Goal: Task Accomplishment & Management: Manage account settings

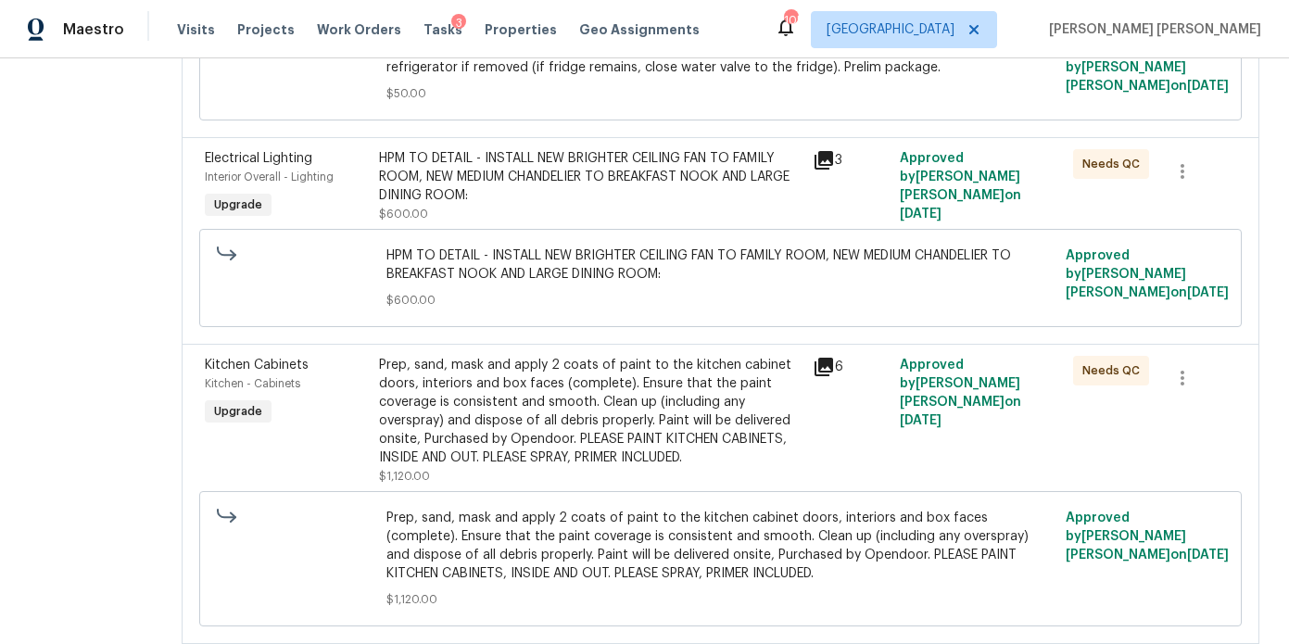
scroll to position [1007, 0]
click at [503, 440] on div "Prep, sand, mask and apply 2 coats of paint to the kitchen cabinet doors, inter…" at bounding box center [590, 409] width 423 height 111
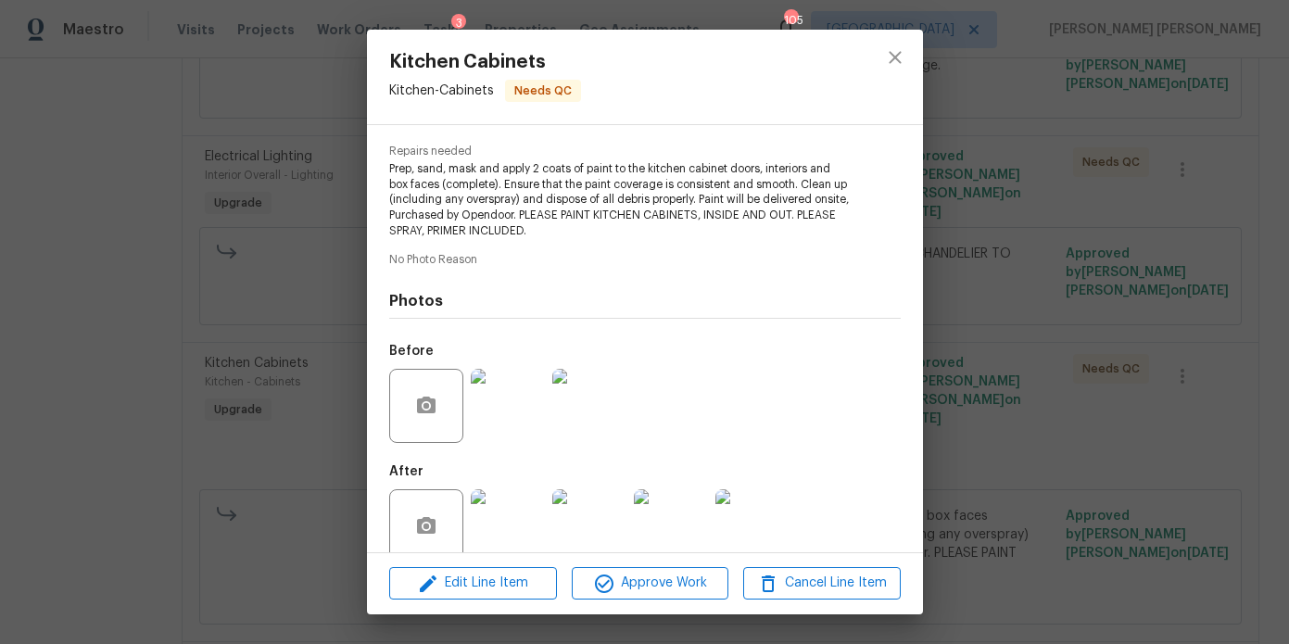
scroll to position [209, 0]
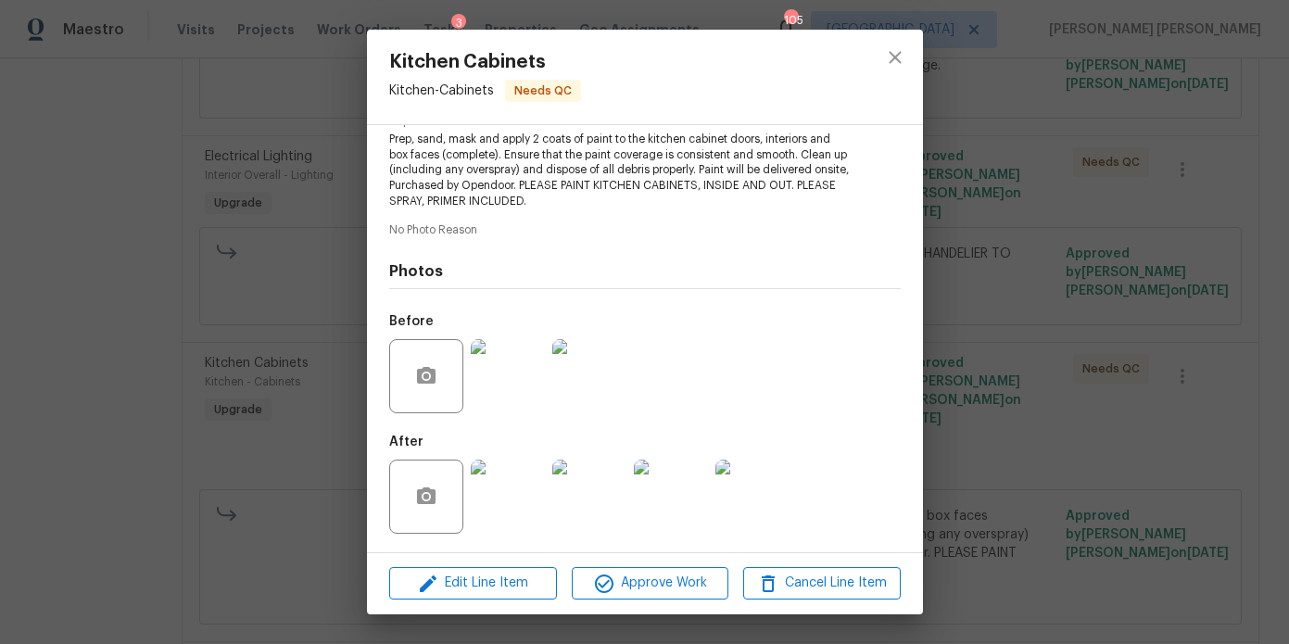
click at [523, 386] on img at bounding box center [508, 376] width 74 height 74
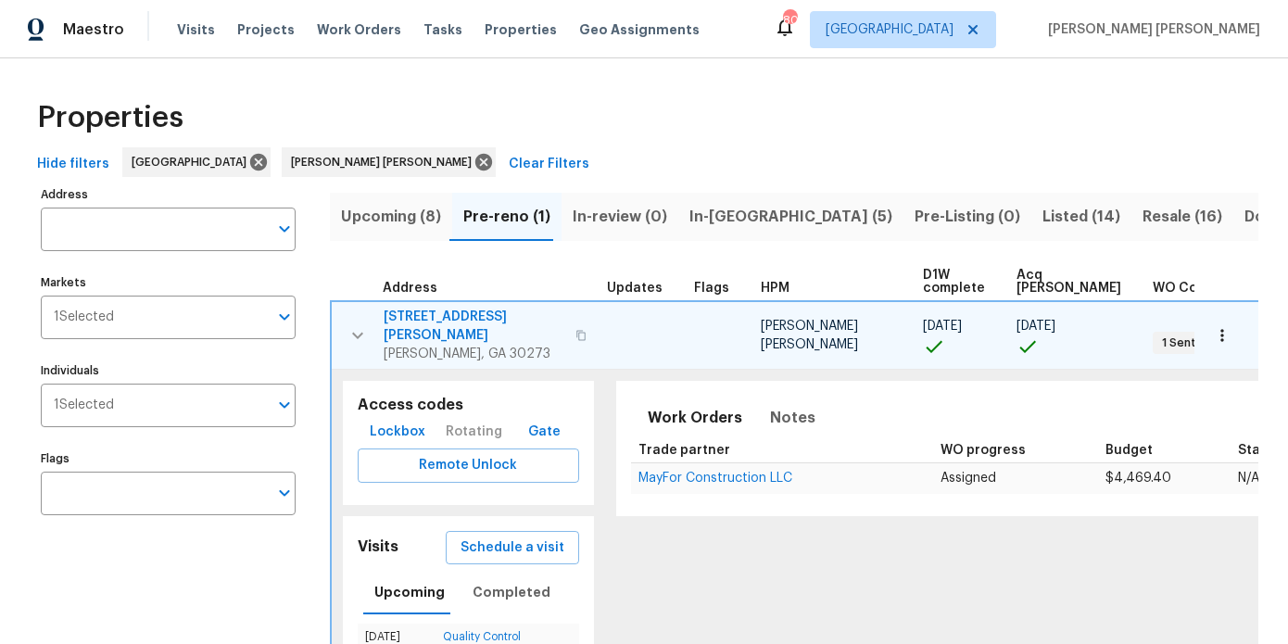
click at [356, 331] on icon "button" at bounding box center [358, 335] width 22 height 22
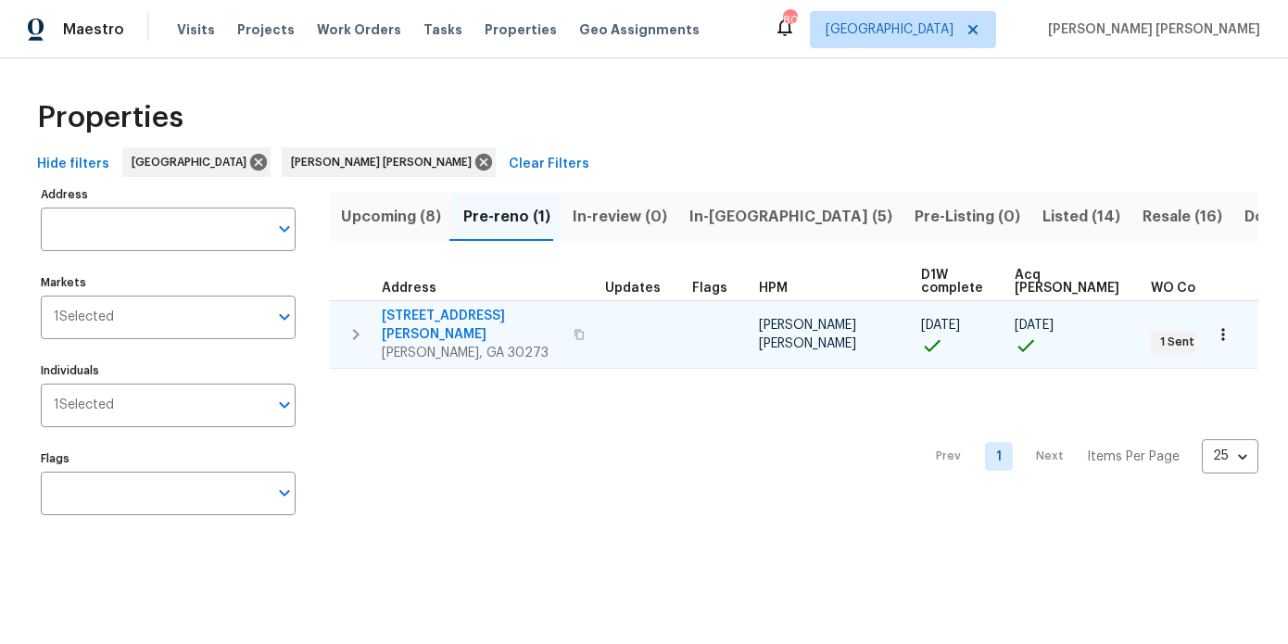
click at [730, 216] on span "In-reno (5)" at bounding box center [790, 217] width 203 height 26
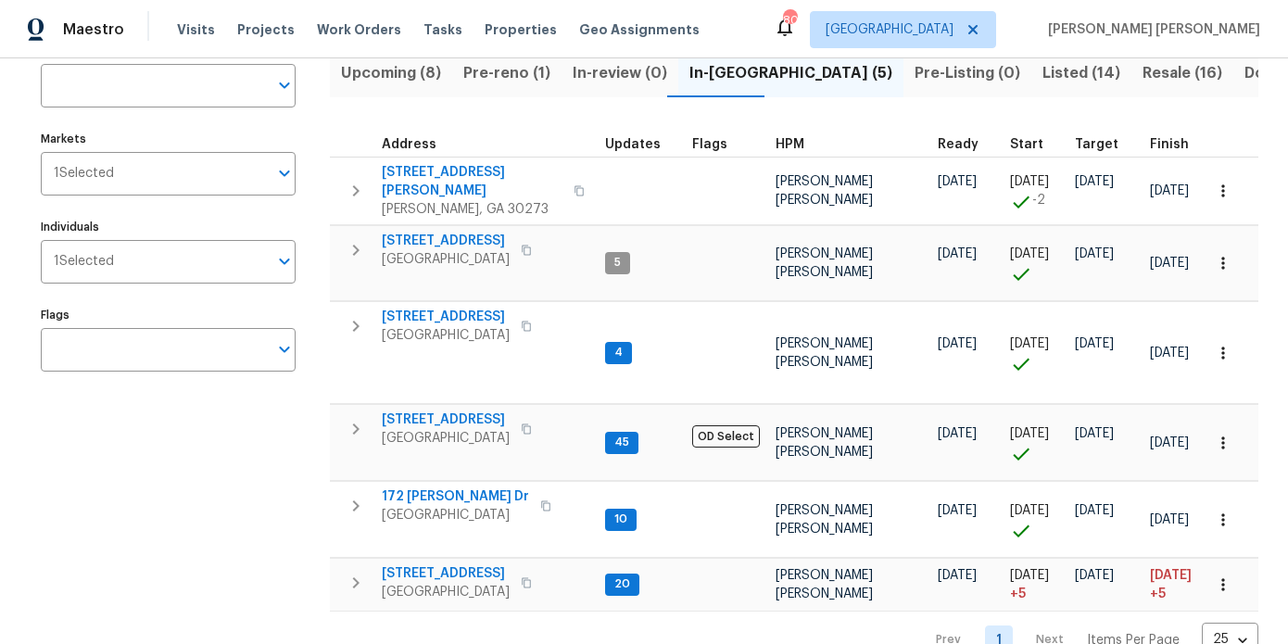
scroll to position [145, 0]
click at [240, 452] on div "Address Address Markets 1 Selected Markets Individuals 1 Selected Individuals F…" at bounding box center [180, 346] width 278 height 620
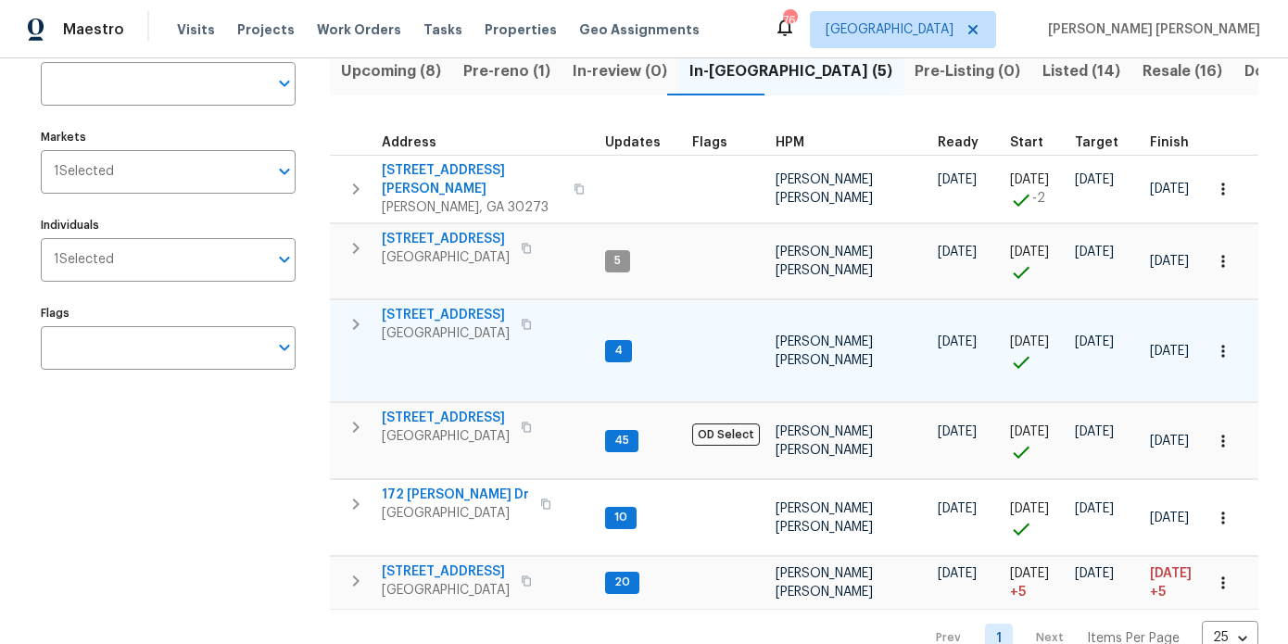
click at [455, 306] on span "2318 Fairwood Cir" at bounding box center [446, 315] width 128 height 19
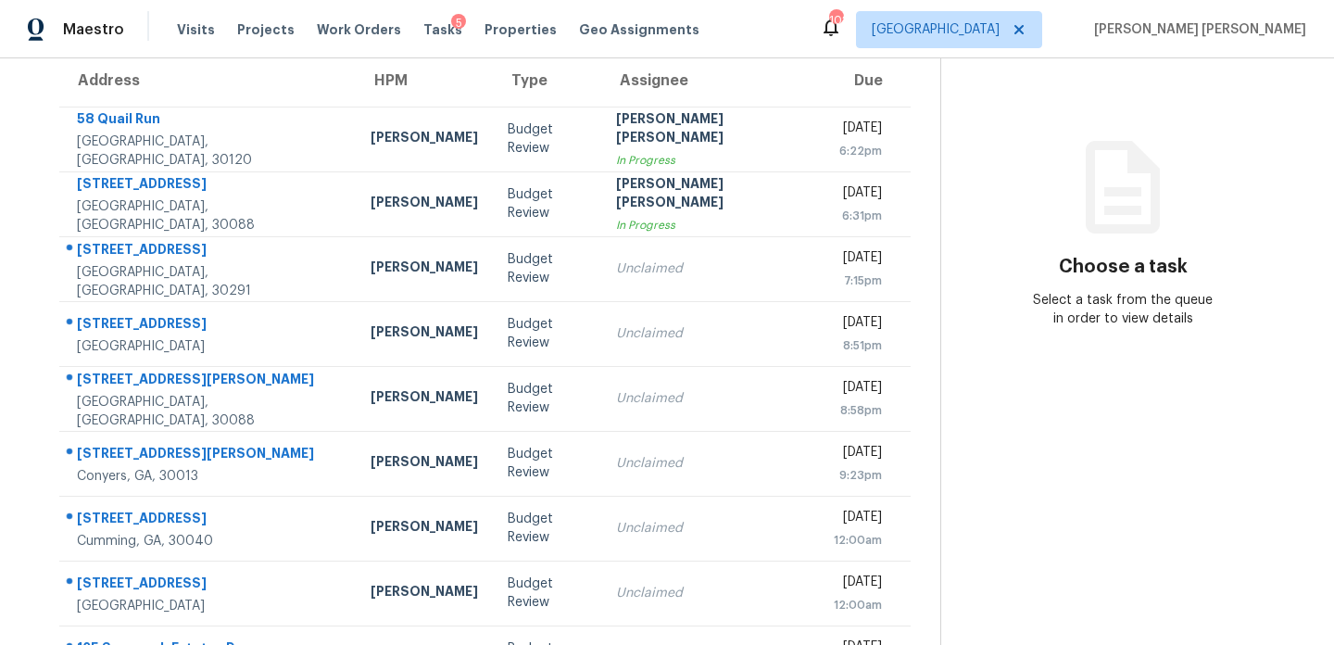
scroll to position [179, 0]
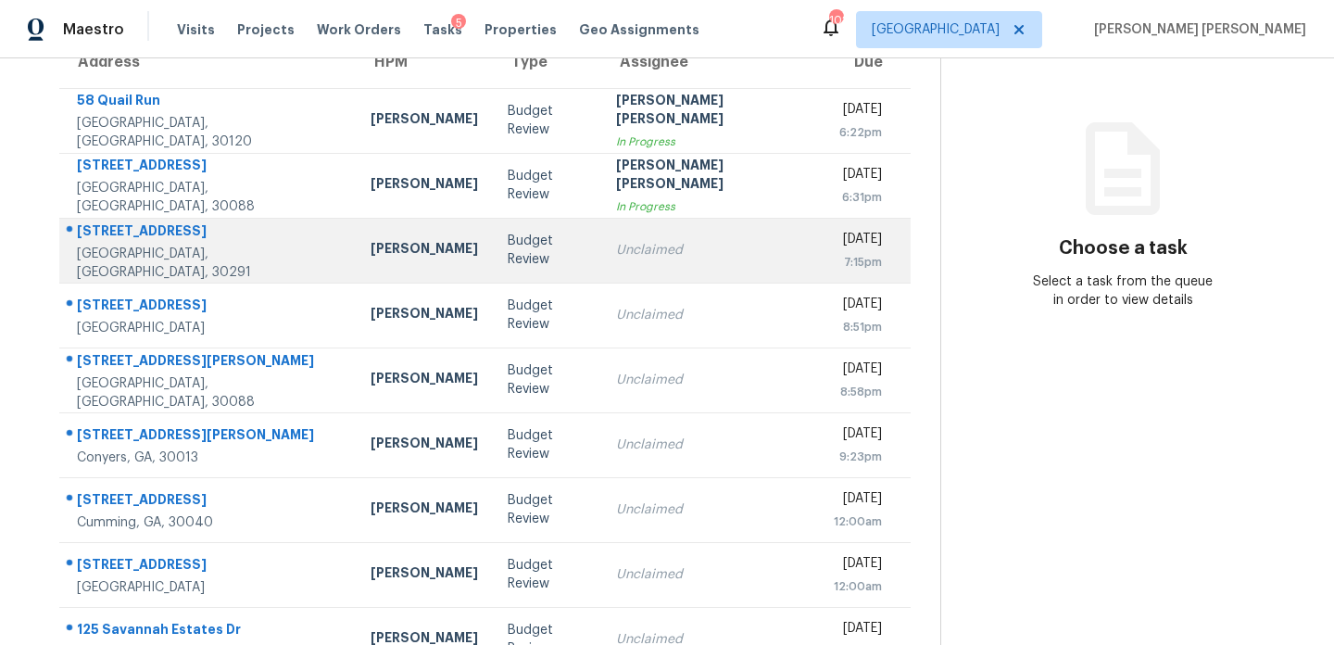
click at [508, 257] on div "Budget Review" at bounding box center [547, 250] width 79 height 37
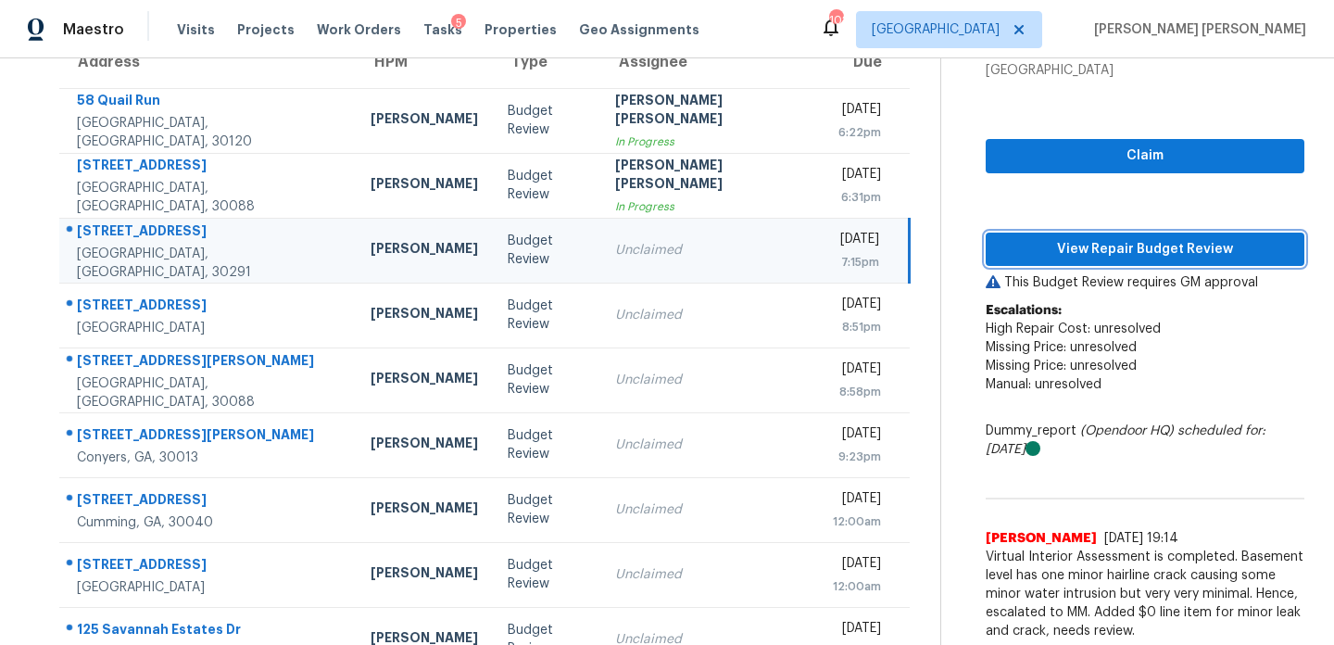
click at [1098, 253] on span "View Repair Budget Review" at bounding box center [1145, 249] width 289 height 23
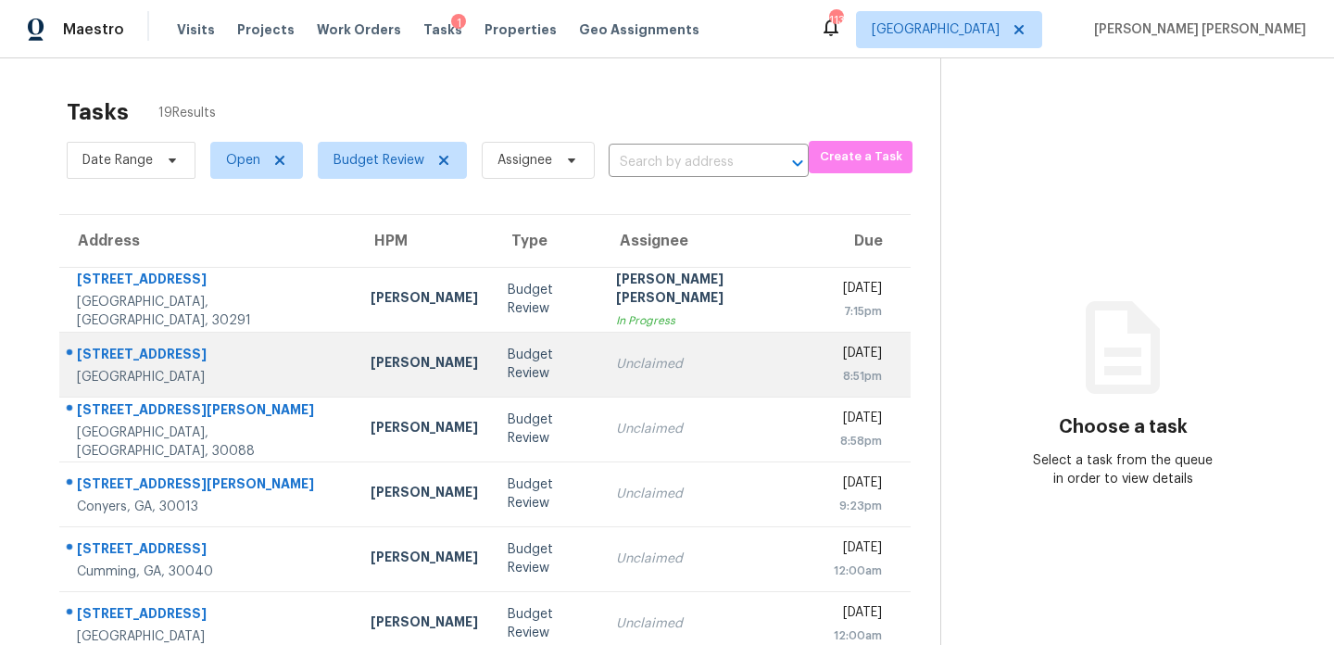
scroll to position [13, 0]
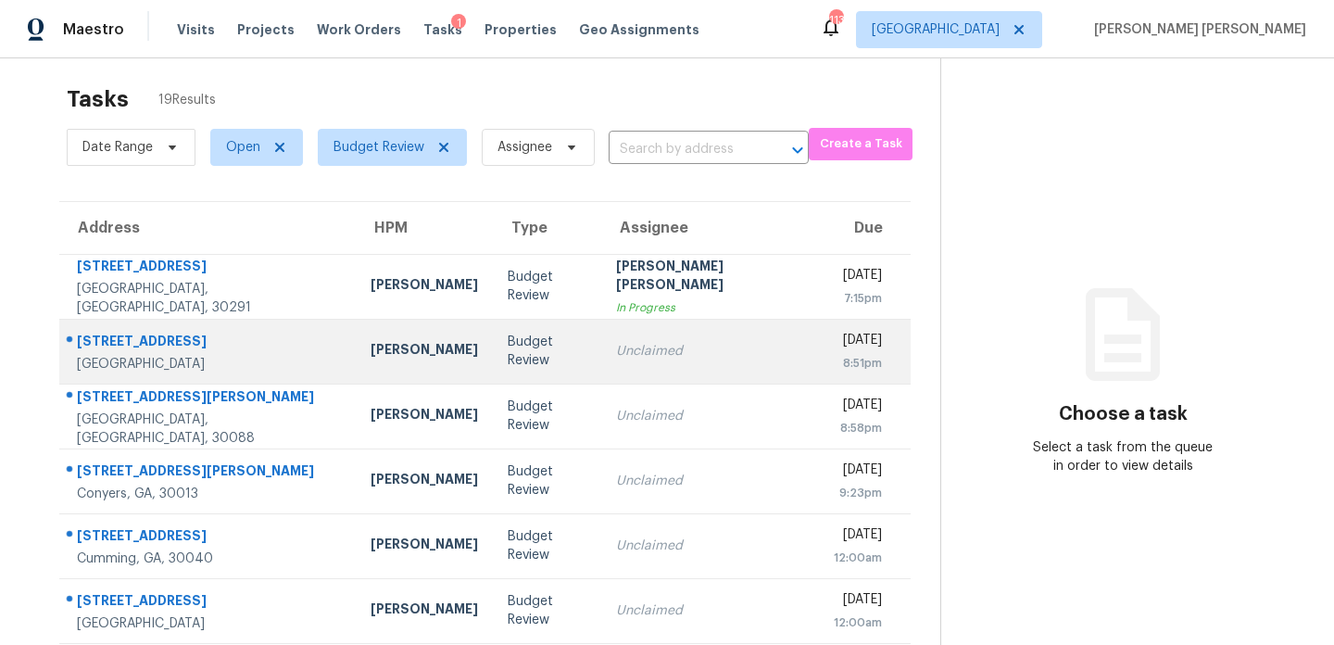
click at [249, 343] on div "[STREET_ADDRESS]" at bounding box center [209, 343] width 264 height 23
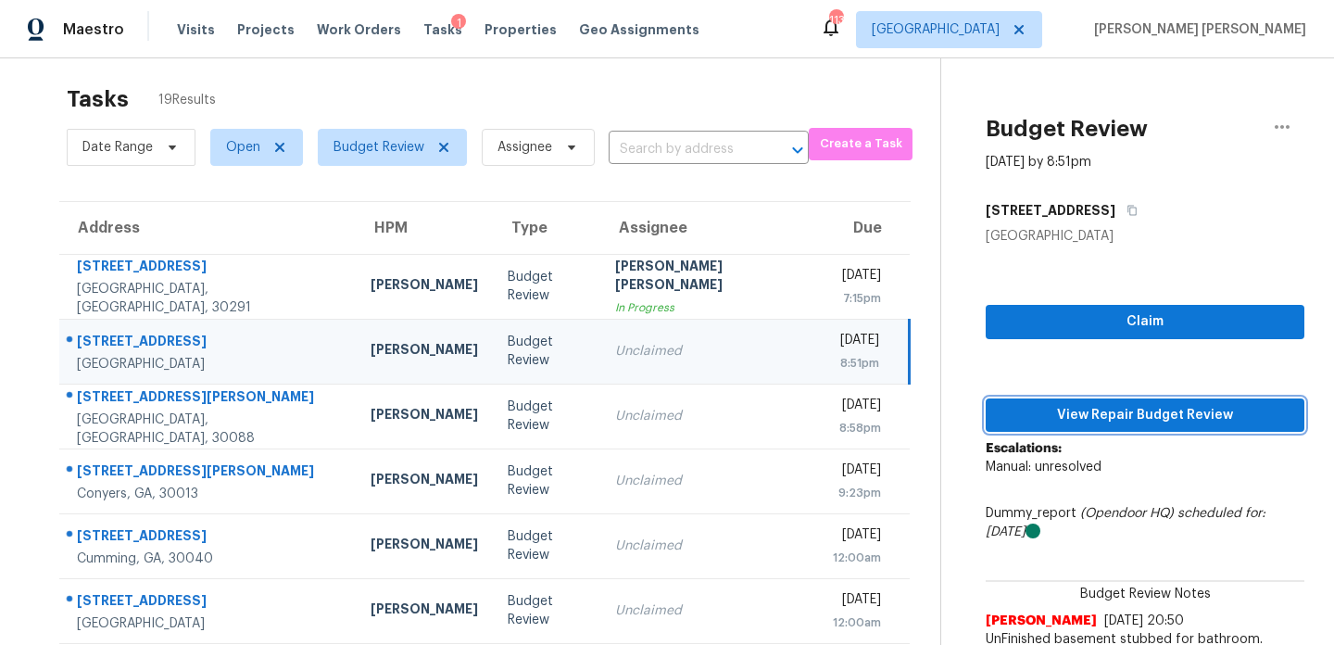
click at [1184, 418] on span "View Repair Budget Review" at bounding box center [1145, 415] width 289 height 23
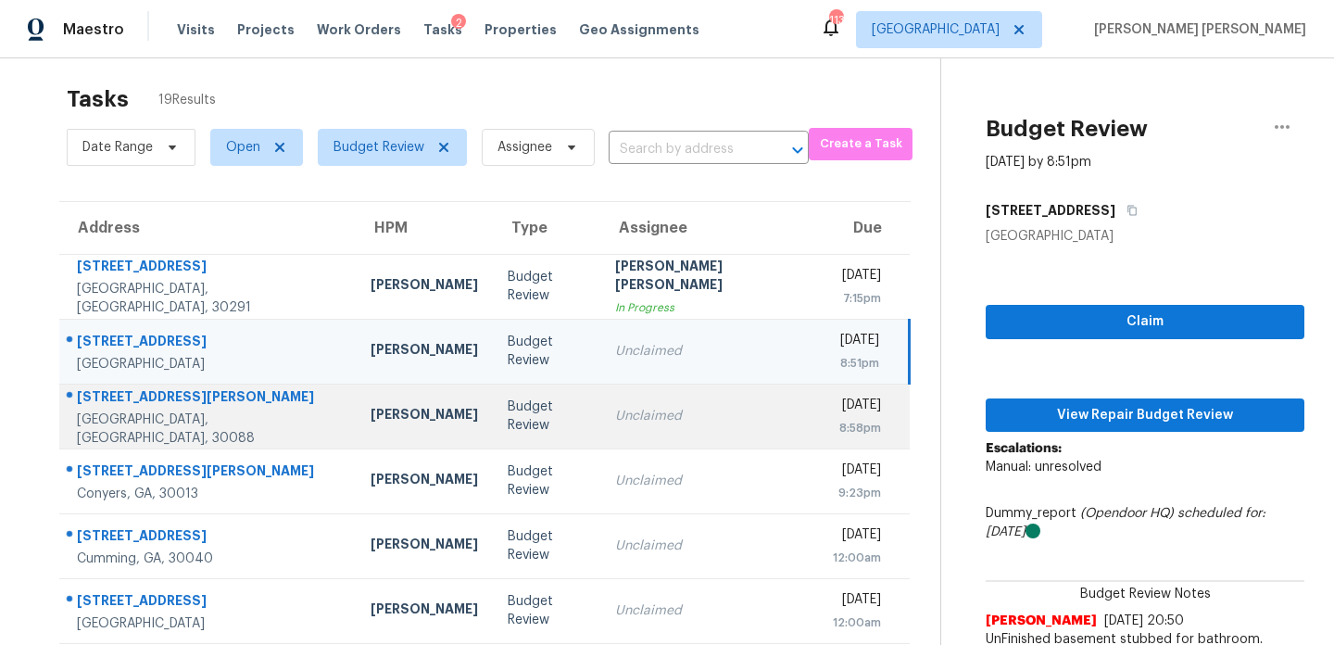
click at [234, 410] on div "5409 Biffle Downs Rd" at bounding box center [209, 398] width 264 height 23
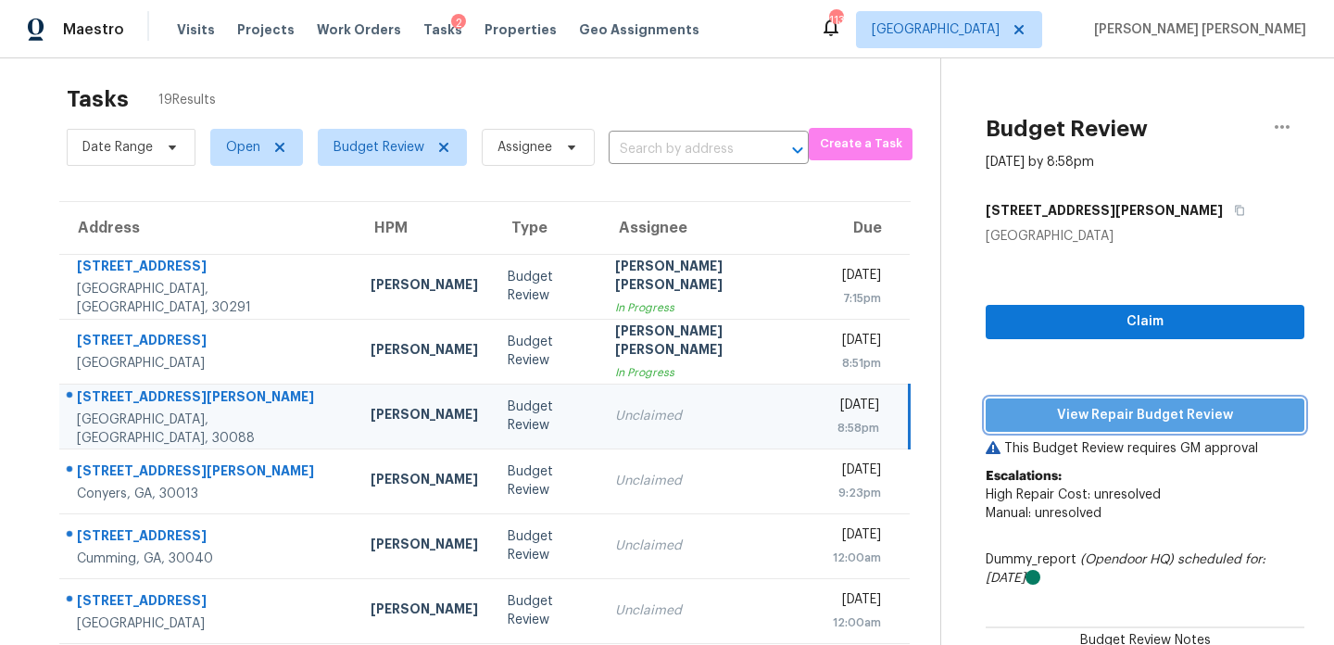
click at [1072, 424] on span "View Repair Budget Review" at bounding box center [1145, 415] width 289 height 23
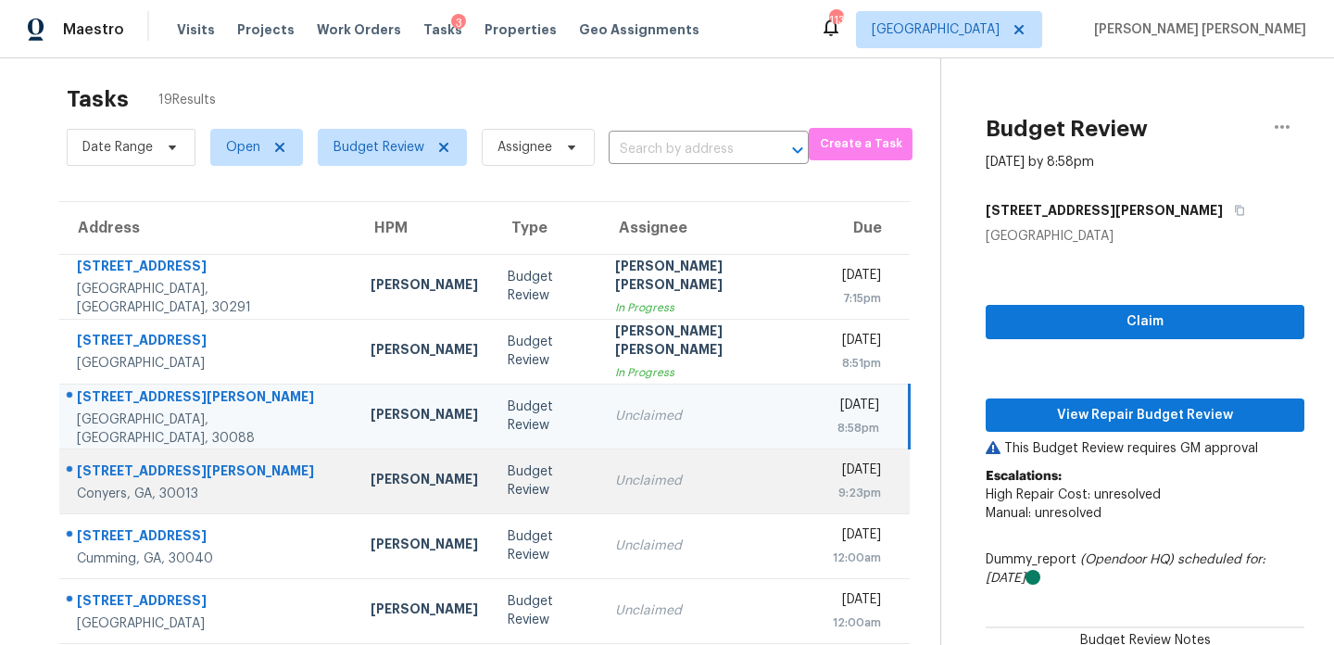
click at [246, 494] on div "Conyers, GA, 30013" at bounding box center [209, 494] width 264 height 19
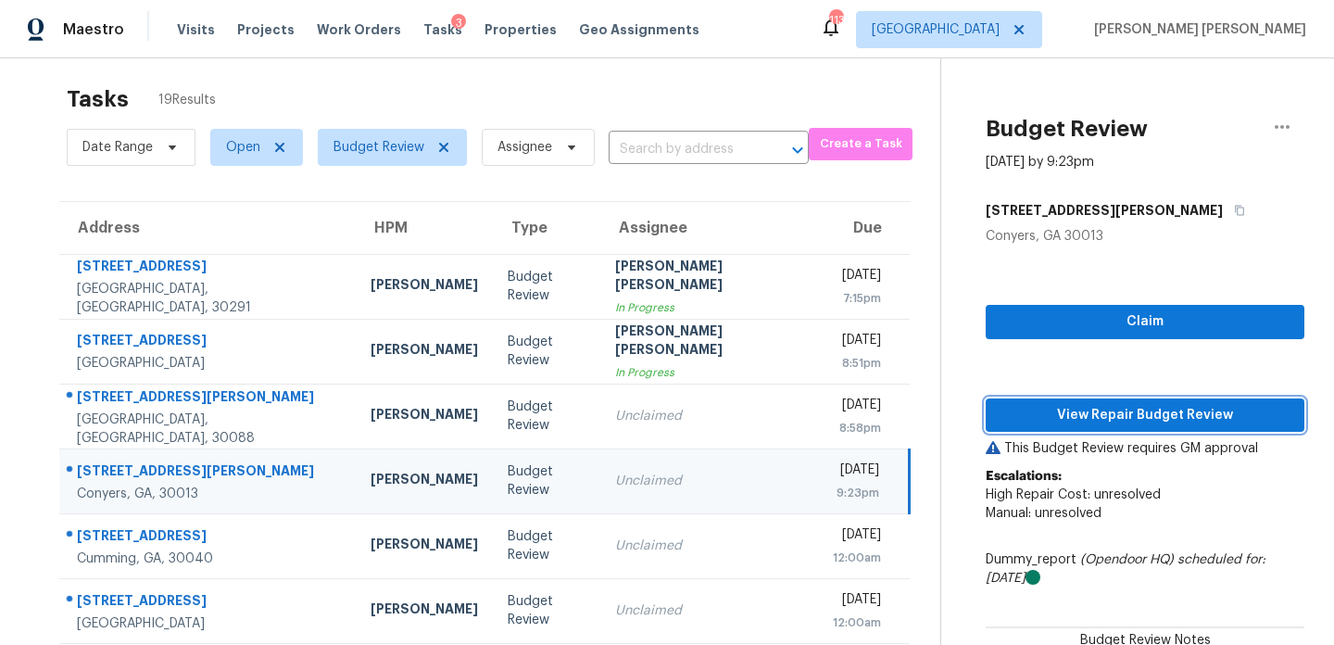
click at [1100, 423] on span "View Repair Budget Review" at bounding box center [1145, 415] width 289 height 23
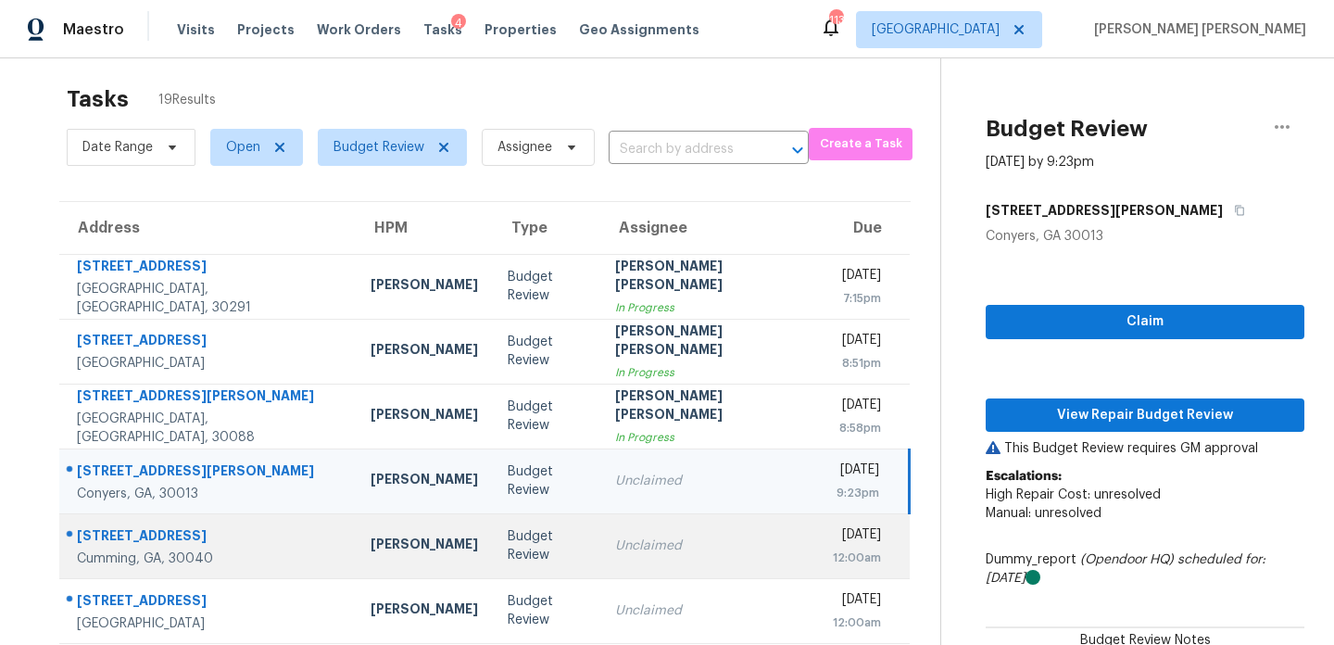
click at [390, 548] on td "[PERSON_NAME]" at bounding box center [424, 545] width 137 height 65
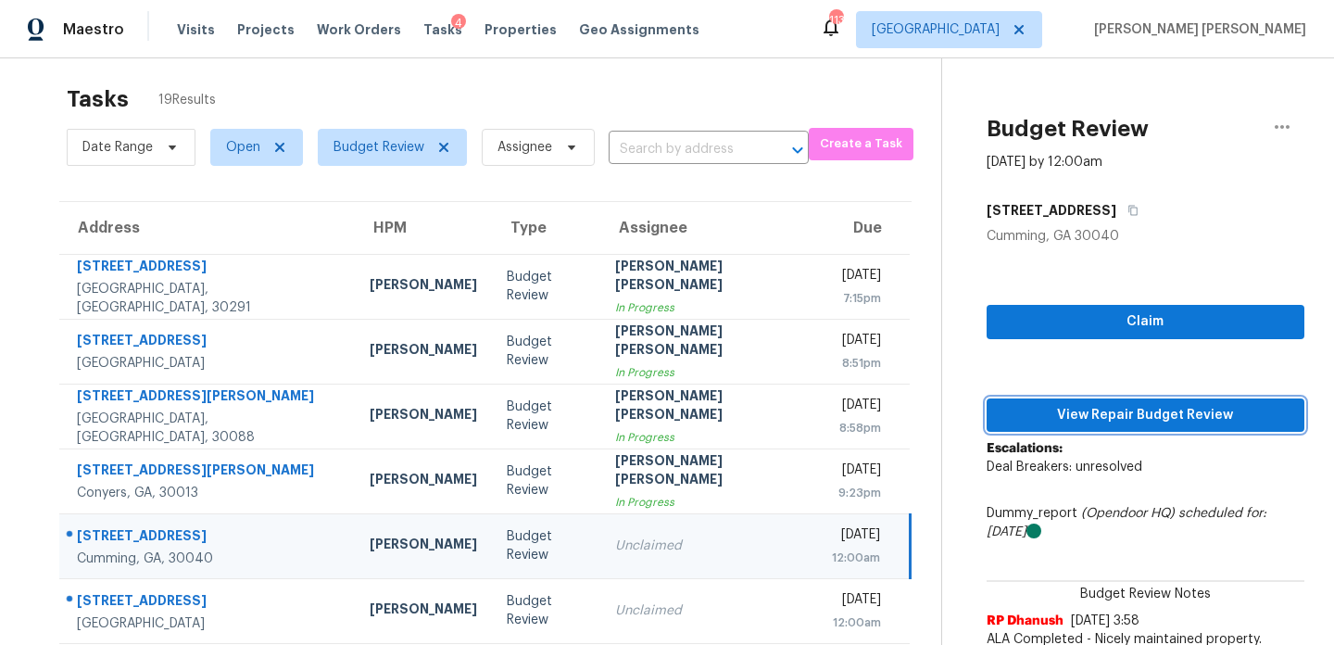
click at [1139, 414] on span "View Repair Budget Review" at bounding box center [1146, 415] width 288 height 23
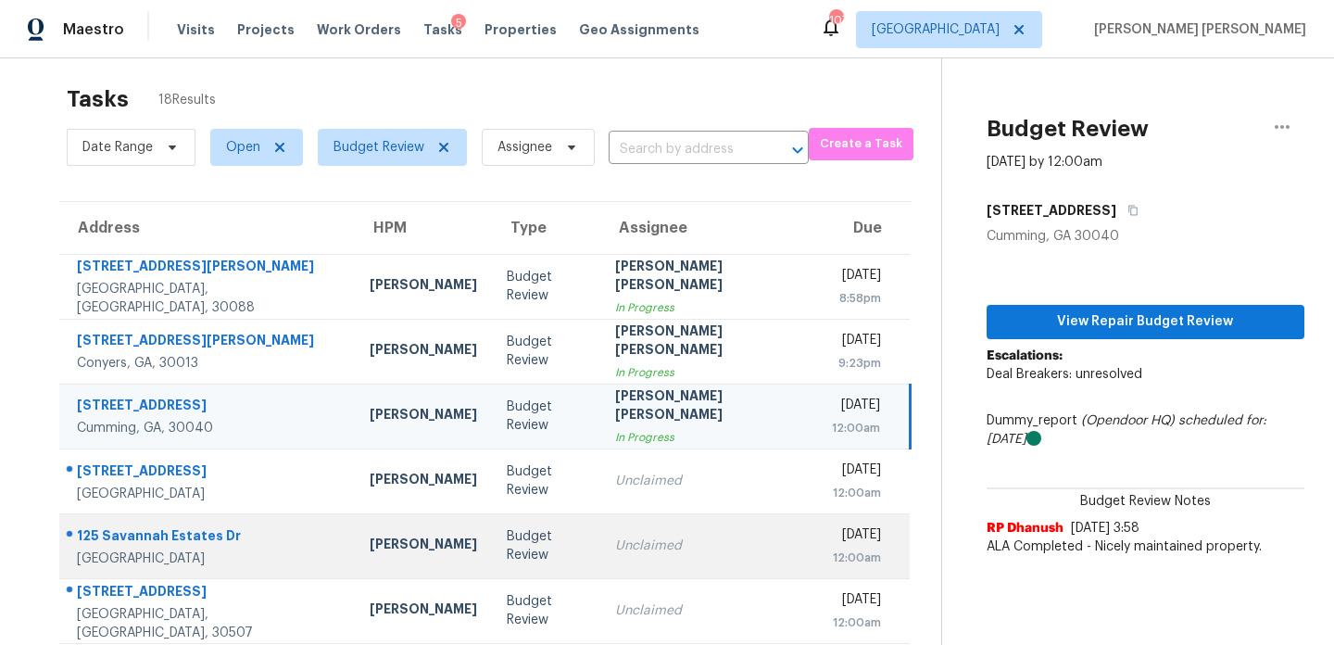
scroll to position [0, 0]
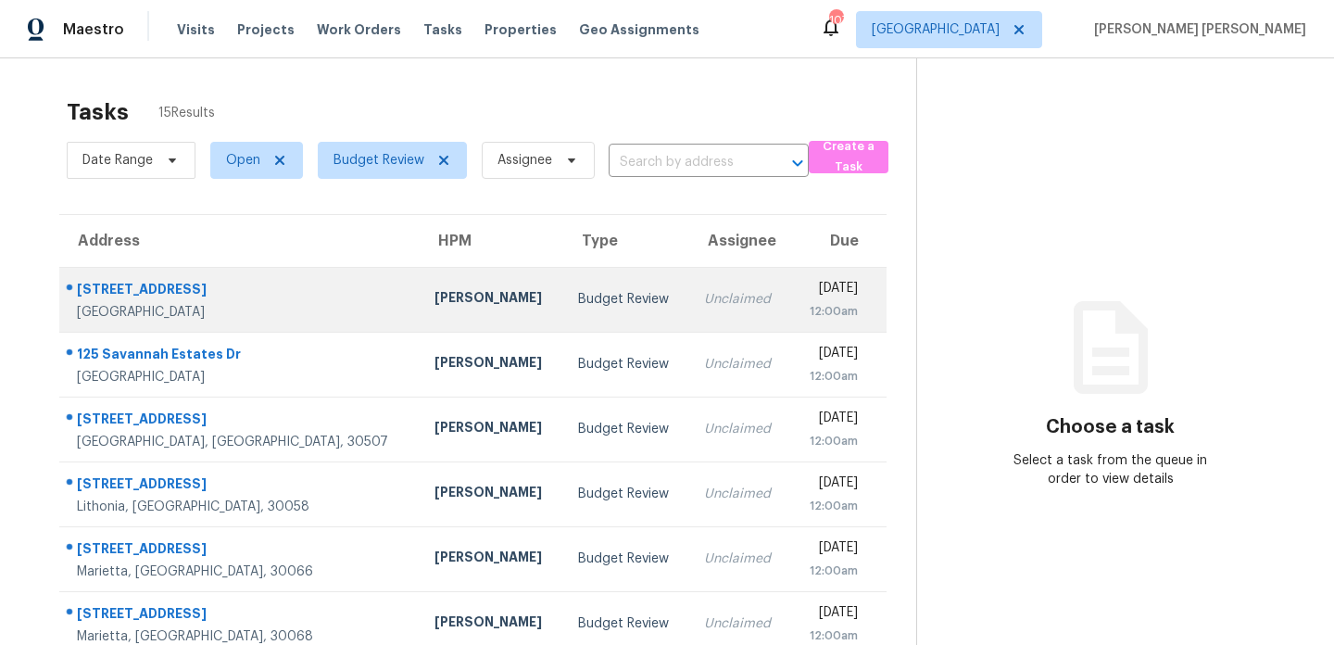
scroll to position [17, 0]
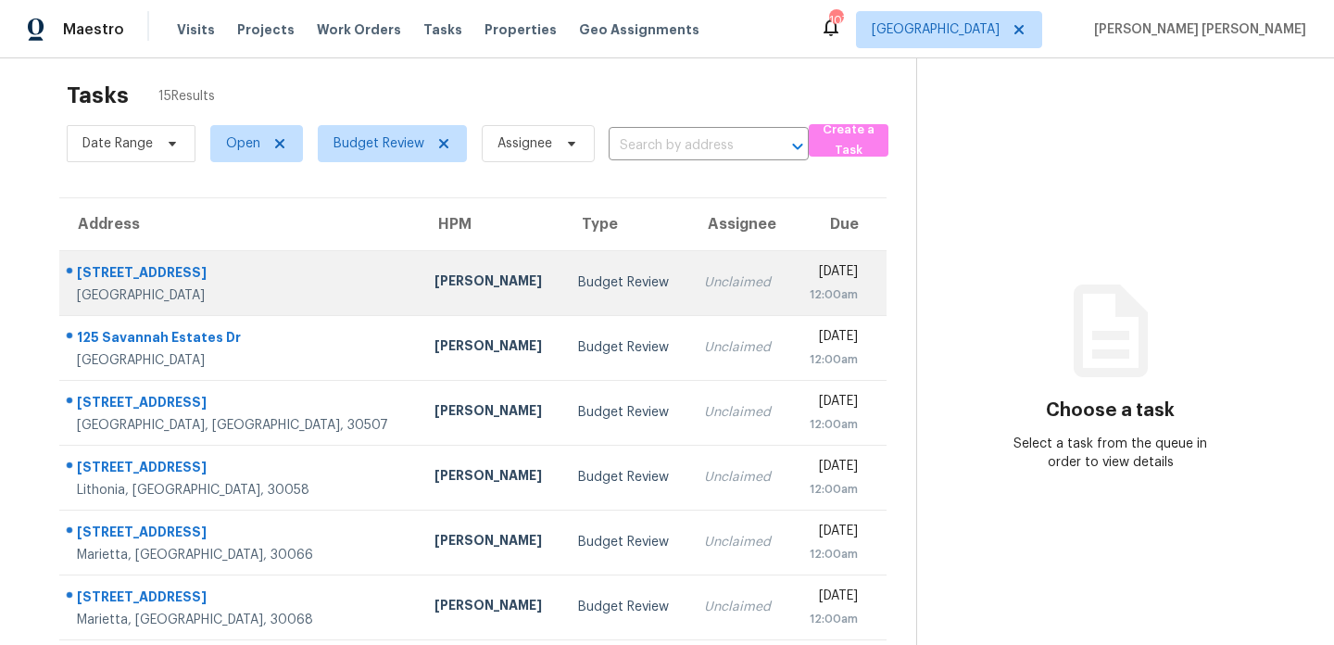
click at [280, 294] on td "[STREET_ADDRESS]" at bounding box center [239, 282] width 360 height 65
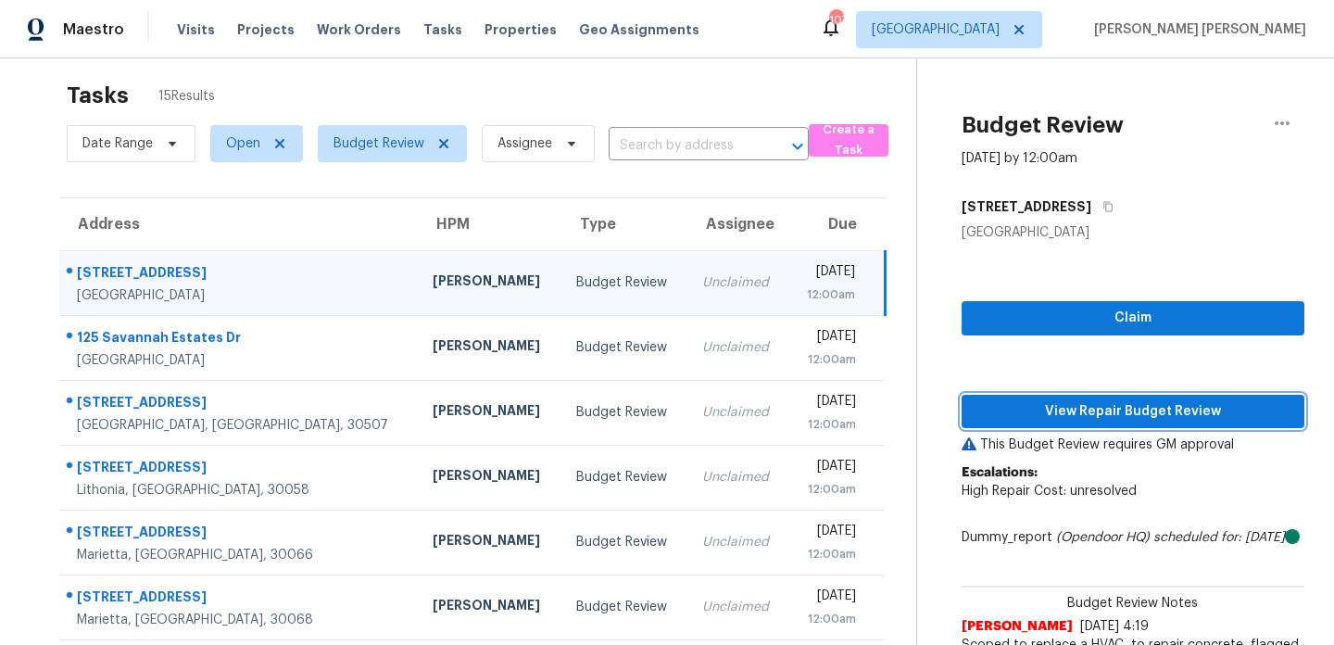
click at [1104, 413] on span "View Repair Budget Review" at bounding box center [1133, 411] width 313 height 23
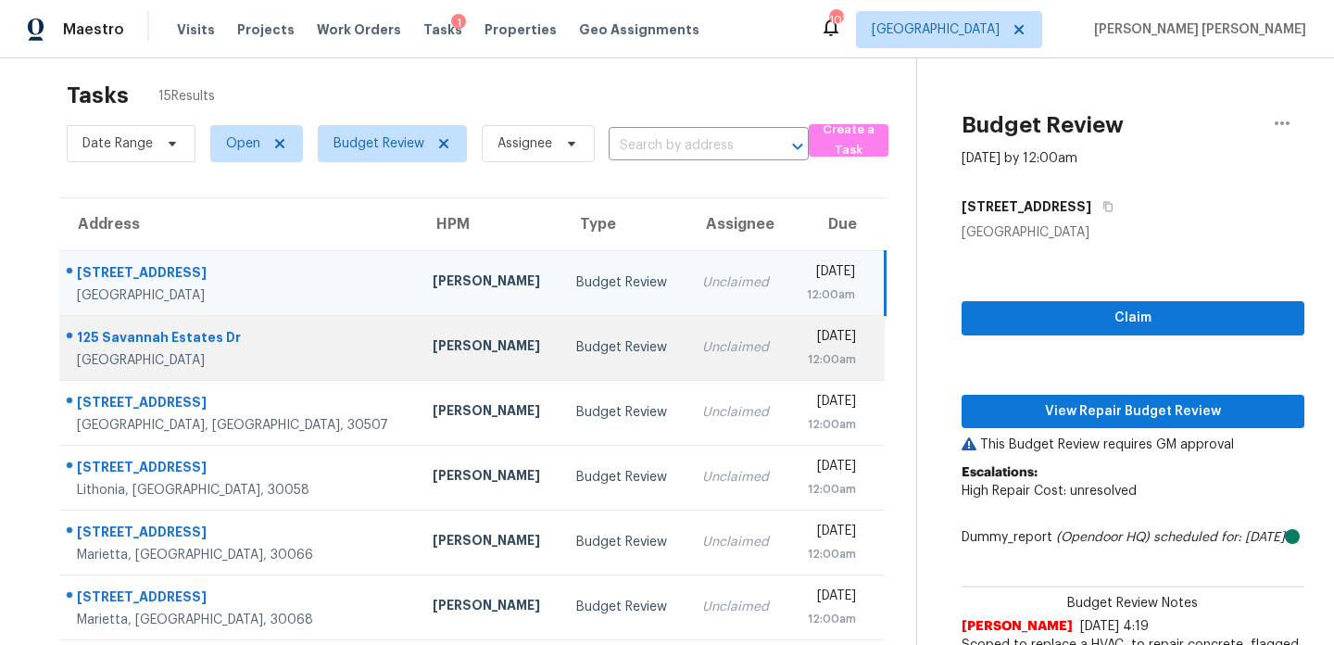
click at [425, 358] on td "Tyler Payne" at bounding box center [490, 347] width 144 height 65
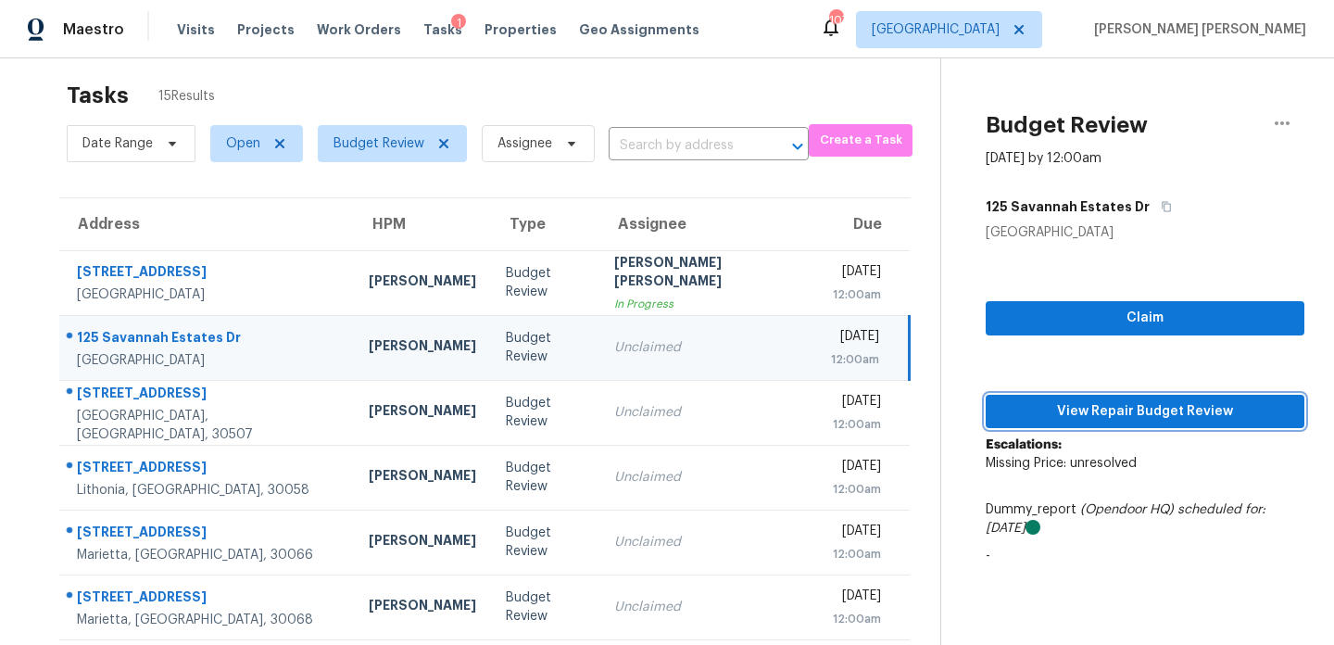
click at [1130, 415] on span "View Repair Budget Review" at bounding box center [1145, 411] width 289 height 23
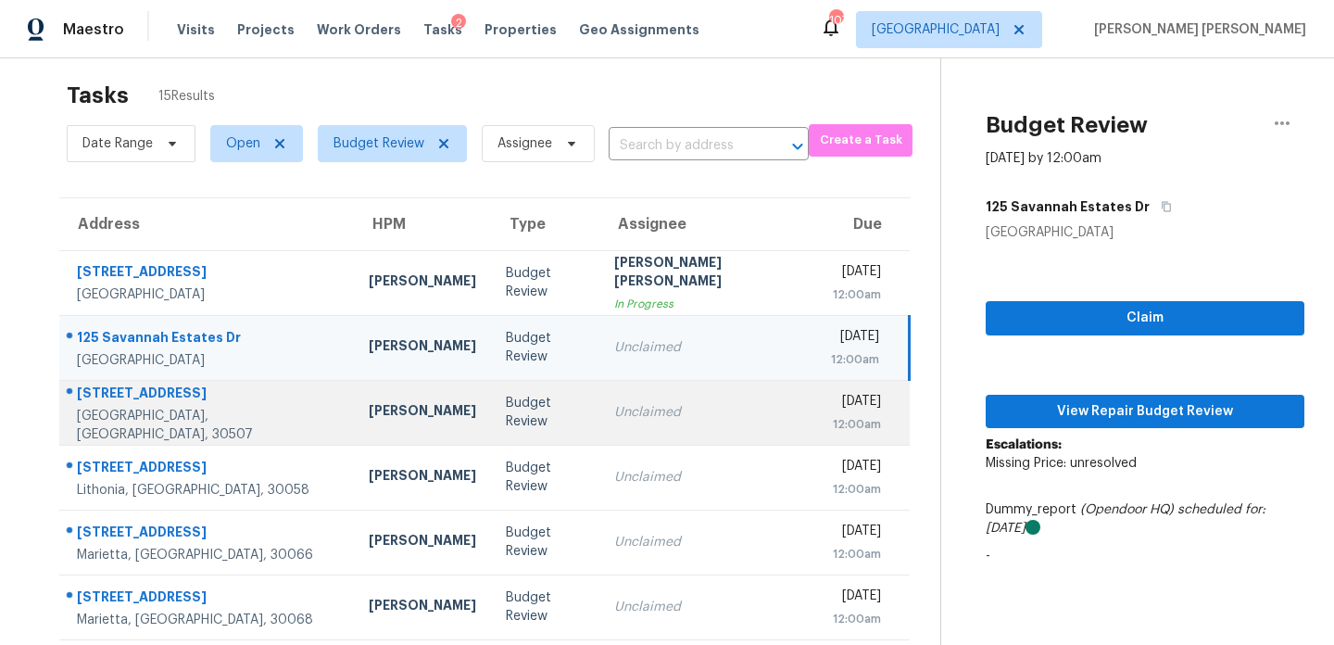
click at [491, 420] on td "Budget Review" at bounding box center [545, 412] width 108 height 65
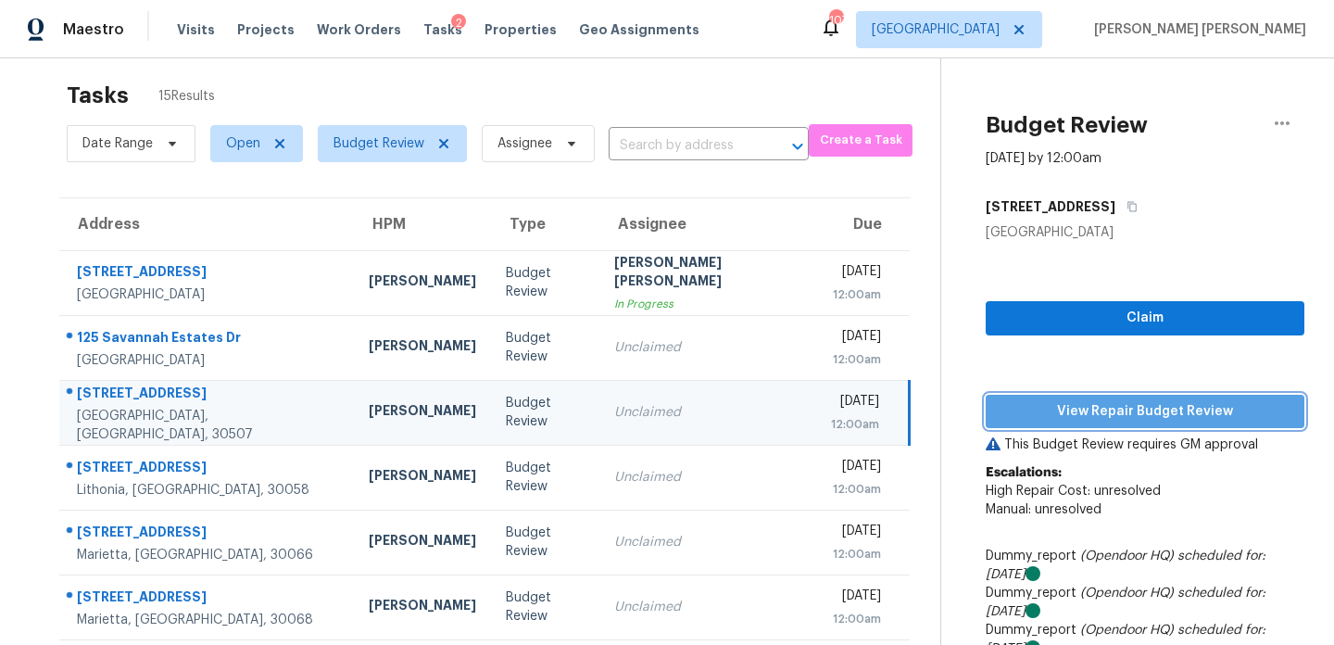
click at [1070, 423] on button "View Repair Budget Review" at bounding box center [1145, 412] width 319 height 34
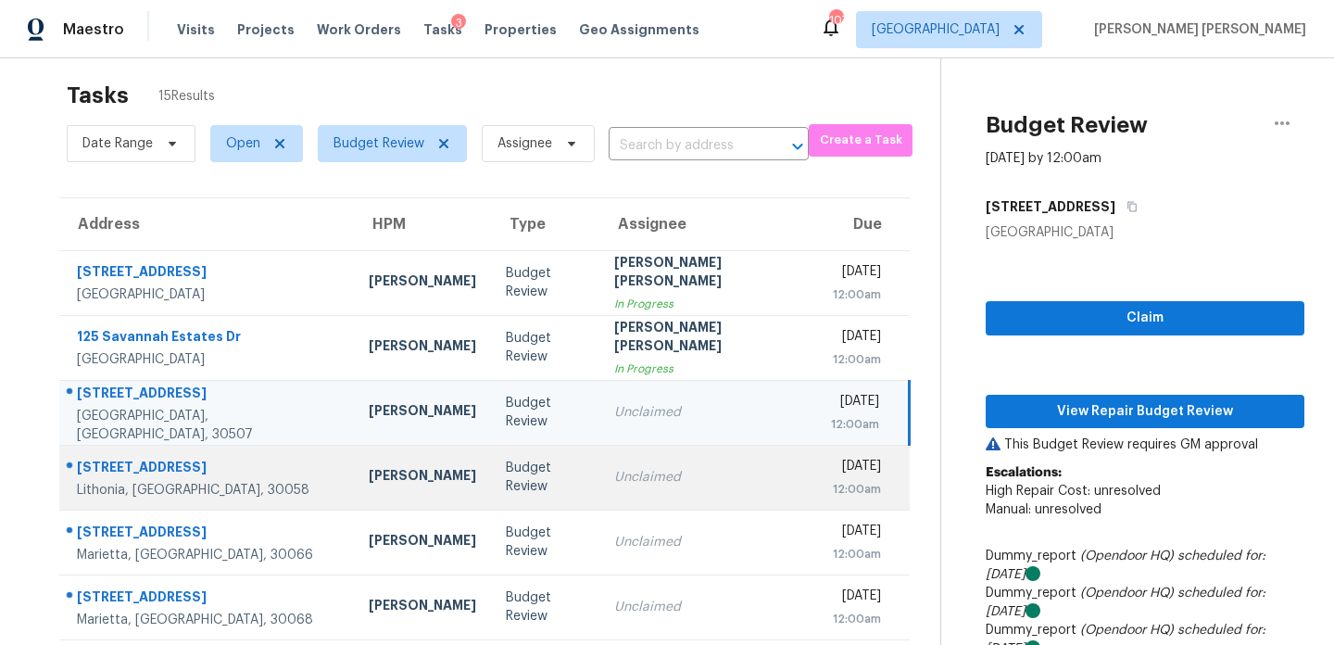
click at [387, 486] on td "Ryan Fogarty" at bounding box center [422, 477] width 137 height 65
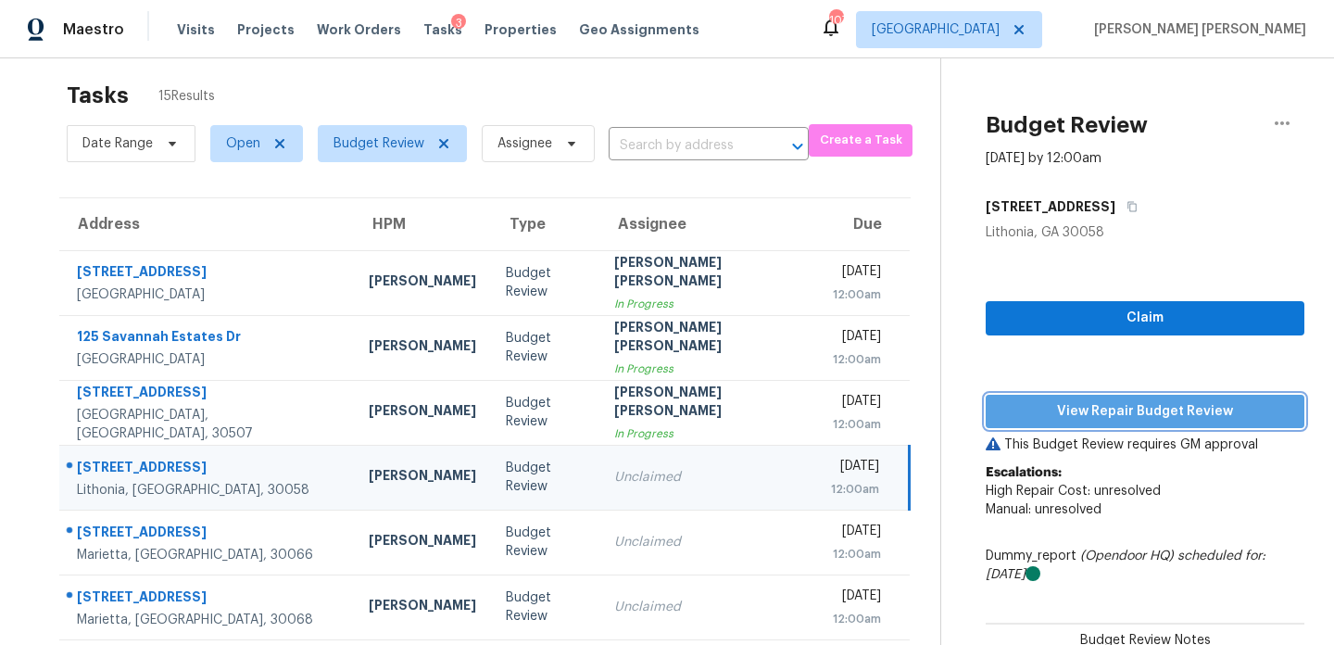
click at [1088, 411] on span "View Repair Budget Review" at bounding box center [1145, 411] width 289 height 23
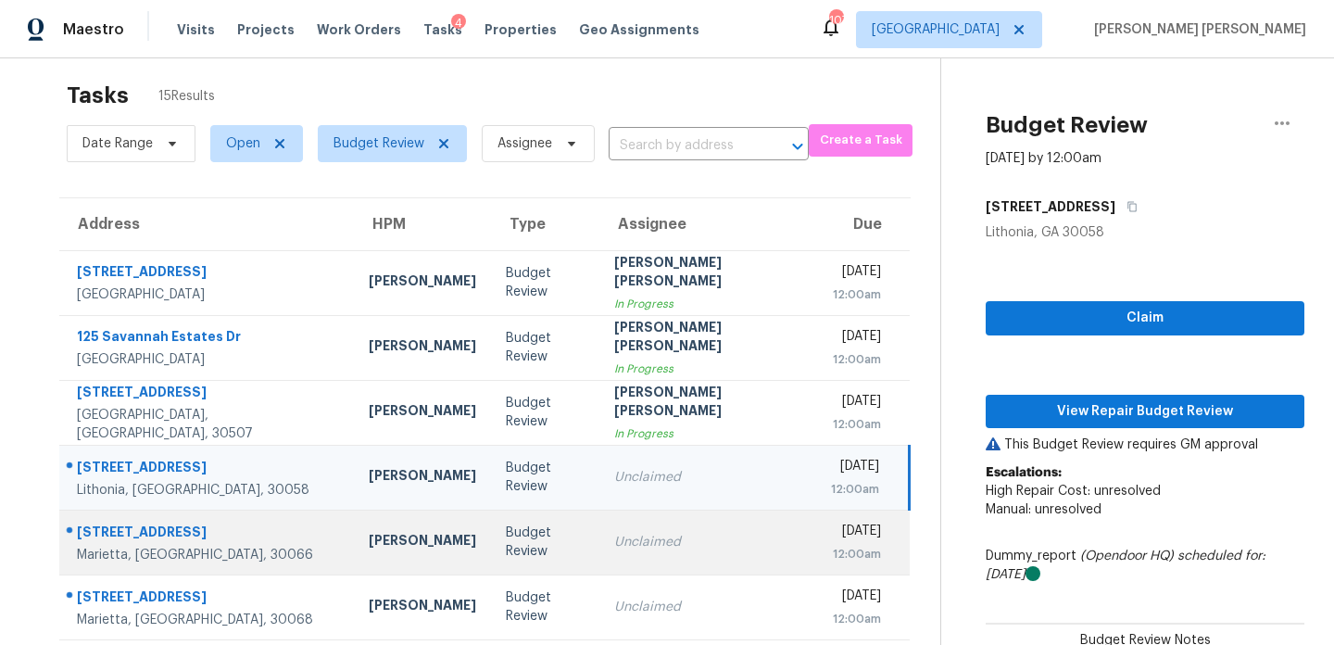
click at [369, 549] on div "Kenroy Hoilett" at bounding box center [422, 542] width 107 height 23
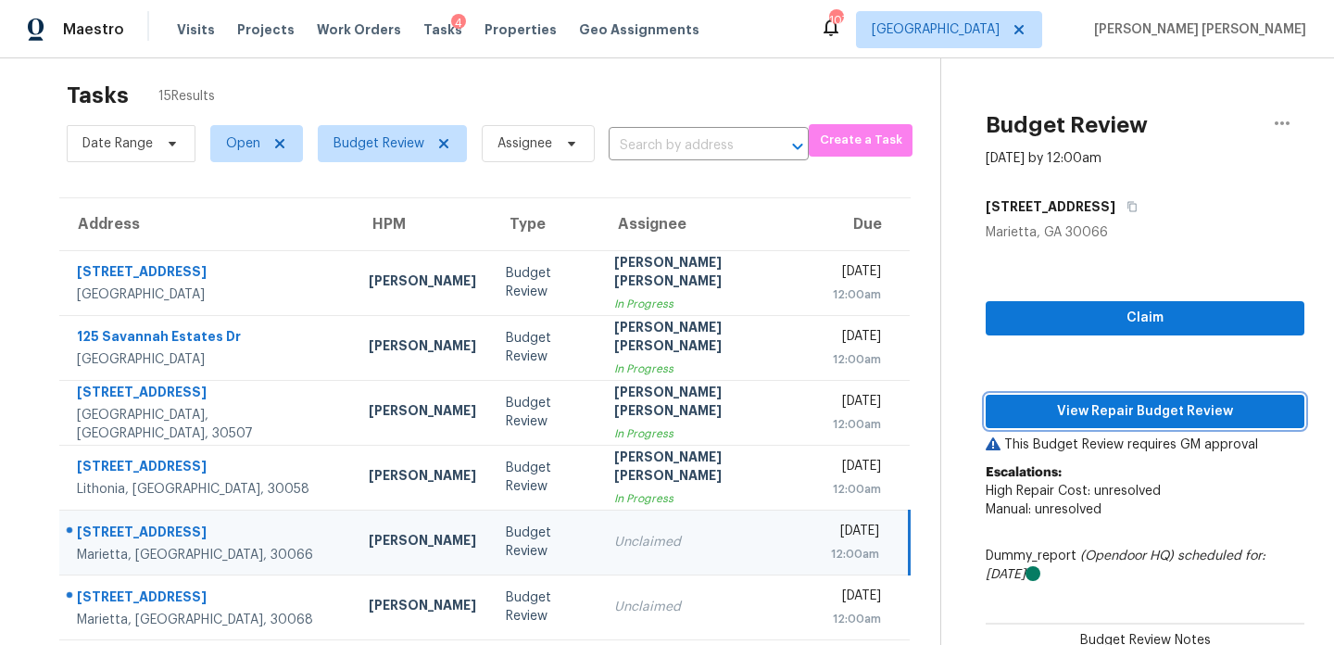
click at [1099, 408] on span "View Repair Budget Review" at bounding box center [1145, 411] width 289 height 23
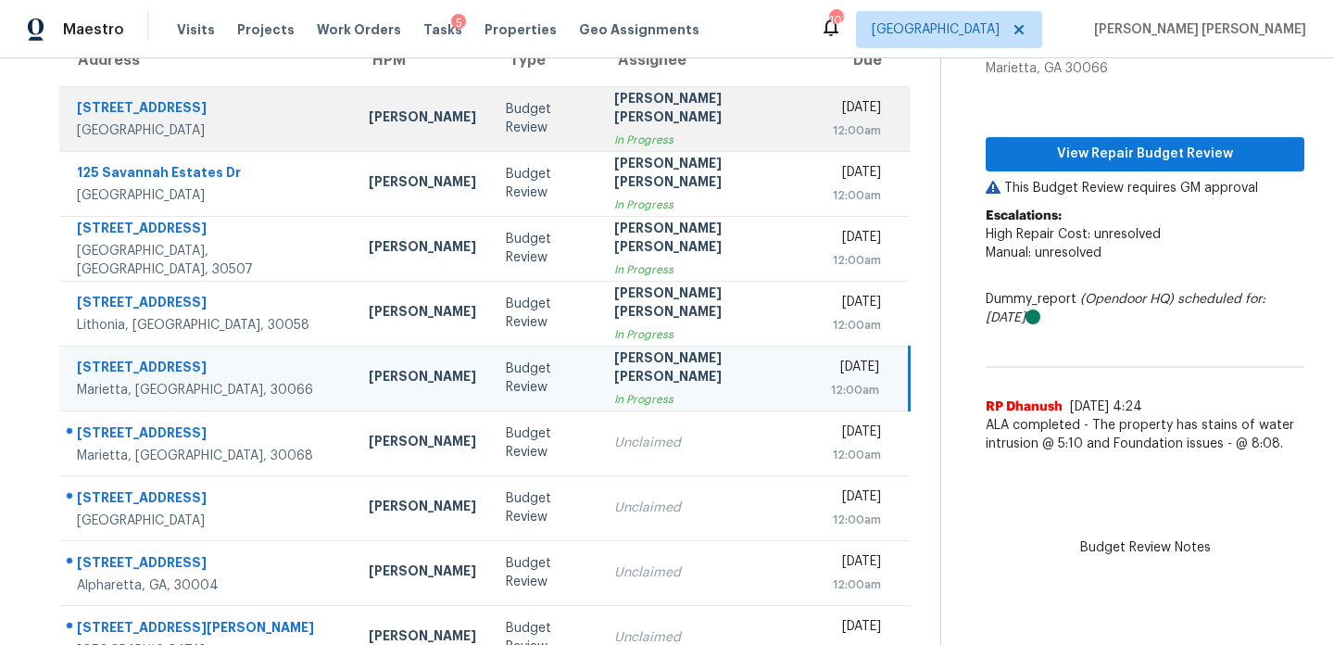
scroll to position [320, 0]
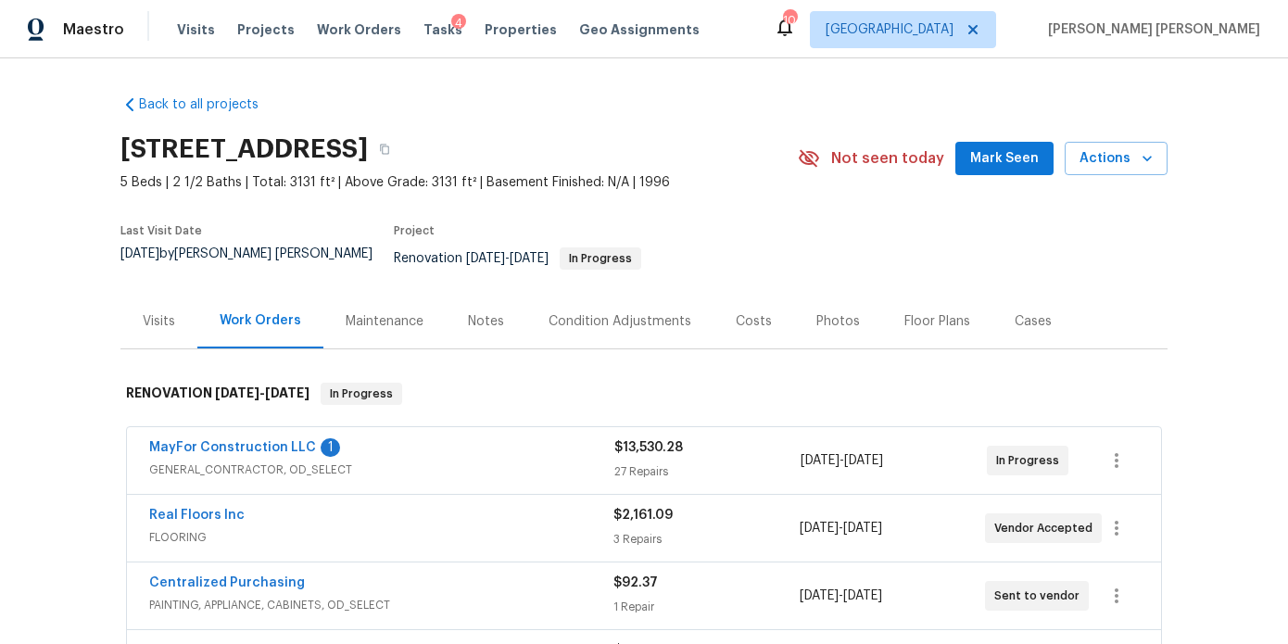
click at [223, 441] on span "MayFor Construction LLC" at bounding box center [232, 447] width 167 height 19
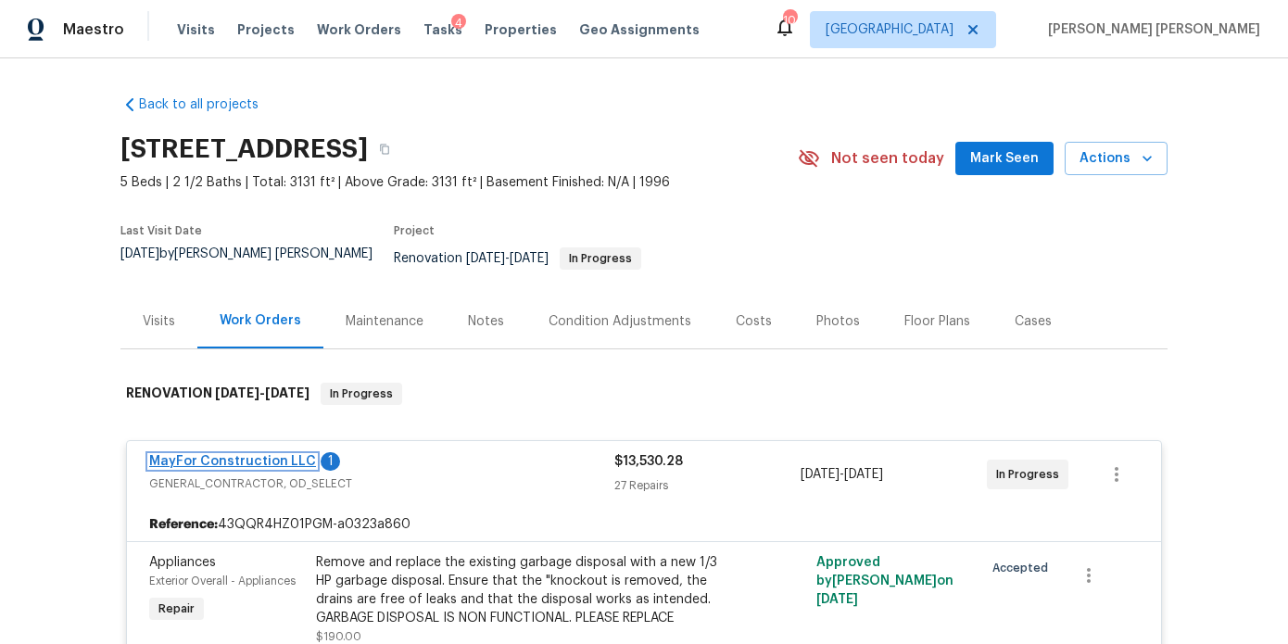
click at [261, 455] on link "MayFor Construction LLC" at bounding box center [232, 461] width 167 height 13
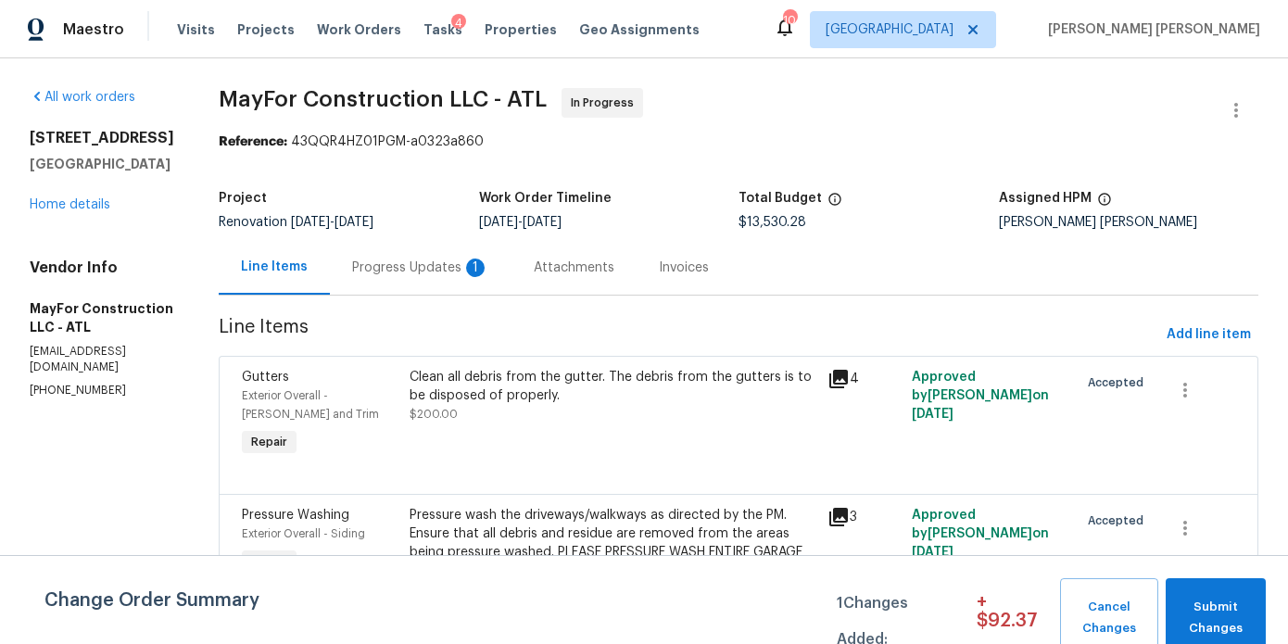
click at [449, 284] on div "Progress Updates 1" at bounding box center [421, 267] width 182 height 55
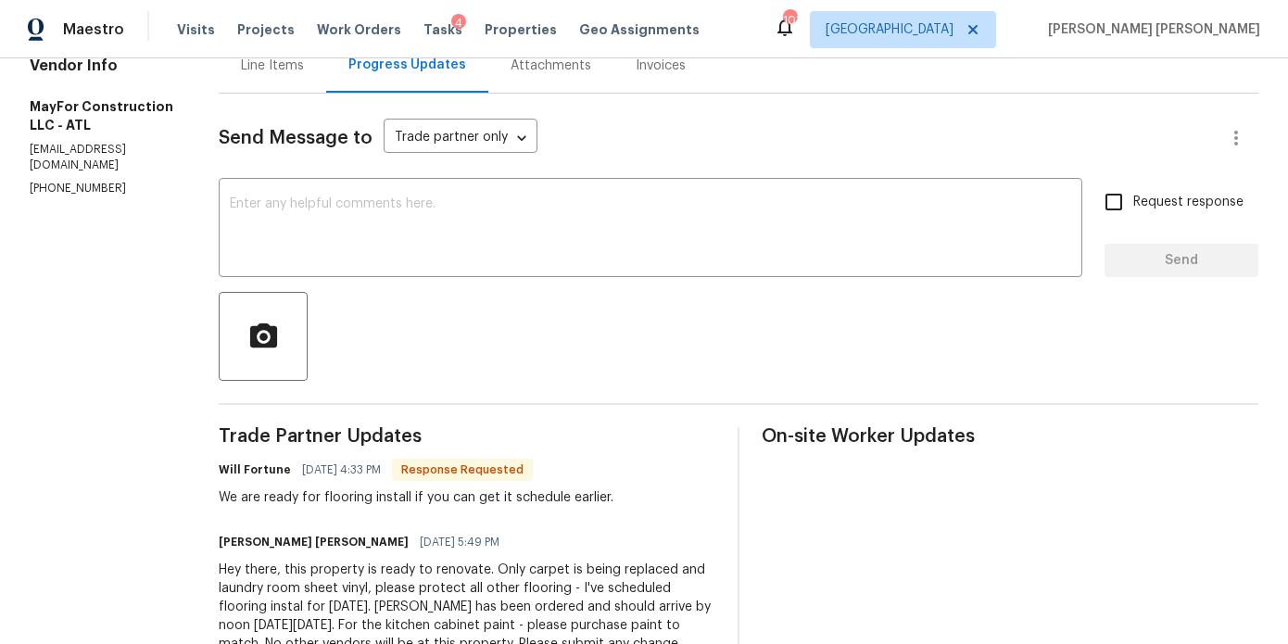
scroll to position [222, 0]
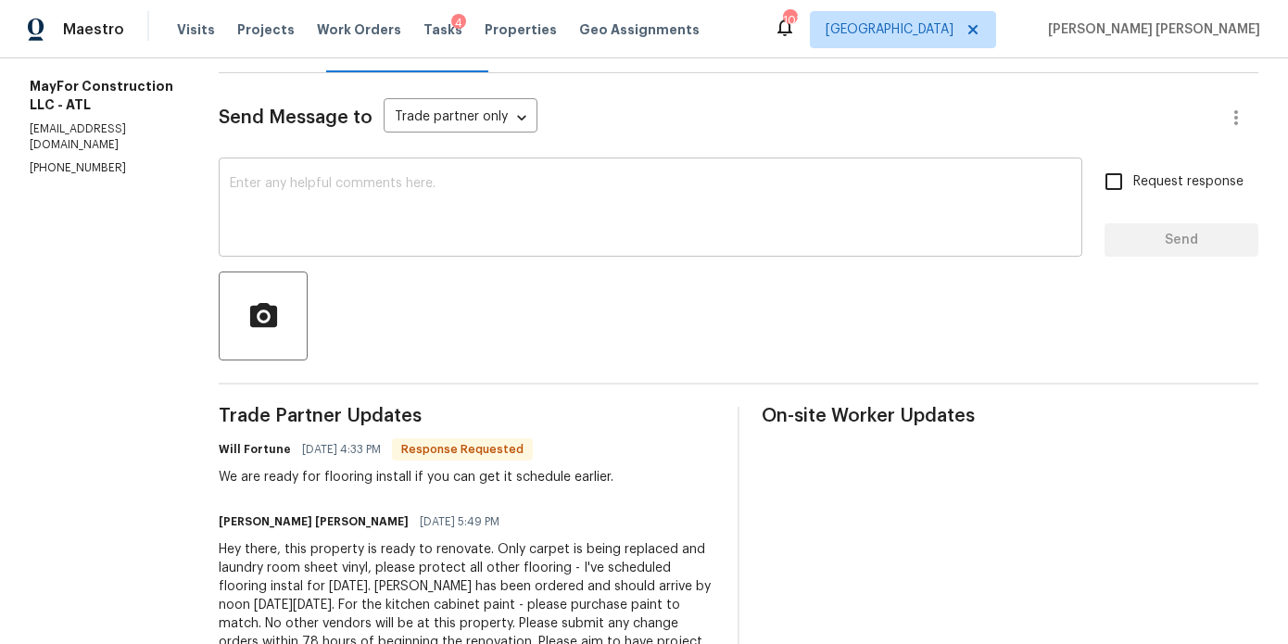
click at [509, 196] on textarea at bounding box center [650, 209] width 841 height 65
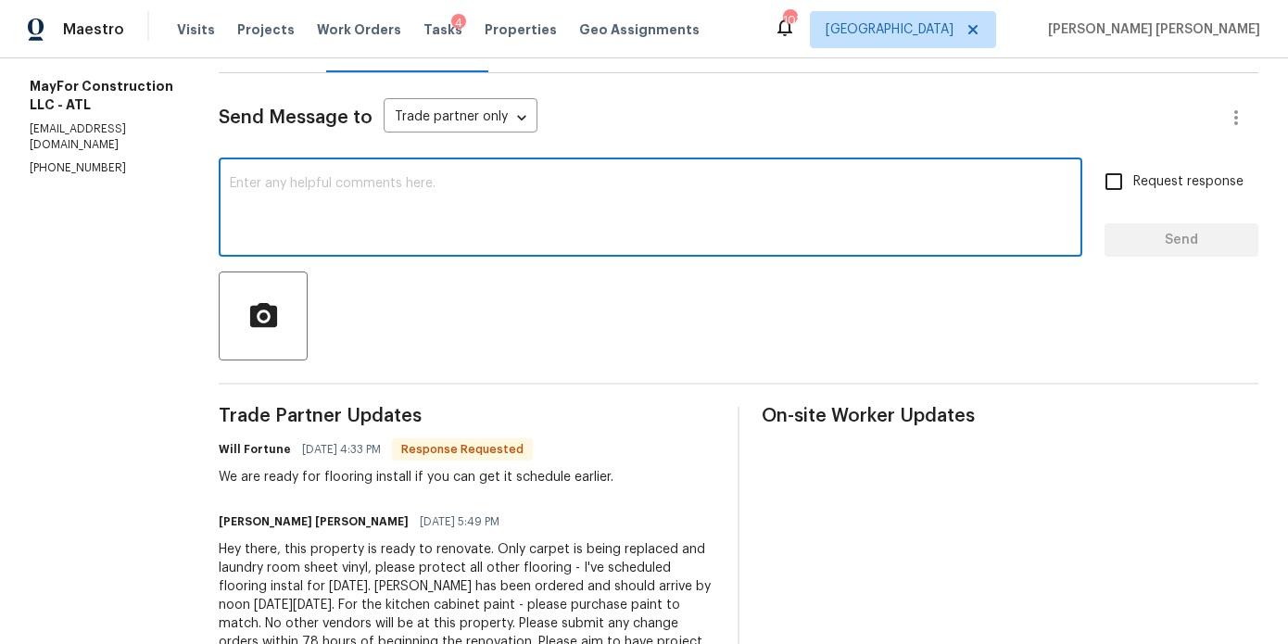
type textarea "G"
click at [739, 218] on textarea "Flooring has been moved up to [DATE], [DATE]." at bounding box center [650, 209] width 841 height 65
click at [734, 194] on textarea "Flooring has been moved up to [DATE], [DATE]." at bounding box center [650, 209] width 841 height 65
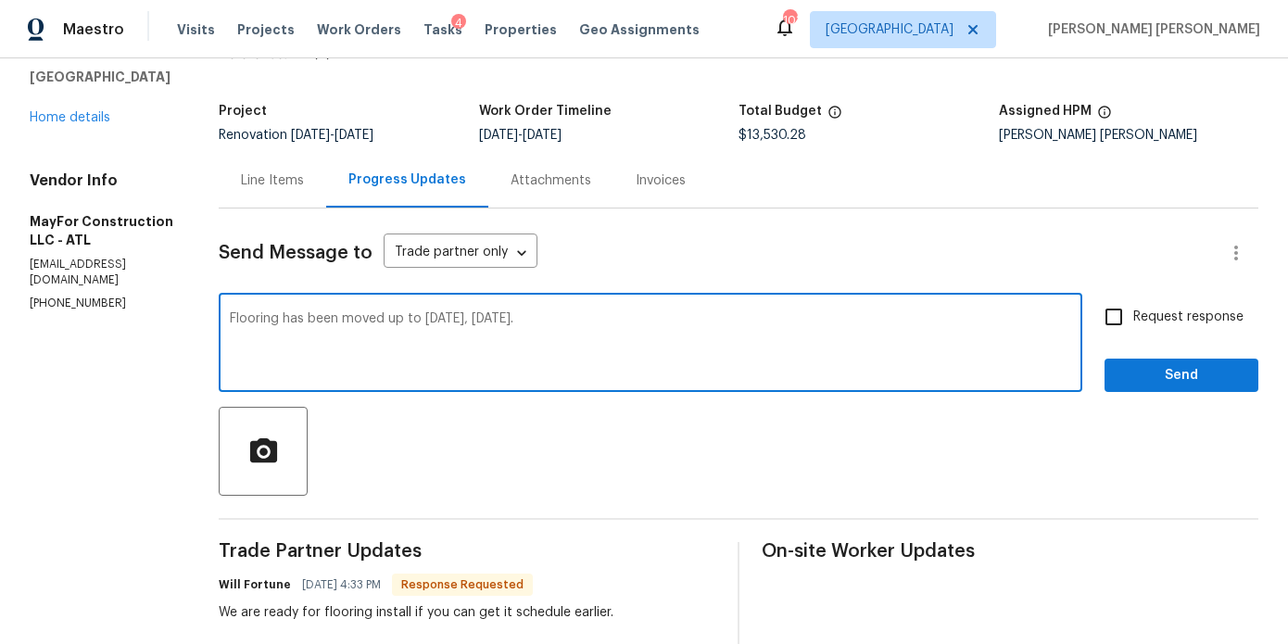
scroll to position [0, 0]
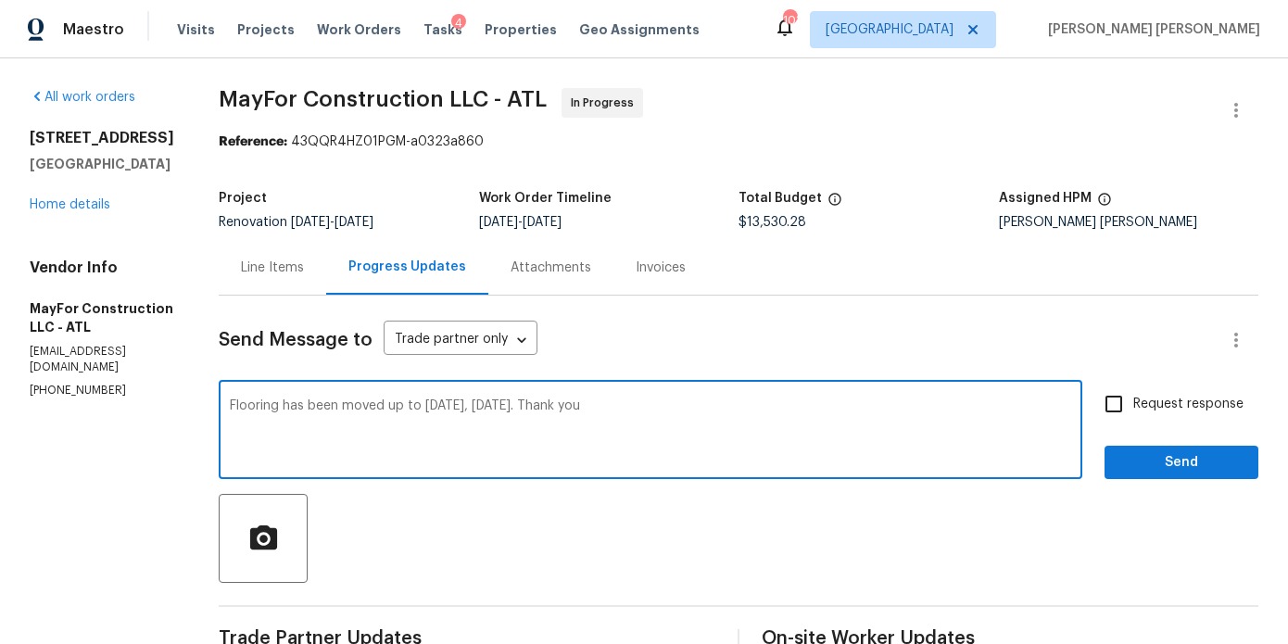
type textarea "Flooring has been moved up to [DATE], [DATE]. Thank you"
click at [1134, 382] on div "Send Message to Trade partner only Trade partner only ​ Flooring has been moved…" at bounding box center [739, 614] width 1040 height 637
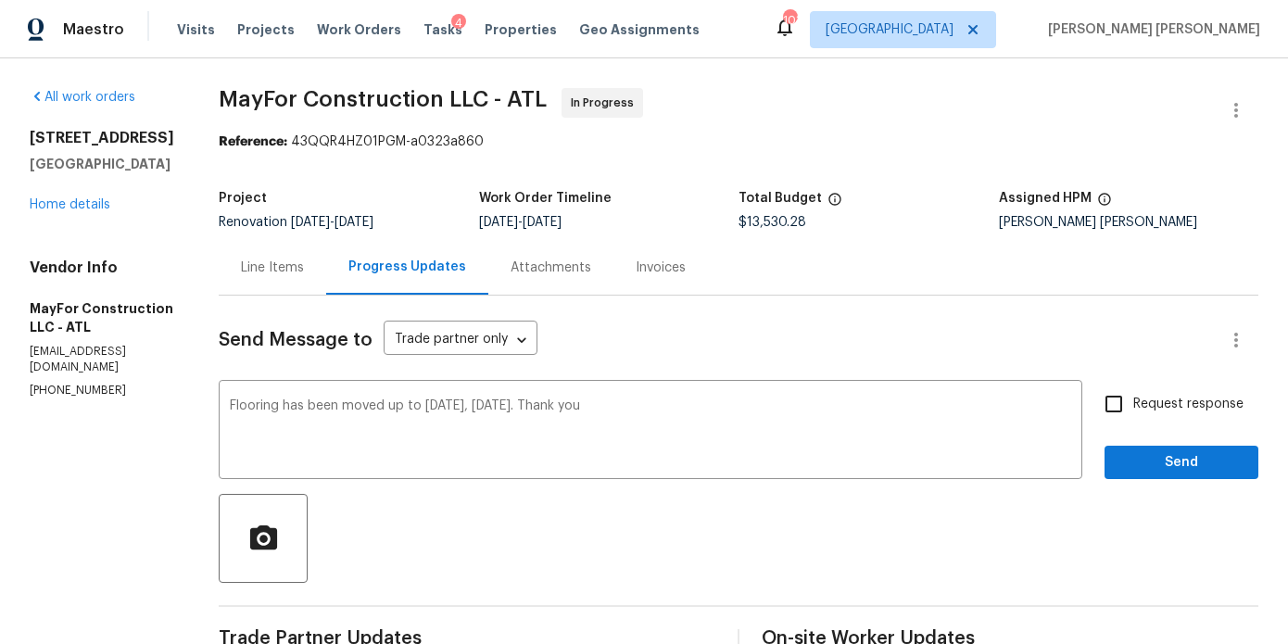
click at [1122, 401] on input "Request response" at bounding box center [1113, 404] width 39 height 39
checkbox input "true"
click at [1129, 461] on span "Send" at bounding box center [1181, 462] width 124 height 23
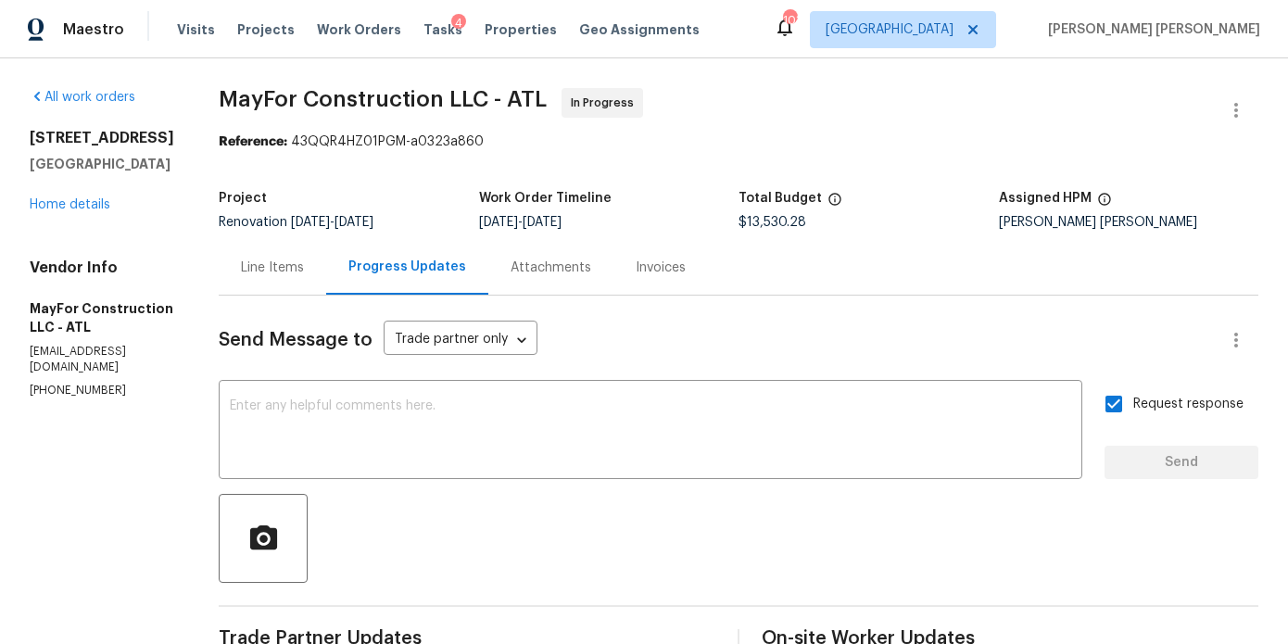
click at [159, 441] on section "All work orders 2318 Fairwood Cir Jonesboro, GA 30236 Home details Vendor Info …" at bounding box center [102, 546] width 145 height 917
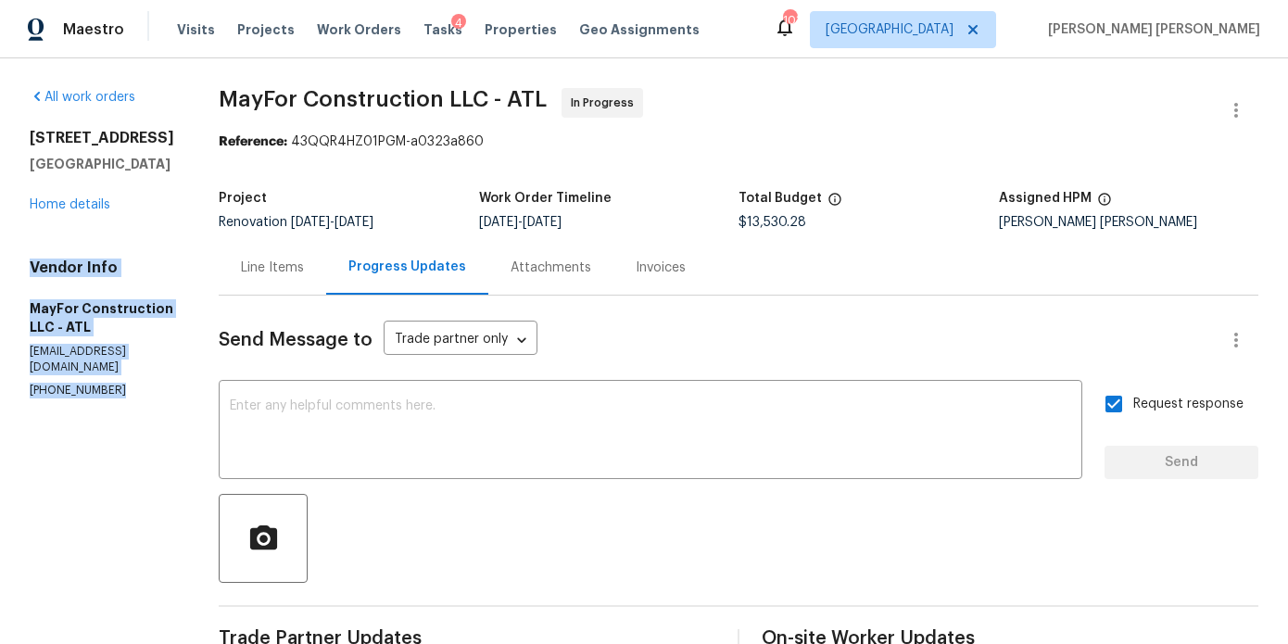
drag, startPoint x: 124, startPoint y: 391, endPoint x: 32, endPoint y: 268, distance: 154.2
click at [32, 268] on section "All work orders 2318 Fairwood Cir Jonesboro, GA 30236 Home details Vendor Info …" at bounding box center [102, 546] width 145 height 917
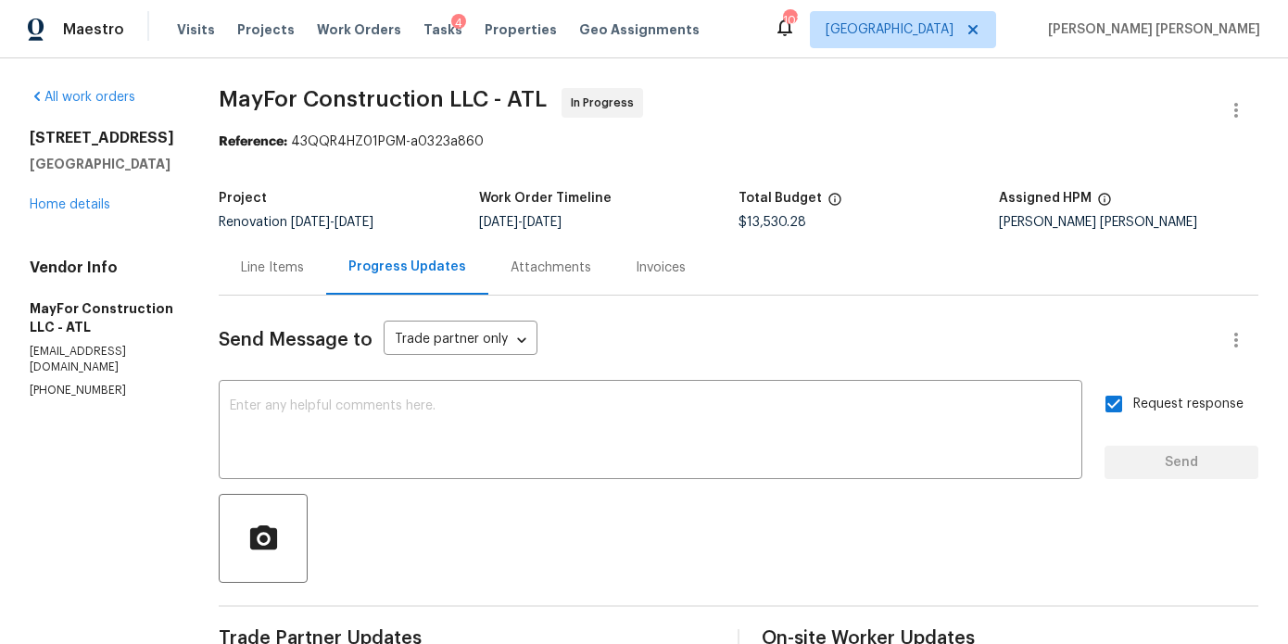
click at [174, 242] on div "All work orders 2318 Fairwood Cir Jonesboro, GA 30236 Home details Vendor Info …" at bounding box center [102, 243] width 145 height 310
click at [78, 212] on div "2318 Fairwood Cir Jonesboro, GA 30236 Home details" at bounding box center [102, 171] width 145 height 85
click at [87, 209] on link "Home details" at bounding box center [70, 204] width 81 height 13
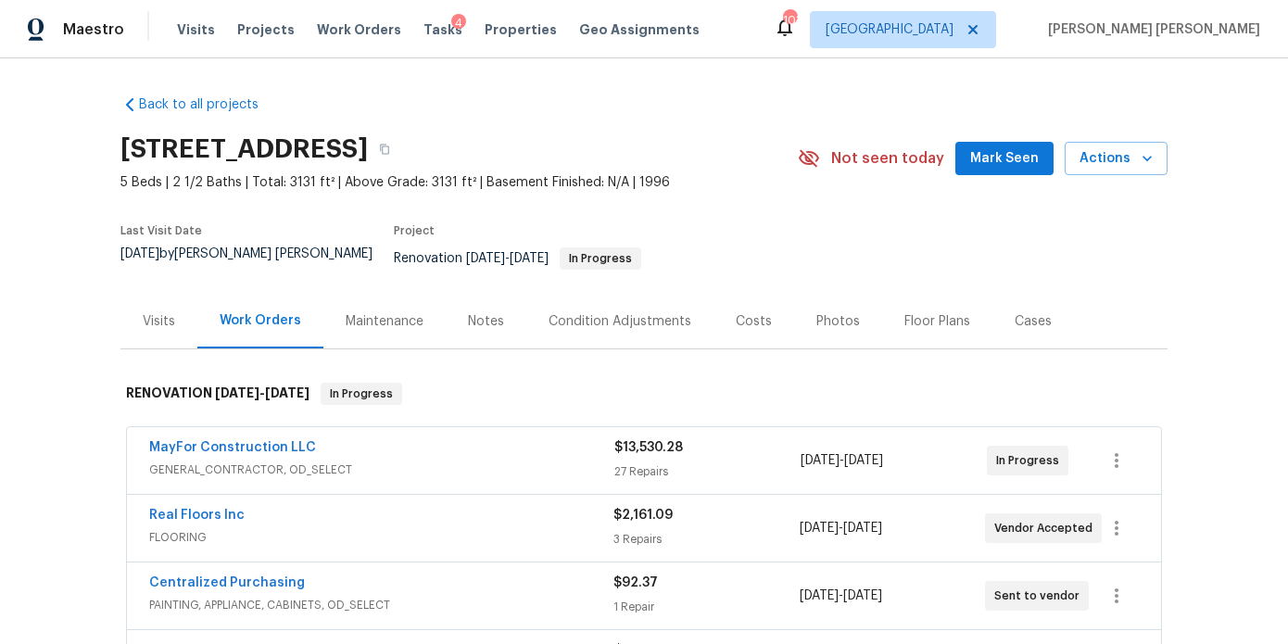
click at [518, 325] on div "Notes" at bounding box center [486, 321] width 81 height 55
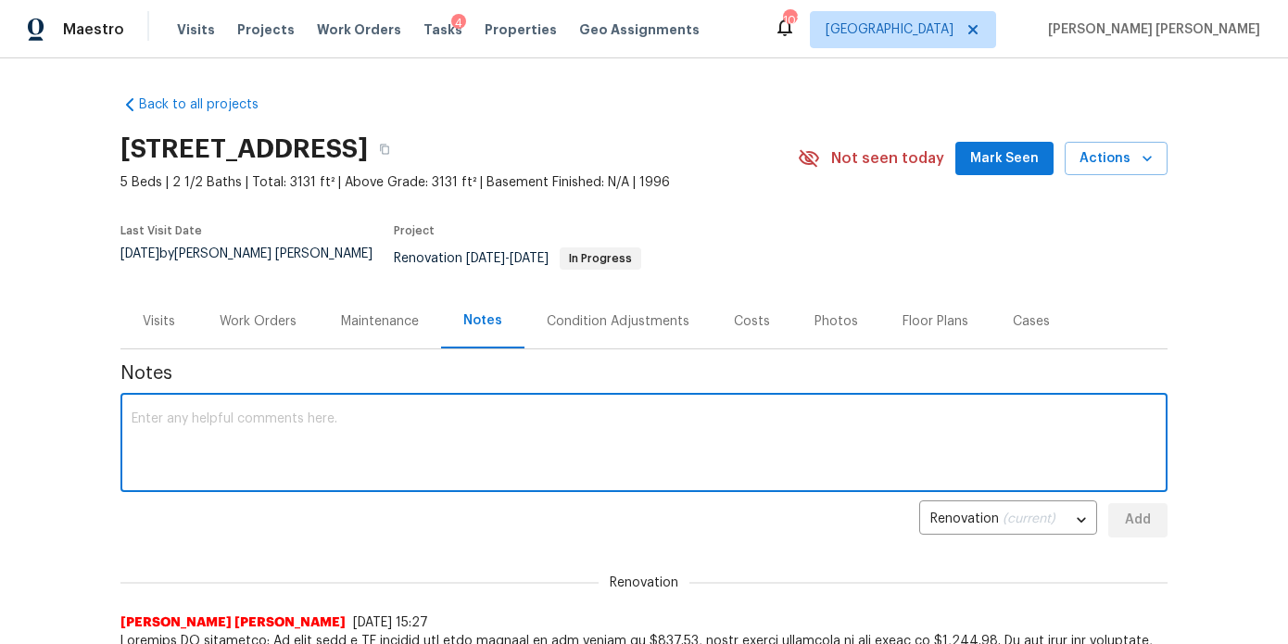
click at [474, 449] on textarea at bounding box center [644, 444] width 1025 height 65
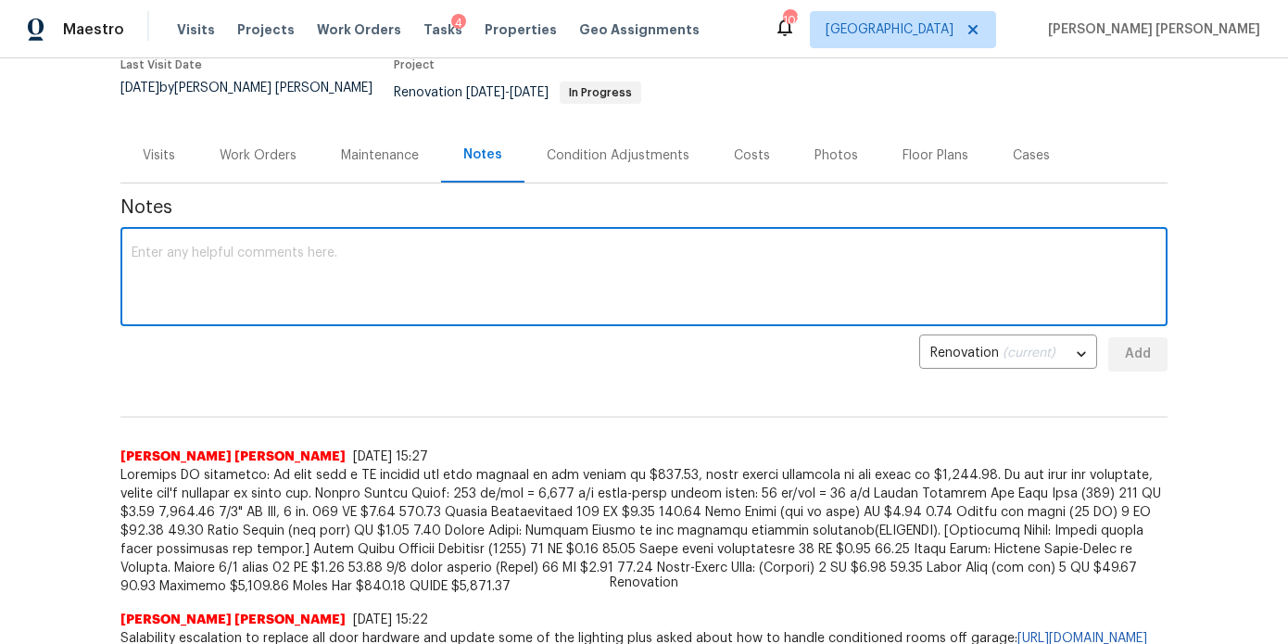
scroll to position [170, 0]
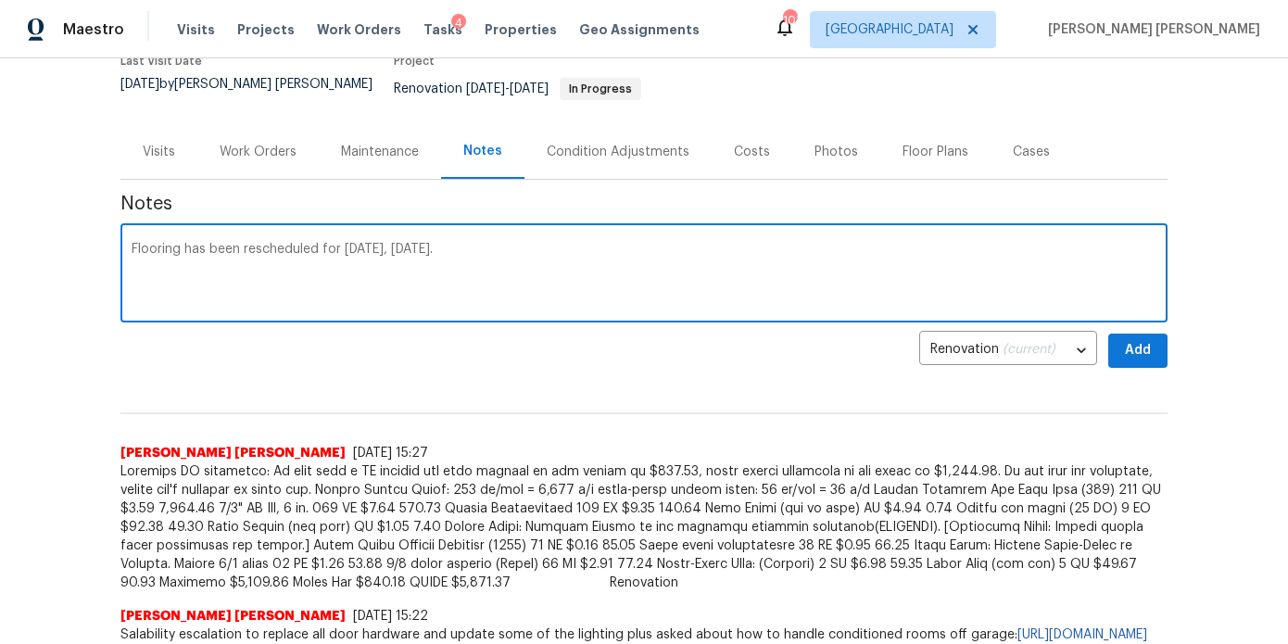
type textarea "Flooring has been rescheduled for tomorrow, Thursday, August 28th."
click at [1158, 334] on button "Add" at bounding box center [1137, 351] width 59 height 34
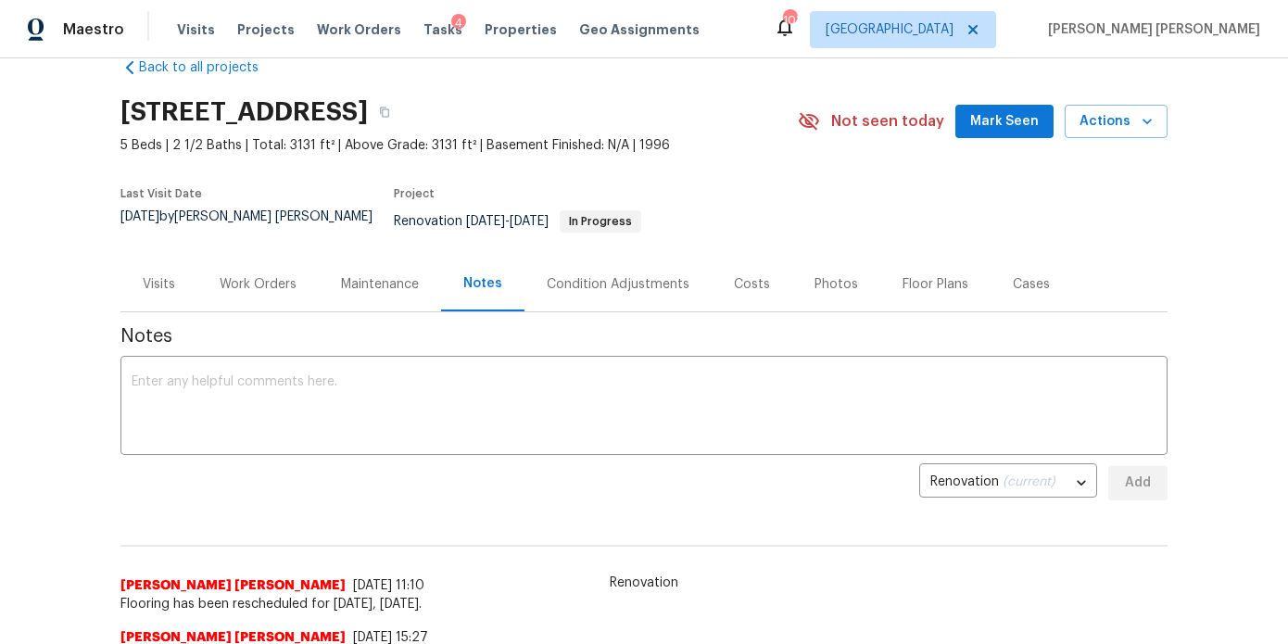
scroll to position [0, 0]
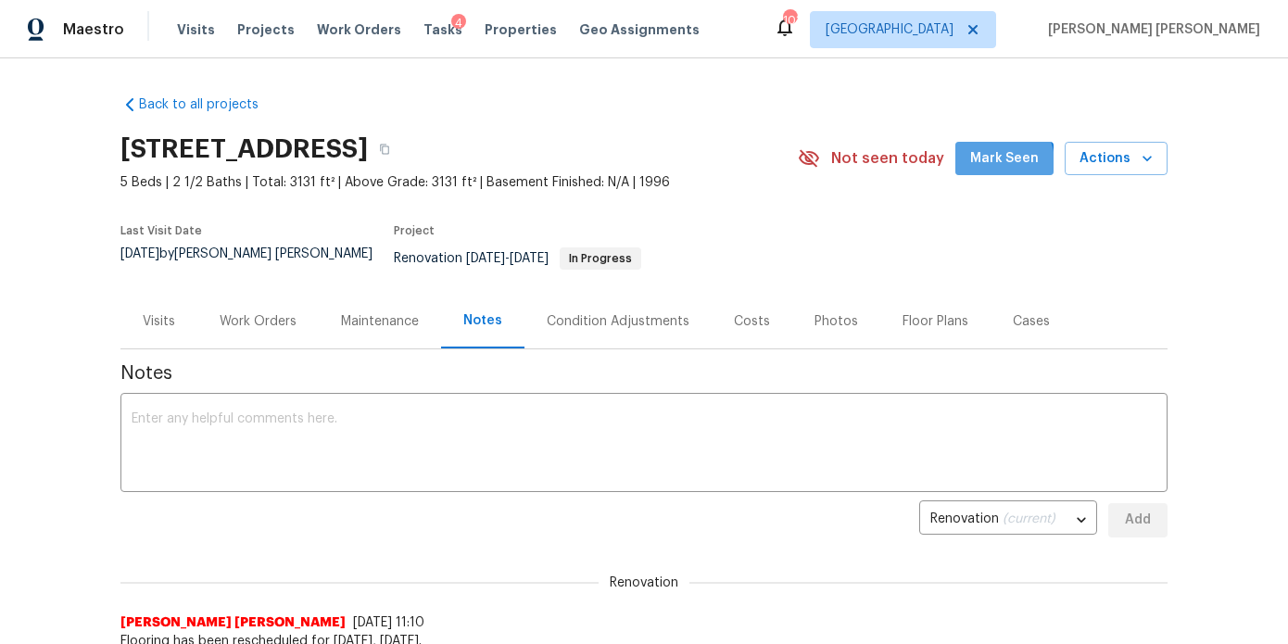
click at [1000, 162] on span "Mark Seen" at bounding box center [1004, 158] width 69 height 23
click at [279, 321] on div "Work Orders" at bounding box center [257, 321] width 121 height 55
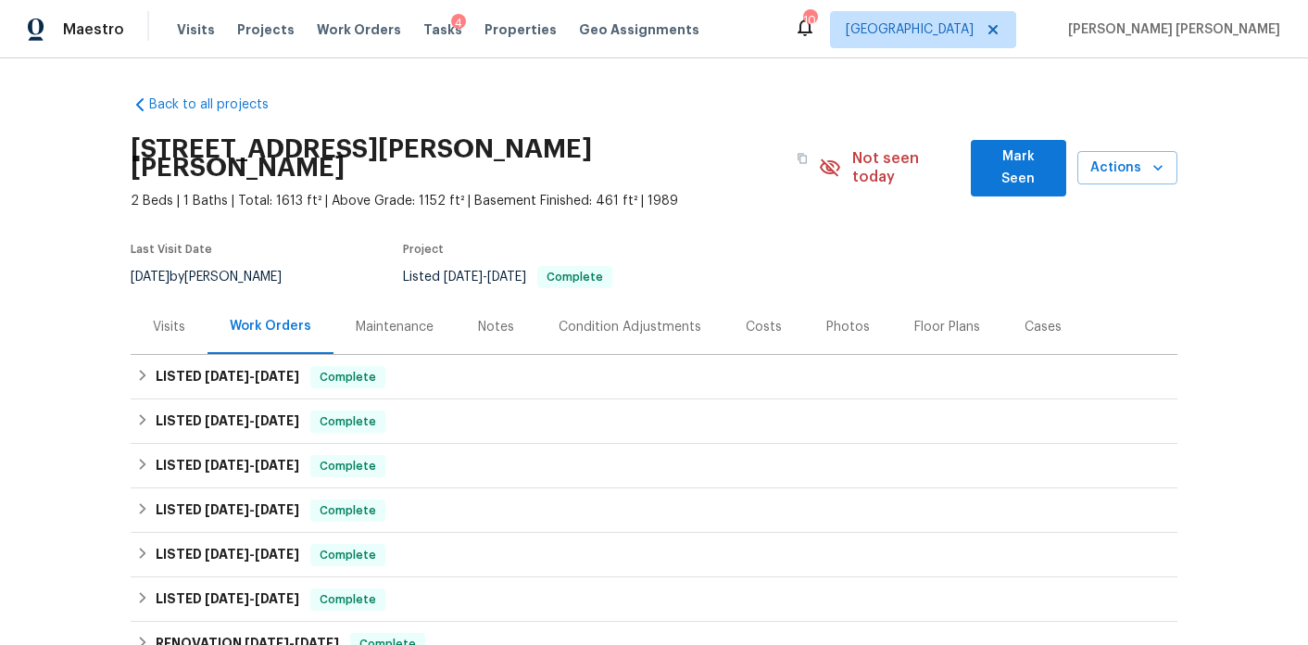
scroll to position [65, 0]
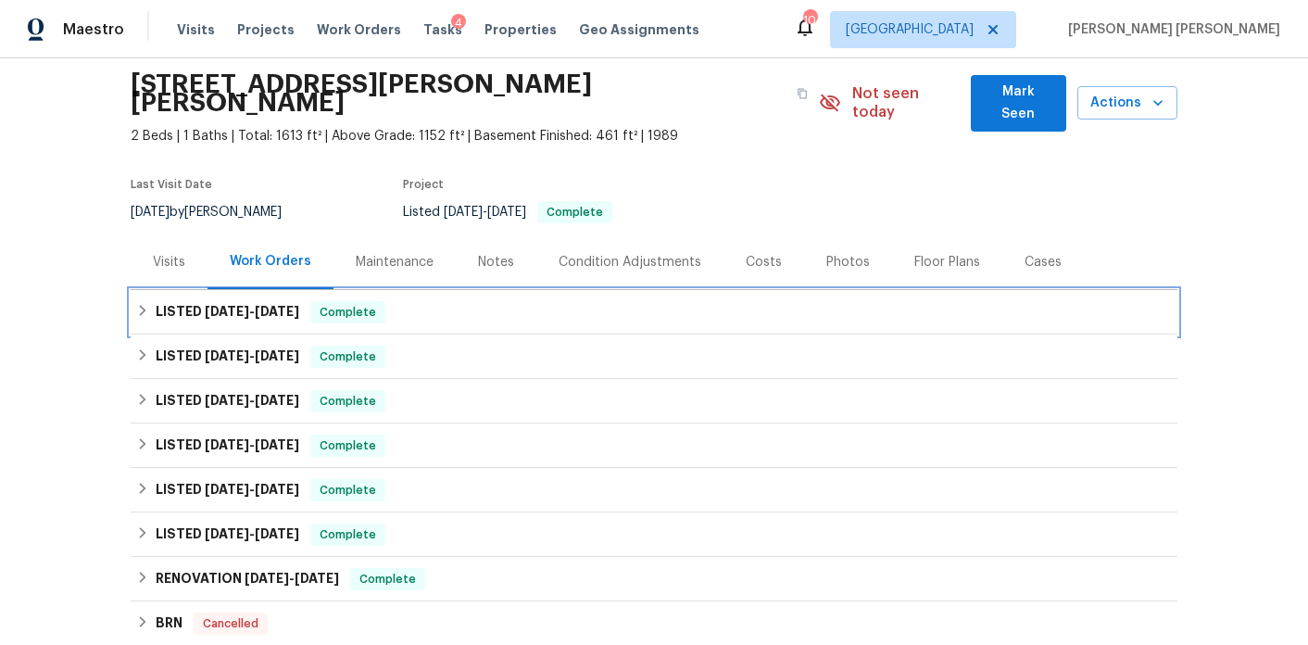
click at [265, 305] on span "[DATE]" at bounding box center [277, 311] width 44 height 13
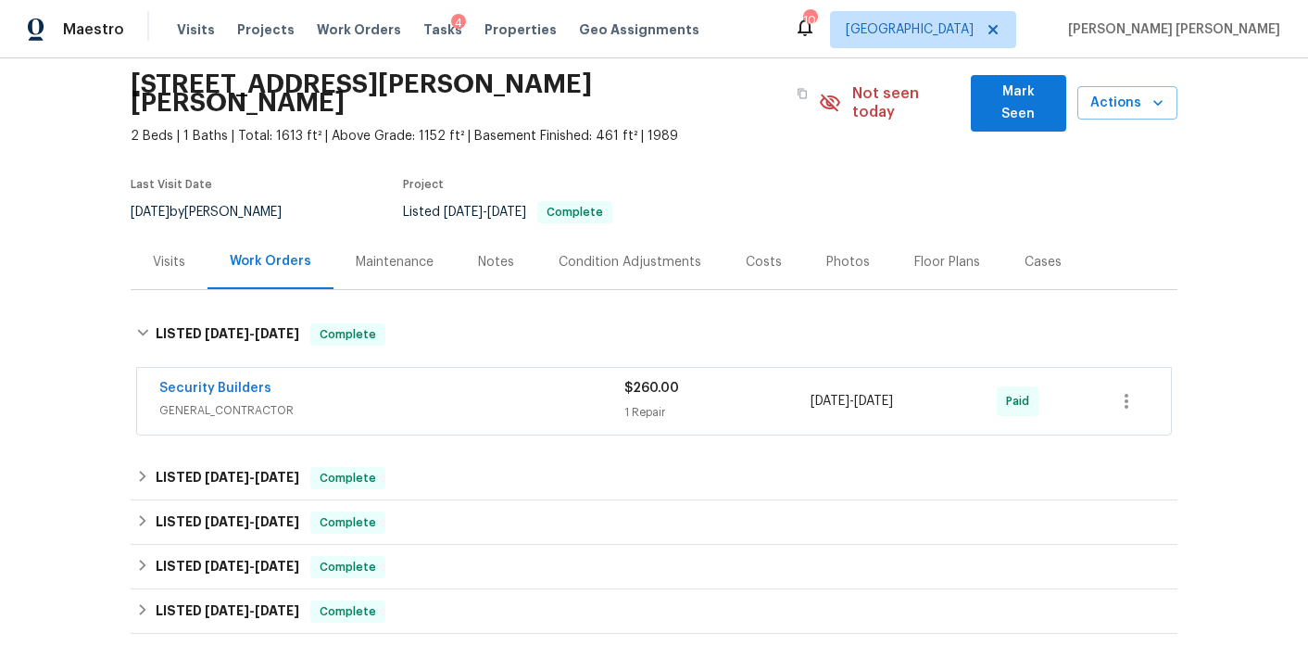
click at [420, 401] on span "GENERAL_CONTRACTOR" at bounding box center [391, 410] width 465 height 19
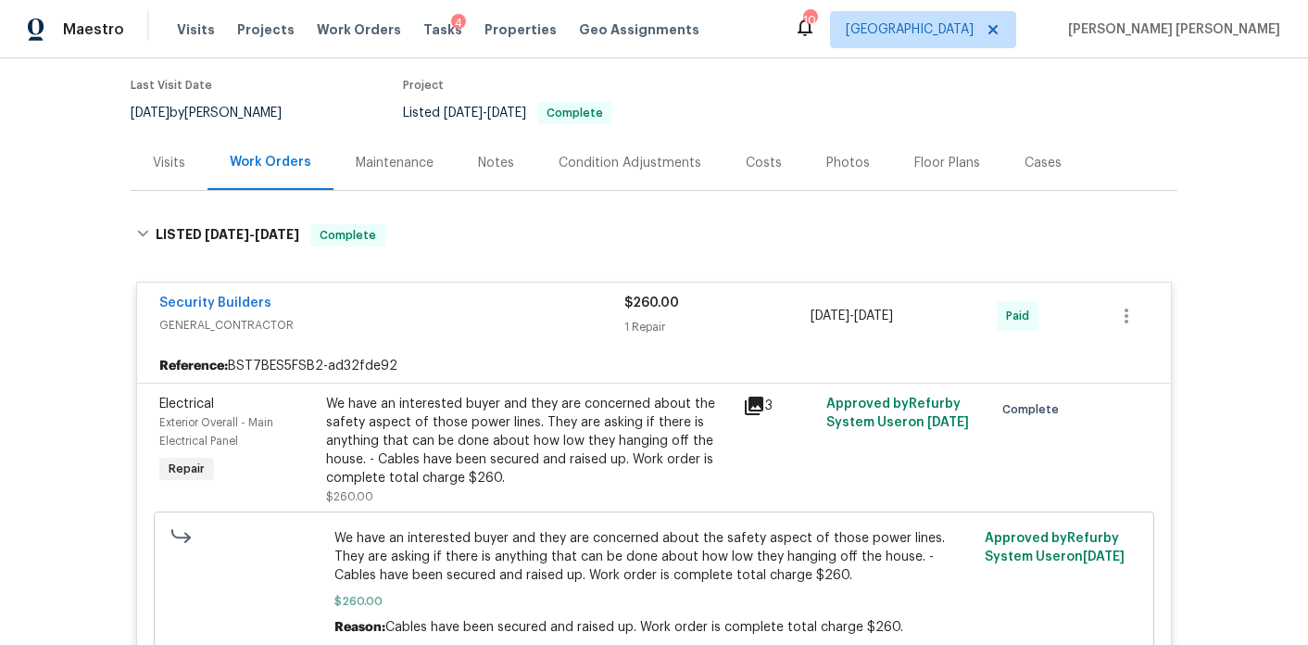
scroll to position [208, 0]
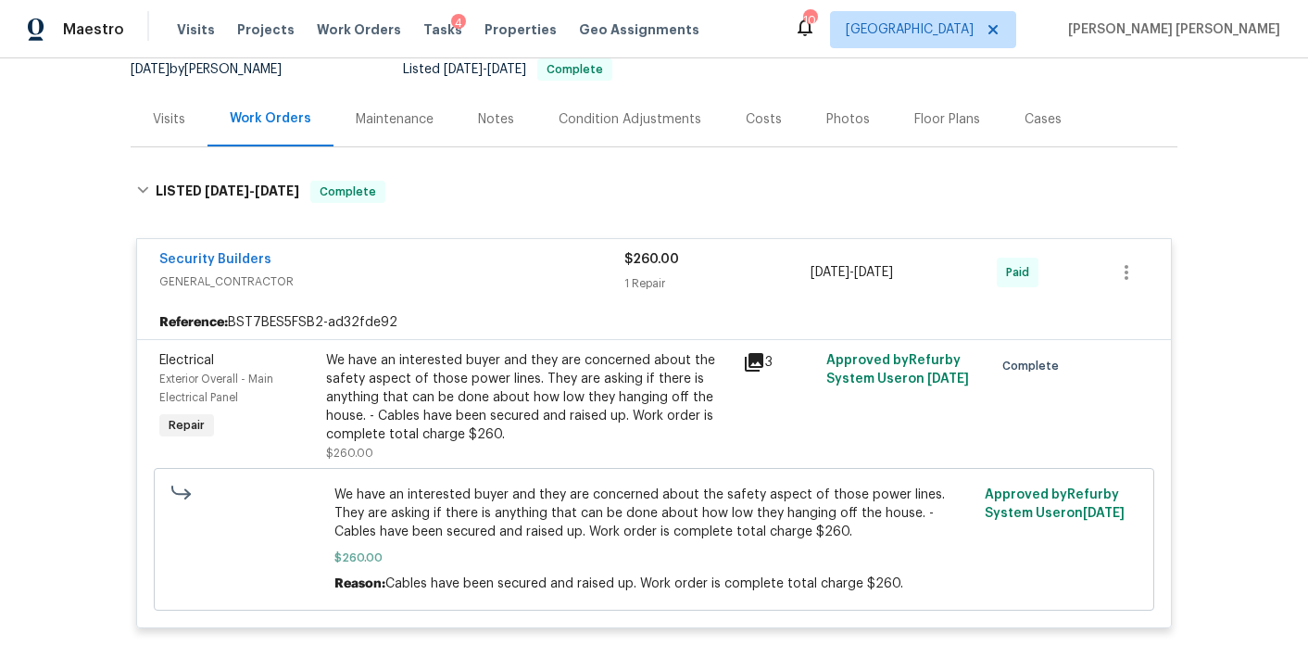
click at [418, 250] on div "Security Builders" at bounding box center [391, 261] width 465 height 22
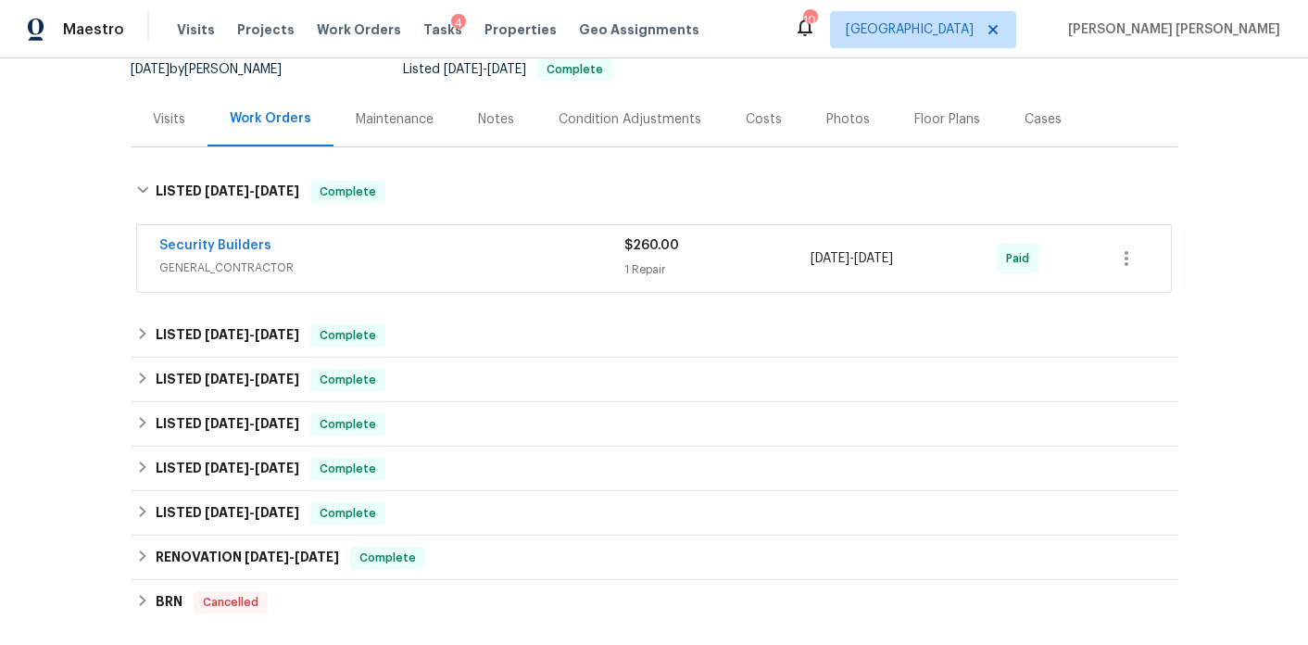
click at [498, 111] on div "Notes" at bounding box center [496, 119] width 81 height 55
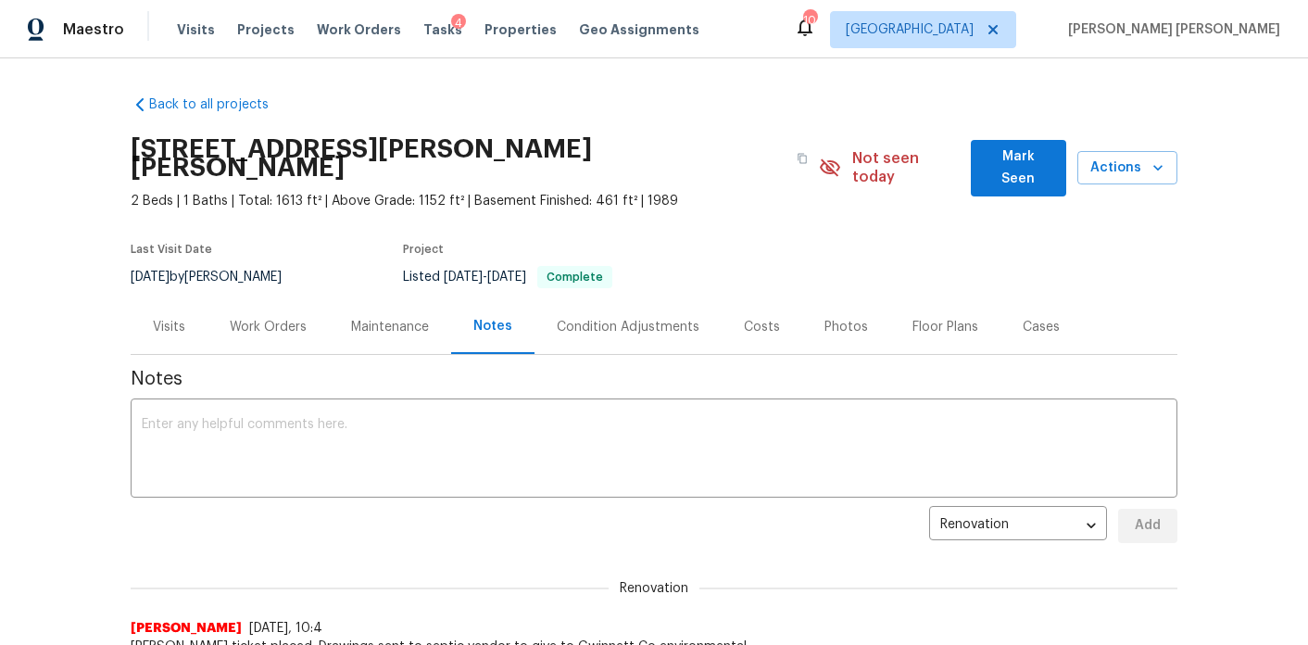
click at [153, 318] on div "Visits" at bounding box center [169, 327] width 32 height 19
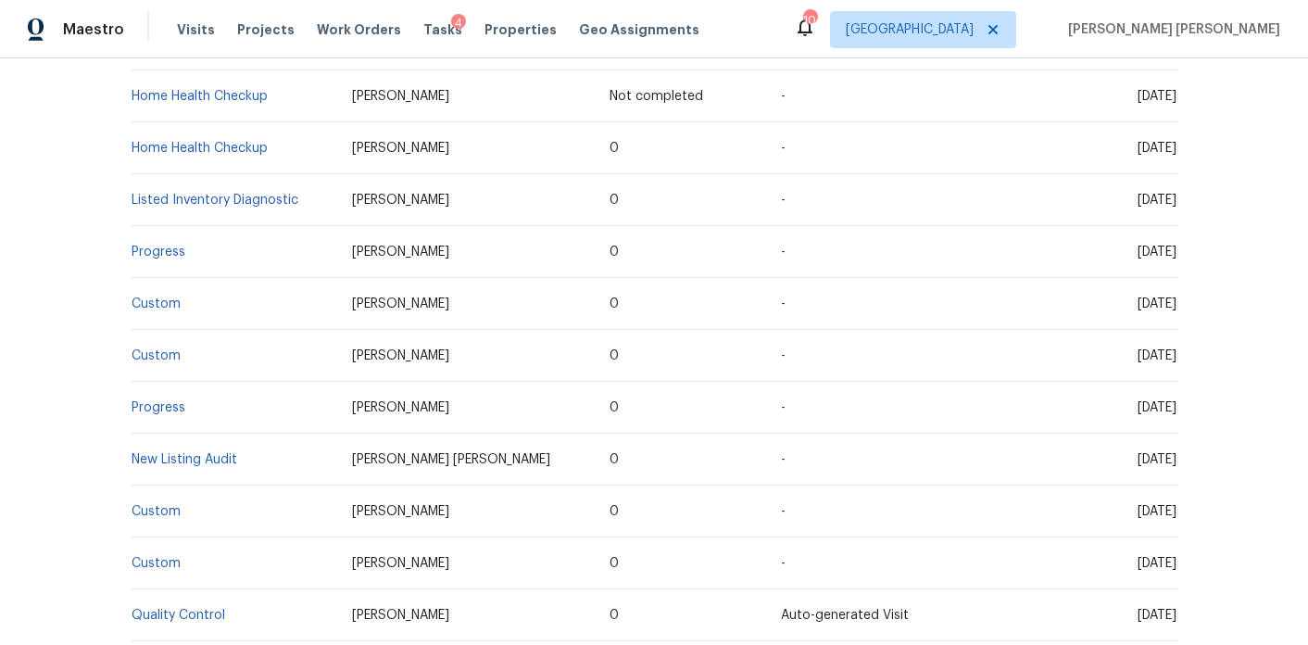
scroll to position [455, 0]
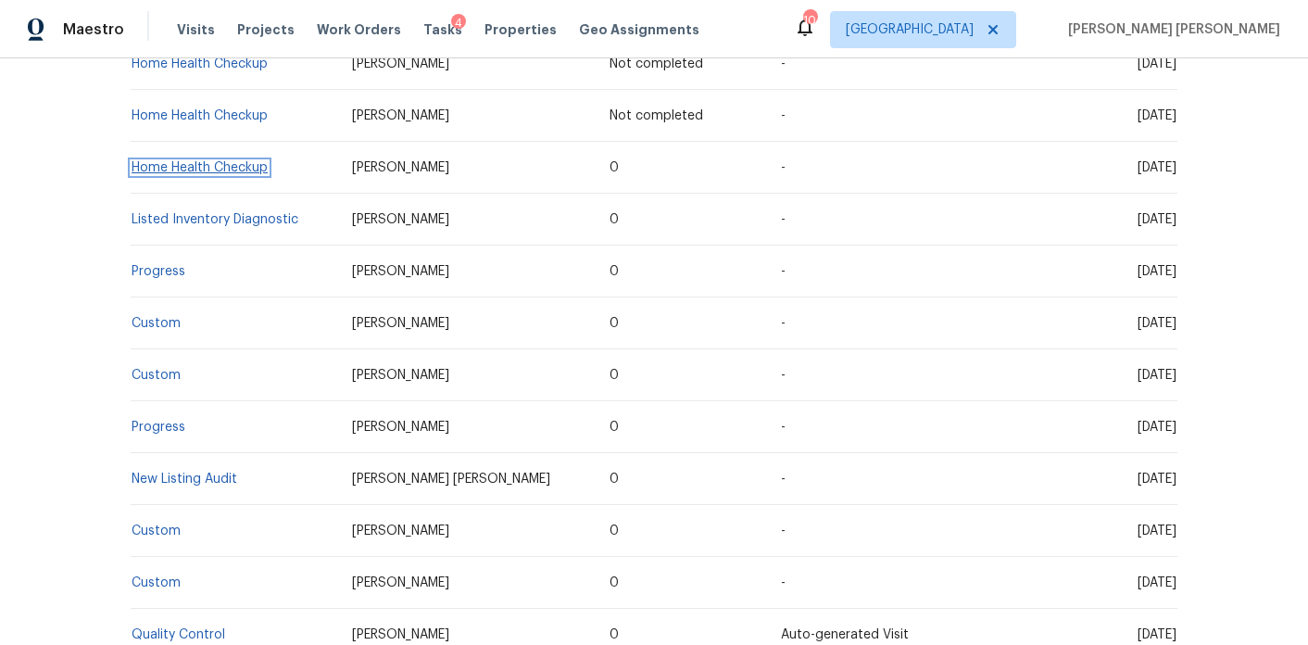
click at [208, 161] on link "Home Health Checkup" at bounding box center [200, 167] width 136 height 13
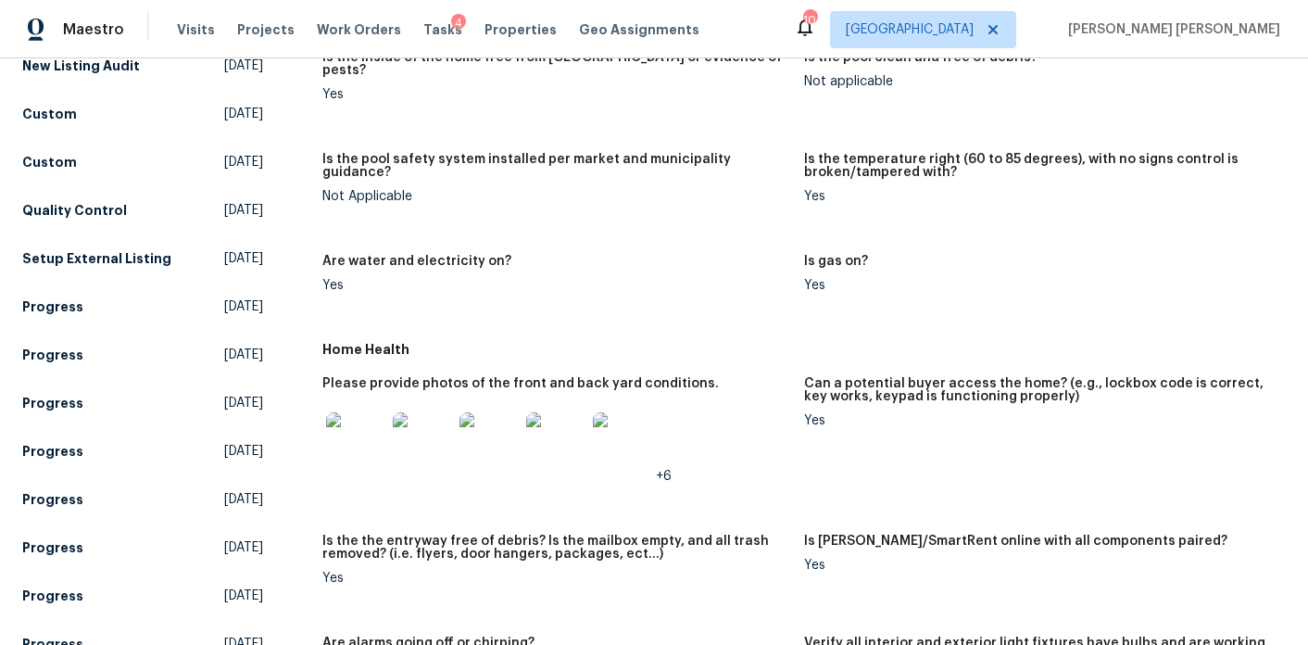
scroll to position [589, 0]
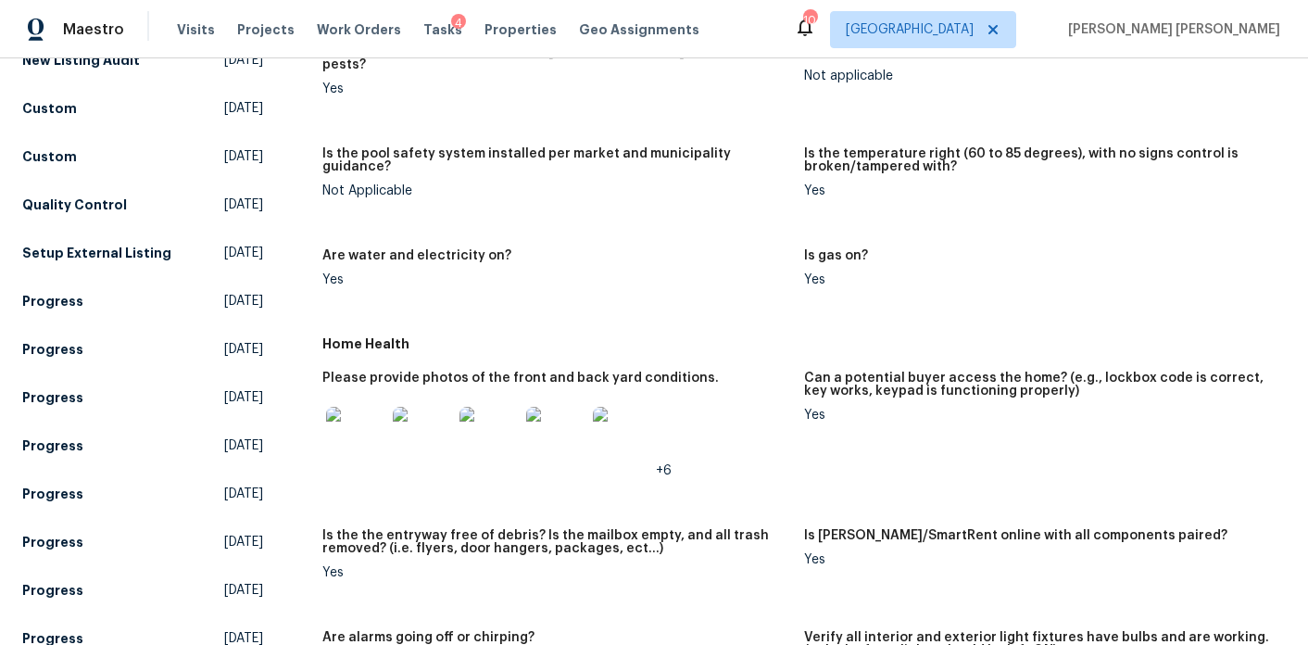
click at [355, 422] on img at bounding box center [355, 436] width 59 height 59
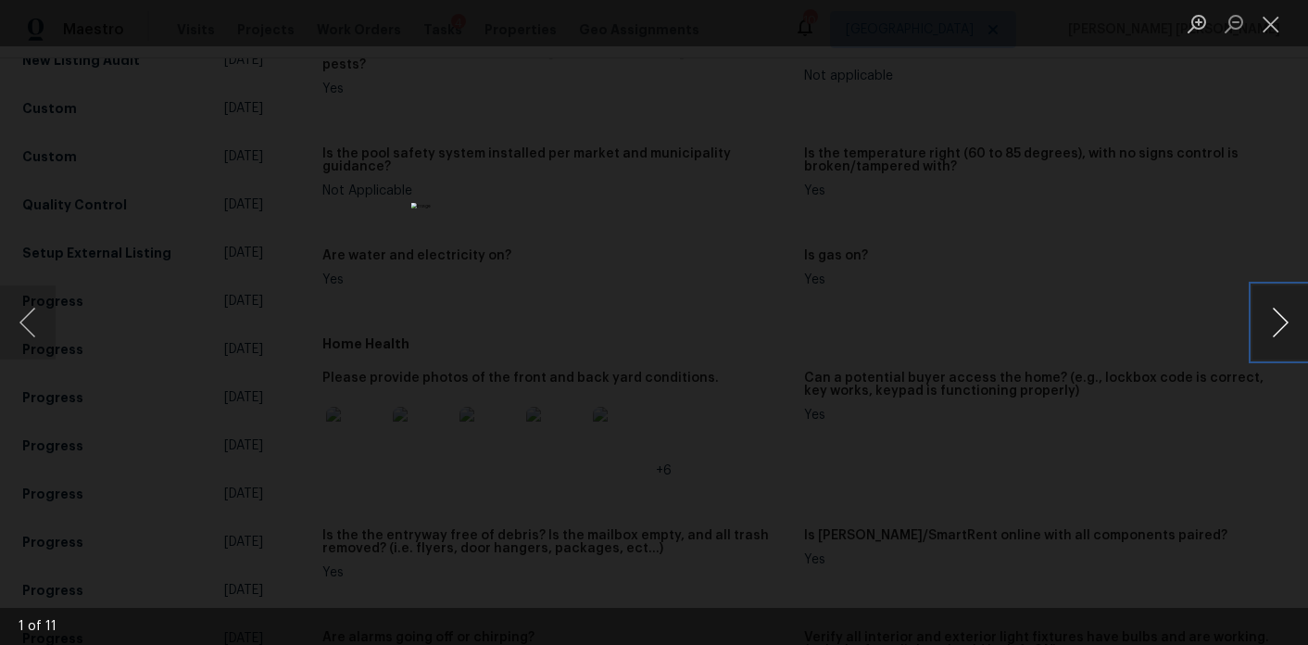
click at [1279, 343] on button "Next image" at bounding box center [1281, 322] width 56 height 74
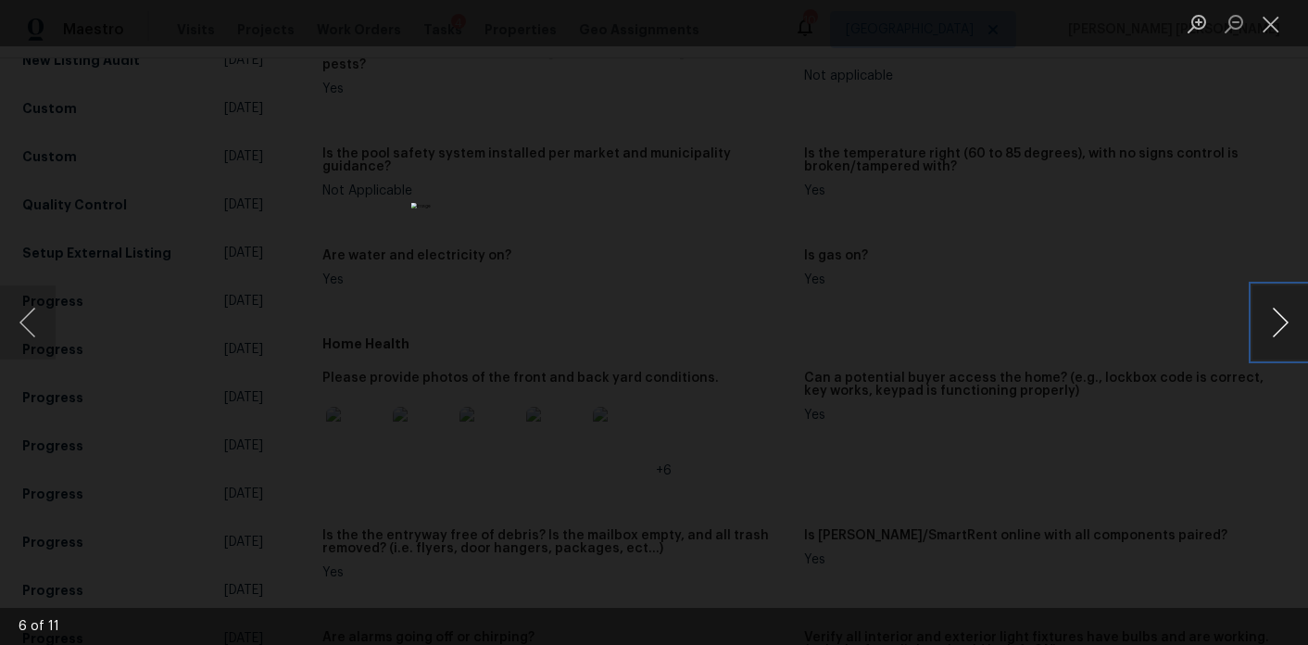
click at [1279, 343] on button "Next image" at bounding box center [1281, 322] width 56 height 74
click at [942, 284] on div "Lightbox" at bounding box center [654, 322] width 1308 height 645
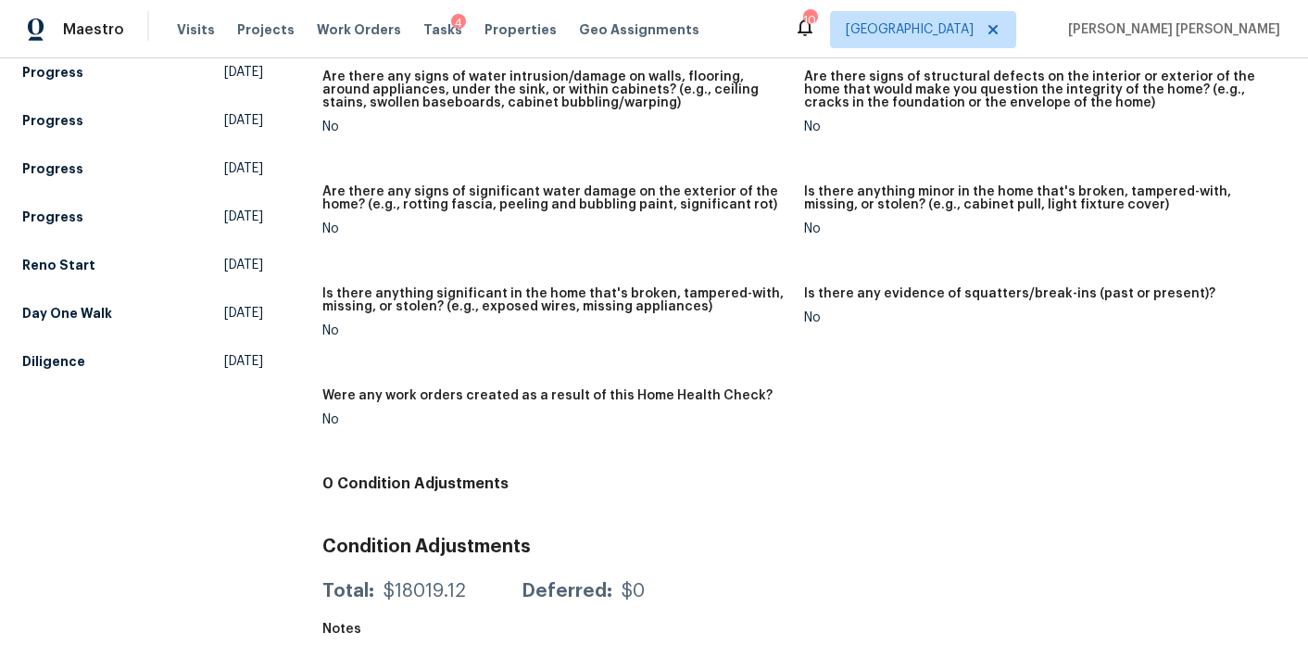
scroll to position [0, 0]
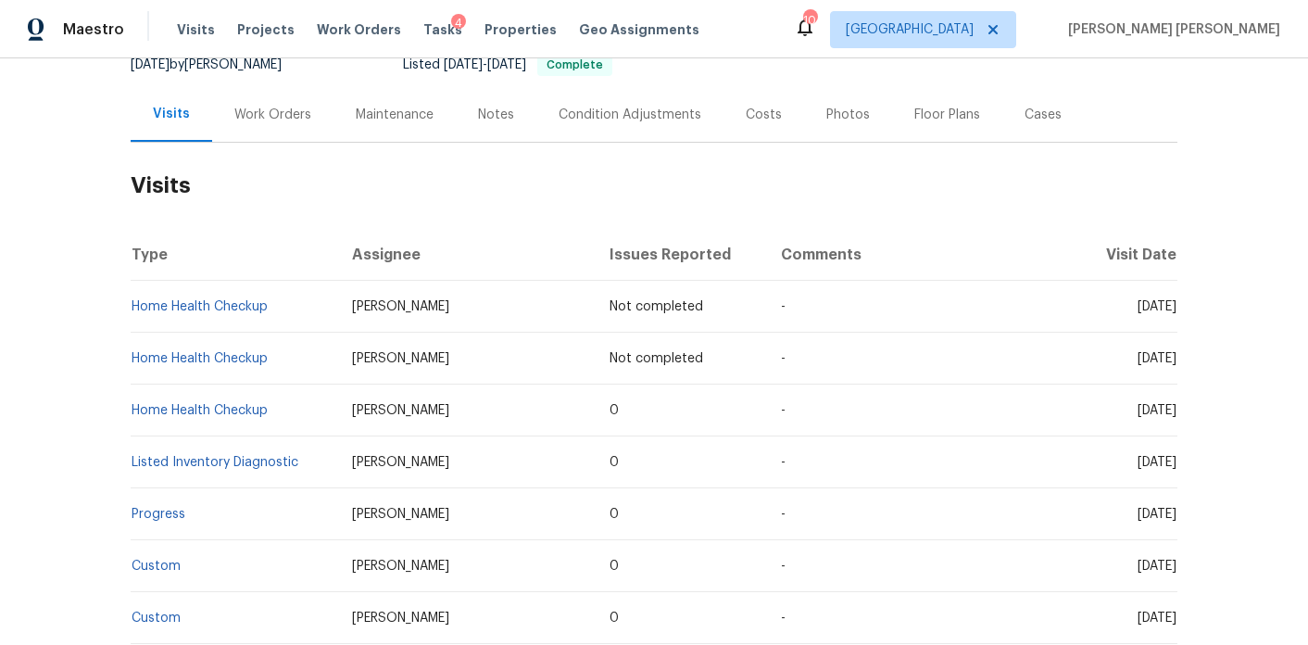
scroll to position [281, 0]
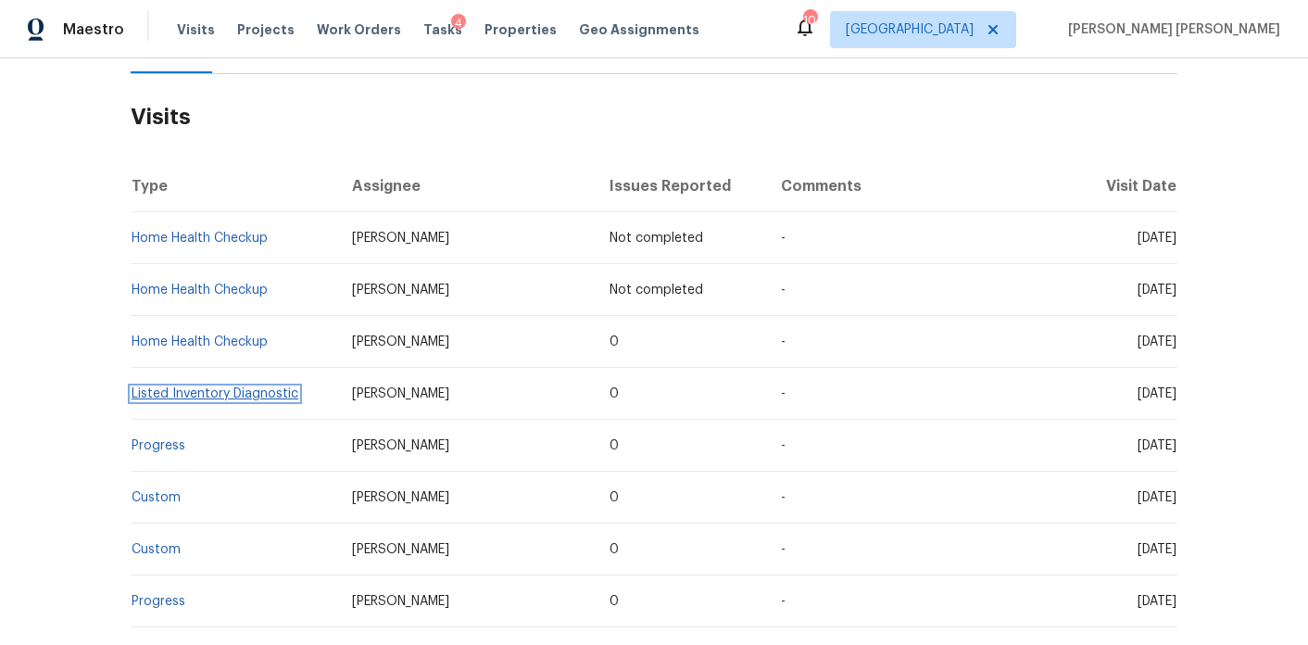
click at [241, 387] on link "Listed Inventory Diagnostic" at bounding box center [215, 393] width 167 height 13
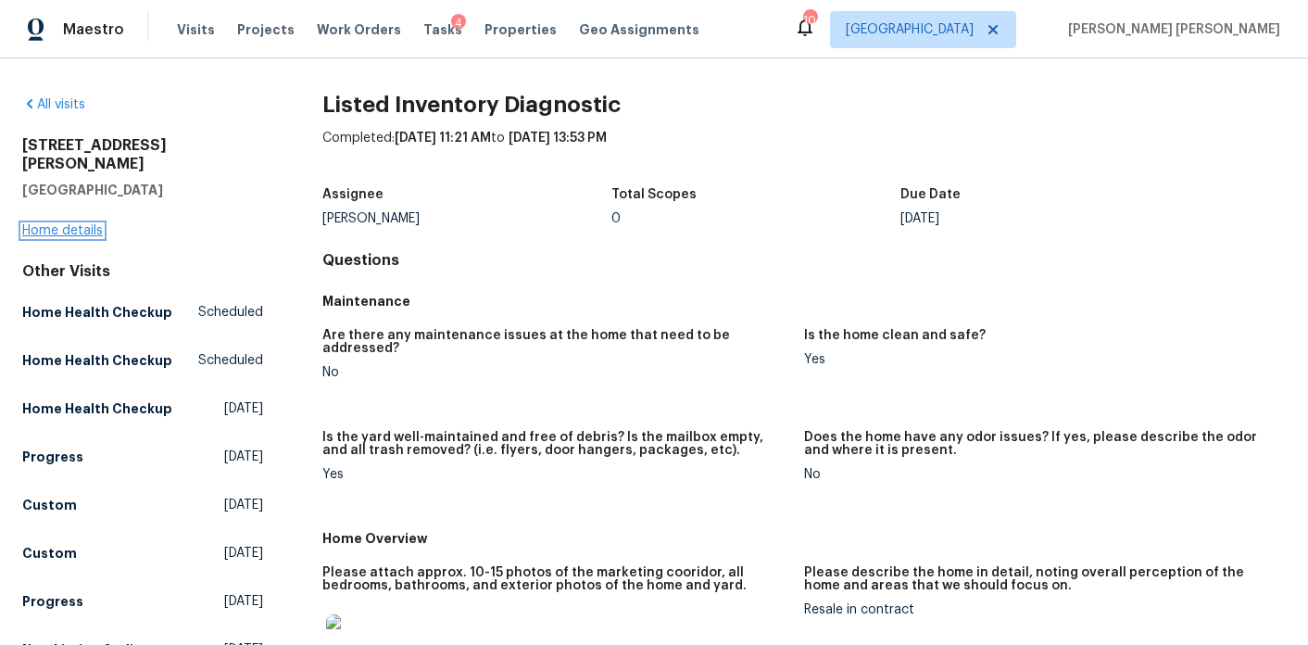
click at [85, 224] on link "Home details" at bounding box center [62, 230] width 81 height 13
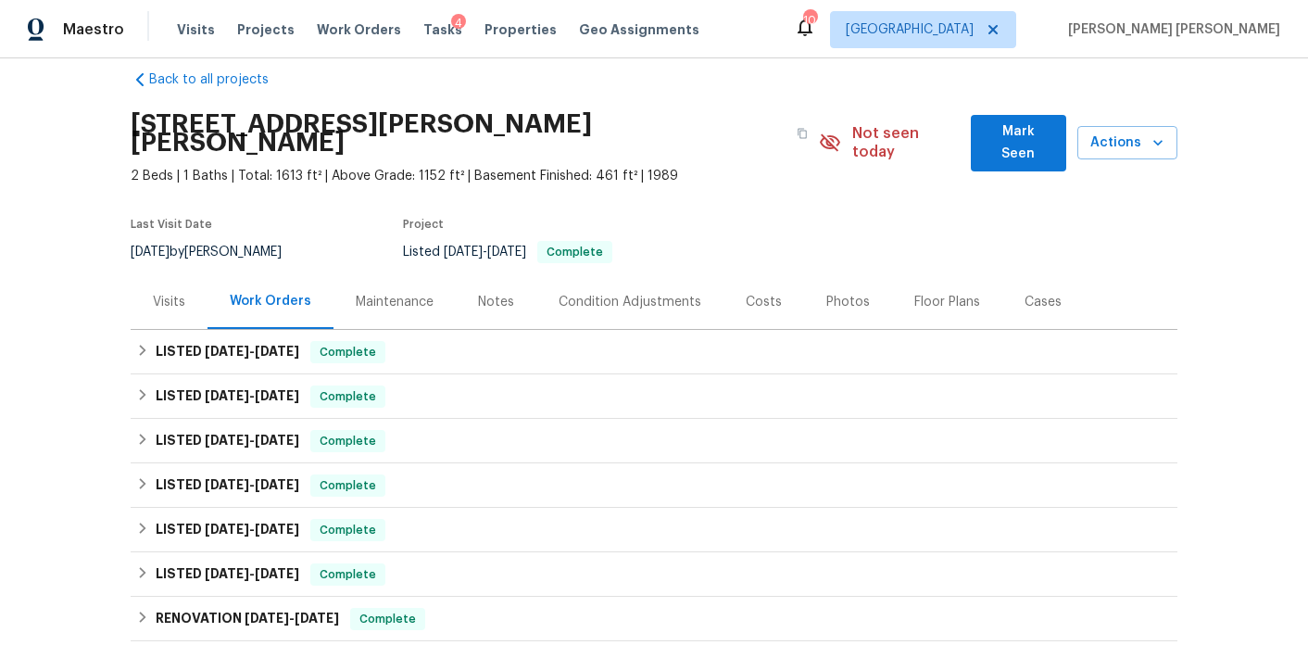
click at [189, 277] on div "Visits" at bounding box center [169, 301] width 77 height 55
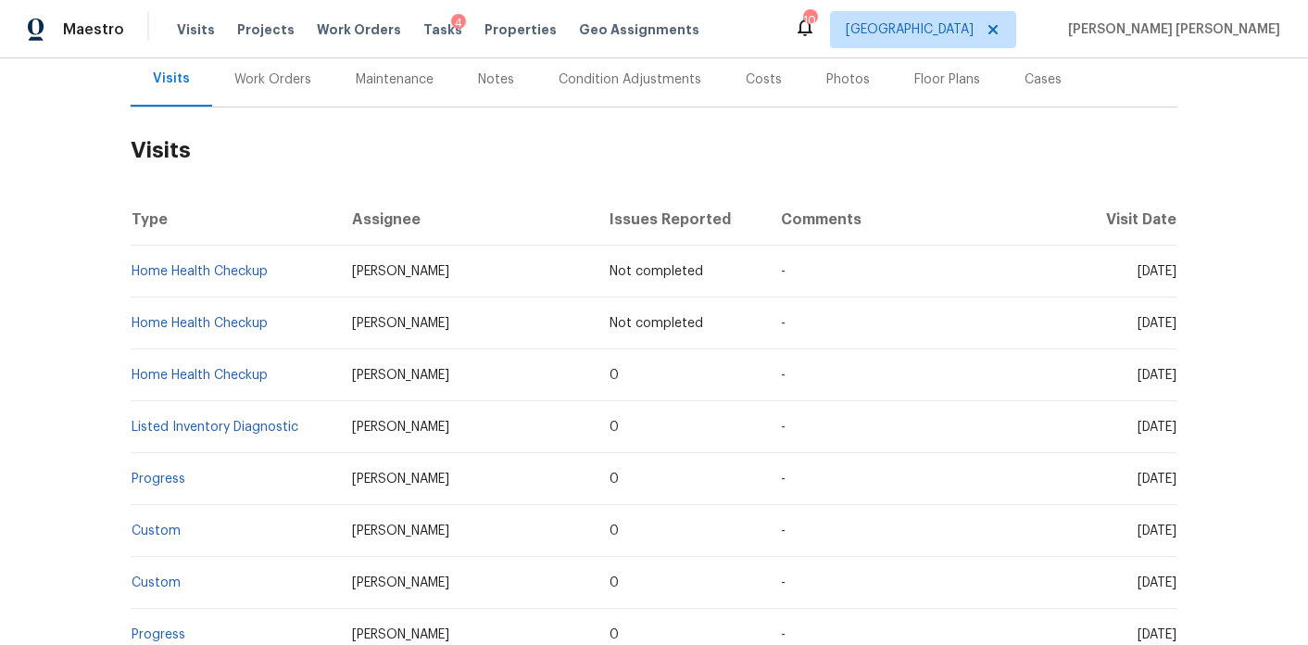
scroll to position [253, 0]
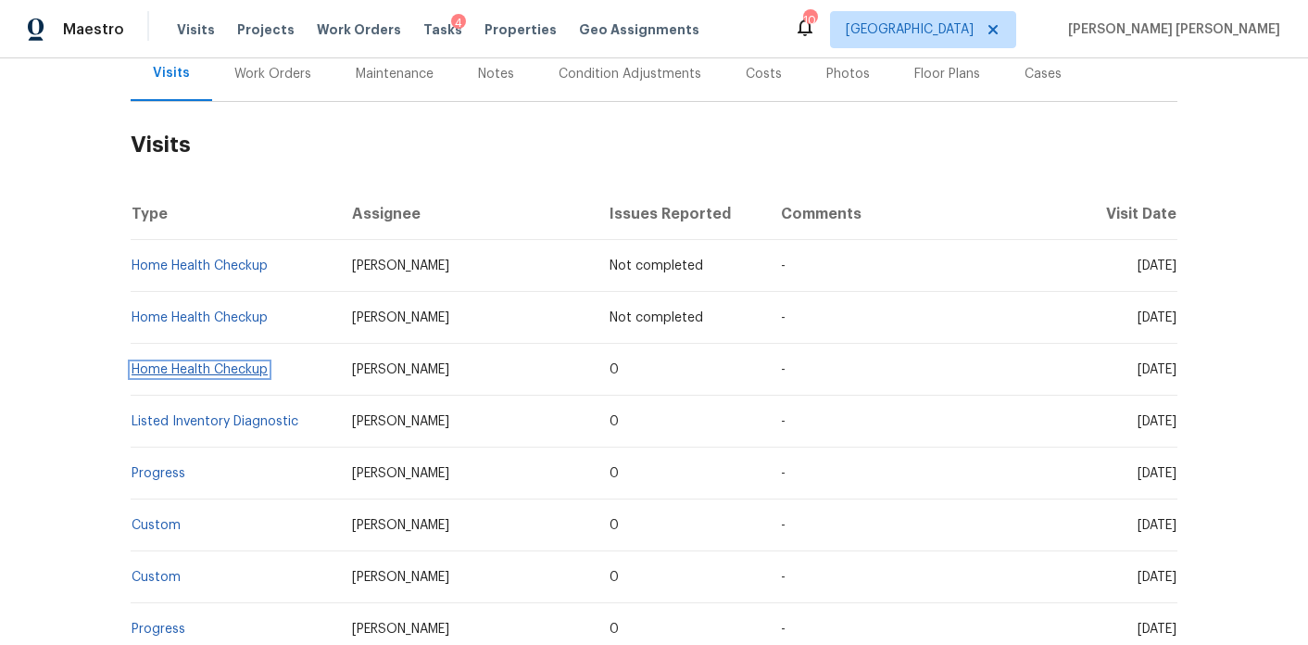
click at [220, 363] on link "Home Health Checkup" at bounding box center [200, 369] width 136 height 13
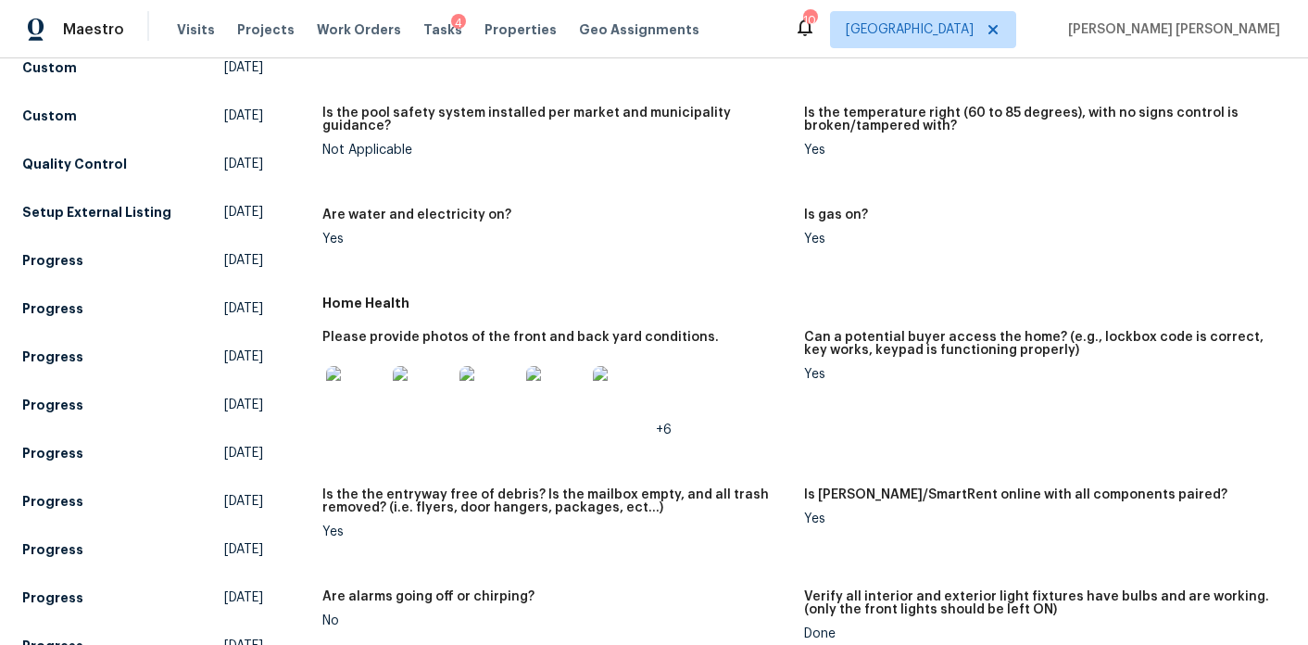
scroll to position [643, 0]
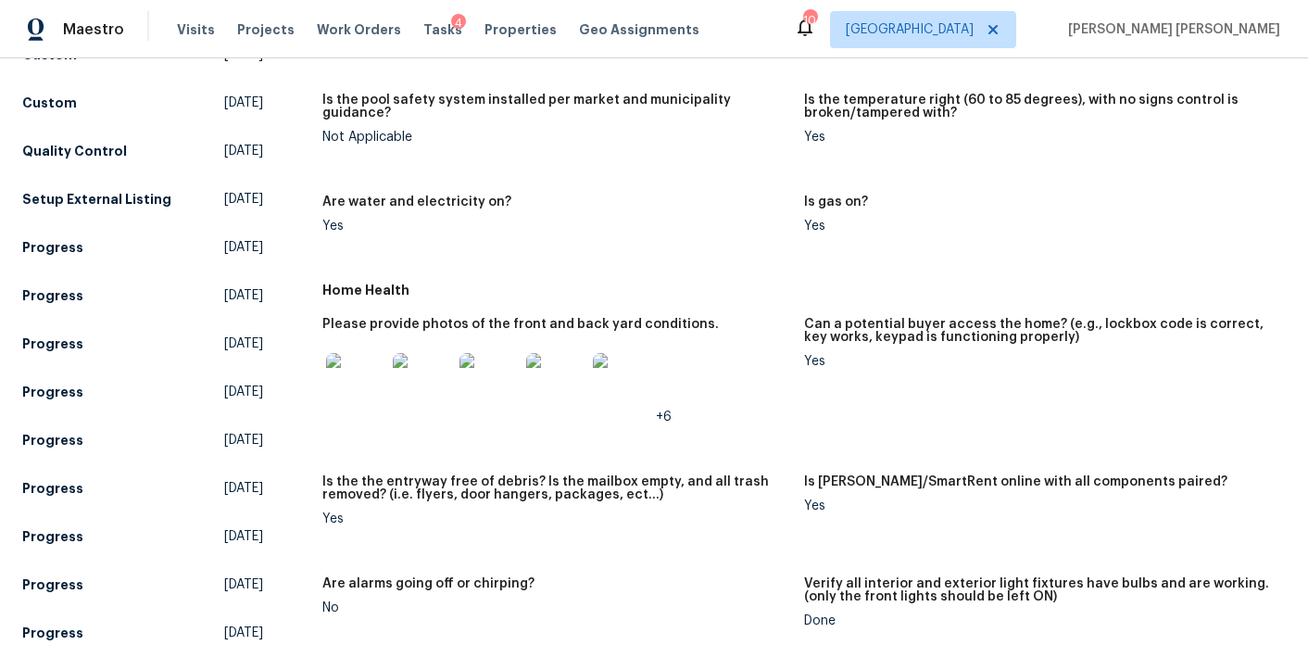
click at [360, 383] on img at bounding box center [355, 382] width 59 height 59
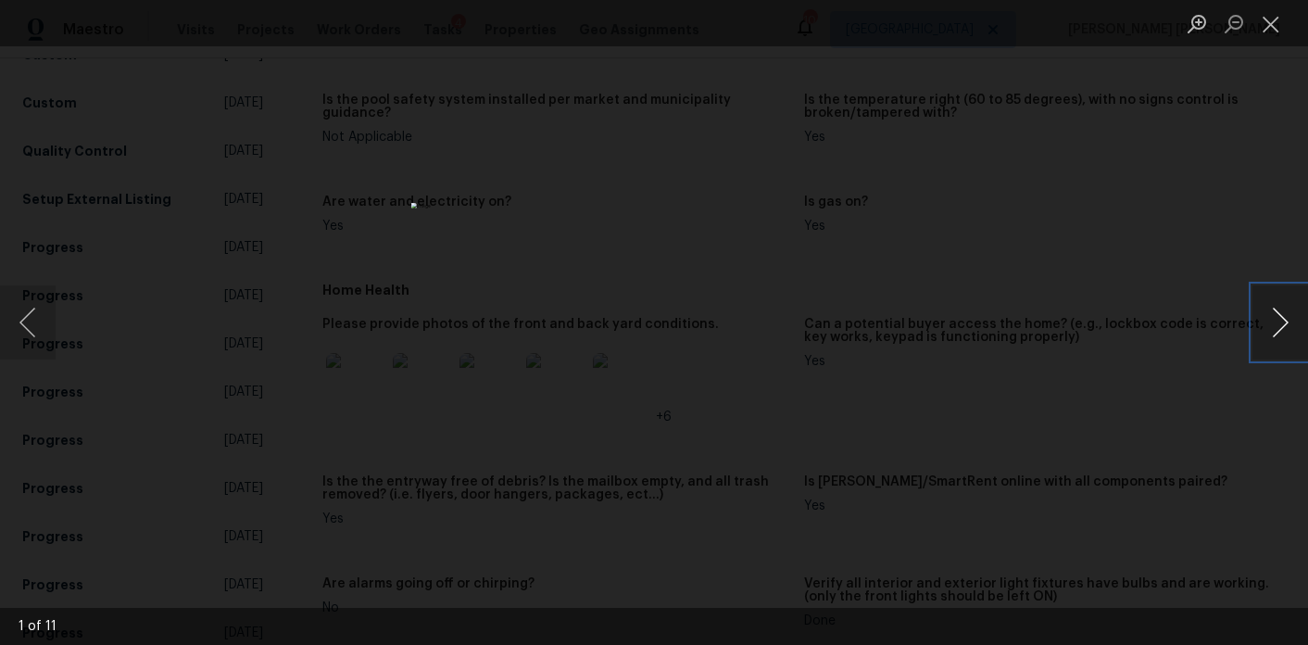
click at [1271, 324] on button "Next image" at bounding box center [1281, 322] width 56 height 74
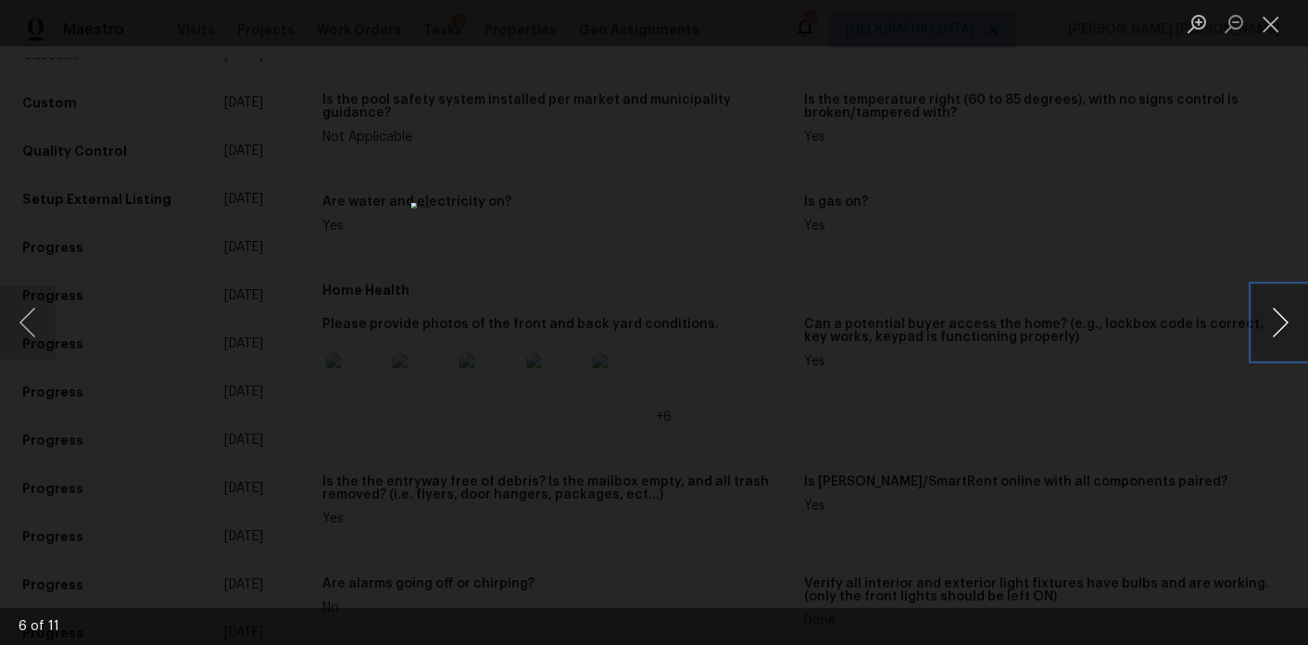
click at [1270, 324] on button "Next image" at bounding box center [1281, 322] width 56 height 74
click at [1270, 323] on button "Next image" at bounding box center [1281, 322] width 56 height 74
click at [1270, 322] on button "Next image" at bounding box center [1281, 322] width 56 height 74
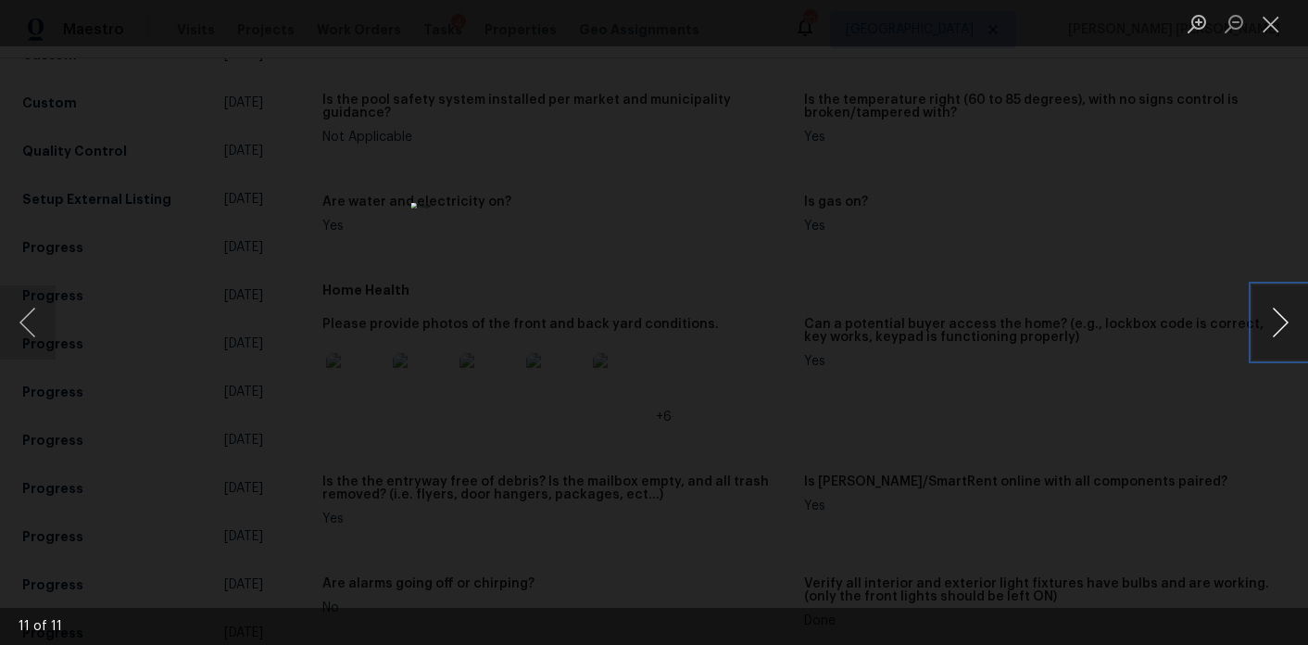
click at [1276, 322] on button "Next image" at bounding box center [1281, 322] width 56 height 74
click at [1106, 273] on div "Lightbox" at bounding box center [654, 322] width 1308 height 645
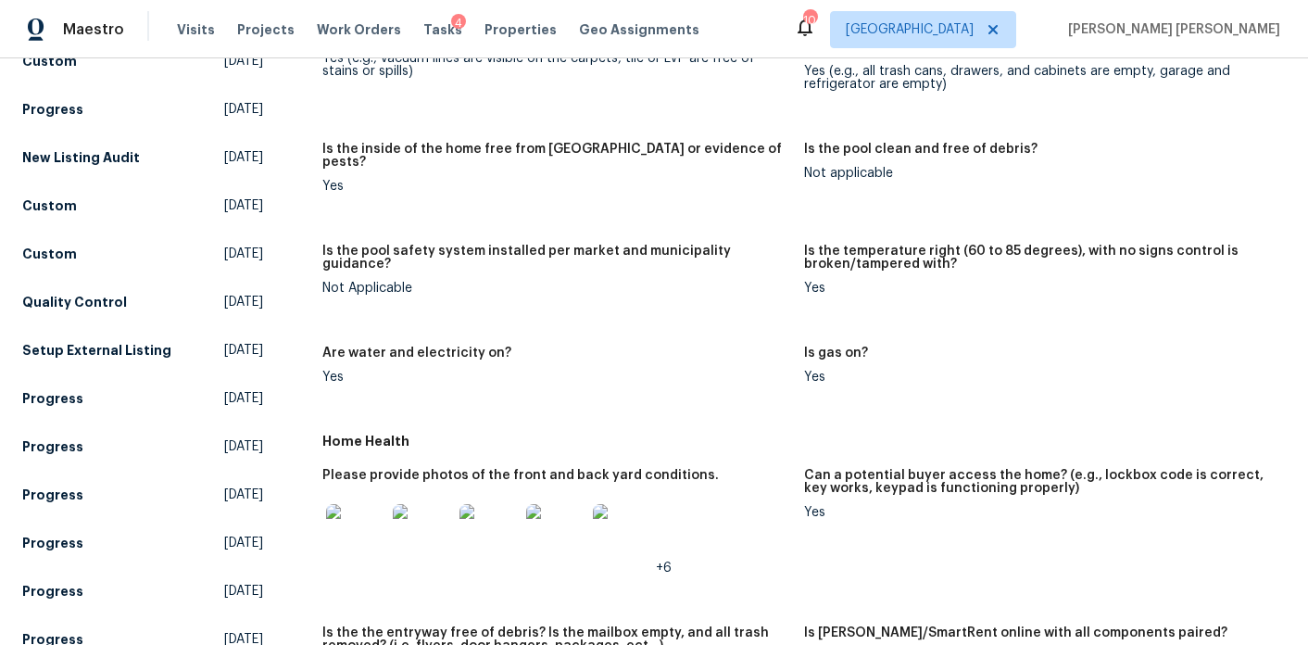
scroll to position [0, 0]
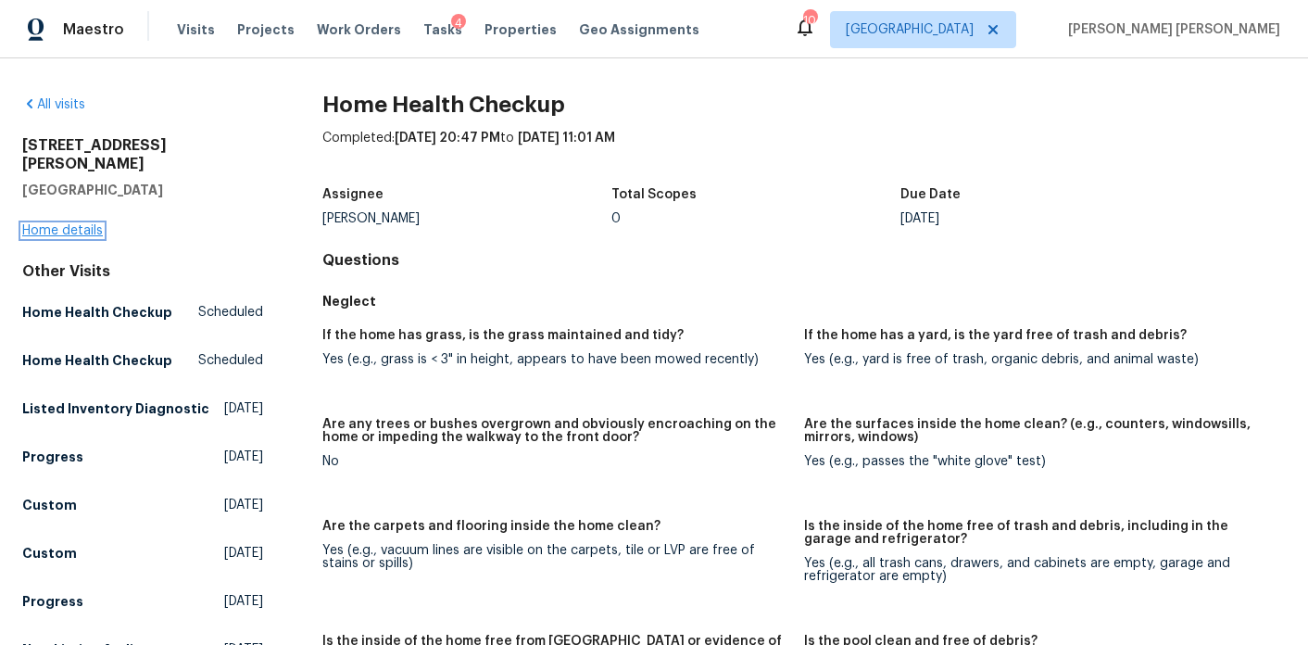
click at [51, 224] on link "Home details" at bounding box center [62, 230] width 81 height 13
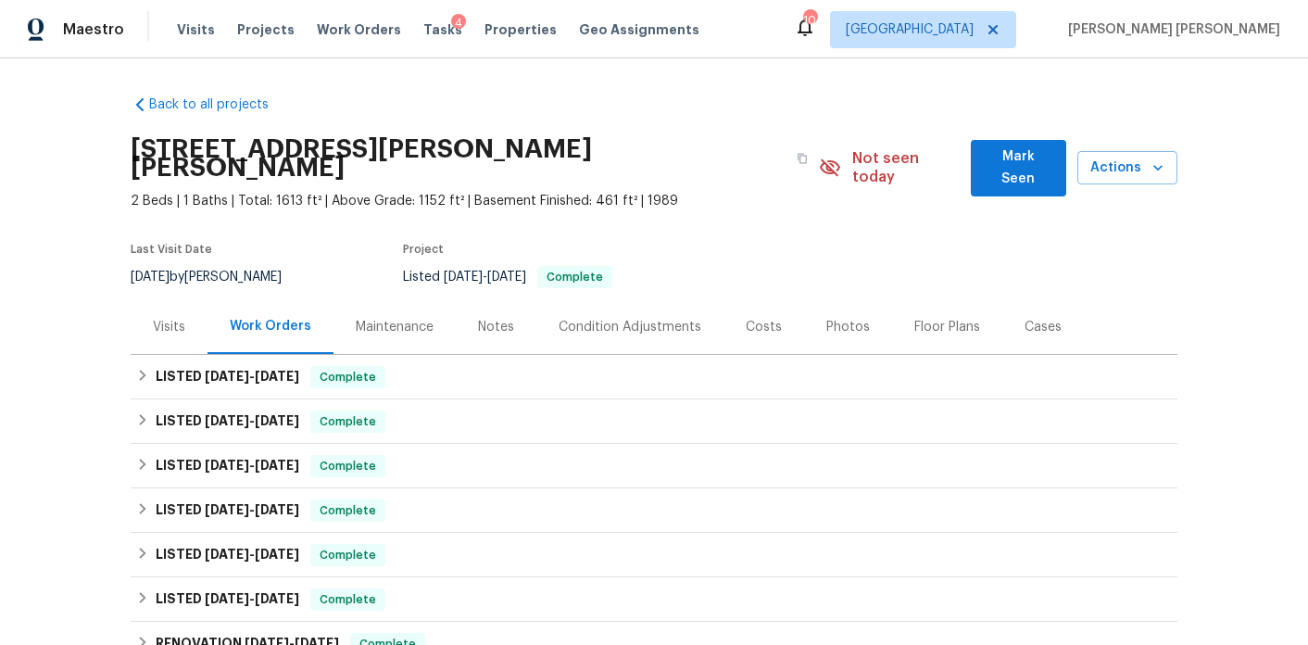
click at [191, 317] on div "Visits" at bounding box center [169, 326] width 77 height 55
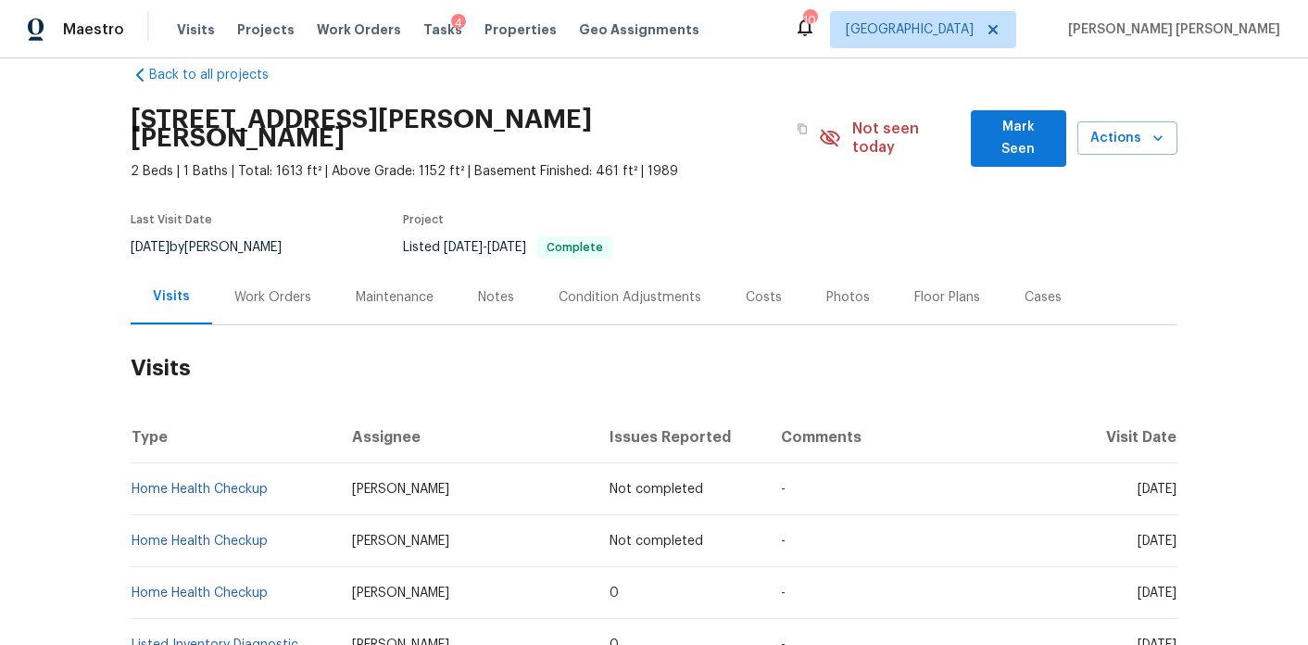
scroll to position [37, 0]
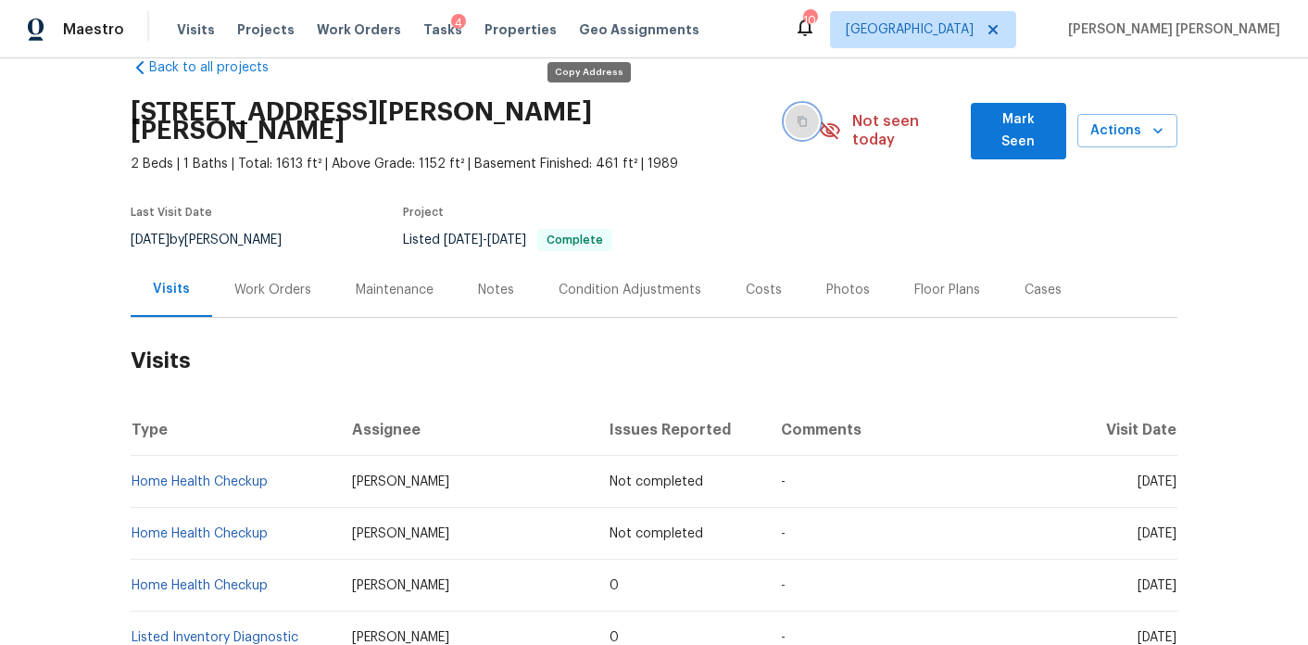
click at [786, 105] on button "button" at bounding box center [802, 121] width 33 height 33
click at [208, 32] on span "Visits" at bounding box center [196, 29] width 38 height 19
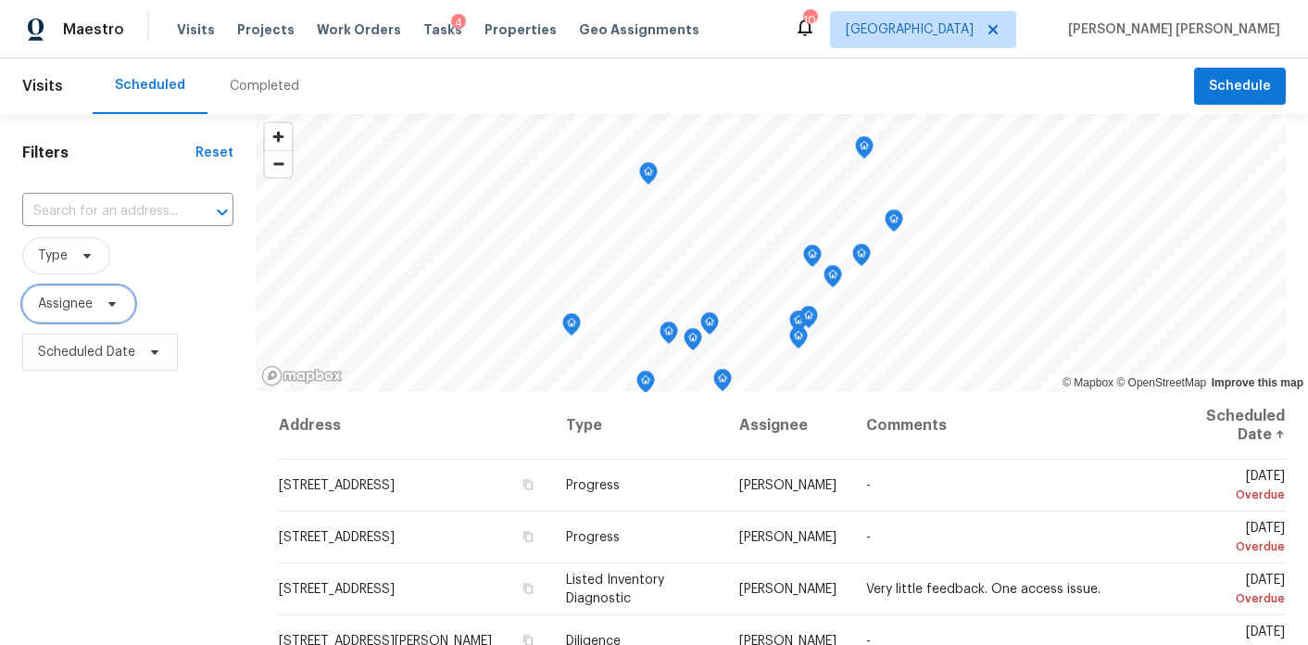
click at [78, 300] on span "Assignee" at bounding box center [65, 304] width 55 height 19
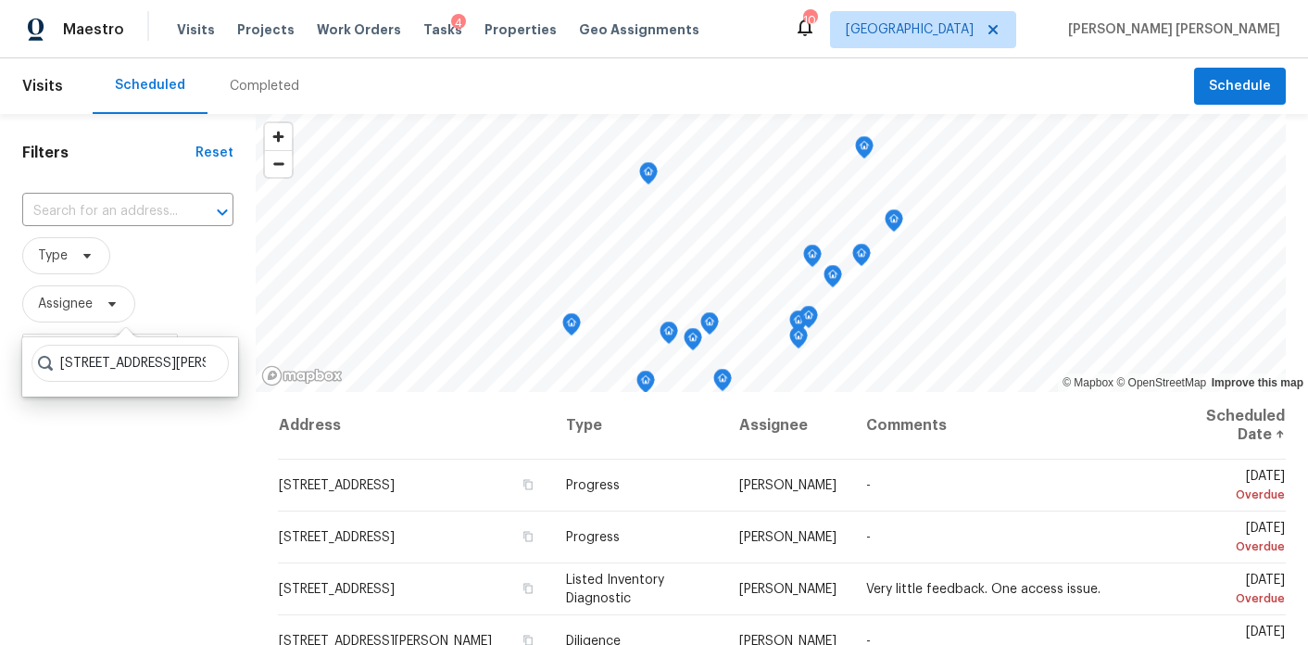
scroll to position [0, 82]
type input "4425 Amy Rd, Snellville, GA 30039"
click at [196, 365] on div at bounding box center [130, 366] width 216 height 59
click at [144, 363] on icon at bounding box center [130, 367] width 66 height 66
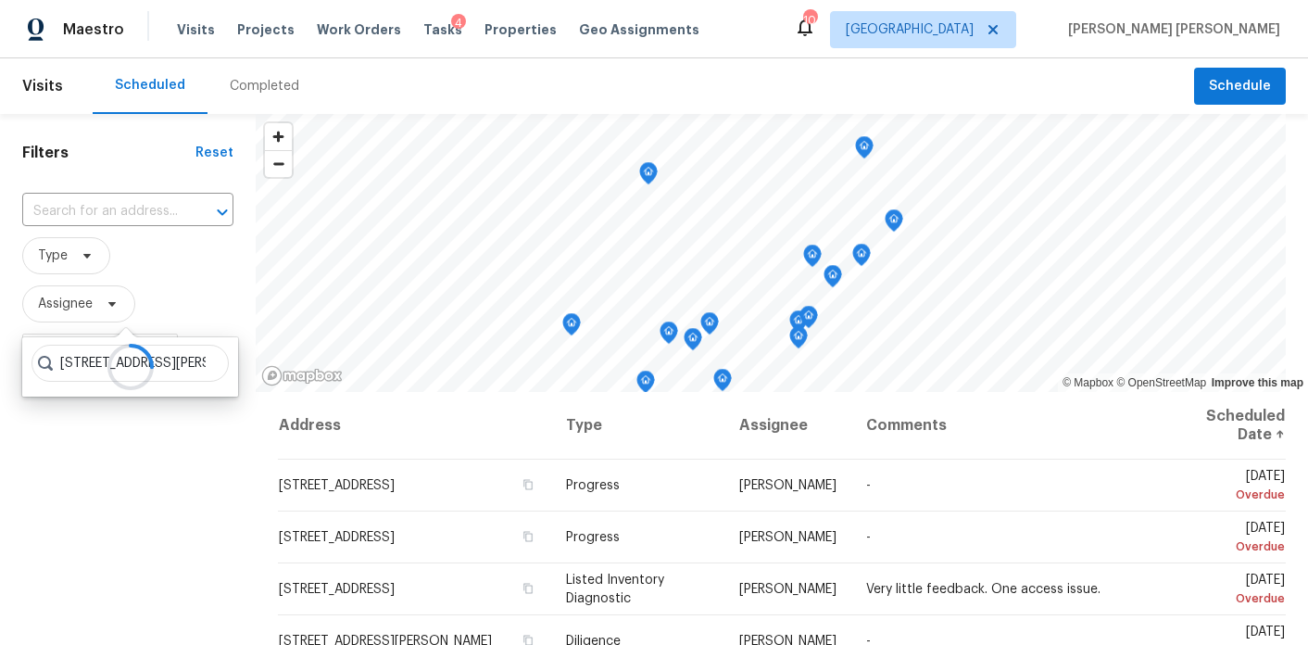
click at [144, 363] on icon at bounding box center [129, 366] width 59 height 59
click at [156, 461] on div "Filters Reset ​ Type Assignee Scheduled Date" at bounding box center [128, 511] width 256 height 794
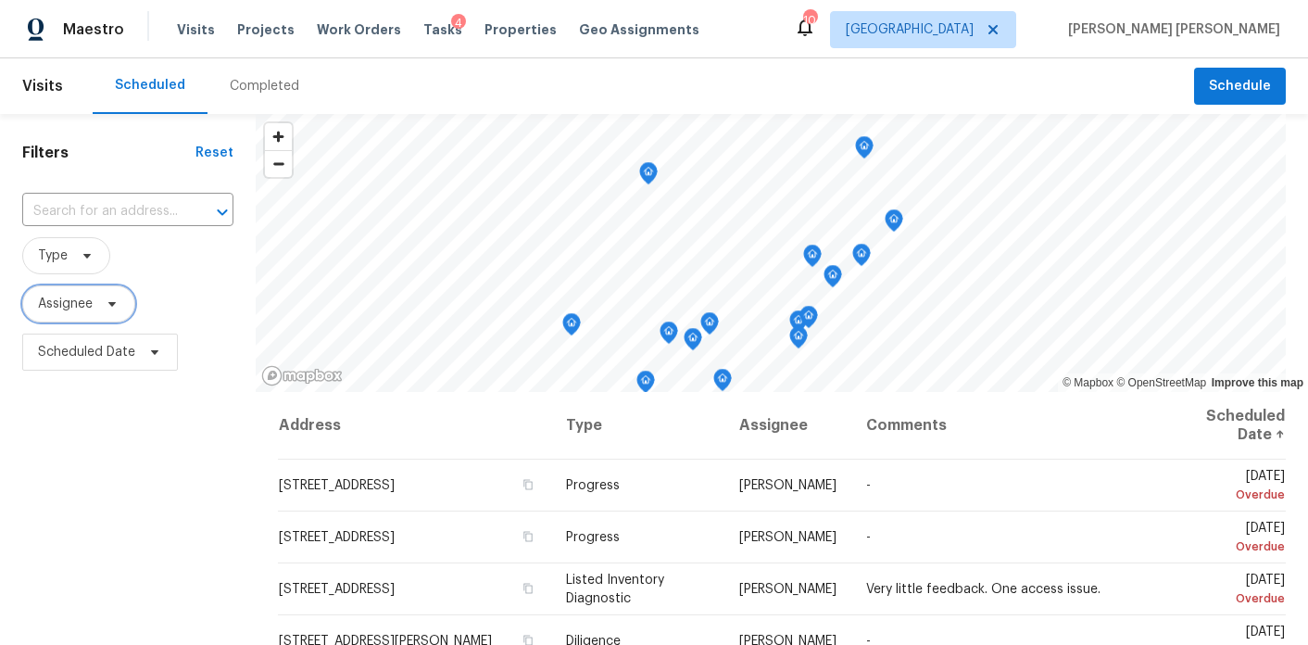
click at [108, 296] on span "Assignee" at bounding box center [78, 303] width 113 height 37
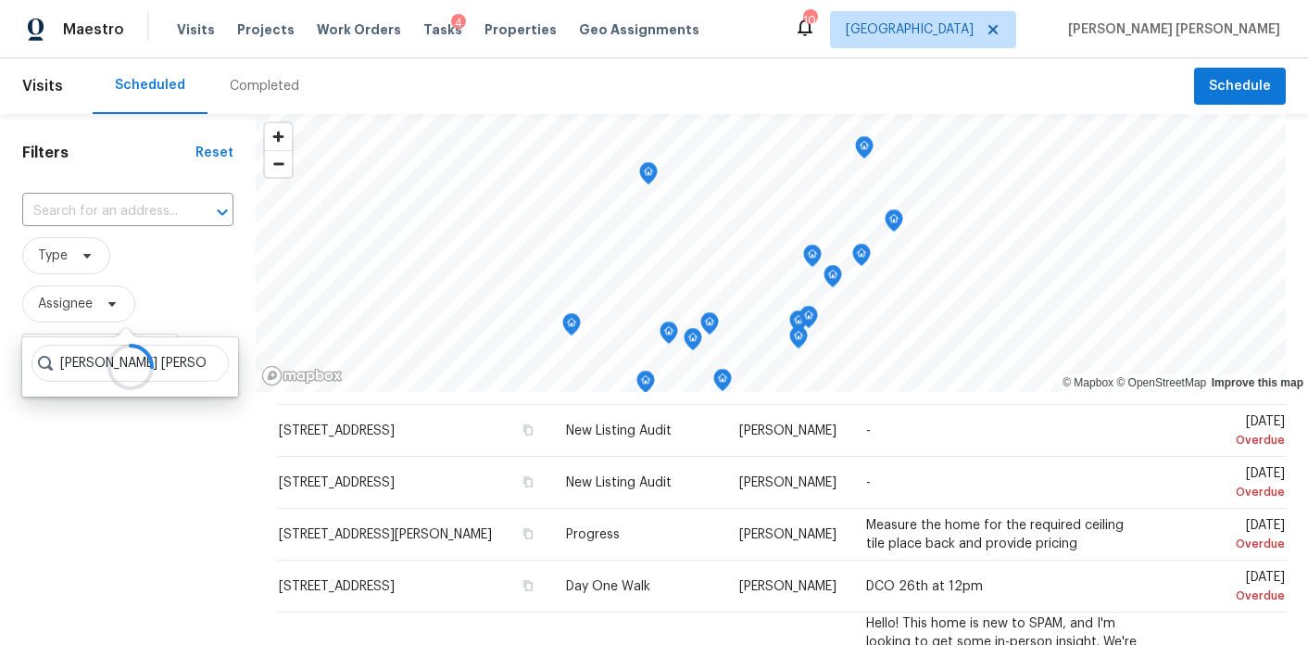
type input "Michael Dh"
click at [192, 362] on div at bounding box center [130, 366] width 216 height 59
click at [139, 364] on icon at bounding box center [130, 367] width 57 height 57
click at [181, 360] on div at bounding box center [130, 366] width 216 height 59
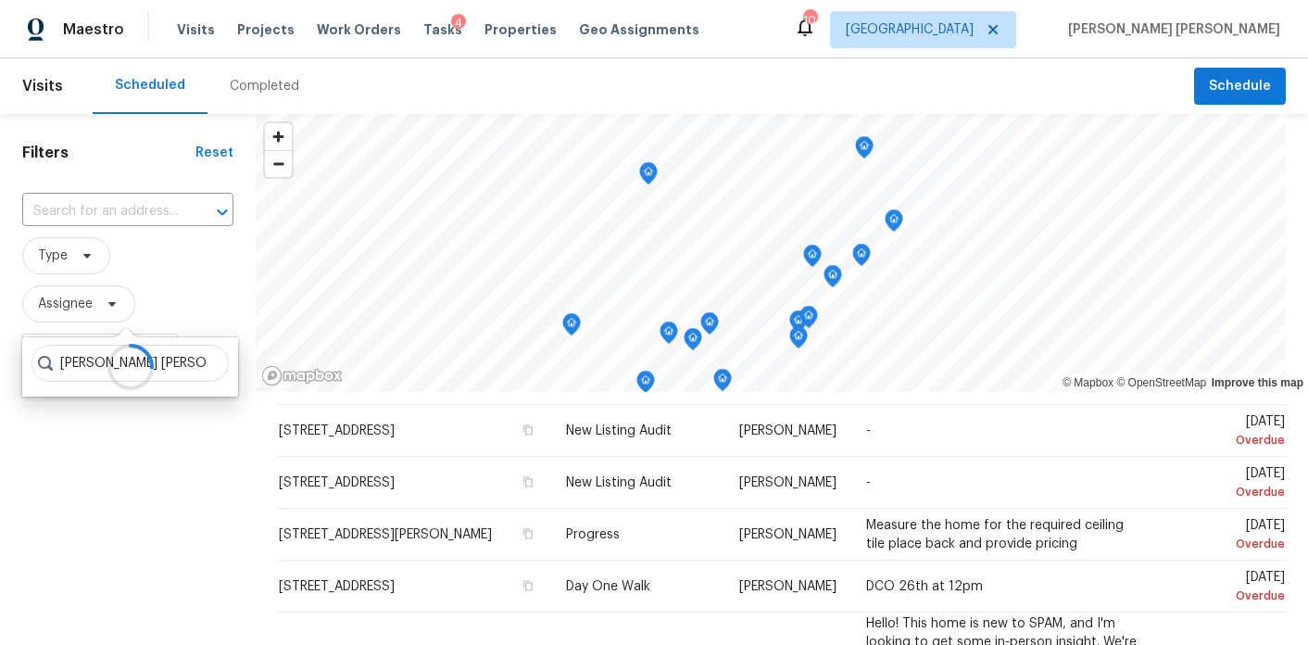
click at [268, 89] on div "Completed" at bounding box center [264, 86] width 69 height 19
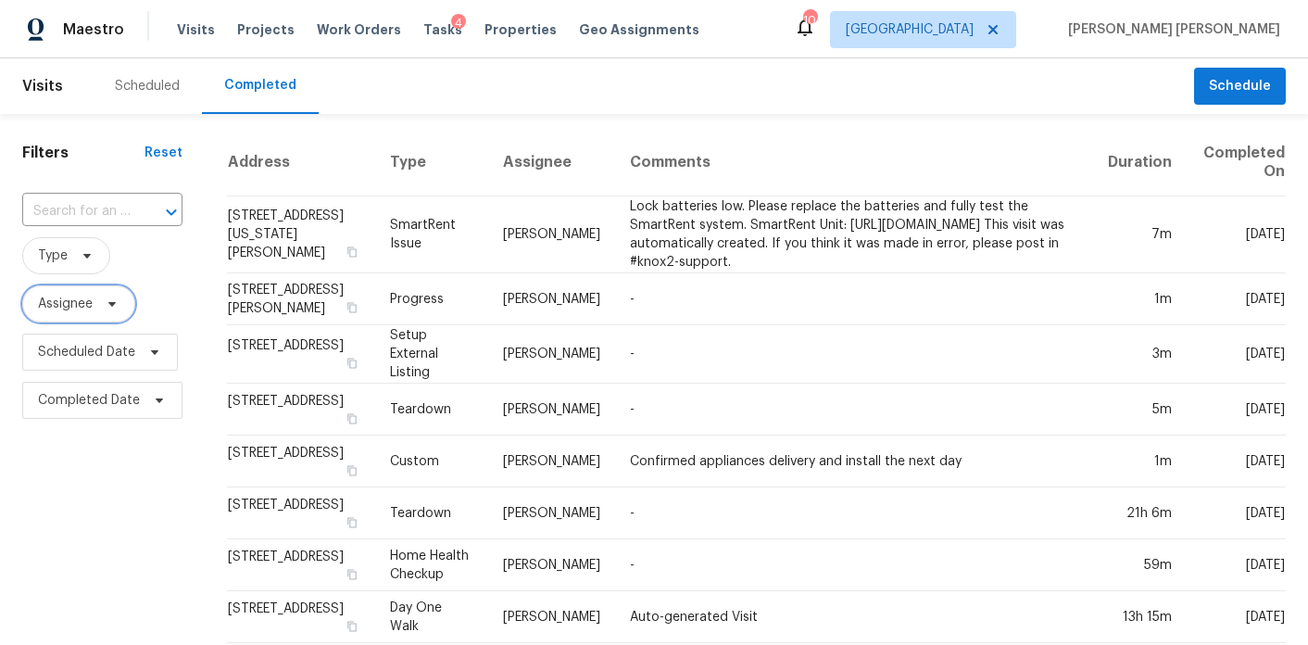
click at [107, 304] on icon at bounding box center [112, 304] width 15 height 15
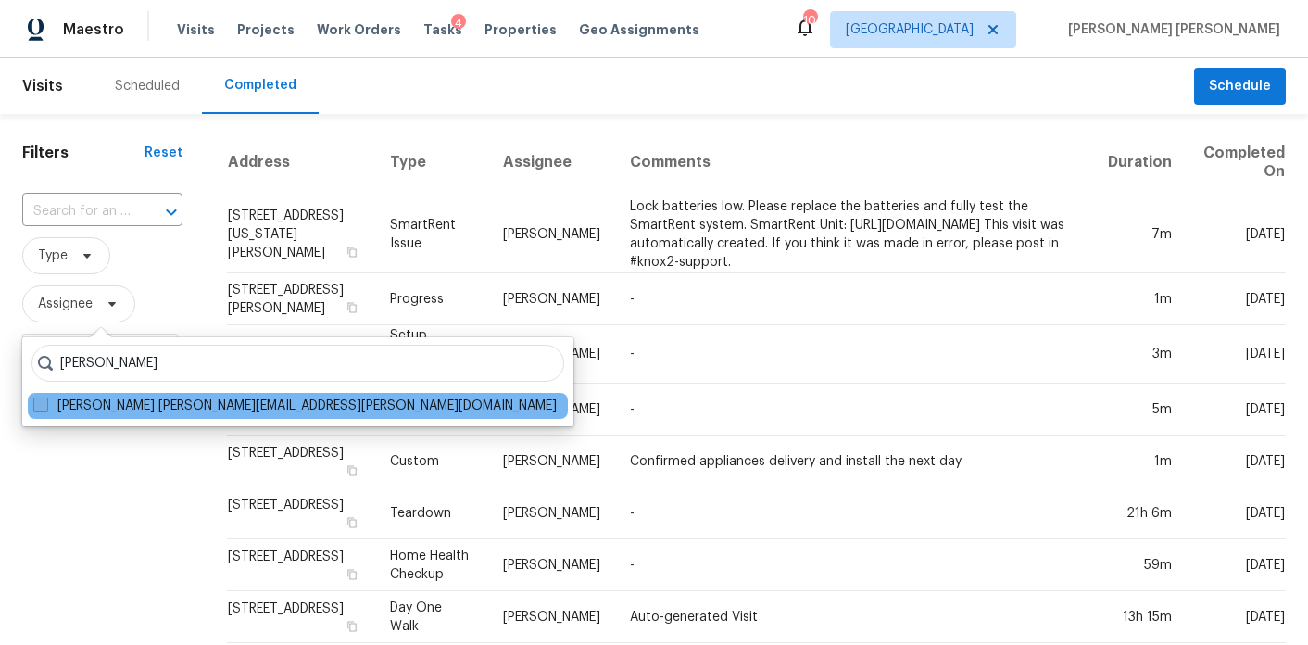
type input "Michael Durham"
click at [35, 413] on label "Michael Durham michael.durham@opendoor.com" at bounding box center [295, 406] width 524 height 19
click at [35, 409] on input "Michael Durham michael.durham@opendoor.com" at bounding box center [39, 403] width 12 height 12
checkbox input "true"
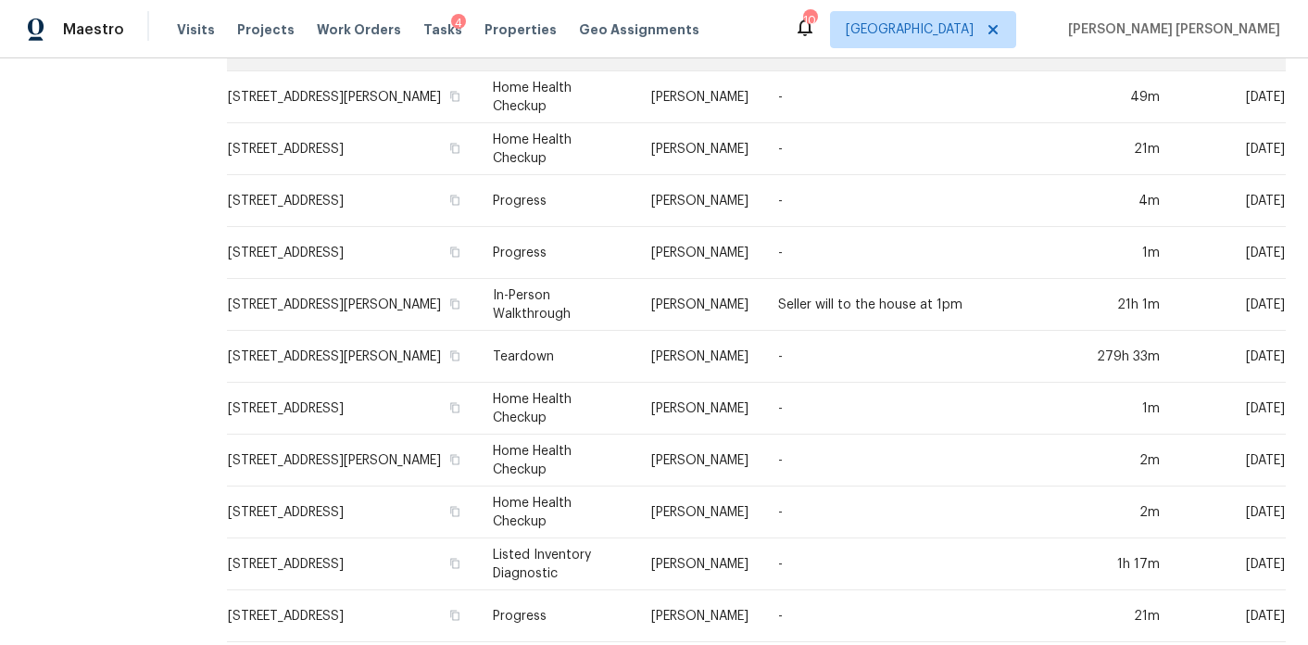
scroll to position [435, 0]
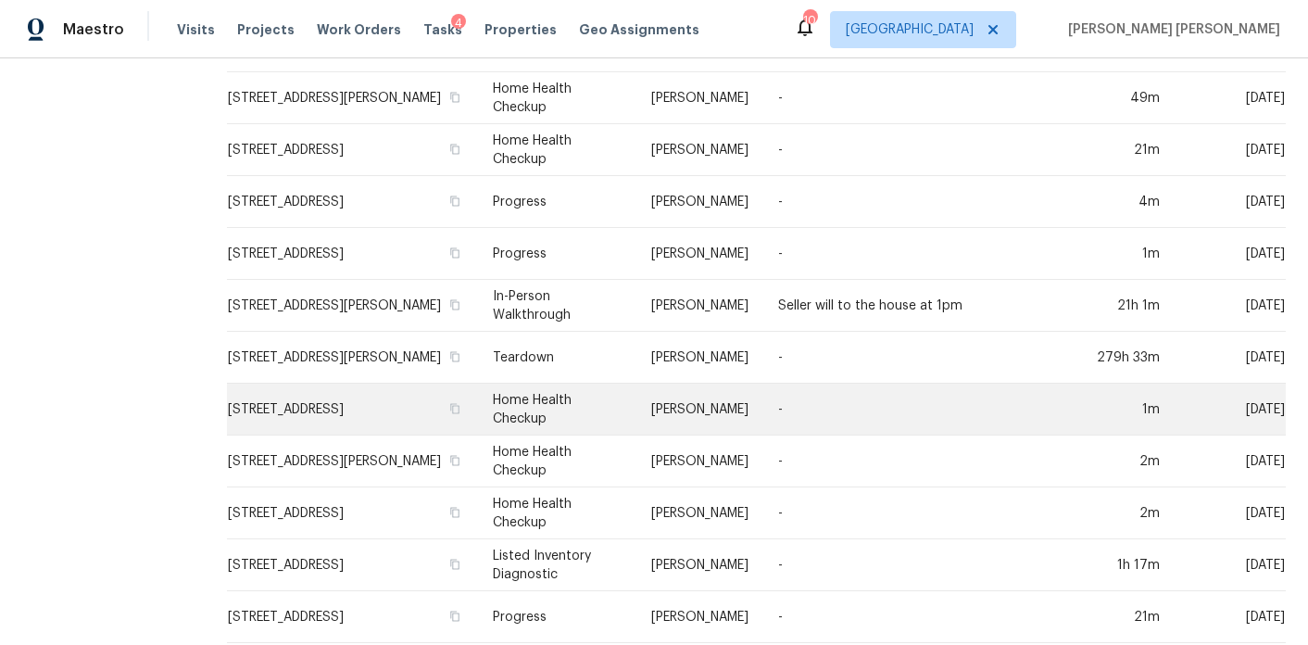
click at [323, 407] on td "986 Treymont Way, Lawrenceville, GA 30045" at bounding box center [352, 410] width 251 height 52
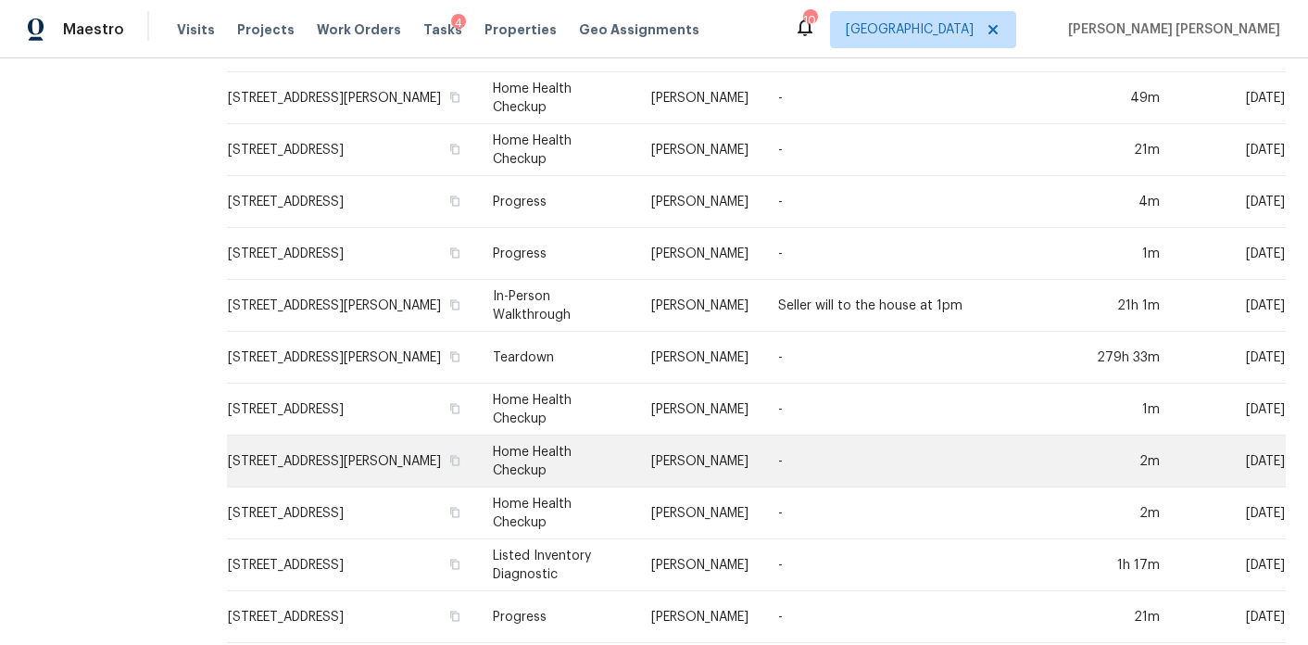
click at [352, 463] on td "2286 Foley Park St, Snellville, GA 30078" at bounding box center [352, 461] width 251 height 52
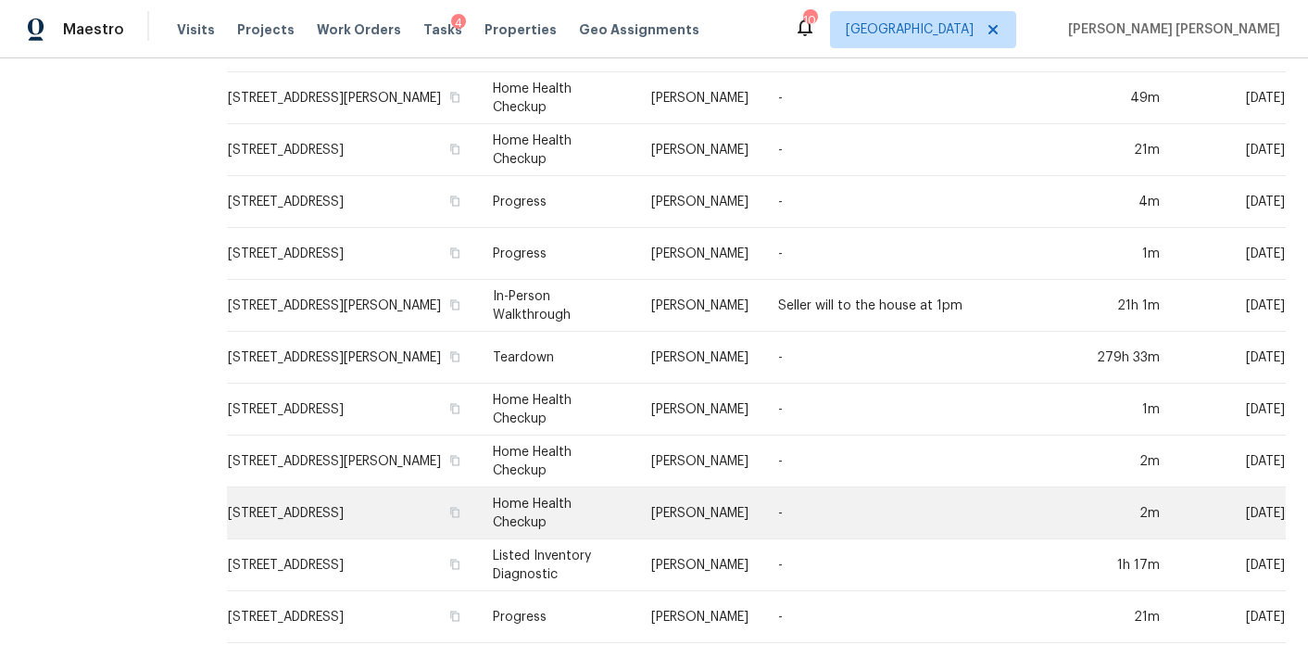
click at [324, 522] on td "1832 Glenwood Ln, Snellville, GA 30078" at bounding box center [352, 513] width 251 height 52
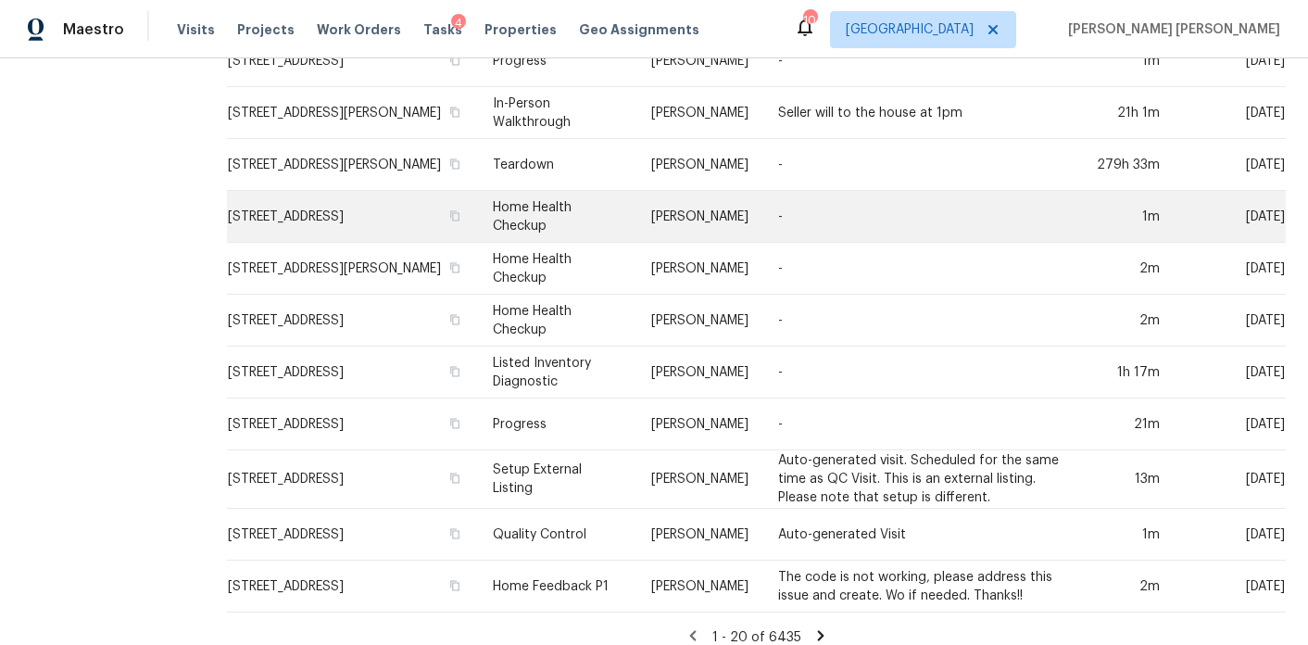
scroll to position [644, 0]
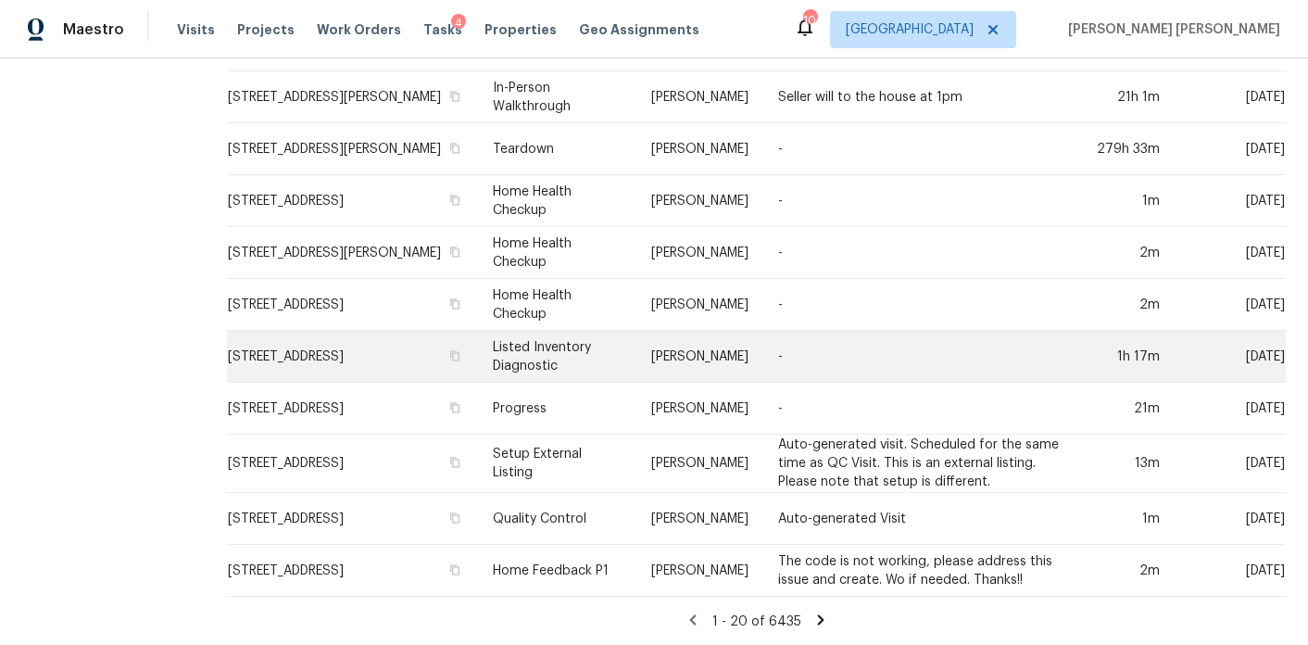
click at [634, 362] on td "Listed Inventory Diagnostic" at bounding box center [557, 357] width 158 height 52
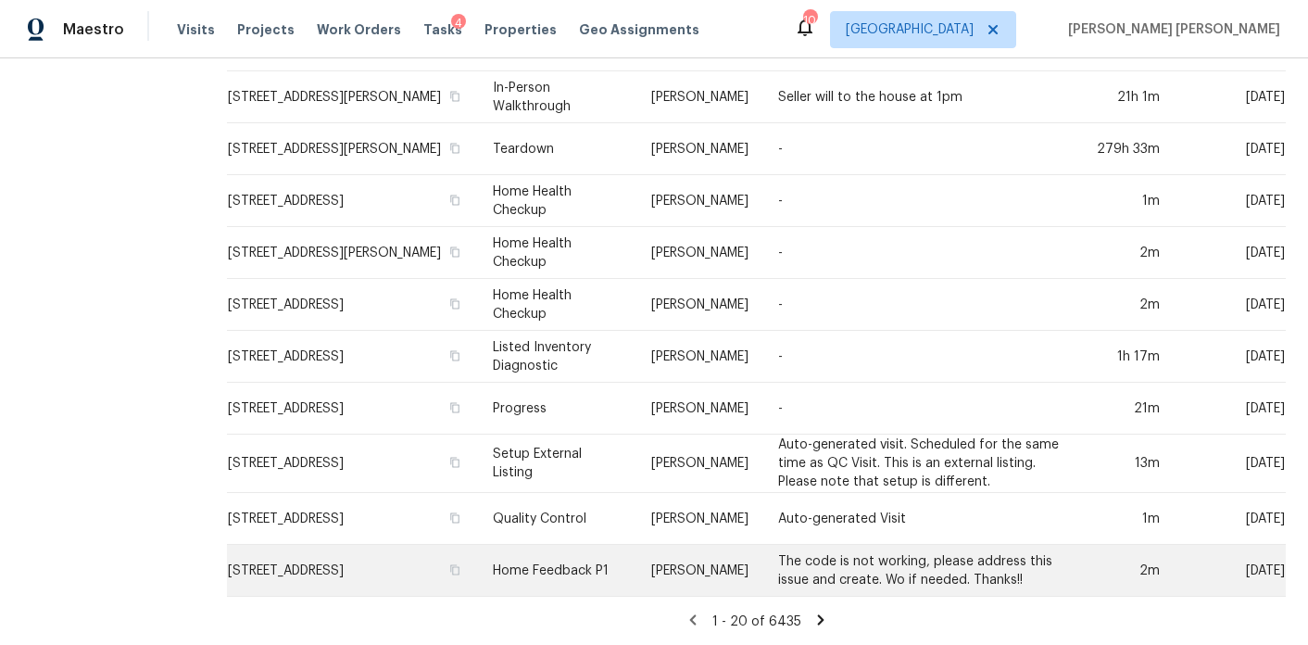
click at [636, 563] on td "Home Feedback P1" at bounding box center [557, 571] width 158 height 52
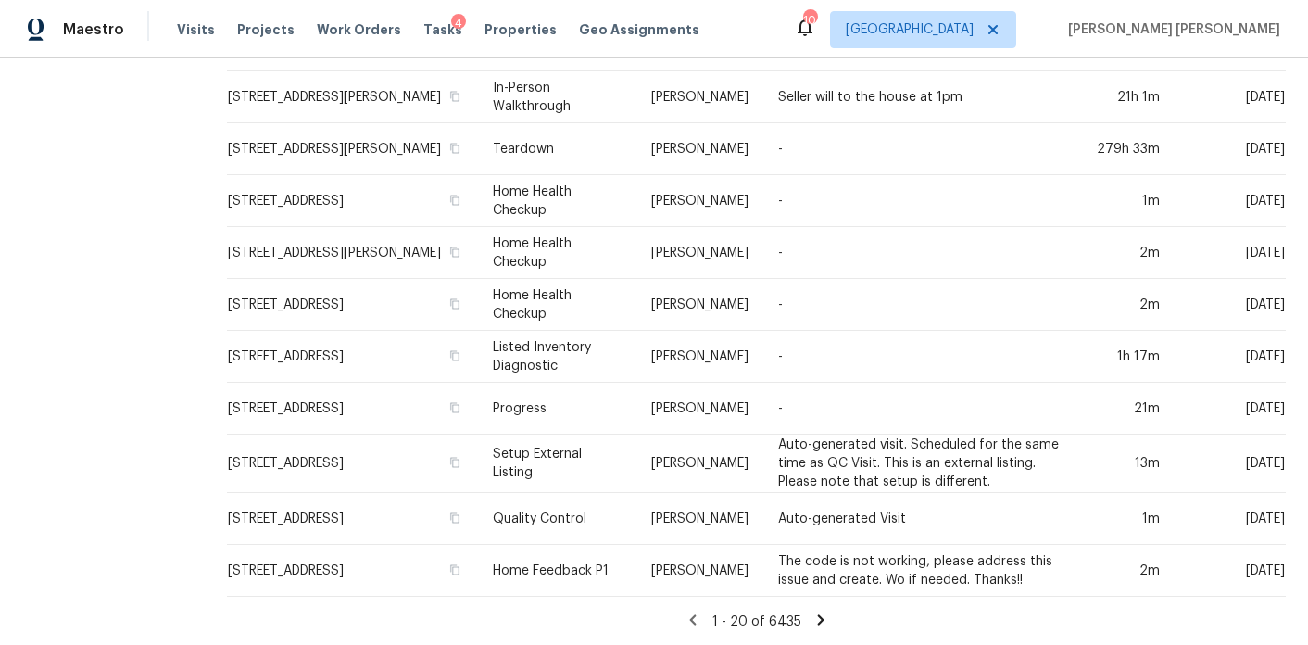
click at [814, 620] on icon at bounding box center [821, 620] width 17 height 17
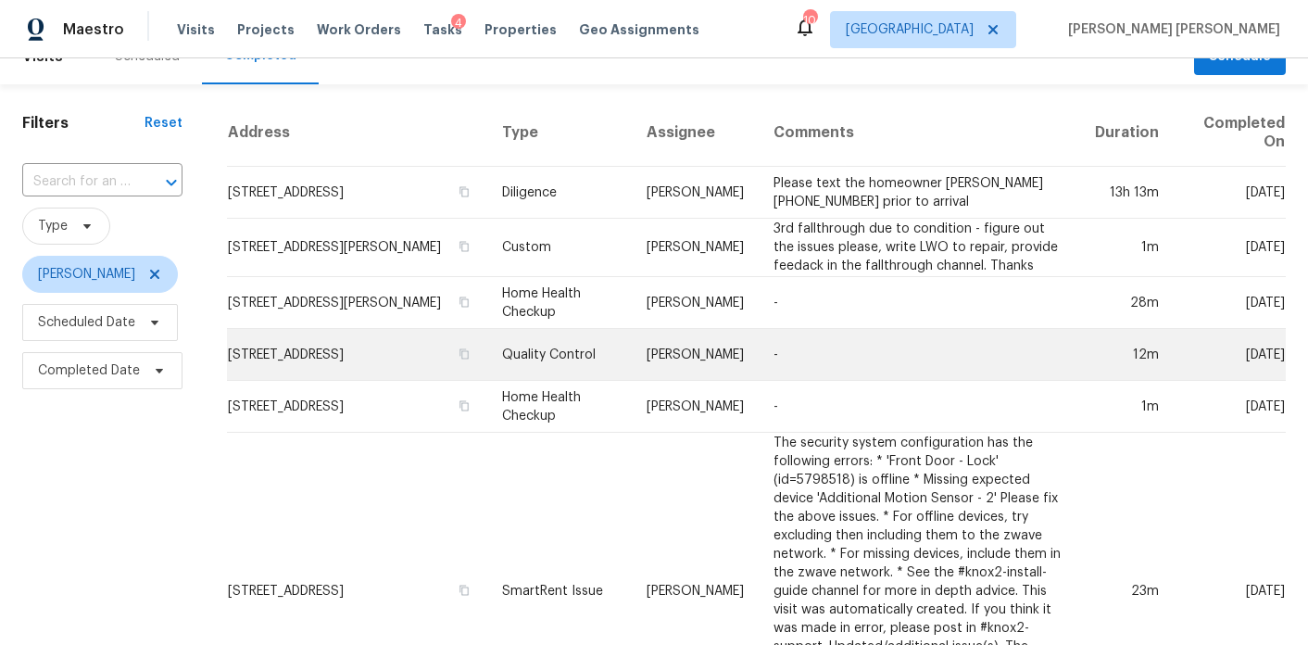
scroll to position [29, 0]
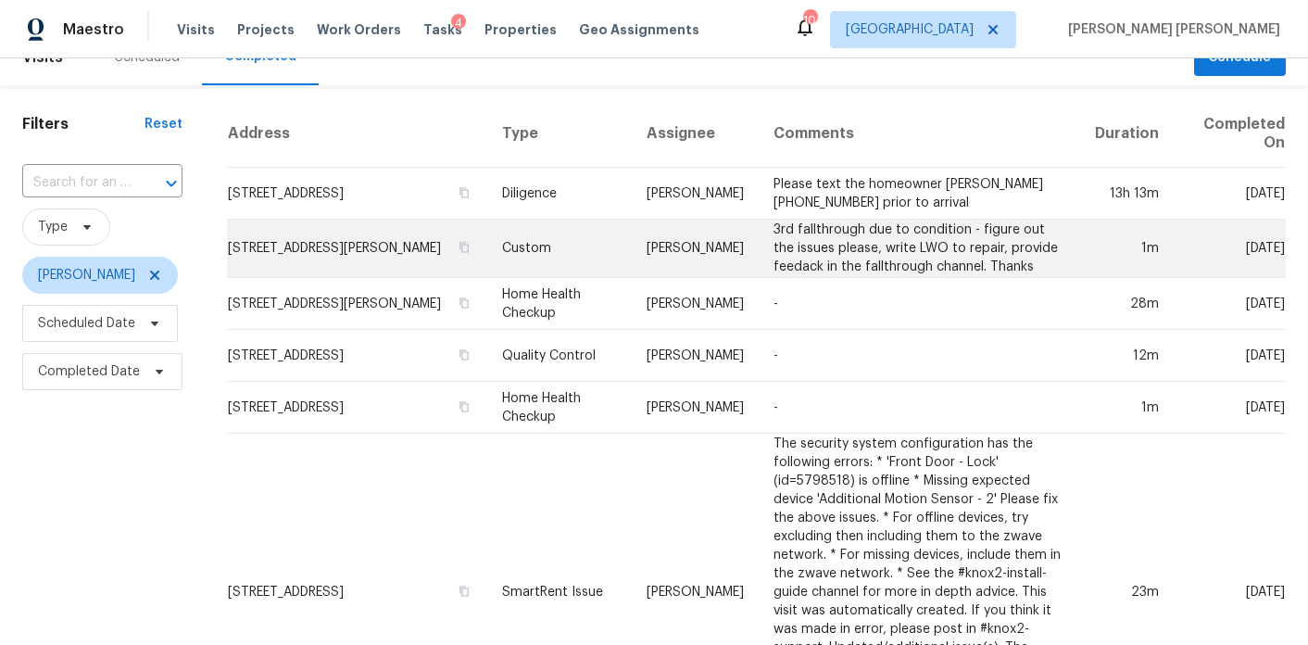
click at [616, 261] on td "Custom" at bounding box center [559, 249] width 145 height 58
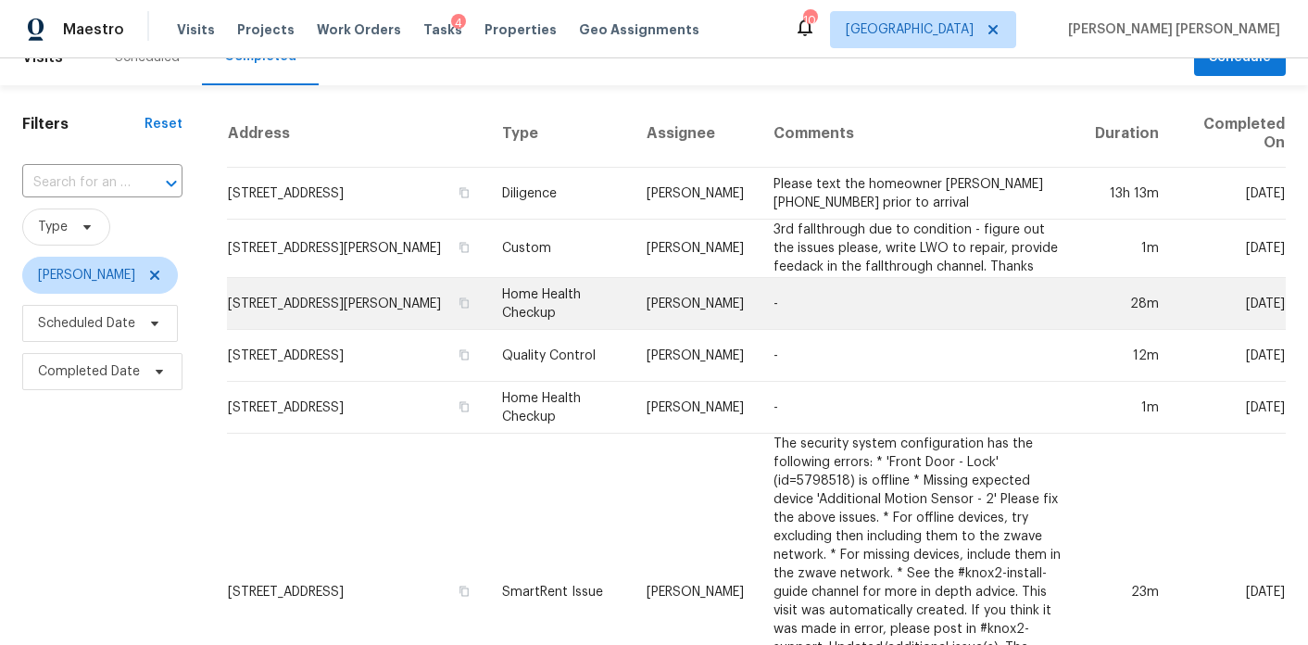
click at [599, 322] on td "Home Health Checkup" at bounding box center [559, 304] width 145 height 52
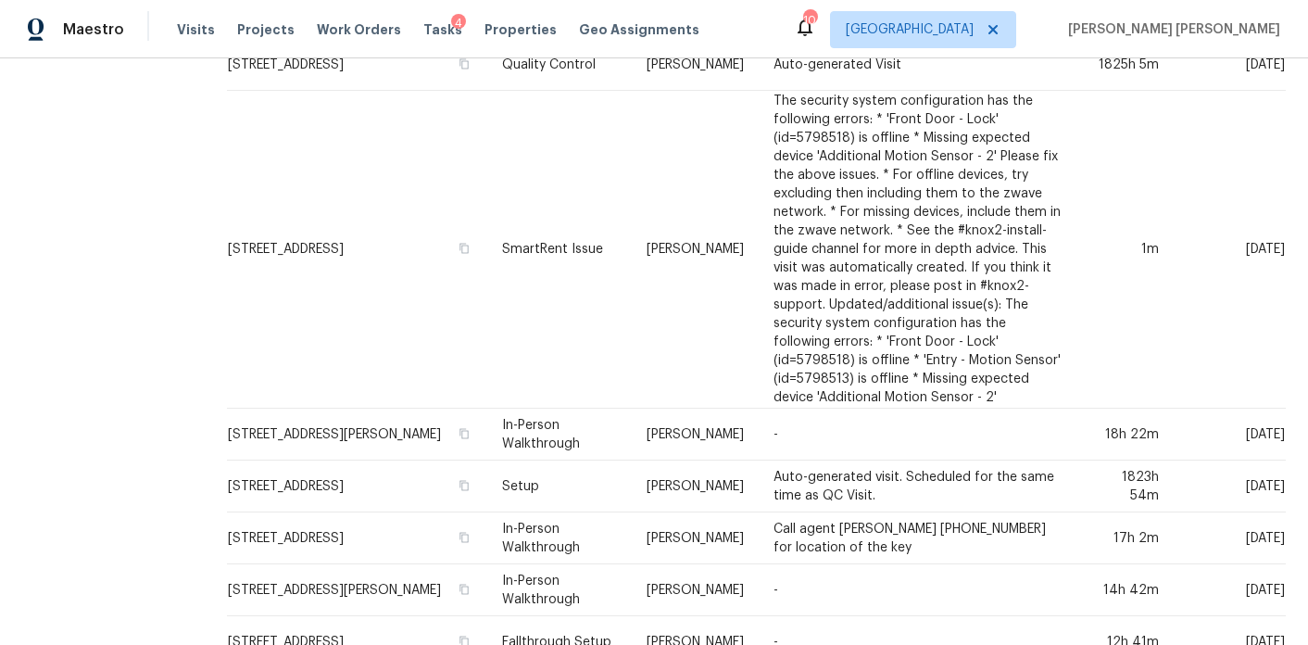
scroll to position [1443, 0]
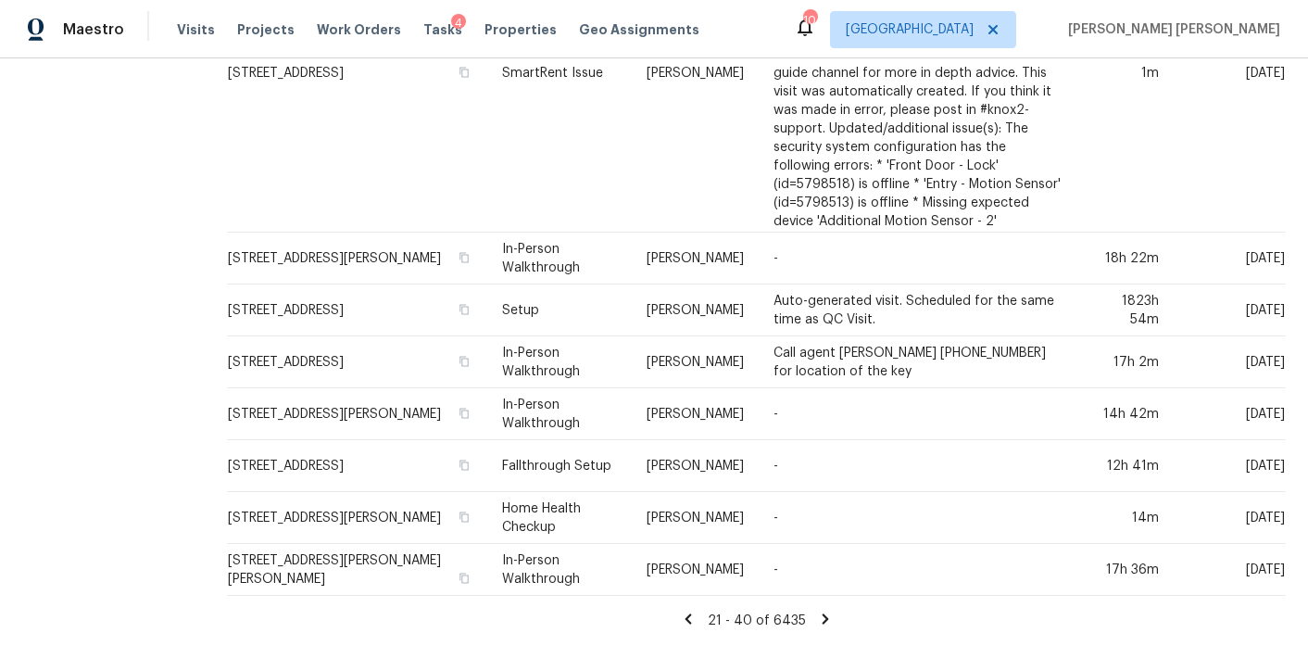
click at [688, 616] on icon at bounding box center [688, 618] width 6 height 10
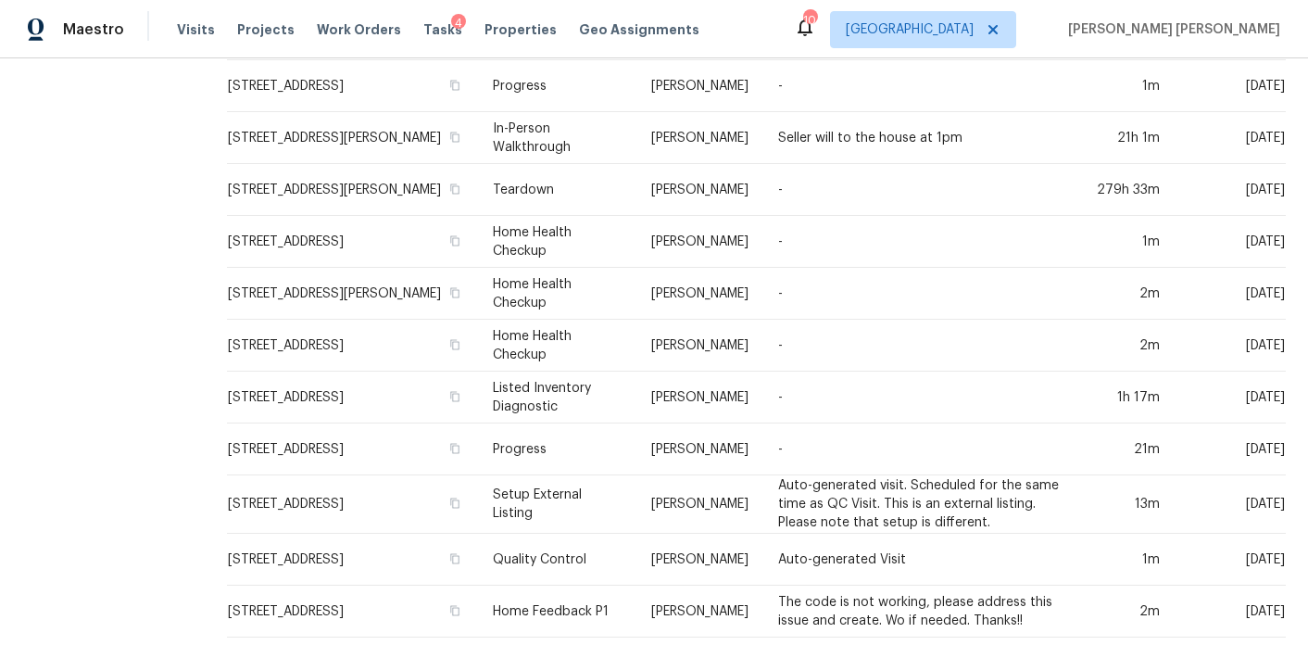
scroll to position [645, 0]
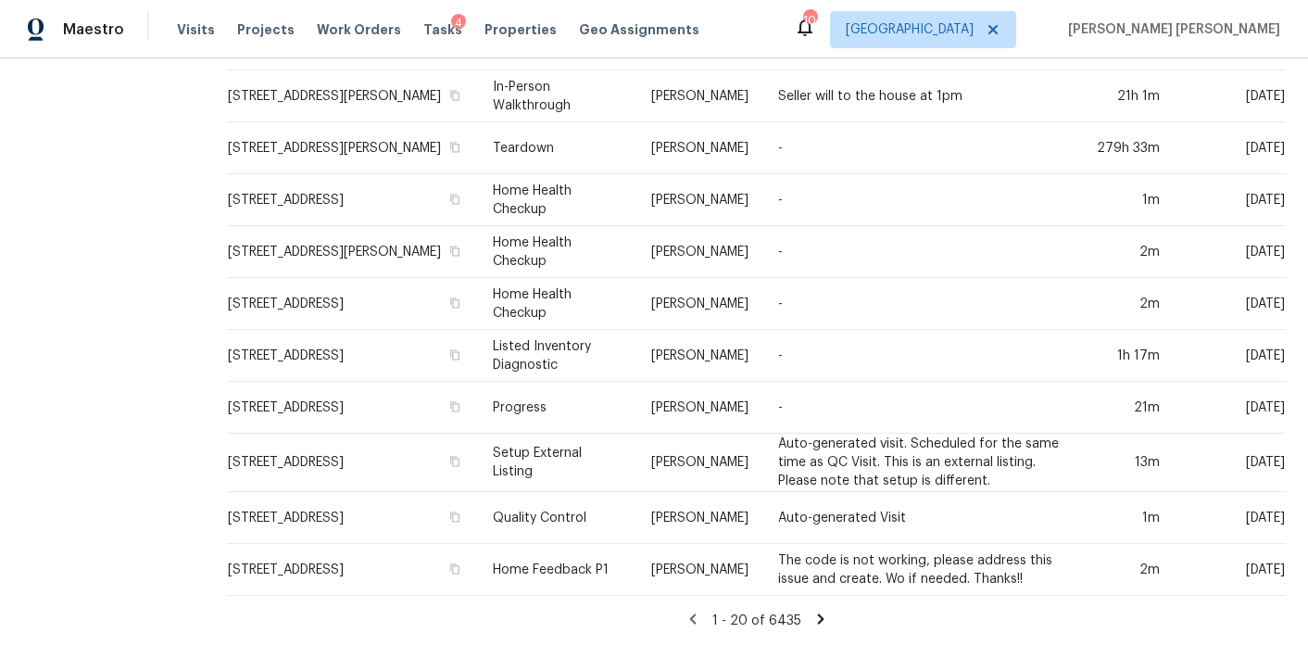
click at [824, 612] on icon at bounding box center [821, 619] width 17 height 17
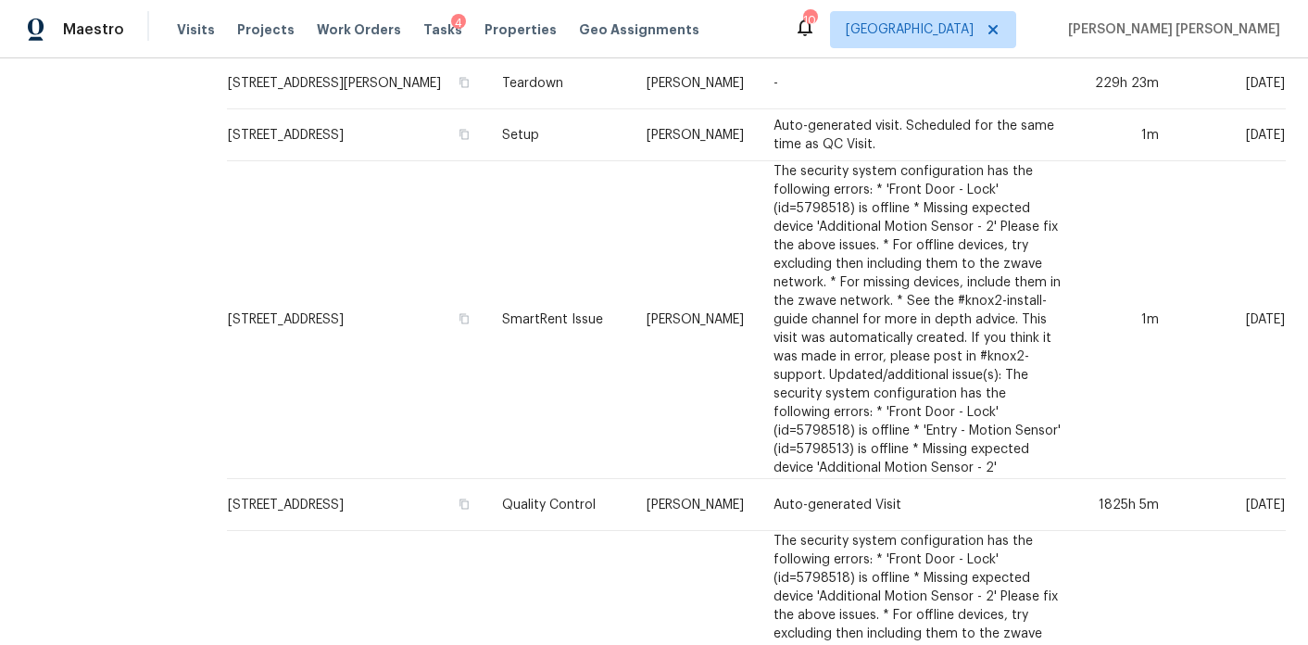
scroll to position [0, 0]
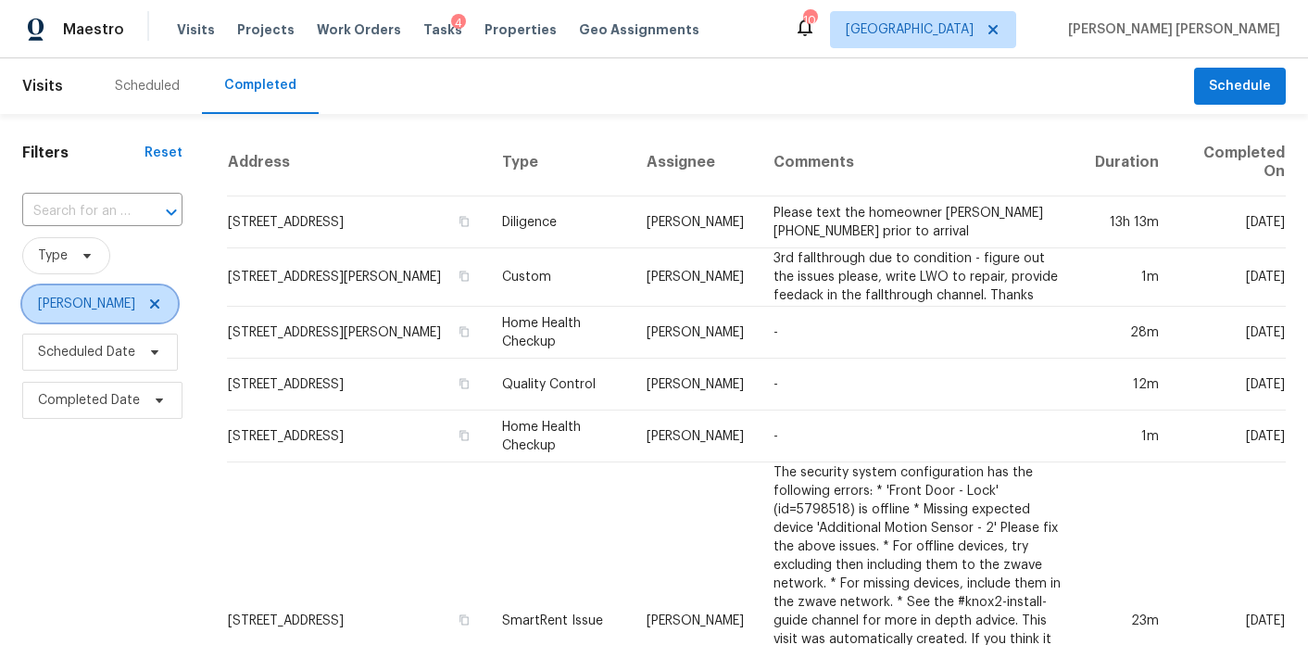
click at [158, 304] on icon at bounding box center [154, 304] width 15 height 15
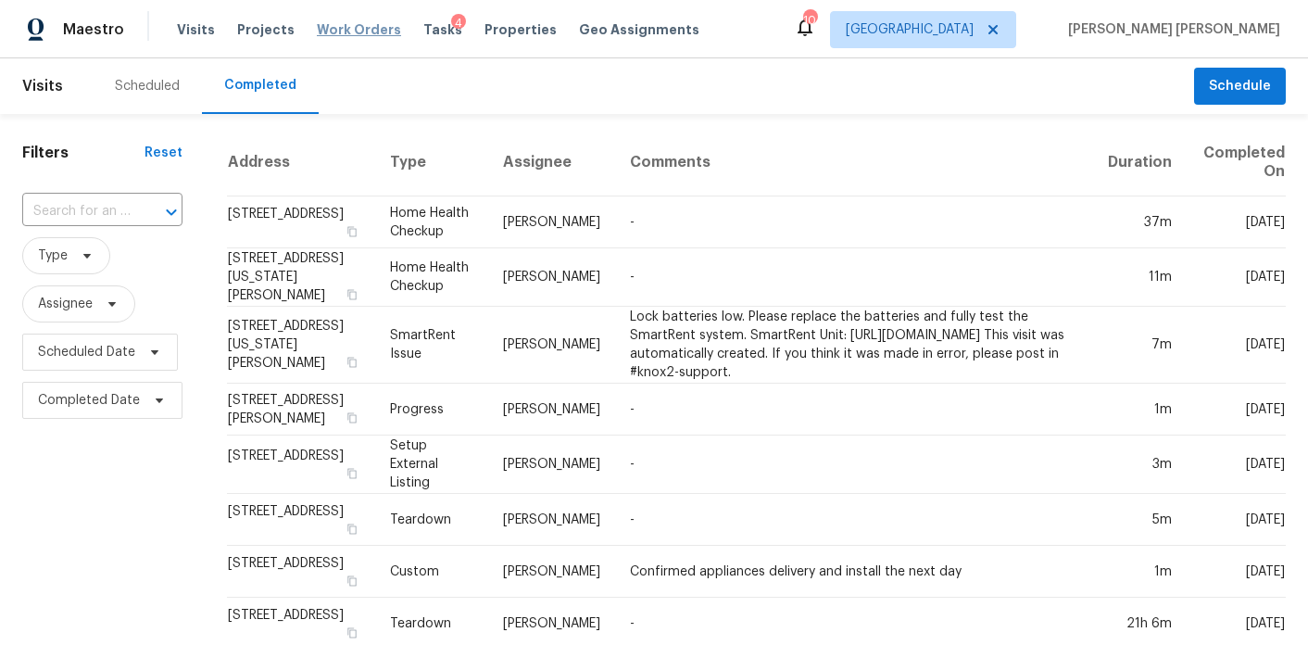
click at [351, 33] on span "Work Orders" at bounding box center [359, 29] width 84 height 19
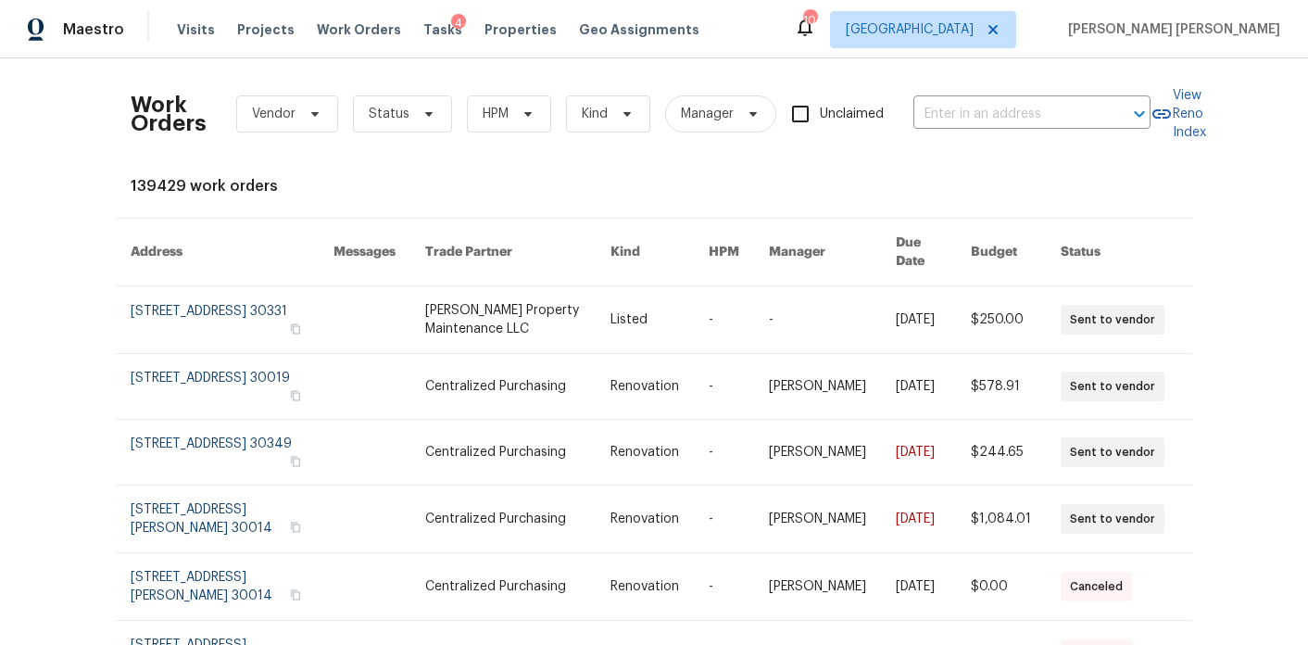
click at [194, 40] on div "Visits Projects Work Orders Tasks 4 Properties Geo Assignments" at bounding box center [449, 29] width 545 height 37
click at [194, 38] on span "Visits" at bounding box center [196, 29] width 38 height 19
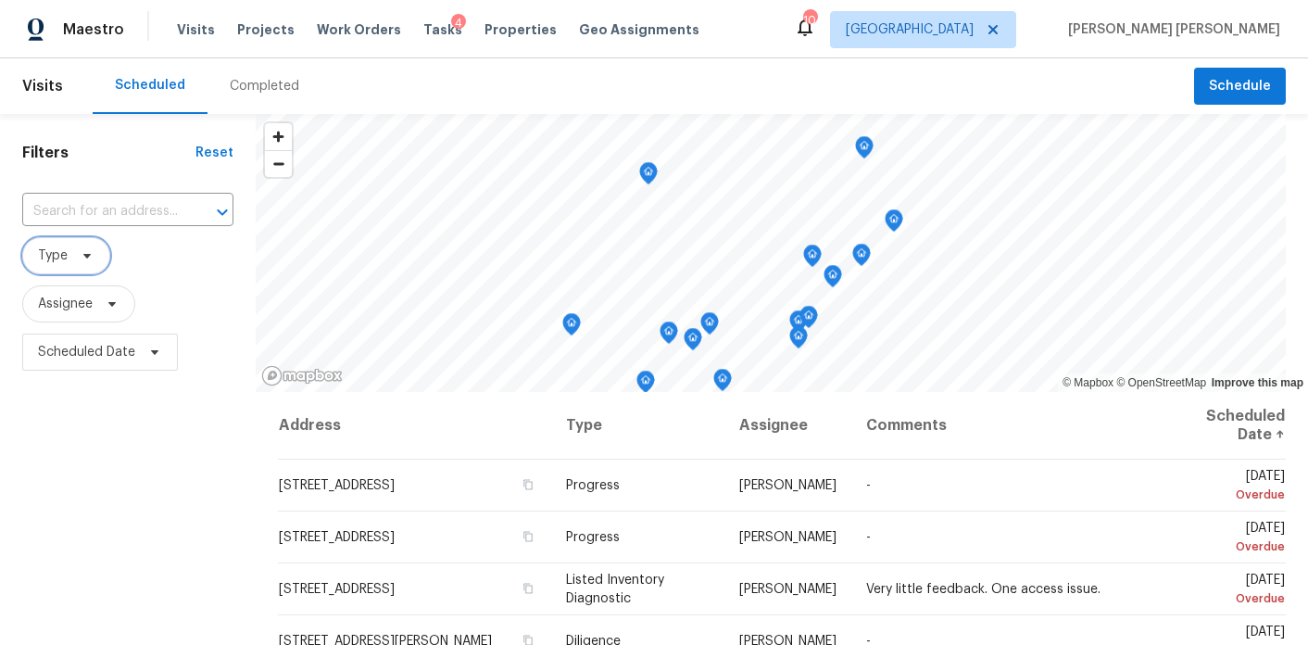
click at [88, 259] on icon at bounding box center [87, 255] width 15 height 15
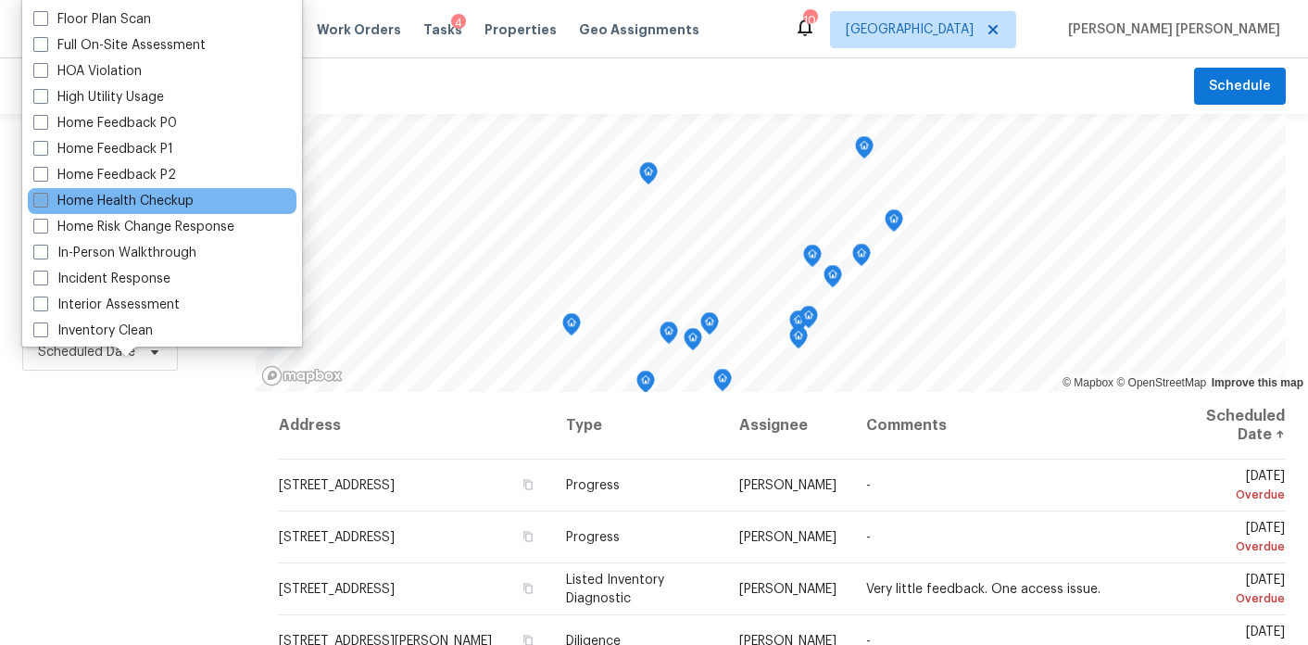
click at [42, 196] on span at bounding box center [40, 200] width 15 height 15
click at [42, 196] on input "Home Health Checkup" at bounding box center [39, 198] width 12 height 12
checkbox input "true"
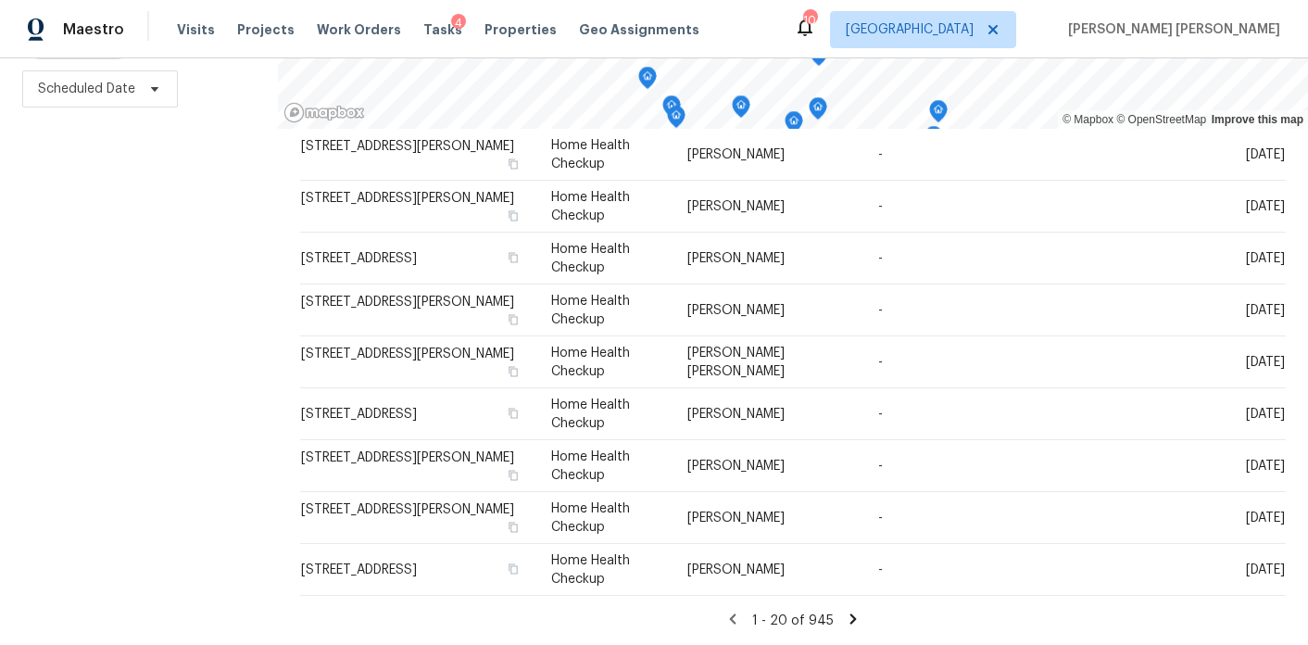
click at [851, 623] on icon at bounding box center [854, 618] width 6 height 10
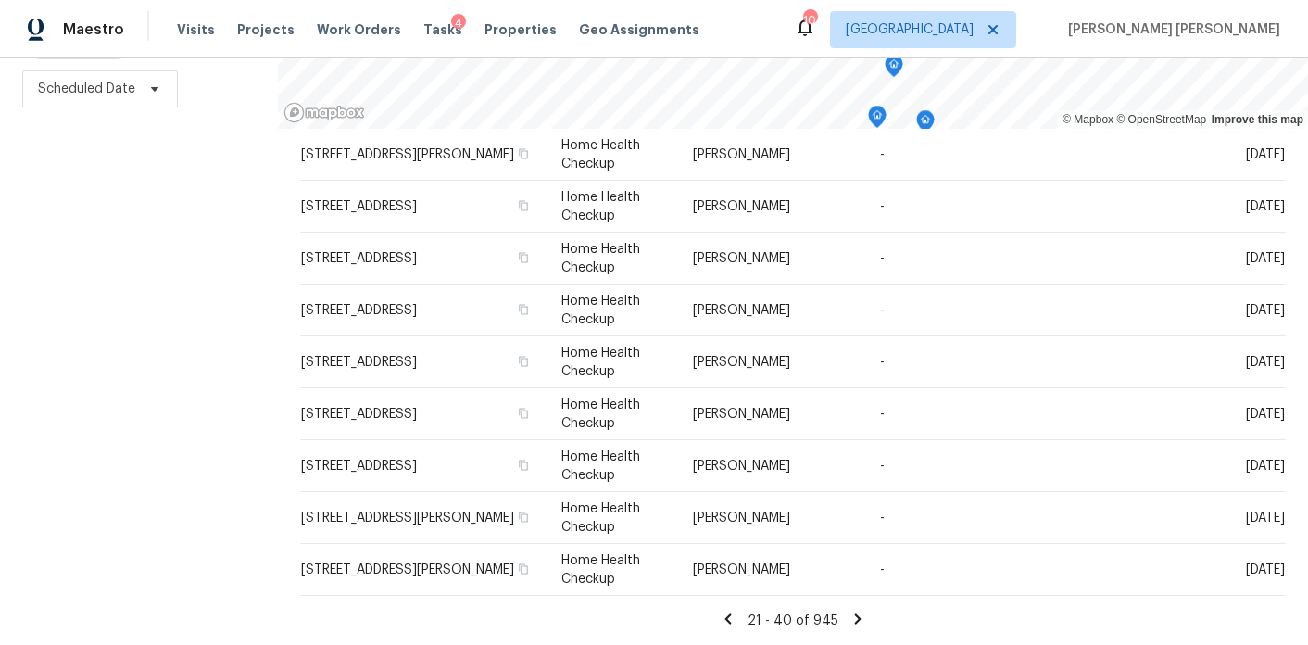
click at [858, 615] on icon at bounding box center [858, 619] width 17 height 17
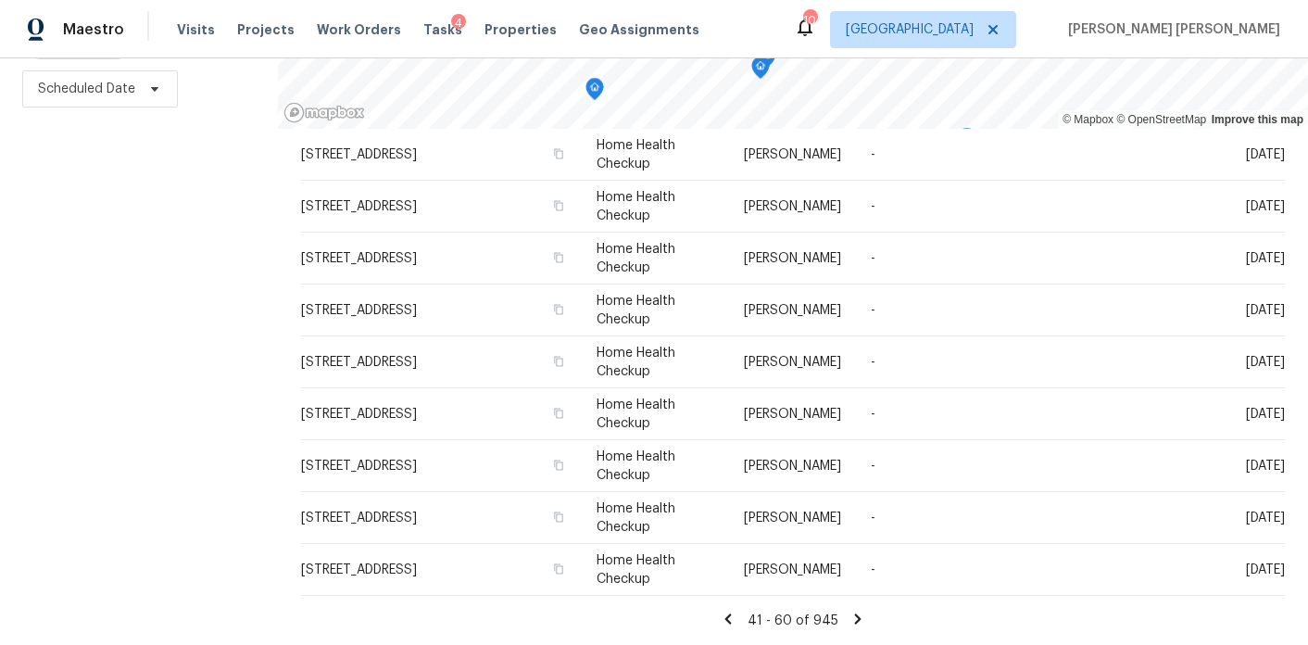
click at [856, 621] on icon at bounding box center [858, 619] width 17 height 17
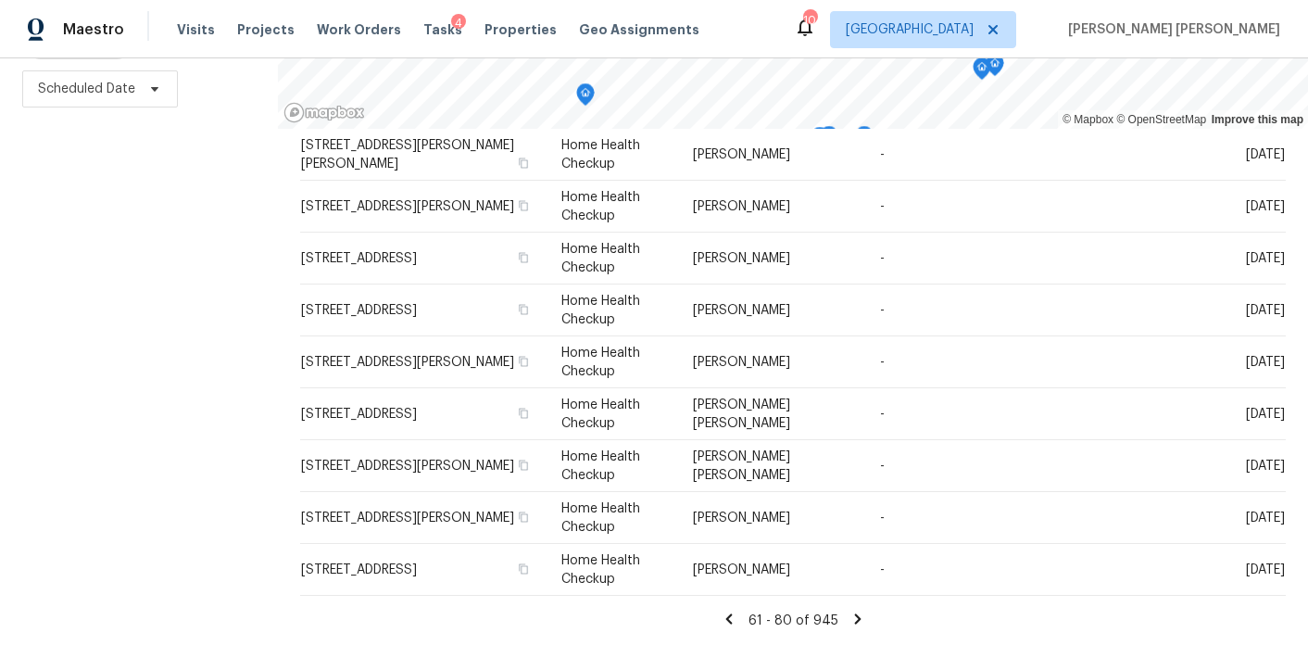
click at [855, 622] on icon at bounding box center [857, 618] width 6 height 10
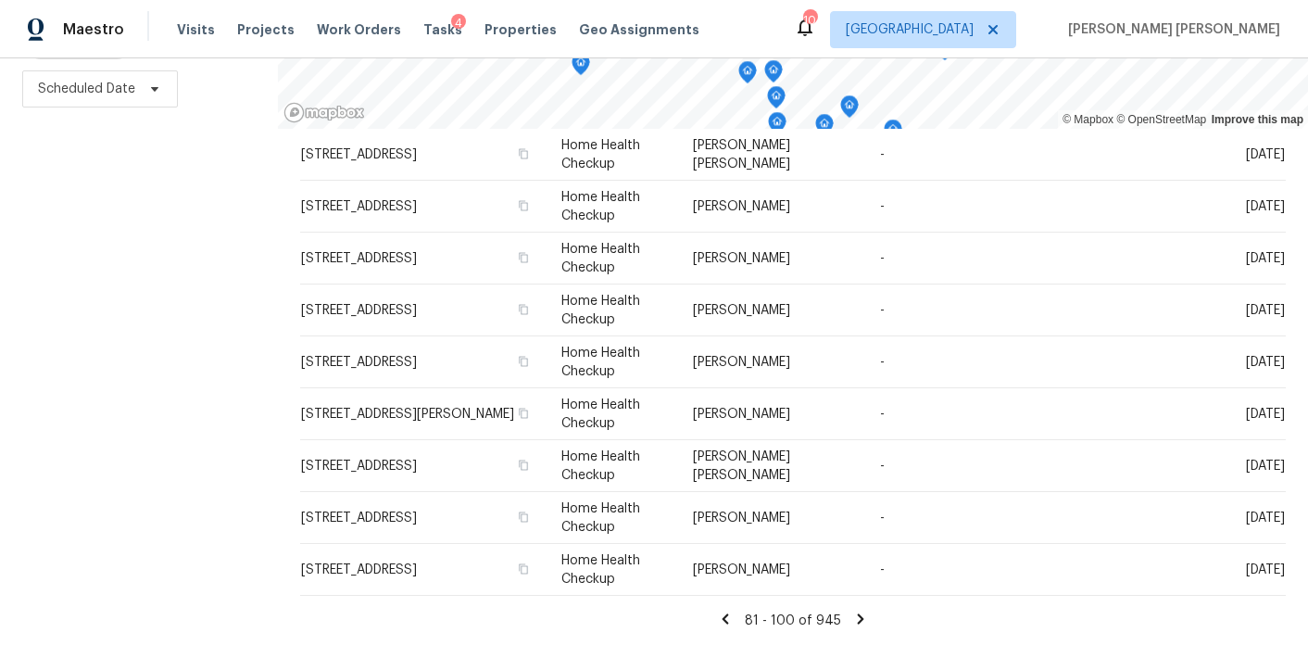
click at [859, 612] on icon at bounding box center [860, 619] width 17 height 17
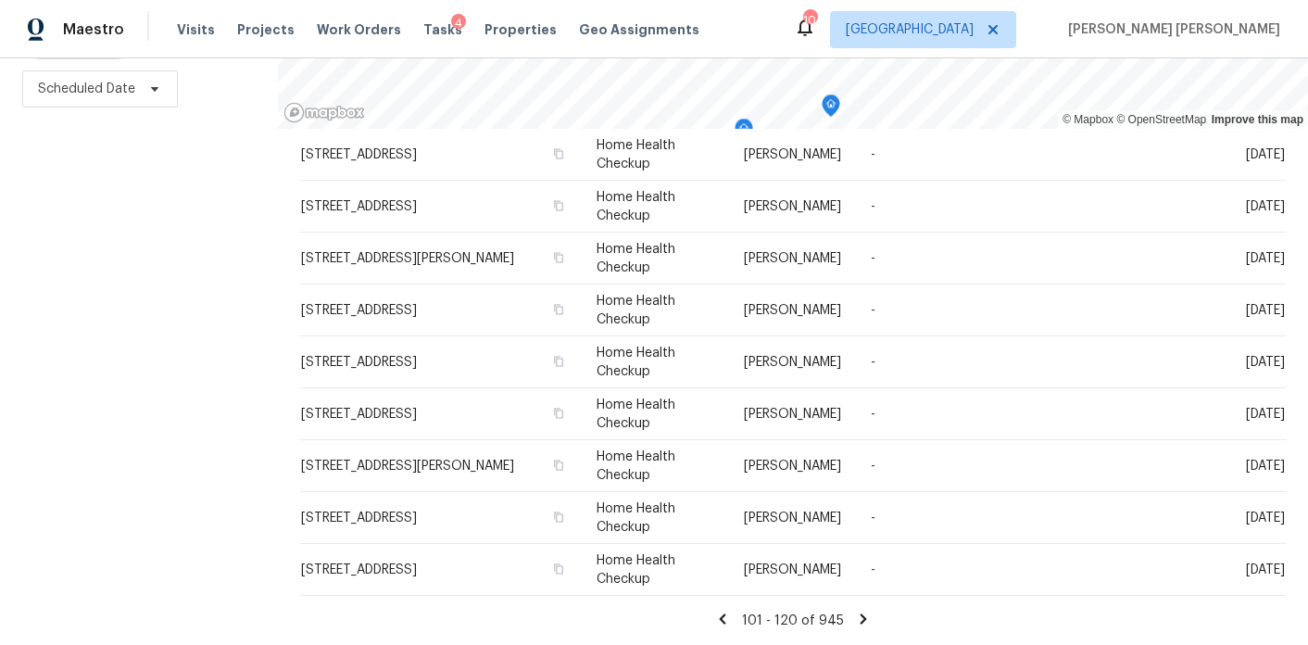
click at [867, 629] on div "101 - 120 of 945" at bounding box center [793, 620] width 986 height 19
click at [863, 626] on icon at bounding box center [863, 619] width 17 height 17
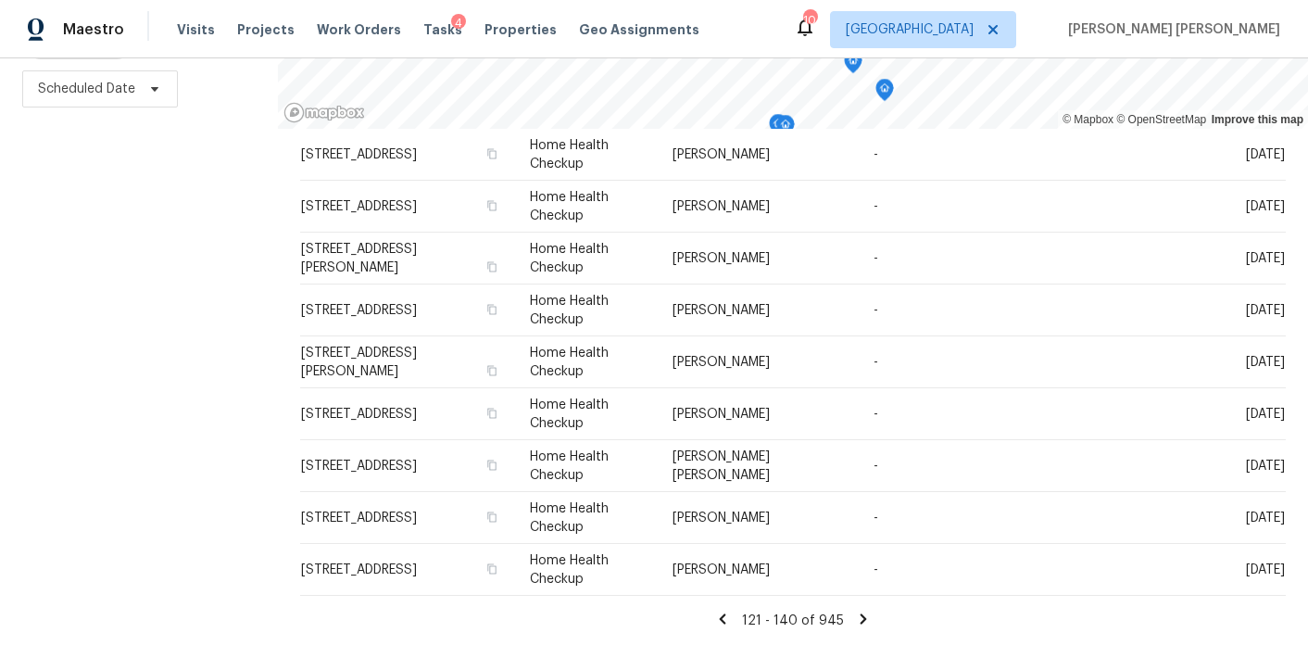
click at [861, 616] on icon at bounding box center [864, 618] width 6 height 10
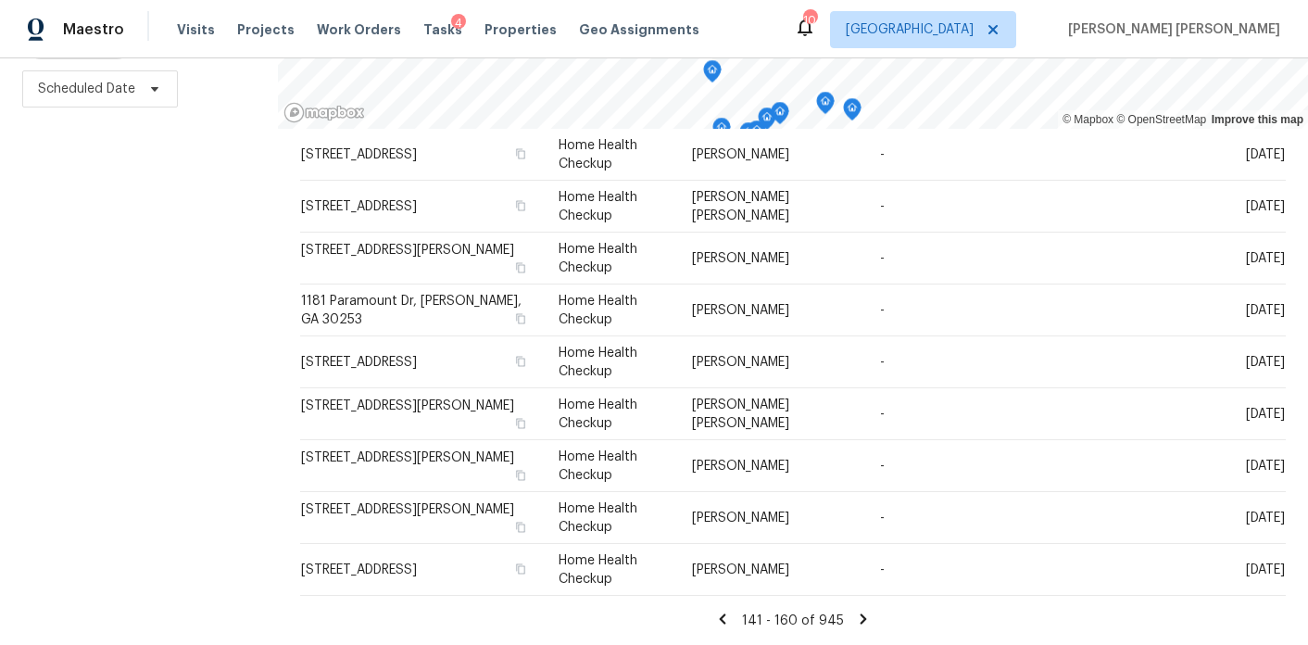
click at [861, 623] on icon at bounding box center [864, 618] width 6 height 10
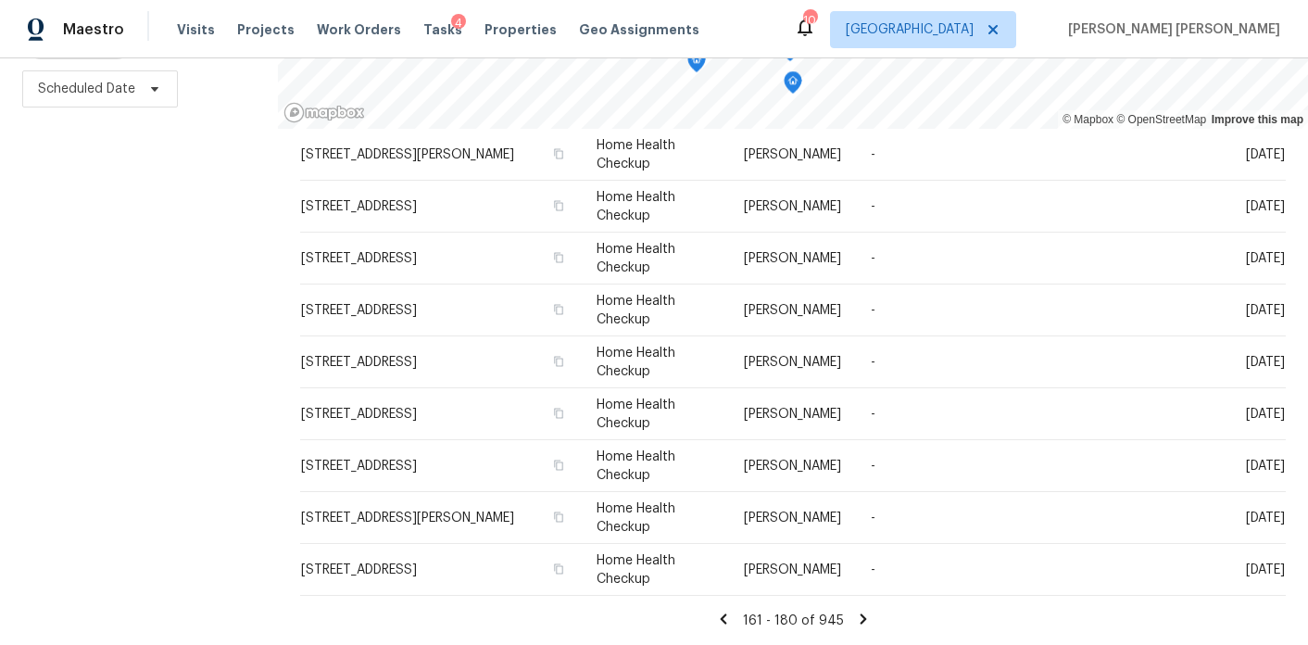
click at [857, 618] on icon at bounding box center [863, 619] width 17 height 17
click at [865, 618] on icon at bounding box center [865, 619] width 17 height 17
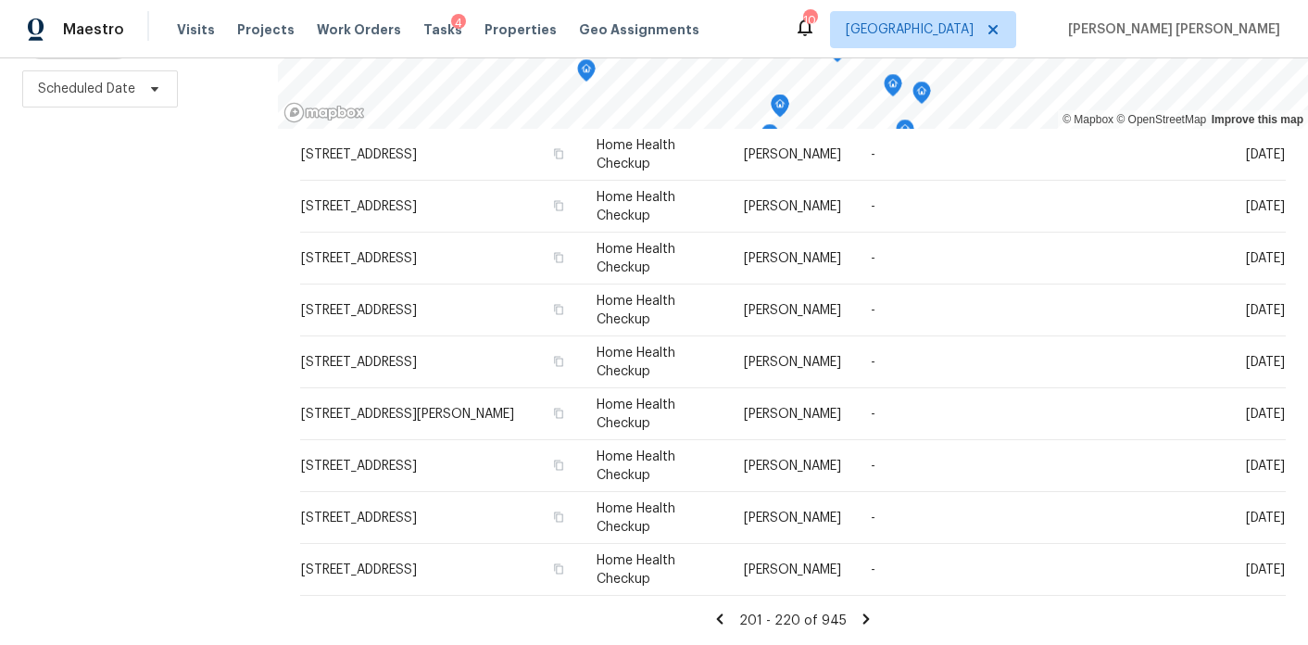
click at [852, 615] on div "201 - 220 of 945" at bounding box center [793, 620] width 986 height 19
click at [858, 615] on icon at bounding box center [866, 619] width 17 height 17
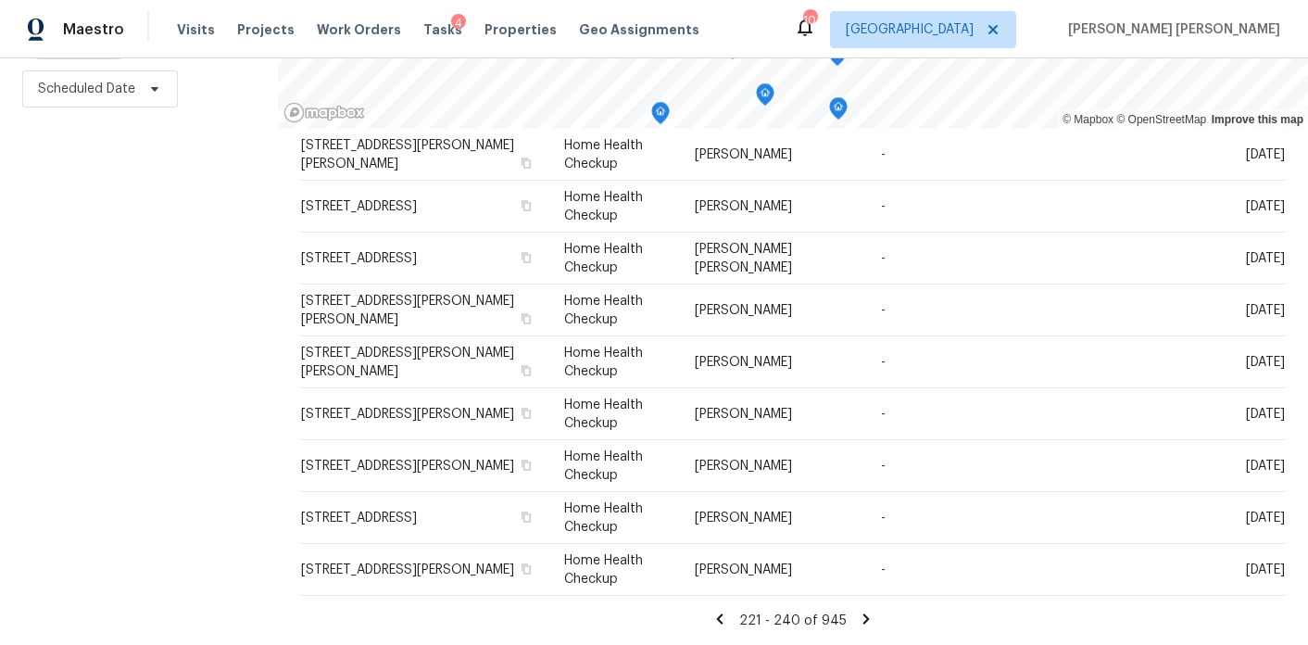
click at [864, 618] on icon at bounding box center [867, 618] width 6 height 10
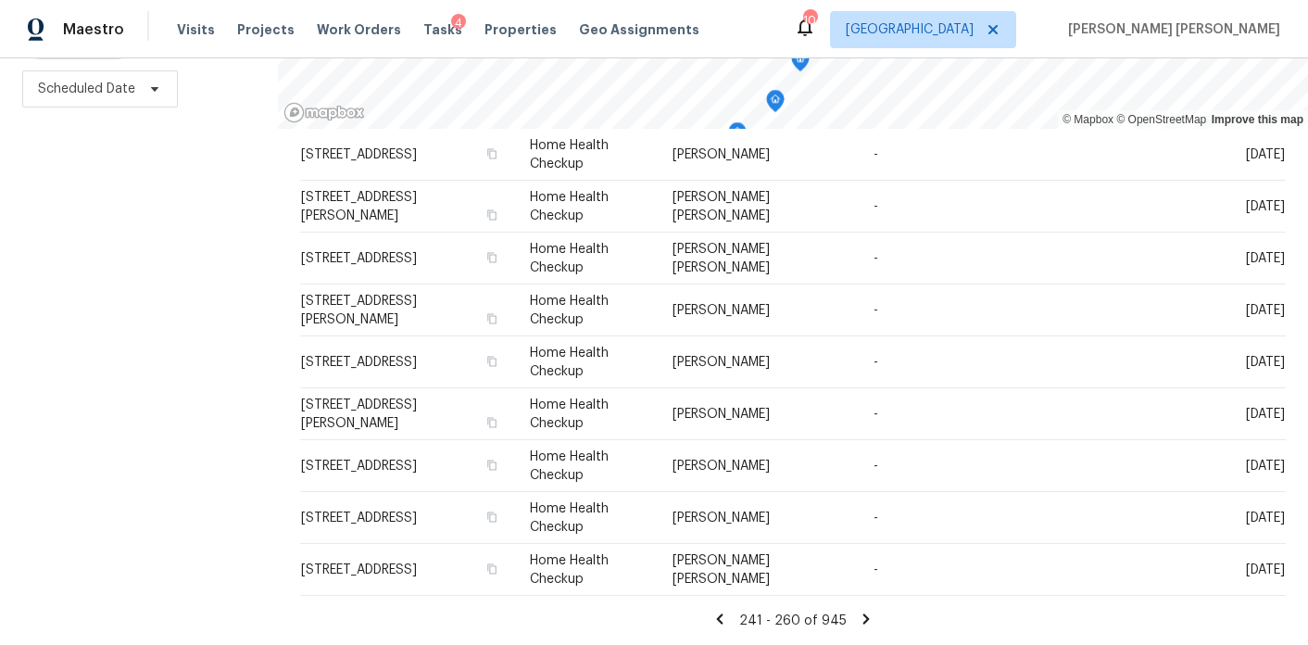
click at [867, 620] on icon at bounding box center [866, 619] width 17 height 17
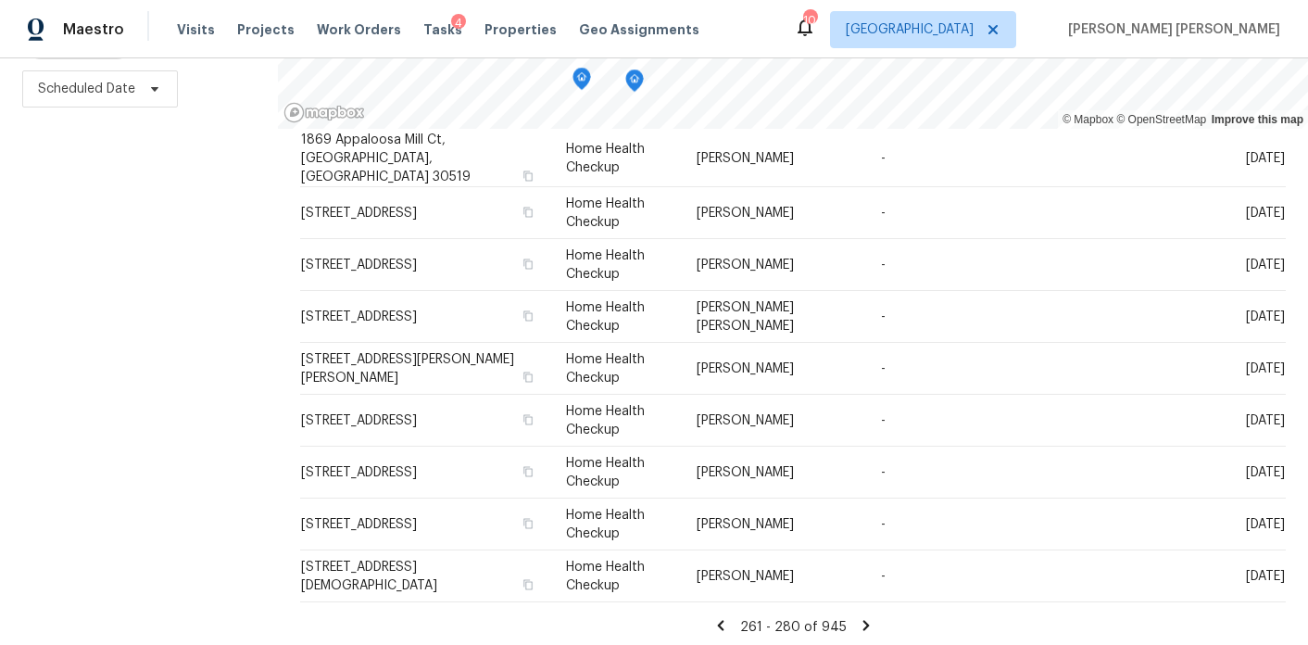
click at [863, 623] on icon at bounding box center [866, 625] width 6 height 10
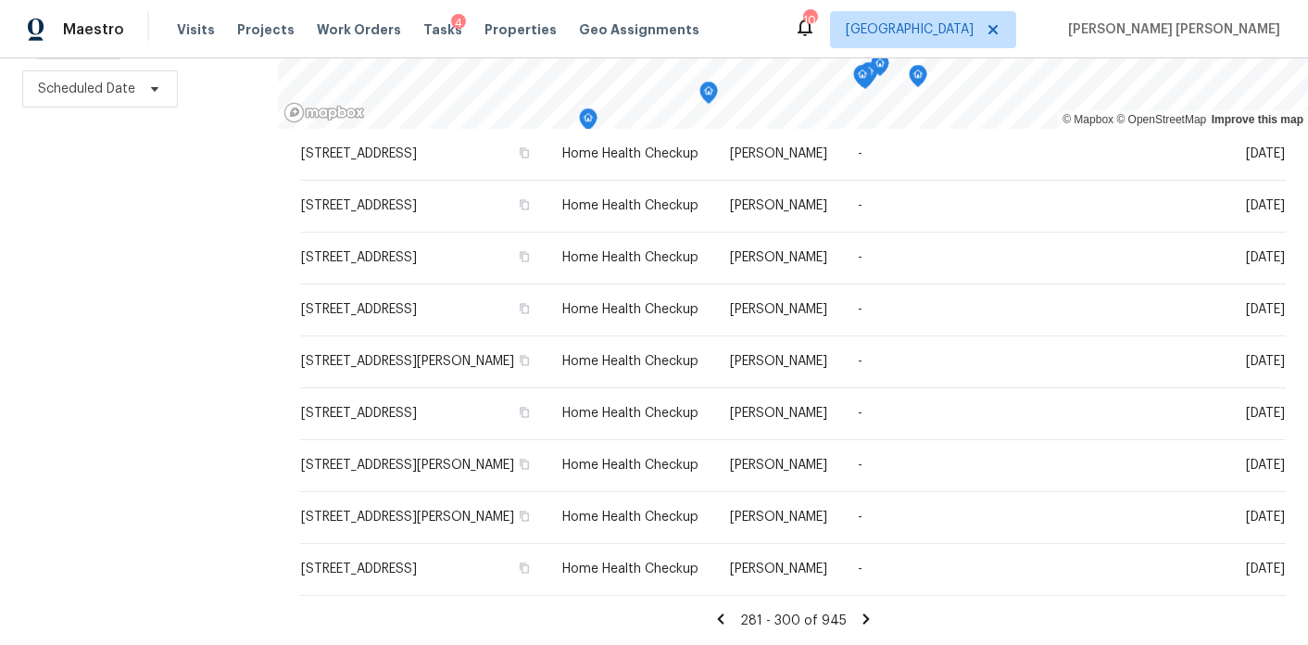
click at [860, 627] on div "281 - 300 of 945" at bounding box center [793, 620] width 986 height 19
click at [862, 625] on icon at bounding box center [866, 619] width 17 height 17
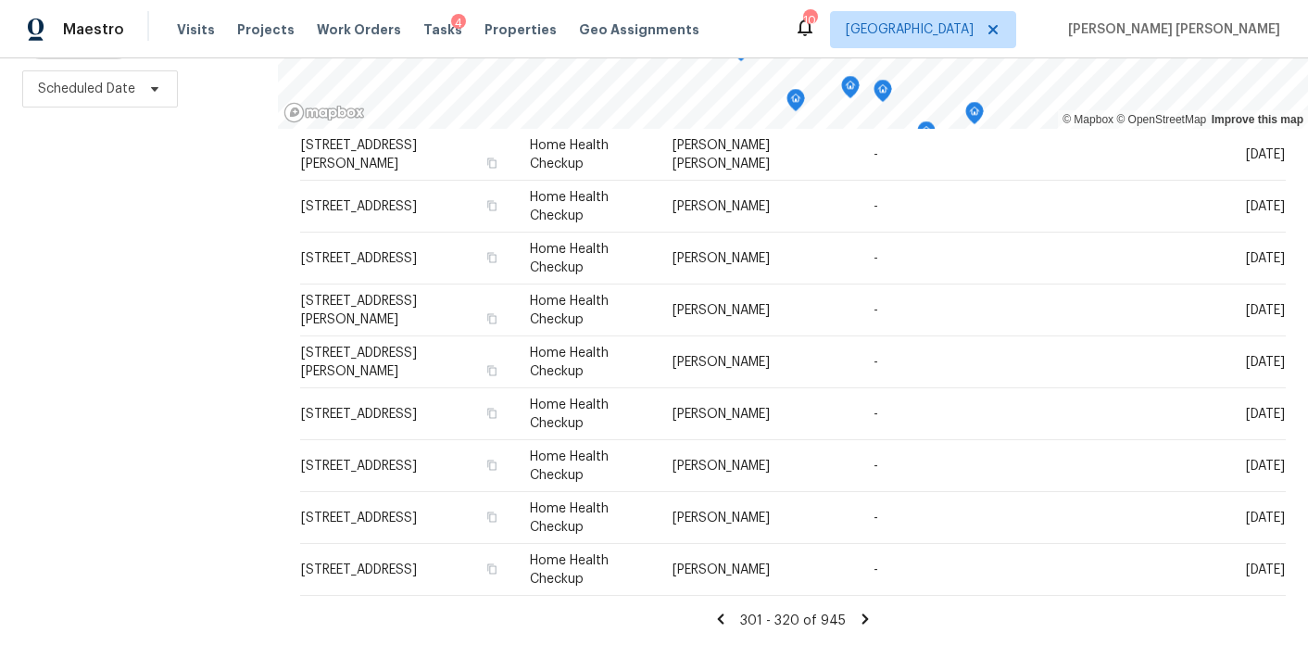
click at [864, 612] on icon at bounding box center [865, 619] width 17 height 17
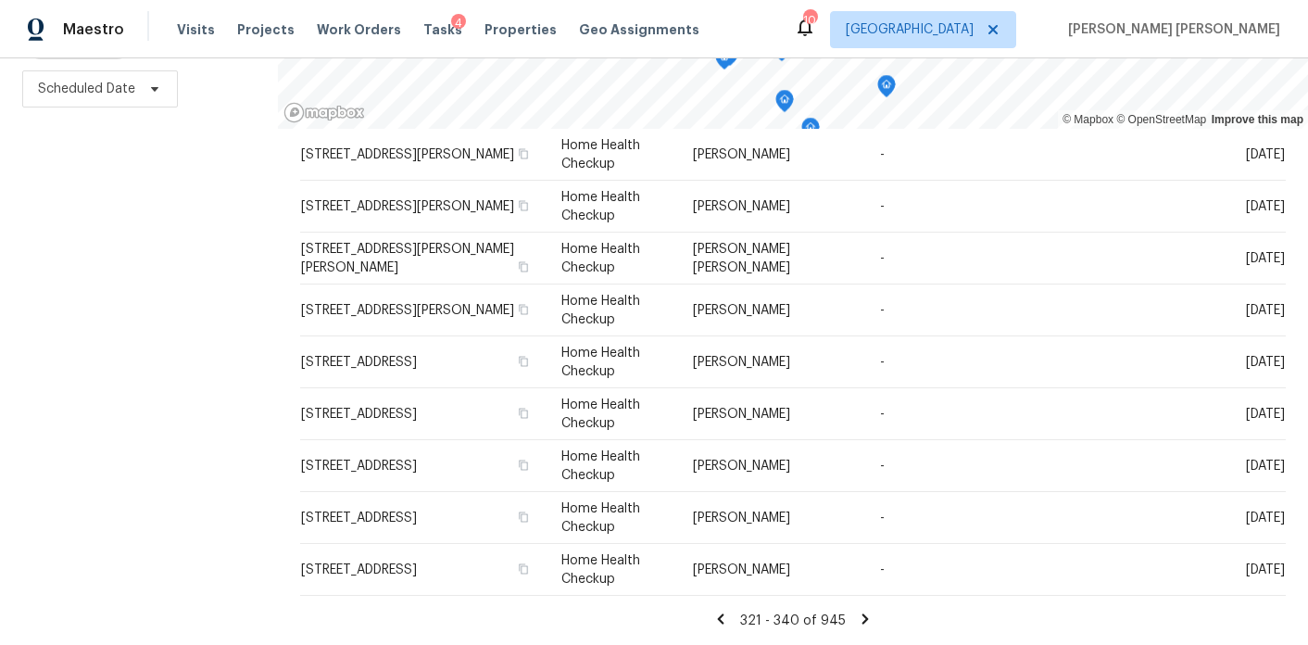
click at [863, 622] on icon at bounding box center [866, 618] width 6 height 10
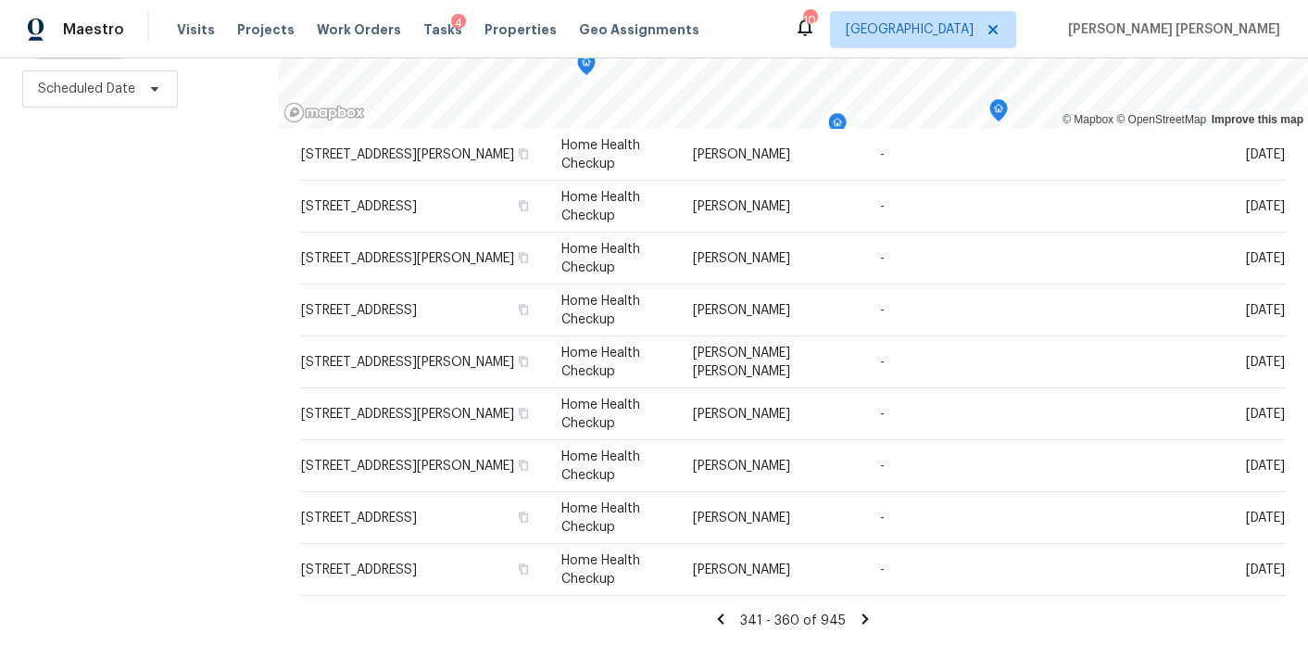
click at [863, 619] on icon at bounding box center [866, 618] width 6 height 10
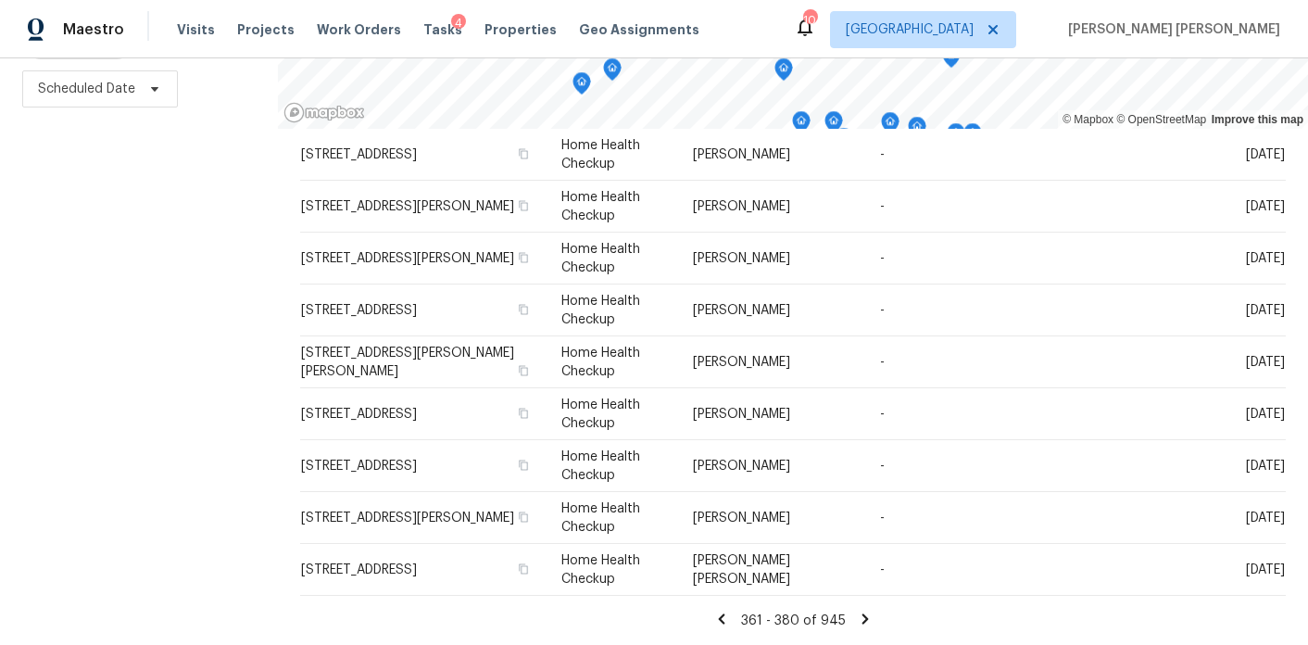
click at [865, 617] on icon at bounding box center [865, 619] width 17 height 17
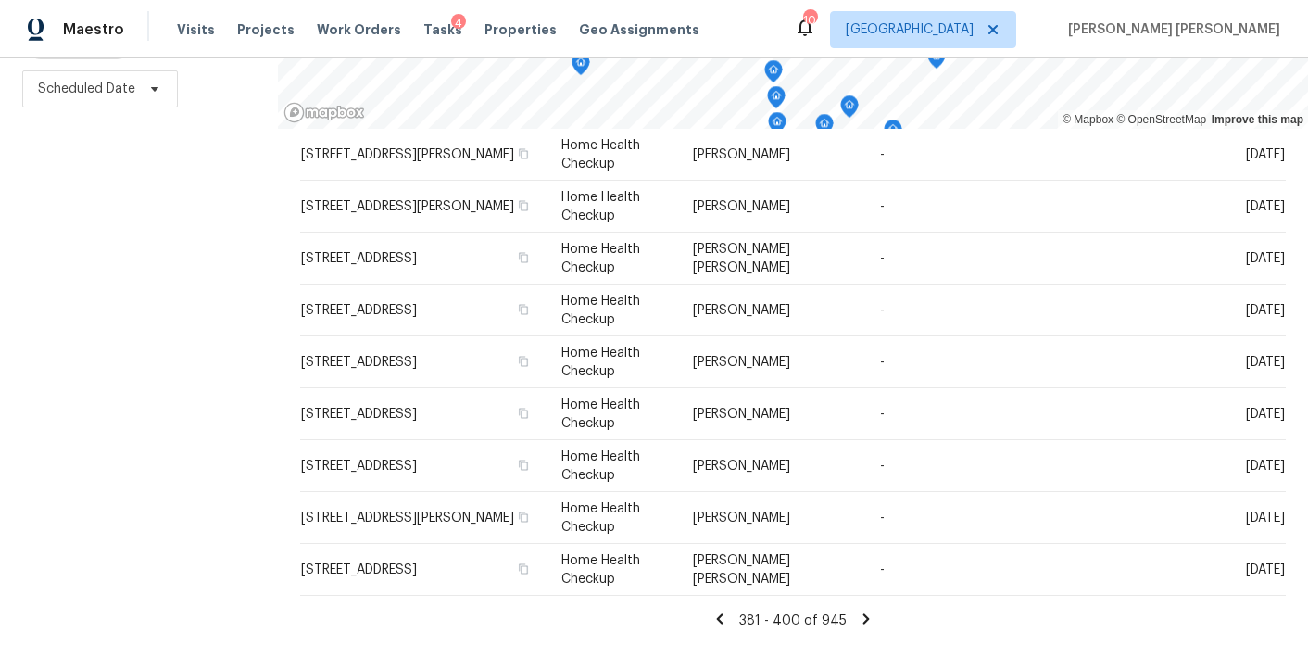
click at [864, 618] on icon at bounding box center [867, 618] width 6 height 10
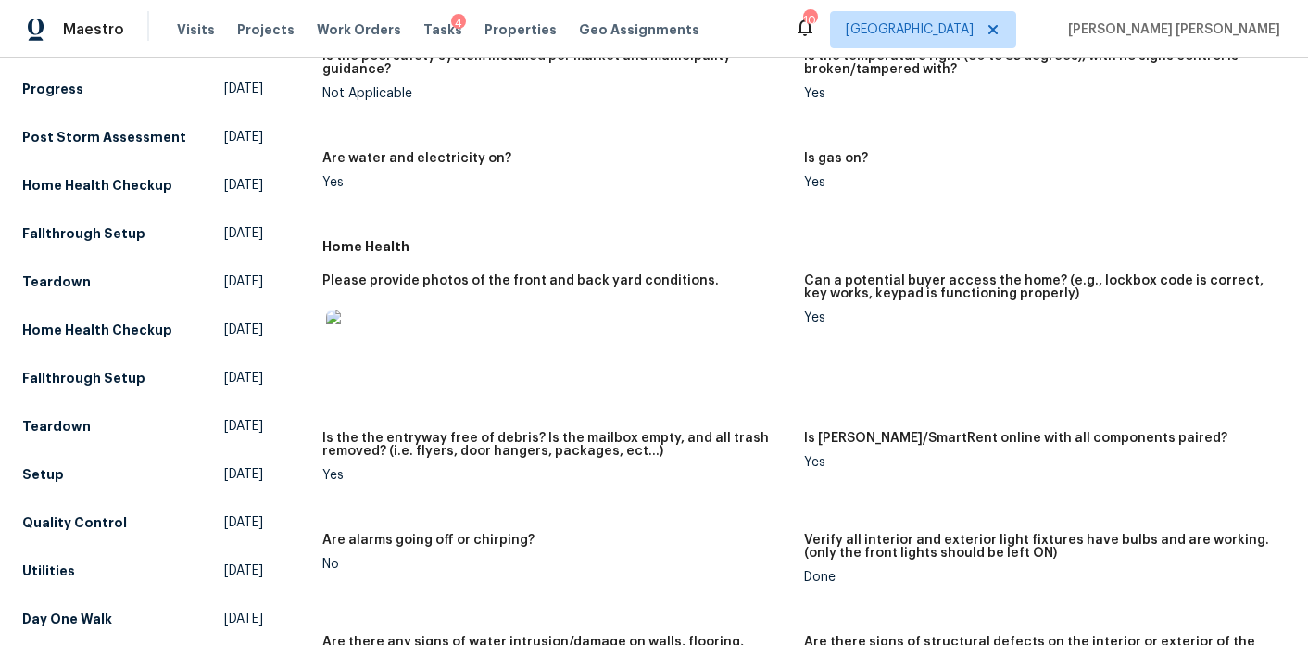
scroll to position [700, 0]
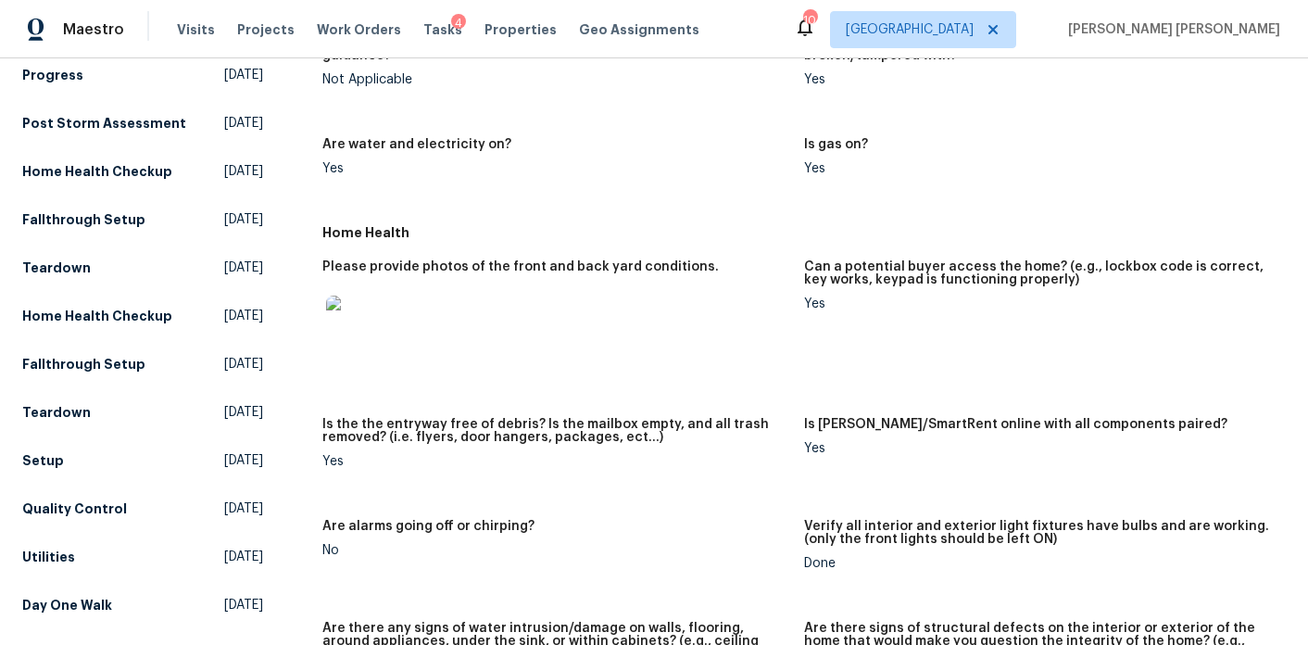
click at [376, 317] on img at bounding box center [355, 325] width 59 height 59
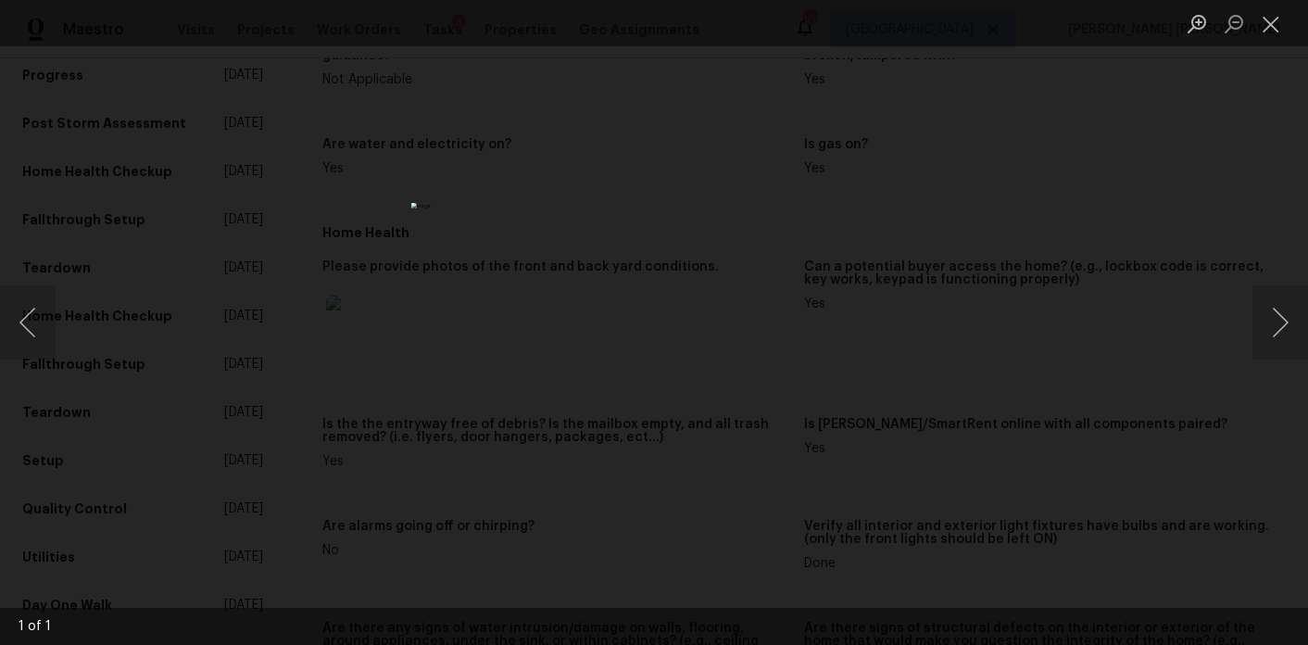
click at [1054, 343] on div "Lightbox" at bounding box center [654, 322] width 1308 height 645
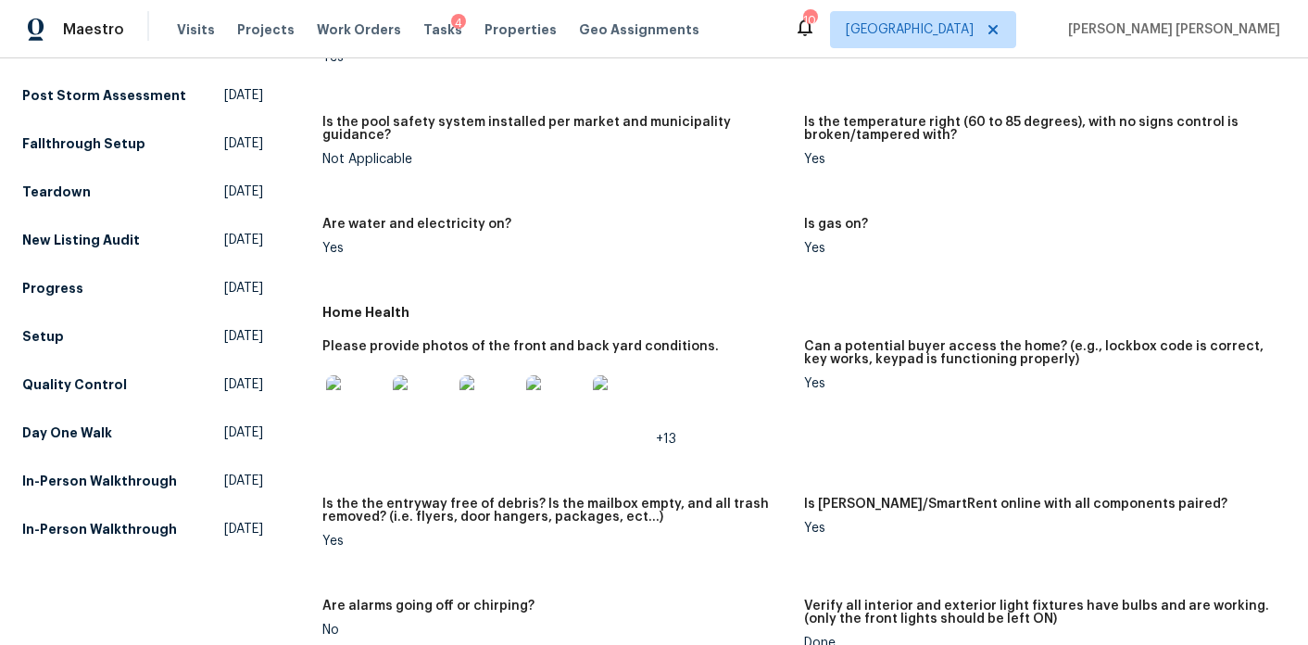
scroll to position [627, 0]
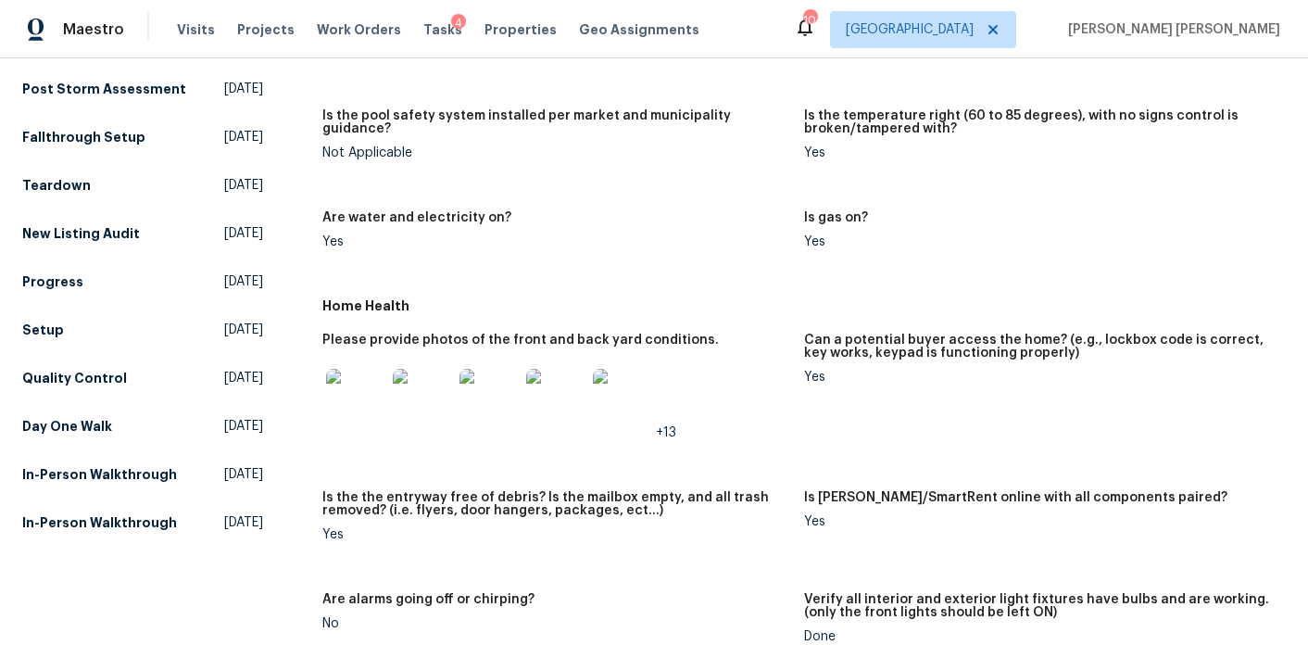
click at [363, 377] on img at bounding box center [355, 398] width 59 height 59
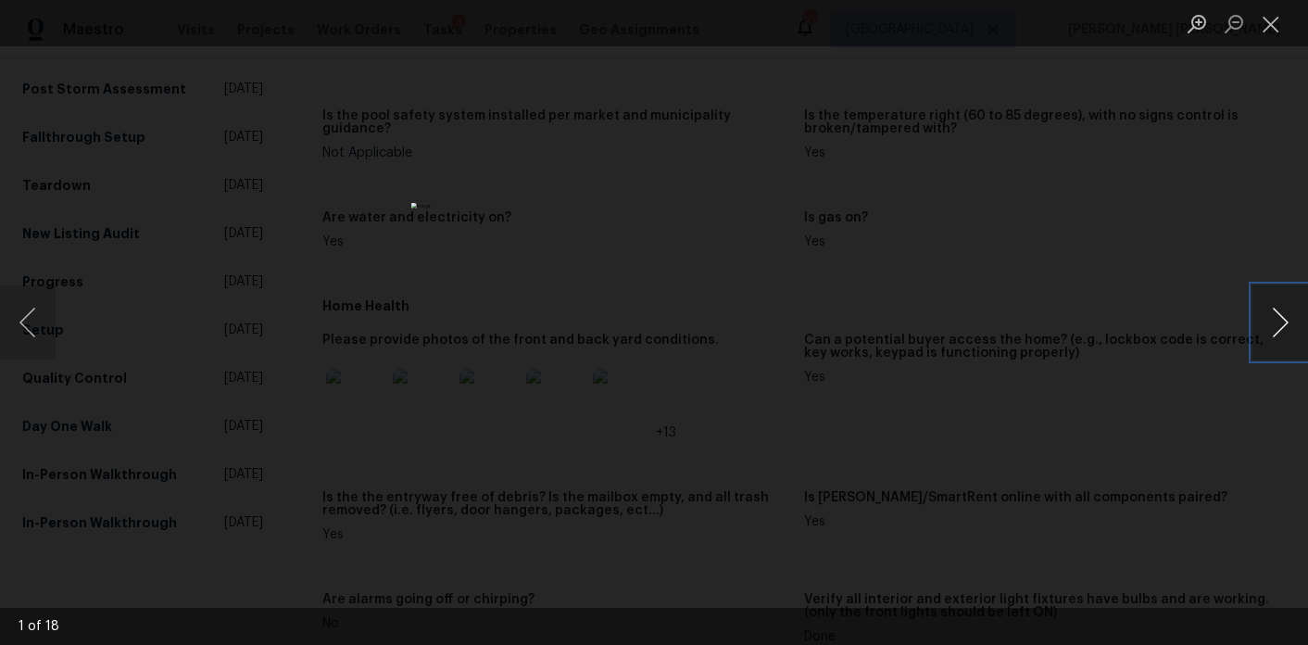
click at [1297, 324] on button "Next image" at bounding box center [1281, 322] width 56 height 74
click at [1269, 315] on button "Next image" at bounding box center [1281, 322] width 56 height 74
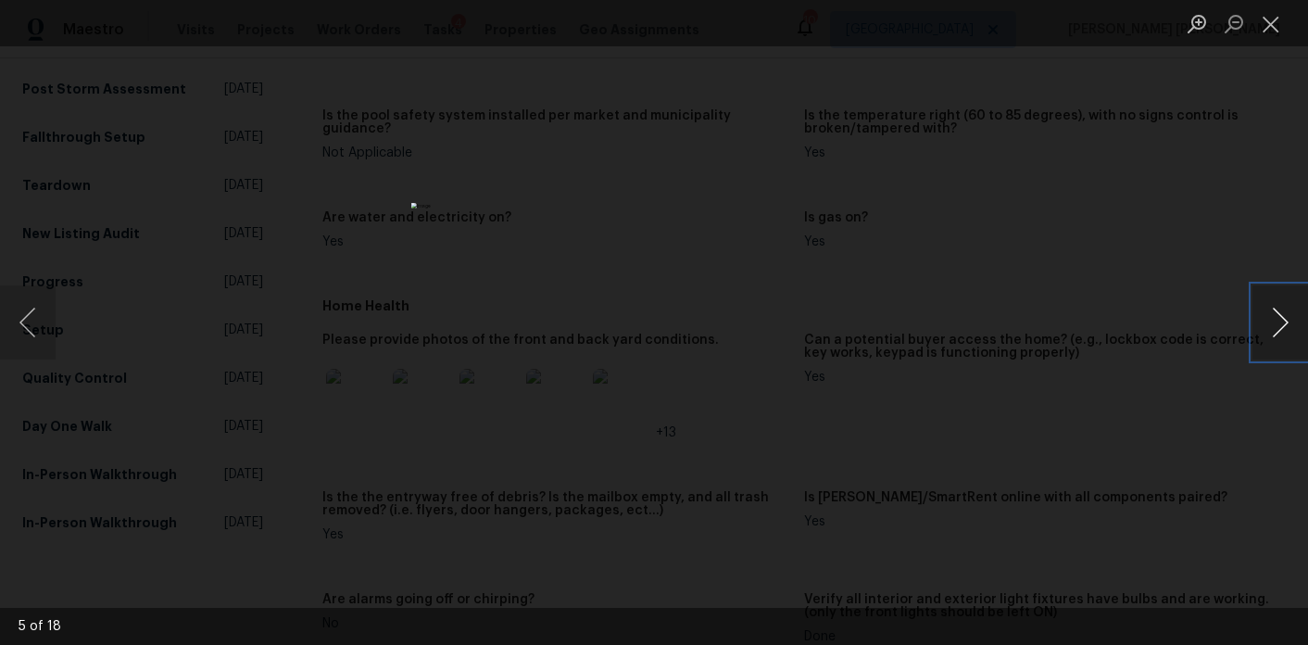
click at [1269, 315] on button "Next image" at bounding box center [1281, 322] width 56 height 74
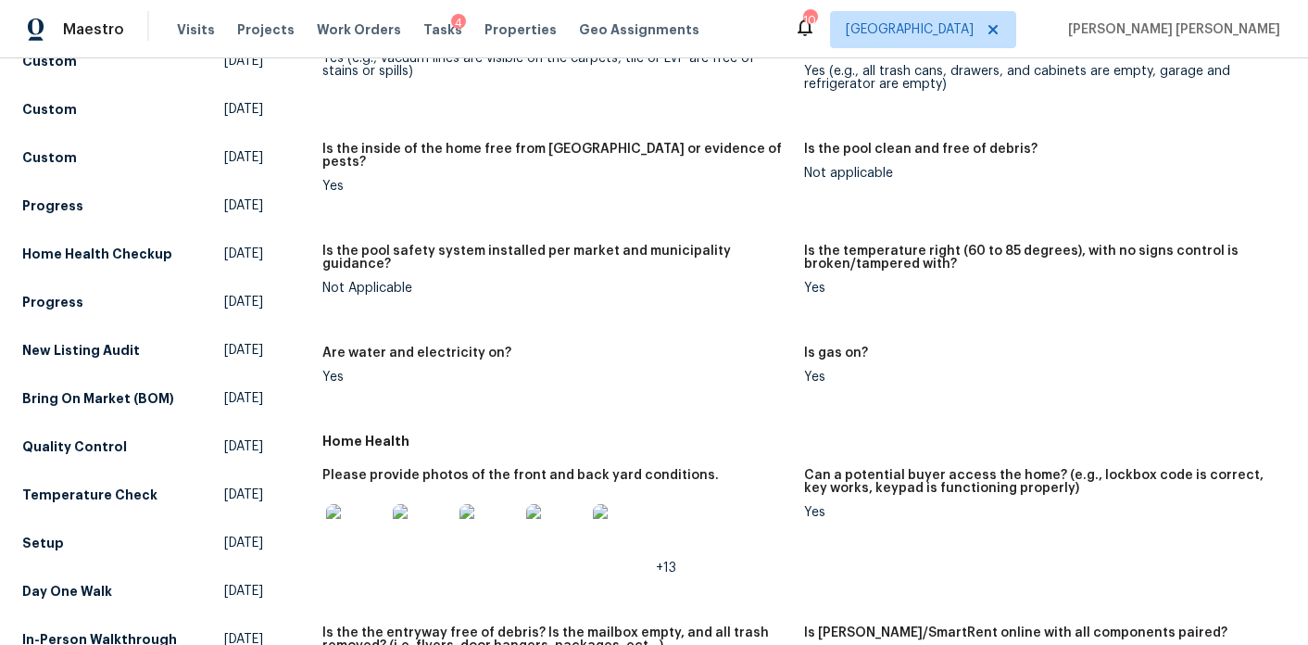
scroll to position [554, 0]
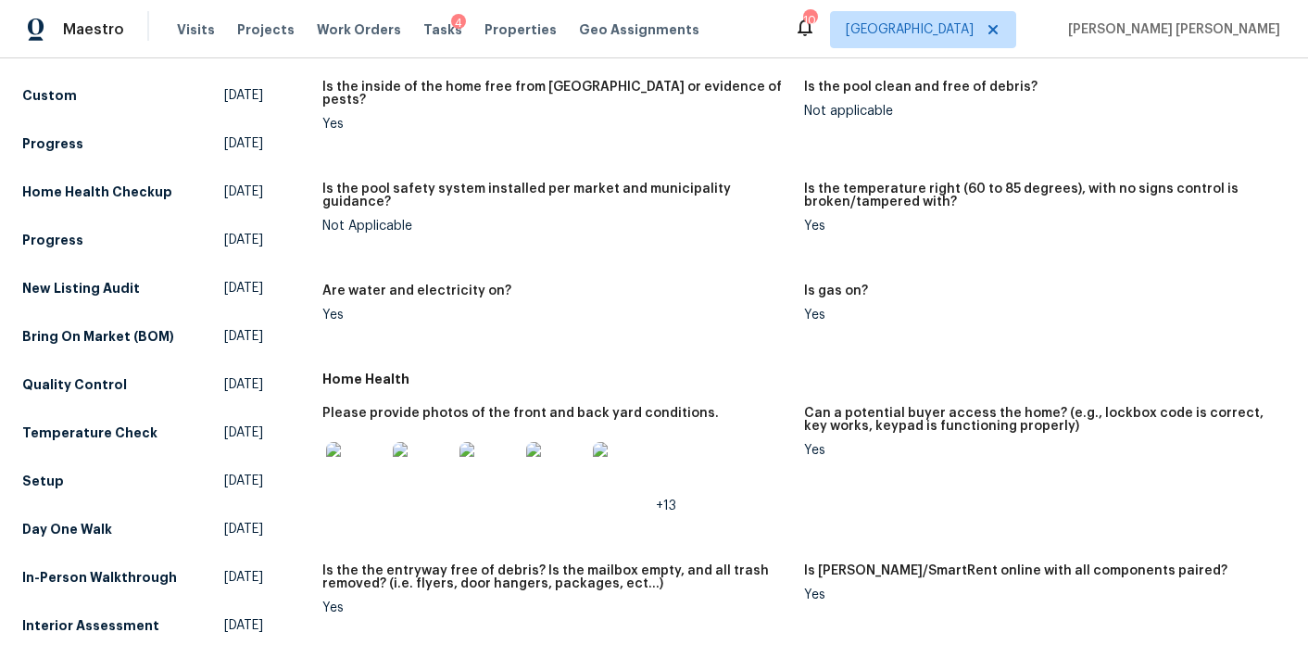
click at [360, 463] on img at bounding box center [355, 471] width 59 height 59
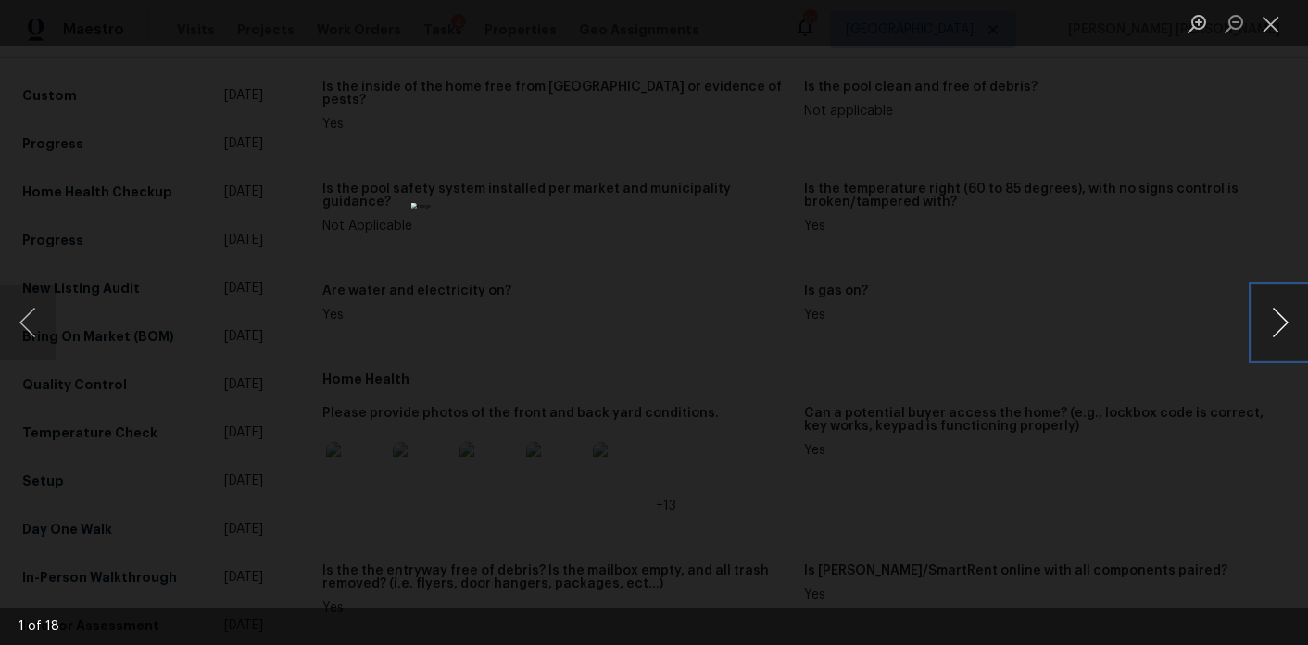
click at [1289, 330] on button "Next image" at bounding box center [1281, 322] width 56 height 74
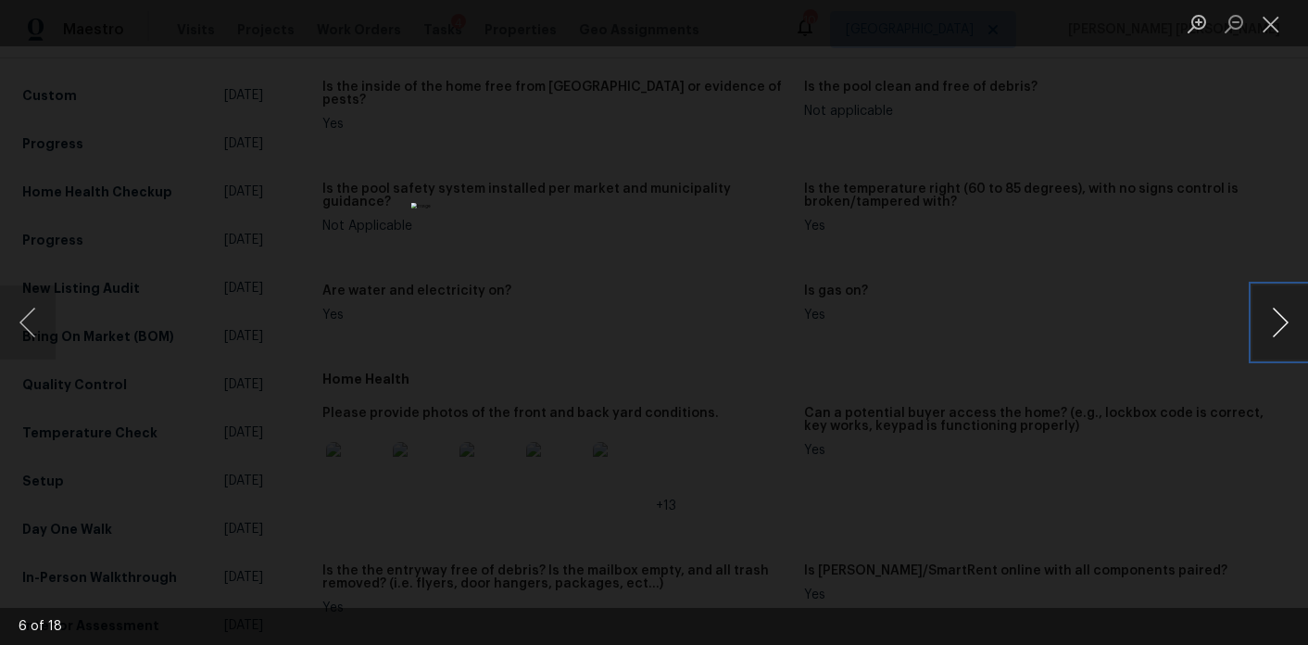
click at [1289, 330] on button "Next image" at bounding box center [1281, 322] width 56 height 74
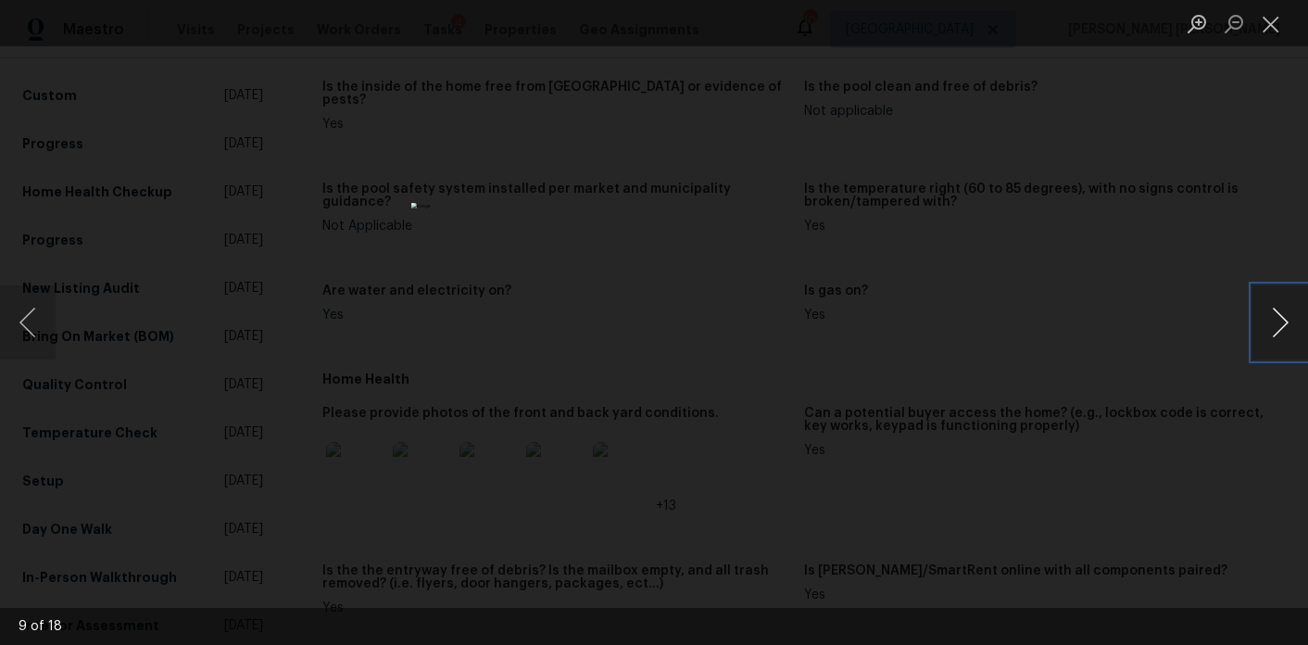
click at [1289, 330] on button "Next image" at bounding box center [1281, 322] width 56 height 74
click at [959, 216] on div "Lightbox" at bounding box center [654, 322] width 1308 height 645
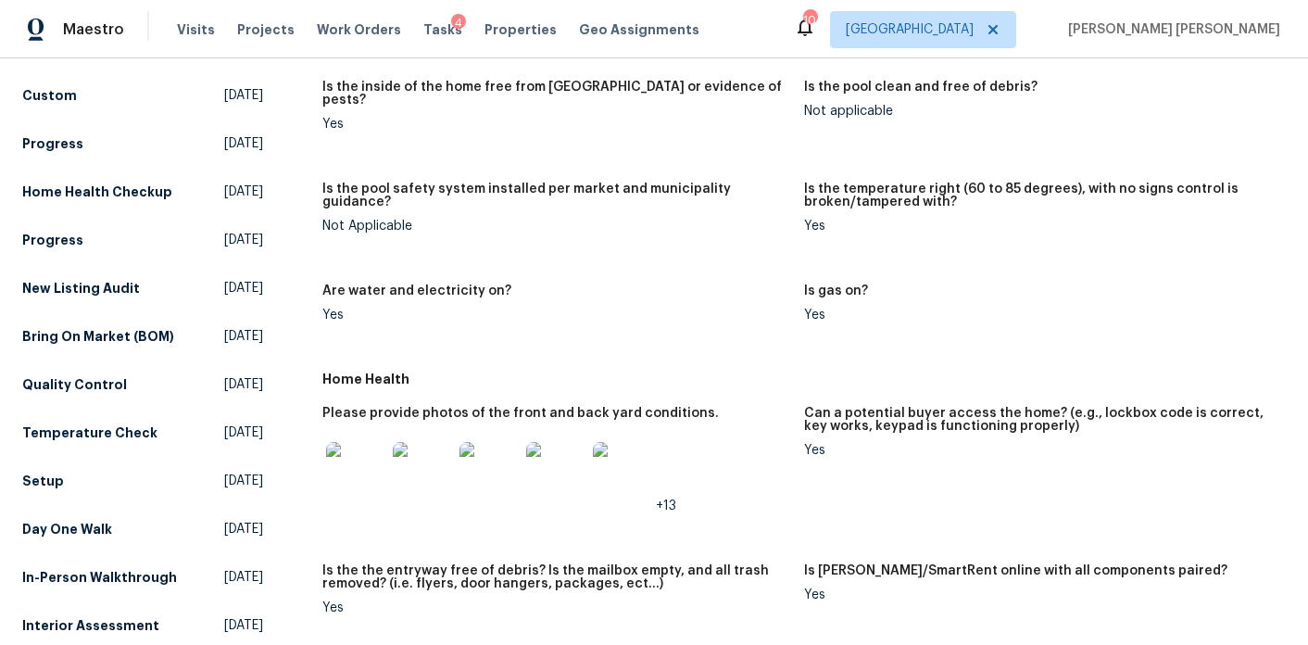
click at [340, 452] on img at bounding box center [355, 471] width 59 height 59
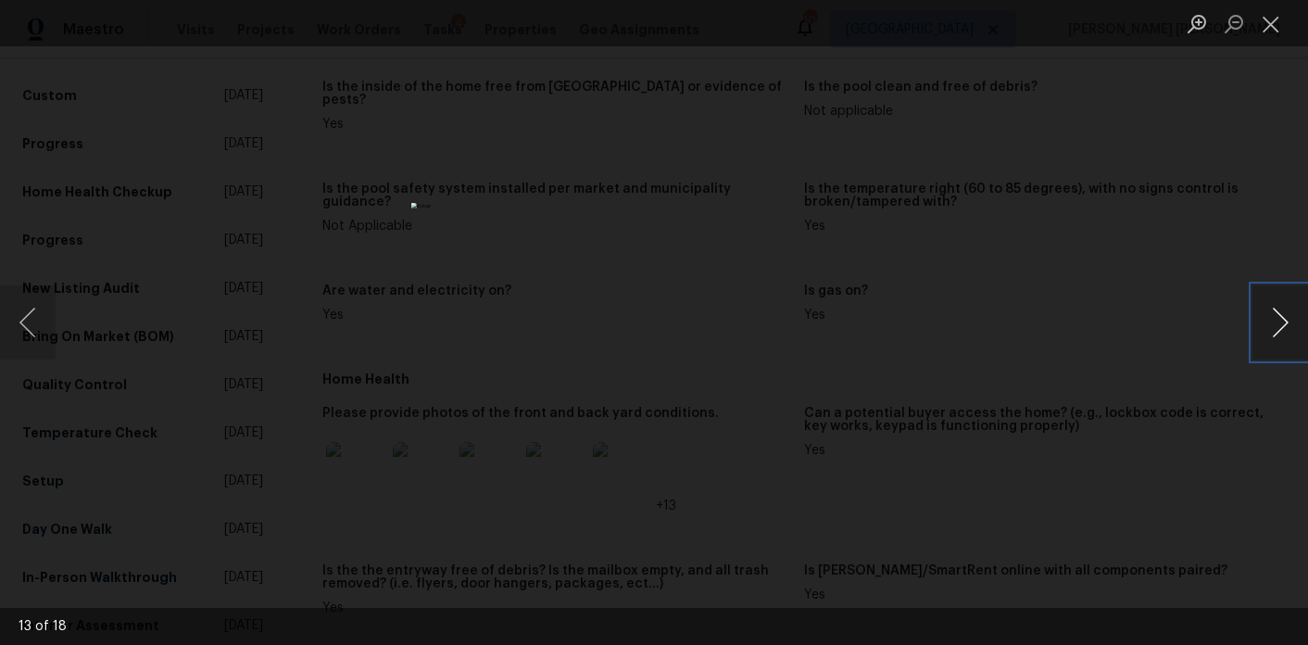
click at [1282, 304] on button "Next image" at bounding box center [1281, 322] width 56 height 74
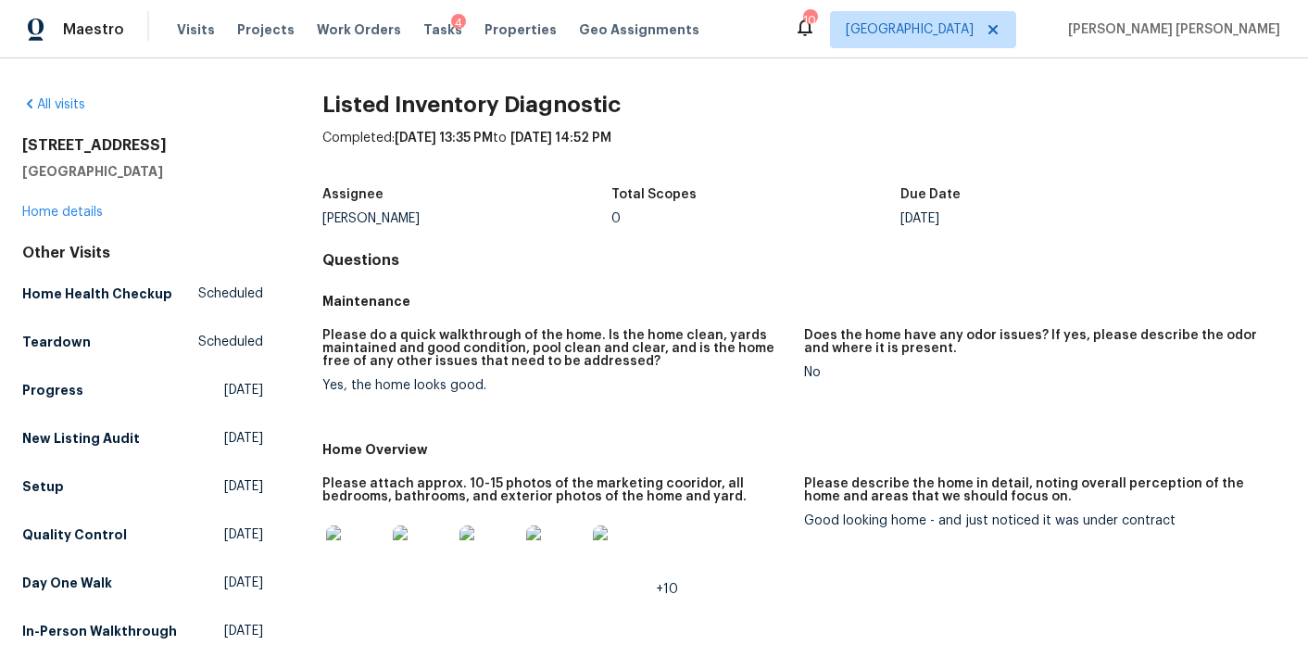
click at [350, 555] on img at bounding box center [355, 554] width 59 height 59
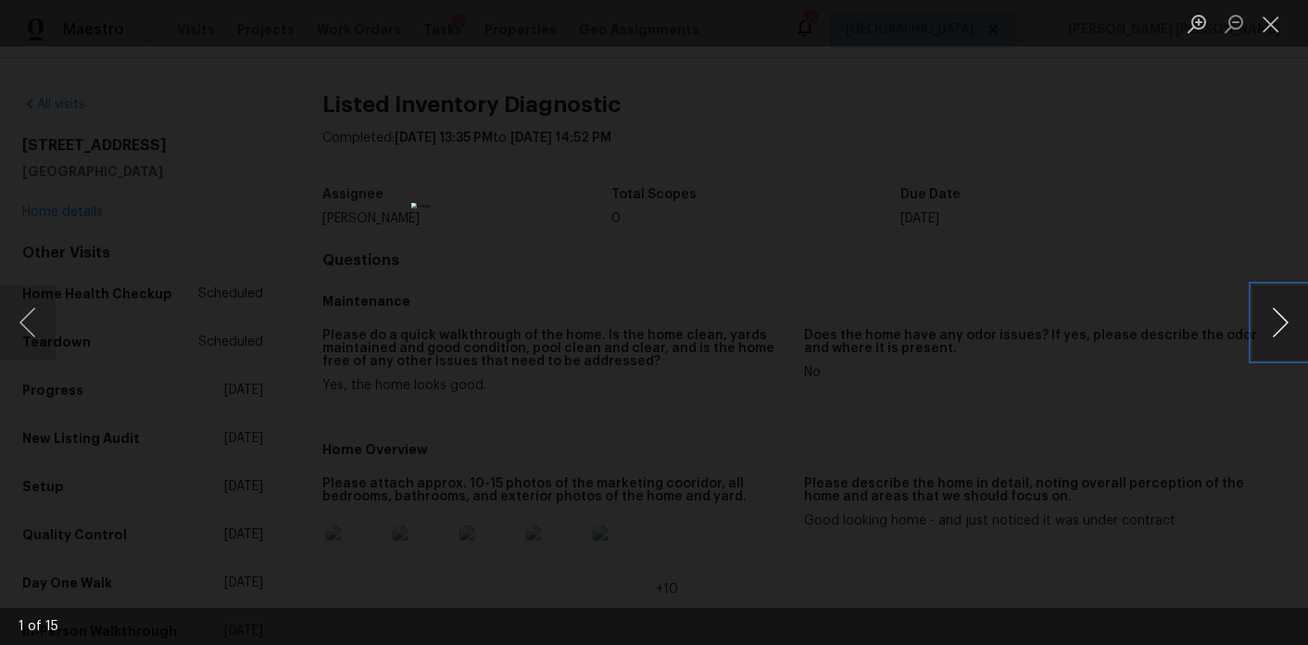
click at [1259, 328] on button "Next image" at bounding box center [1281, 322] width 56 height 74
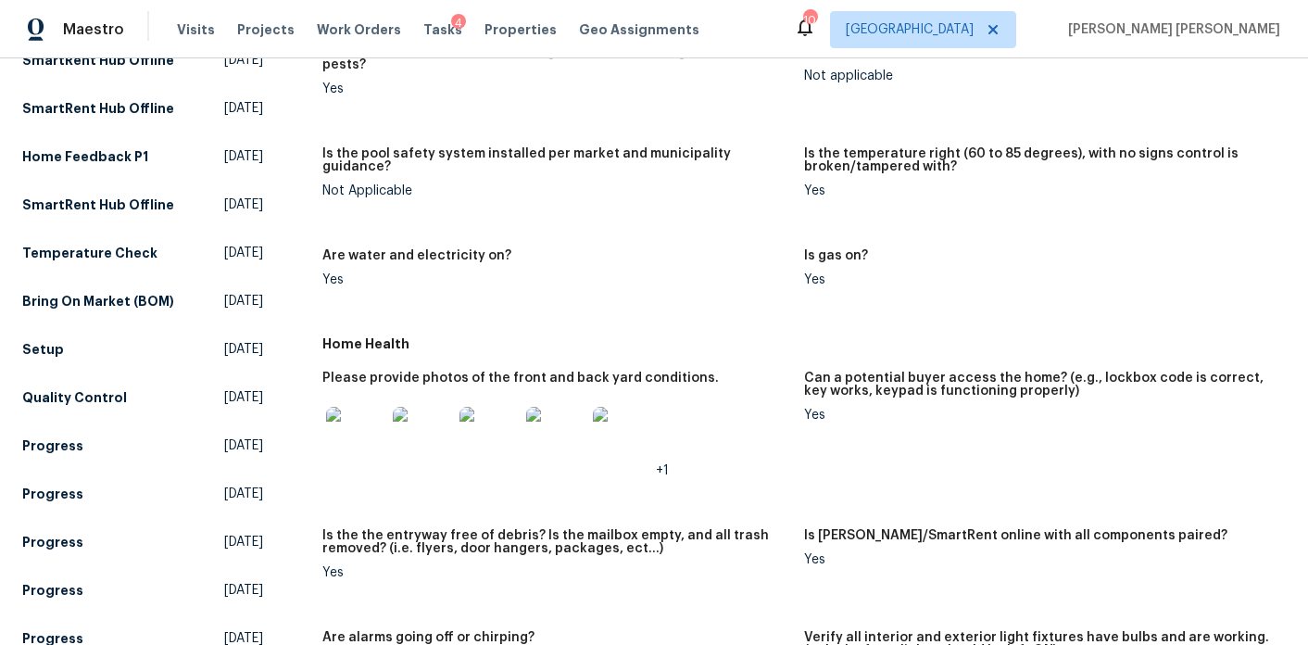
scroll to position [618, 0]
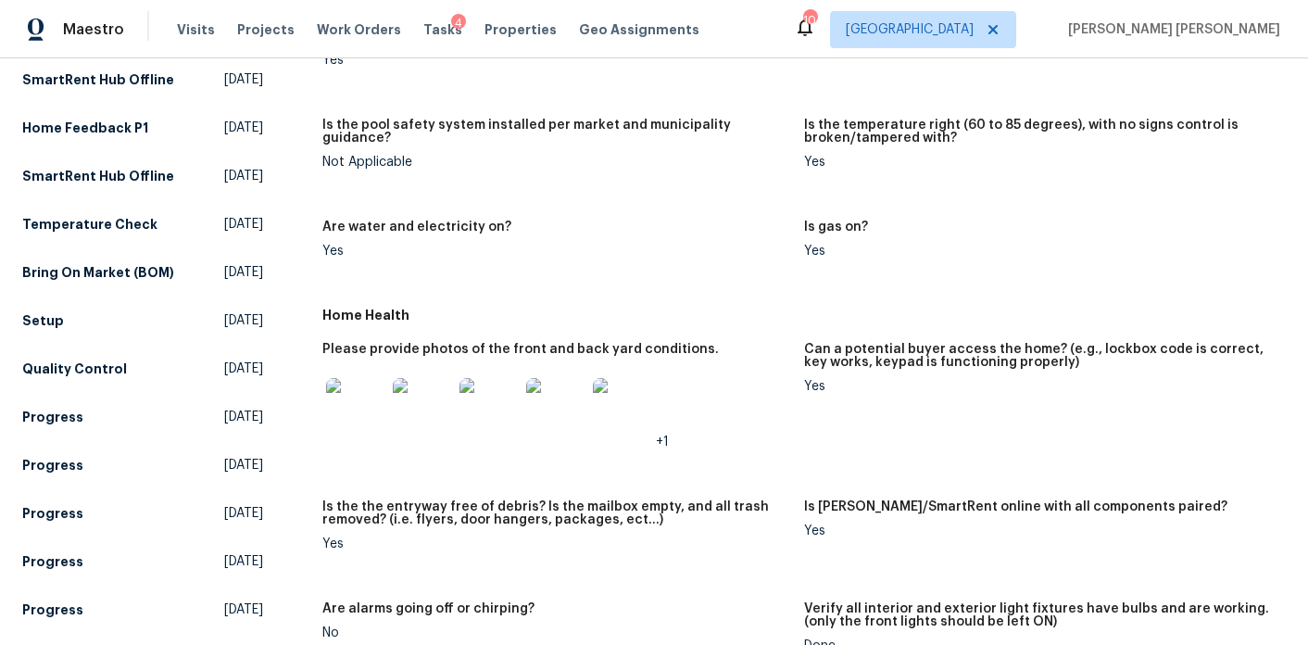
click at [372, 392] on img at bounding box center [355, 407] width 59 height 59
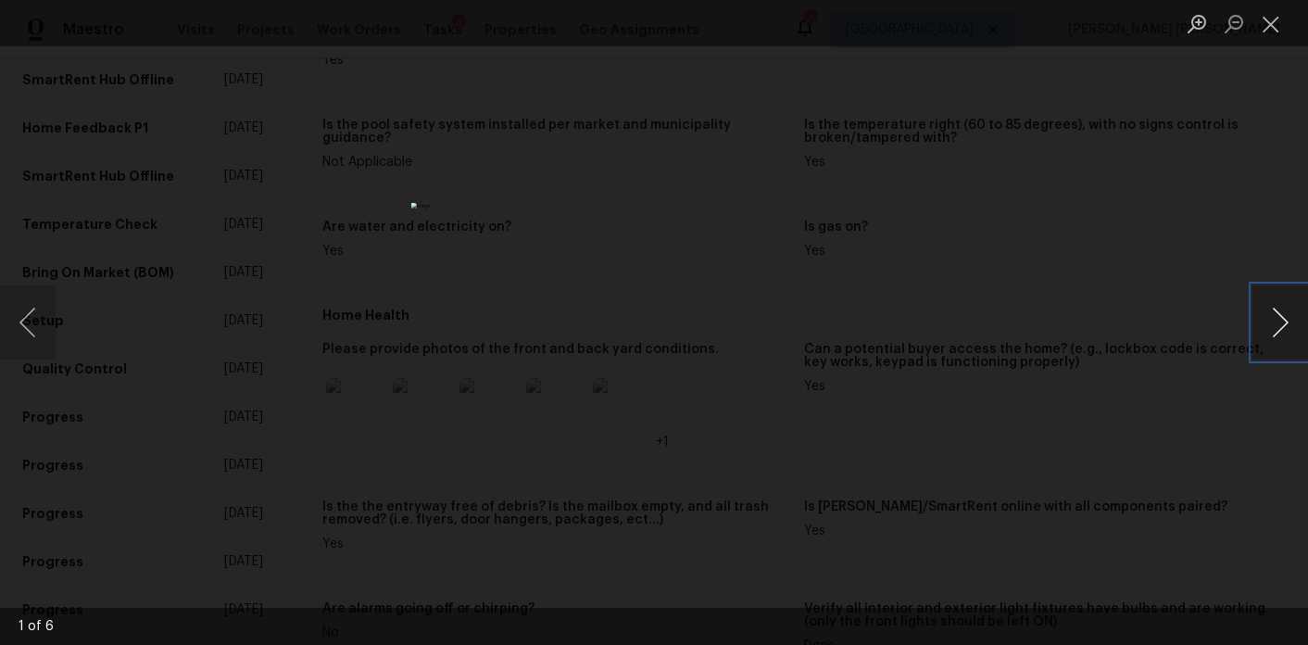
click at [1276, 329] on button "Next image" at bounding box center [1281, 322] width 56 height 74
click at [1090, 270] on div "Lightbox" at bounding box center [654, 322] width 1308 height 645
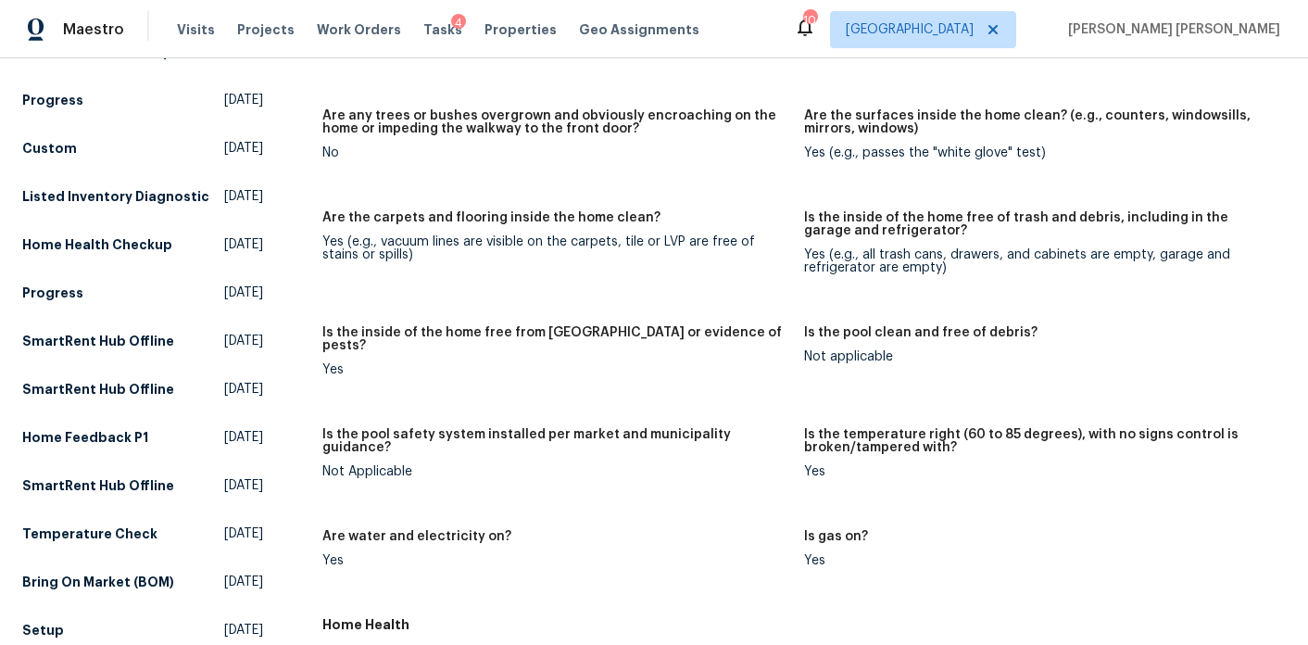
scroll to position [0, 0]
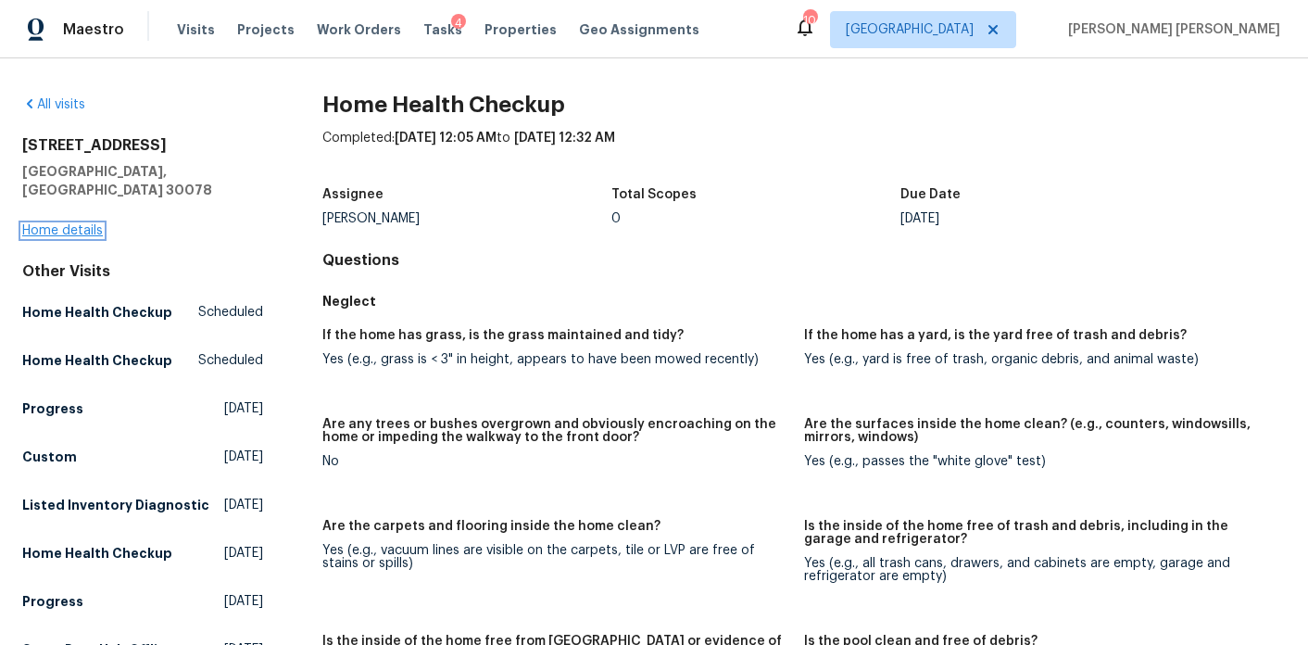
click at [89, 224] on link "Home details" at bounding box center [62, 230] width 81 height 13
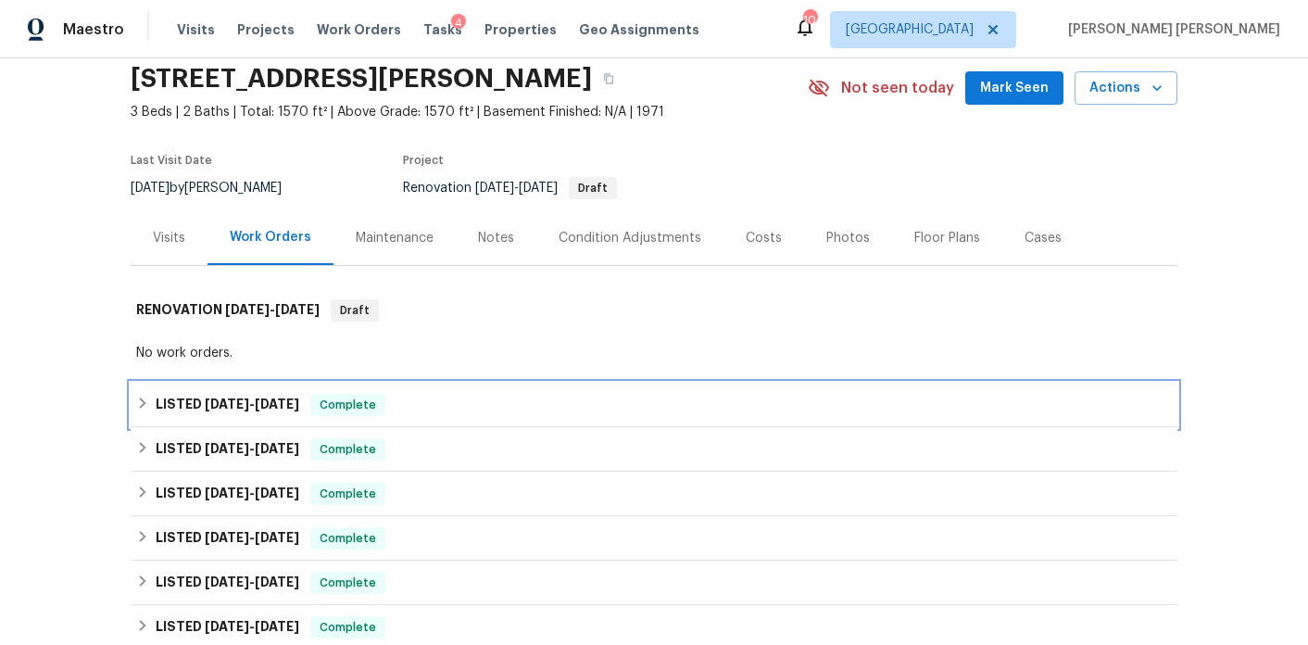
click at [281, 398] on span "8/26/25" at bounding box center [277, 403] width 44 height 13
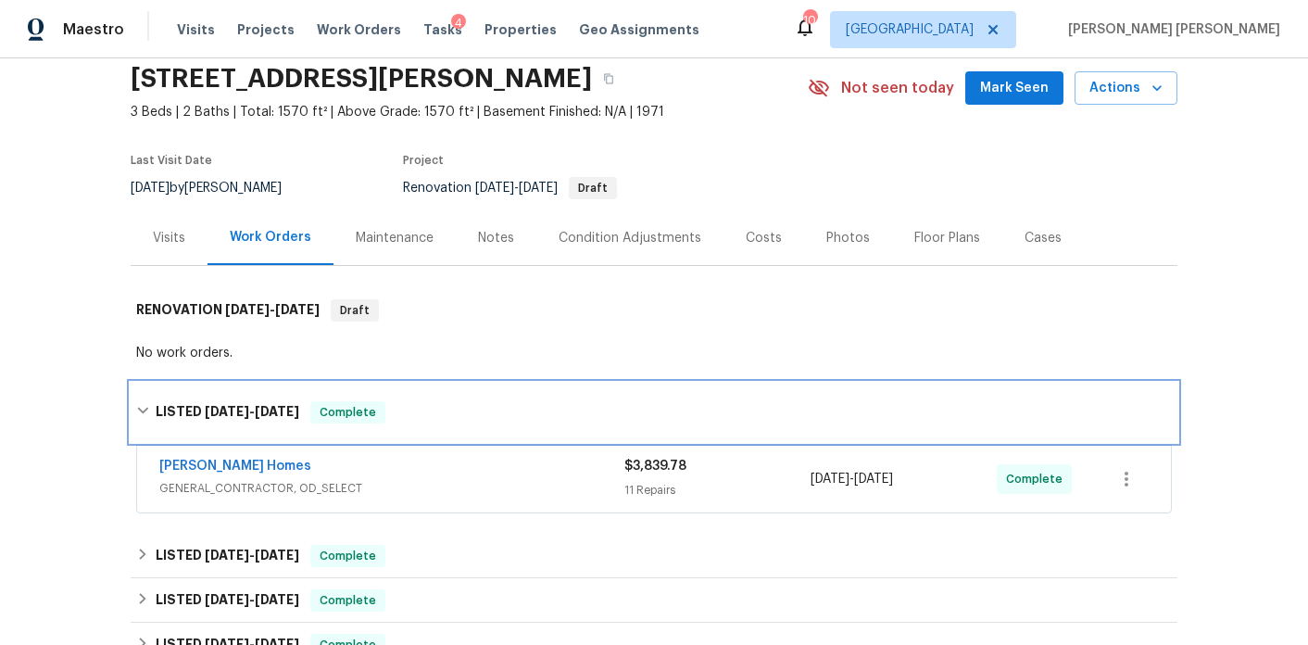
scroll to position [92, 0]
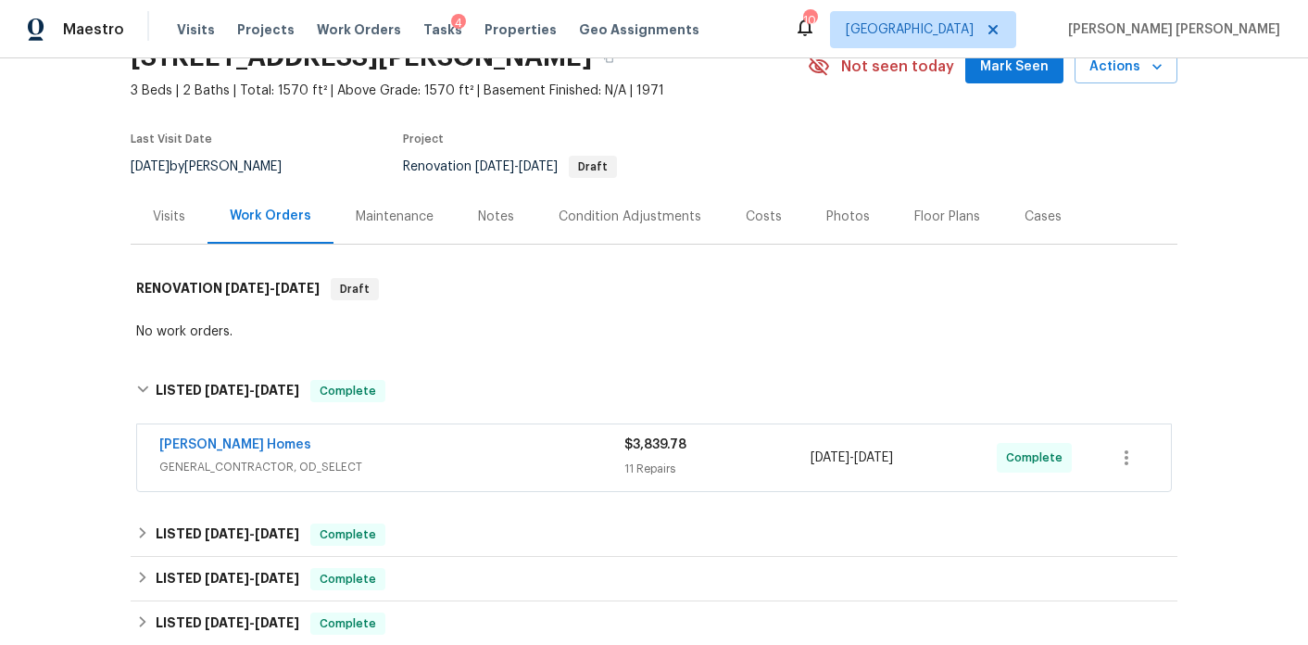
click at [354, 449] on div "Therrien Homes" at bounding box center [391, 446] width 465 height 22
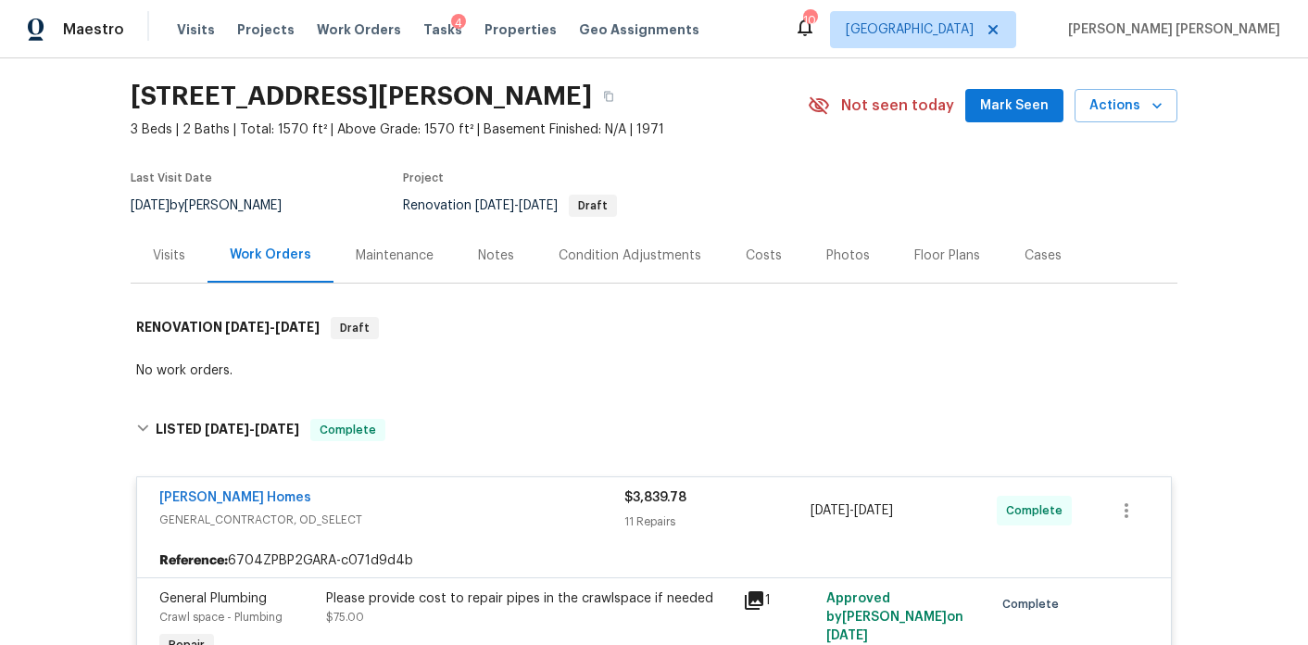
scroll to position [0, 0]
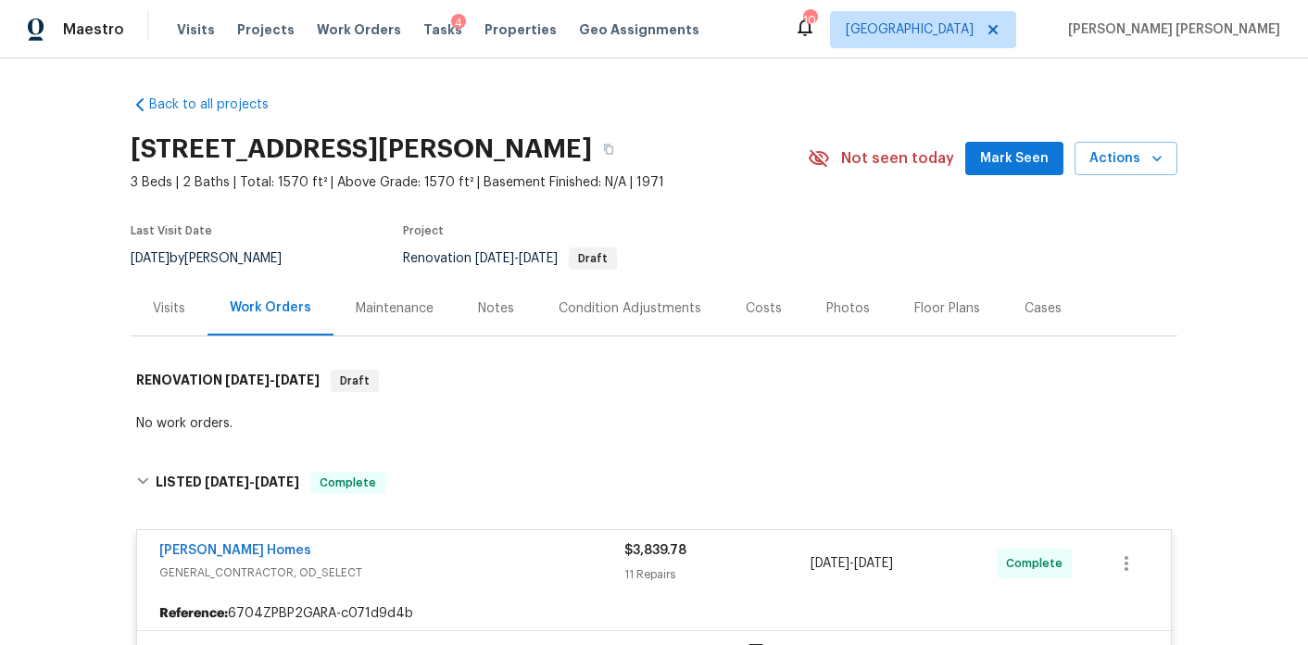
click at [501, 308] on div "Notes" at bounding box center [496, 308] width 36 height 19
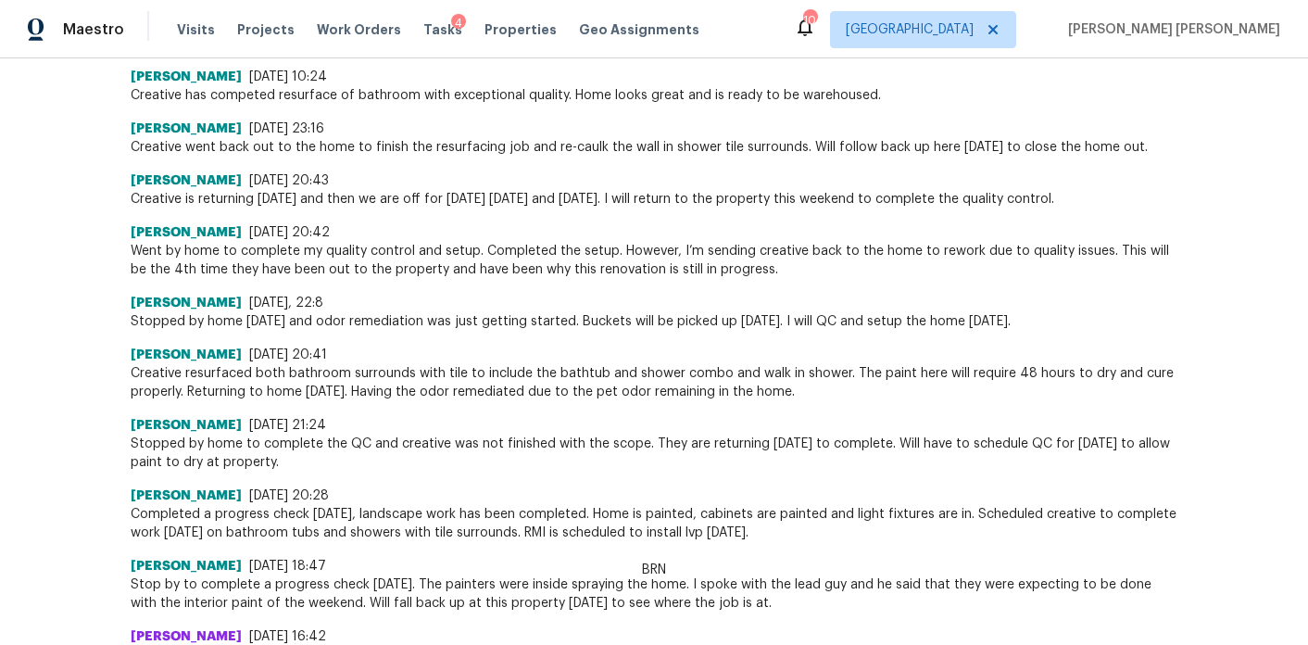
scroll to position [2621, 0]
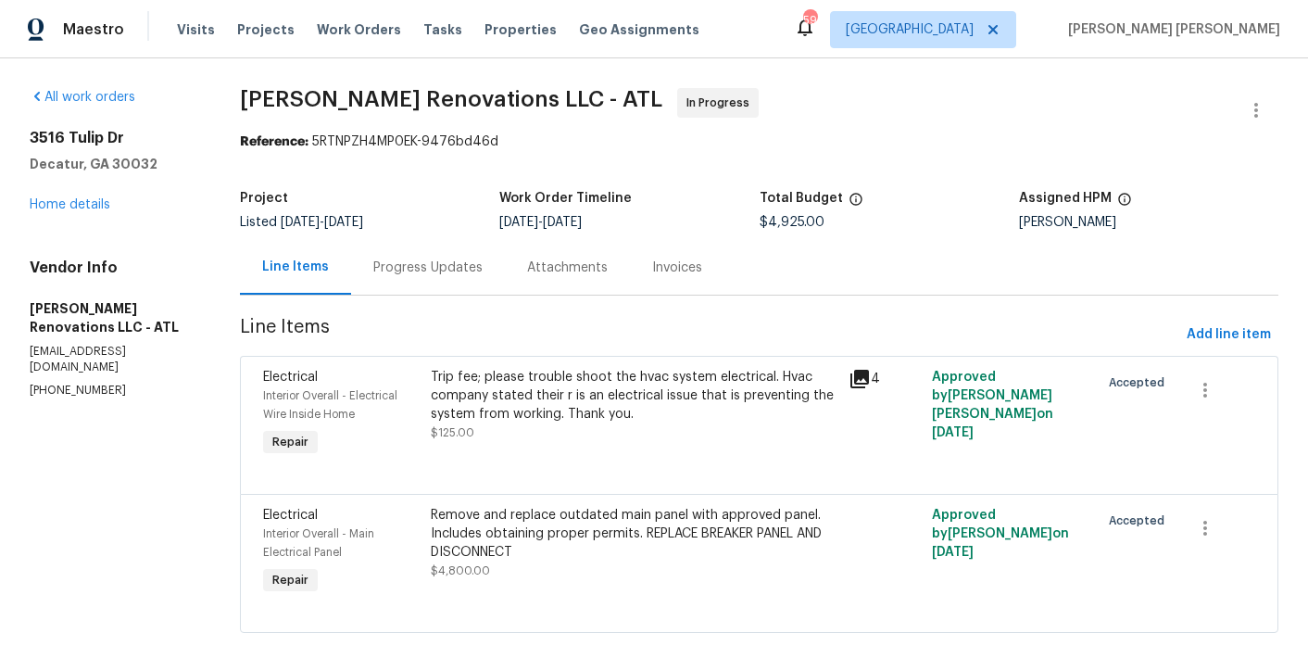
click at [793, 131] on span "[PERSON_NAME] Renovations LLC - ATL In Progress" at bounding box center [737, 110] width 994 height 44
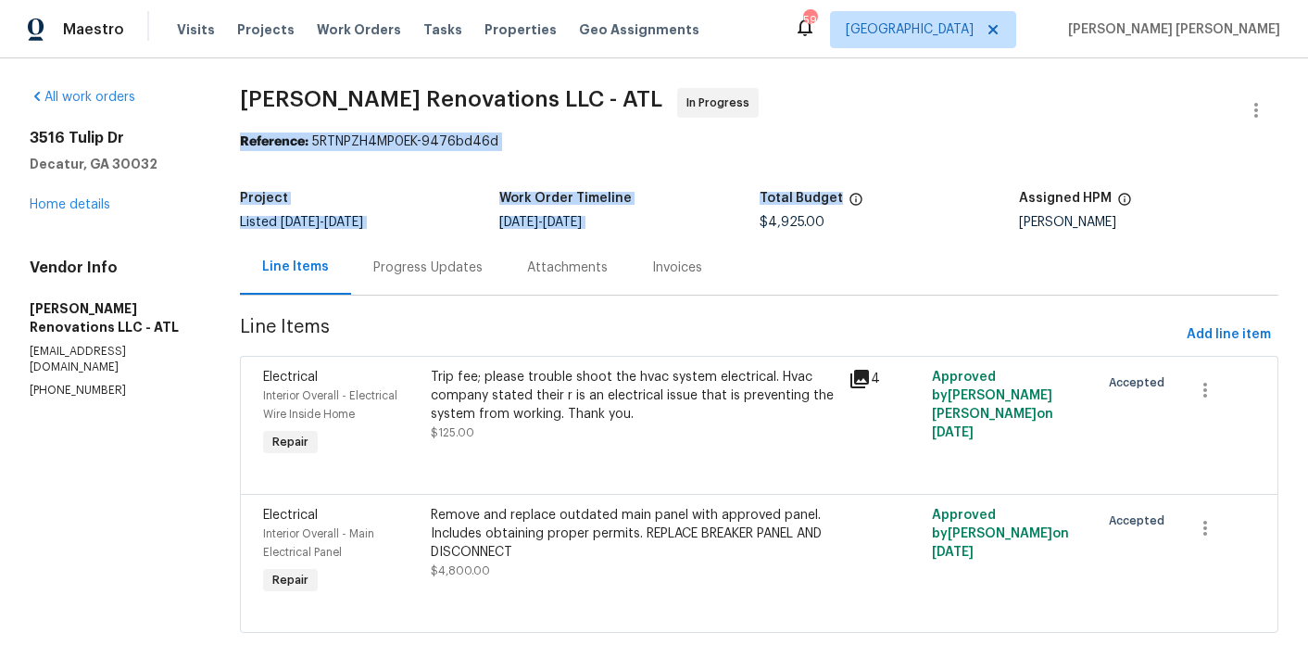
drag, startPoint x: 793, startPoint y: 131, endPoint x: 832, endPoint y: 208, distance: 87.0
click at [832, 208] on section "[PERSON_NAME] Renovations LLC - ATL In Progress Reference: 5RTNPZH4MP0EK-9476bd…" at bounding box center [759, 371] width 1039 height 567
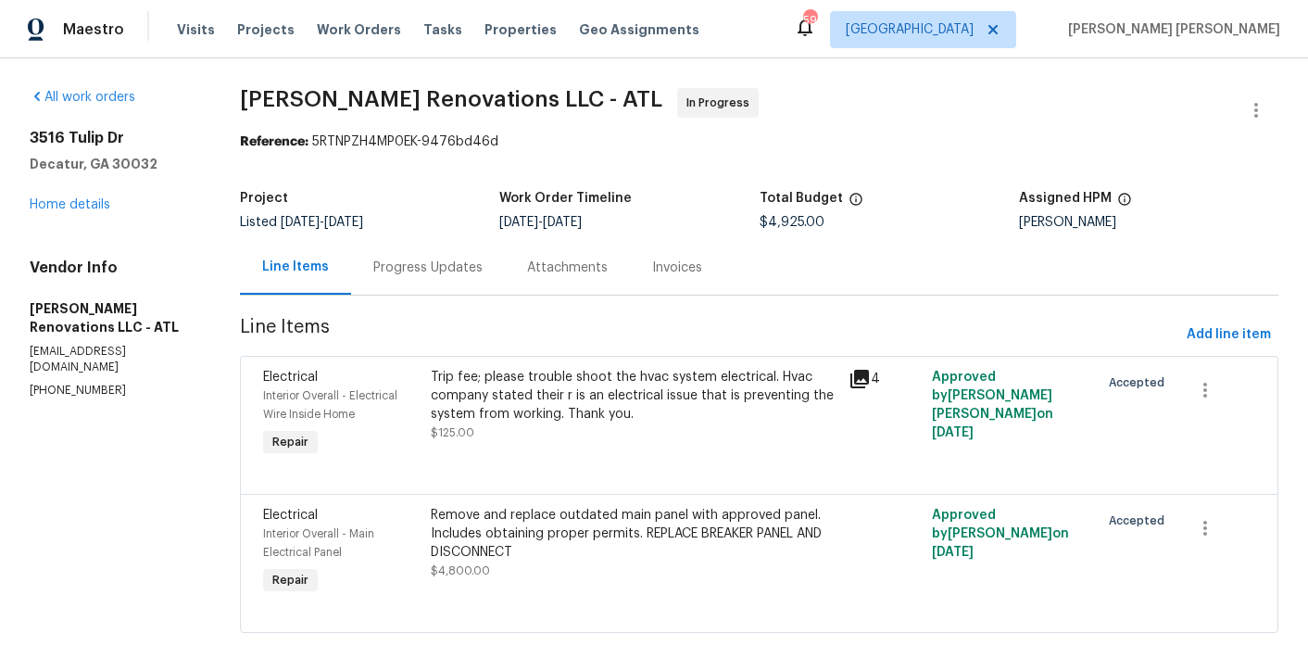
click at [867, 210] on div "Total Budget" at bounding box center [889, 204] width 259 height 24
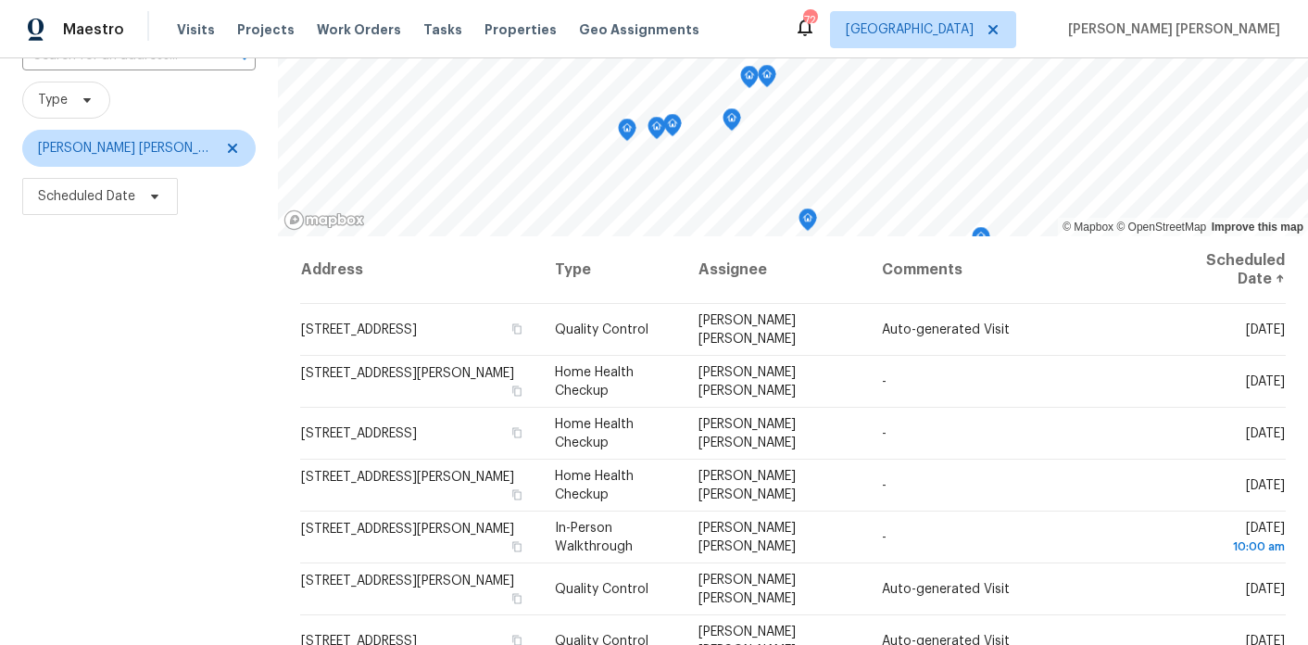
scroll to position [125, 0]
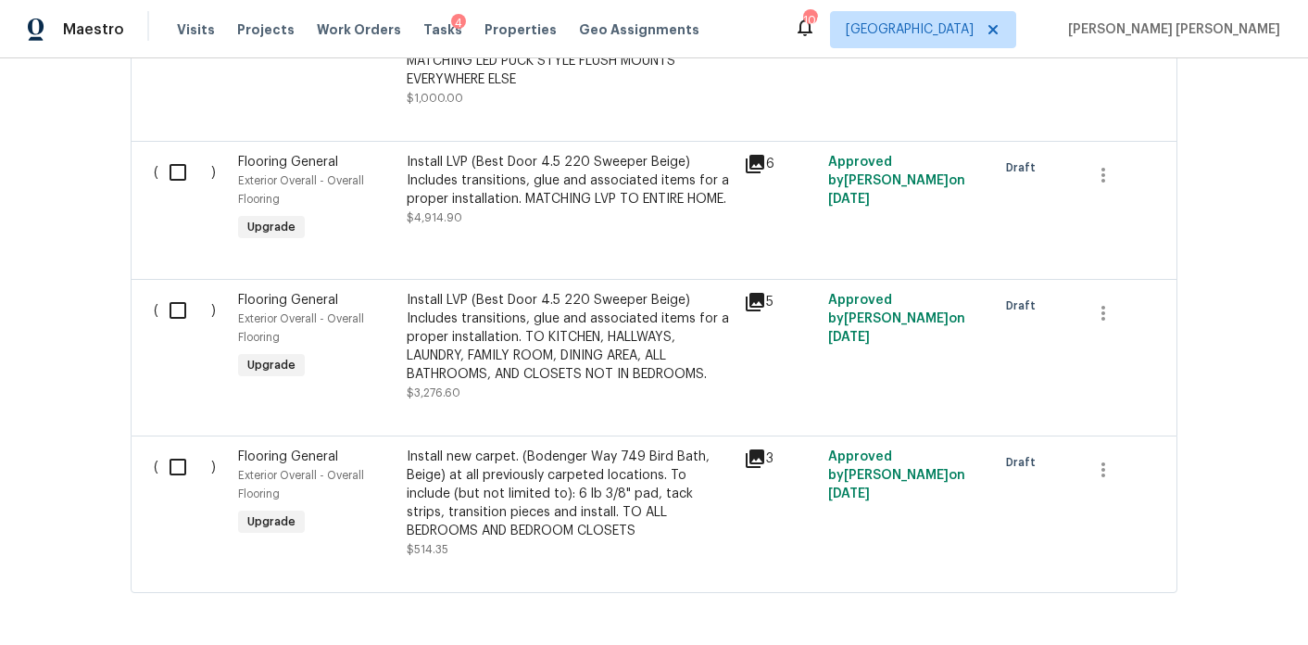
scroll to position [1415, 0]
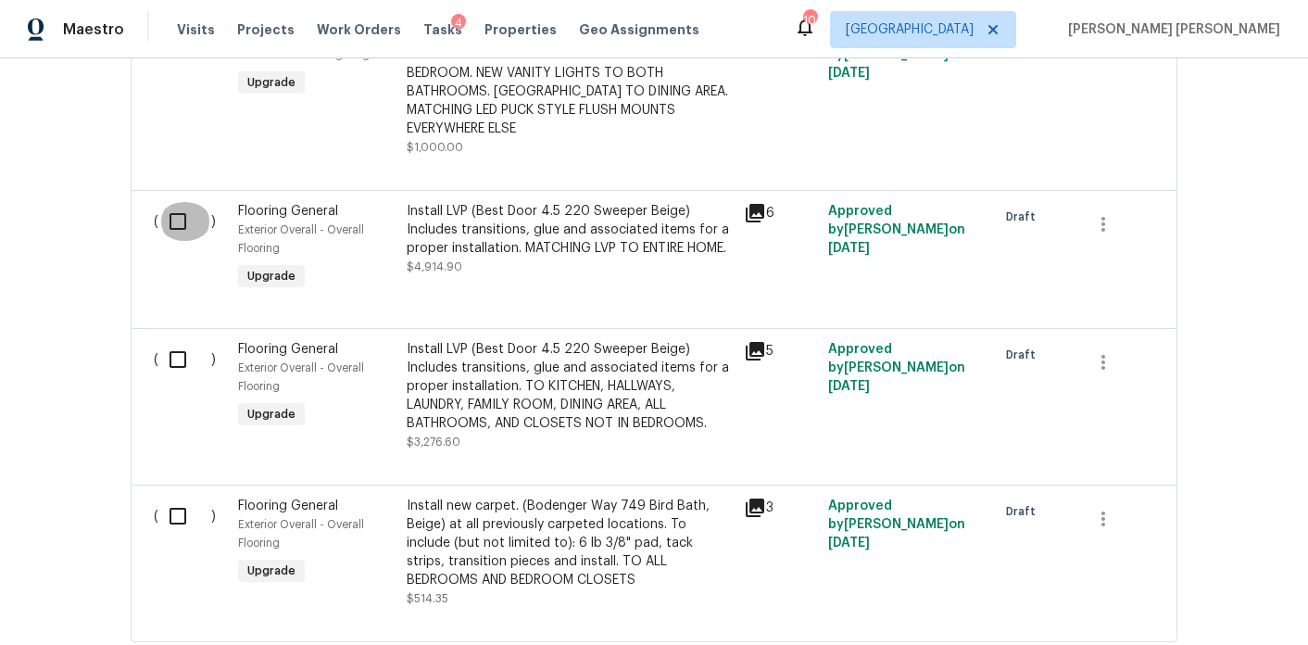
click at [176, 218] on input "checkbox" at bounding box center [184, 221] width 53 height 39
checkbox input "true"
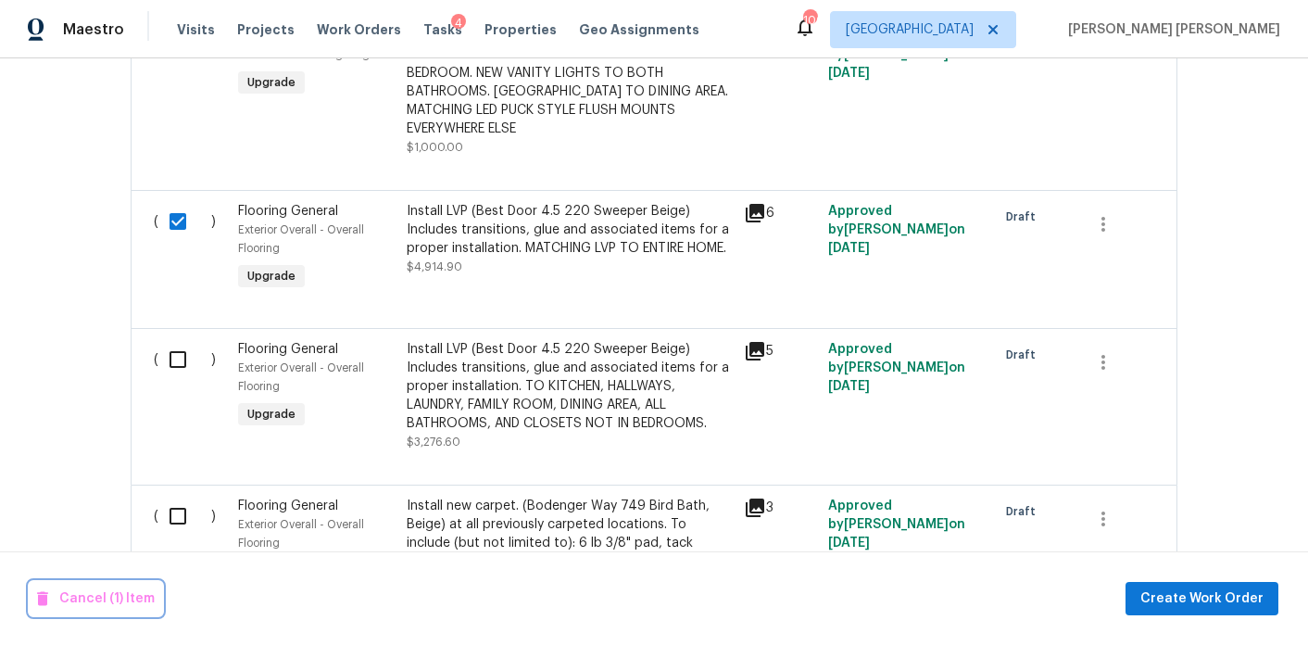
click at [107, 593] on span "Cancel (1) Item" at bounding box center [96, 598] width 118 height 23
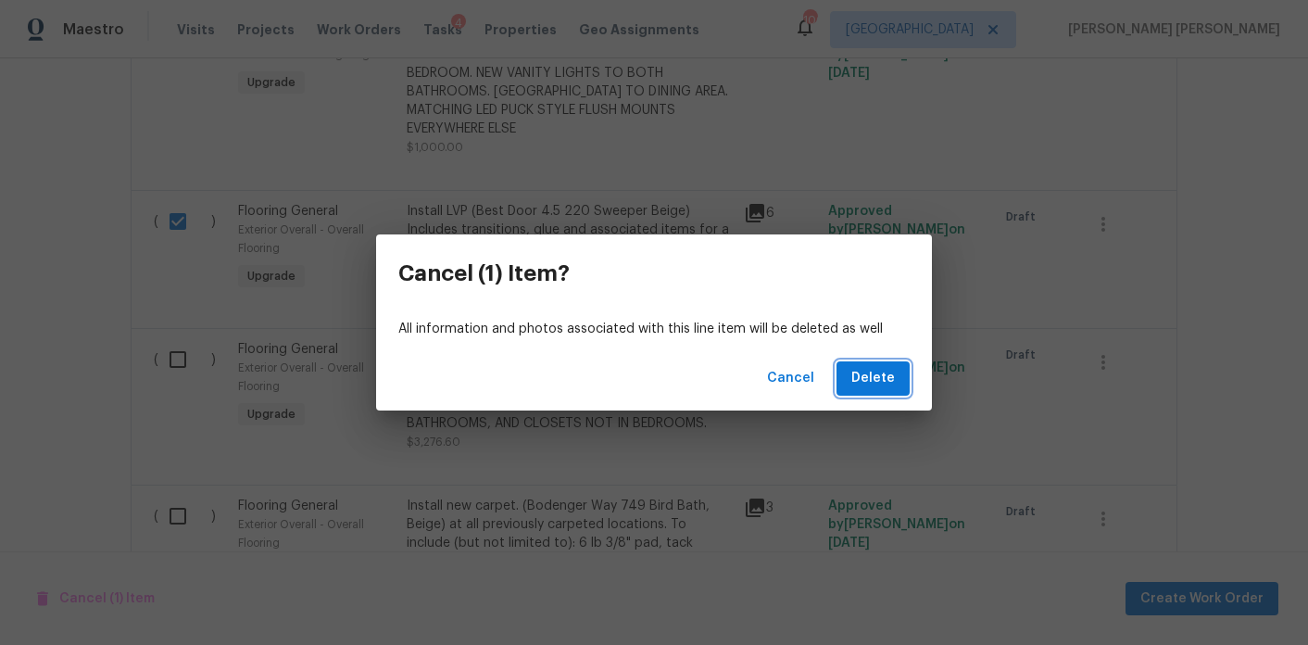
click at [868, 388] on span "Delete" at bounding box center [874, 378] width 44 height 23
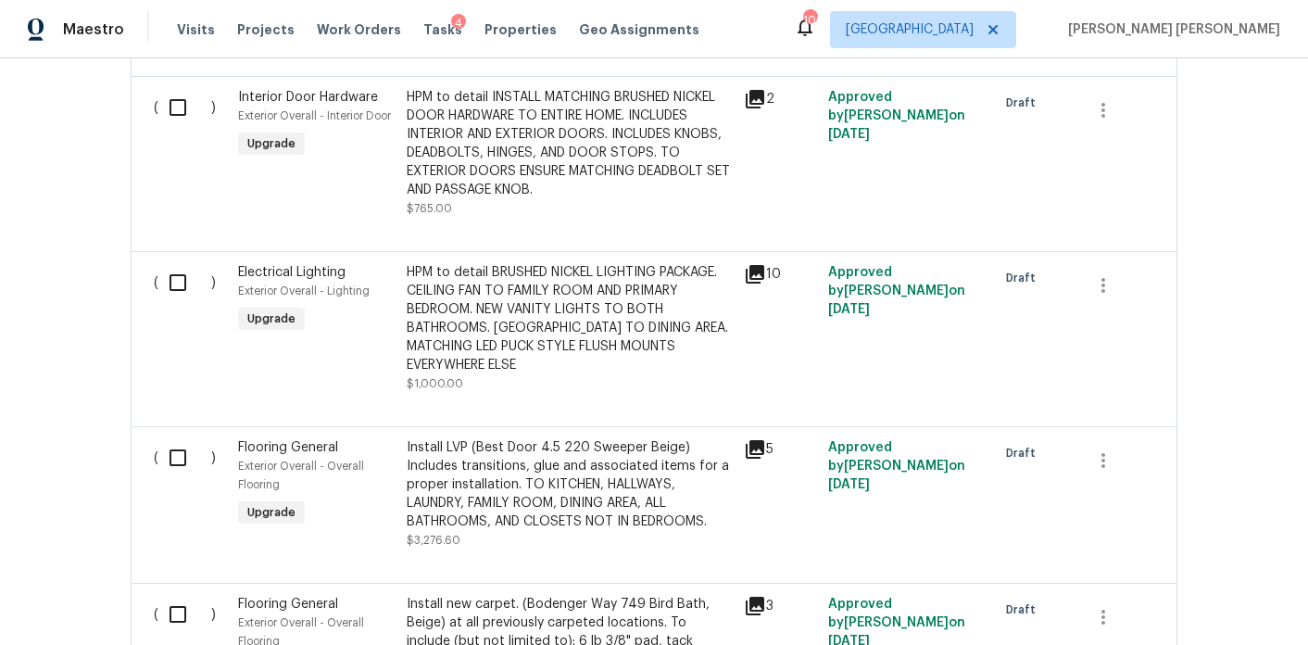
scroll to position [1180, 0]
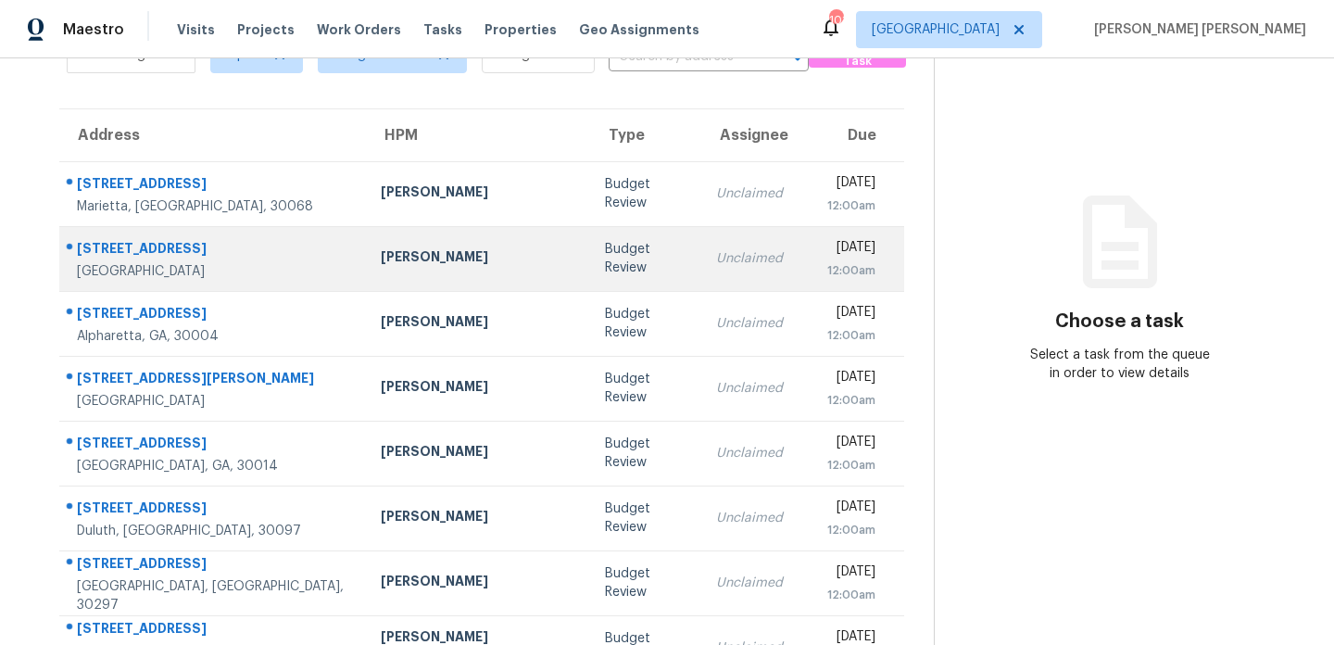
scroll to position [119, 0]
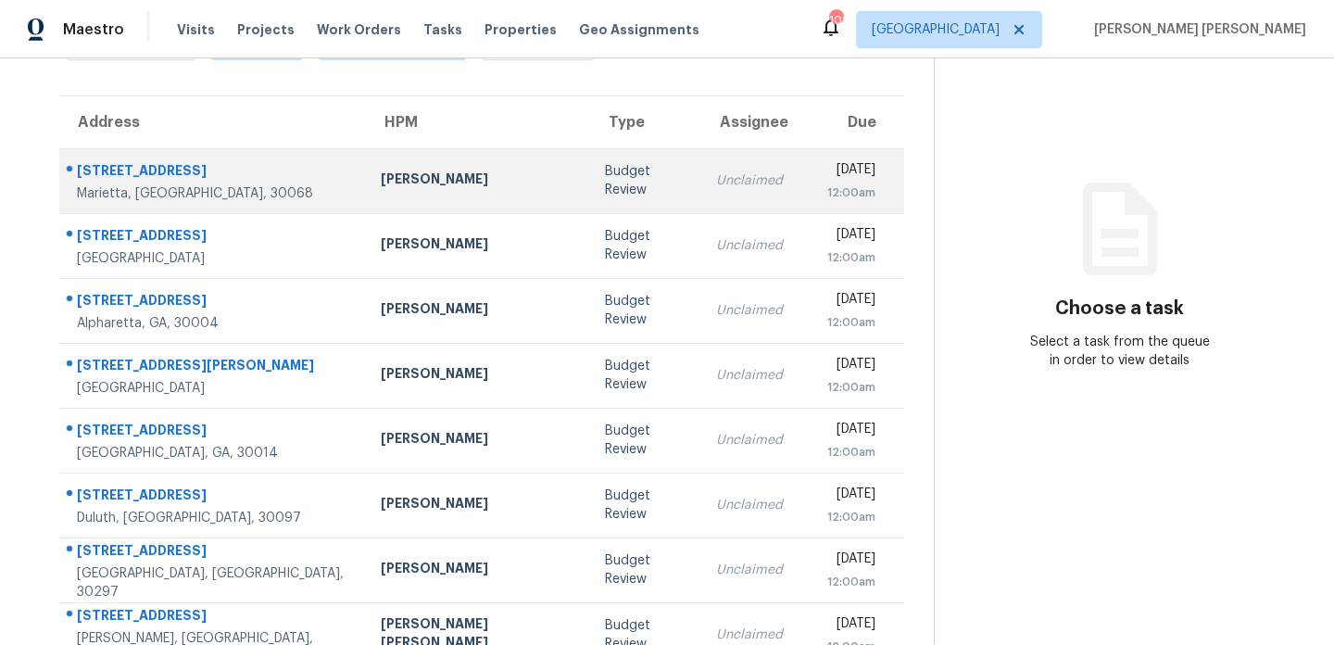
click at [461, 179] on div "[PERSON_NAME]" at bounding box center [478, 181] width 195 height 23
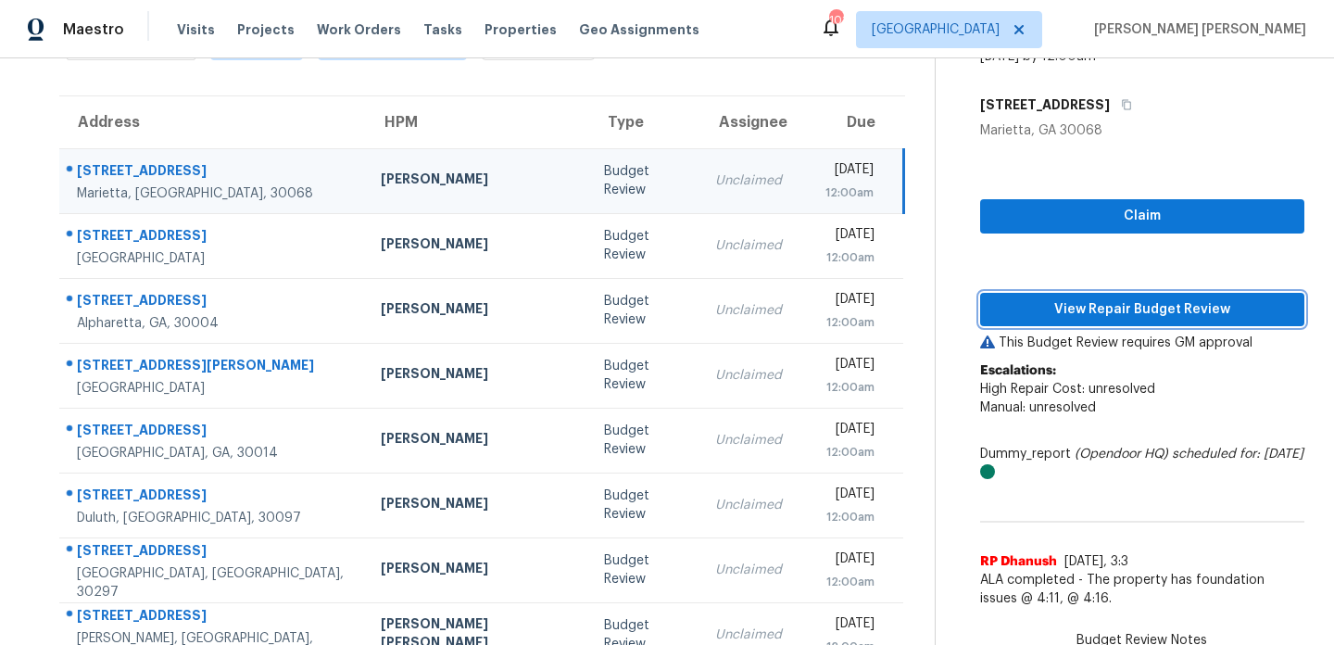
click at [1146, 309] on span "View Repair Budget Review" at bounding box center [1142, 309] width 295 height 23
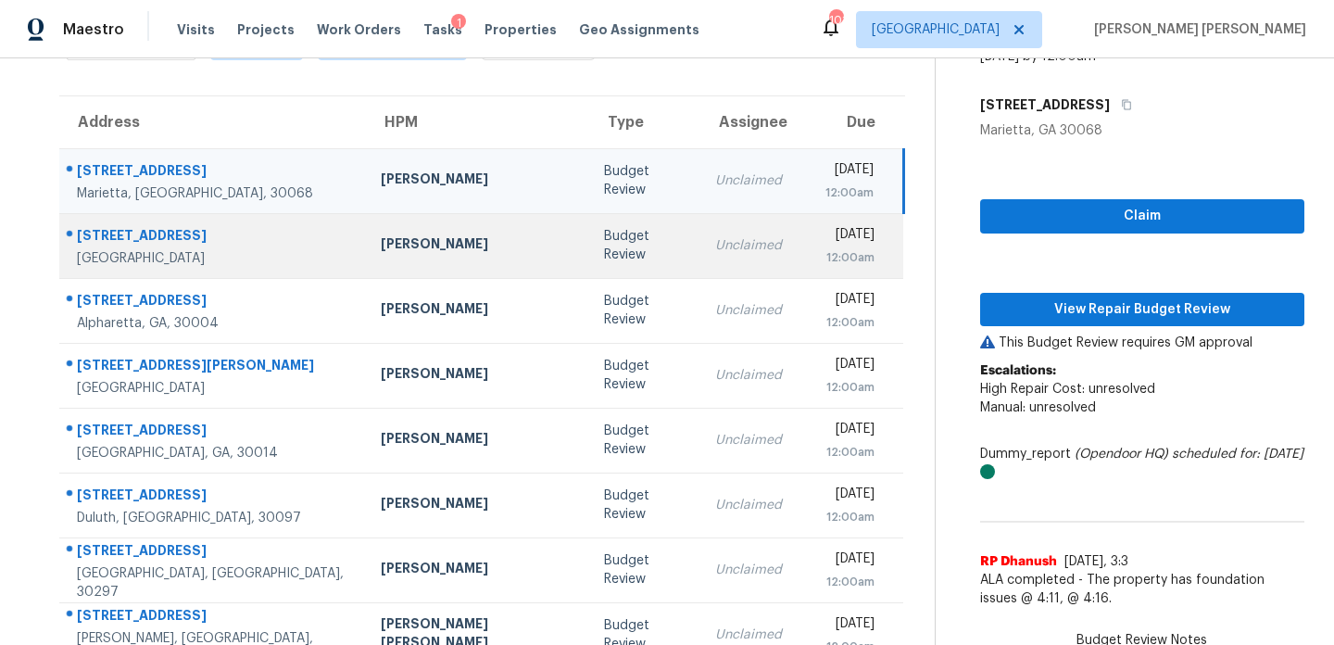
click at [248, 262] on div "[GEOGRAPHIC_DATA]" at bounding box center [214, 258] width 274 height 19
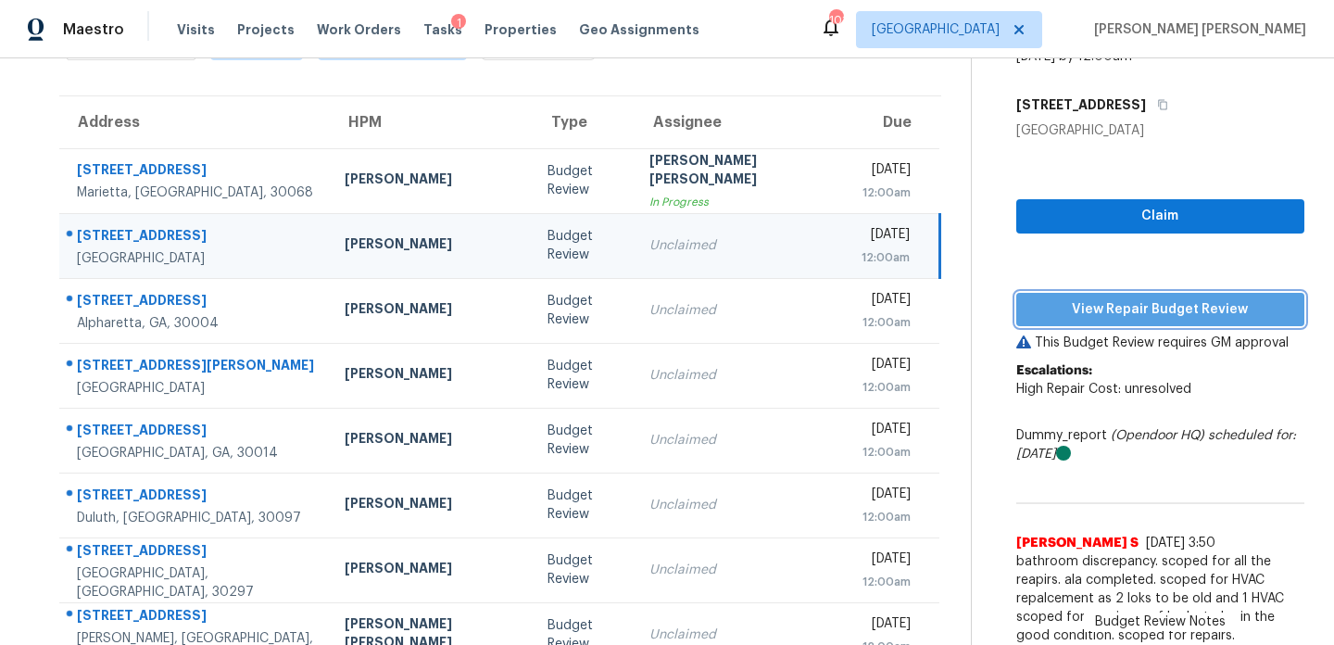
click at [1031, 296] on button "View Repair Budget Review" at bounding box center [1160, 310] width 288 height 34
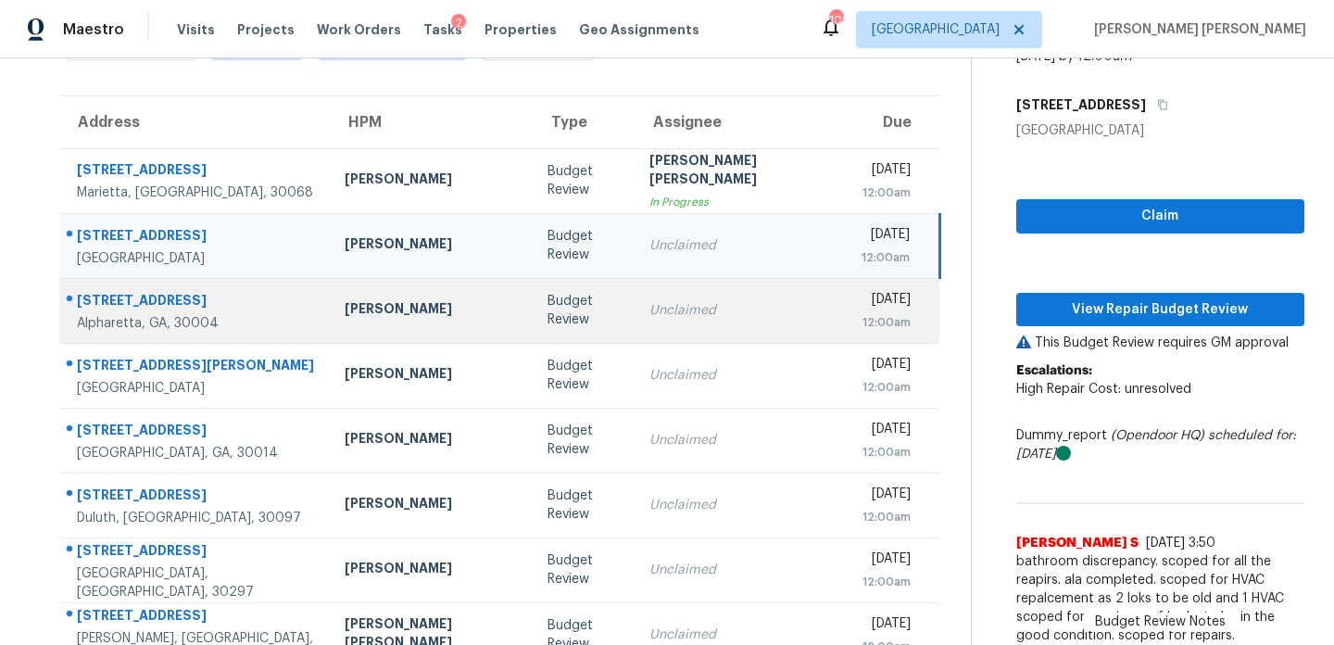
click at [330, 322] on td "Tyler Payne" at bounding box center [431, 310] width 202 height 65
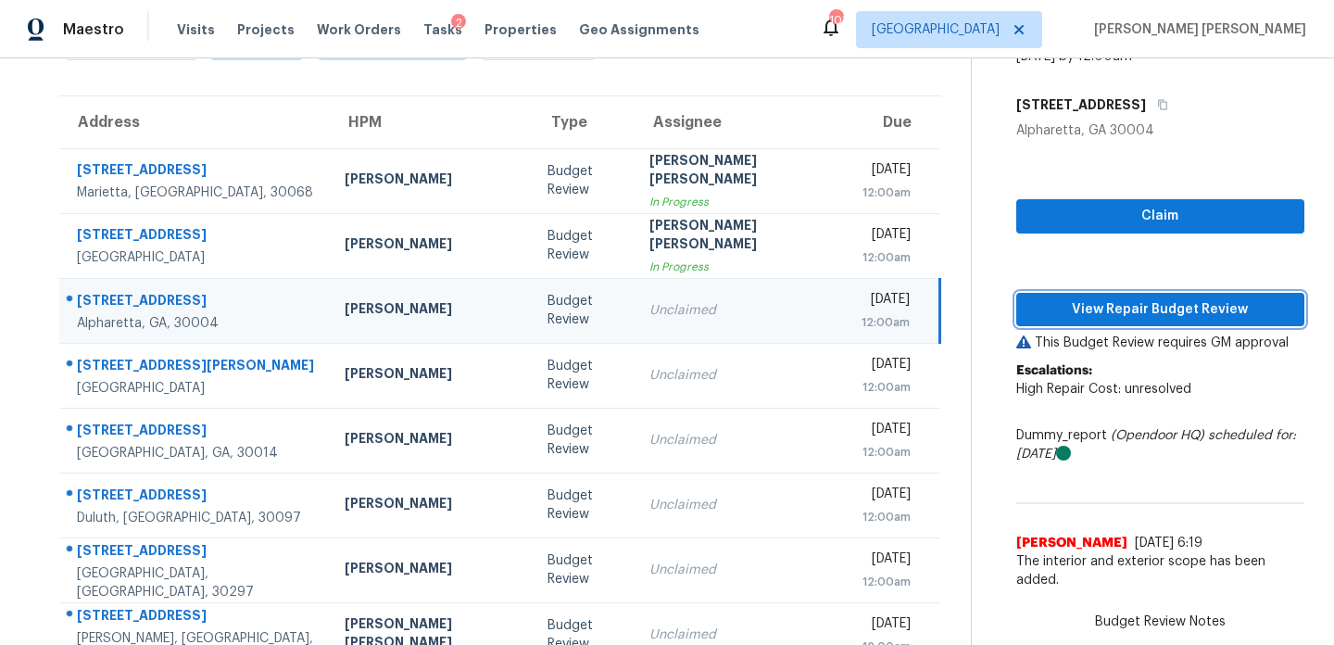
click at [1031, 319] on span "View Repair Budget Review" at bounding box center [1160, 309] width 259 height 23
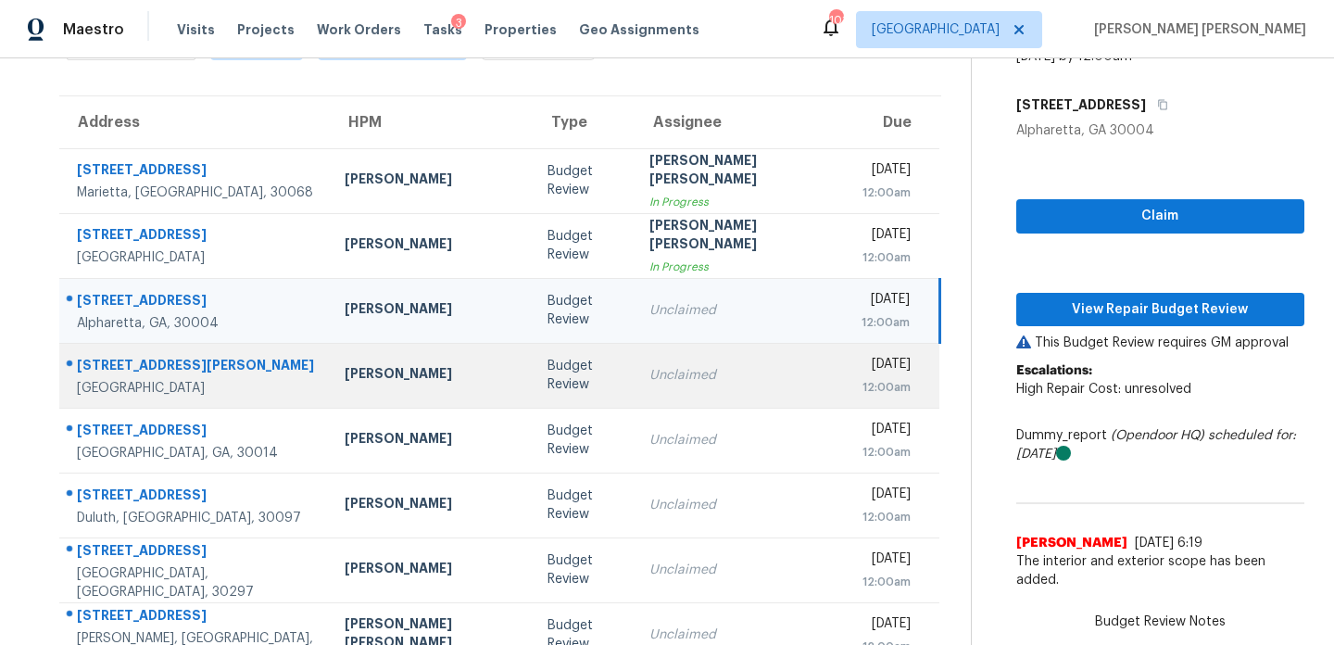
click at [250, 376] on td "3948 Henry Ct Acworth, GA, 30101" at bounding box center [194, 375] width 271 height 65
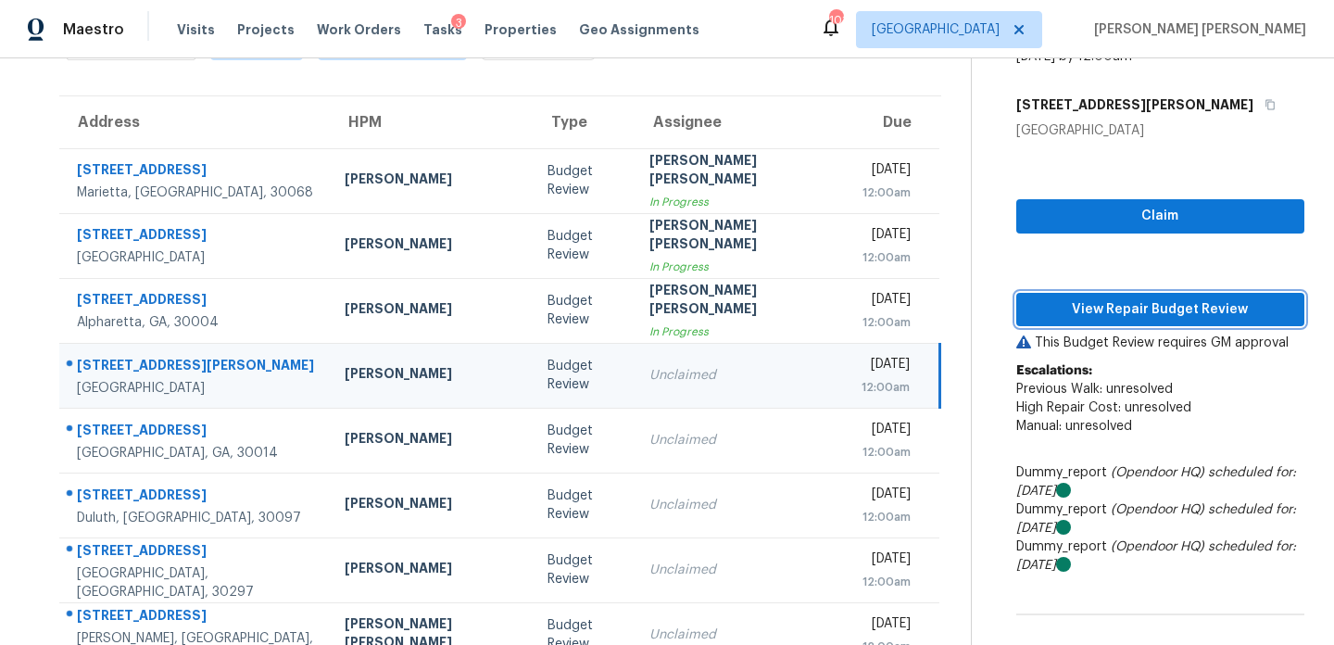
click at [1050, 313] on span "View Repair Budget Review" at bounding box center [1160, 309] width 259 height 23
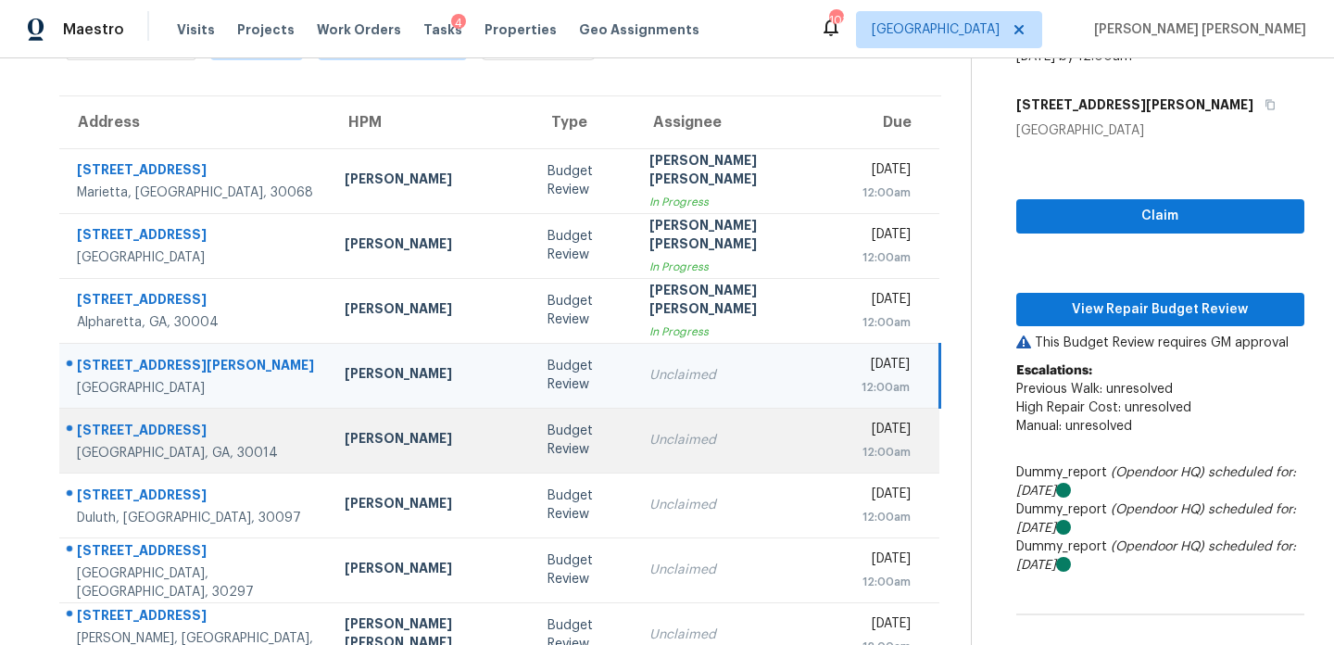
click at [224, 448] on div "Covington, GA, 30014" at bounding box center [196, 453] width 238 height 19
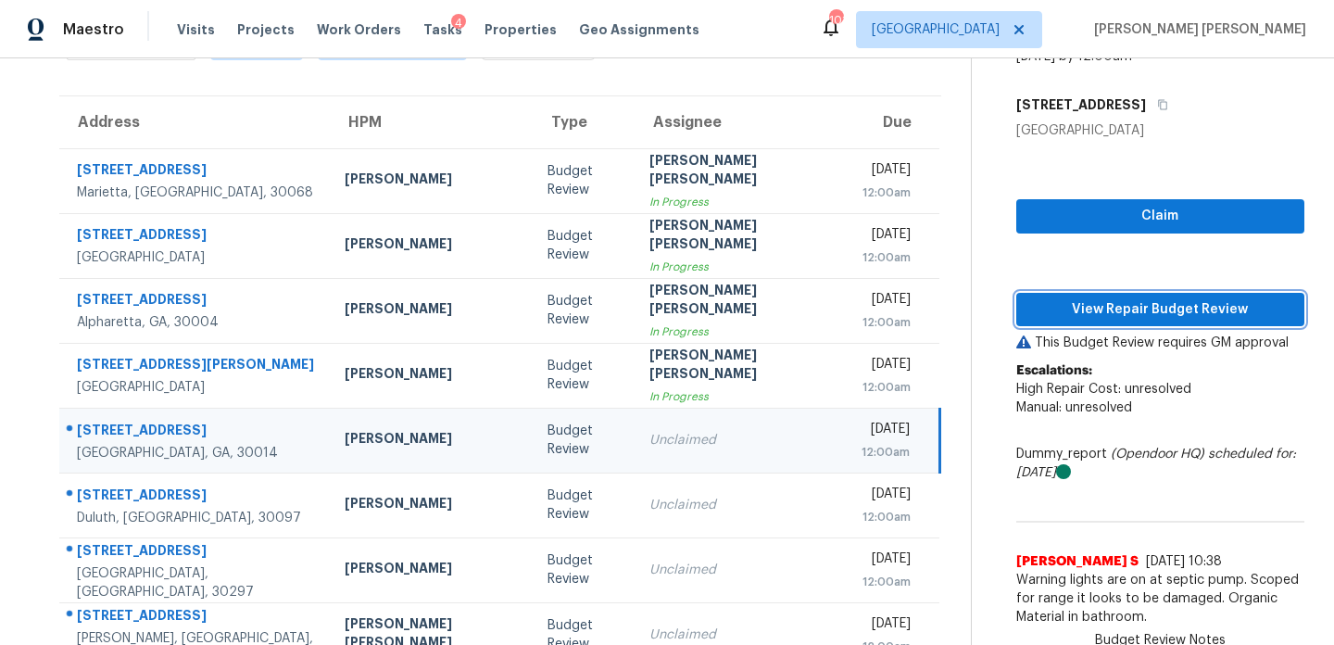
click at [1091, 308] on span "View Repair Budget Review" at bounding box center [1160, 309] width 259 height 23
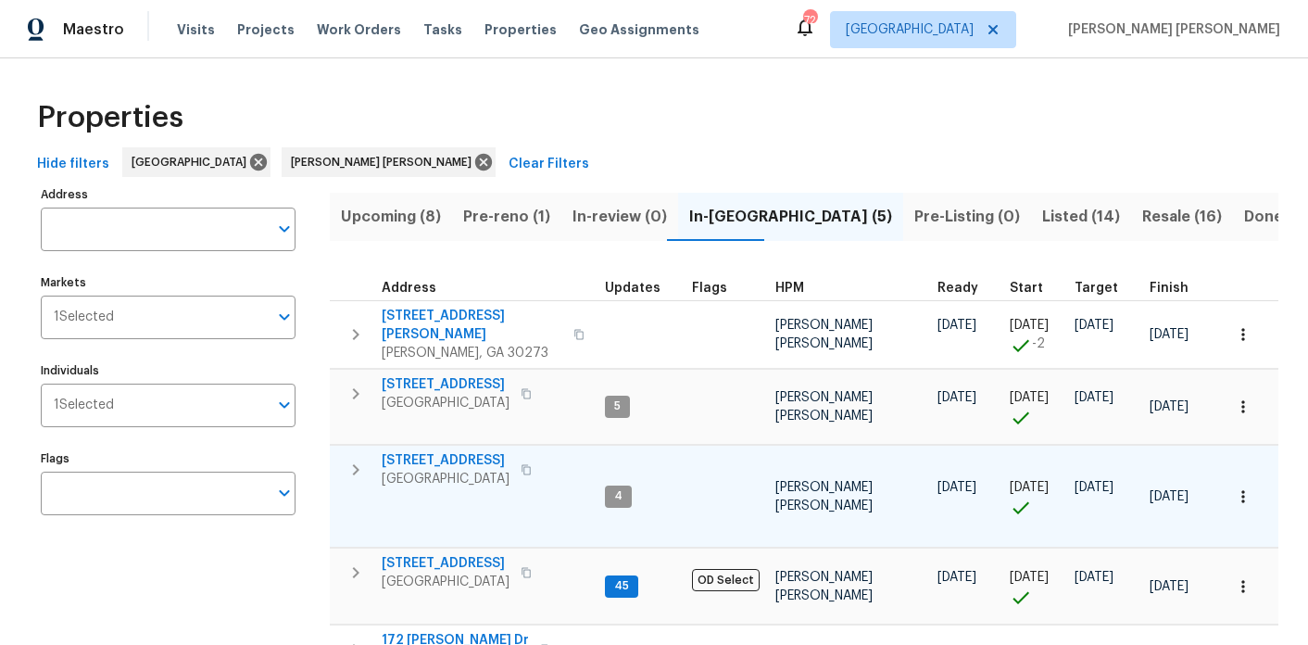
scroll to position [145, 0]
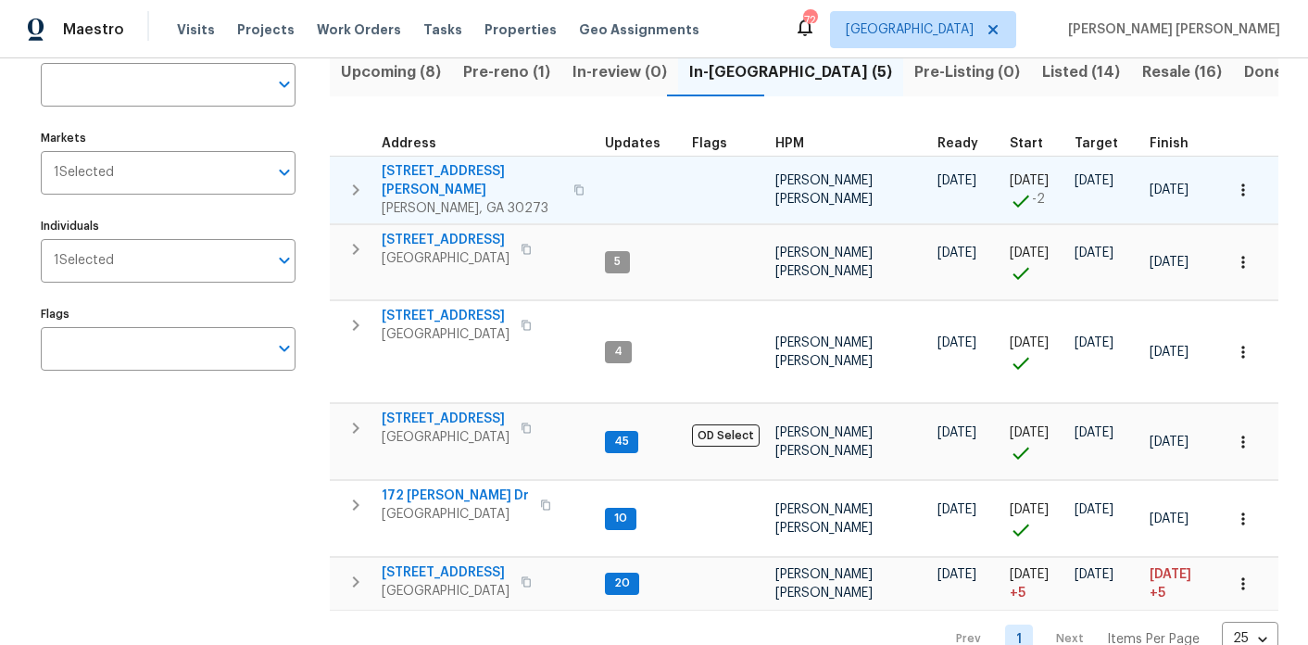
click at [1235, 170] on button "button" at bounding box center [1243, 190] width 41 height 41
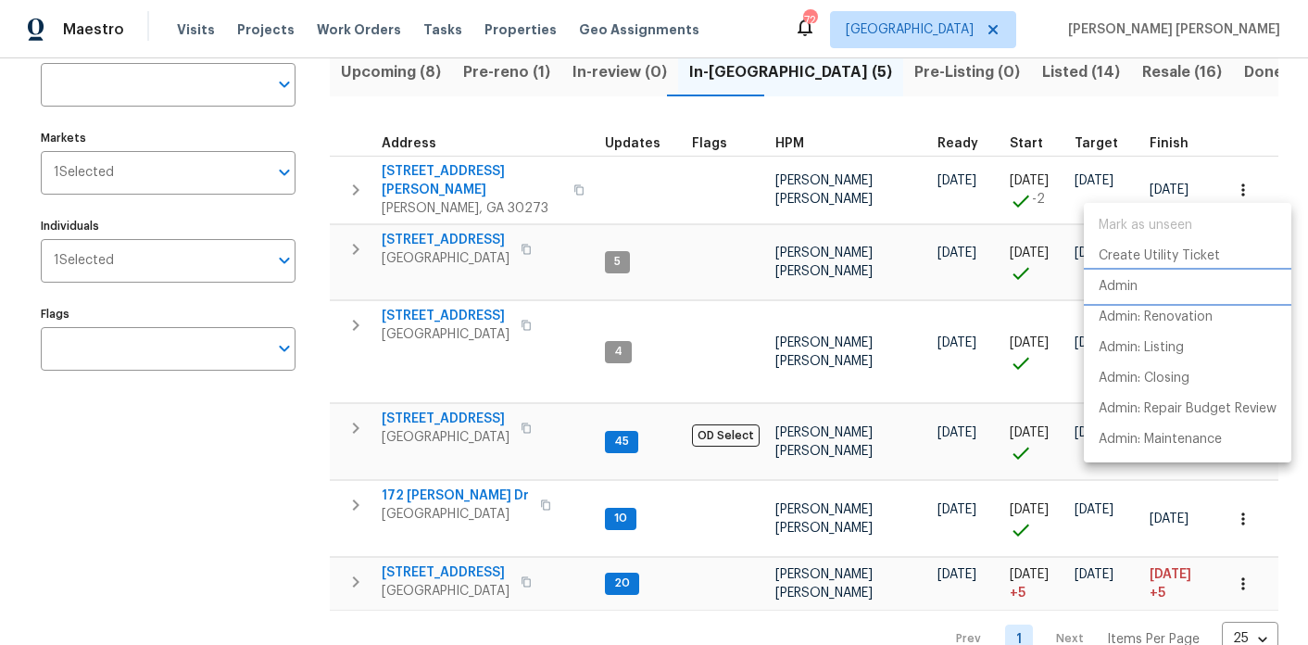
click at [1123, 287] on p "Admin" at bounding box center [1118, 286] width 39 height 19
click at [490, 176] on div at bounding box center [654, 322] width 1308 height 645
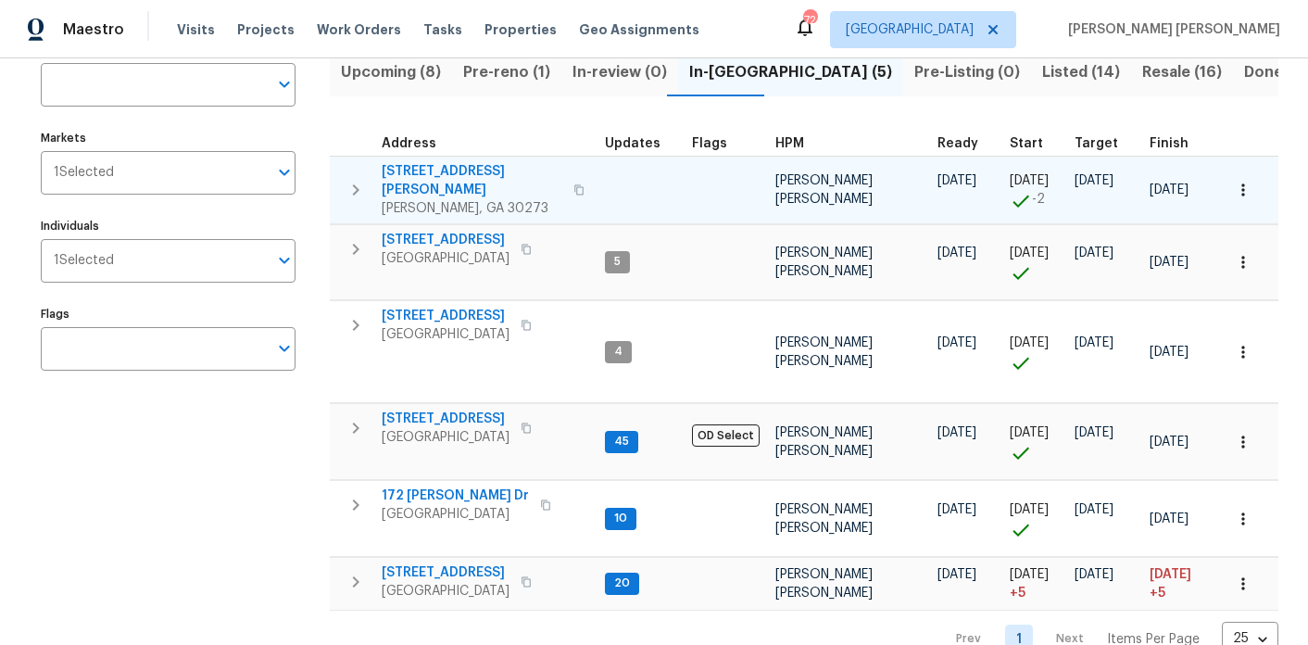
click at [574, 184] on icon "button" at bounding box center [579, 189] width 11 height 11
click at [360, 183] on icon "button" at bounding box center [356, 190] width 22 height 22
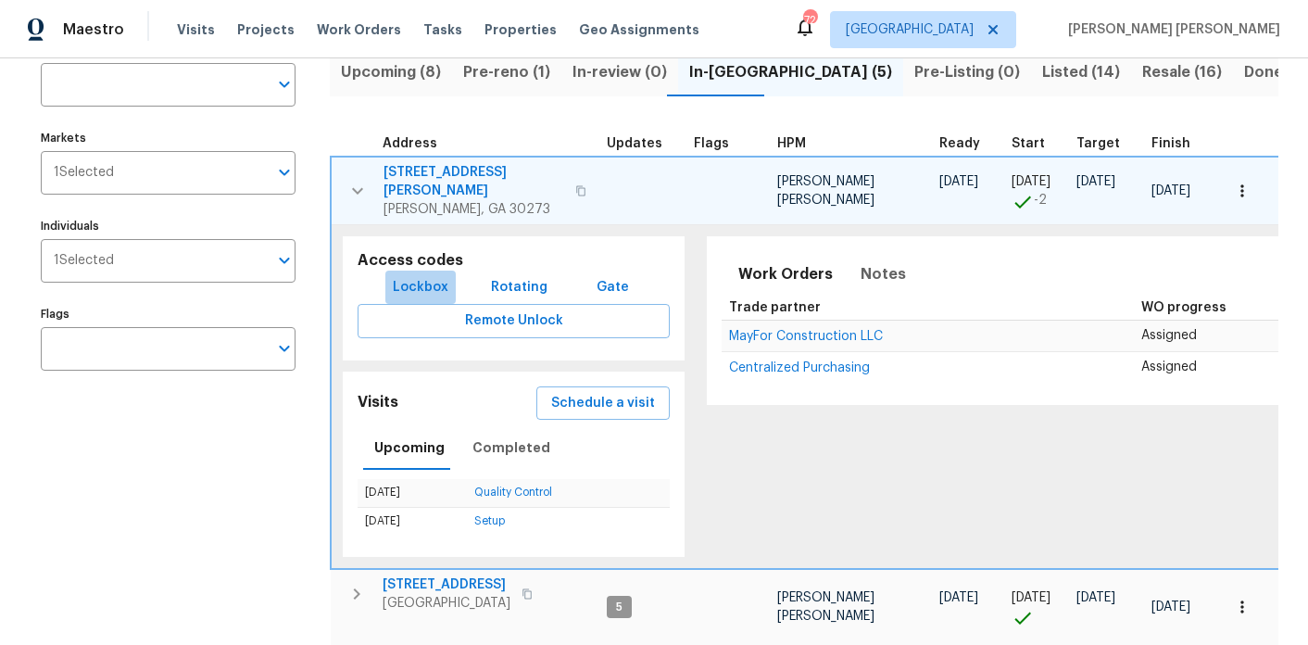
click at [426, 276] on span "Lockbox" at bounding box center [421, 287] width 56 height 23
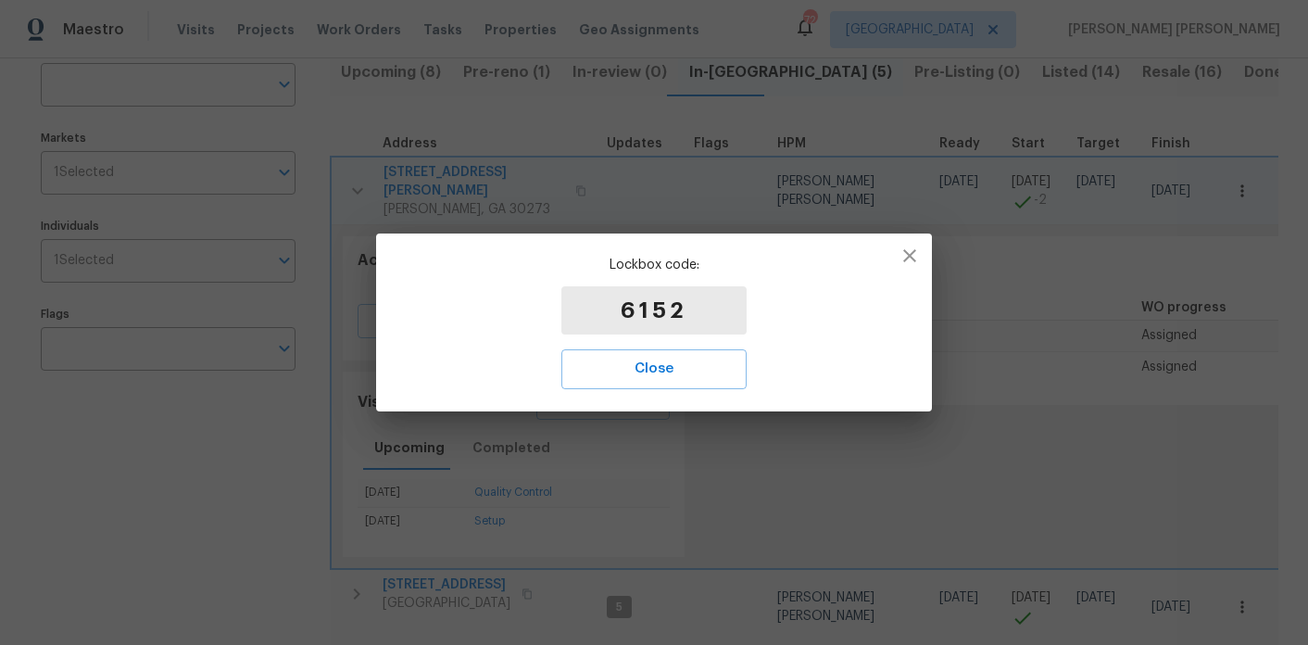
click at [649, 307] on p "6152" at bounding box center [653, 310] width 185 height 48
copy p "6152"
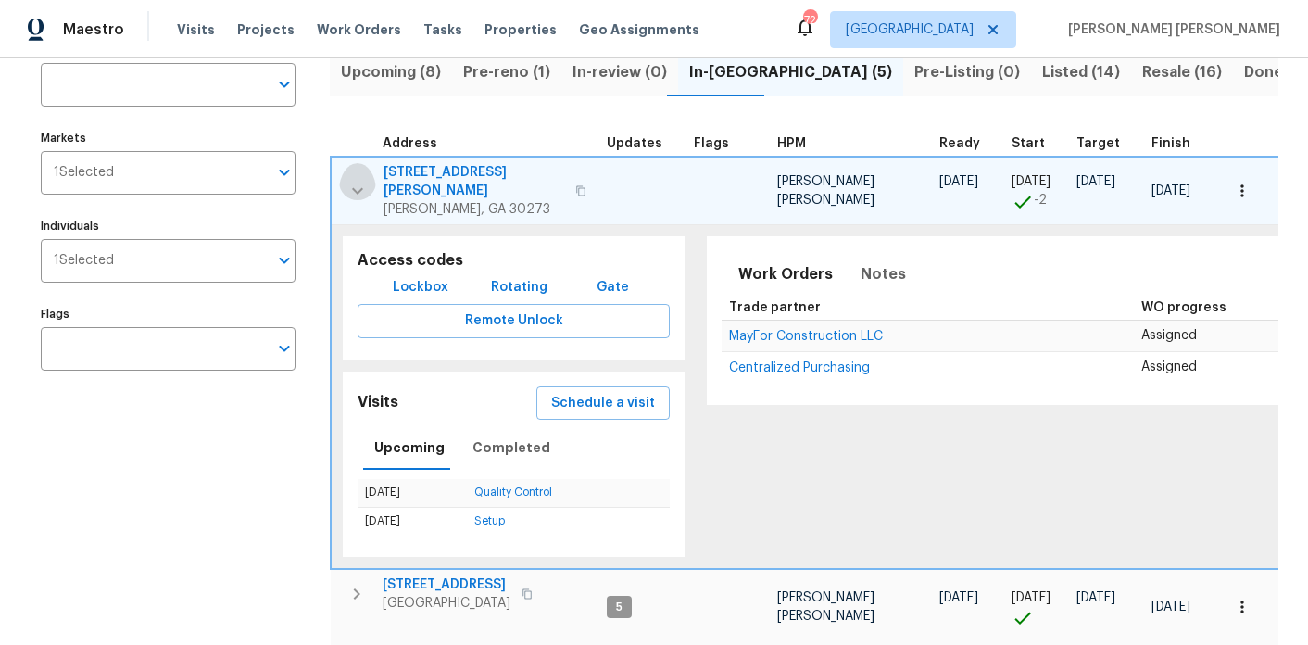
click at [345, 181] on button "button" at bounding box center [357, 191] width 37 height 56
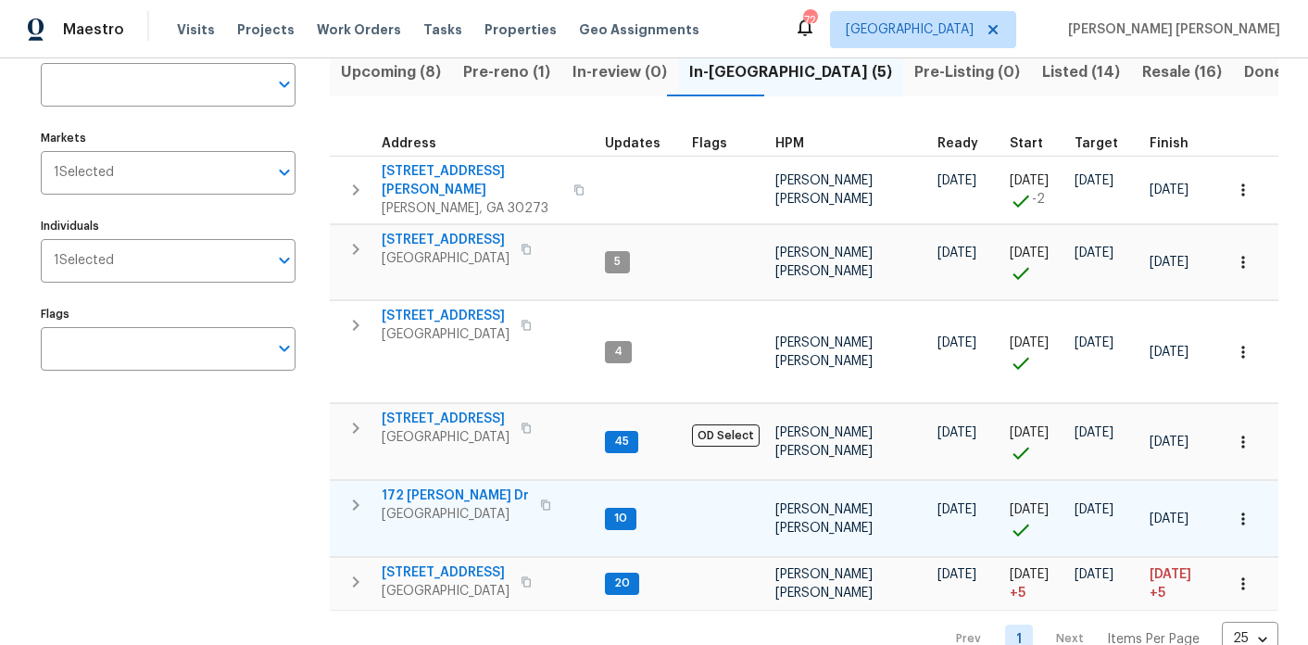
click at [418, 486] on span "172 Stokes Dr" at bounding box center [455, 495] width 147 height 19
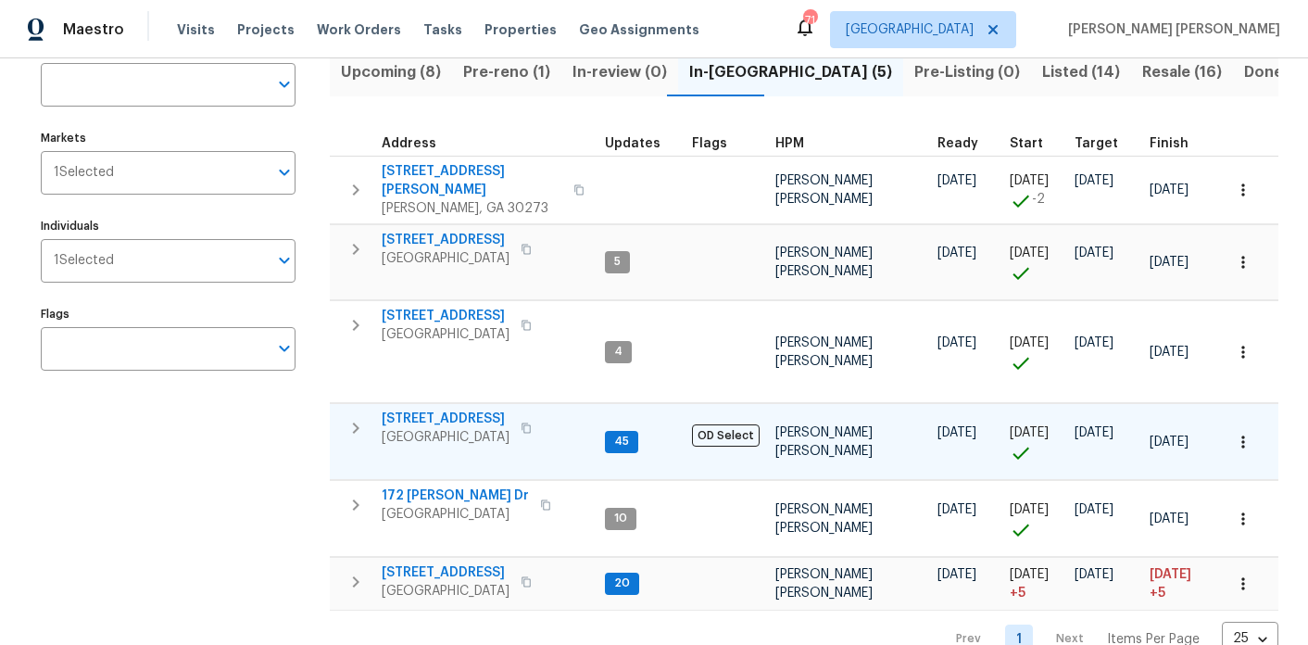
click at [429, 410] on span "3117 Jodeco Dr" at bounding box center [446, 419] width 128 height 19
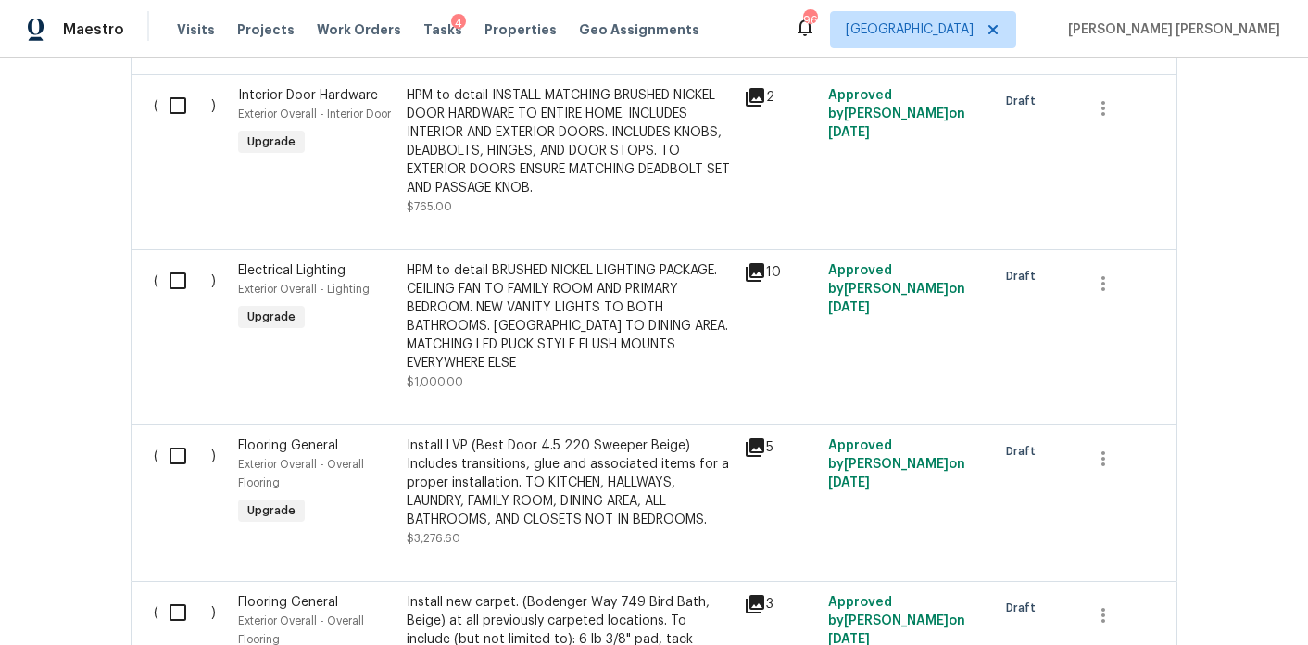
scroll to position [1390, 0]
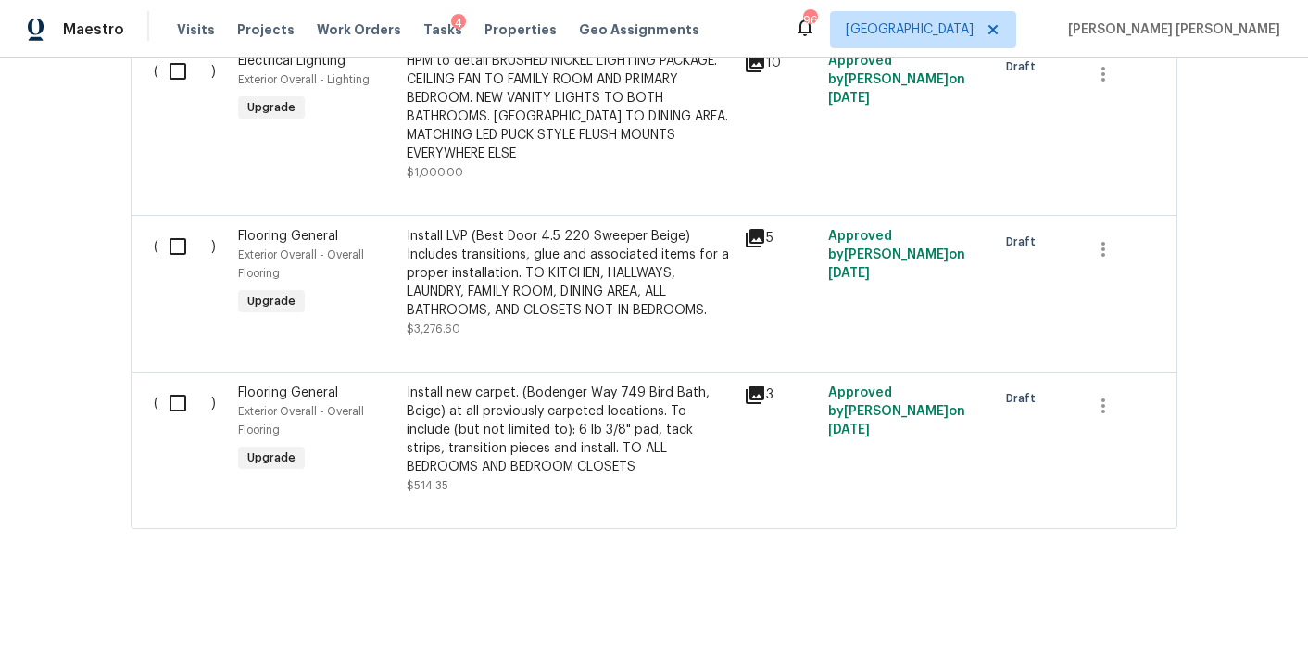
click at [145, 241] on div "( ) Flooring General Exterior Overall - Overall Flooring Upgrade Install LVP (B…" at bounding box center [654, 293] width 1047 height 157
click at [166, 227] on input "checkbox" at bounding box center [184, 246] width 53 height 39
checkbox input "true"
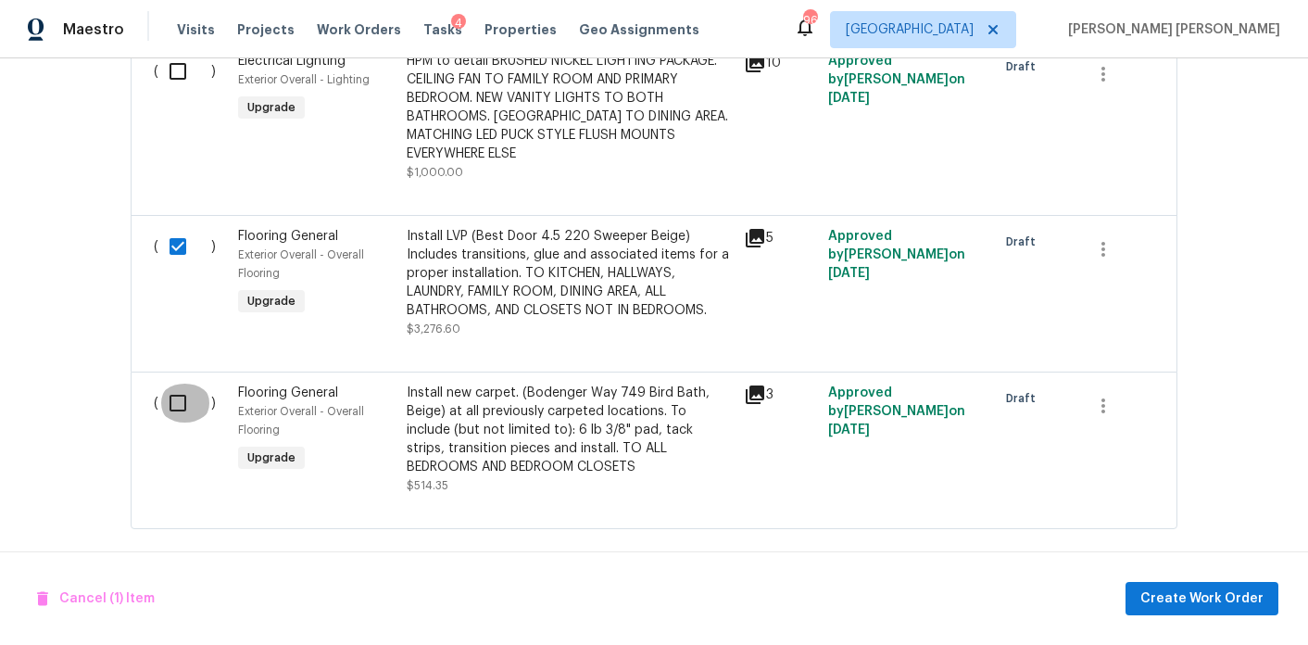
click at [179, 390] on input "checkbox" at bounding box center [184, 403] width 53 height 39
checkbox input "true"
click at [1152, 592] on span "Create Work Order" at bounding box center [1202, 598] width 123 height 23
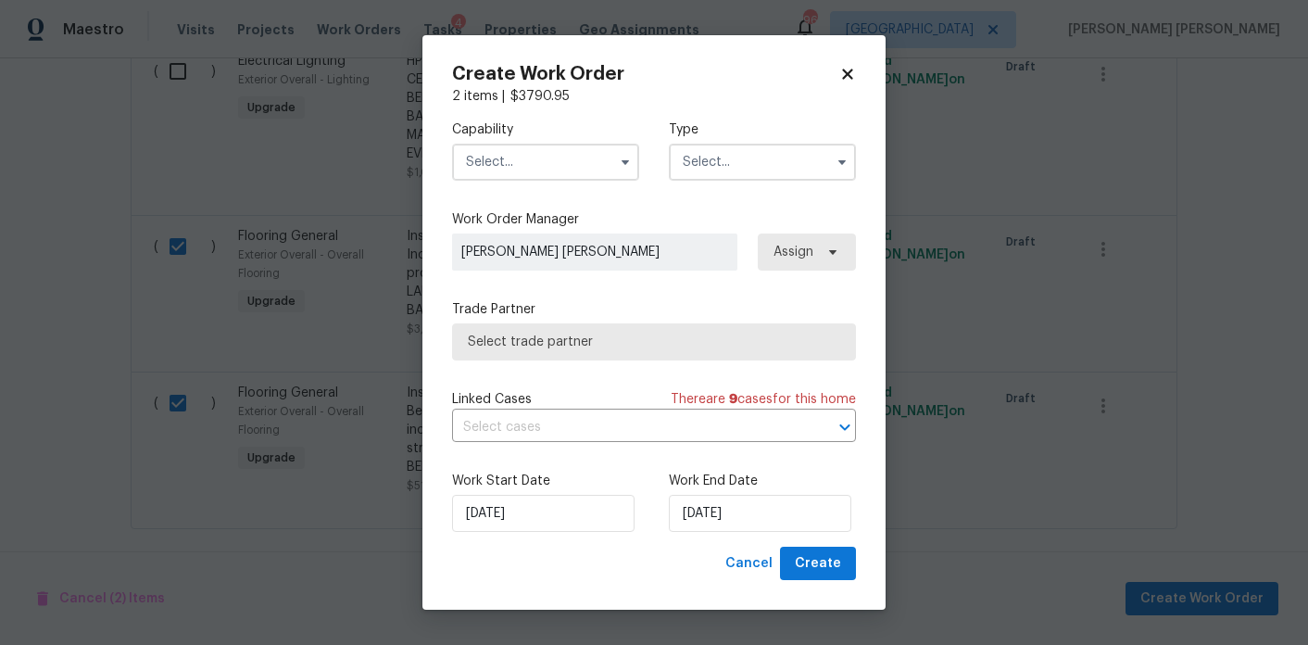
click at [593, 163] on input "text" at bounding box center [545, 162] width 187 height 37
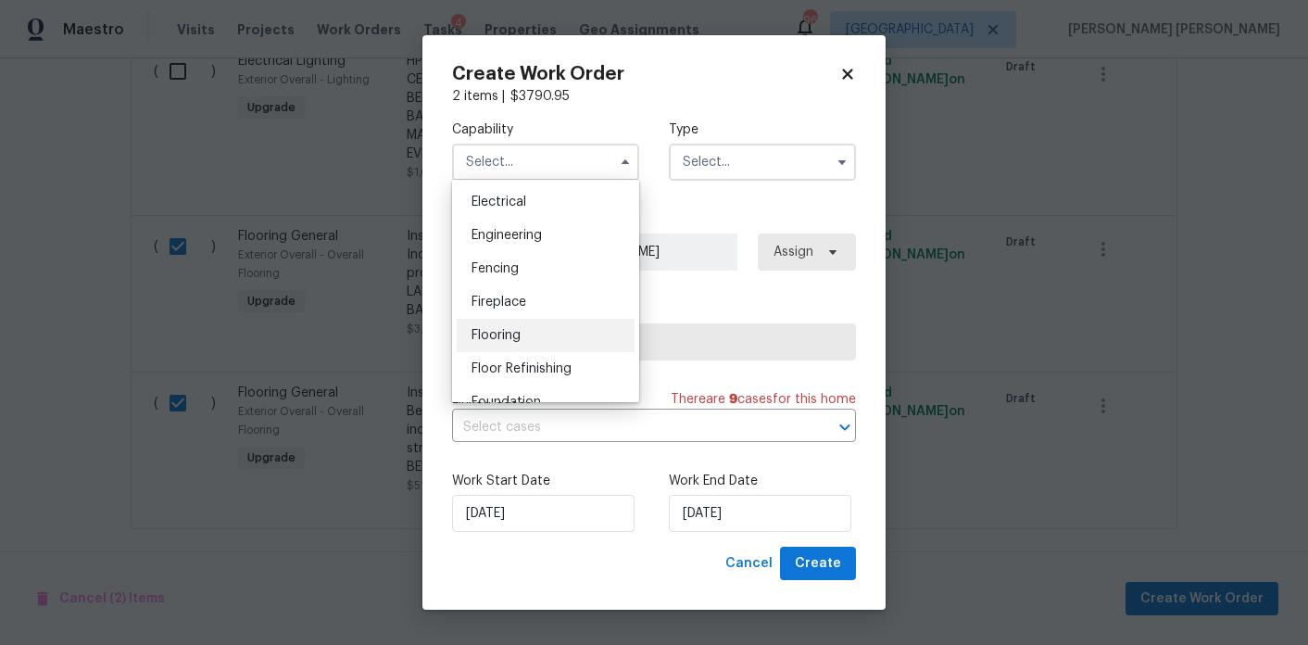
scroll to position [587, 0]
click at [533, 324] on div "Flooring" at bounding box center [546, 332] width 178 height 33
type input "Flooring"
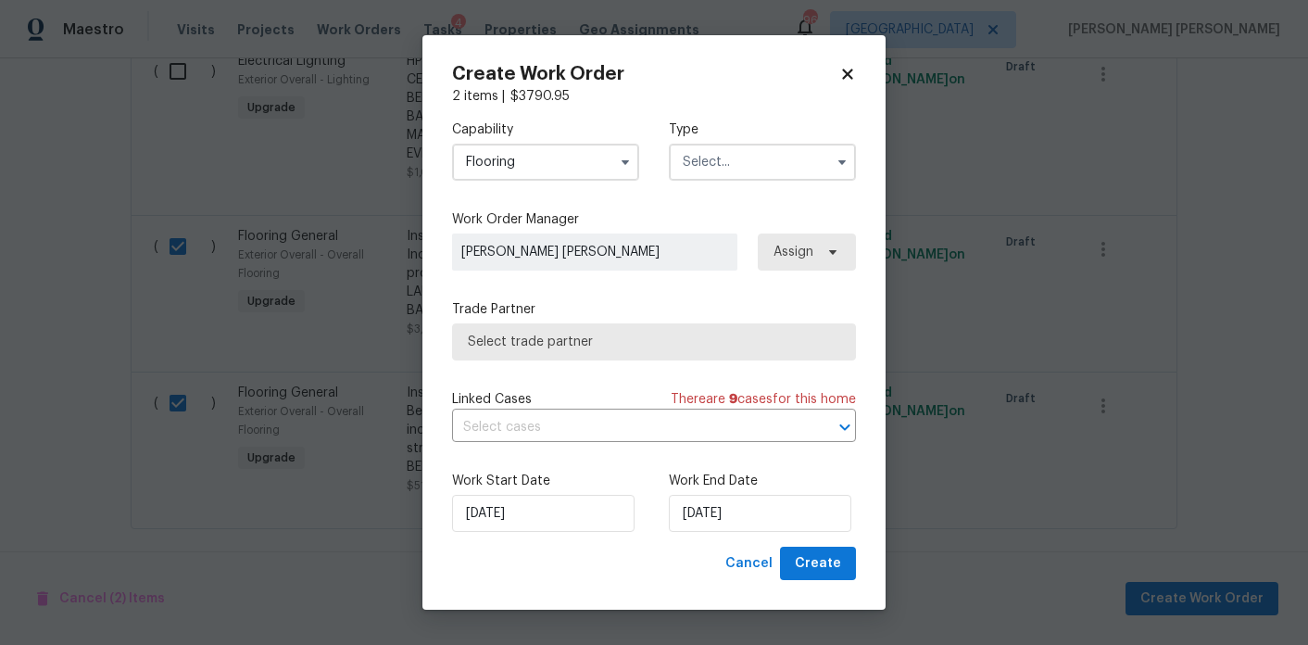
click at [732, 169] on input "text" at bounding box center [762, 162] width 187 height 37
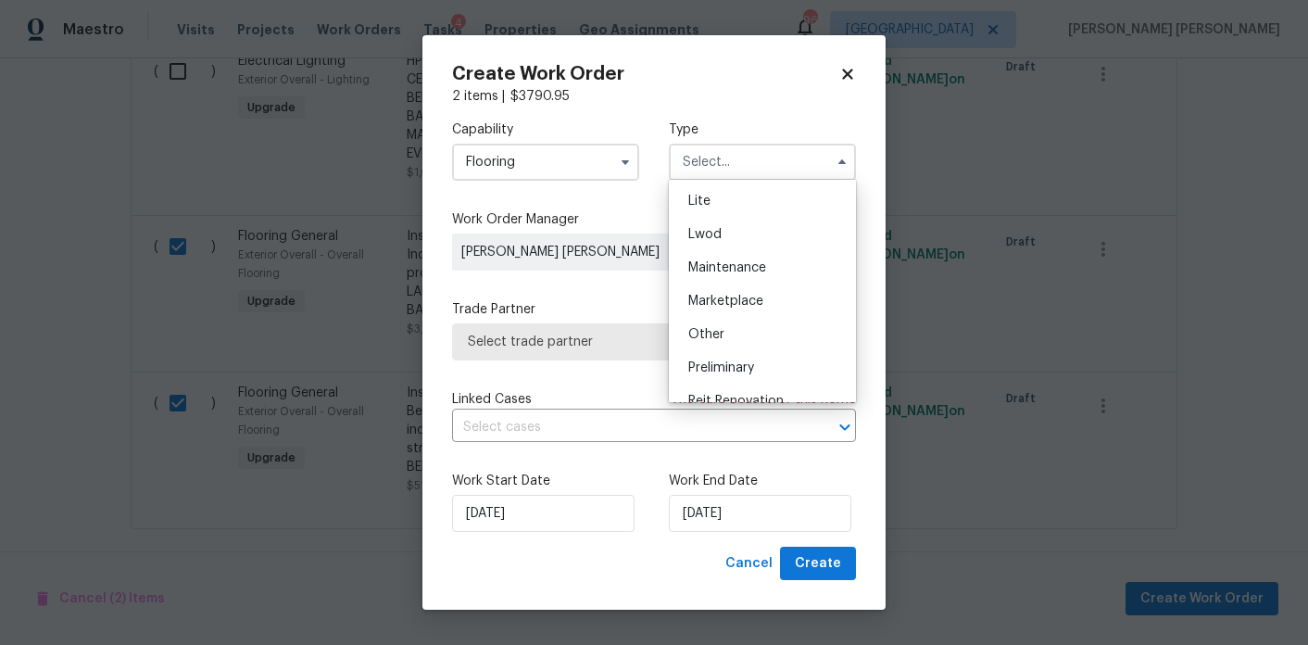
scroll to position [295, 0]
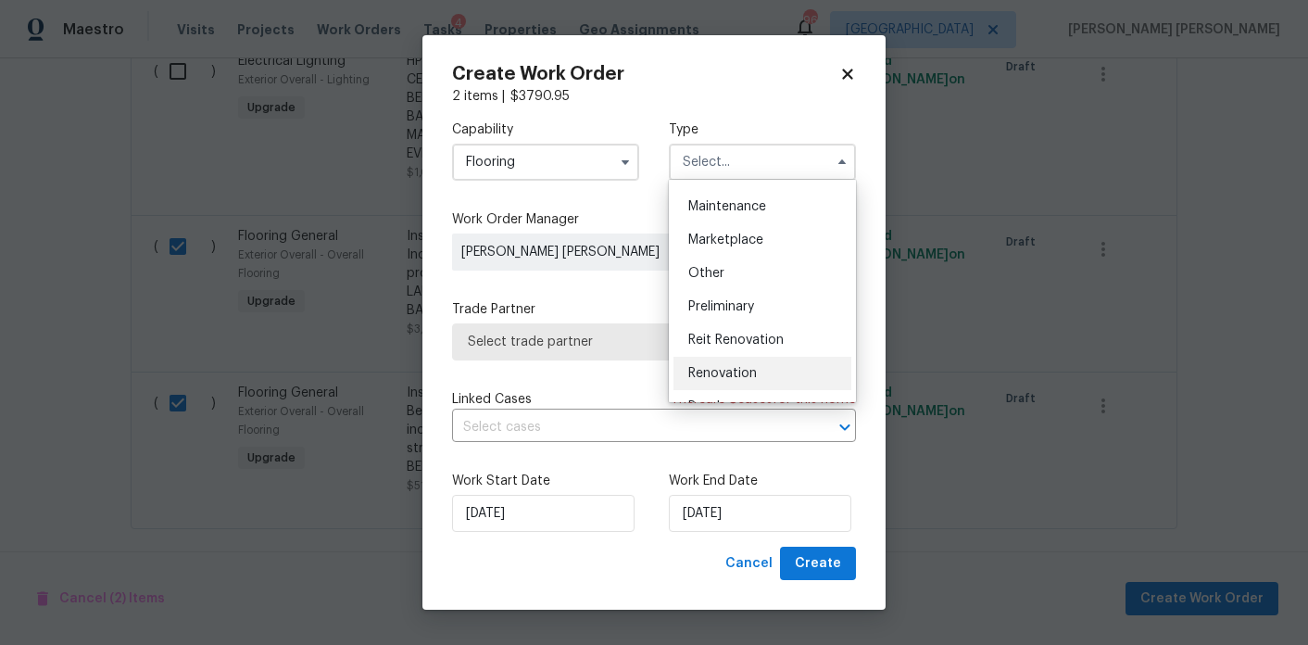
click at [733, 379] on span "Renovation" at bounding box center [722, 373] width 69 height 13
type input "Renovation"
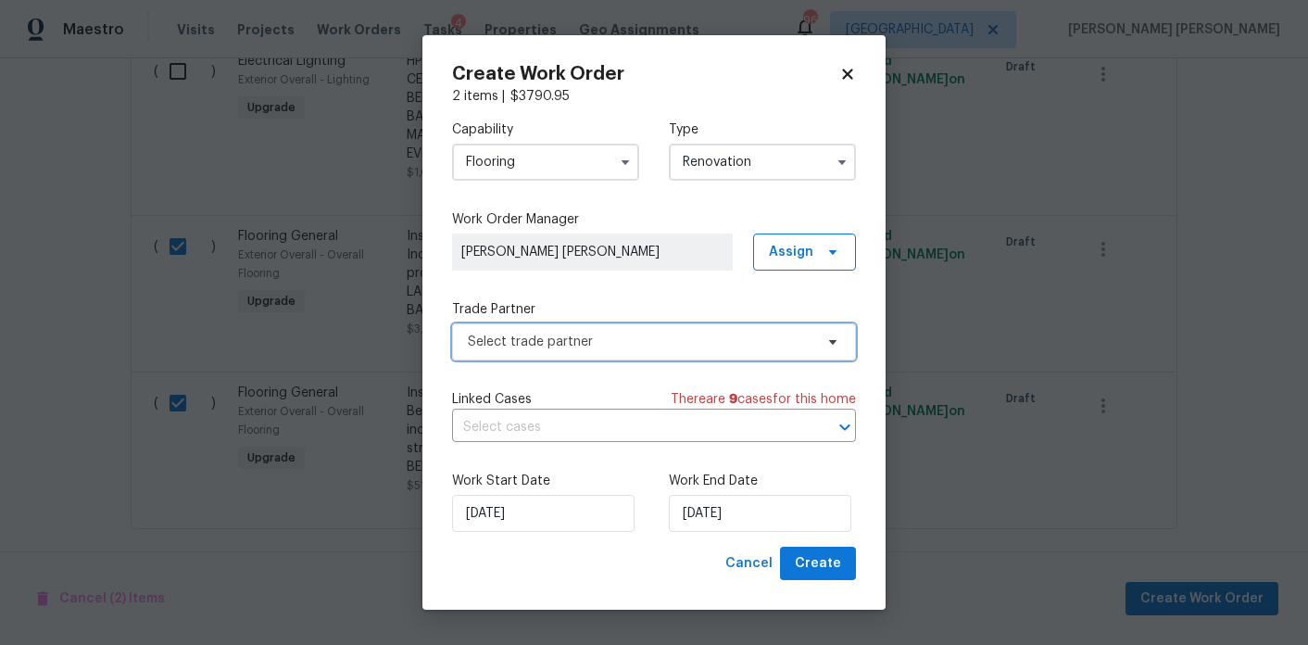
click at [719, 338] on span "Select trade partner" at bounding box center [641, 342] width 346 height 19
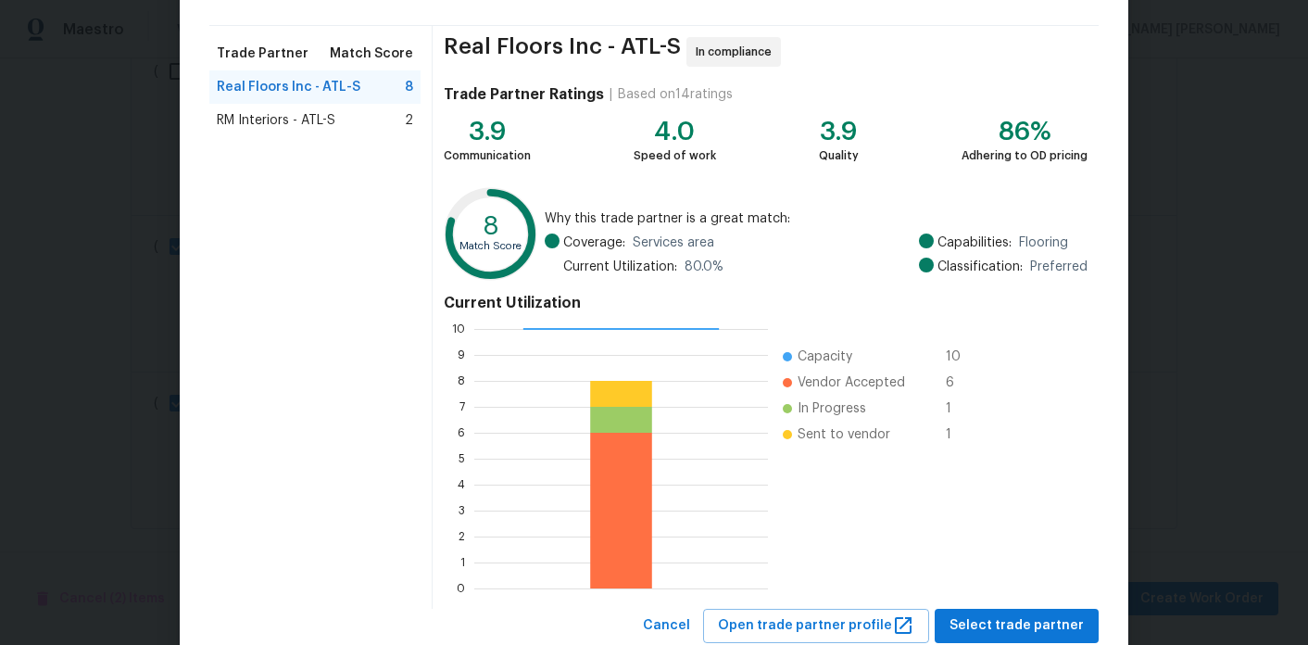
scroll to position [172, 0]
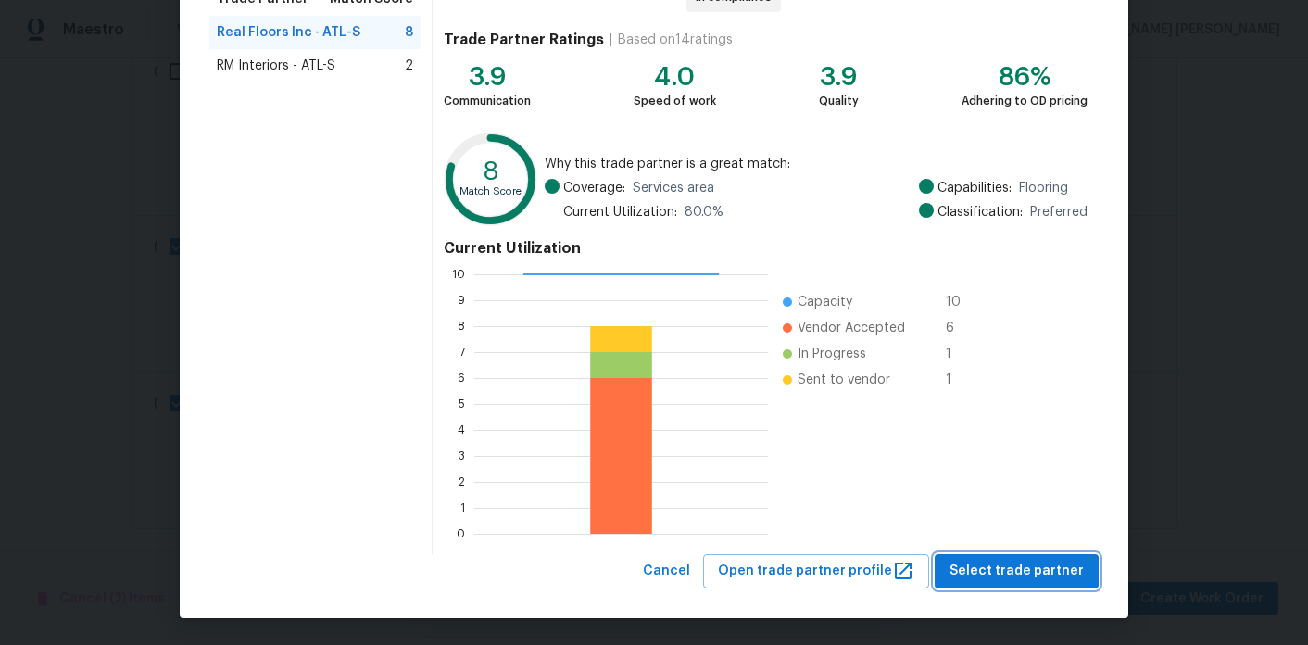
click at [987, 578] on span "Select trade partner" at bounding box center [1017, 571] width 134 height 23
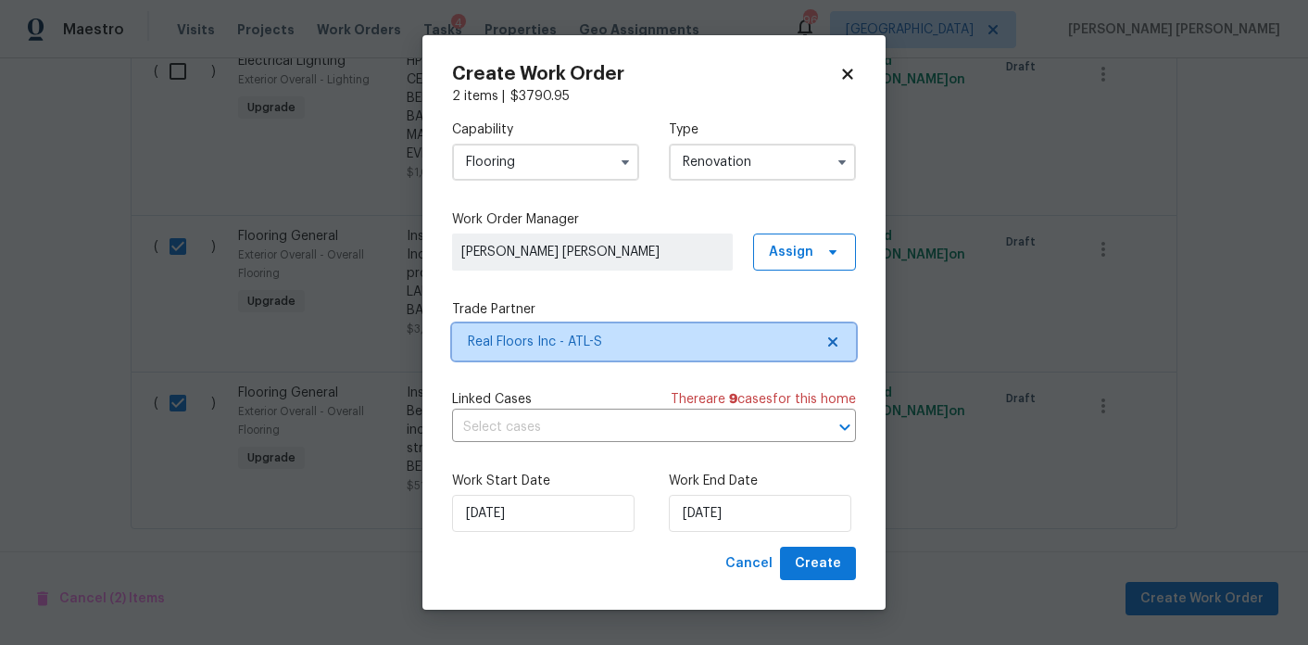
scroll to position [0, 0]
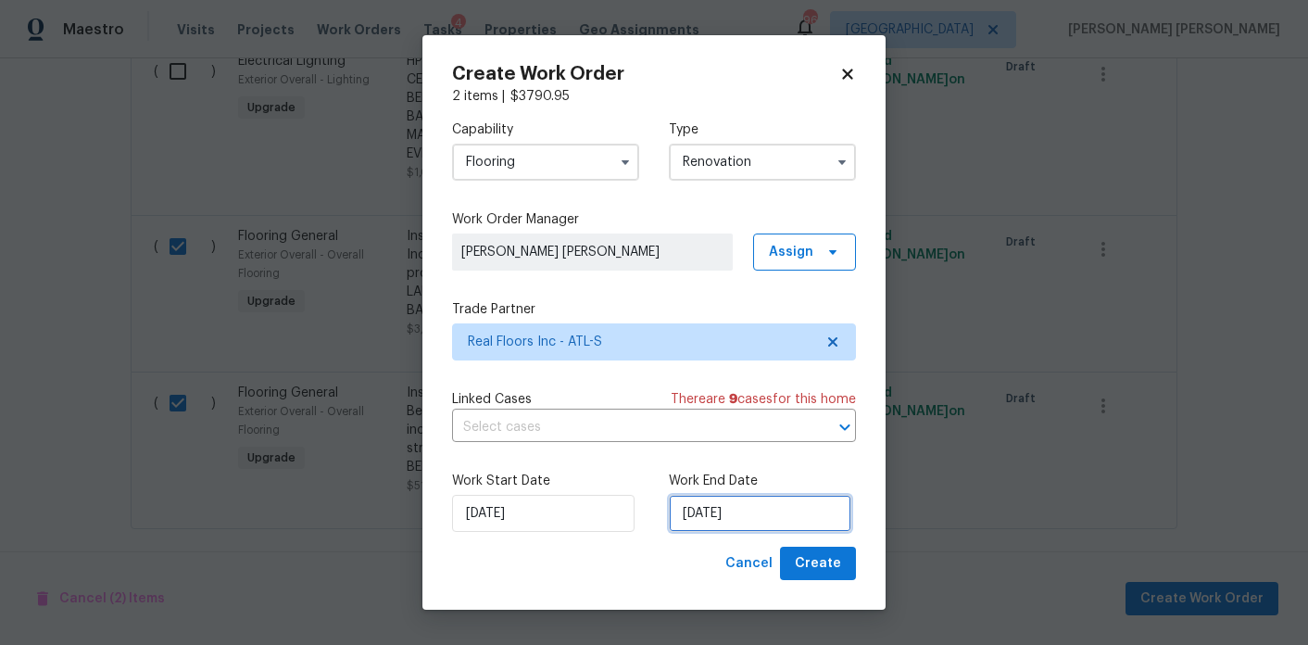
click at [700, 509] on input "[DATE]" at bounding box center [760, 513] width 183 height 37
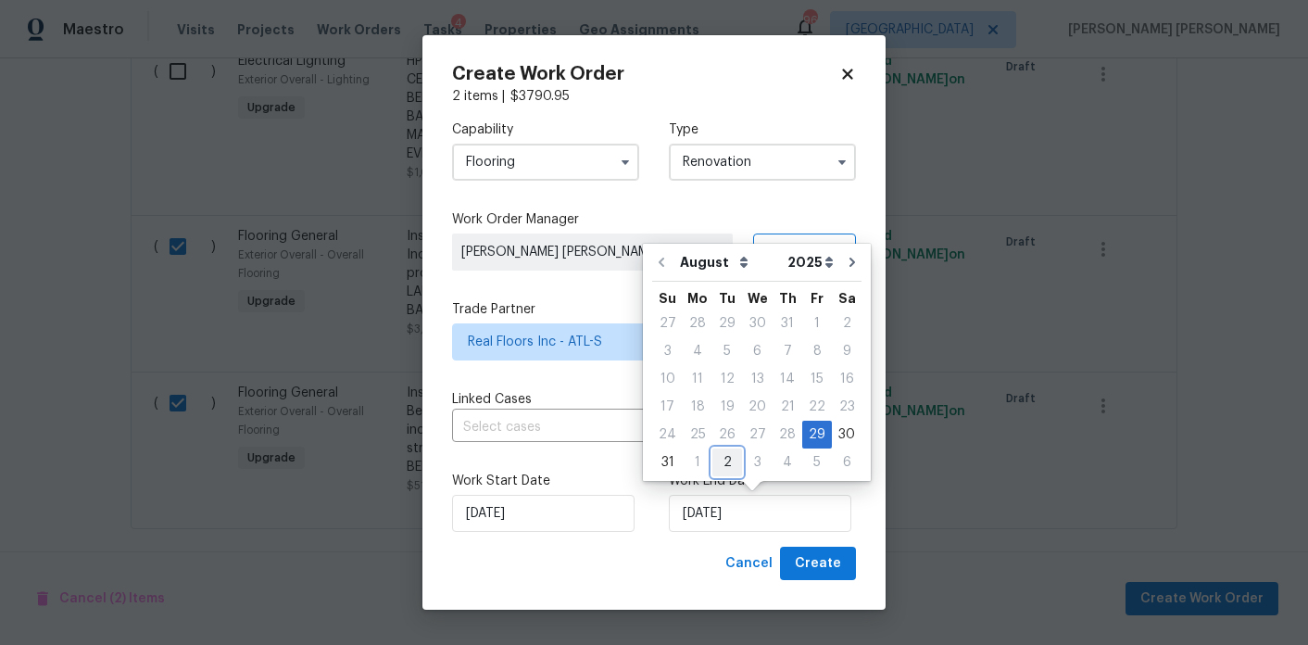
click at [730, 462] on div "2" at bounding box center [728, 462] width 30 height 26
type input "[DATE]"
select select "8"
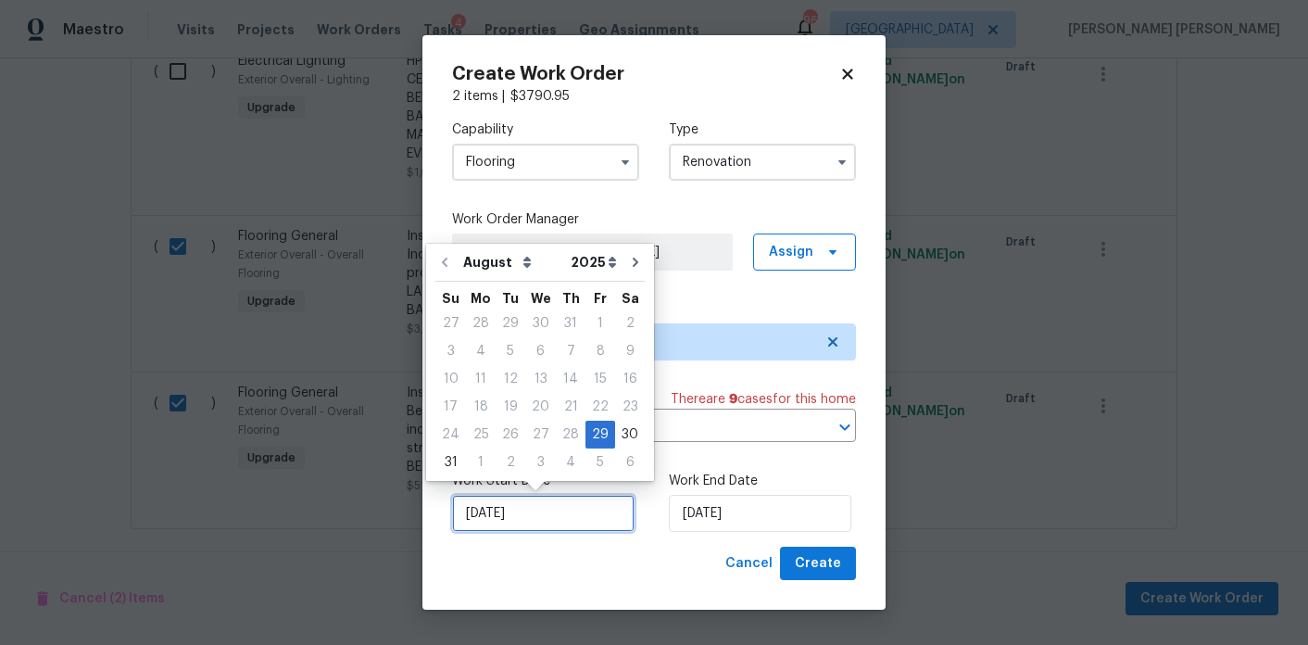
click at [490, 508] on input "[DATE]" at bounding box center [543, 513] width 183 height 37
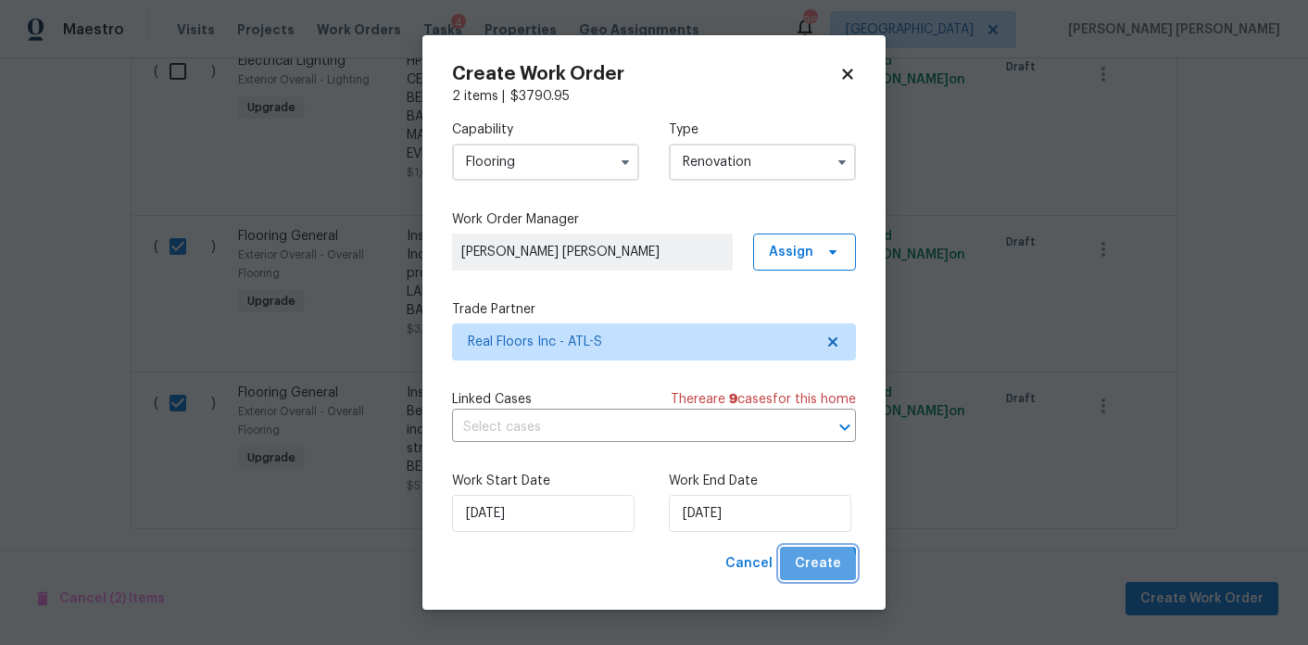
click at [812, 566] on span "Create" at bounding box center [818, 563] width 46 height 23
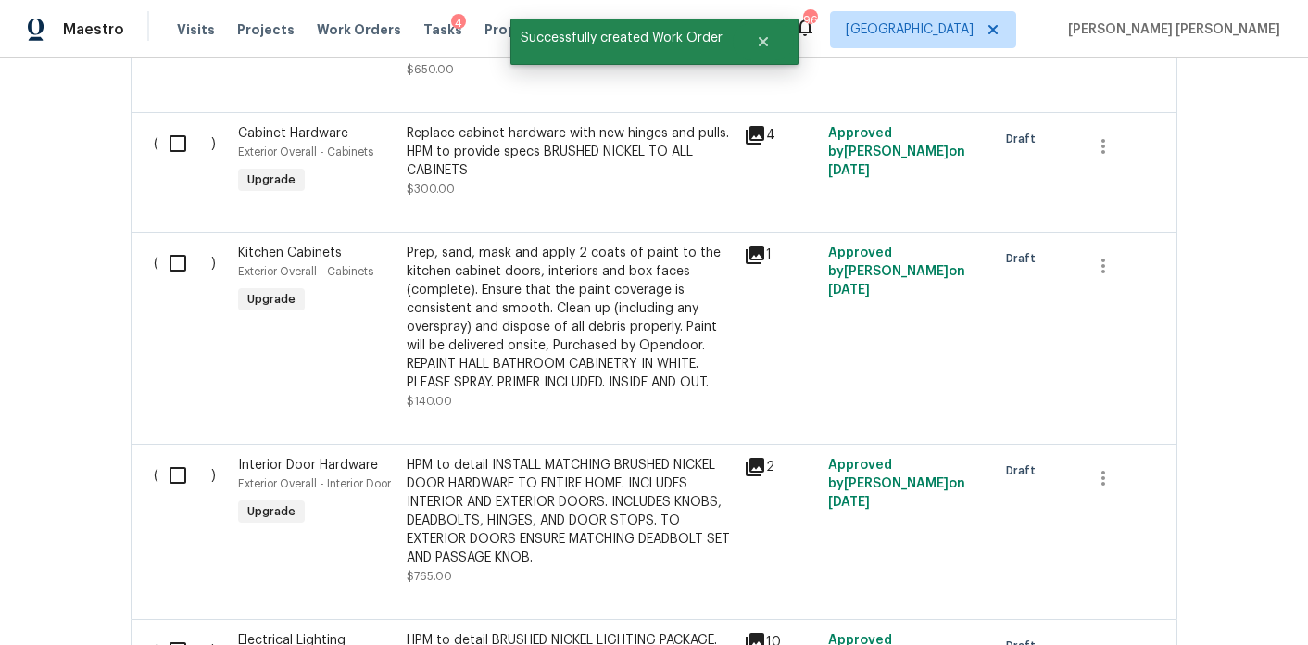
scroll to position [874, 0]
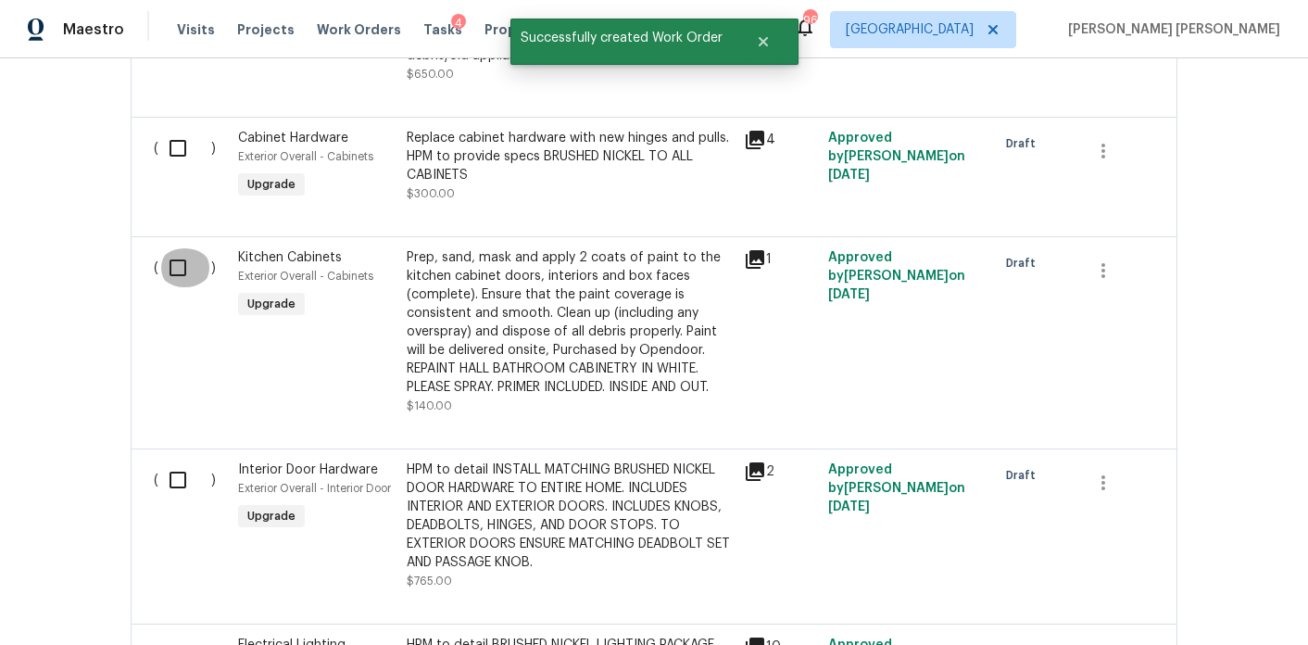
click at [164, 251] on input "checkbox" at bounding box center [184, 267] width 53 height 39
checkbox input "true"
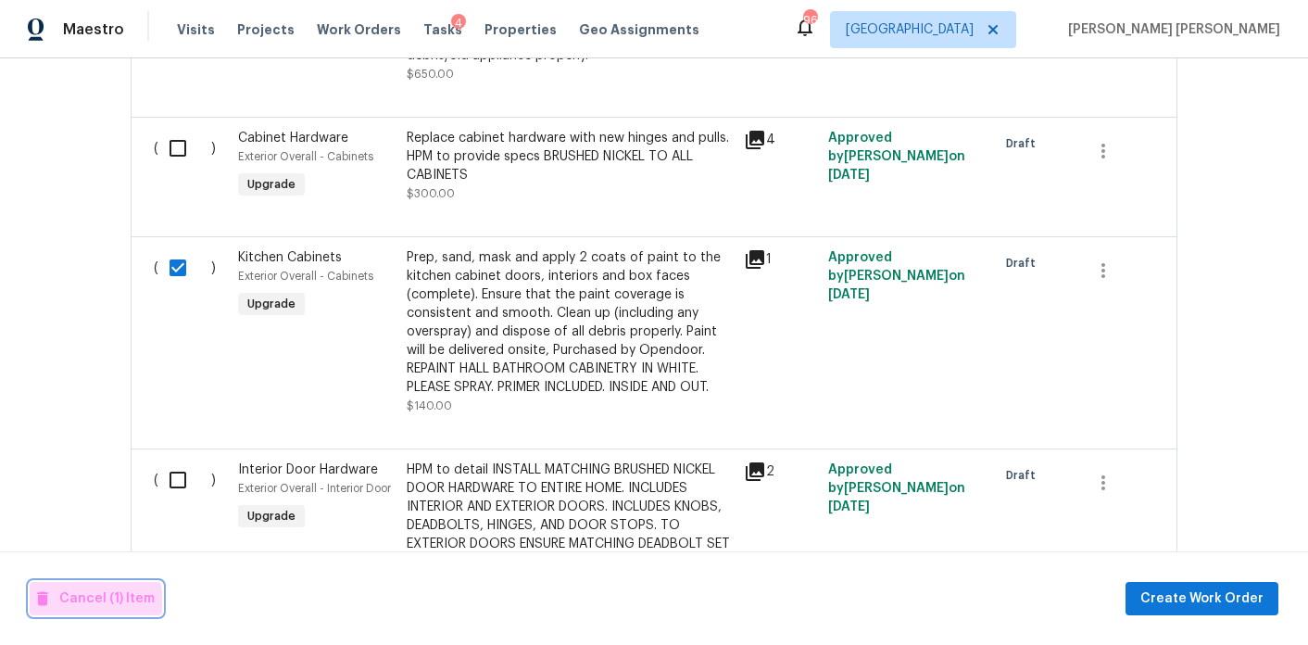
click at [91, 602] on span "Cancel (1) Item" at bounding box center [96, 598] width 118 height 23
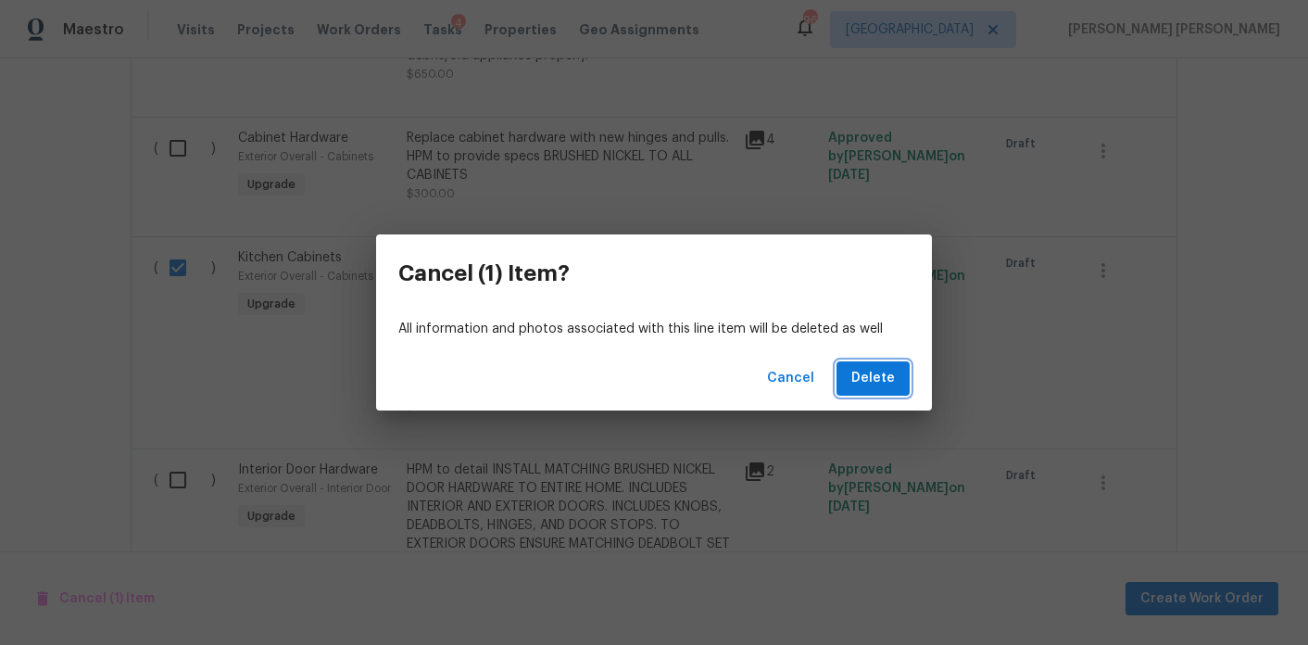
click at [895, 385] on button "Delete" at bounding box center [873, 378] width 73 height 34
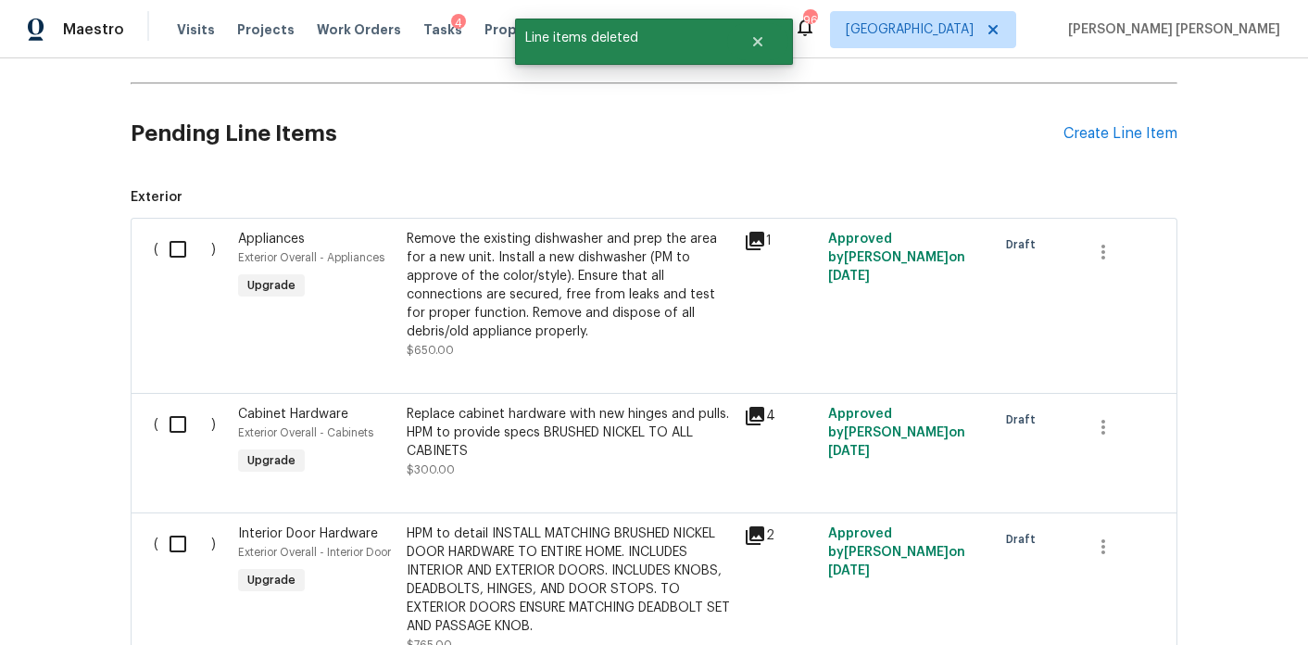
scroll to position [569, 0]
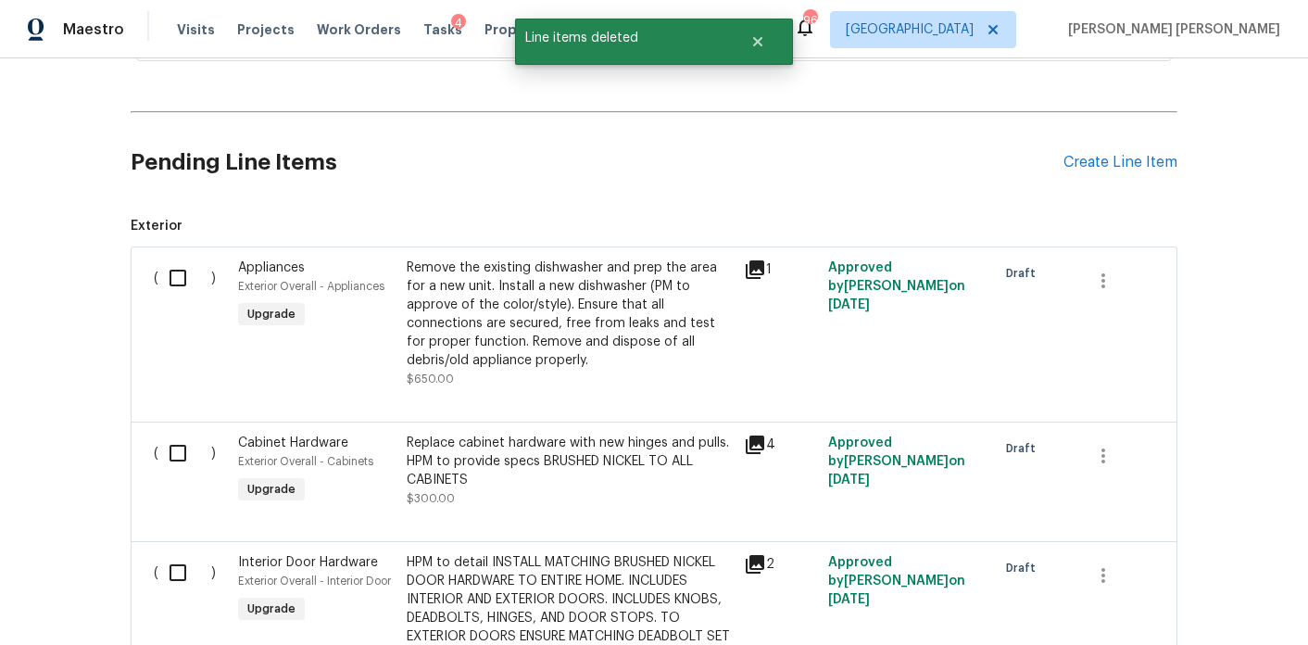
click at [757, 260] on icon at bounding box center [755, 269] width 19 height 19
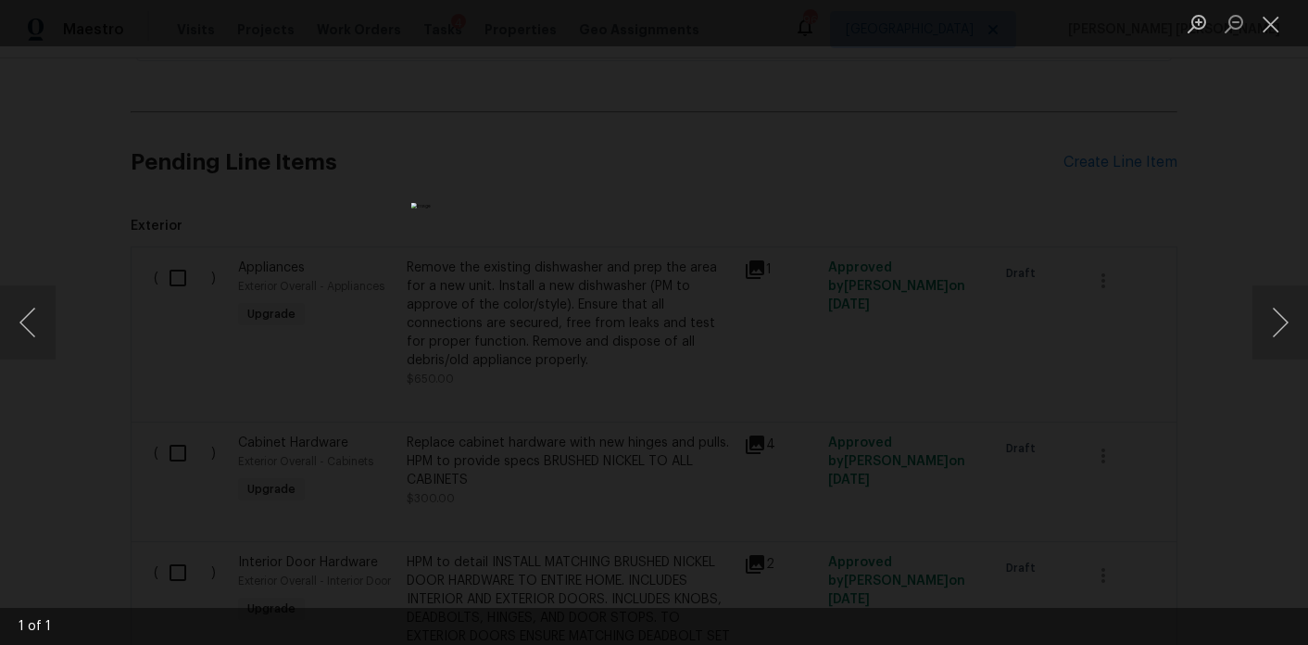
click at [1050, 384] on div "Lightbox" at bounding box center [654, 322] width 1308 height 645
click at [961, 390] on div "Lightbox" at bounding box center [654, 322] width 1308 height 645
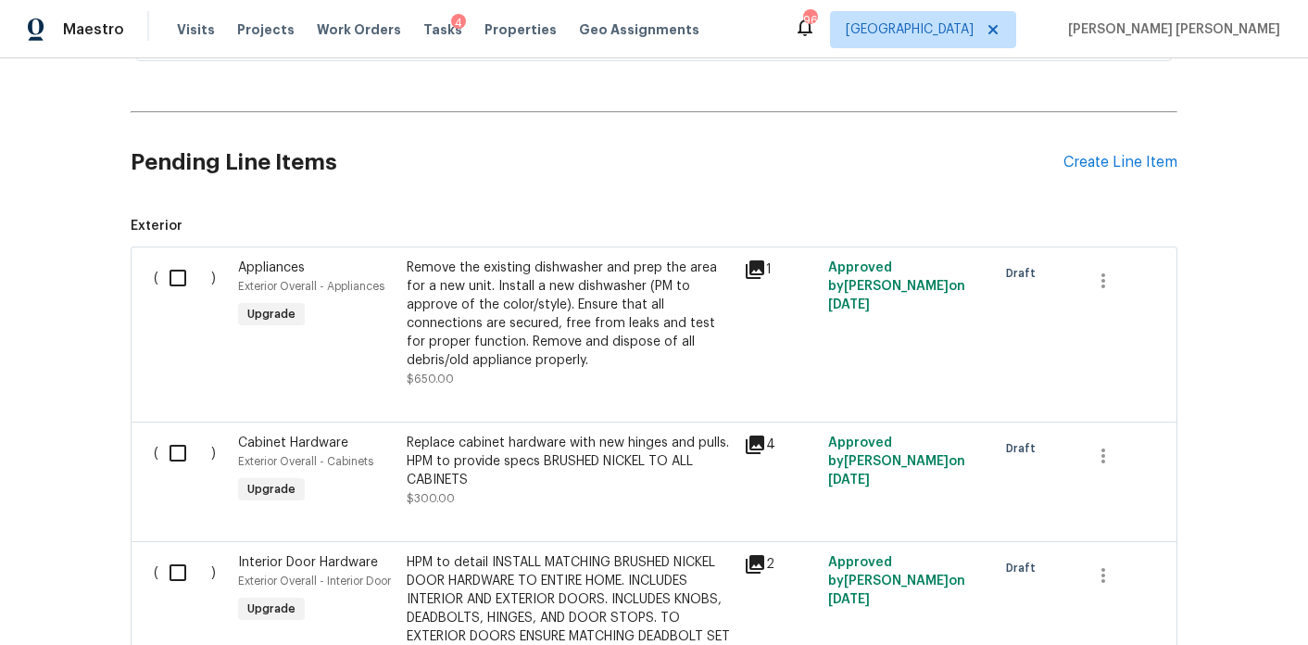
click at [759, 435] on icon at bounding box center [755, 444] width 19 height 19
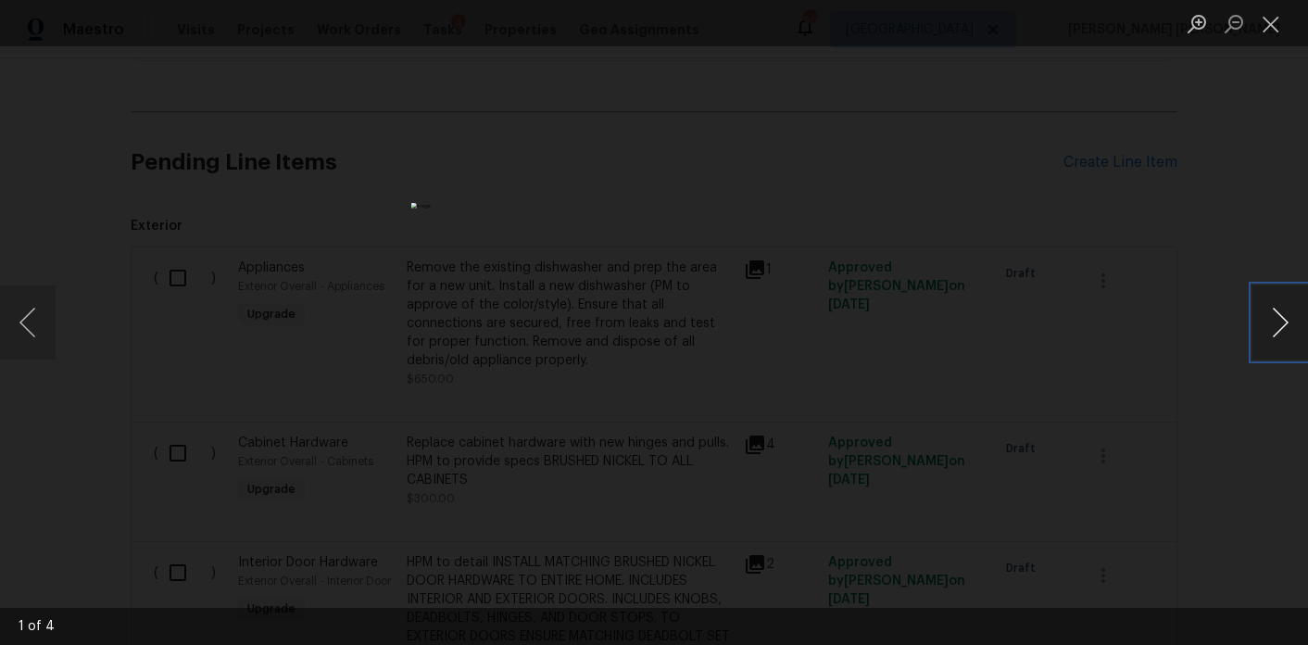
click at [1287, 307] on button "Next image" at bounding box center [1281, 322] width 56 height 74
click at [1268, 309] on button "Next image" at bounding box center [1281, 322] width 56 height 74
click at [1291, 309] on button "Next image" at bounding box center [1281, 322] width 56 height 74
click at [1282, 34] on button "Close lightbox" at bounding box center [1271, 23] width 37 height 32
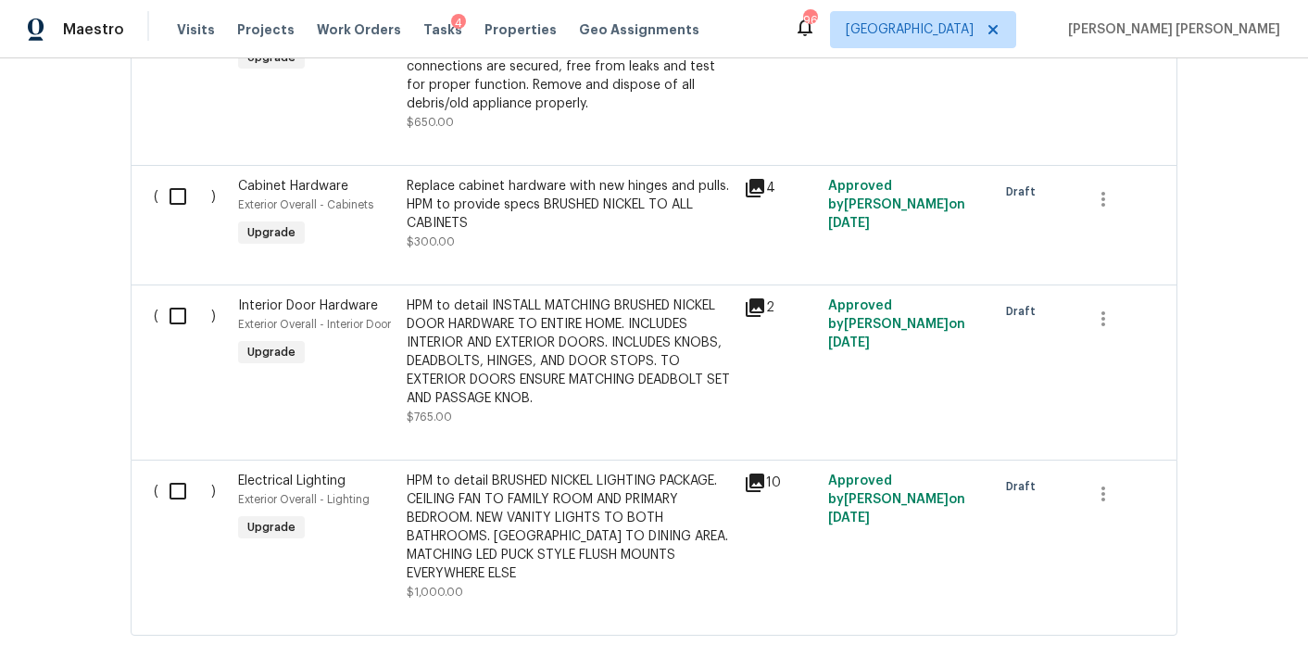
scroll to position [831, 0]
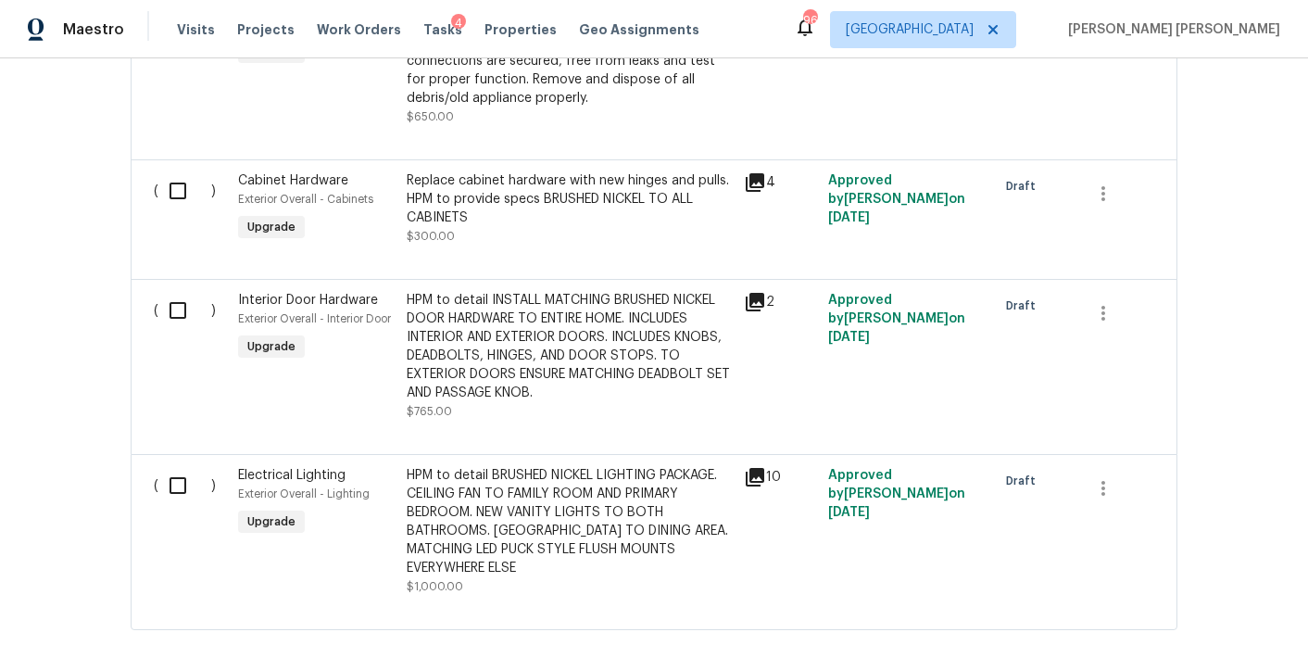
click at [759, 292] on icon at bounding box center [755, 302] width 22 height 22
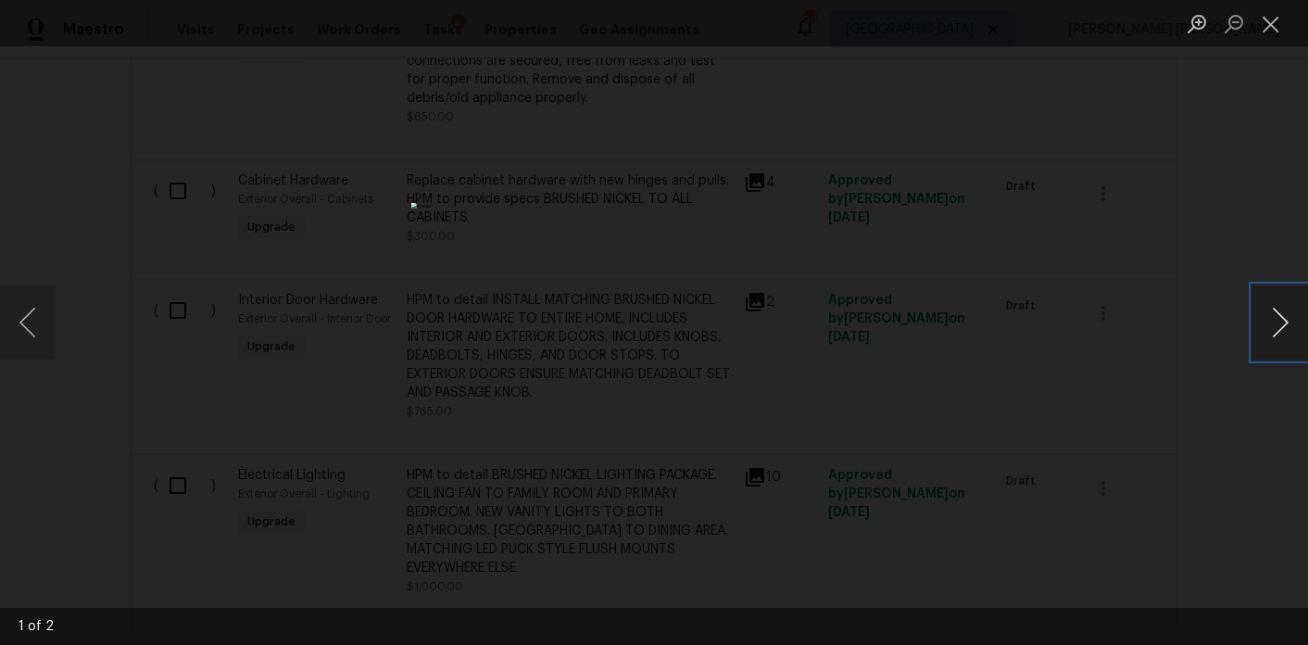
click at [1279, 322] on button "Next image" at bounding box center [1281, 322] width 56 height 74
click at [1279, 306] on button "Next image" at bounding box center [1281, 322] width 56 height 74
click at [956, 291] on div "Lightbox" at bounding box center [654, 322] width 1308 height 645
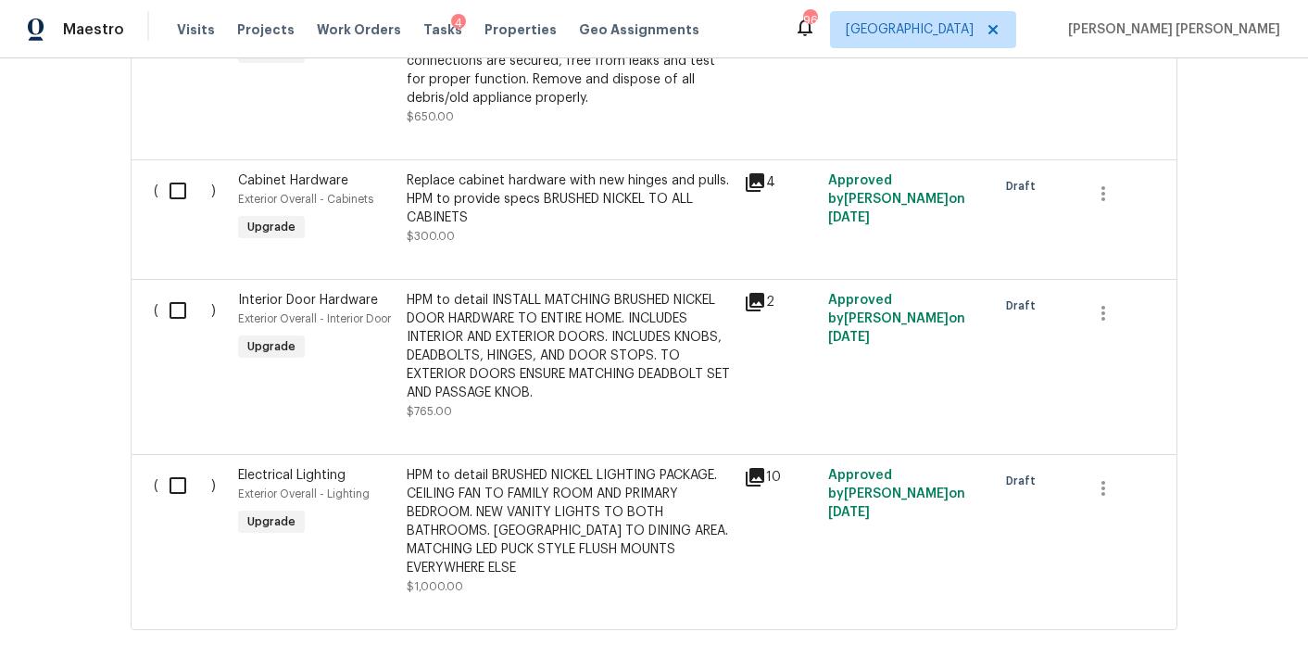
click at [587, 470] on div "HPM to detail BRUSHED NICKEL LIGHTING PACKAGE. CEILING FAN TO FAMILY ROOM AND P…" at bounding box center [570, 521] width 326 height 111
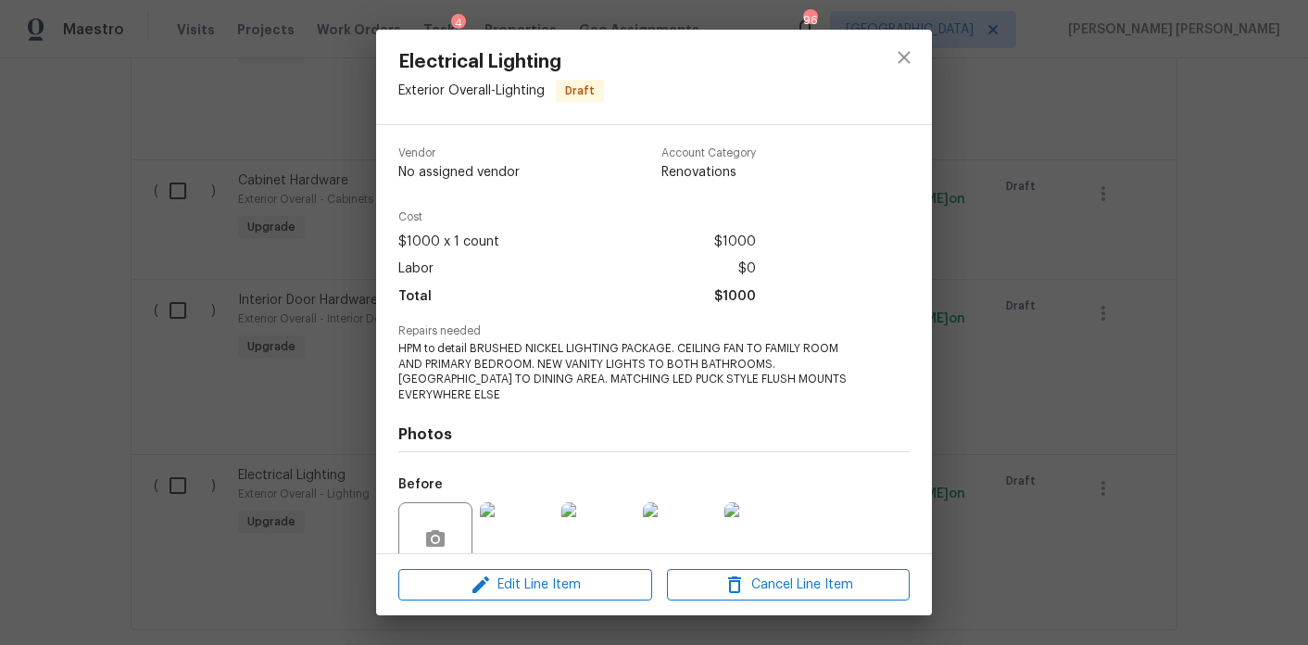
scroll to position [146, 0]
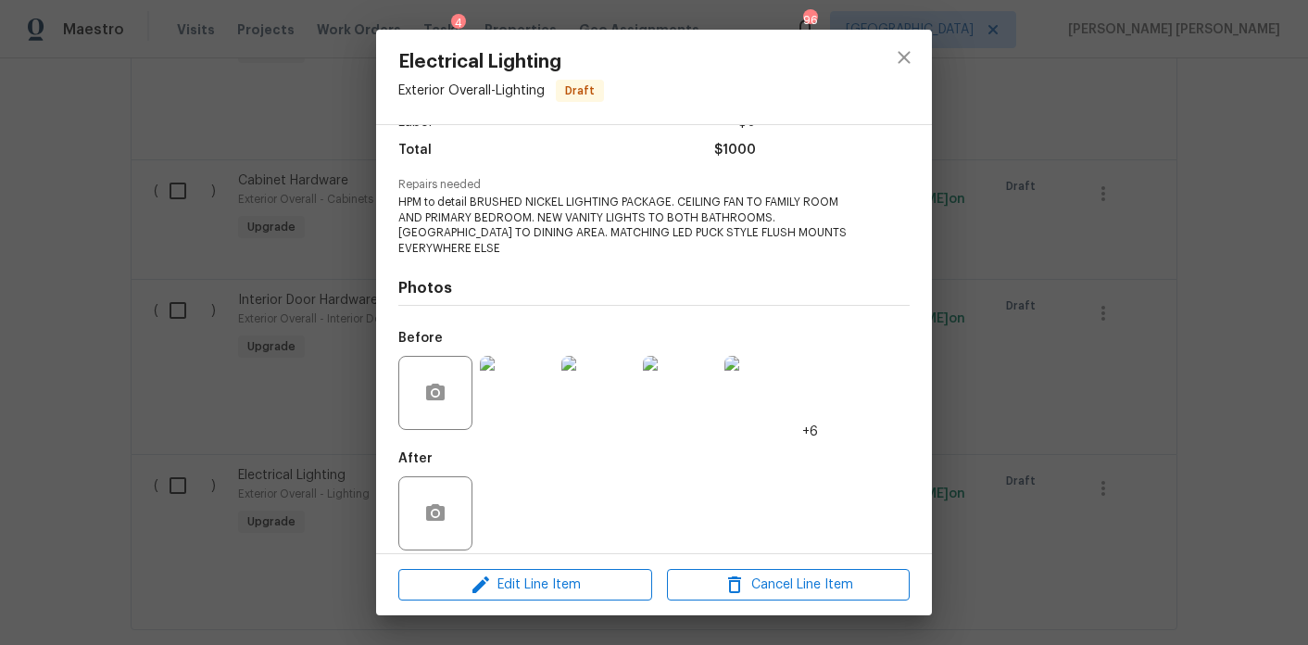
click at [530, 385] on img at bounding box center [517, 393] width 74 height 74
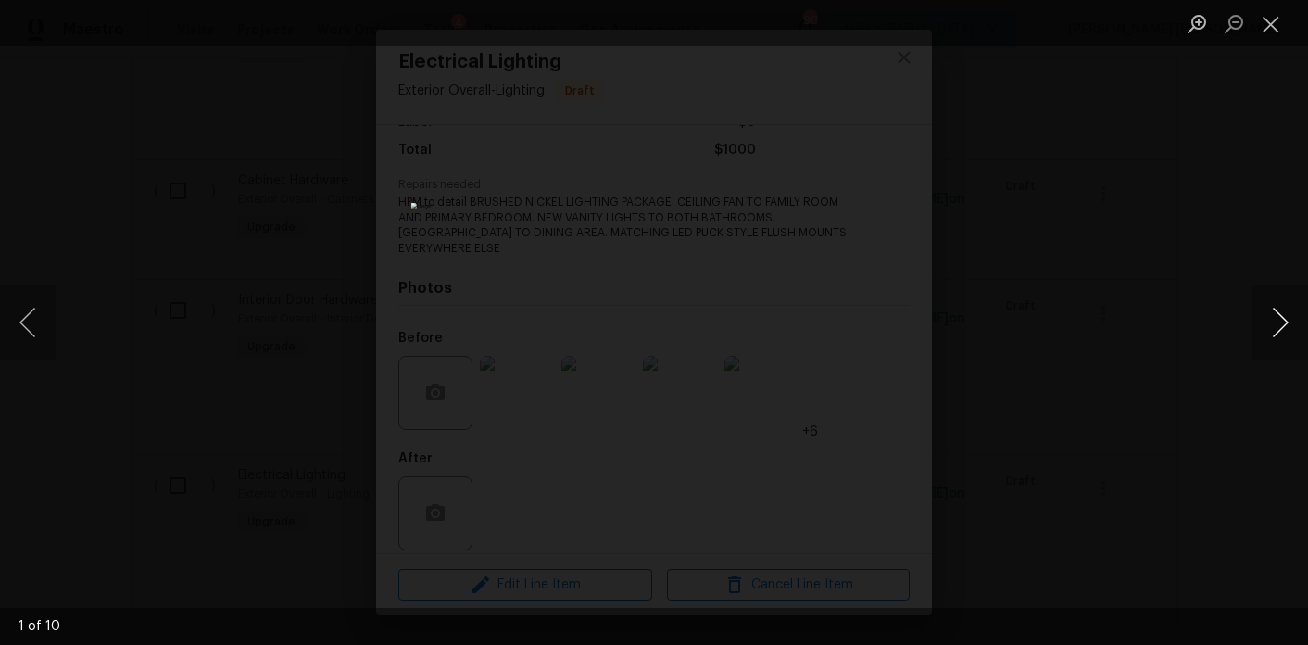
click at [1288, 324] on button "Next image" at bounding box center [1281, 322] width 56 height 74
drag, startPoint x: 1288, startPoint y: 324, endPoint x: 710, endPoint y: 346, distance: 578.6
click at [710, 346] on div "10 of 10" at bounding box center [654, 322] width 1308 height 645
click at [1284, 322] on button "Next image" at bounding box center [1281, 322] width 56 height 74
click at [1272, 335] on button "Next image" at bounding box center [1281, 322] width 56 height 74
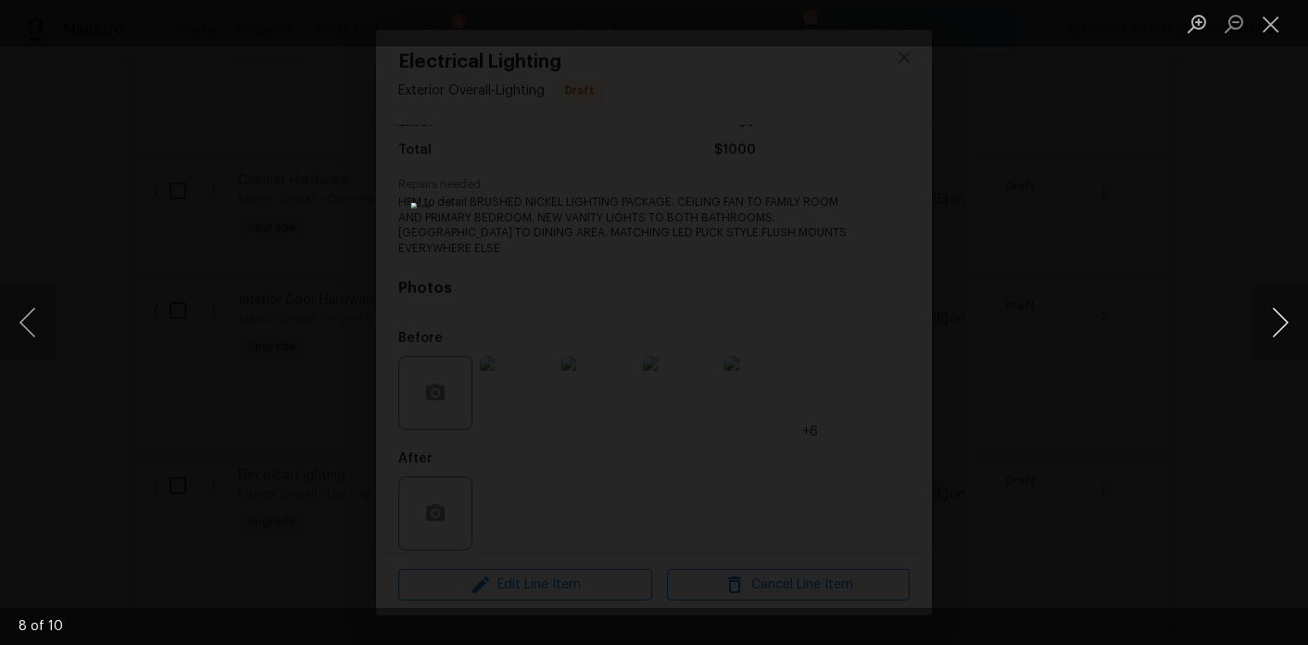
click at [1280, 322] on button "Next image" at bounding box center [1281, 322] width 56 height 74
click at [1280, 339] on button "Next image" at bounding box center [1281, 322] width 56 height 74
click at [1076, 326] on div "Lightbox" at bounding box center [654, 322] width 1308 height 645
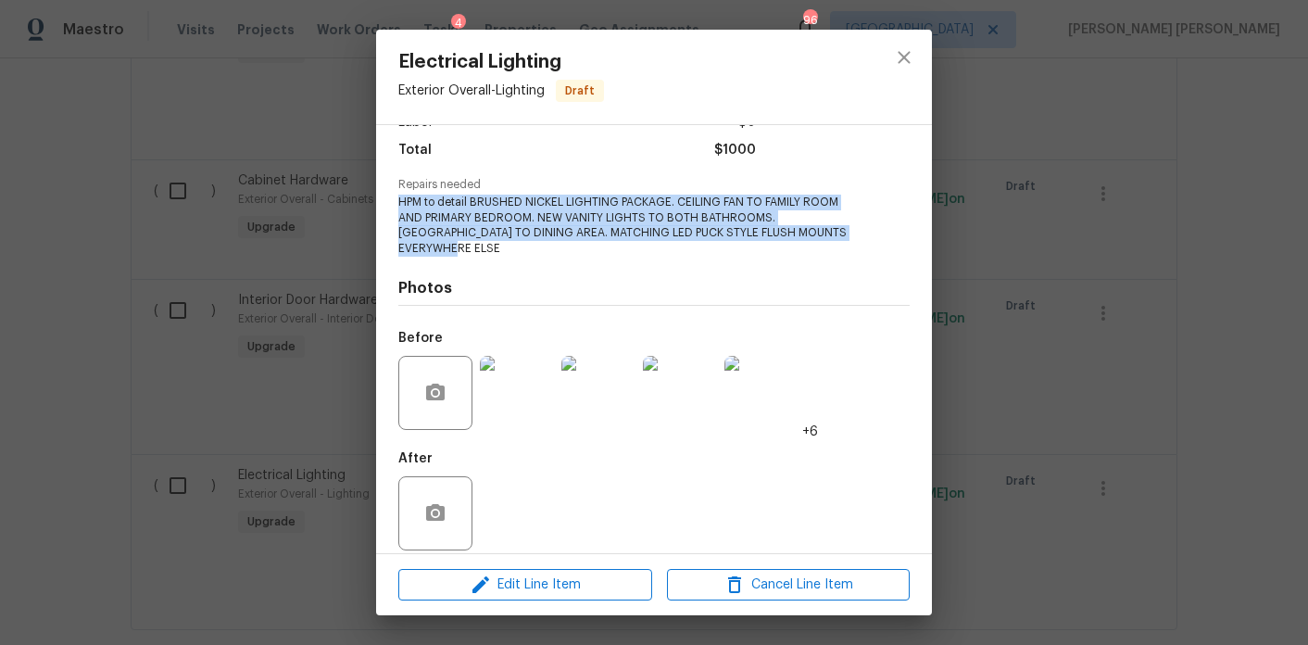
drag, startPoint x: 823, startPoint y: 228, endPoint x: 397, endPoint y: 202, distance: 426.1
click at [397, 202] on div "Vendor No assigned vendor Account Category Renovations Cost $1000 x 1 count $10…" at bounding box center [654, 339] width 556 height 428
copy span "HPM to detail BRUSHED NICKEL LIGHTING PACKAGE. CEILING FAN TO FAMILY ROOM AND P…"
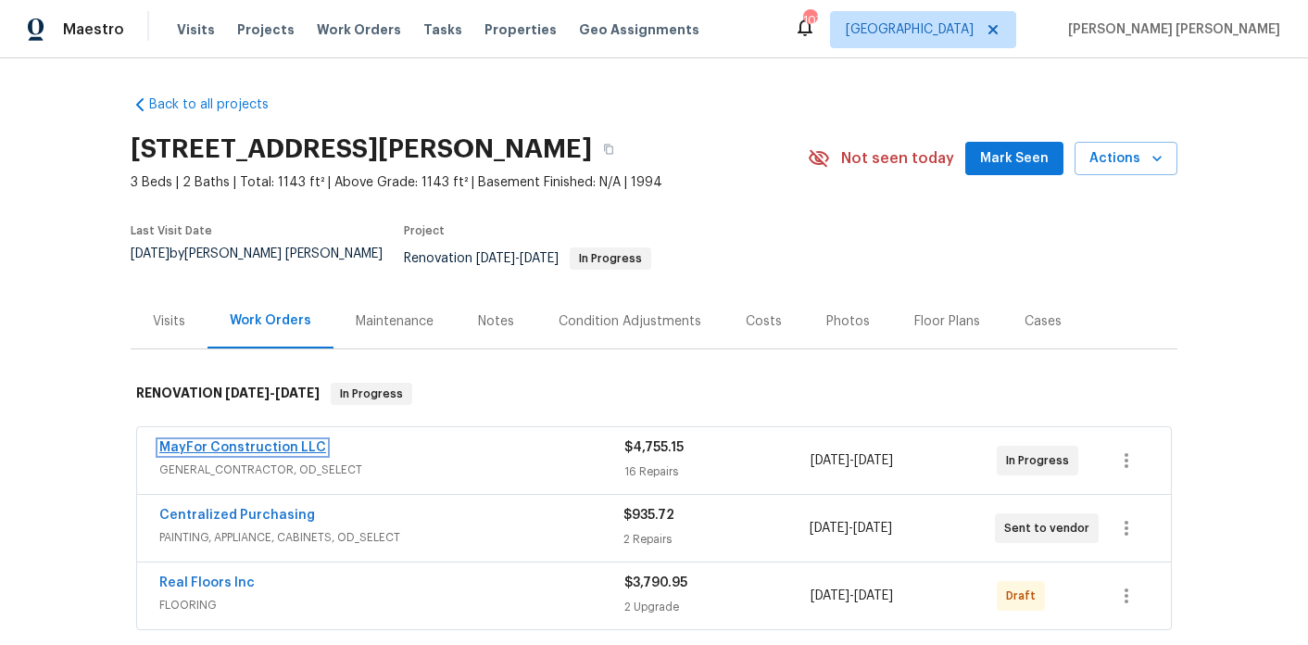
click at [204, 441] on link "MayFor Construction LLC" at bounding box center [242, 447] width 167 height 13
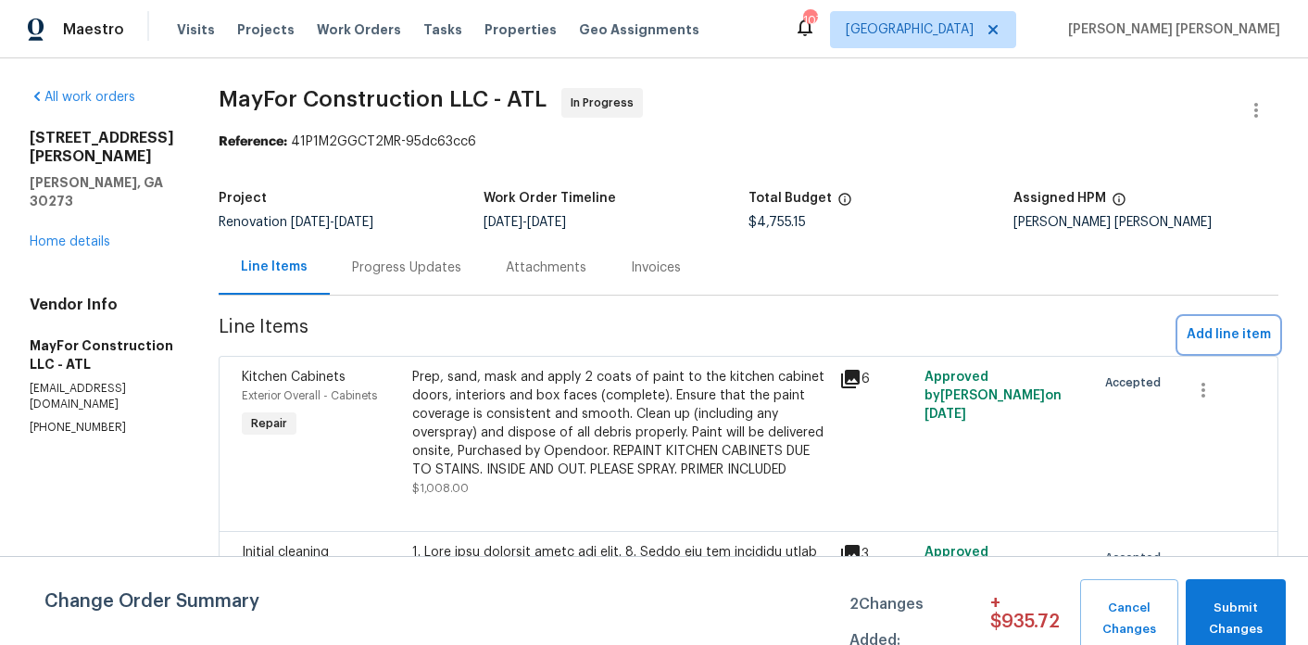
click at [1194, 332] on span "Add line item" at bounding box center [1229, 334] width 84 height 23
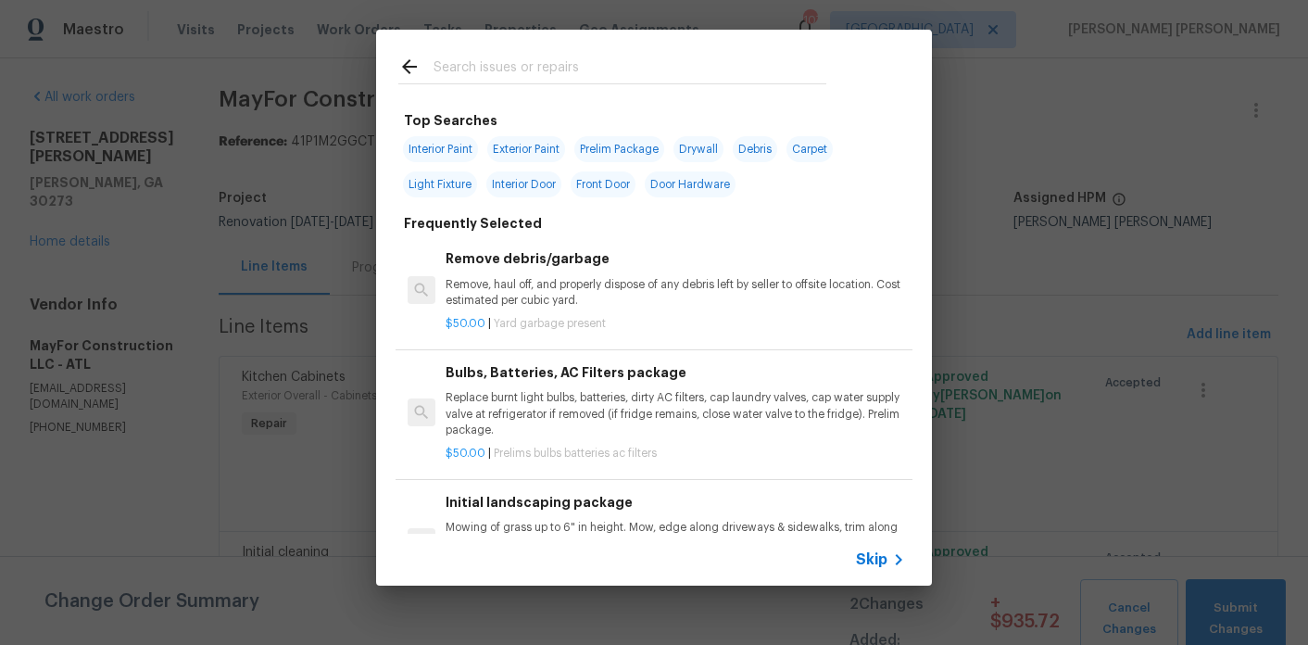
click at [456, 80] on input "text" at bounding box center [630, 70] width 393 height 28
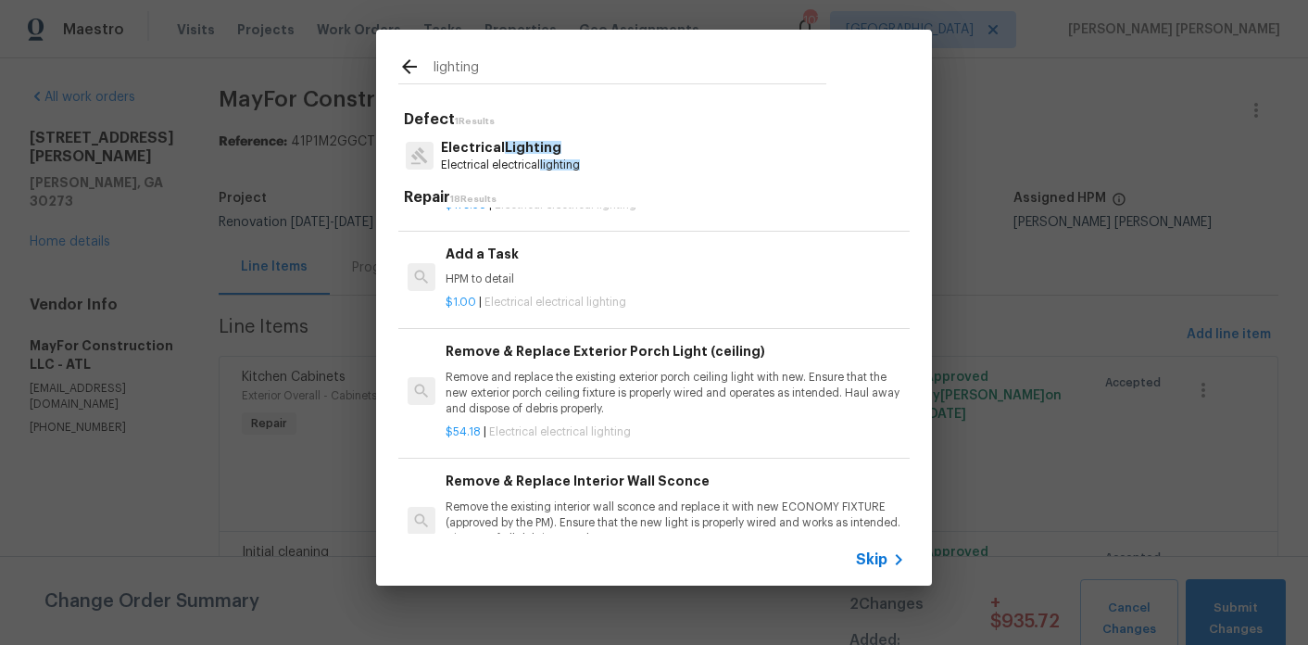
scroll to position [1223, 0]
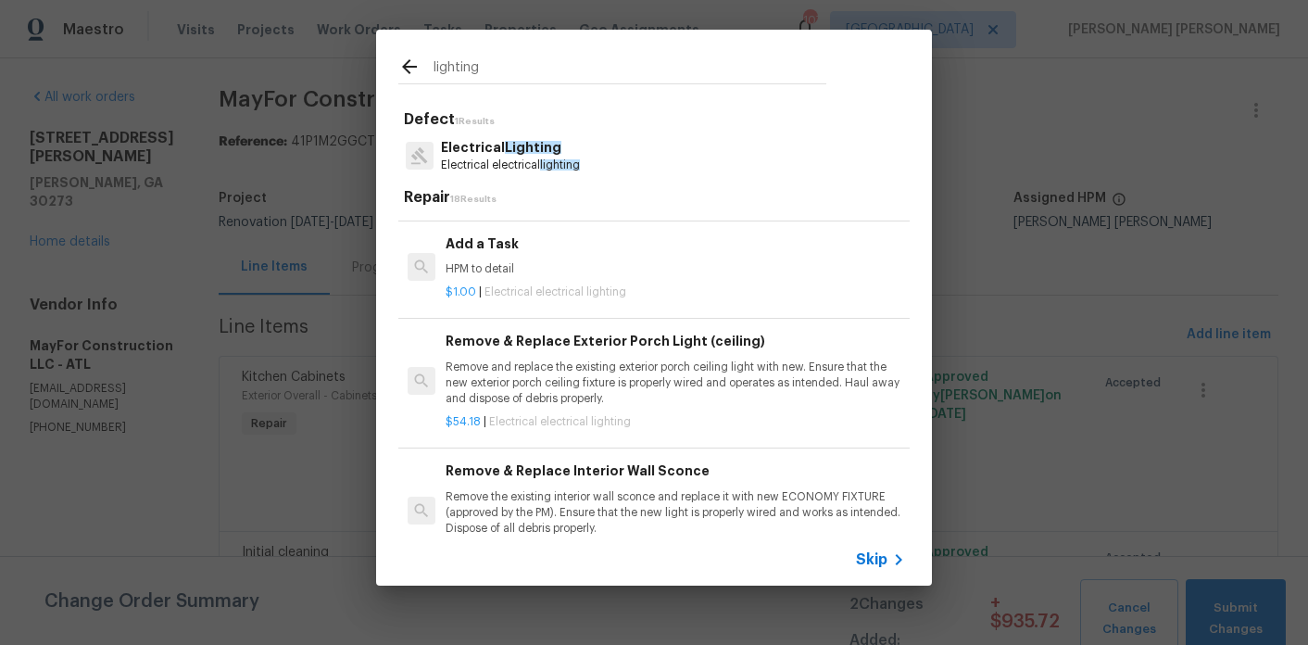
type input "lighting"
click at [568, 282] on div "$1.00 | Electrical electrical lighting" at bounding box center [676, 288] width 460 height 23
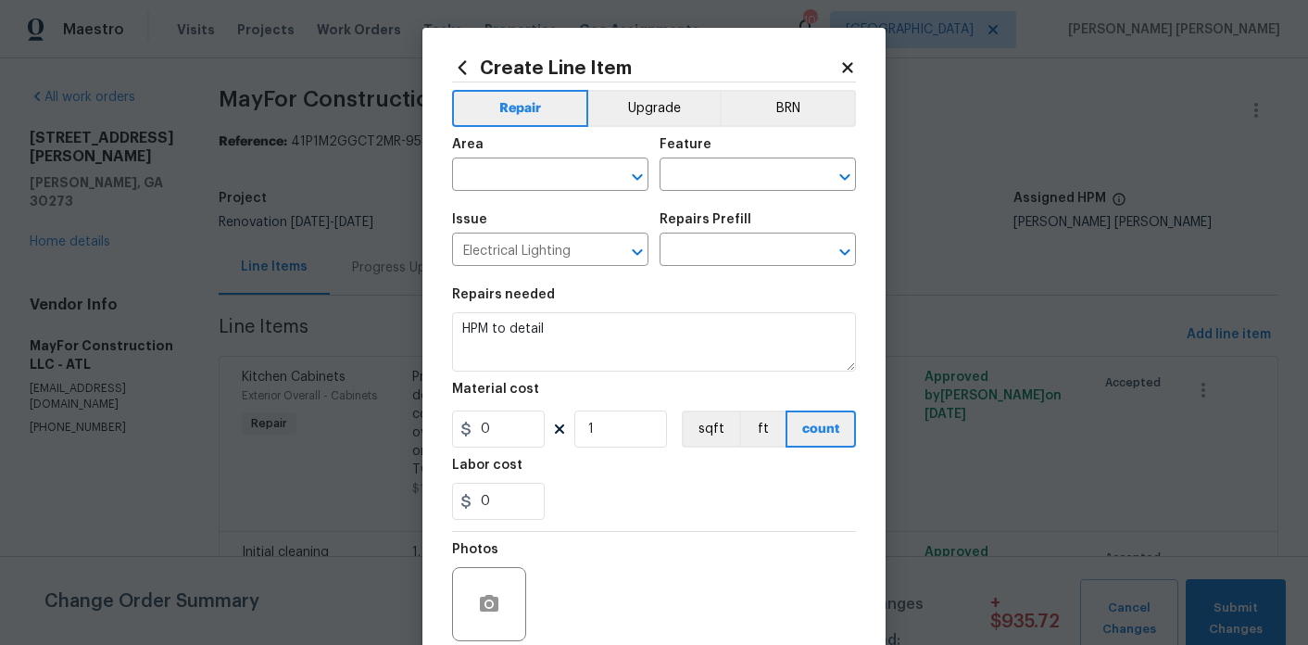
type input "Add a Task $1.00"
type input "1"
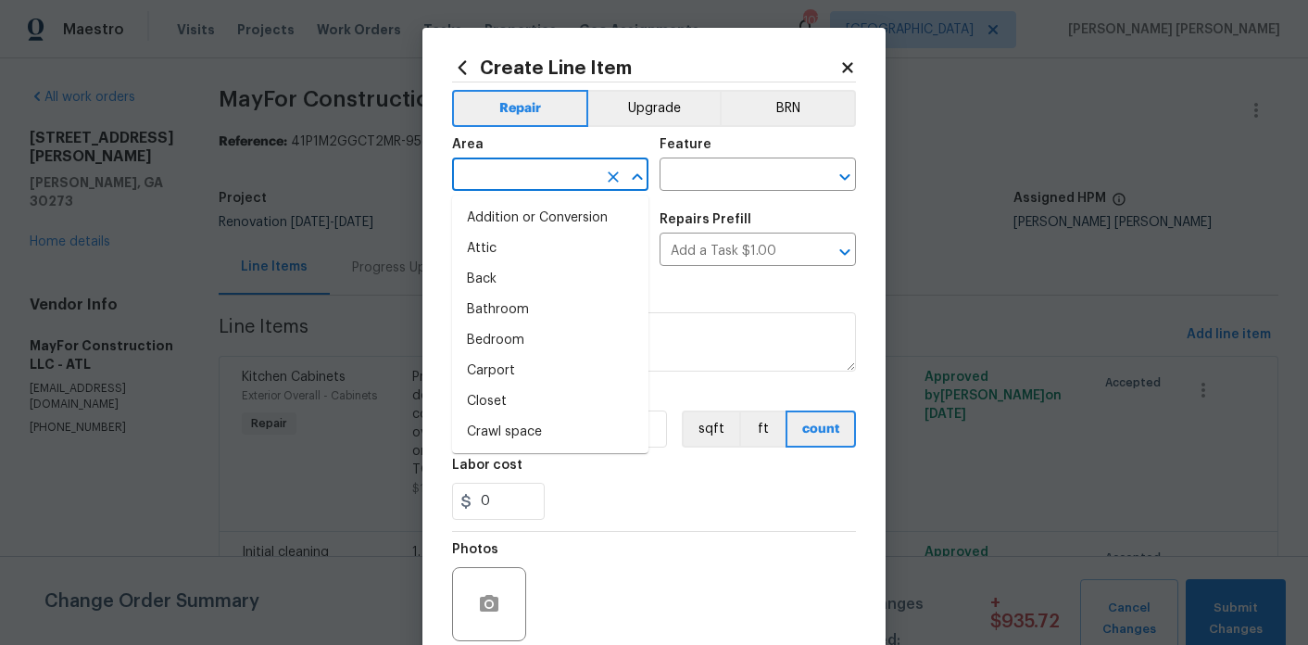
click at [542, 180] on input "text" at bounding box center [524, 176] width 145 height 29
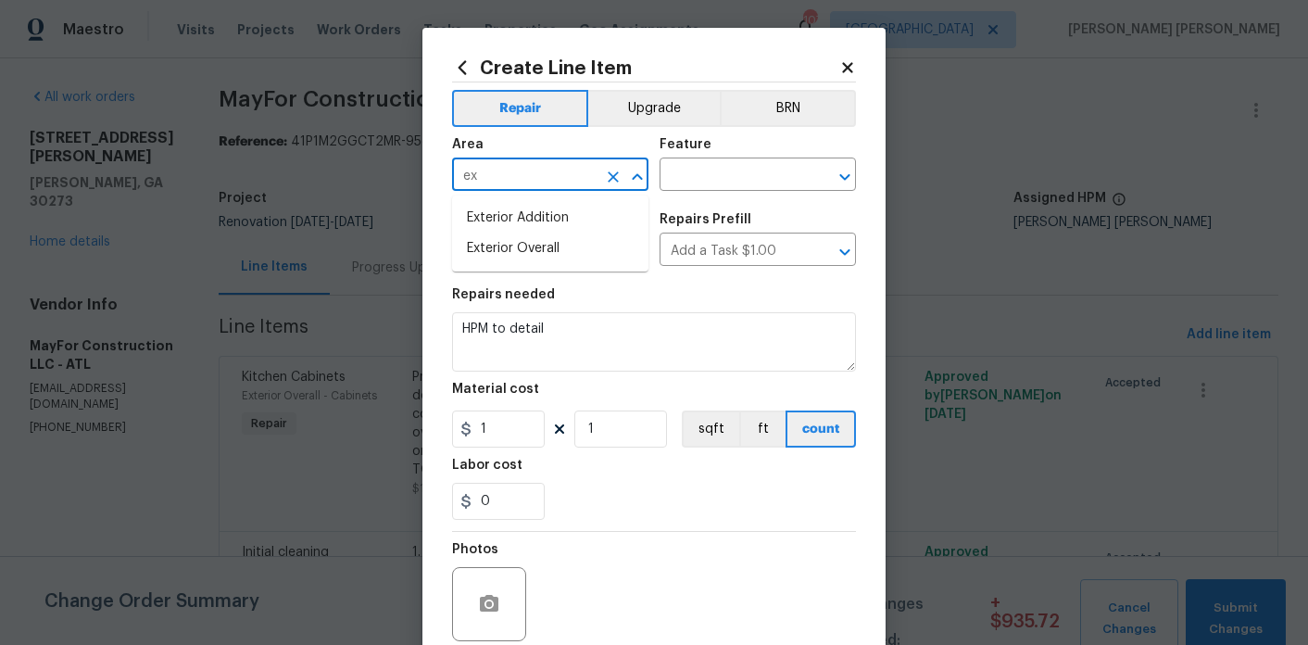
type input "e"
click at [560, 241] on li "Interior Overall" at bounding box center [550, 248] width 196 height 31
type input "Interior Overall"
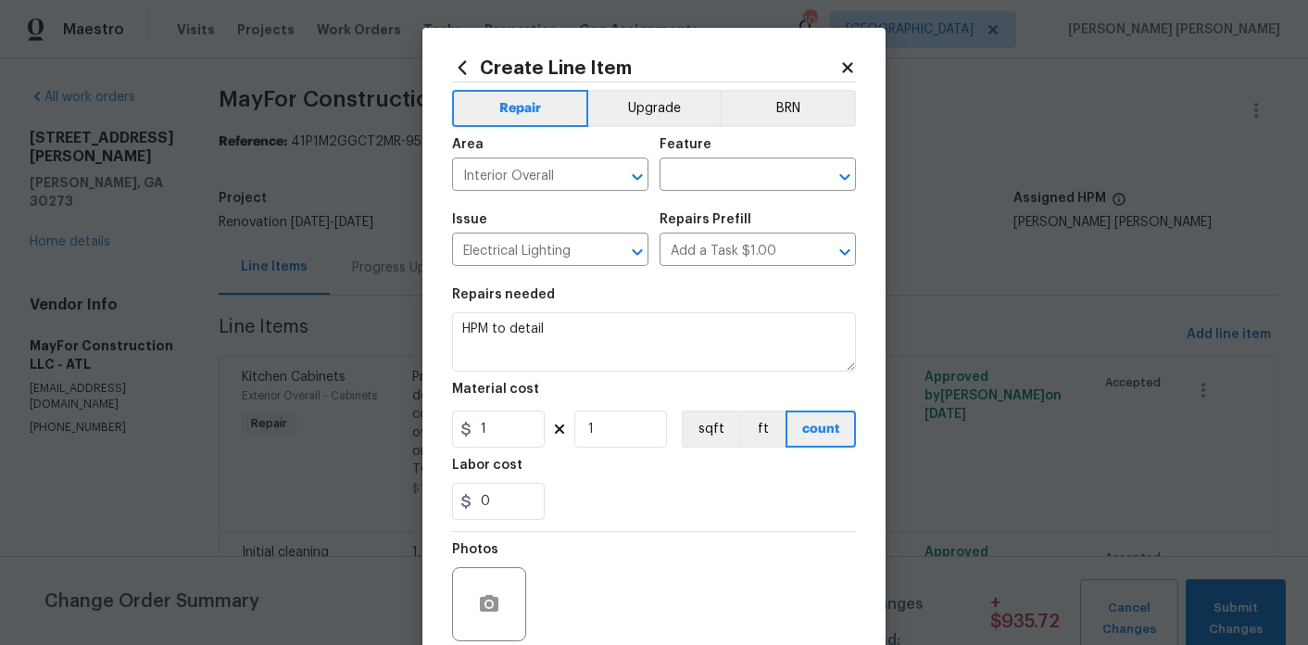
click at [718, 161] on div "Feature" at bounding box center [758, 150] width 196 height 24
click at [718, 176] on input "text" at bounding box center [732, 176] width 145 height 29
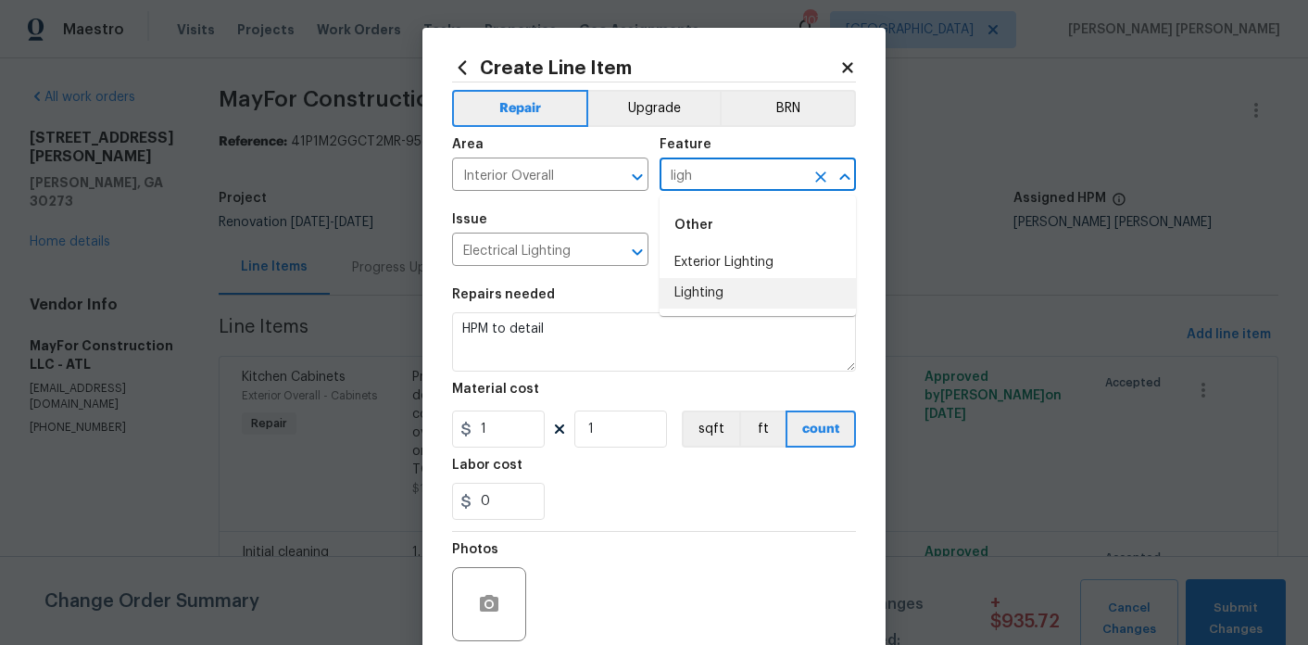
click at [720, 292] on li "Lighting" at bounding box center [758, 293] width 196 height 31
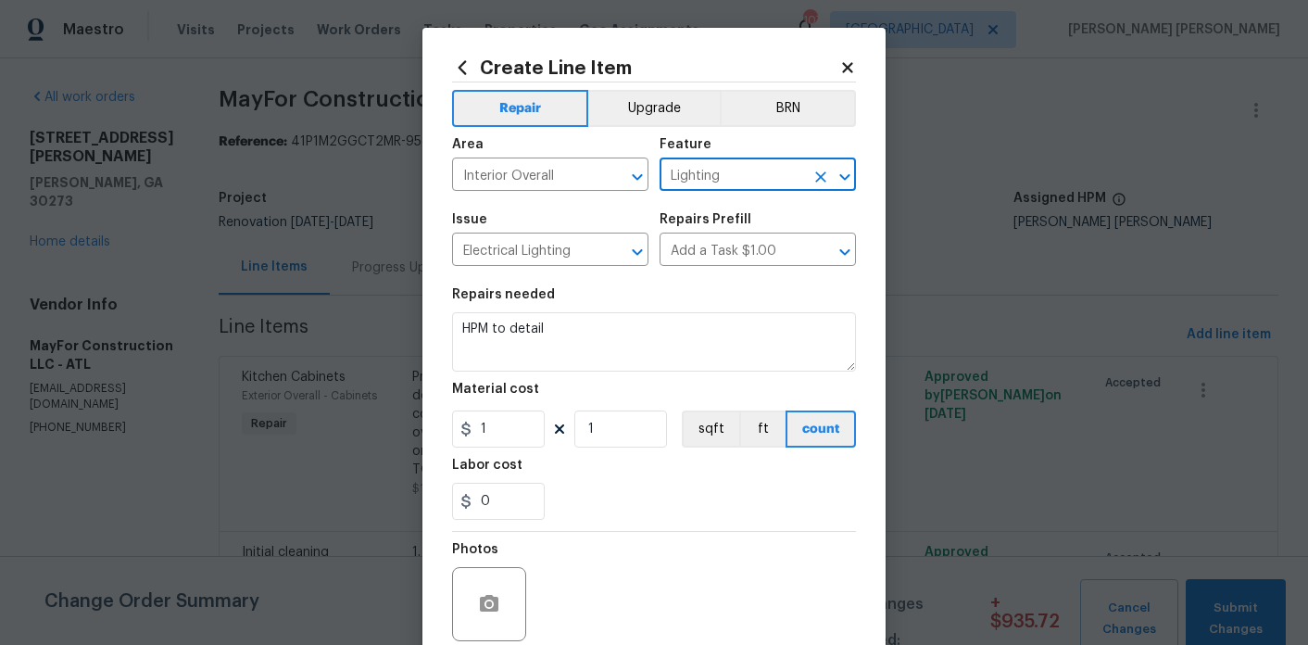
type input "Lighting"
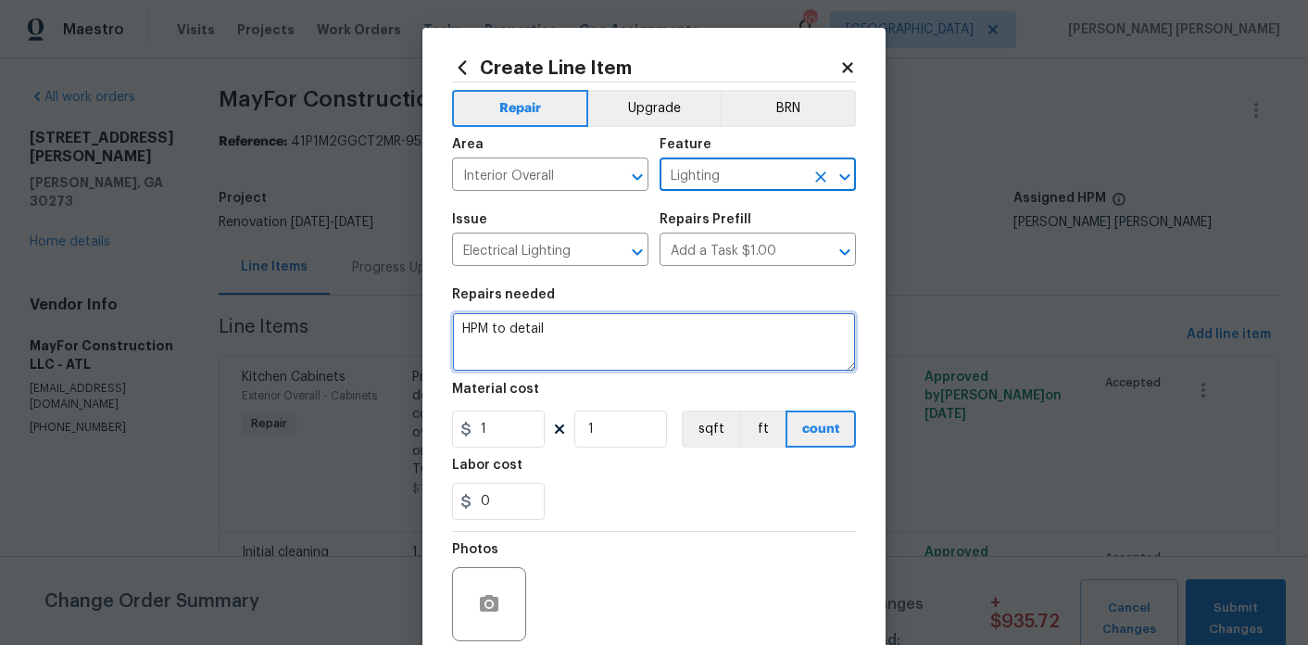
click at [632, 324] on textarea "HPM to detail" at bounding box center [654, 341] width 404 height 59
paste textarea "BRUSHED NICKEL LIGHTING PACKAGE. CEILING FAN TO FAMILY ROOM AND PRIMARY BEDROOM…"
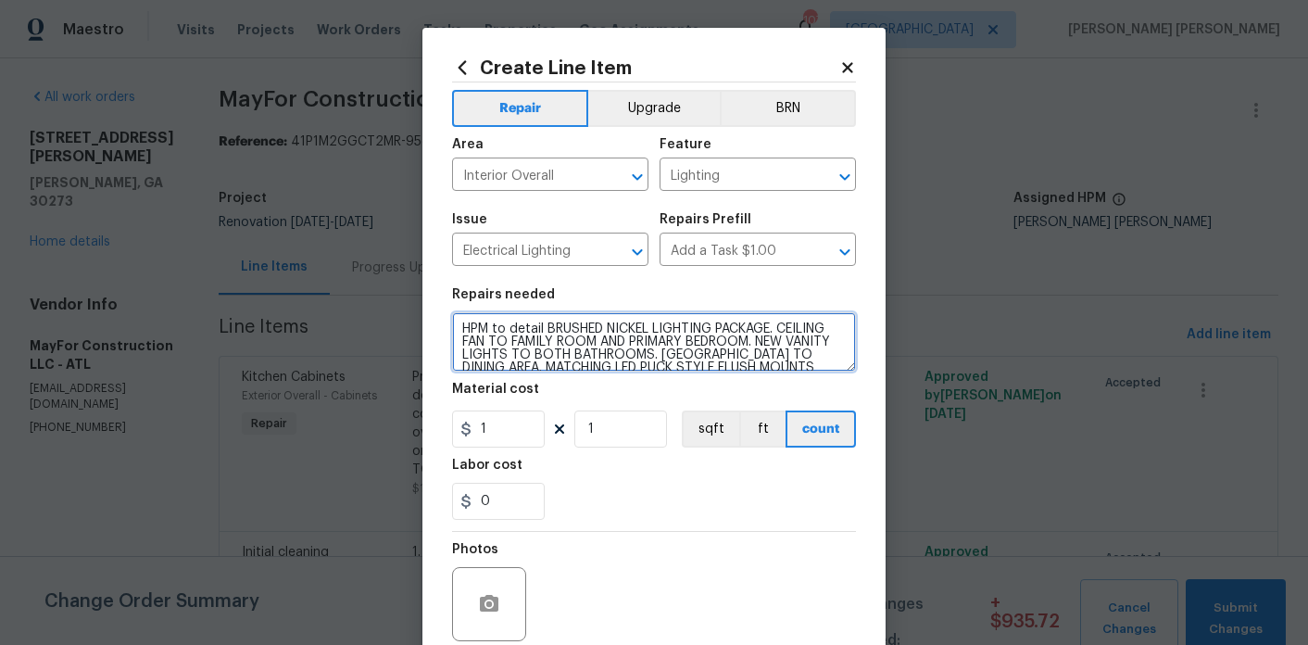
scroll to position [17, 0]
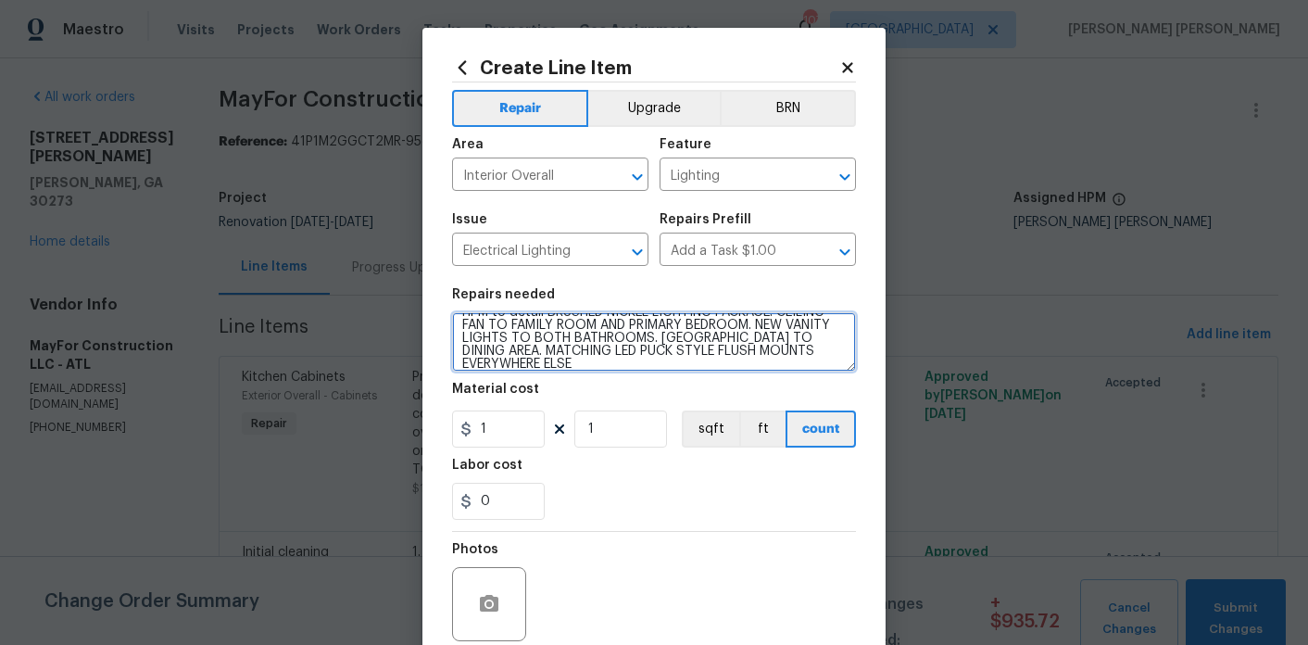
type textarea "HPM to detail BRUSHED NICKEL LIGHTING PACKAGE. CEILING FAN TO FAMILY ROOM AND P…"
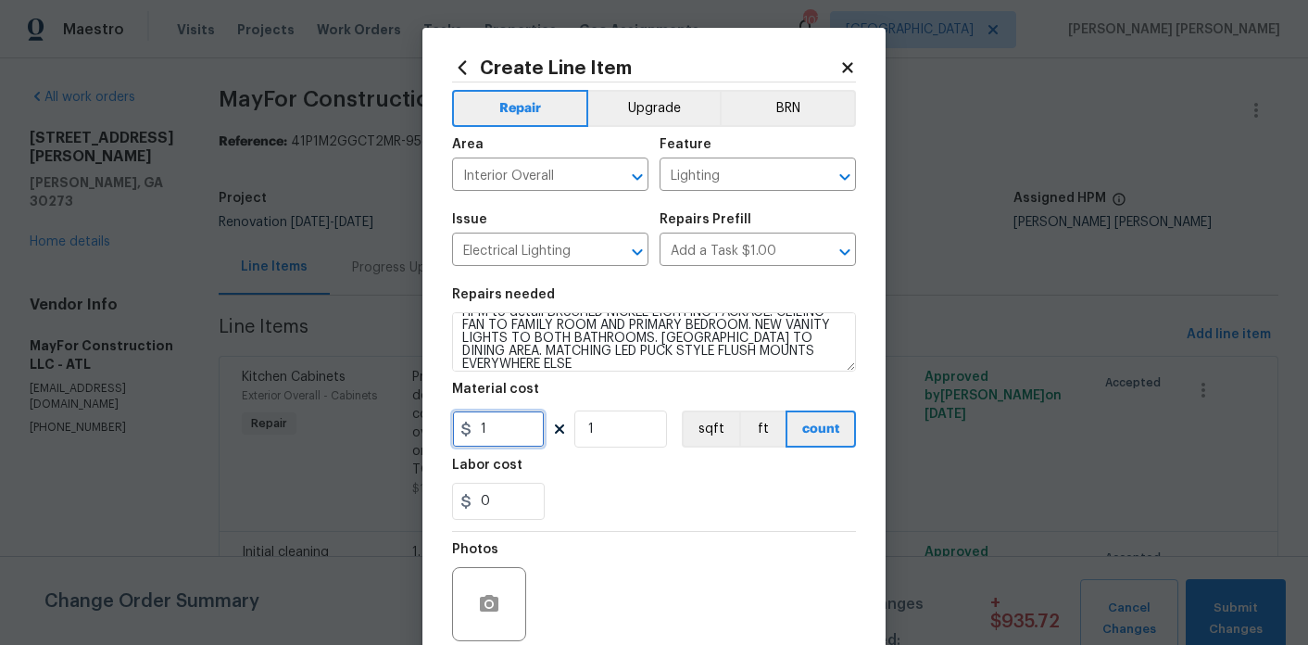
click at [524, 423] on input "1" at bounding box center [498, 428] width 93 height 37
click at [616, 125] on button "Upgrade" at bounding box center [654, 108] width 132 height 37
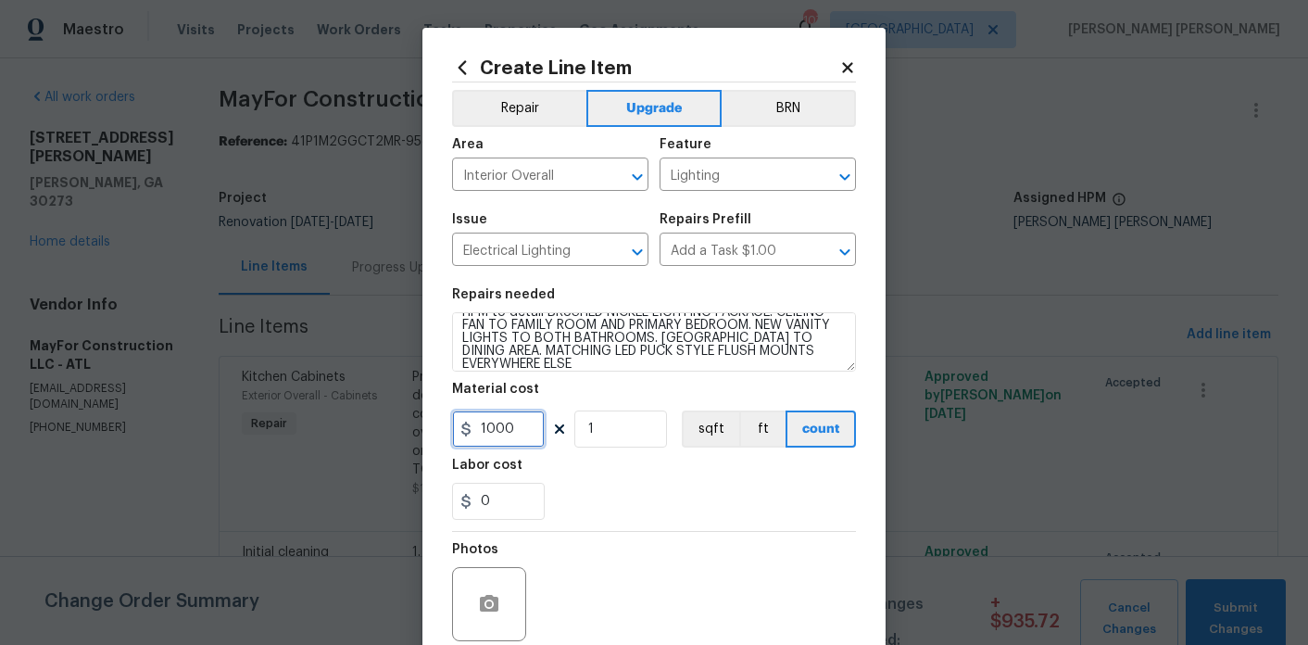
click at [521, 444] on input "1000" at bounding box center [498, 428] width 93 height 37
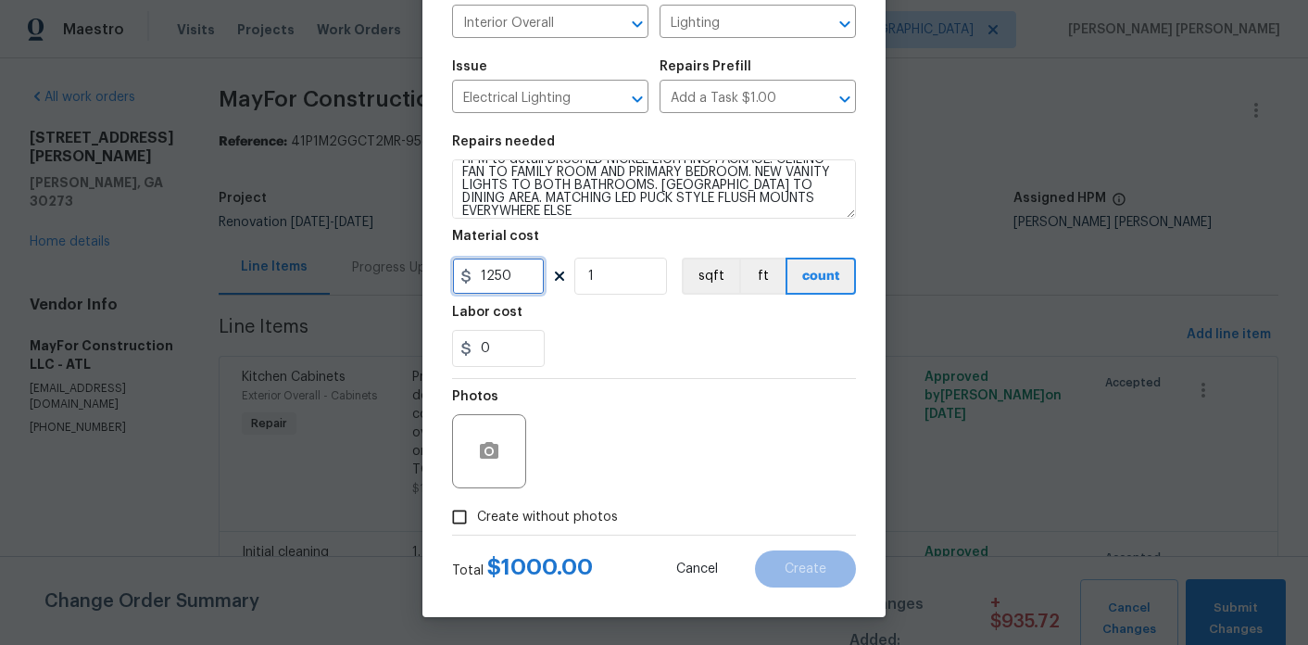
type input "1250"
click at [483, 456] on icon "button" at bounding box center [489, 450] width 19 height 17
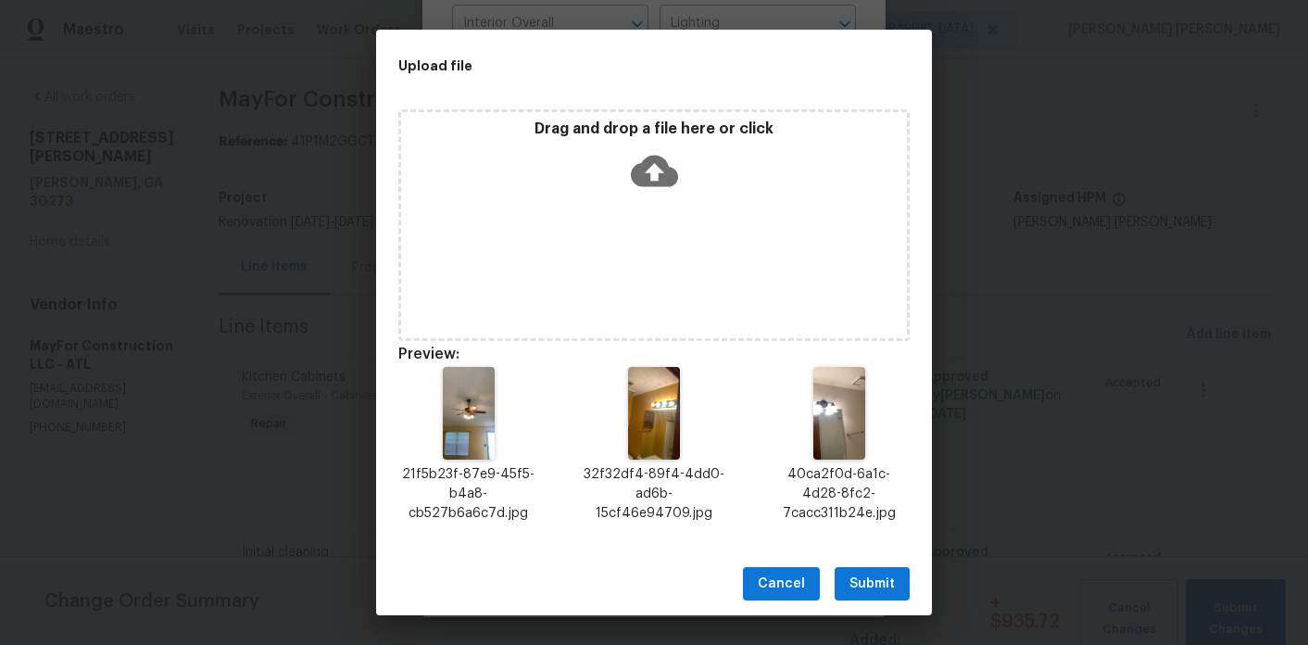
click at [867, 576] on span "Submit" at bounding box center [872, 584] width 45 height 23
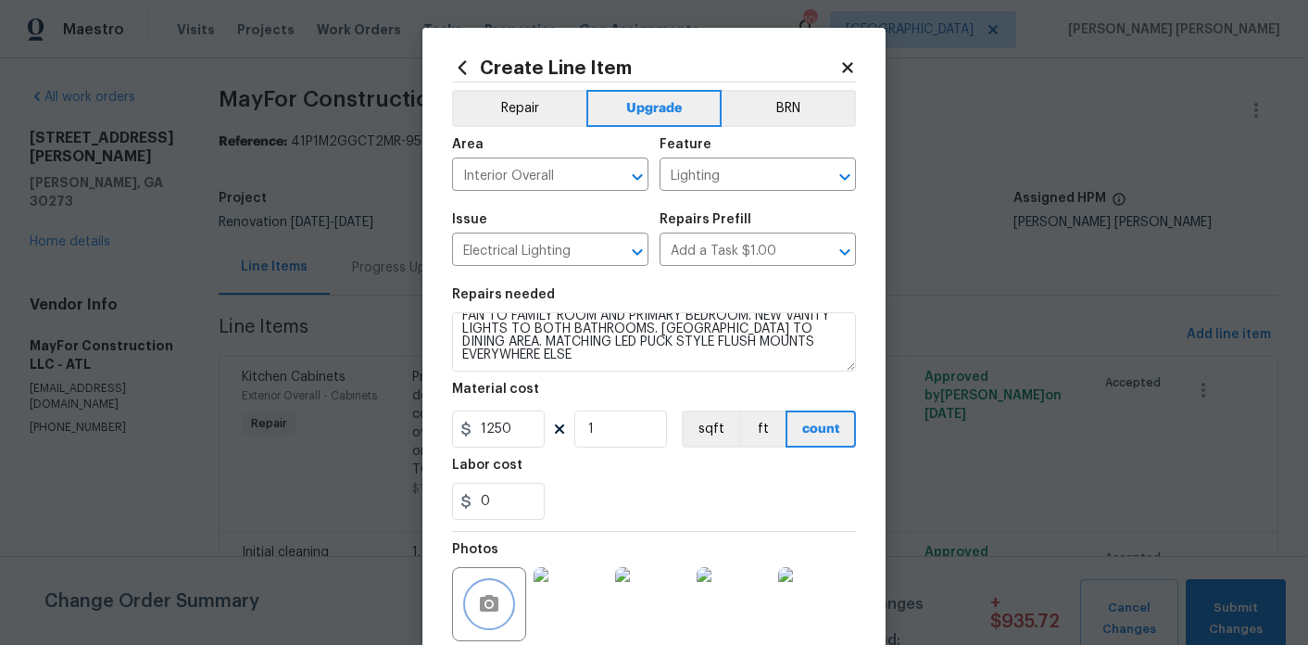
scroll to position [172, 0]
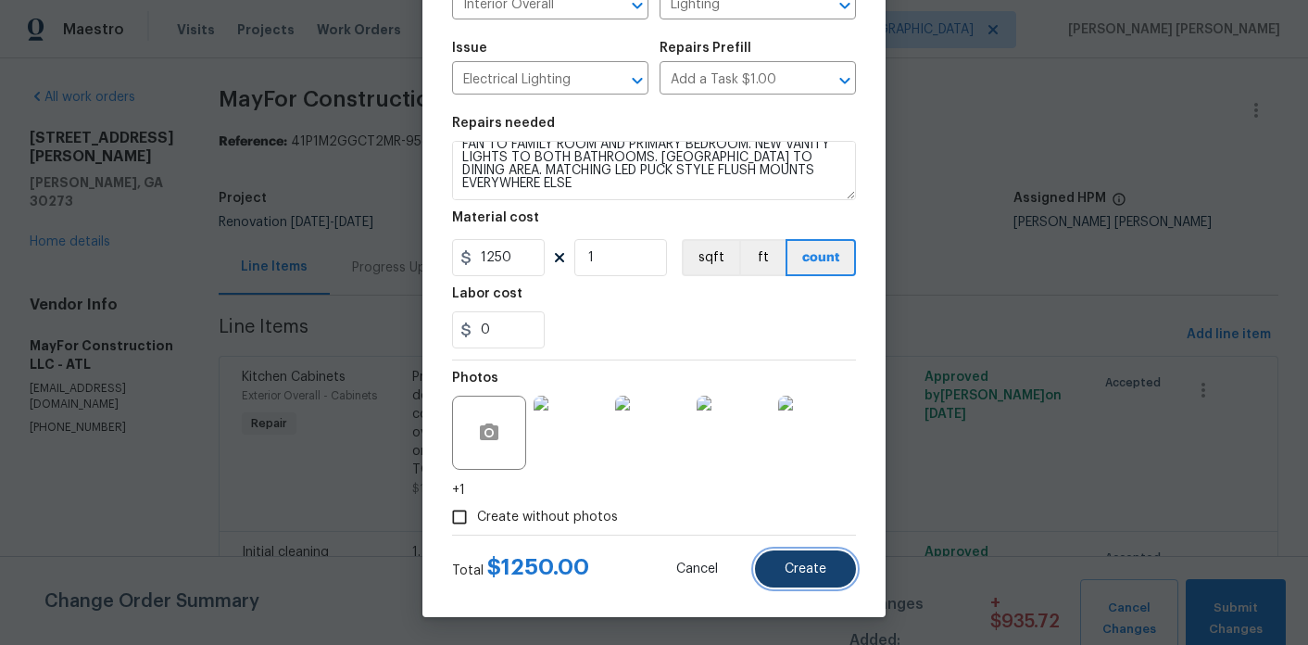
click at [787, 564] on span "Create" at bounding box center [806, 569] width 42 height 14
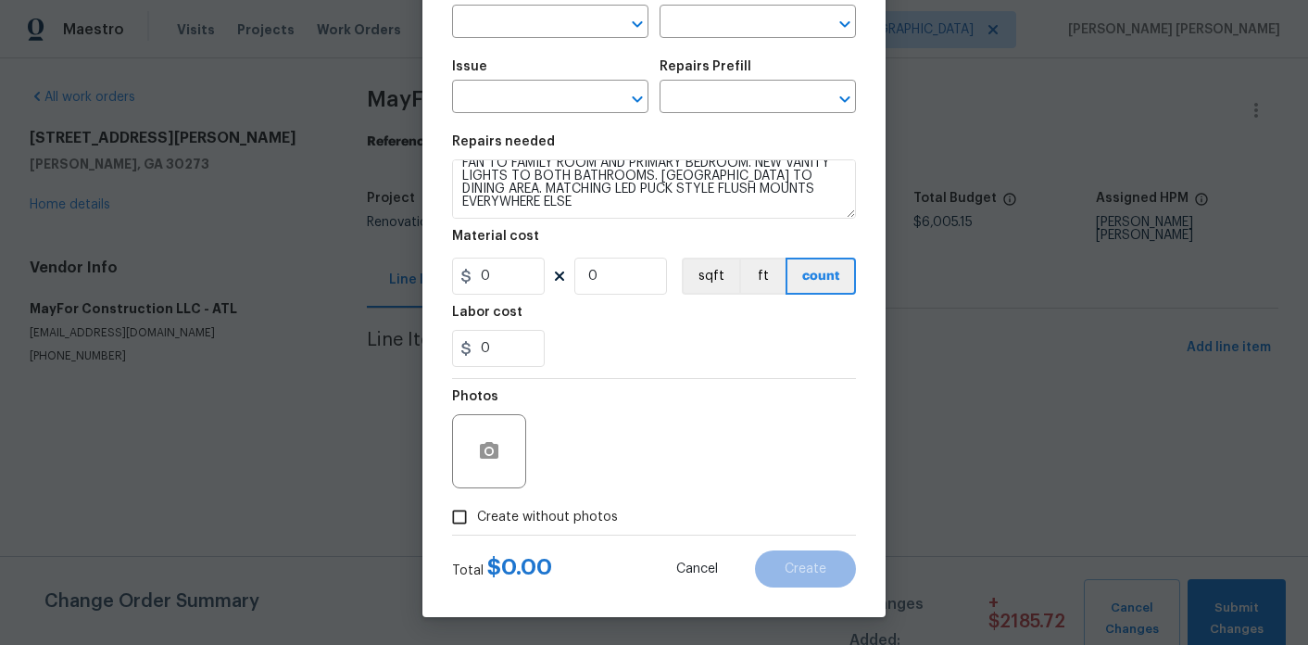
scroll to position [0, 0]
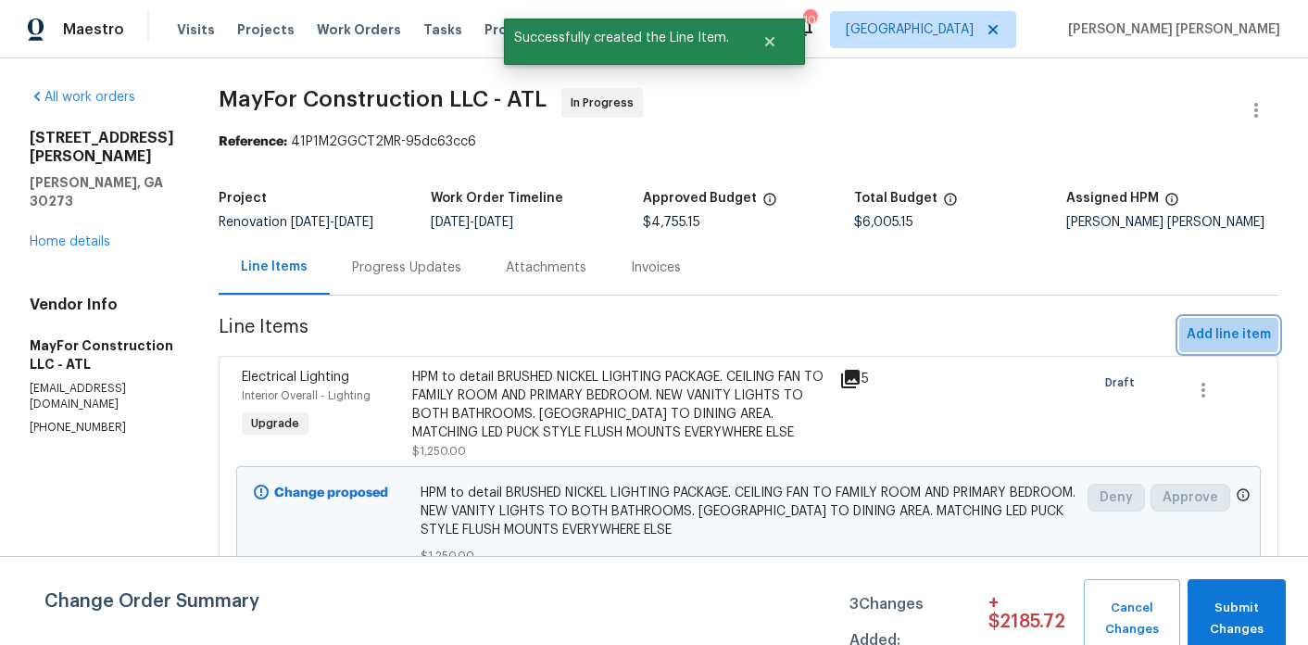
click at [1209, 334] on span "Add line item" at bounding box center [1229, 334] width 84 height 23
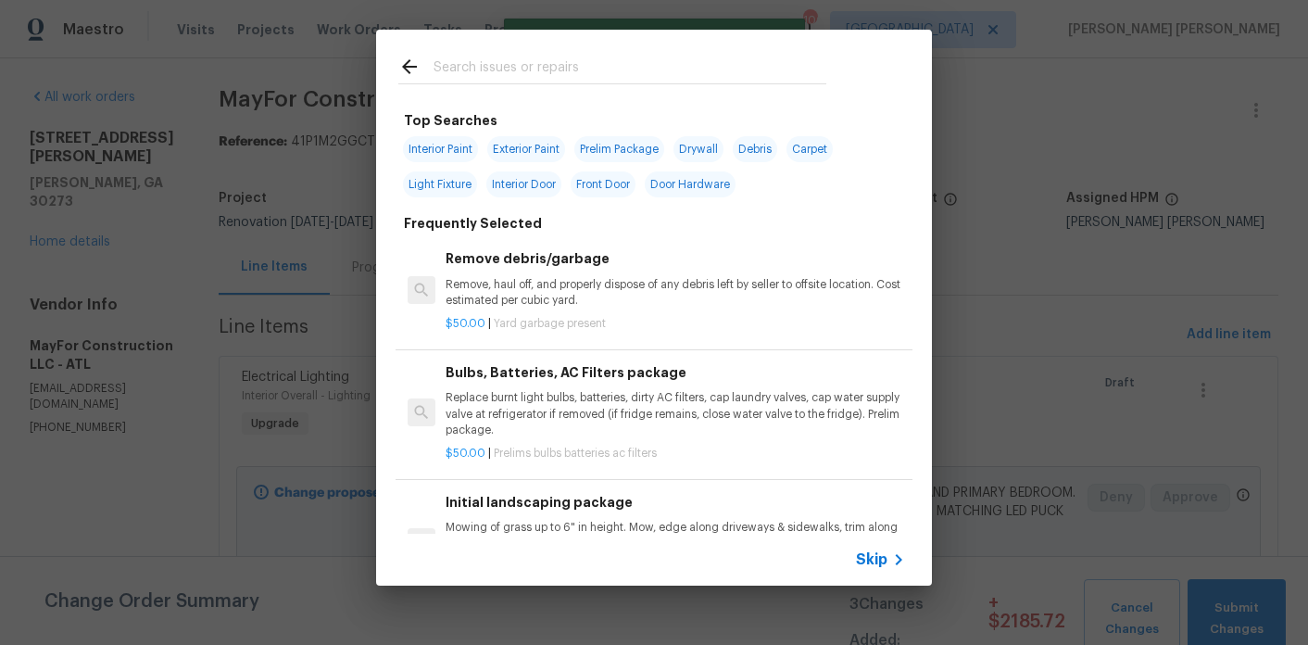
click at [485, 73] on input "text" at bounding box center [630, 70] width 393 height 28
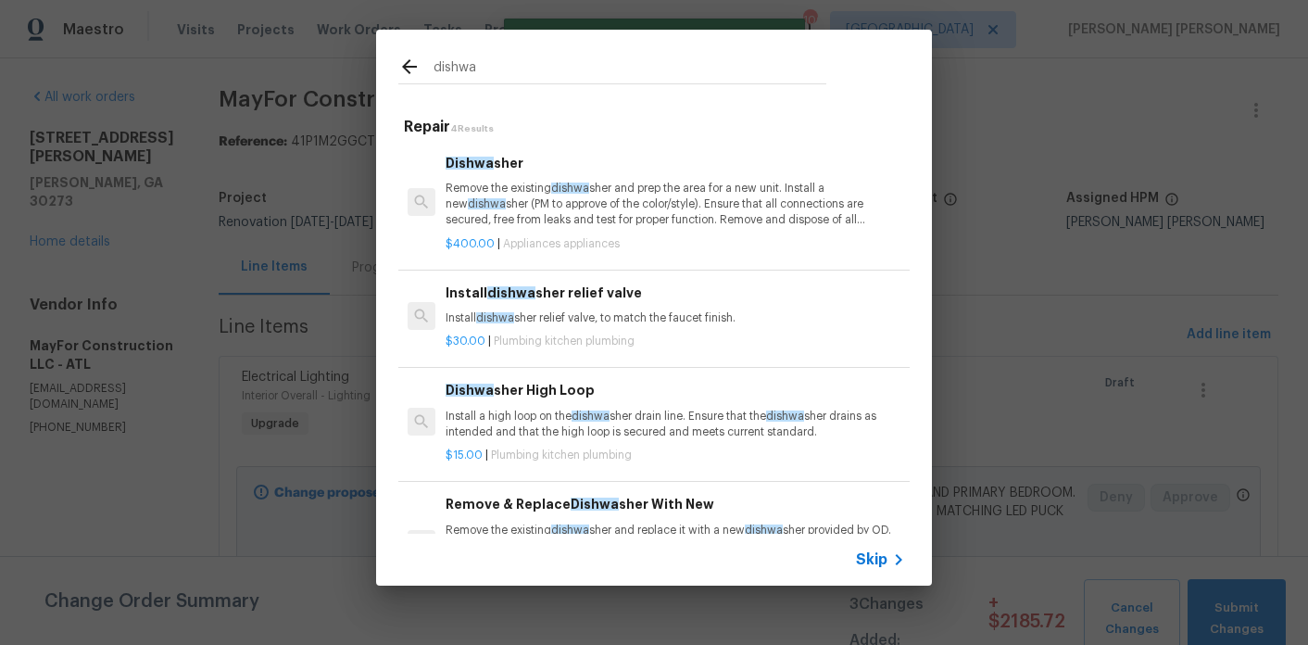
scroll to position [10, 0]
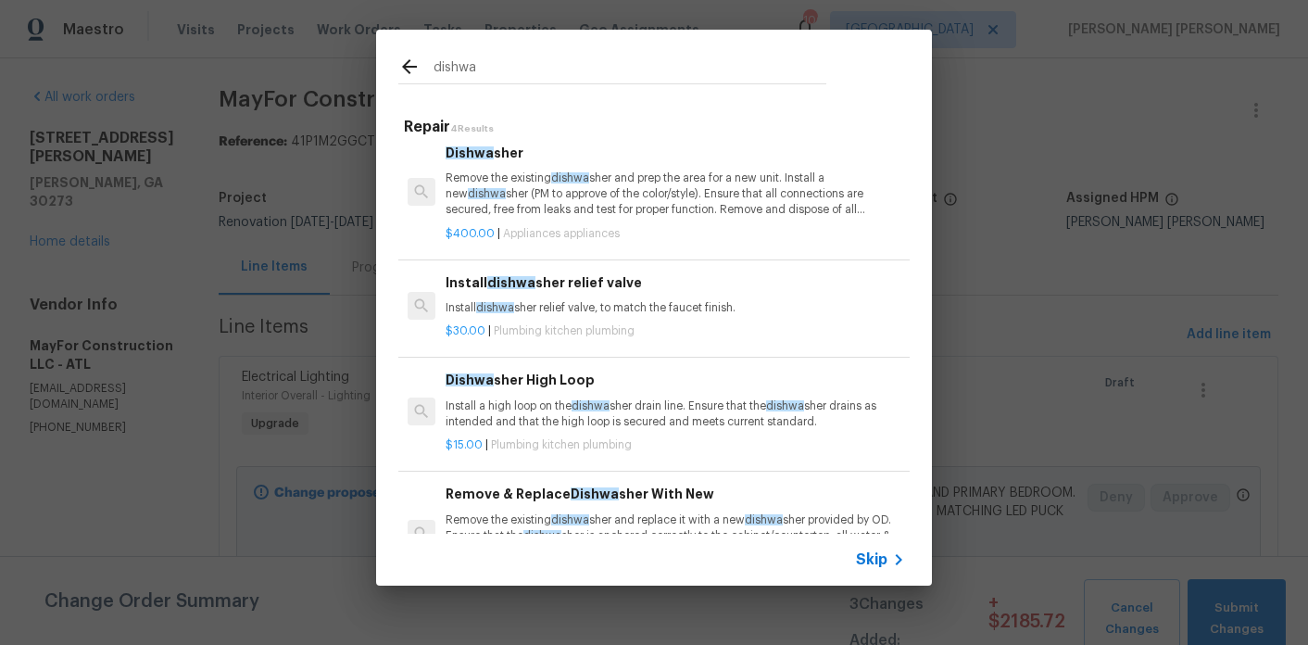
type input "dishwa"
click at [516, 511] on div "Remove & Replace Dishwa sher With New Remove the existing dishwa sher and repla…" at bounding box center [676, 522] width 460 height 76
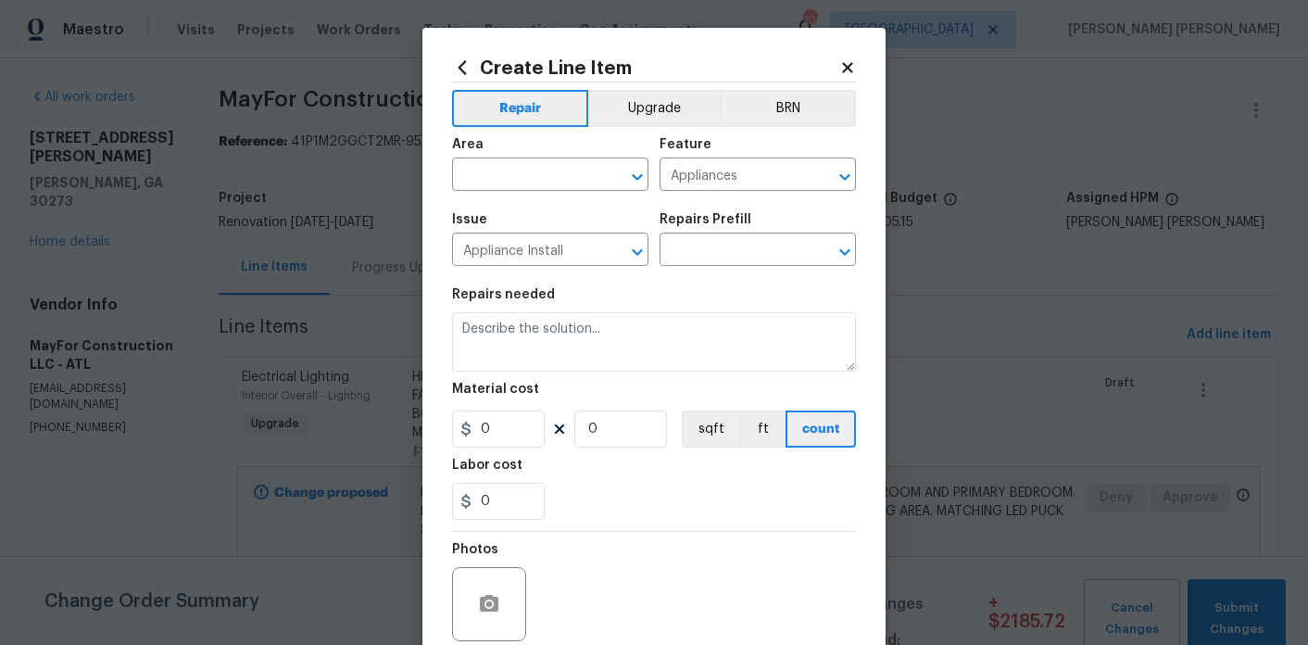
type textarea "Remove the existing dishwasher and replace it with a new dishwasher provided by…"
type input "1"
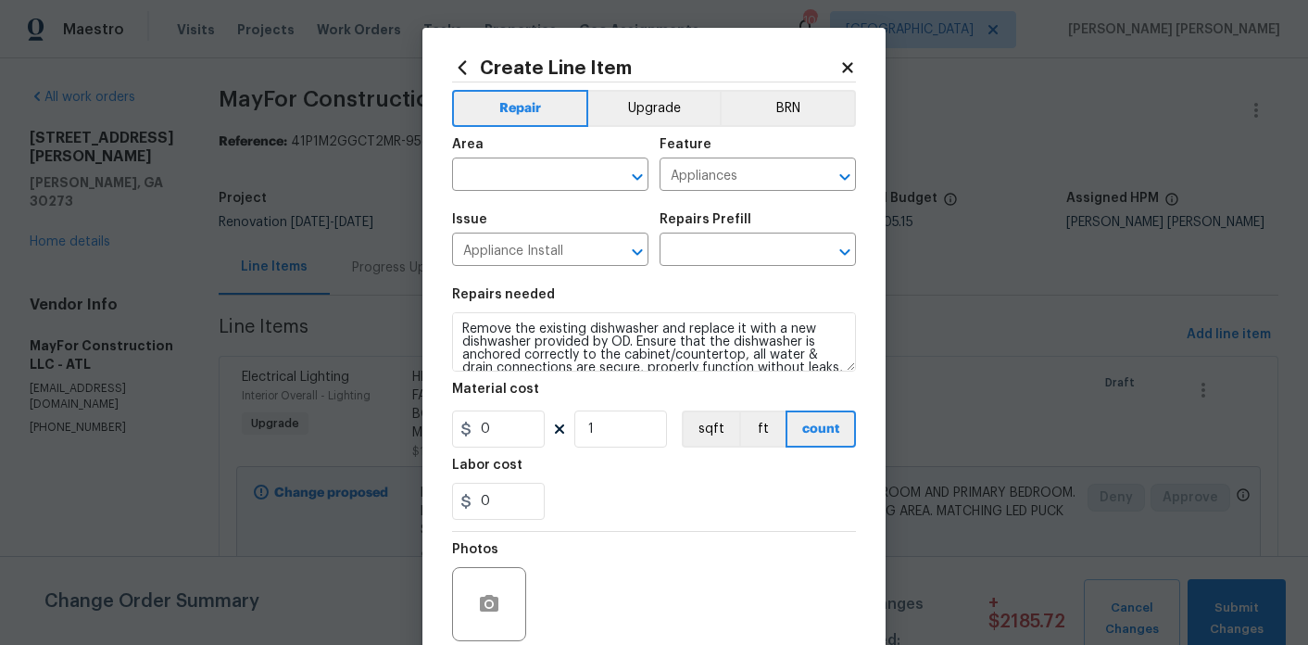
type input "Remove & Replace Dishwasher With New $75.00"
type input "75"
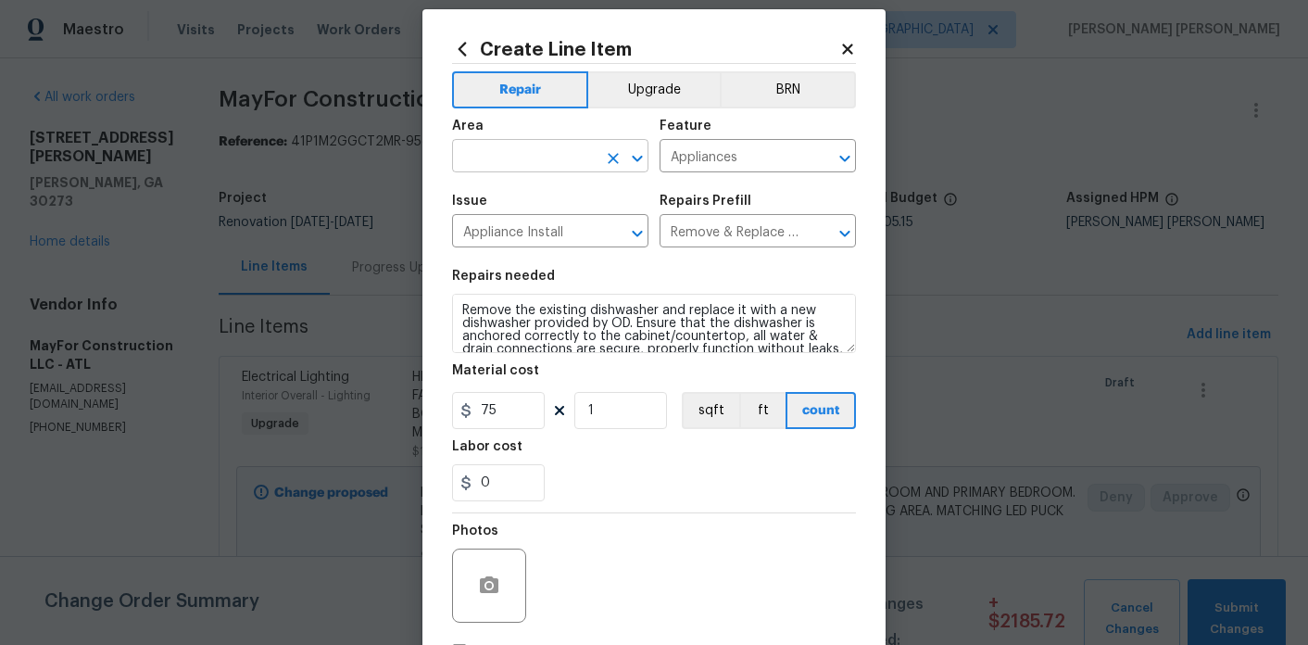
click at [536, 166] on input "text" at bounding box center [524, 158] width 145 height 29
click at [544, 225] on li "Interior Overall" at bounding box center [550, 230] width 196 height 31
type input "Interior Overall"
click at [640, 103] on button "Upgrade" at bounding box center [654, 89] width 132 height 37
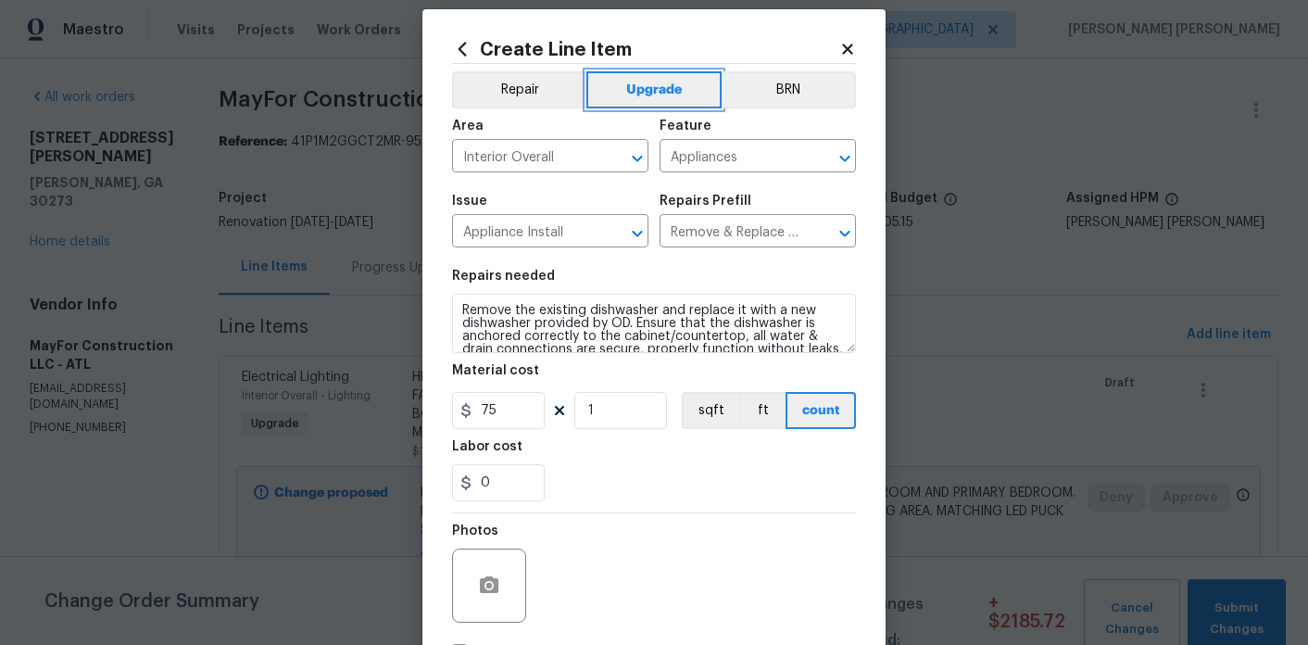
scroll to position [39, 0]
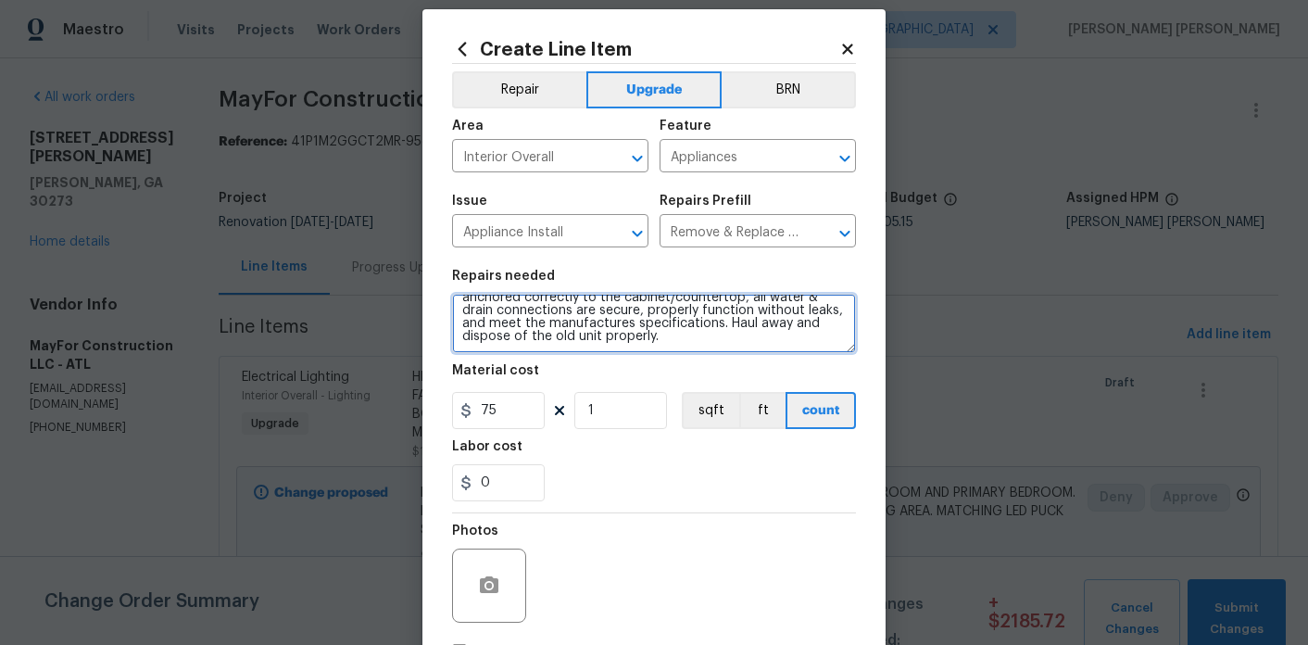
click at [662, 349] on textarea "Remove the existing dishwasher and replace it with a new dishwasher provided by…" at bounding box center [654, 323] width 404 height 59
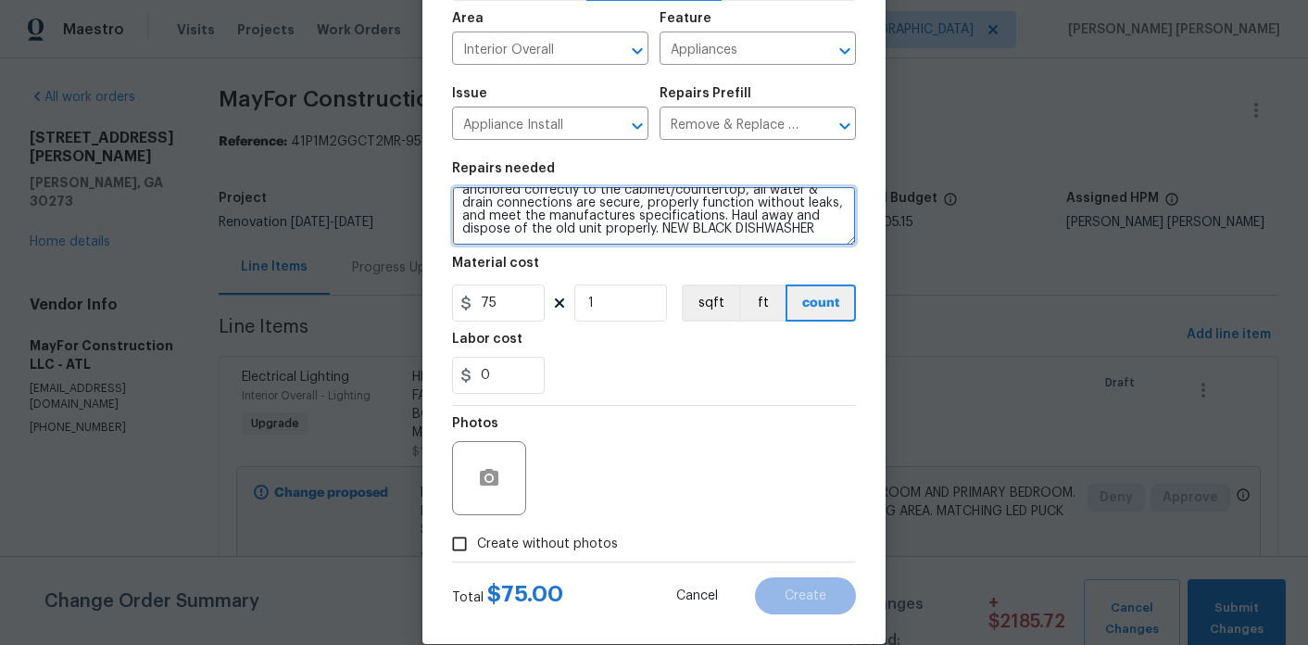
scroll to position [154, 0]
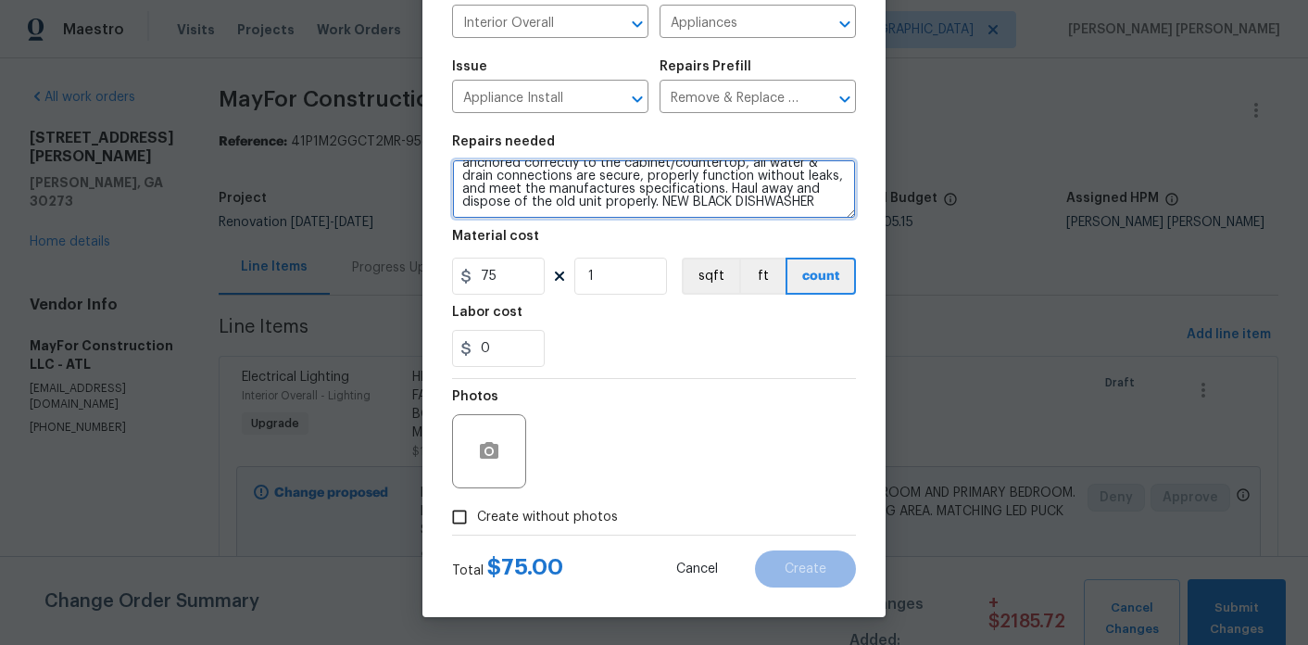
type textarea "Remove the existing dishwasher and replace it with a new dishwasher provided by…"
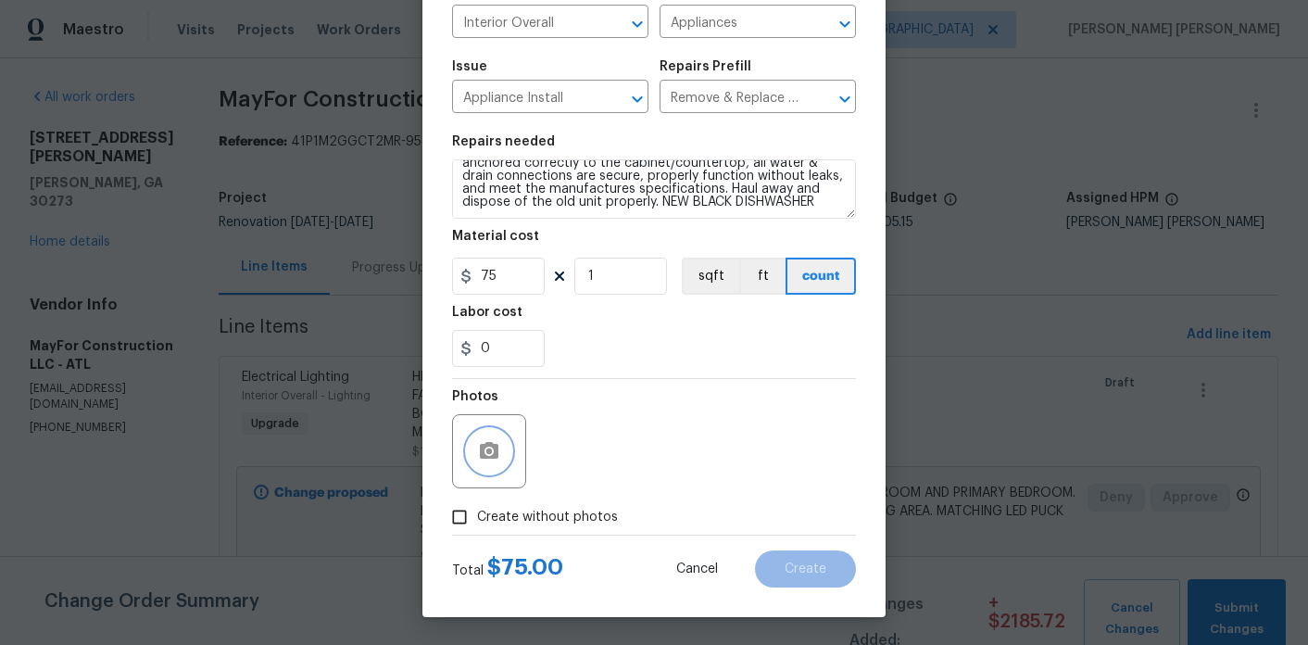
click at [490, 452] on circle "button" at bounding box center [489, 451] width 6 height 6
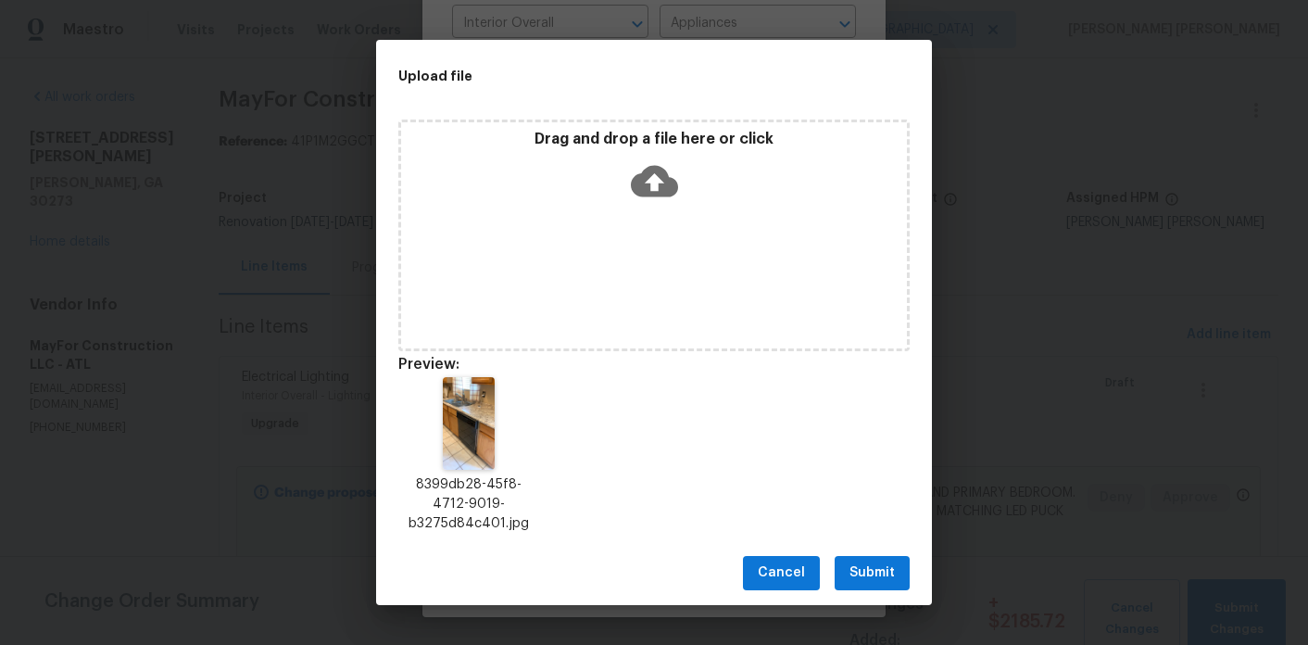
click at [874, 570] on span "Submit" at bounding box center [872, 572] width 45 height 23
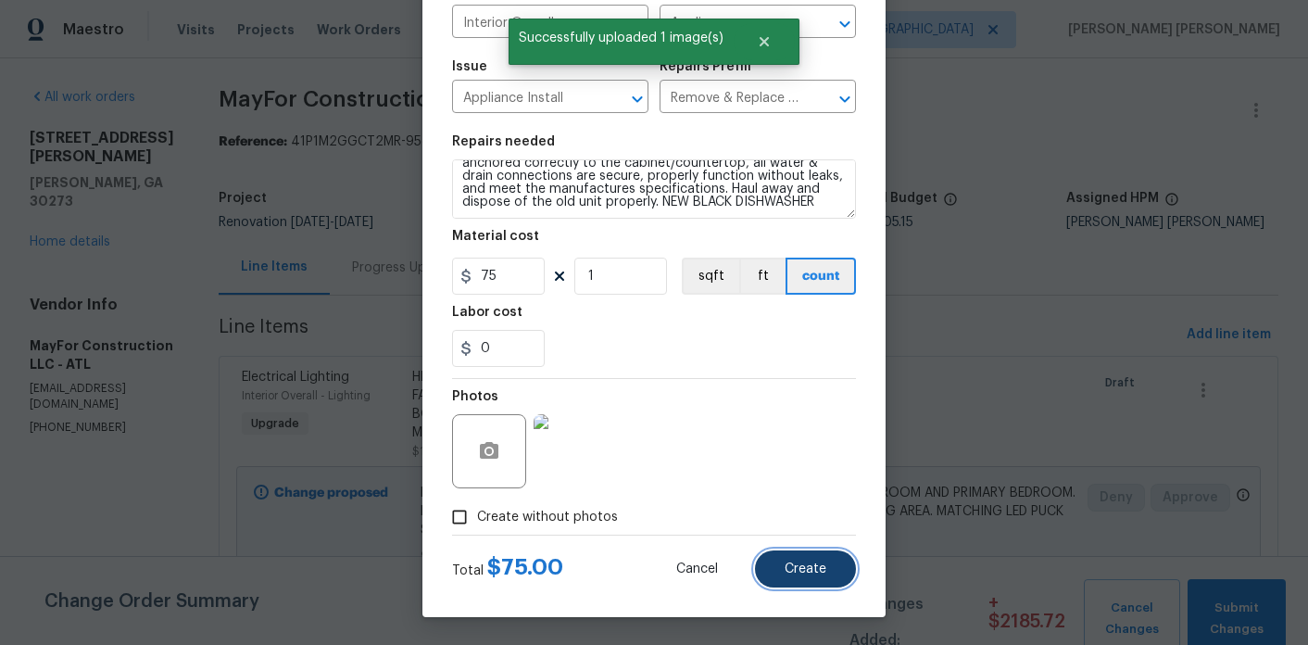
click at [815, 576] on button "Create" at bounding box center [805, 568] width 101 height 37
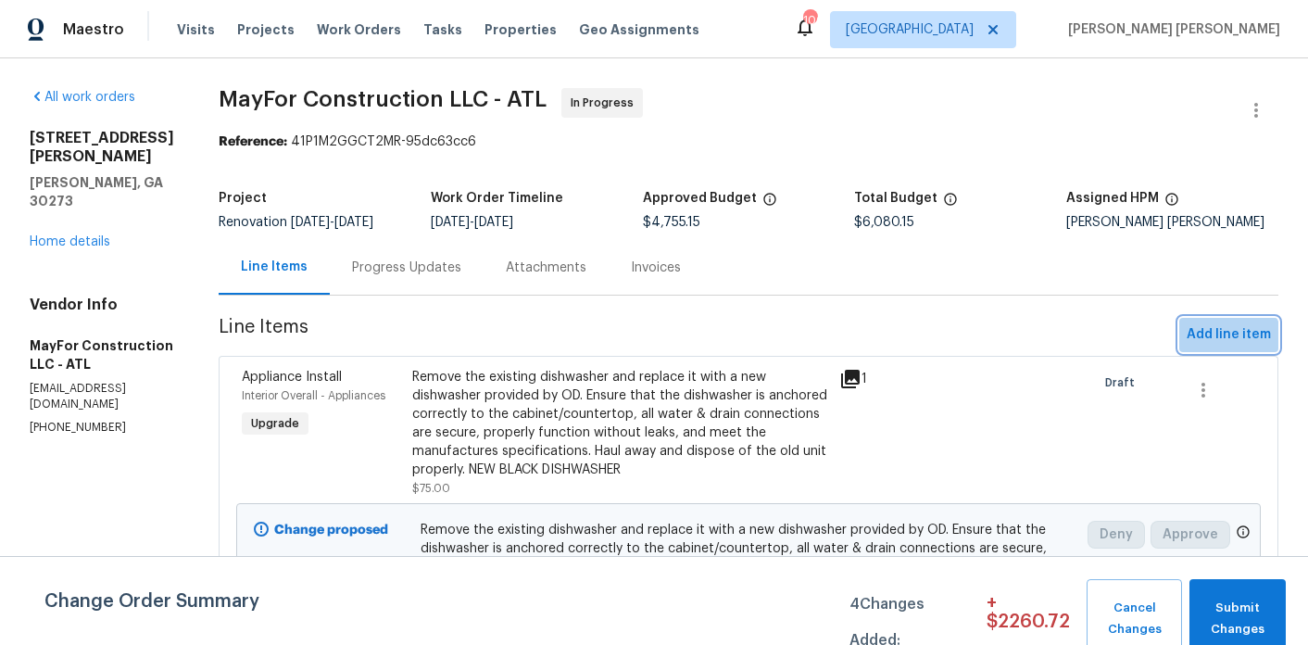
click at [1230, 347] on button "Add line item" at bounding box center [1229, 335] width 99 height 34
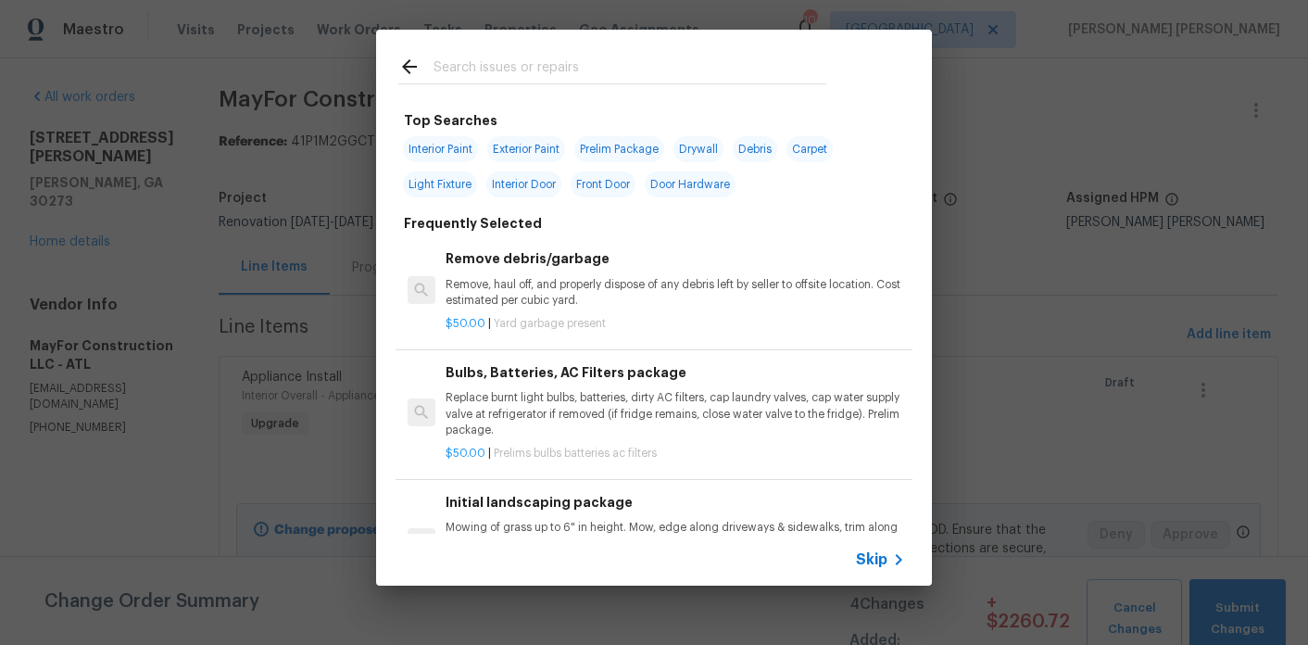
click at [514, 70] on input "text" at bounding box center [630, 70] width 393 height 28
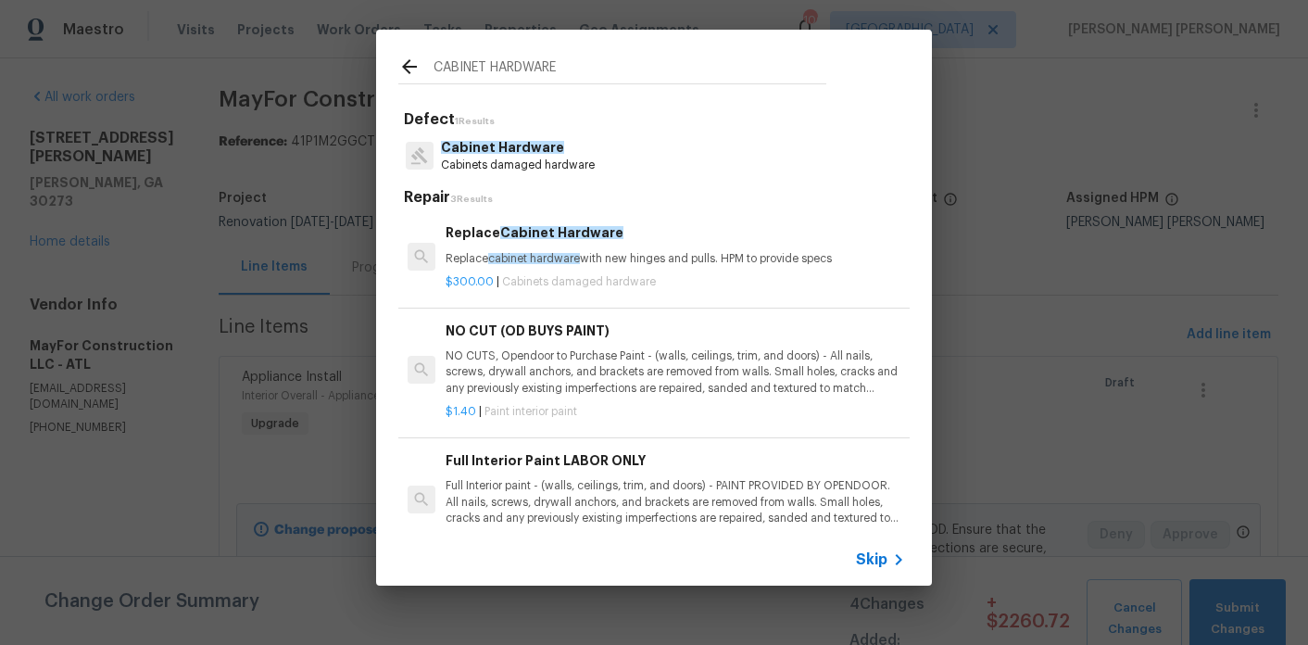
type input "CABINET HARDWARE"
click at [557, 272] on div "$300.00 | Cabinets damaged hardware" at bounding box center [676, 278] width 460 height 23
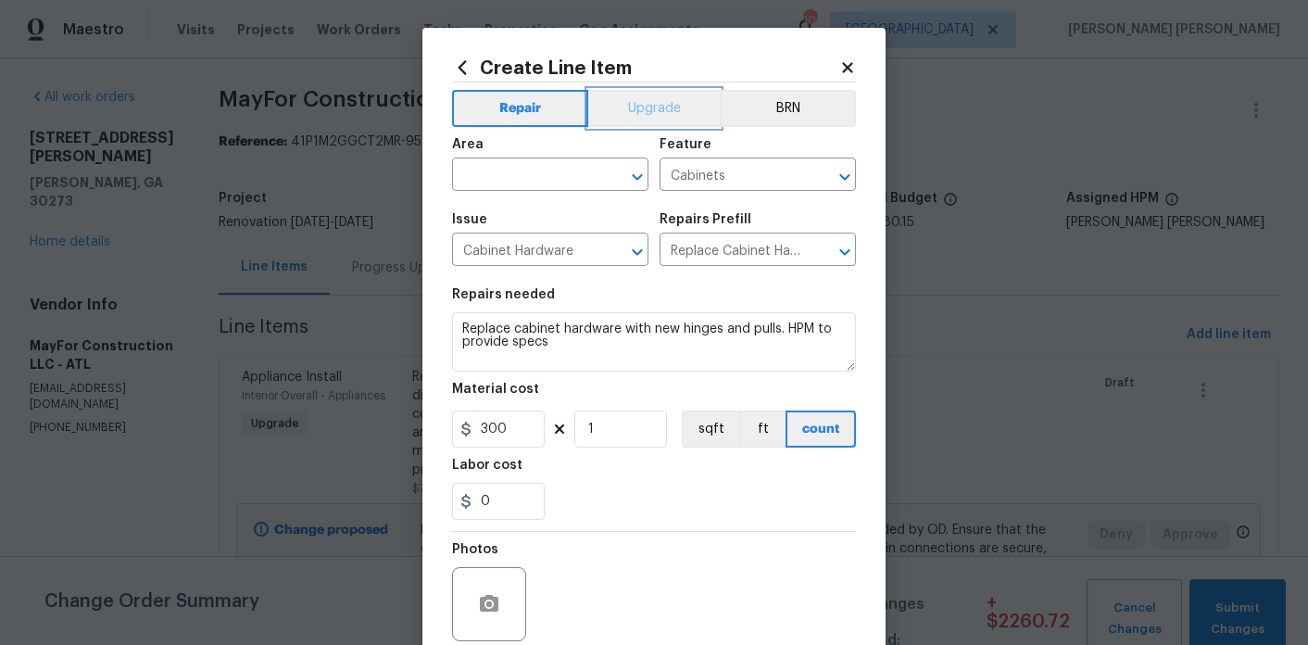
click at [632, 108] on button "Upgrade" at bounding box center [654, 108] width 132 height 37
click at [538, 171] on input "text" at bounding box center [524, 176] width 145 height 29
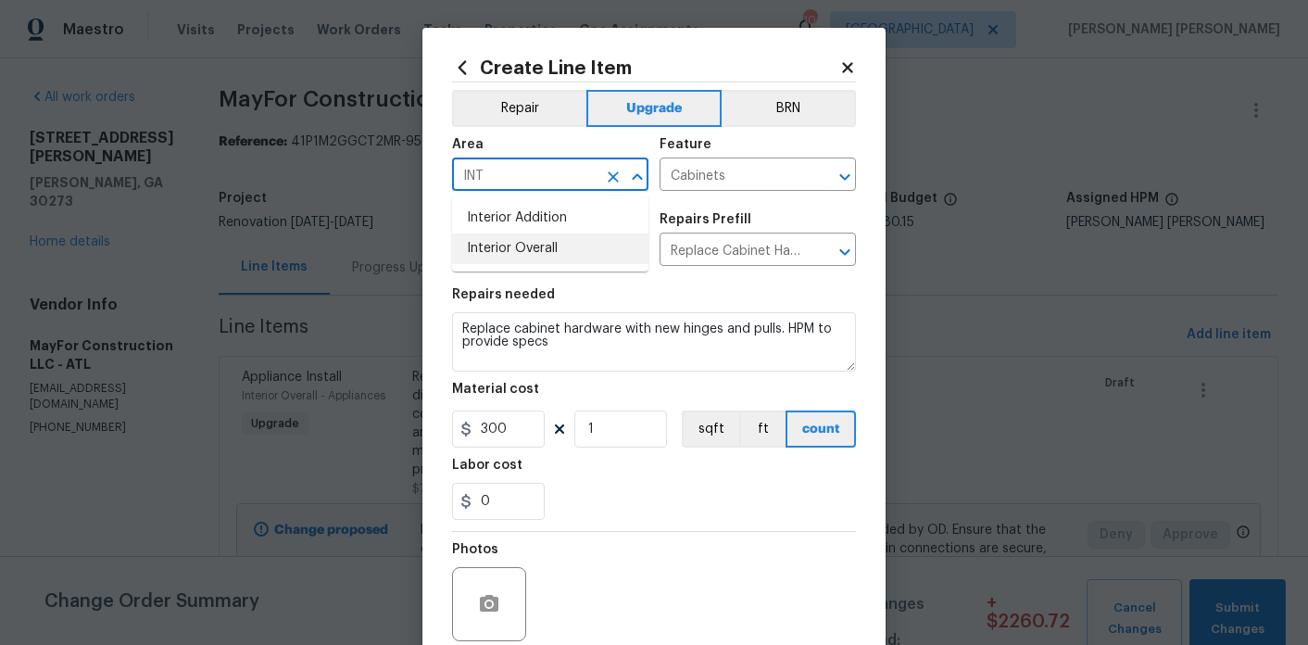
click at [555, 235] on li "Interior Overall" at bounding box center [550, 248] width 196 height 31
type input "Interior Overall"
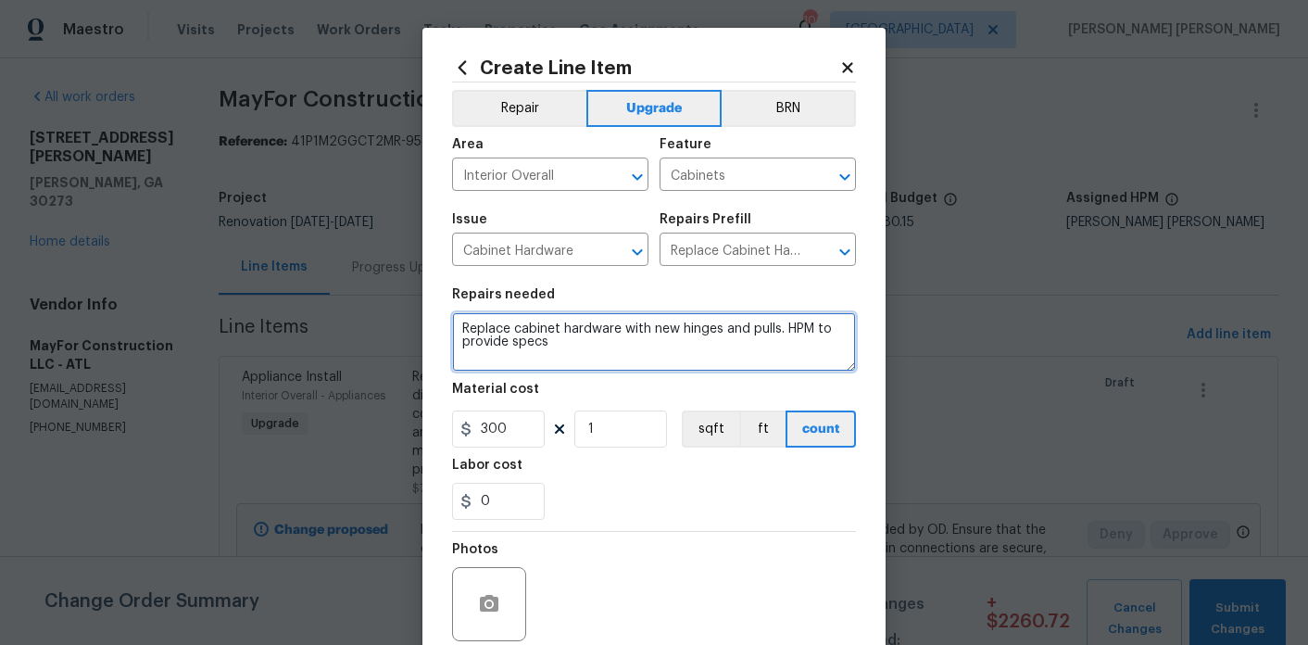
click at [558, 349] on textarea "Replace cabinet hardware with new hinges and pulls. HPM to provide specs" at bounding box center [654, 341] width 404 height 59
paste textarea "BRUSHED NICKEL TO ALL CABINETS"
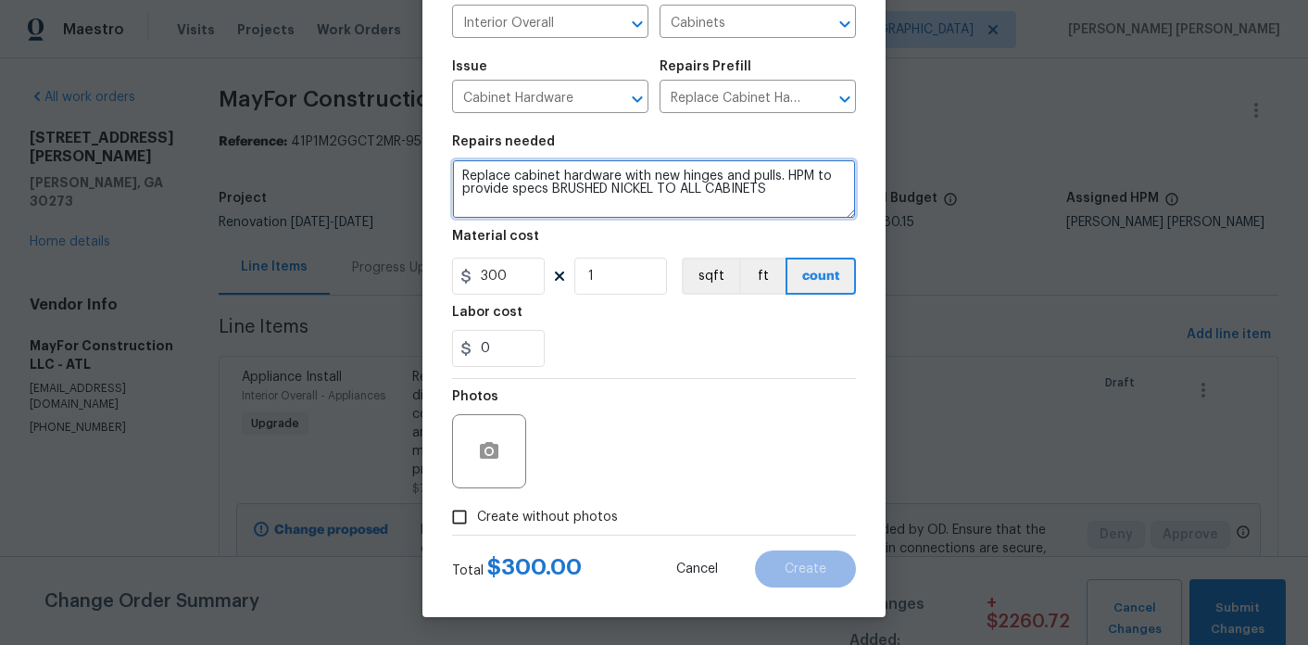
type textarea "Replace cabinet hardware with new hinges and pulls. HPM to provide specs BRUSHE…"
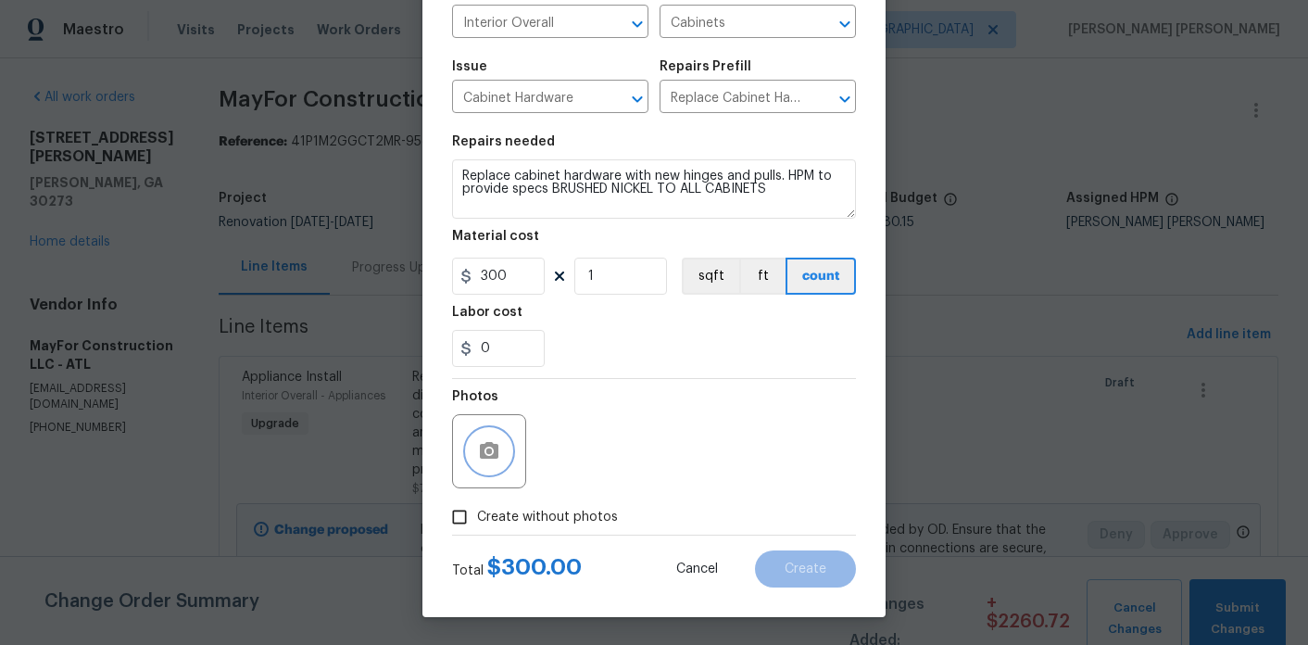
click at [481, 452] on icon "button" at bounding box center [489, 450] width 19 height 17
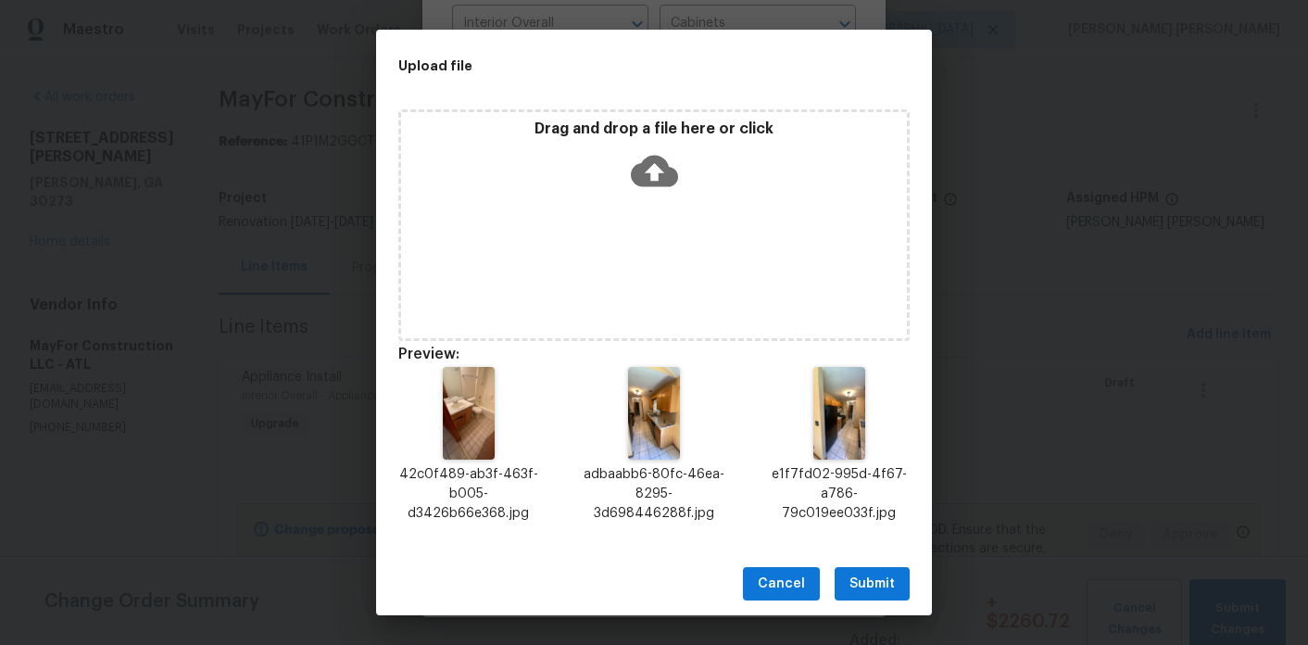
click at [852, 576] on span "Submit" at bounding box center [872, 584] width 45 height 23
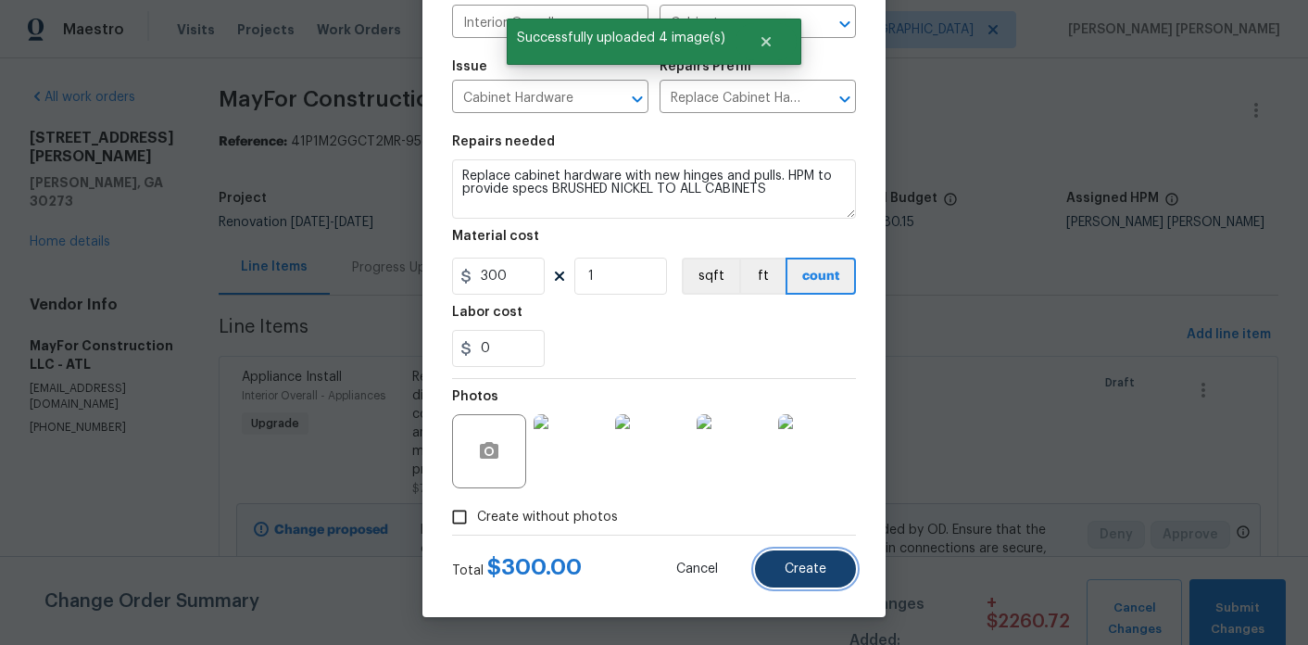
click at [811, 574] on span "Create" at bounding box center [806, 569] width 42 height 14
type input "0"
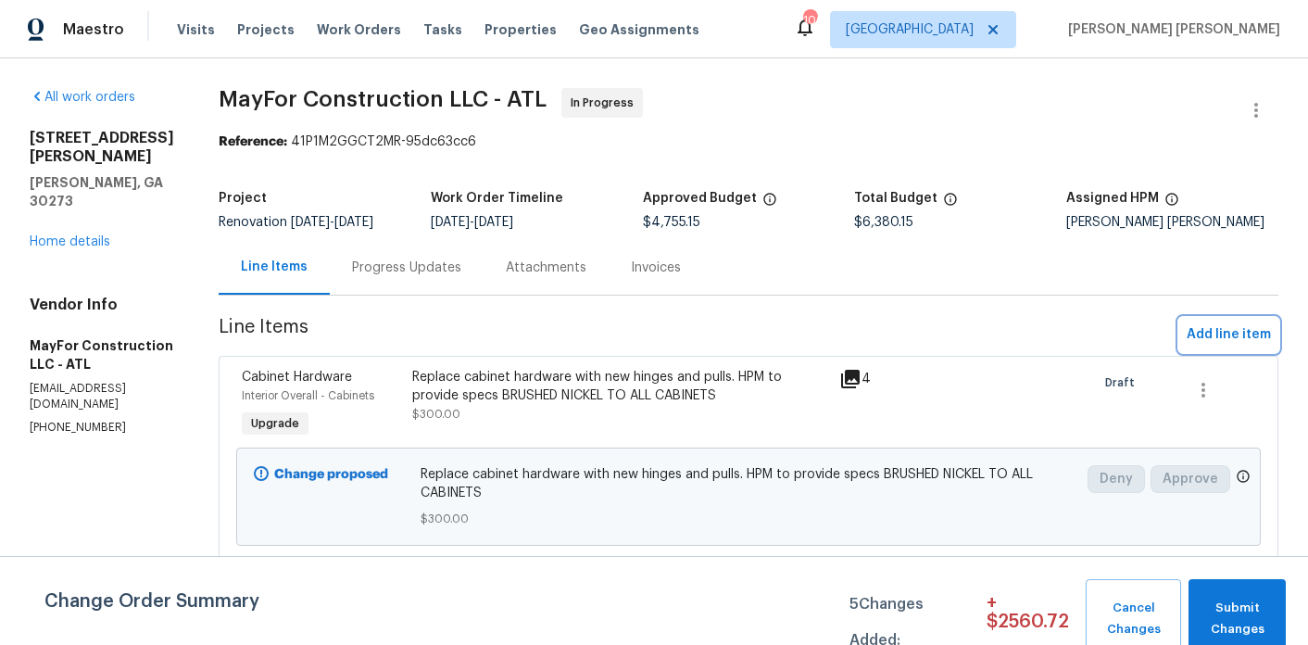
click at [1200, 334] on span "Add line item" at bounding box center [1229, 334] width 84 height 23
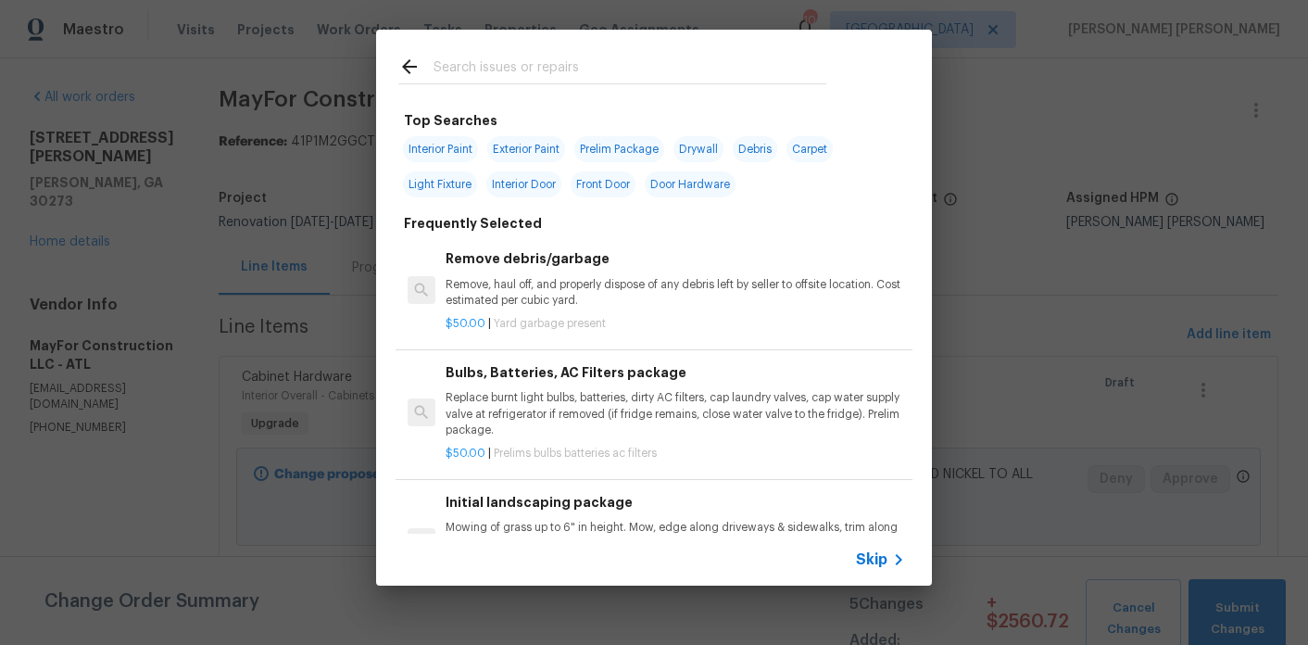
click at [557, 75] on input "text" at bounding box center [630, 70] width 393 height 28
type input "I"
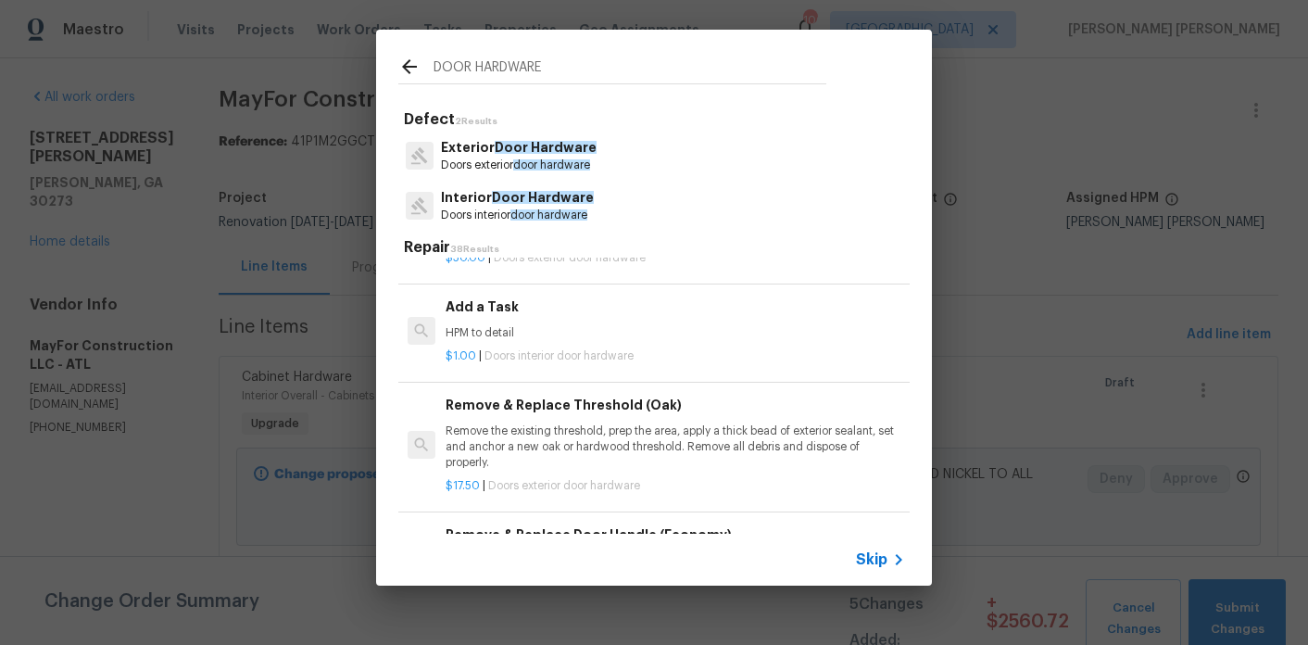
scroll to position [107, 0]
type input "DOOR HARDWARE"
click at [514, 345] on div "$1.00 | Doors interior door hardware" at bounding box center [676, 351] width 460 height 23
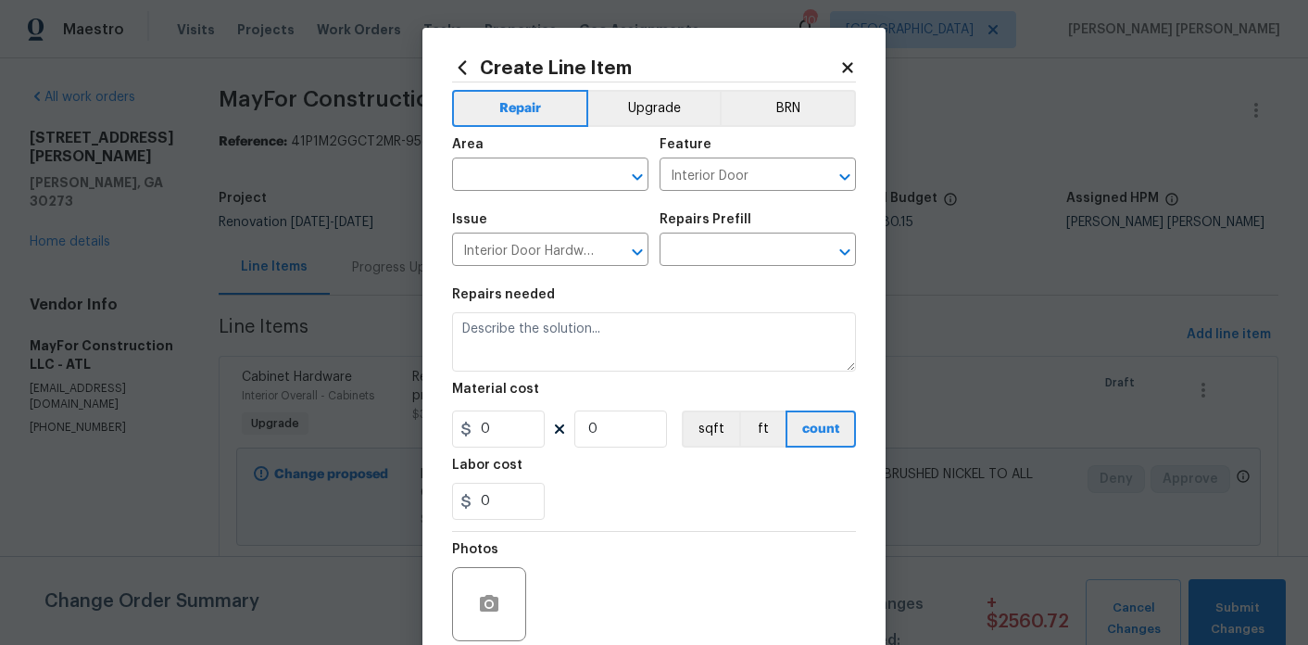
type textarea "HPM to detail"
type input "1"
type input "Add a Task $1.00"
type input "1"
click at [551, 187] on input "text" at bounding box center [524, 176] width 145 height 29
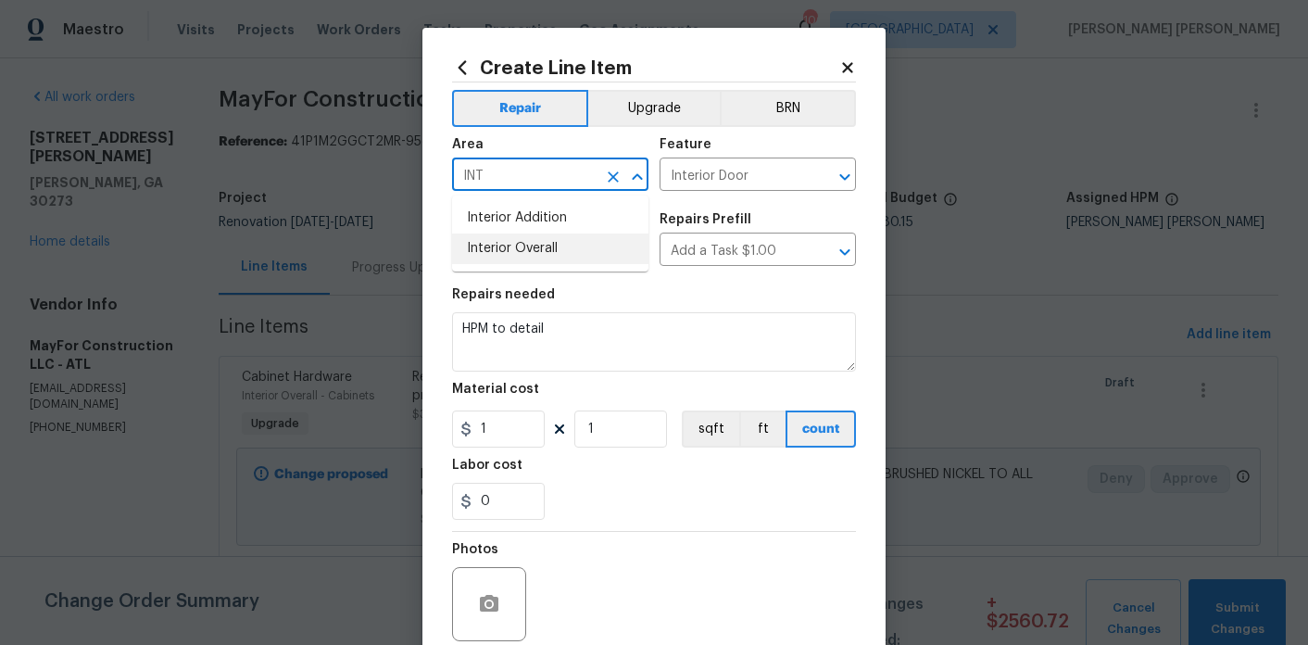
click at [532, 252] on li "Interior Overall" at bounding box center [550, 248] width 196 height 31
type input "Interior Overall"
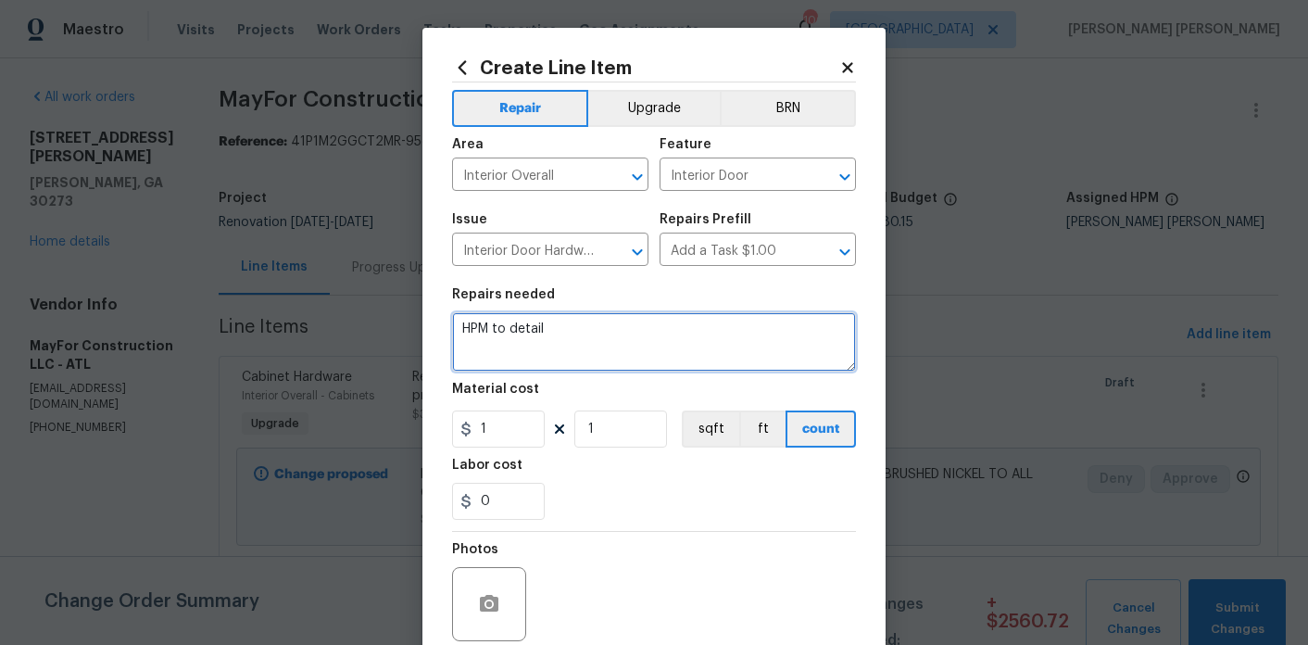
click at [511, 335] on textarea "HPM to detail" at bounding box center [654, 341] width 404 height 59
paste textarea "INSTALL MATCHING BRUSHED NICKEL DOOR HARDWARE TO ENTIRE HOME. INCLUDES INTERIOR…"
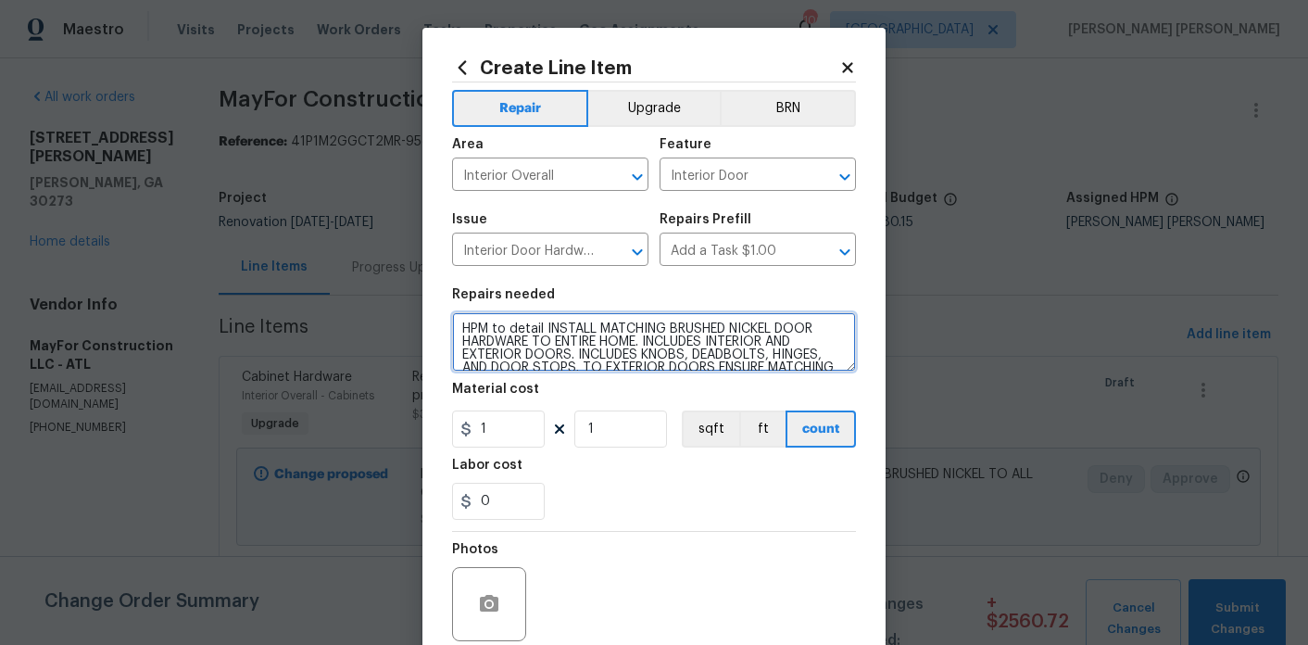
scroll to position [17, 0]
type textarea "HPM to detail INSTALL MATCHING BRUSHED NICKEL DOOR HARDWARE TO ENTIRE HOME. INC…"
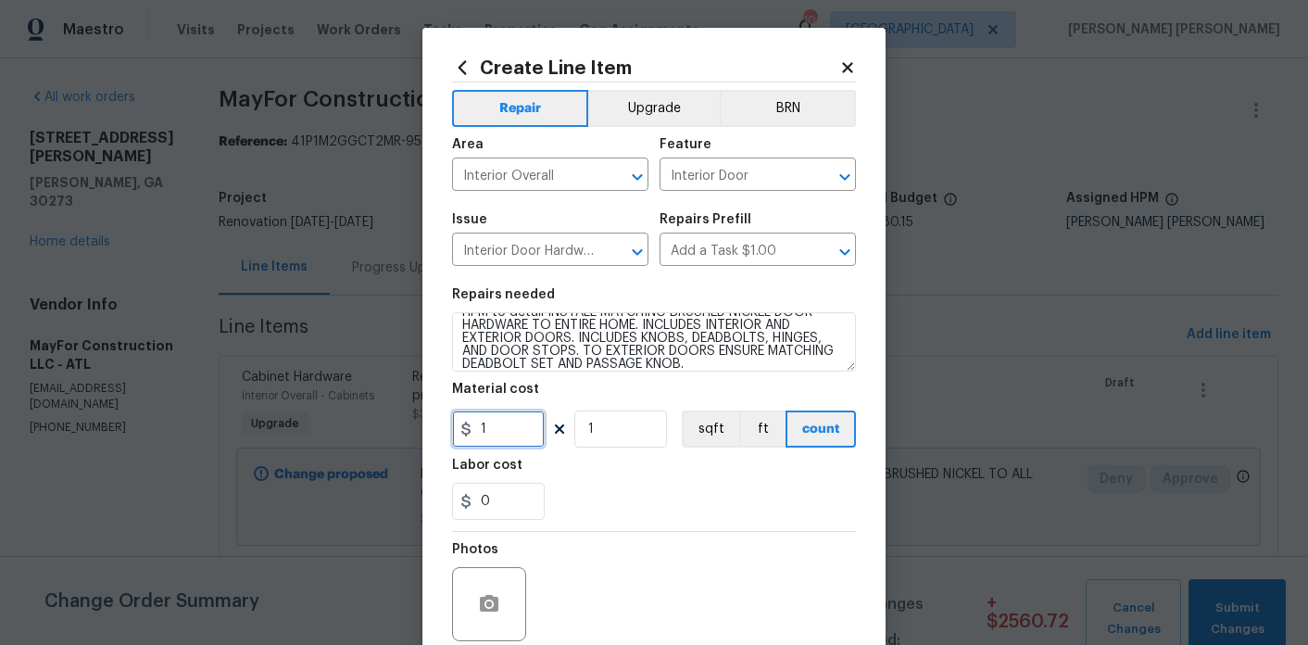
click at [509, 422] on input "1" at bounding box center [498, 428] width 93 height 37
type input "45"
type input "17"
click at [624, 115] on button "Upgrade" at bounding box center [654, 108] width 132 height 37
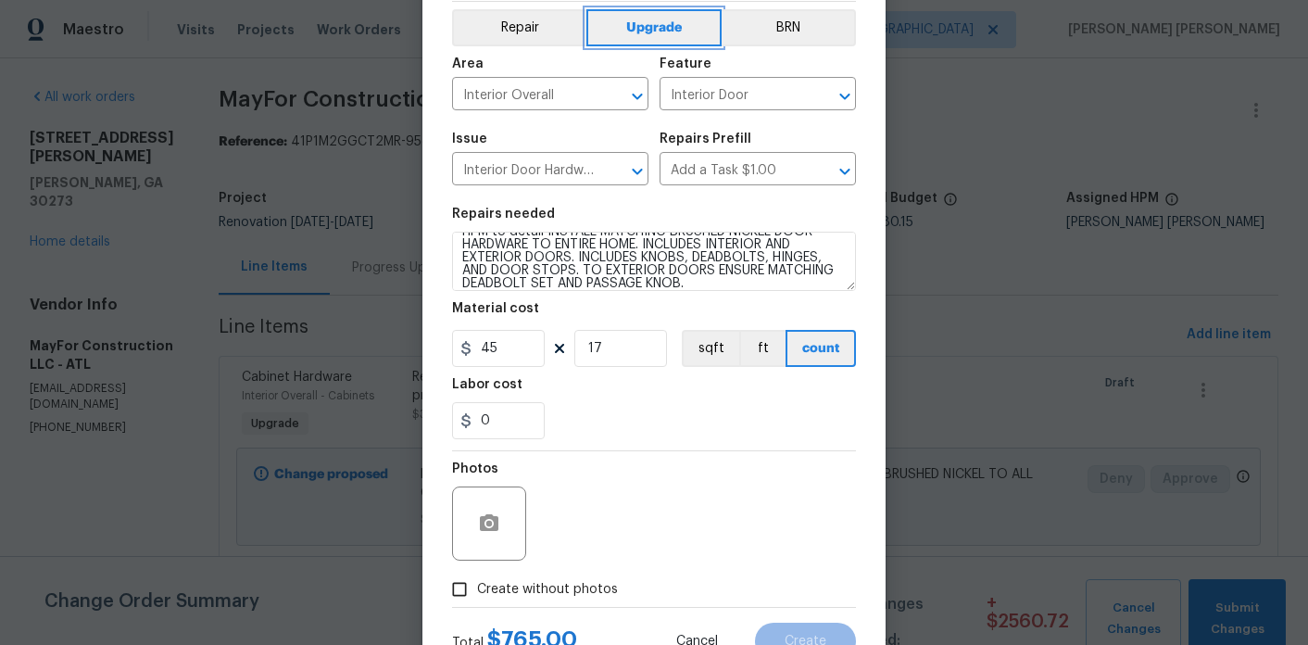
scroll to position [154, 0]
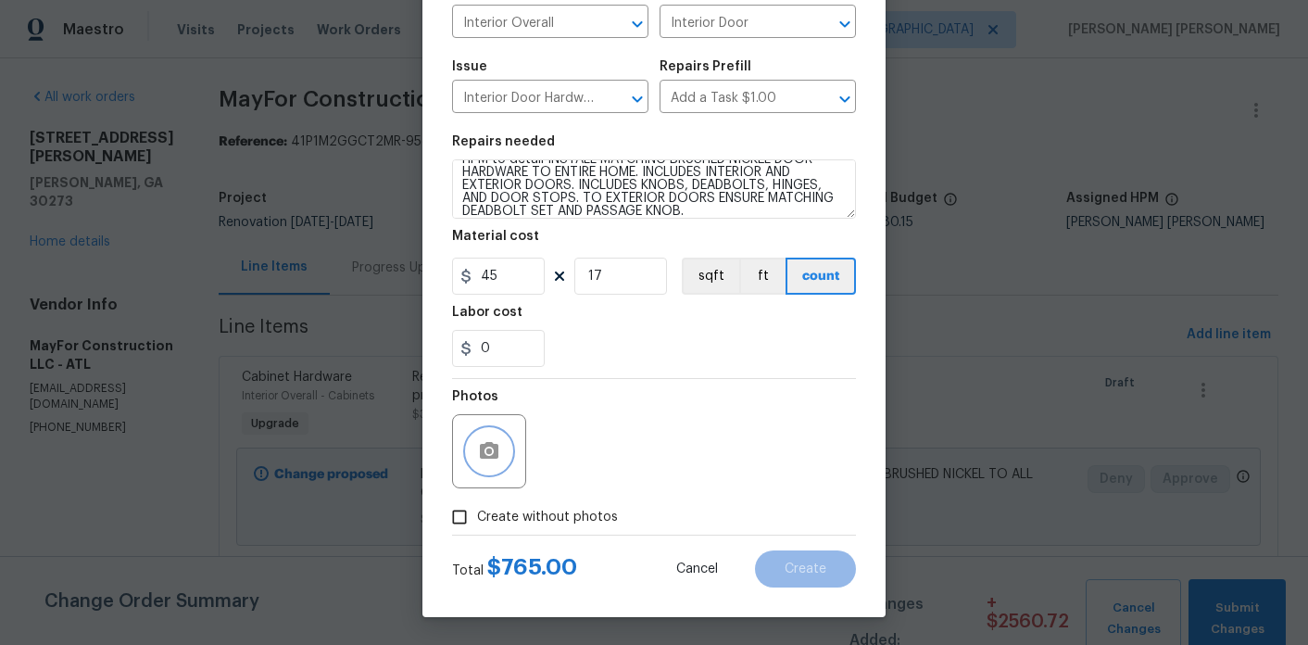
click at [497, 448] on icon "button" at bounding box center [489, 450] width 19 height 17
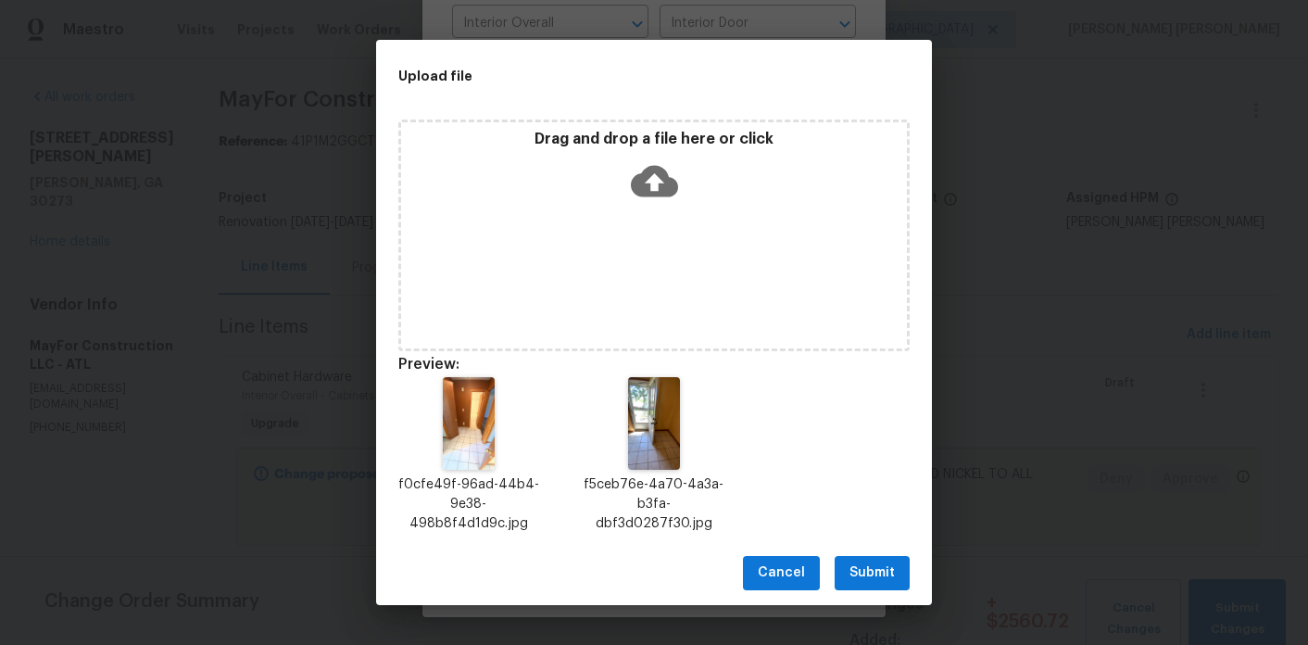
click at [892, 562] on span "Submit" at bounding box center [872, 572] width 45 height 23
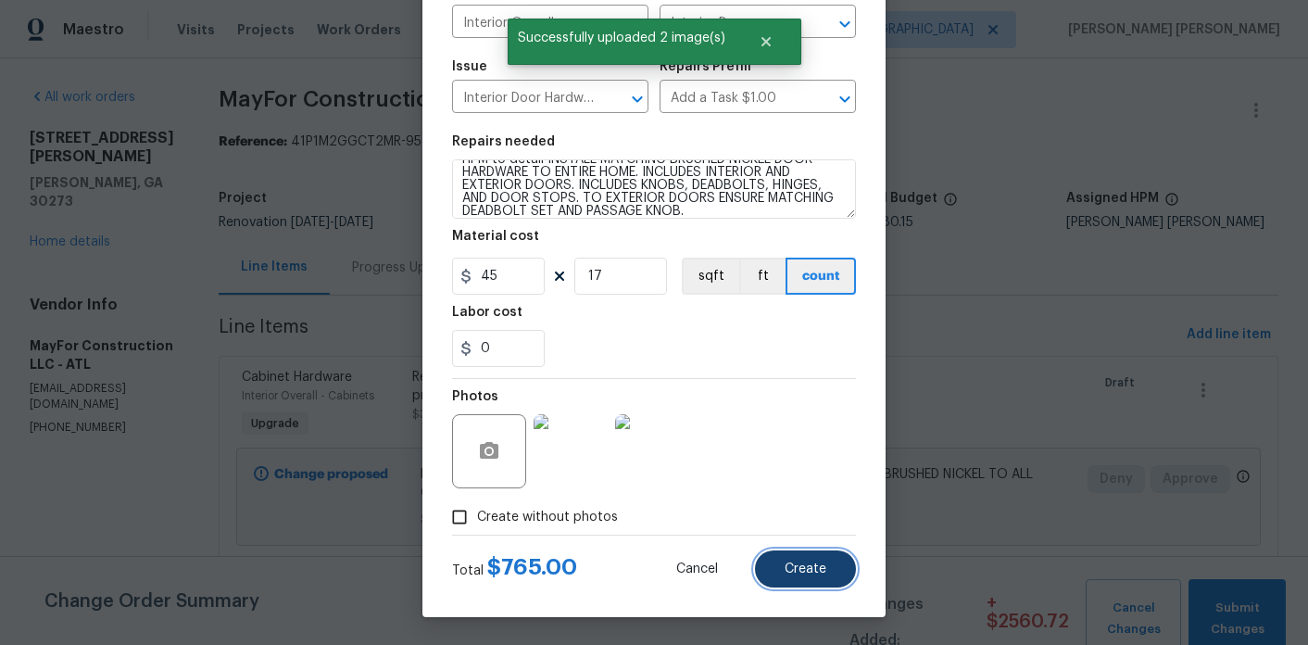
click at [818, 577] on button "Create" at bounding box center [805, 568] width 101 height 37
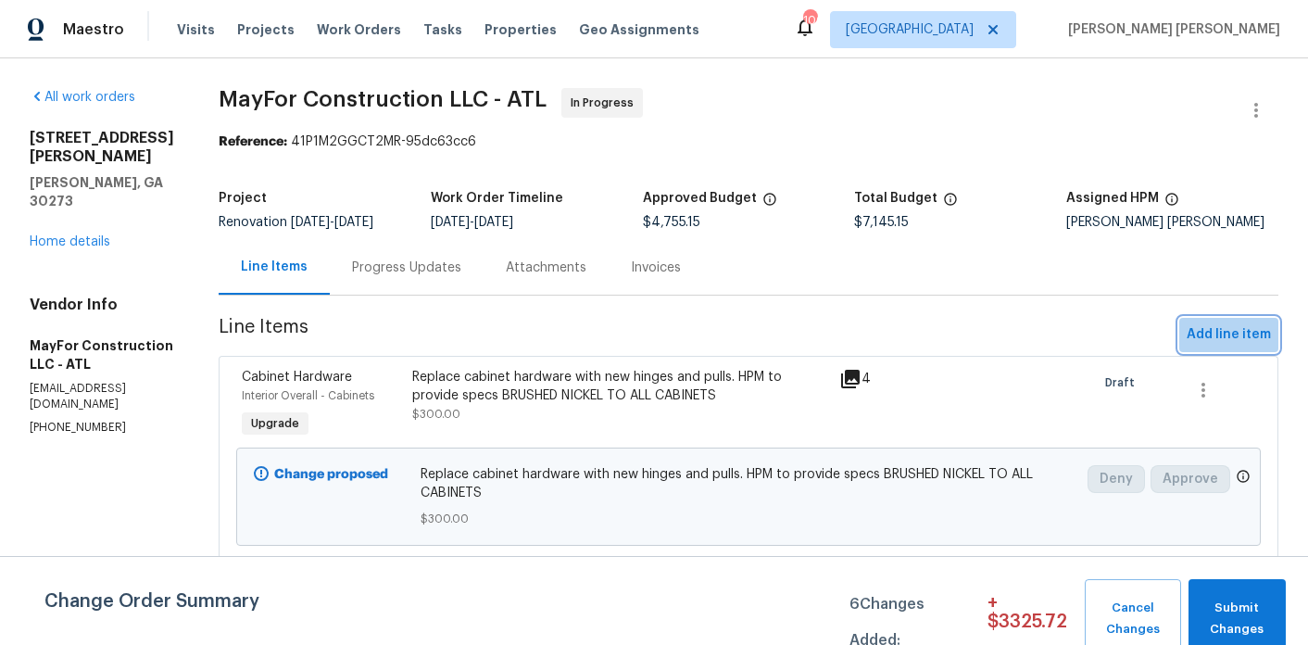
click at [1238, 343] on span "Add line item" at bounding box center [1229, 334] width 84 height 23
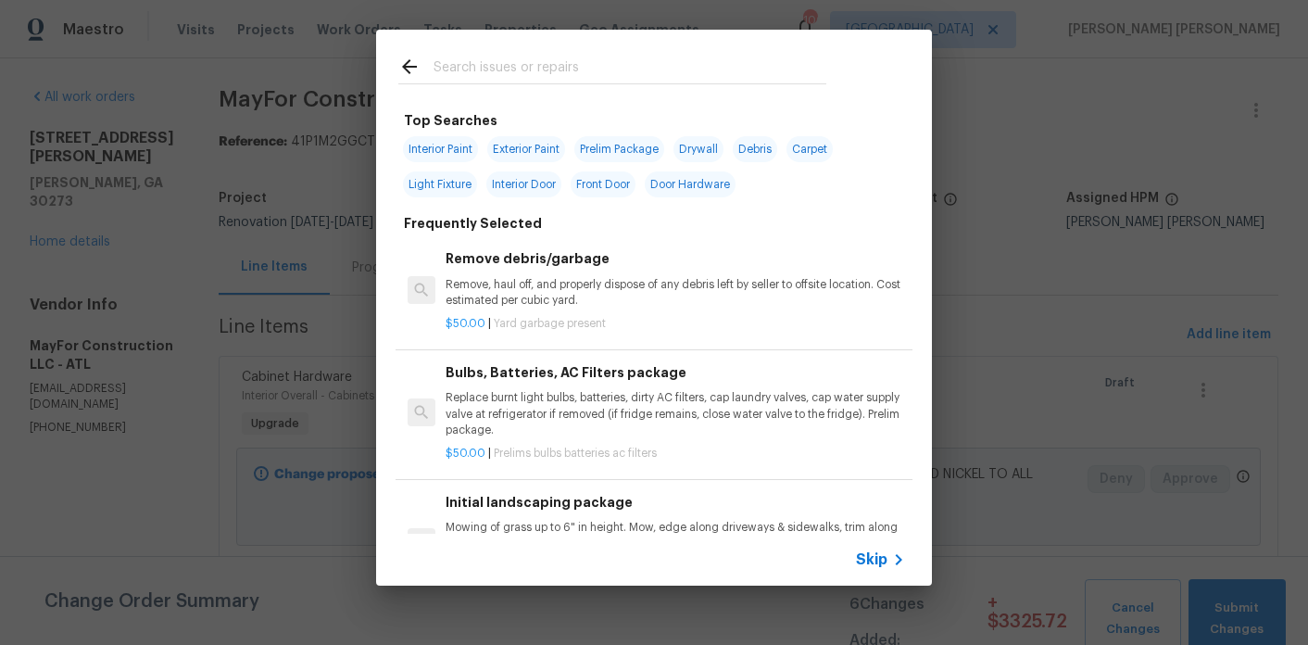
click at [429, 69] on div at bounding box center [415, 70] width 35 height 28
click at [469, 73] on input "text" at bounding box center [630, 70] width 393 height 28
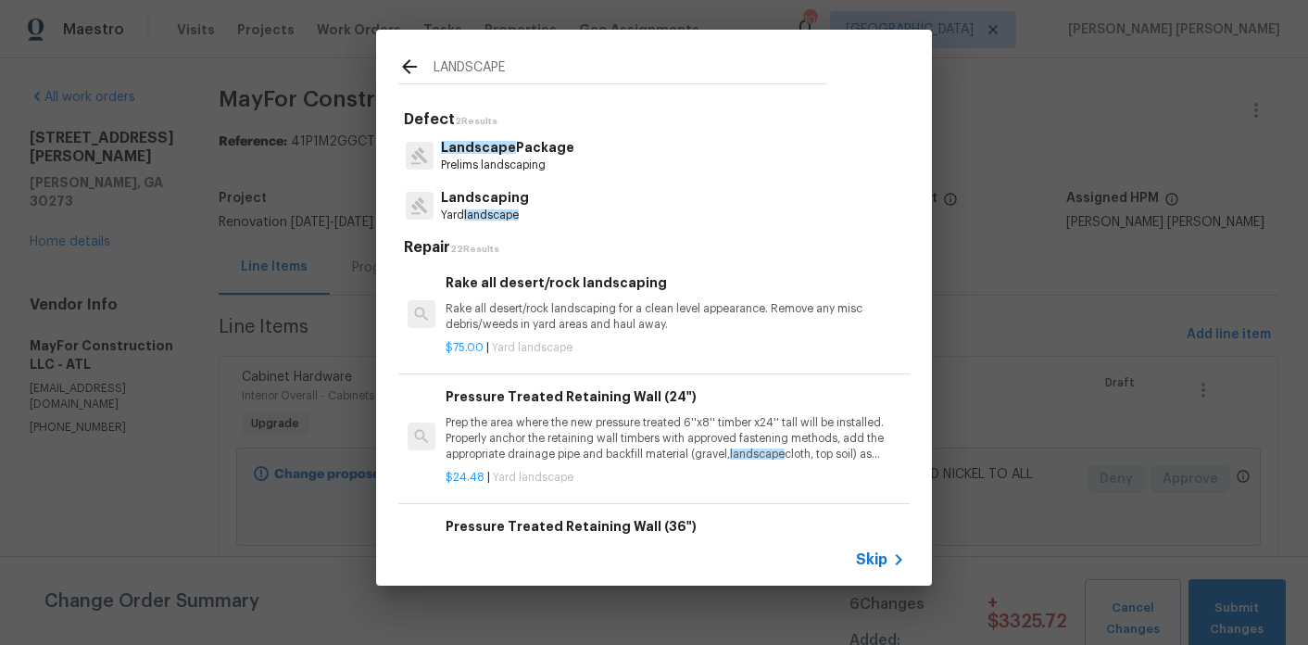
type input "LANDSCAPE"
click at [506, 158] on p "Prelims landscaping" at bounding box center [507, 166] width 133 height 16
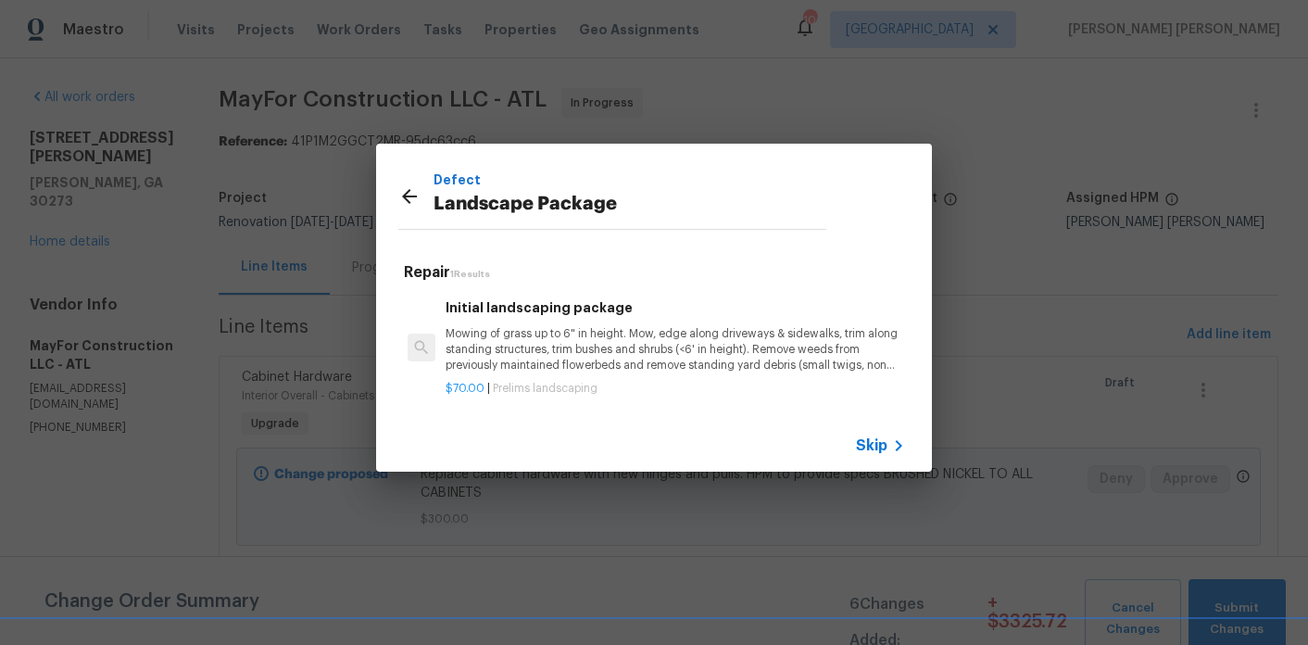
click at [506, 344] on p "Mowing of grass up to 6" in height. Mow, edge along driveways & sidewalks, trim…" at bounding box center [676, 349] width 460 height 47
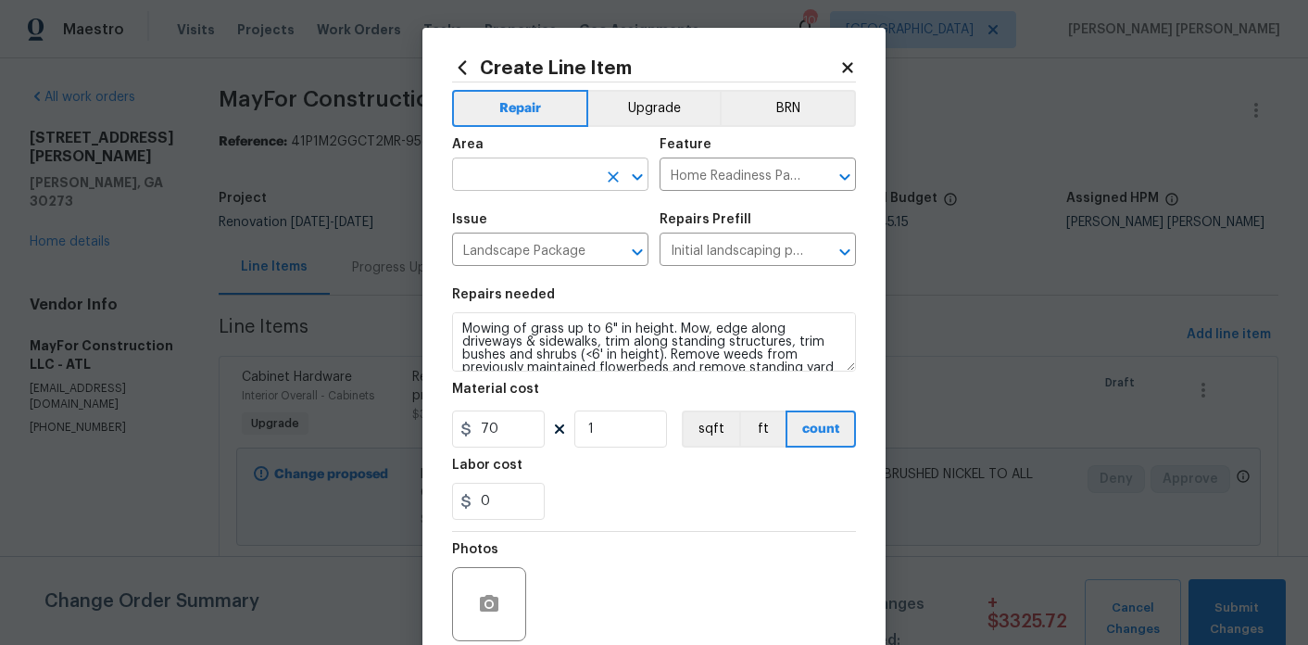
click at [547, 183] on input "text" at bounding box center [524, 176] width 145 height 29
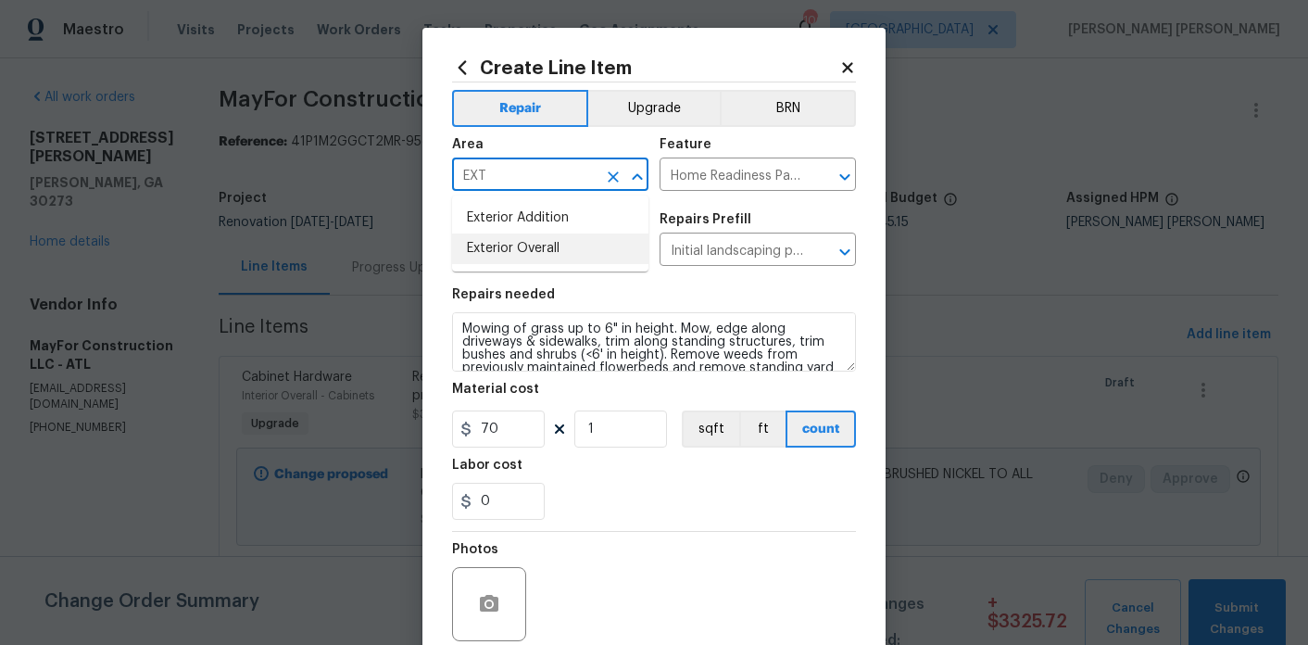
click at [536, 260] on li "Exterior Overall" at bounding box center [550, 248] width 196 height 31
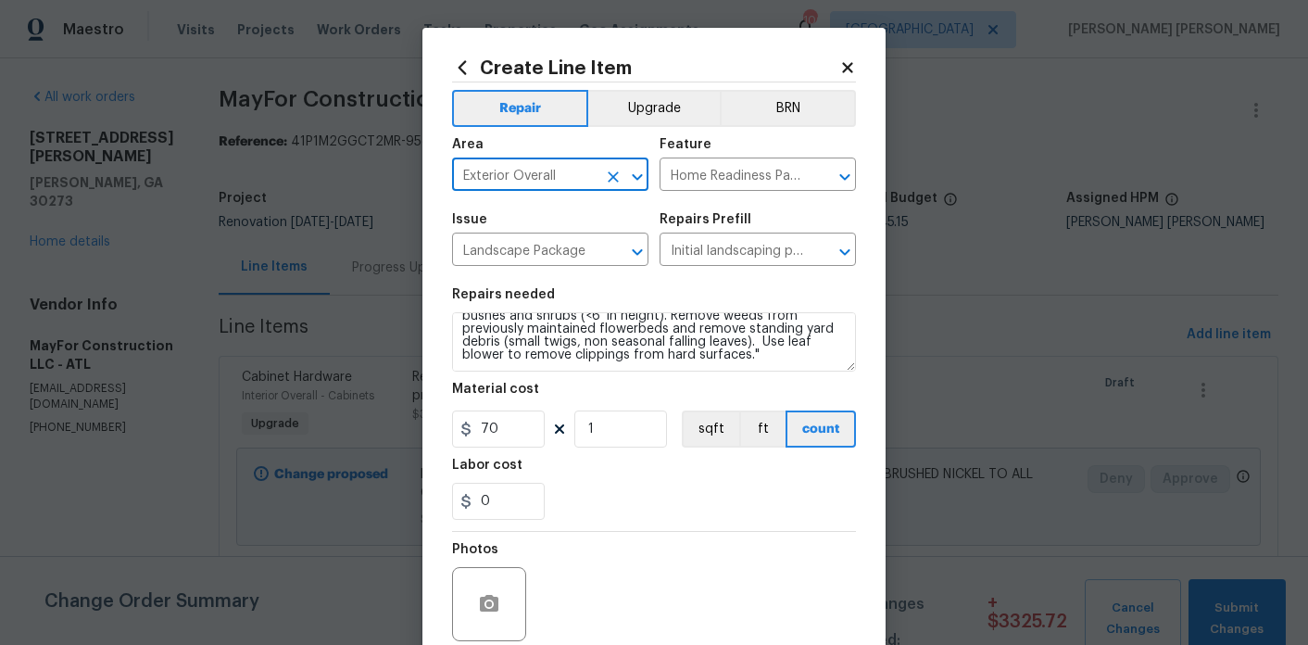
type input "Exterior Overall"
click at [684, 374] on section "Repairs needed Mowing of grass up to 6" in height. Mow, edge along driveways & …" at bounding box center [654, 404] width 404 height 254
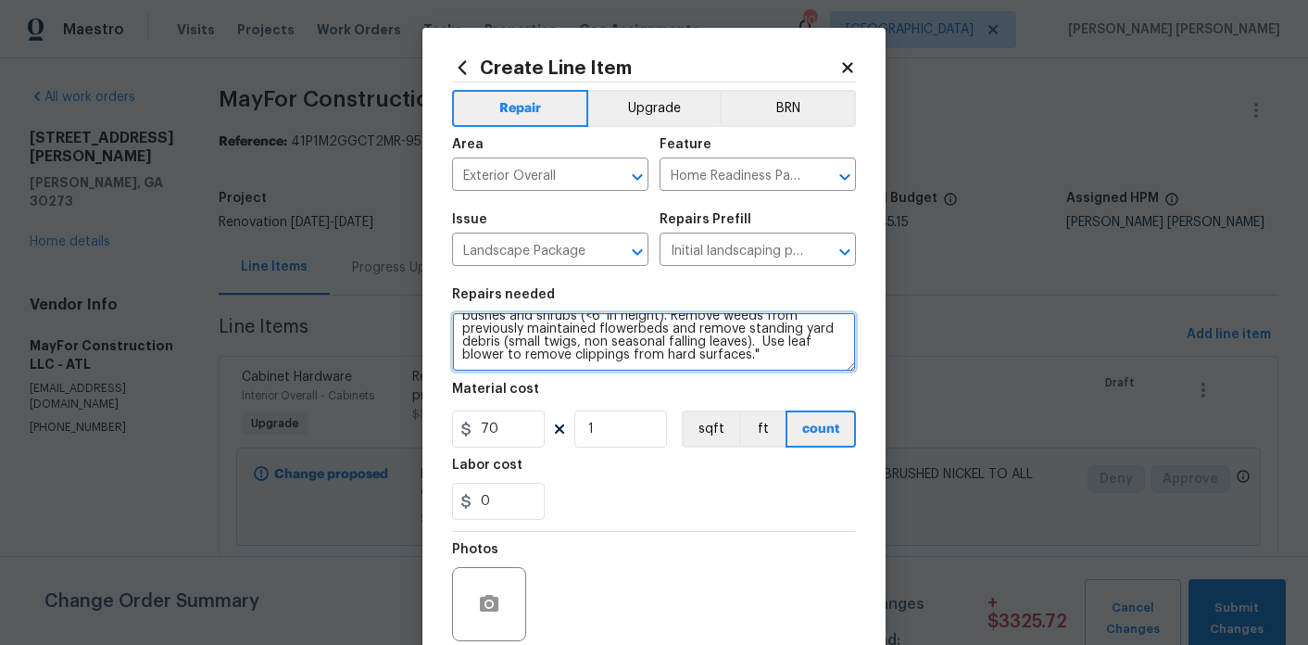
click at [687, 360] on textarea "Mowing of grass up to 6" in height. Mow, edge along driveways & sidewalks, trim…" at bounding box center [654, 341] width 404 height 59
type textarea "Mowing of grass up to 6" in height. Mow, edge along driveways & sidewalks, trim…"
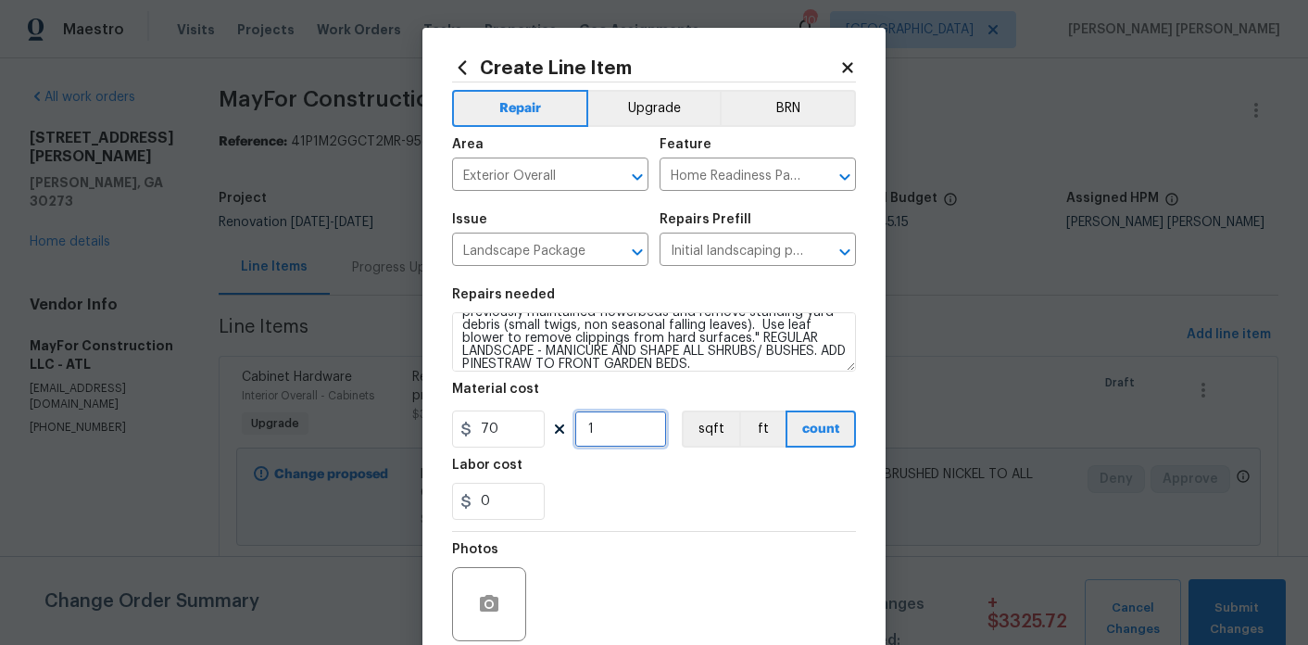
click at [610, 424] on input "1" at bounding box center [620, 428] width 93 height 37
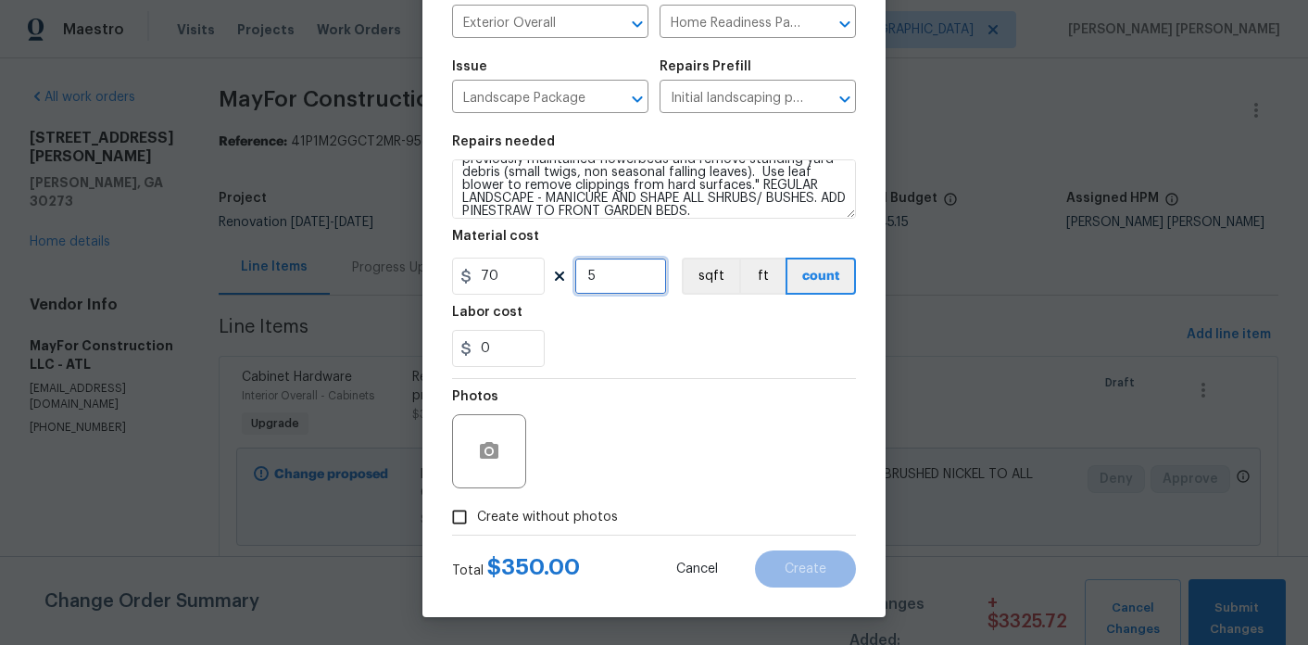
type input "5"
click at [583, 518] on span "Create without photos" at bounding box center [547, 517] width 141 height 19
click at [477, 518] on input "Create without photos" at bounding box center [459, 516] width 35 height 35
checkbox input "true"
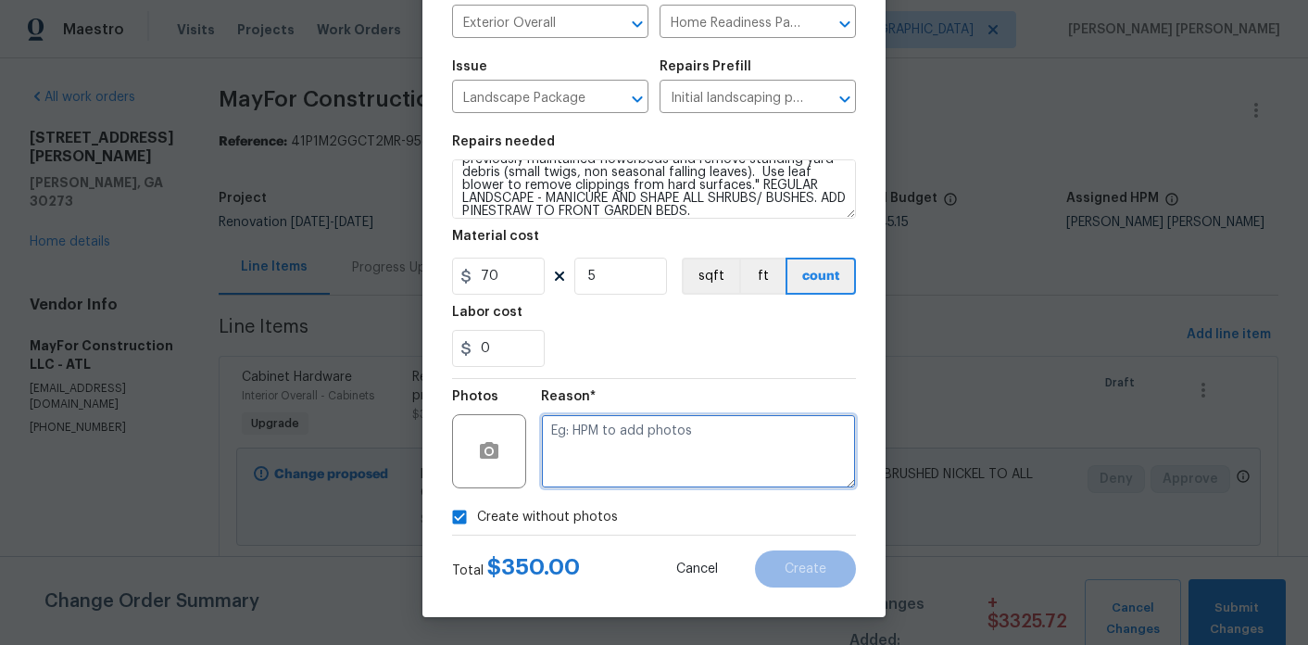
click at [622, 473] on textarea at bounding box center [698, 451] width 315 height 74
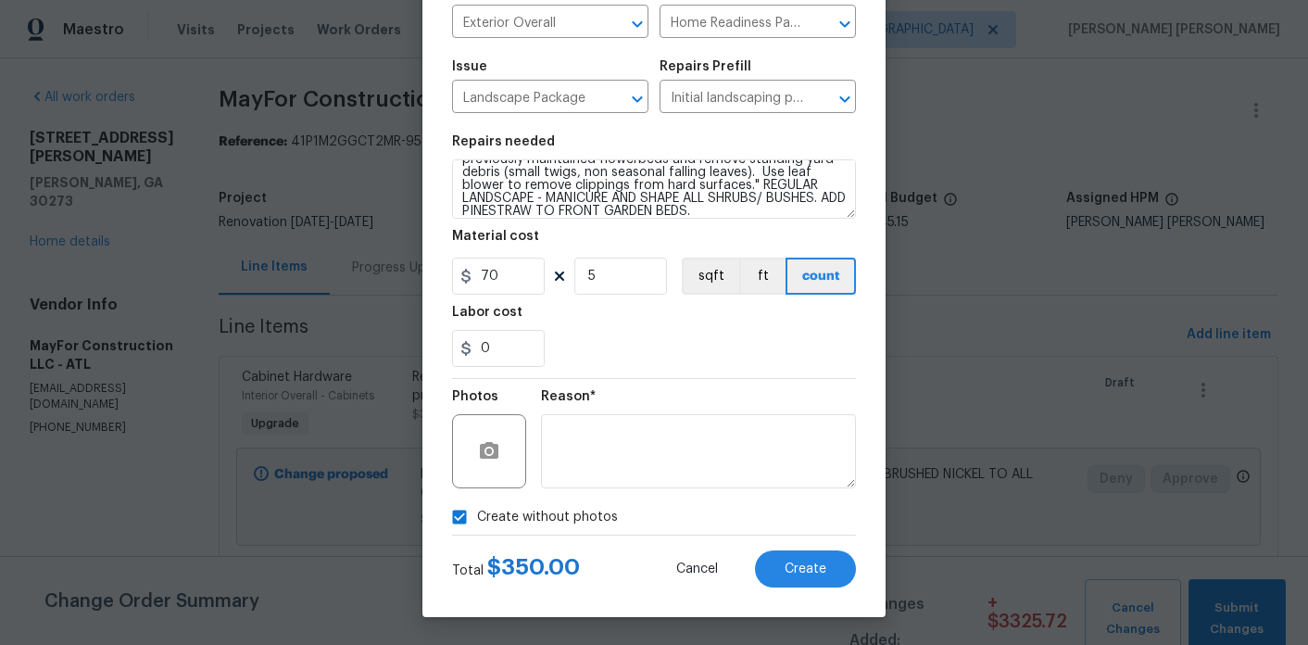
click at [788, 587] on div "Create Line Item Repair Upgrade BRN Area Exterior Overall ​ Feature Home Readin…" at bounding box center [654, 246] width 463 height 742
click at [797, 585] on button "Create" at bounding box center [805, 568] width 101 height 37
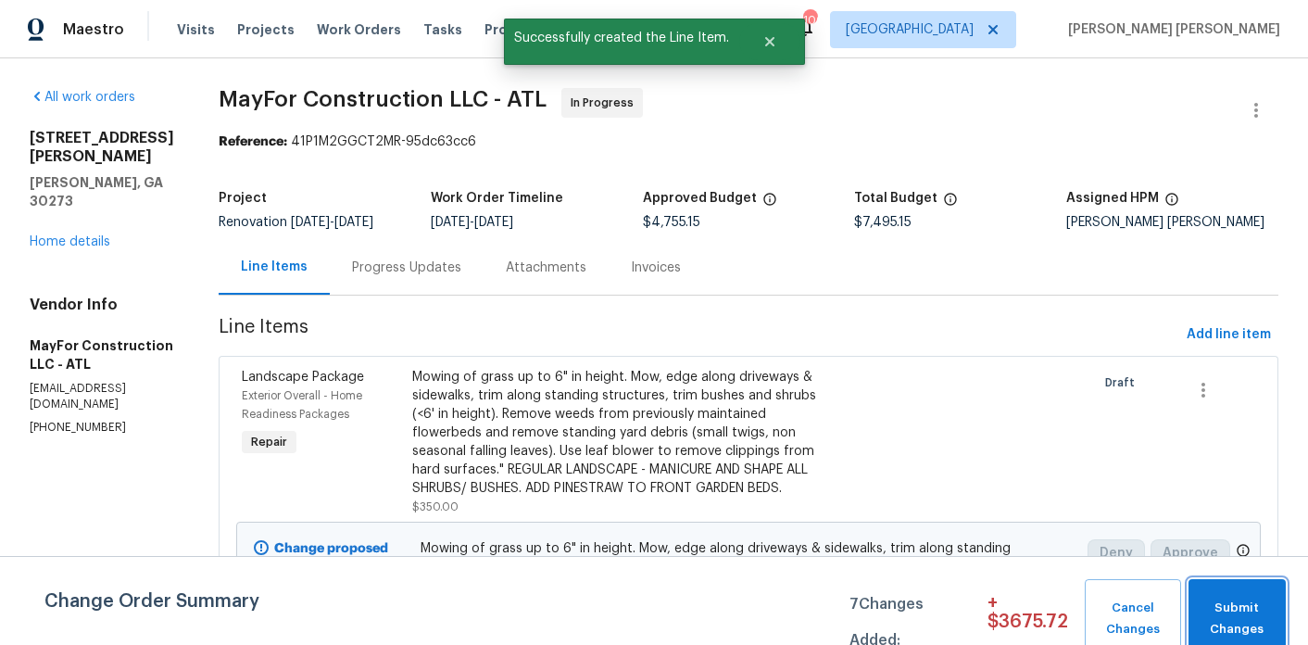
click at [1242, 598] on span "Submit Changes" at bounding box center [1237, 619] width 79 height 43
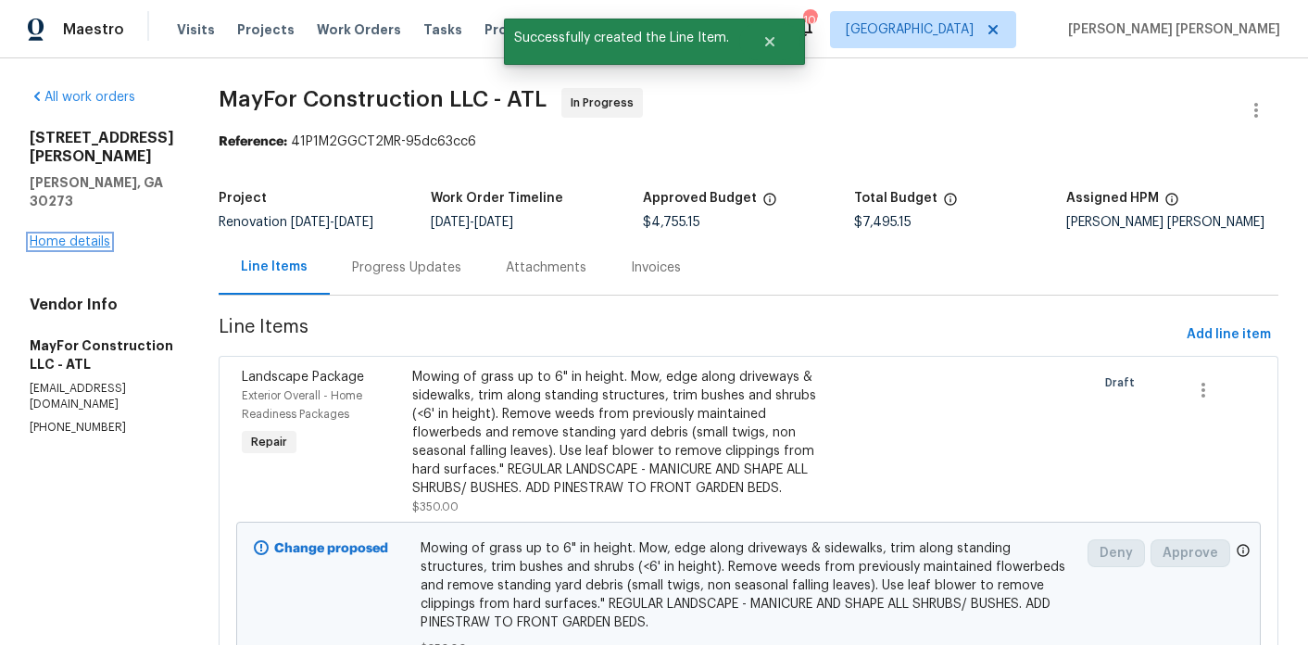
click at [57, 235] on link "Home details" at bounding box center [70, 241] width 81 height 13
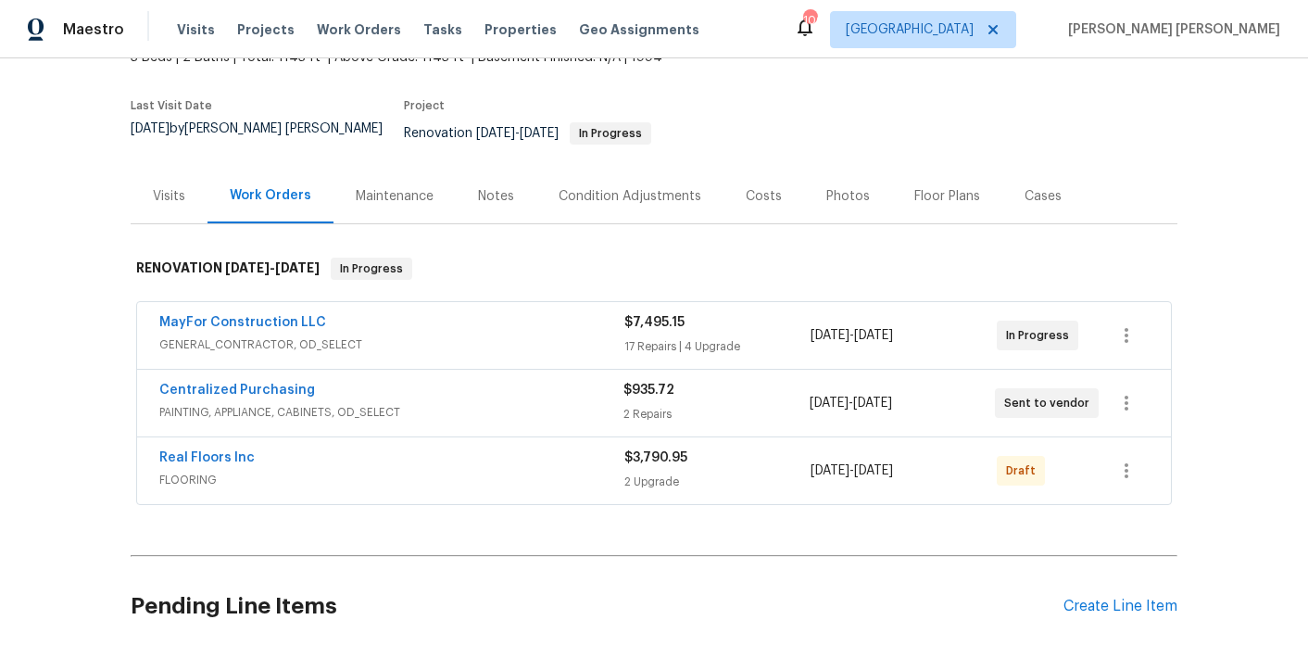
scroll to position [127, 0]
click at [1113, 458] on button "button" at bounding box center [1126, 469] width 44 height 44
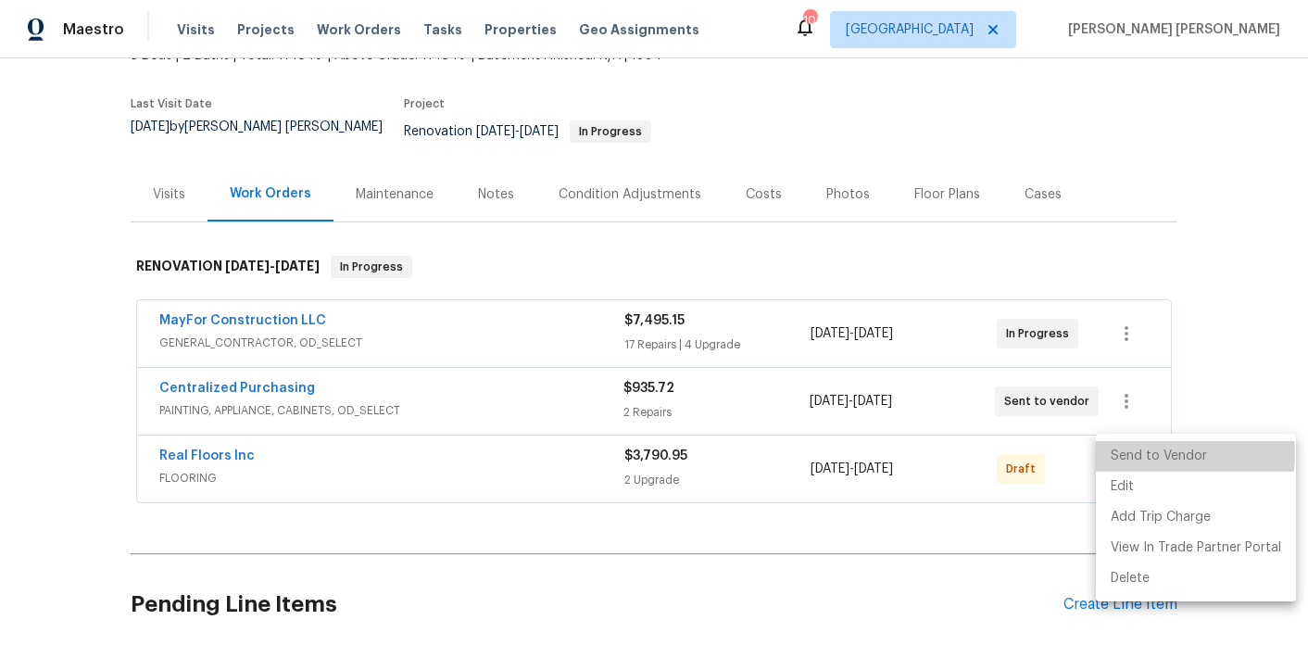
click at [1157, 454] on li "Send to Vendor" at bounding box center [1196, 456] width 200 height 31
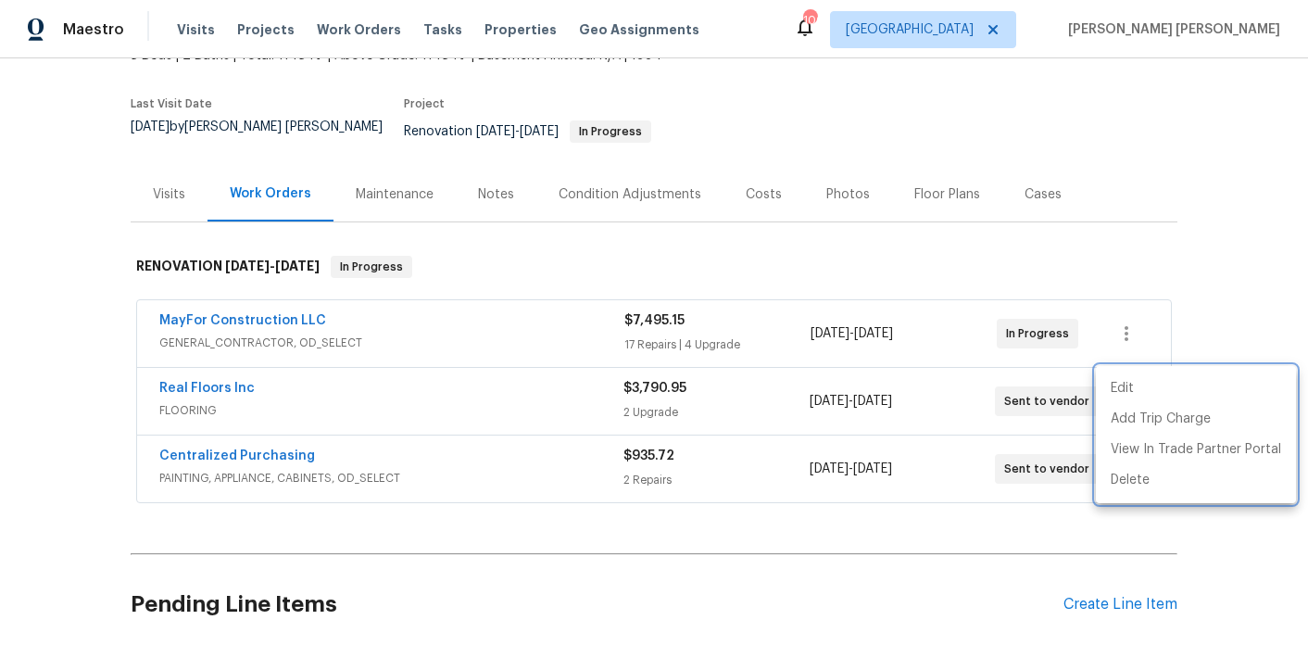
click at [1057, 524] on div at bounding box center [654, 322] width 1308 height 645
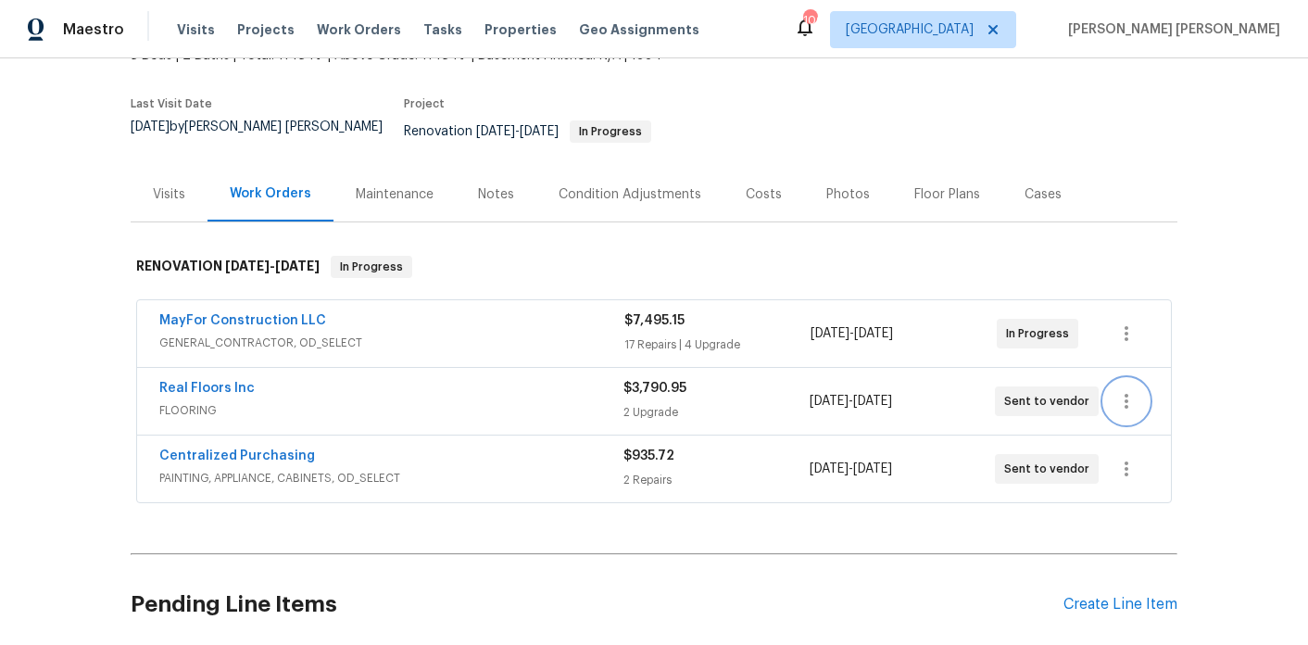
click at [1110, 394] on button "button" at bounding box center [1126, 401] width 44 height 44
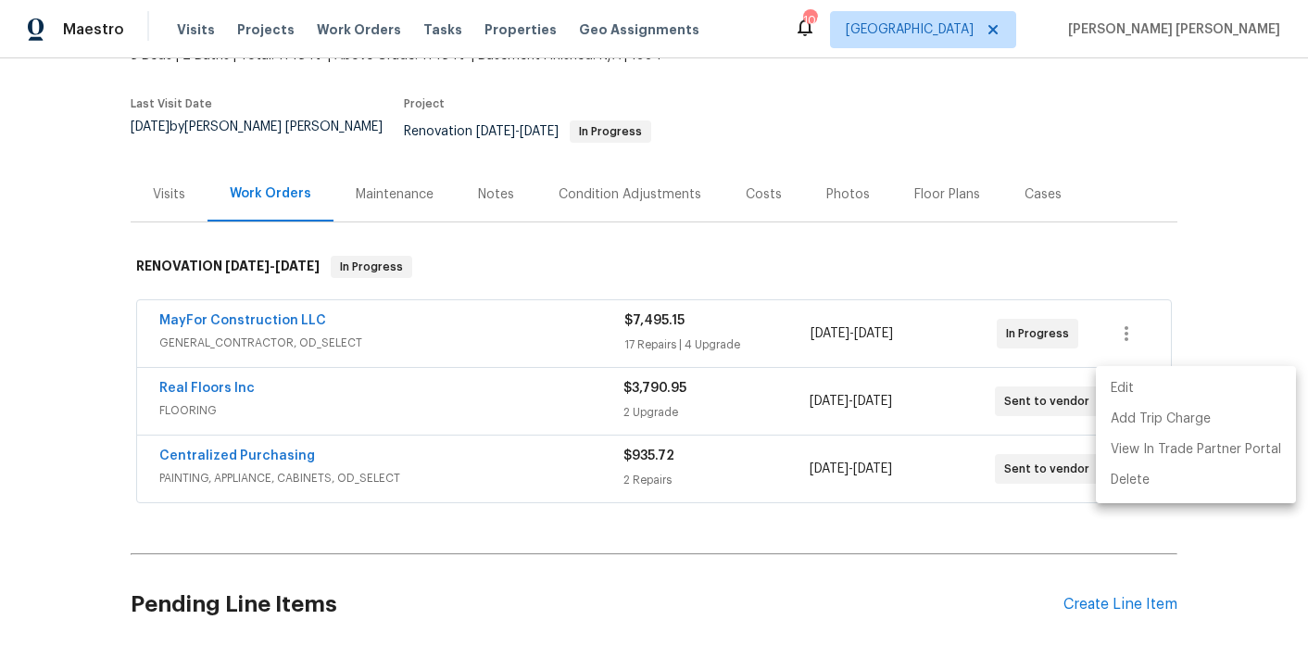
click at [1139, 396] on li "Edit" at bounding box center [1196, 388] width 200 height 31
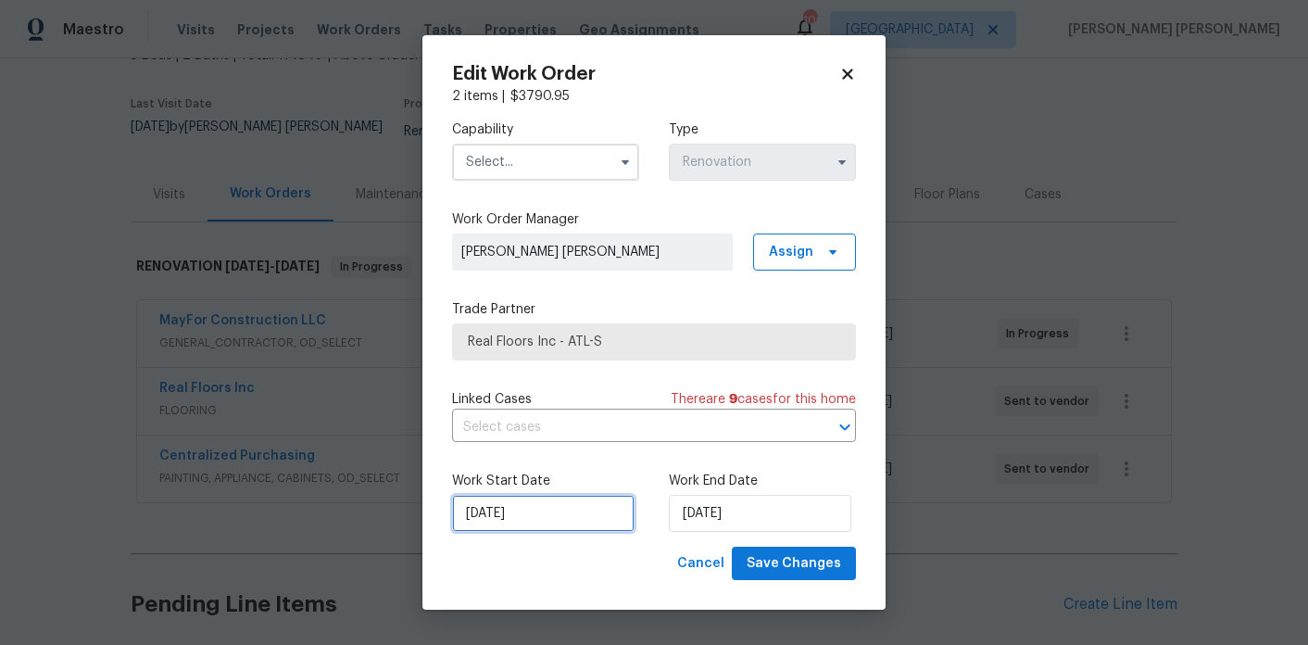
click at [518, 520] on input "8/29/2025" at bounding box center [543, 513] width 183 height 37
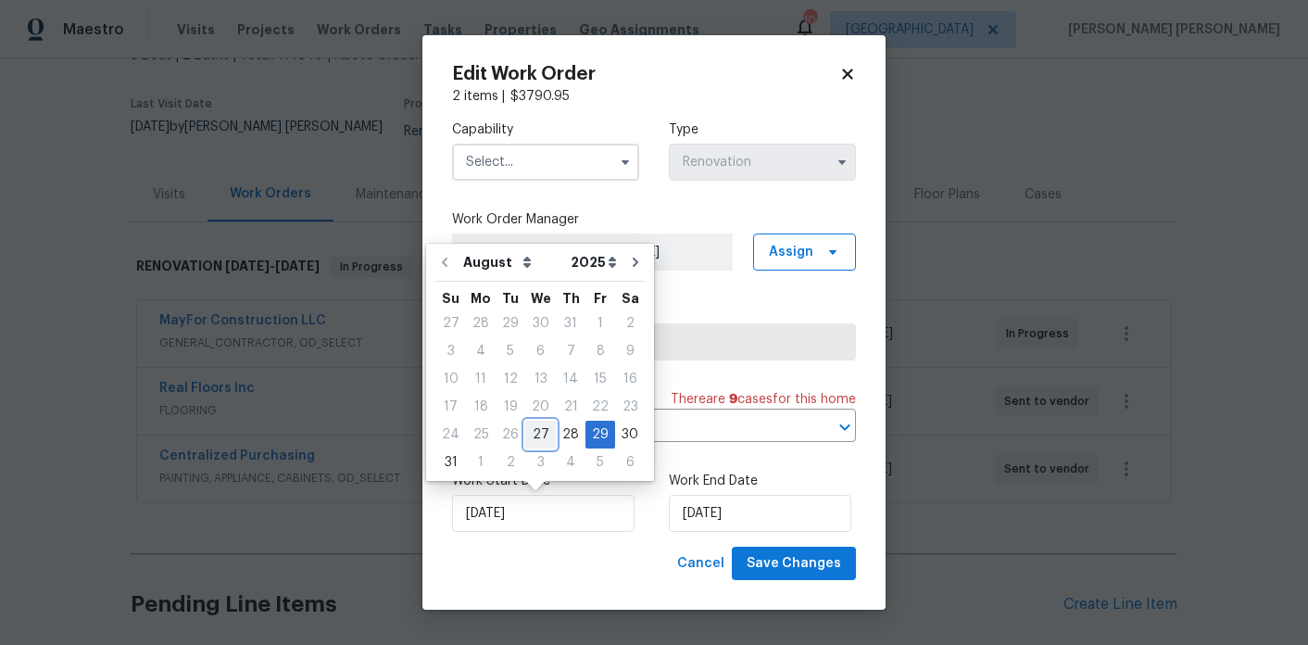
click at [536, 428] on div "27" at bounding box center [540, 435] width 31 height 26
type input "8/27/2025"
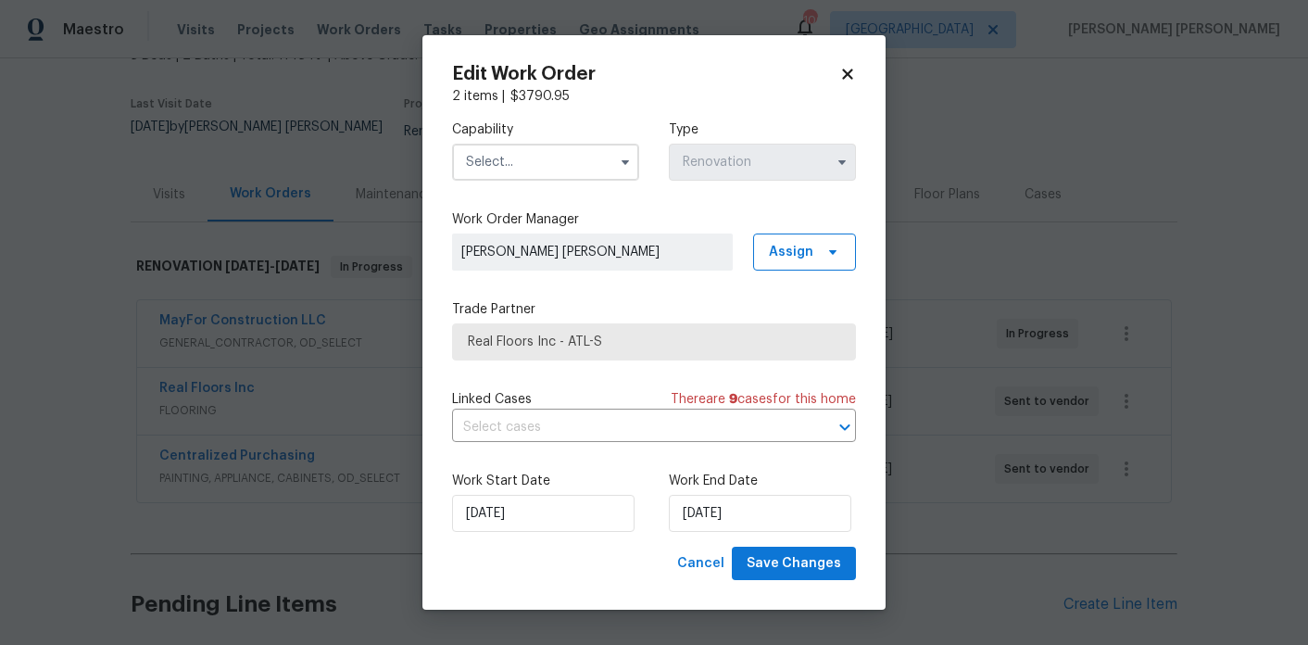
click at [557, 152] on input "text" at bounding box center [545, 162] width 187 height 37
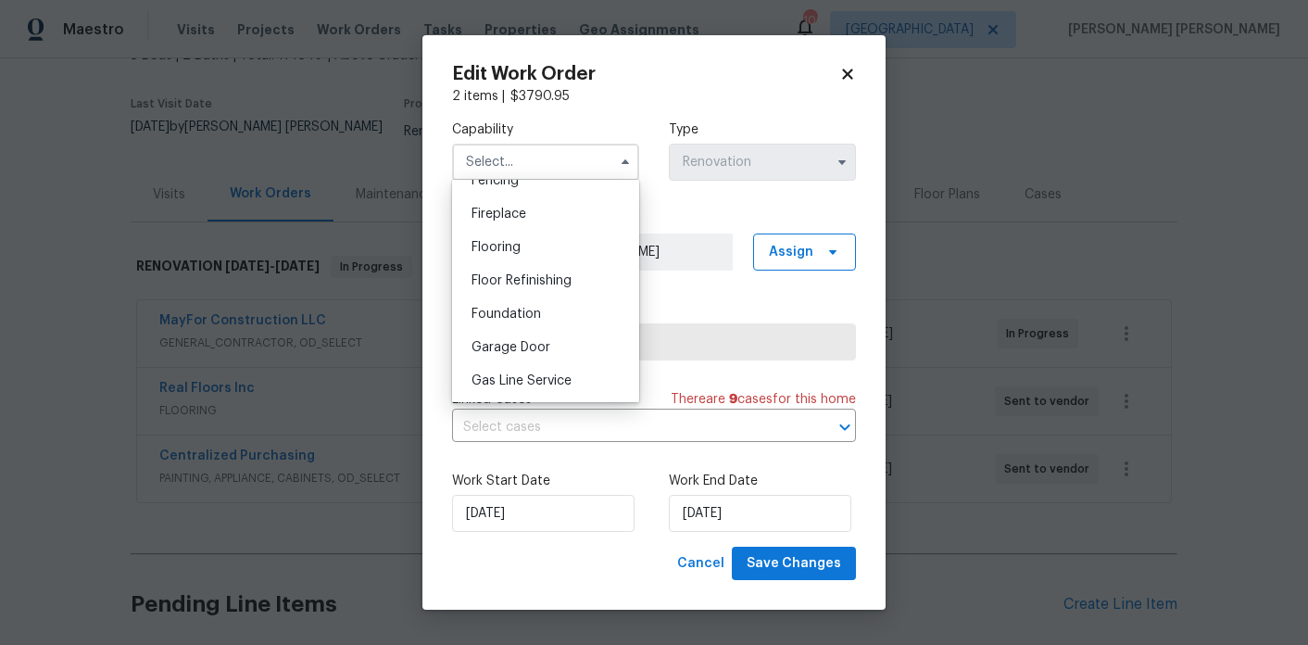
scroll to position [703, 0]
click at [520, 219] on span "Flooring" at bounding box center [496, 216] width 49 height 13
type input "Flooring"
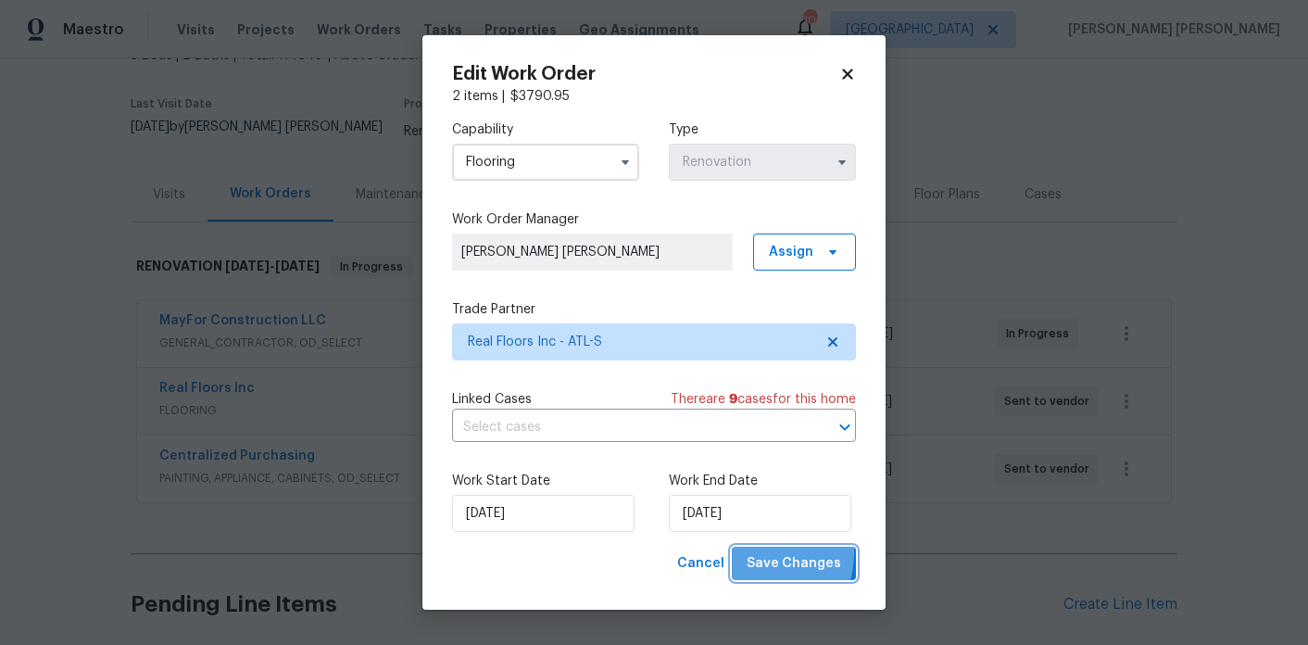
click at [758, 553] on span "Save Changes" at bounding box center [794, 563] width 95 height 23
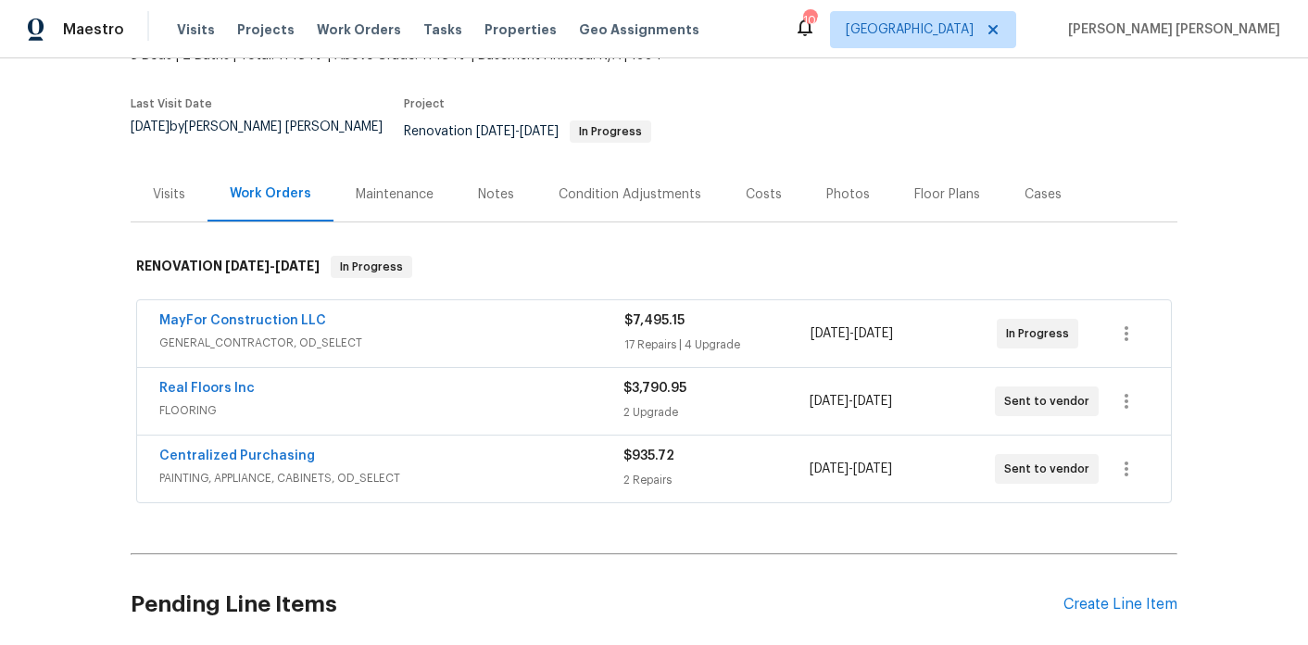
scroll to position [147, 0]
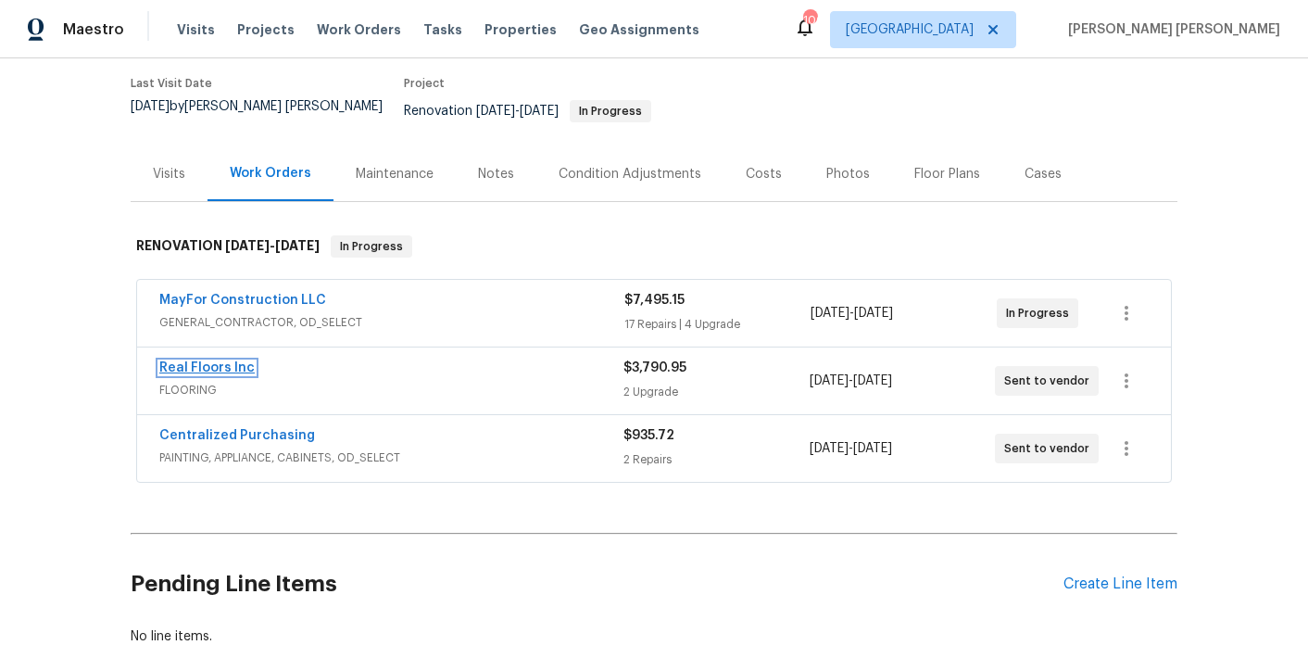
click at [227, 361] on link "Real Floors Inc" at bounding box center [206, 367] width 95 height 13
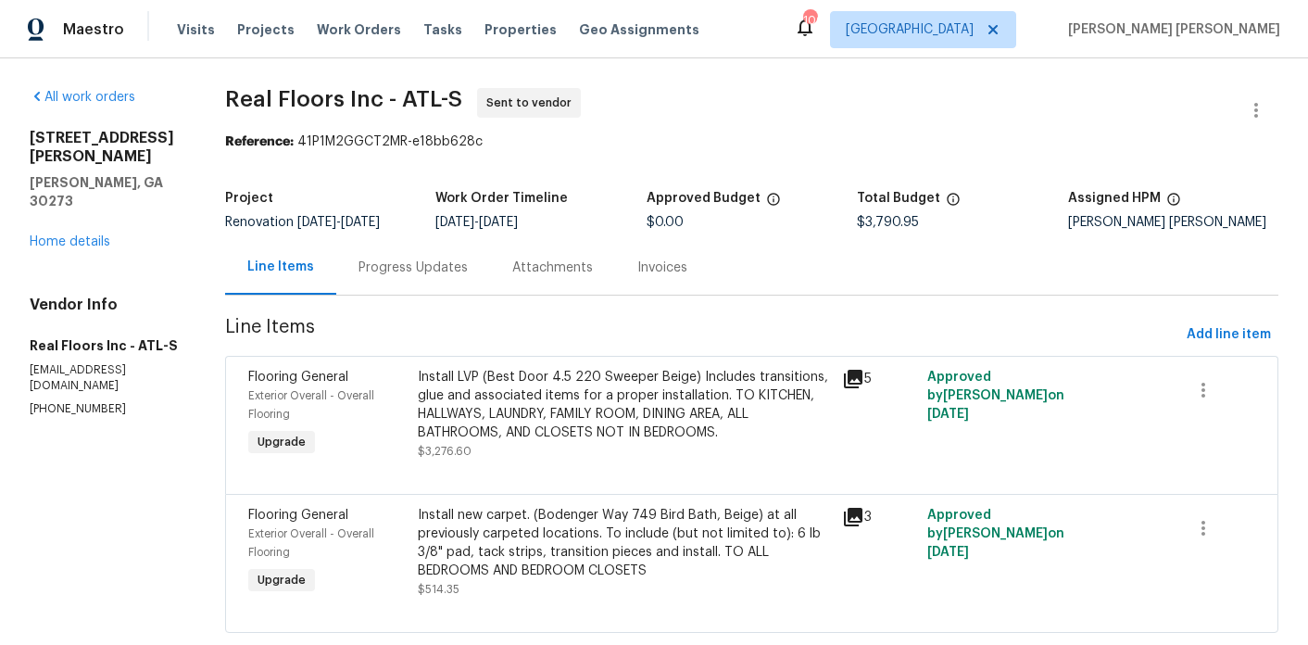
click at [414, 273] on div "Progress Updates" at bounding box center [413, 268] width 109 height 19
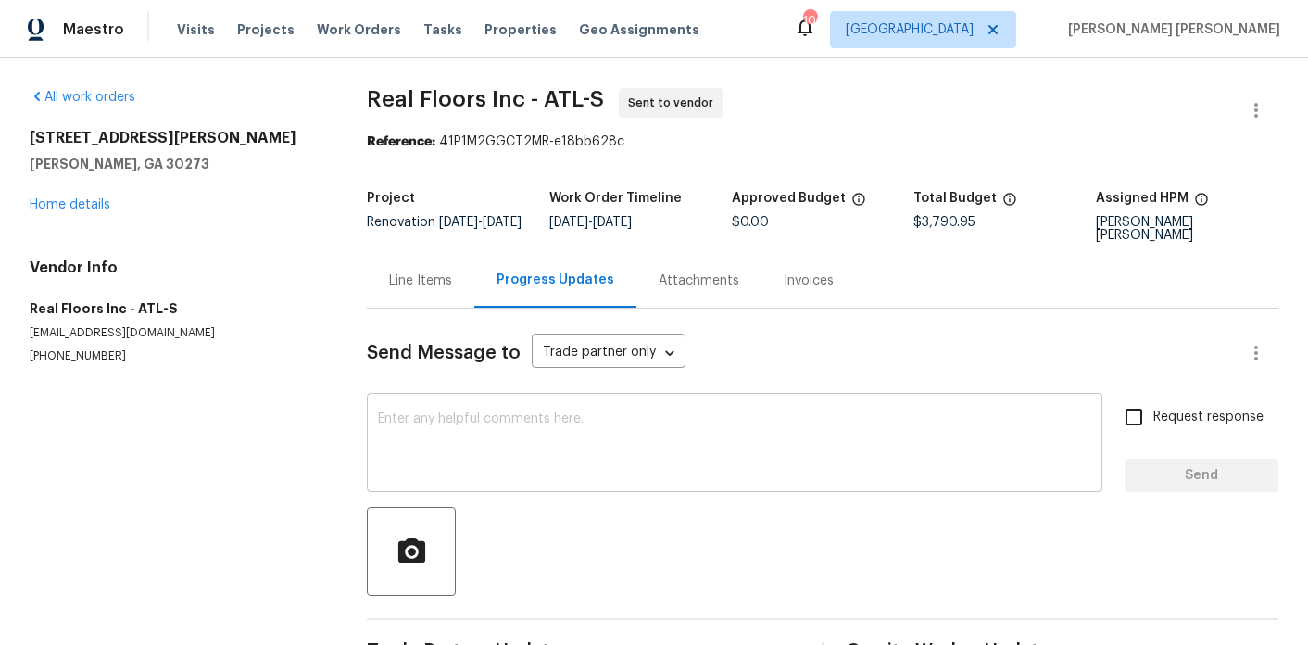
click at [459, 439] on textarea at bounding box center [734, 444] width 713 height 65
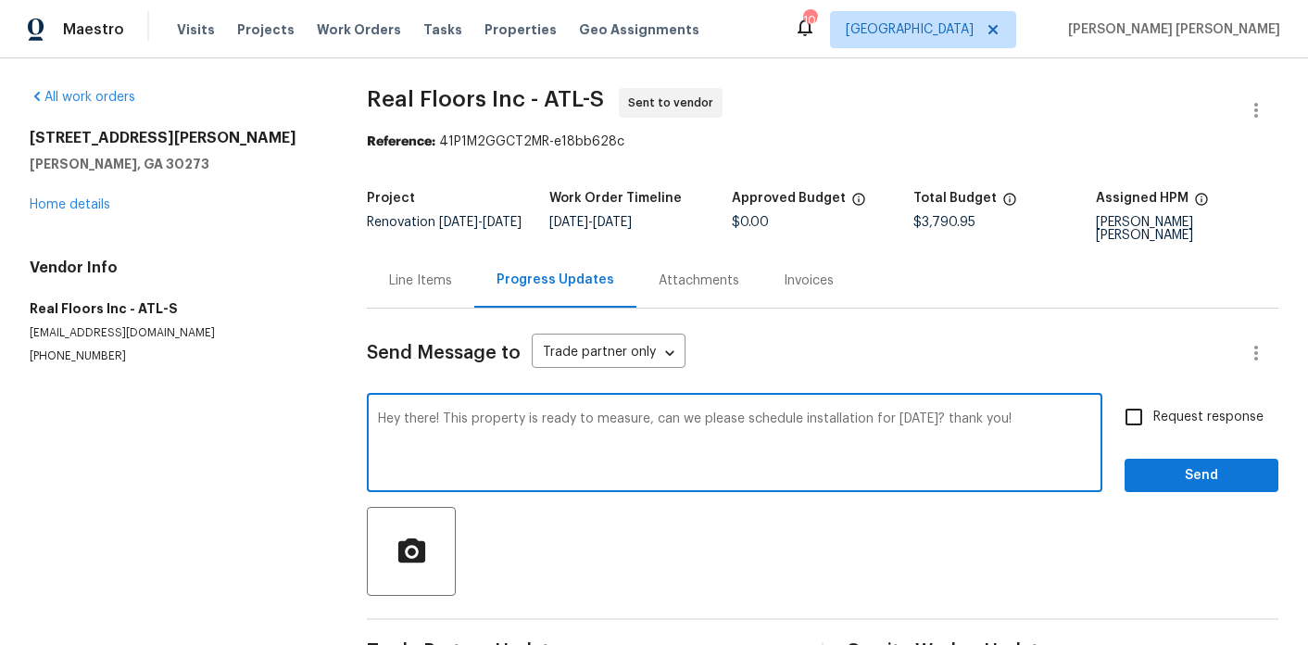
click at [1057, 420] on textarea "Hey there! This property is ready to measure, can we please schedule installati…" at bounding box center [734, 444] width 713 height 65
type textarea "Hey there! This property is ready to measure, can we please schedule installati…"
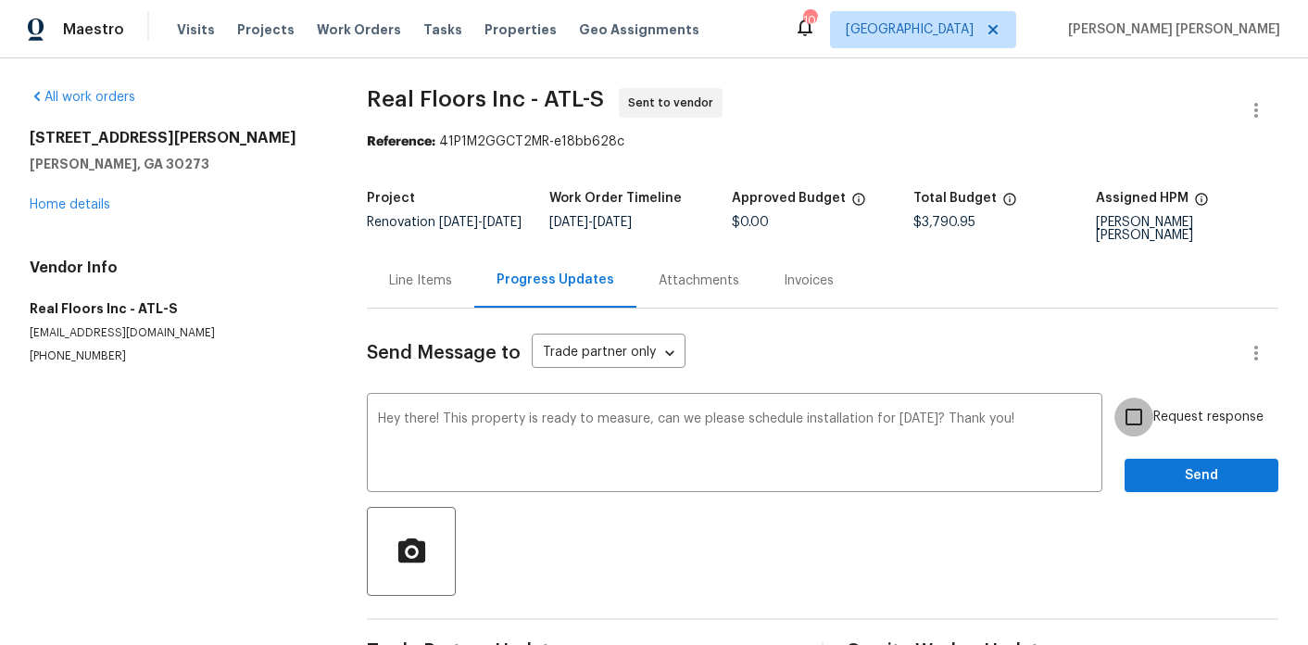
click at [1133, 428] on input "Request response" at bounding box center [1134, 416] width 39 height 39
checkbox input "true"
click at [1165, 481] on span "Send" at bounding box center [1202, 475] width 124 height 23
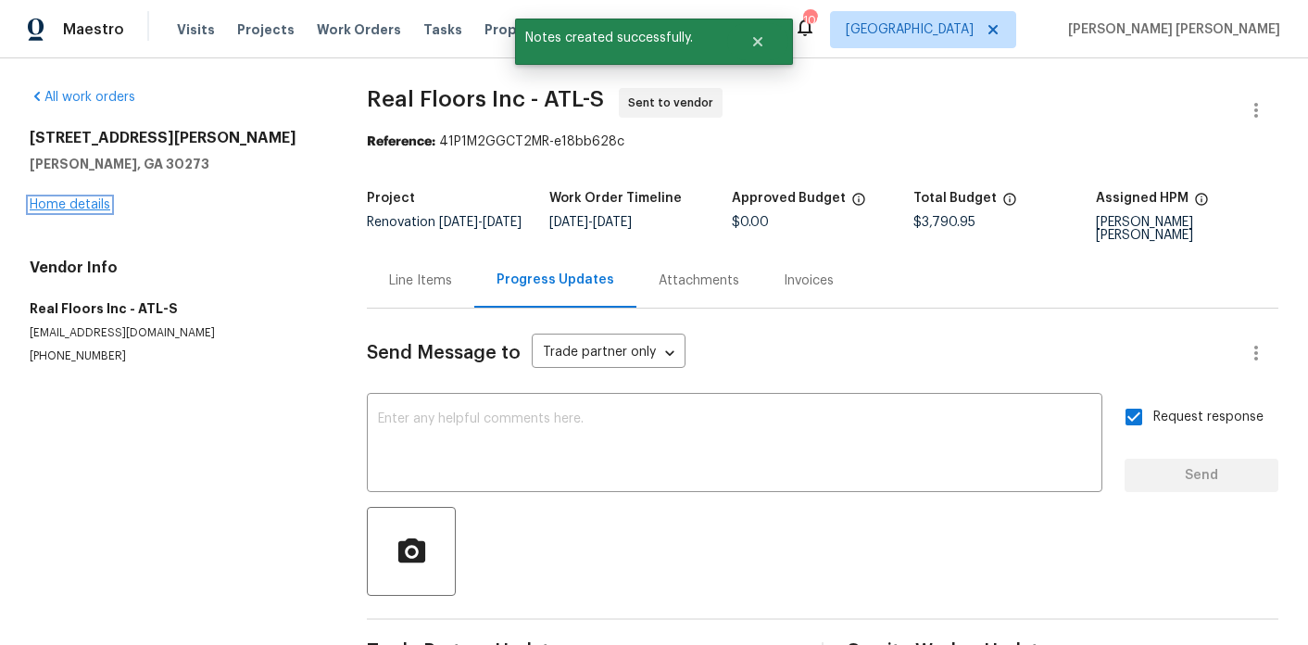
click at [86, 205] on link "Home details" at bounding box center [70, 204] width 81 height 13
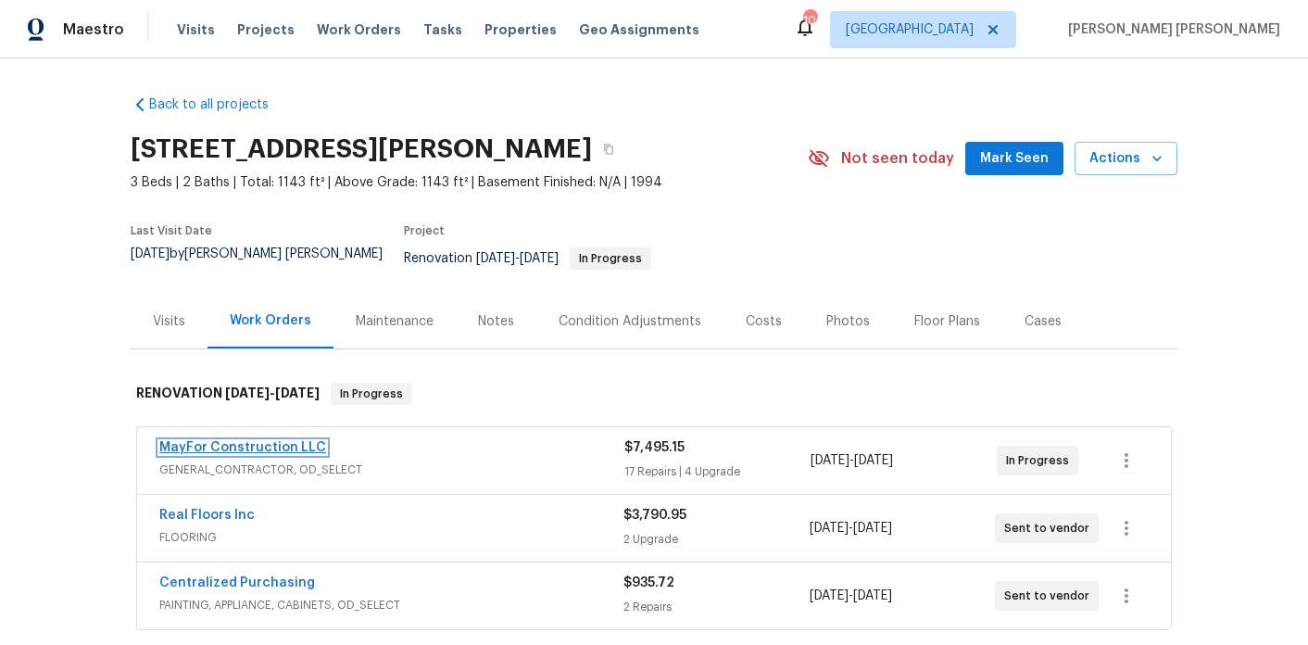
click at [181, 441] on link "MayFor Construction LLC" at bounding box center [242, 447] width 167 height 13
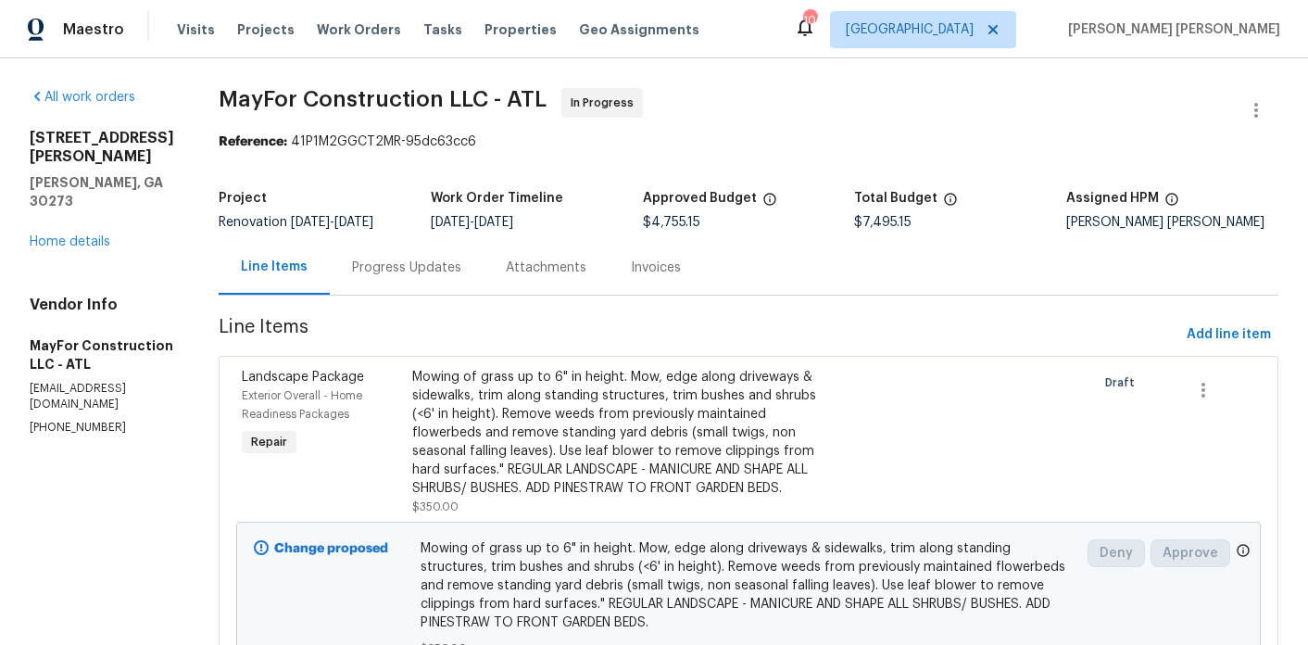
click at [476, 285] on div "Progress Updates" at bounding box center [407, 267] width 154 height 55
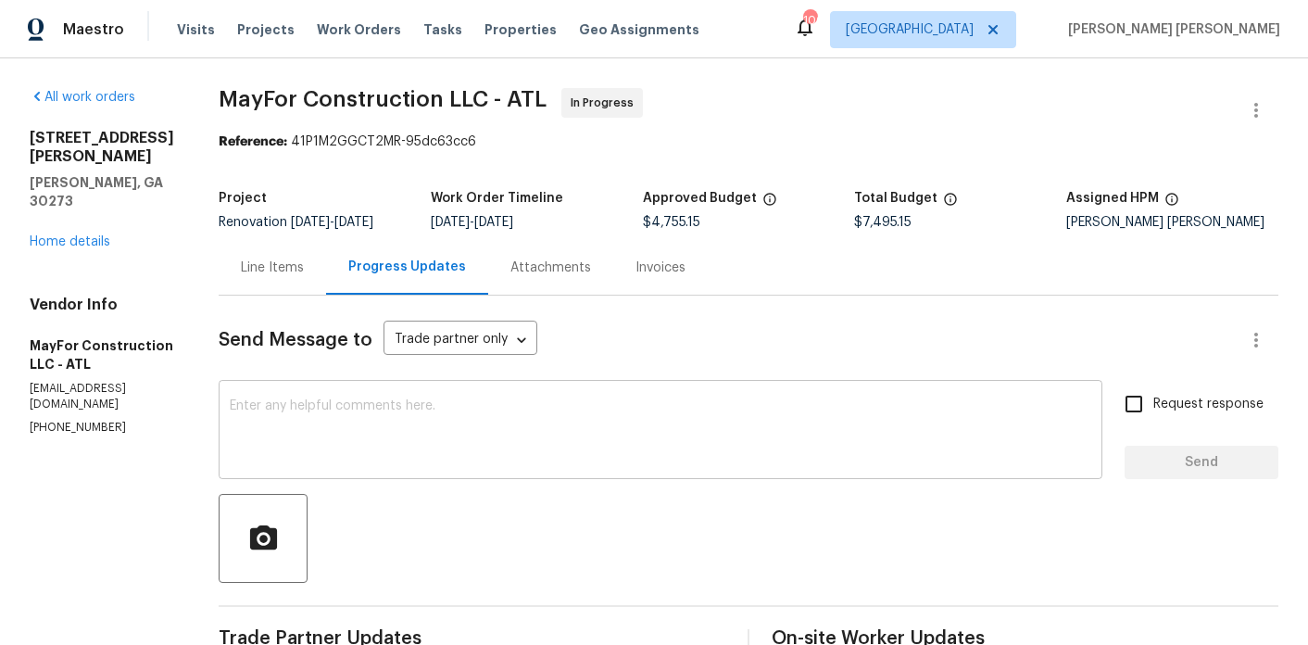
click at [496, 464] on textarea at bounding box center [661, 431] width 862 height 65
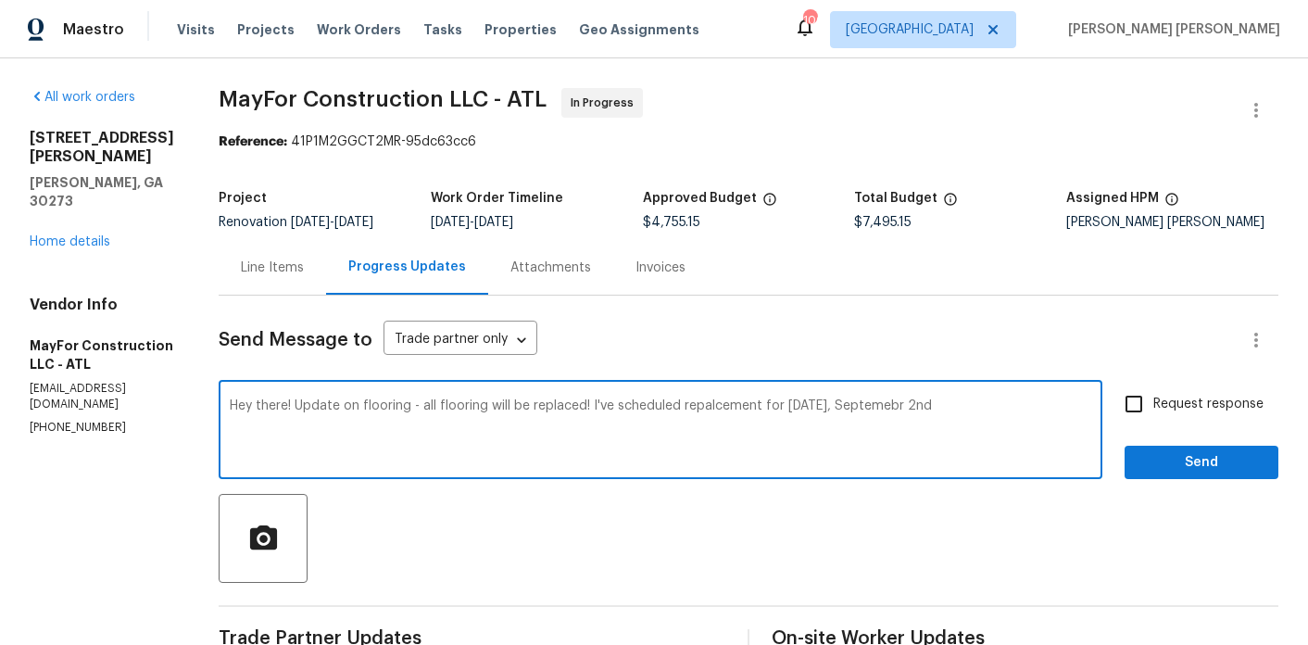
click at [916, 410] on textarea "Hey there! Update on flooring - all flooring will be replaced! I've scheduled r…" at bounding box center [661, 431] width 862 height 65
click at [1067, 403] on textarea "Hey there! Update on flooring - all flooring will be replaced! I've scheduled r…" at bounding box center [661, 431] width 862 height 65
click at [570, 430] on textarea "Hey there! Update on flooring - all flooring will be replaced! I've scheduled r…" at bounding box center [661, 431] width 862 height 65
click at [389, 451] on textarea "Hey there! Update on flooring - all flooring will be replaced! I've scheduled r…" at bounding box center [661, 431] width 862 height 65
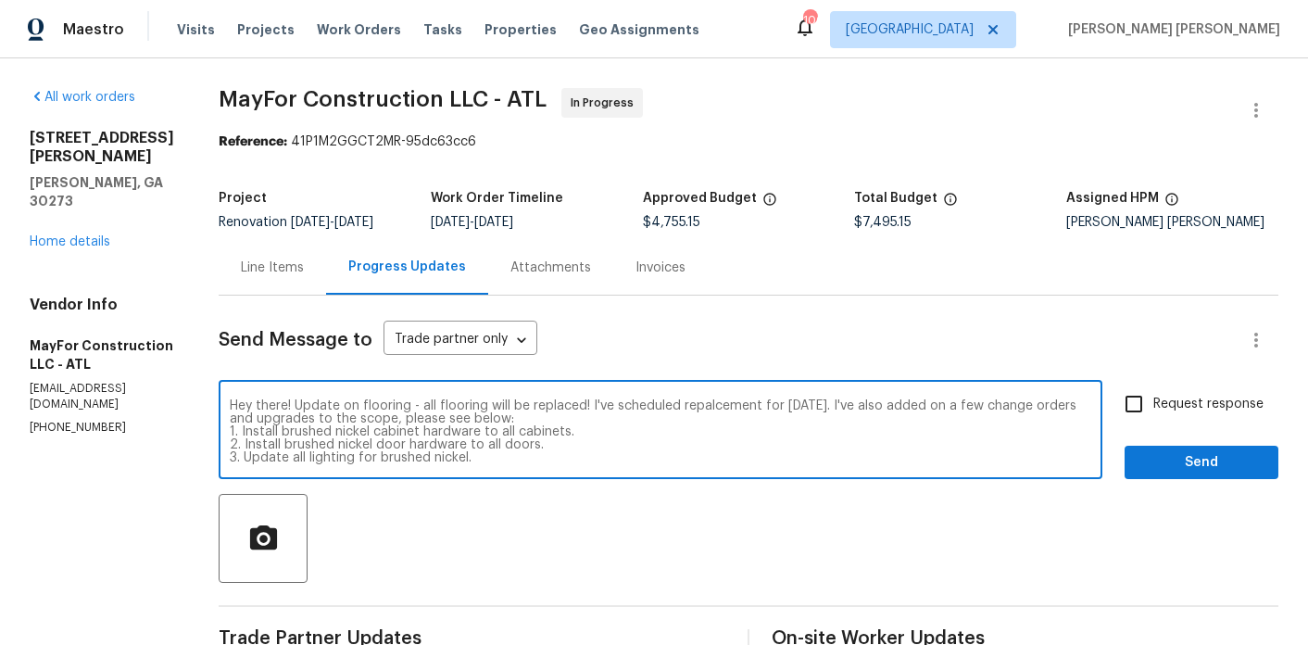
scroll to position [13, 0]
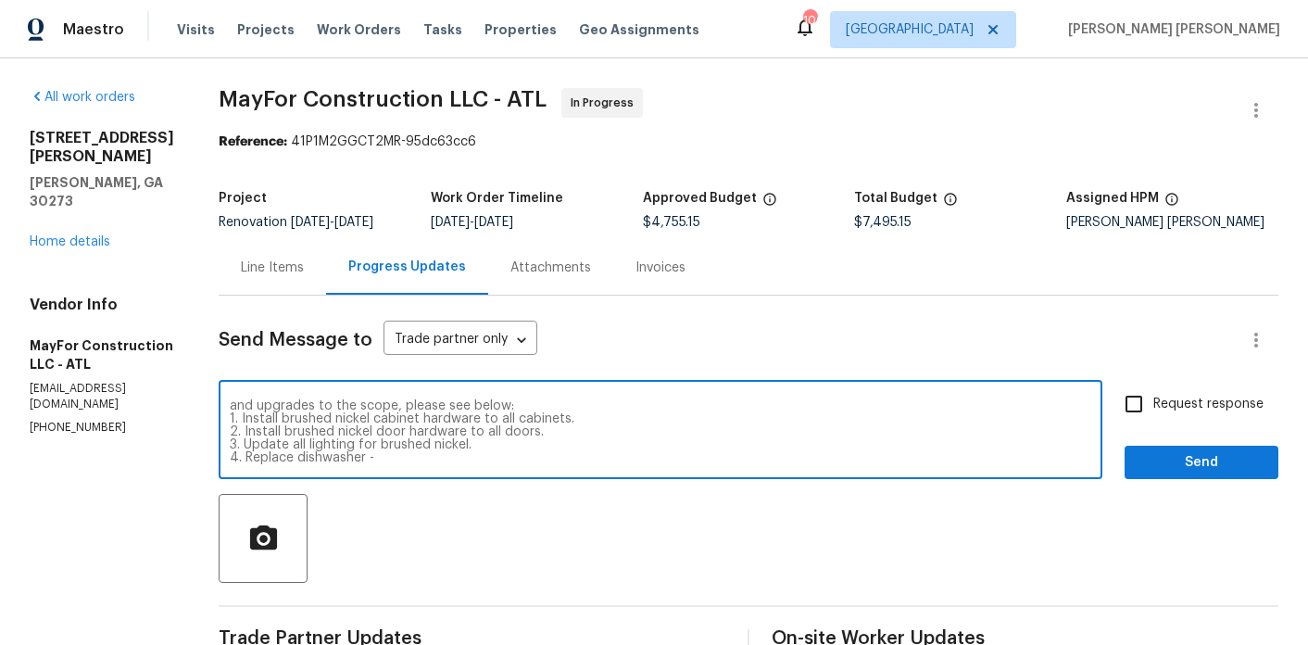
click at [450, 456] on textarea "Hey there! Update on flooring - all flooring will be replaced! I've scheduled r…" at bounding box center [661, 431] width 862 height 65
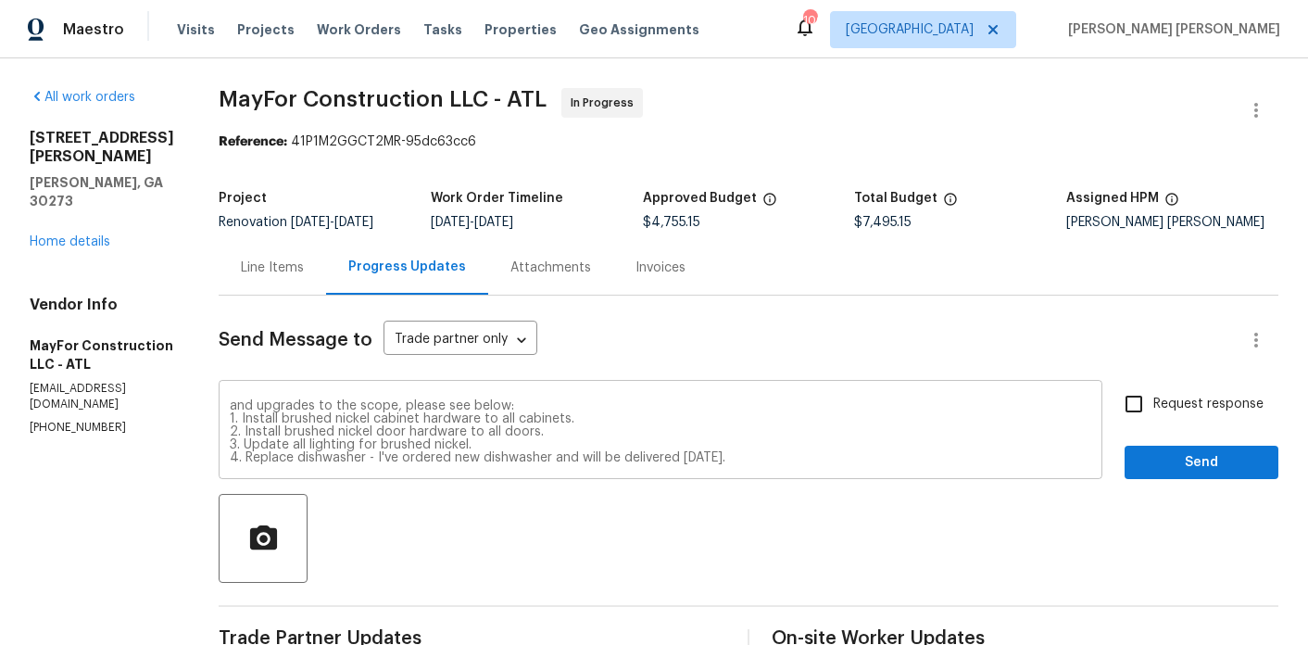
click at [897, 470] on div "Hey there! Update on flooring - all flooring will be replaced! I've scheduled r…" at bounding box center [661, 432] width 884 height 95
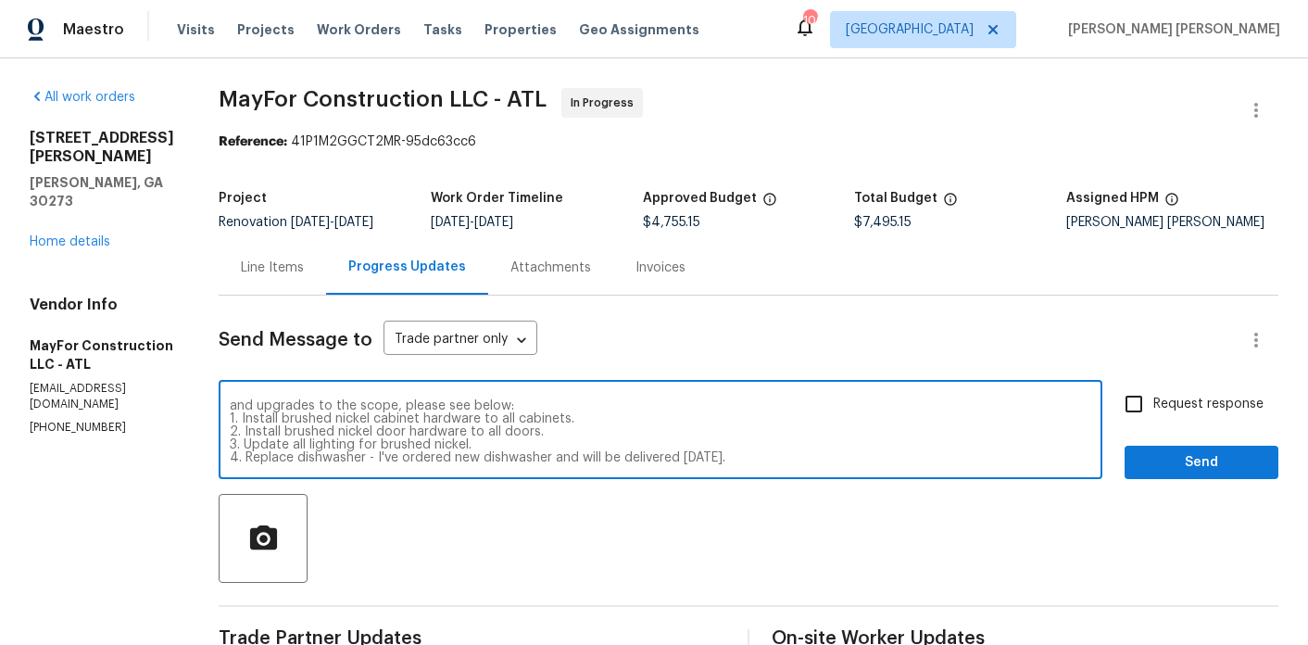
click at [902, 453] on textarea "Hey there! Update on flooring - all flooring will be replaced! I've scheduled r…" at bounding box center [661, 431] width 862 height 65
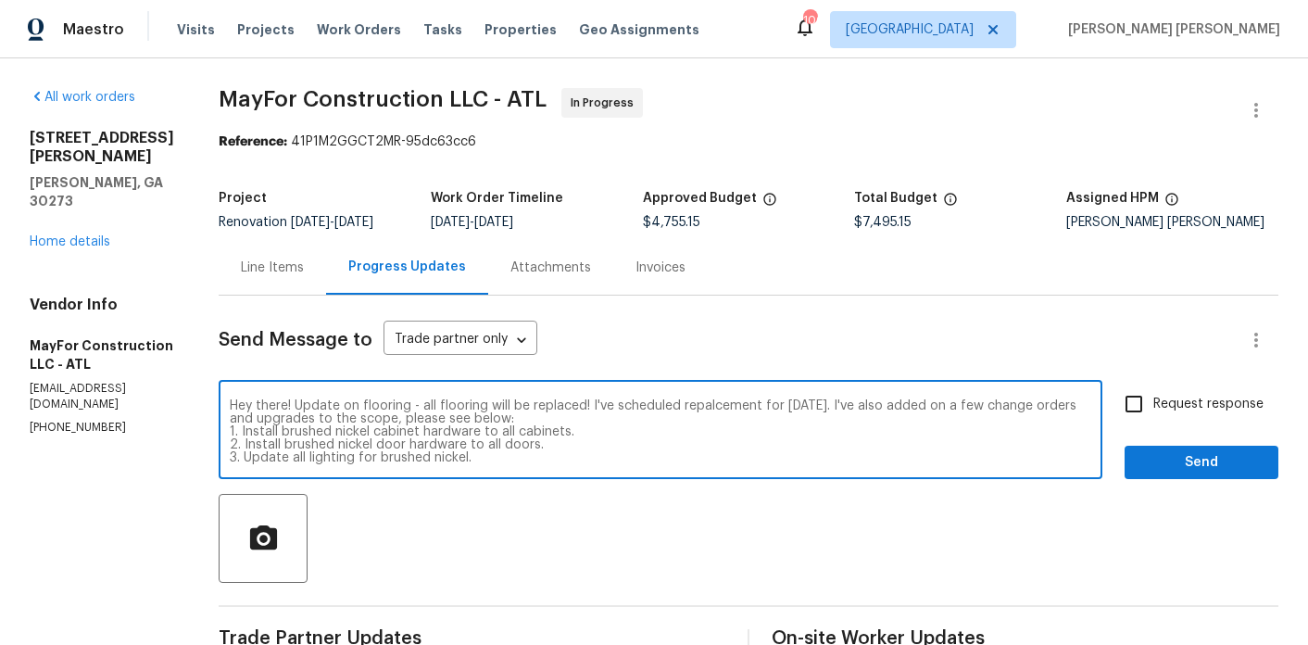
click at [524, 459] on textarea "Hey there! Update on flooring - all flooring will be replaced! I've scheduled r…" at bounding box center [661, 431] width 862 height 65
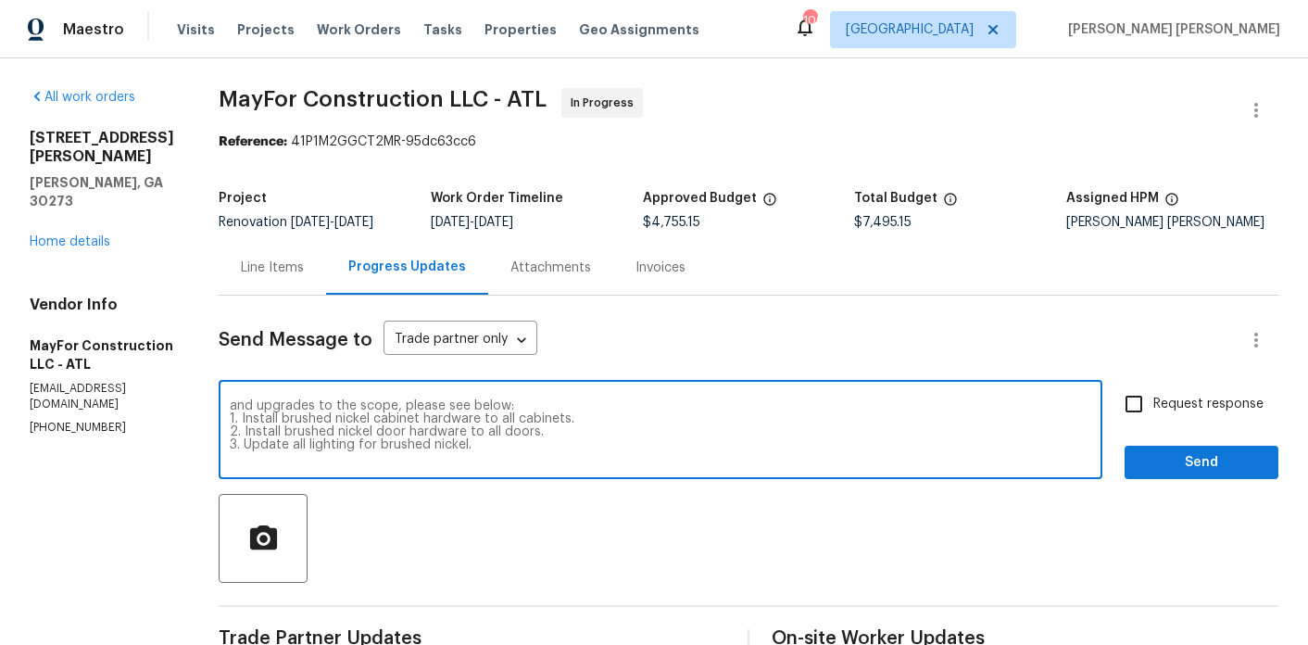
scroll to position [26, 0]
click at [467, 459] on textarea "Hey there! Update on flooring - all flooring will be replaced! I've scheduled r…" at bounding box center [661, 431] width 862 height 65
click at [639, 460] on textarea "Hey there! Update on flooring - all flooring will be replaced! I've scheduled r…" at bounding box center [661, 431] width 862 height 65
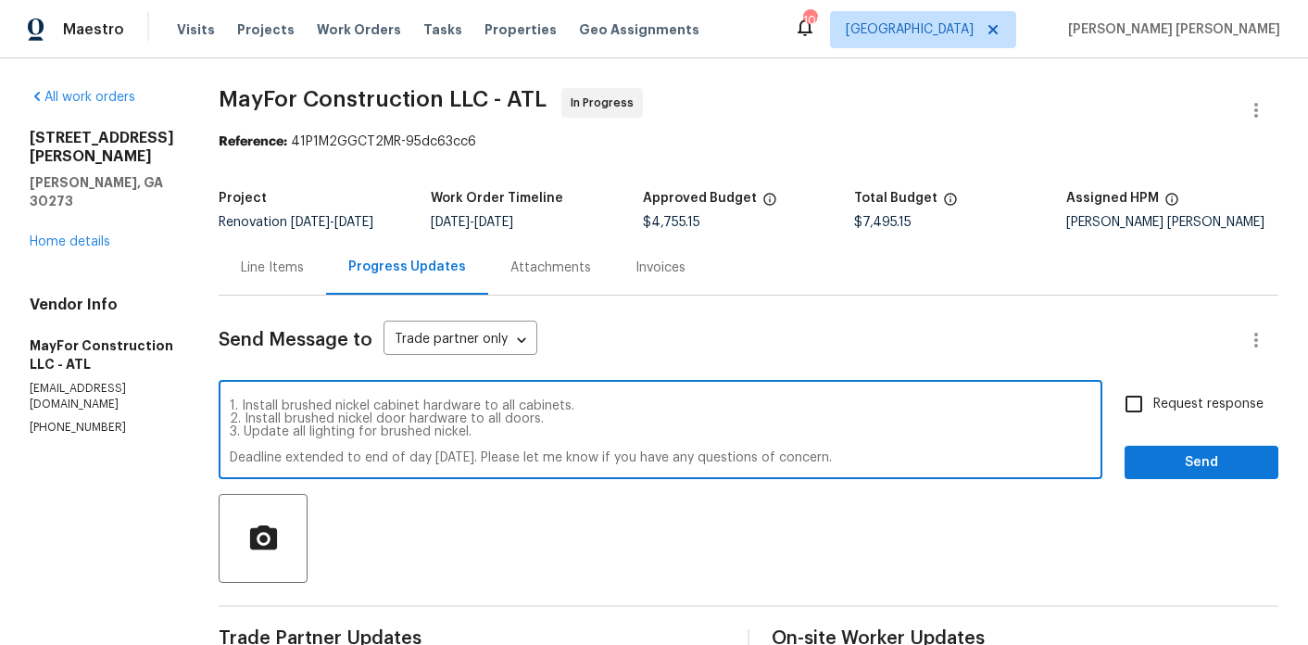
click at [617, 457] on textarea "Hey there! Update on flooring - all flooring will be replaced! I've scheduled r…" at bounding box center [661, 431] width 862 height 65
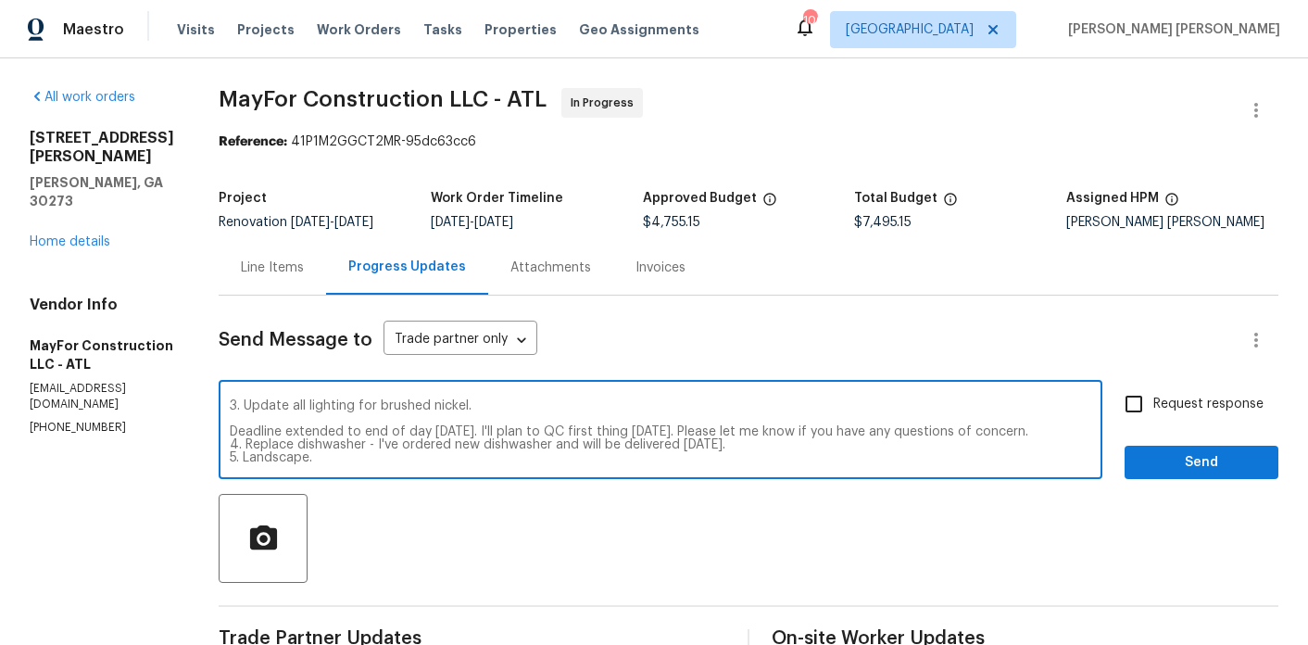
scroll to position [65, 0]
drag, startPoint x: 430, startPoint y: 431, endPoint x: 248, endPoint y: 419, distance: 182.0
click at [248, 419] on div "Hey there! Update on flooring - all flooring will be replaced! I've scheduled r…" at bounding box center [661, 432] width 884 height 95
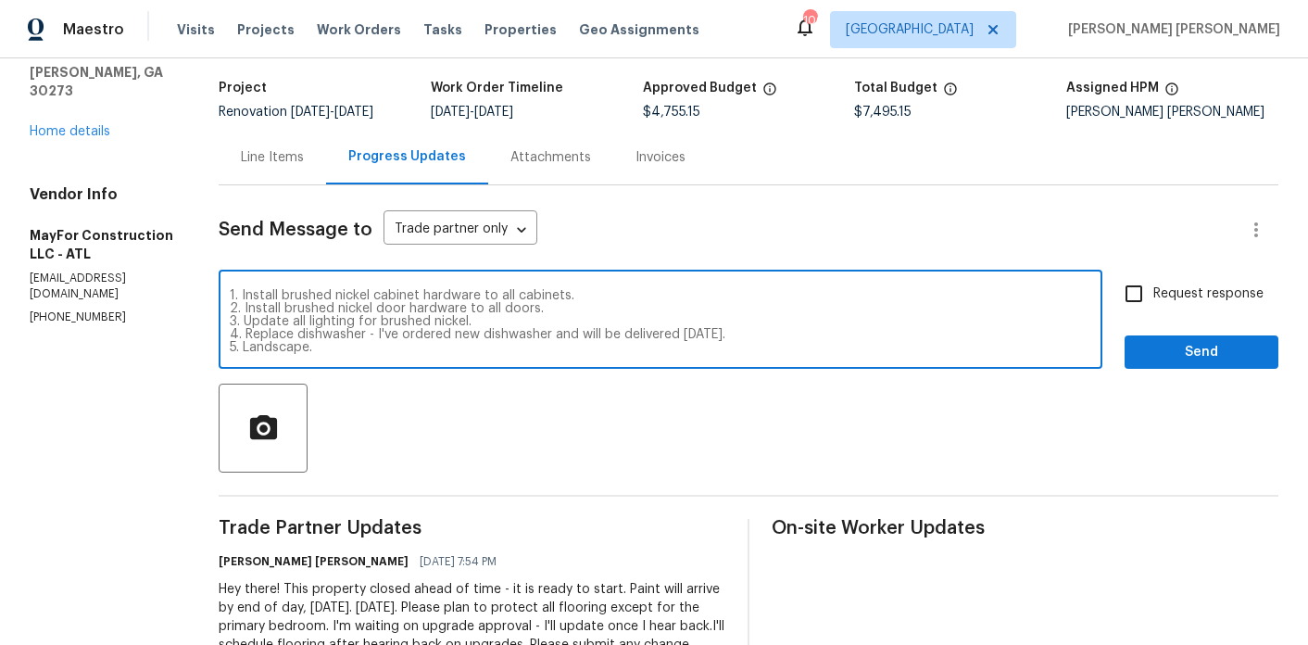
scroll to position [158, 0]
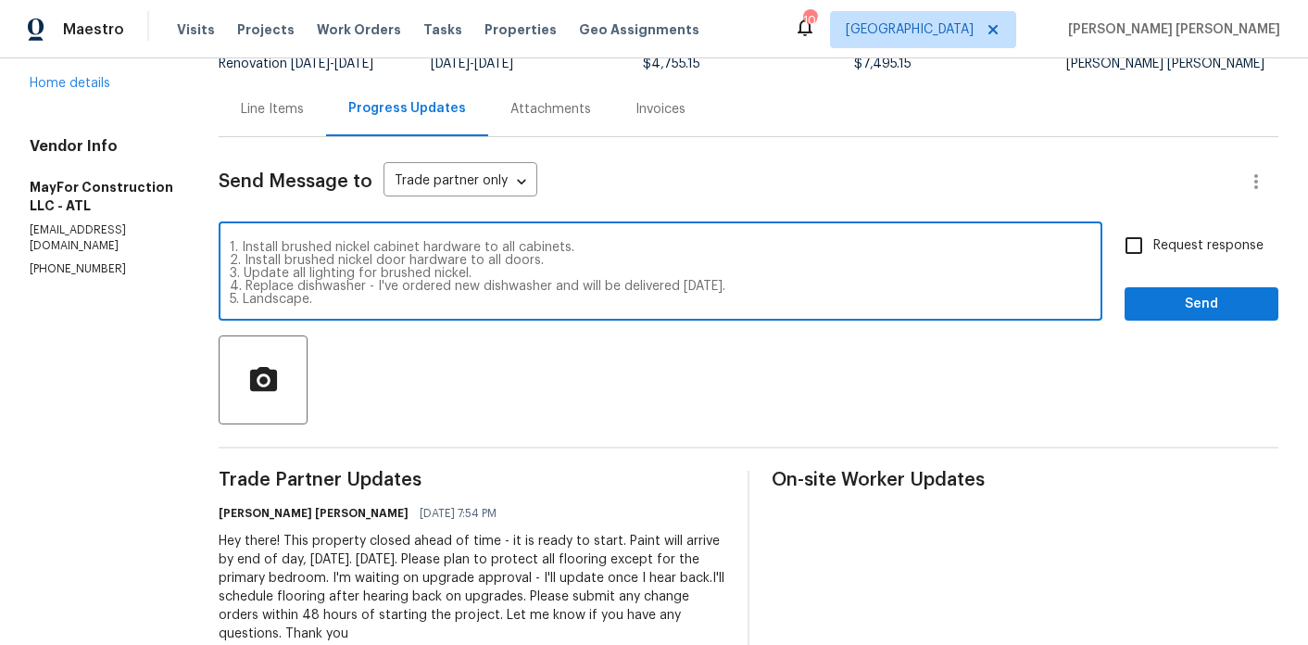
click at [362, 296] on textarea "Hey there! Update on flooring - all flooring will be replaced! I've scheduled r…" at bounding box center [661, 273] width 862 height 65
paste textarea "Deadline extended to end of day Thursday, September 4th. I'll plan to QC first …"
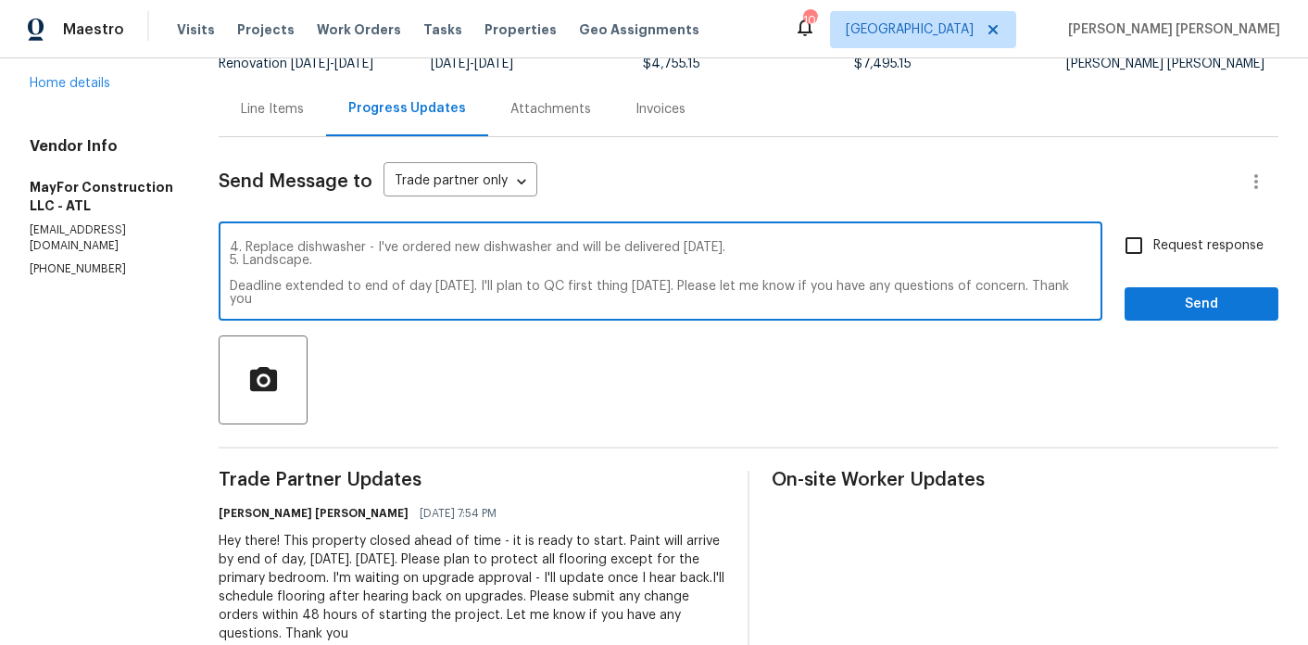
scroll to position [0, 0]
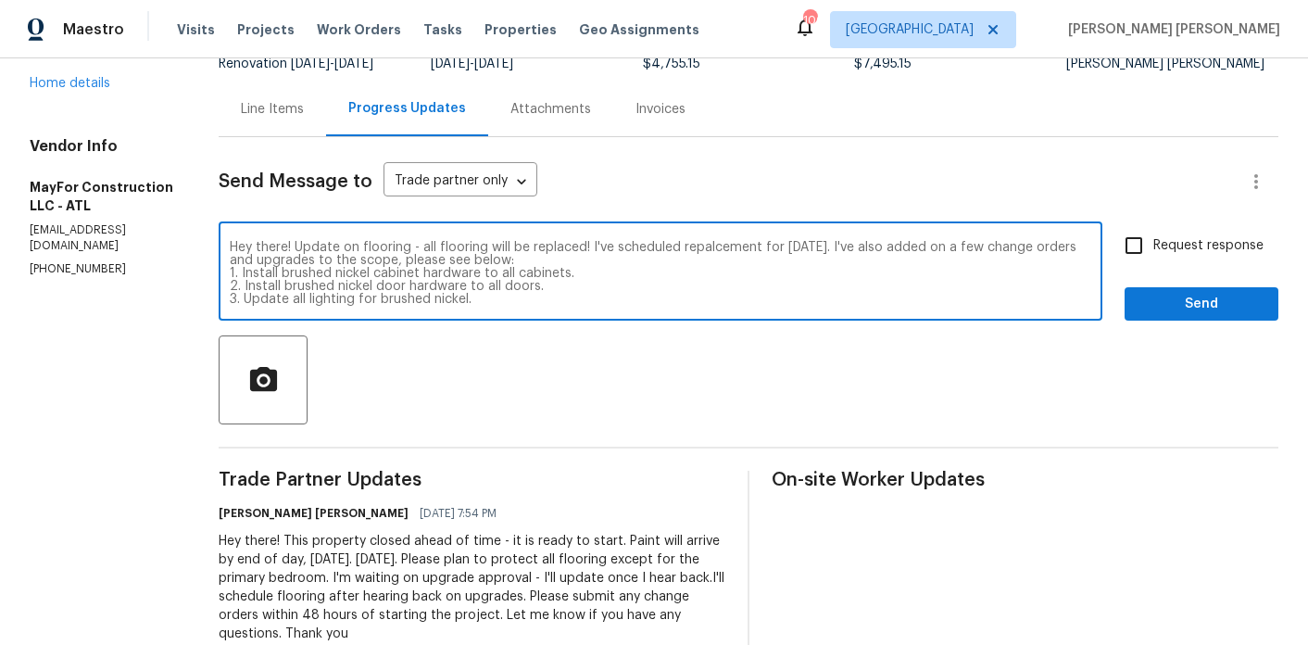
drag, startPoint x: 493, startPoint y: 298, endPoint x: 226, endPoint y: 201, distance: 284.0
click at [226, 201] on div "All work orders 6154 Lauren Ln Rex, GA 30273 Home details Vendor Info MayFor Co…" at bounding box center [654, 297] width 1308 height 795
type textarea "Hey there! Update on flooring - all flooring will be replaced! I've scheduled r…"
click at [1140, 239] on input "Request response" at bounding box center [1134, 245] width 39 height 39
checkbox input "true"
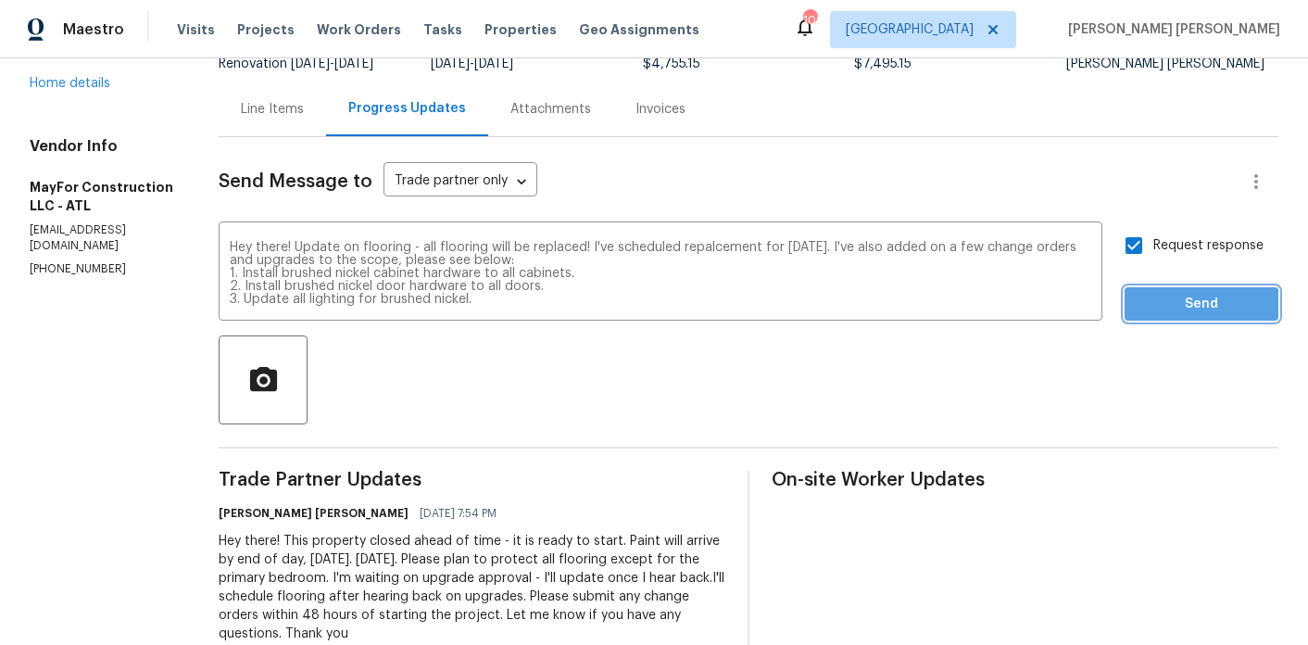
click at [1191, 306] on span "Send" at bounding box center [1202, 304] width 124 height 23
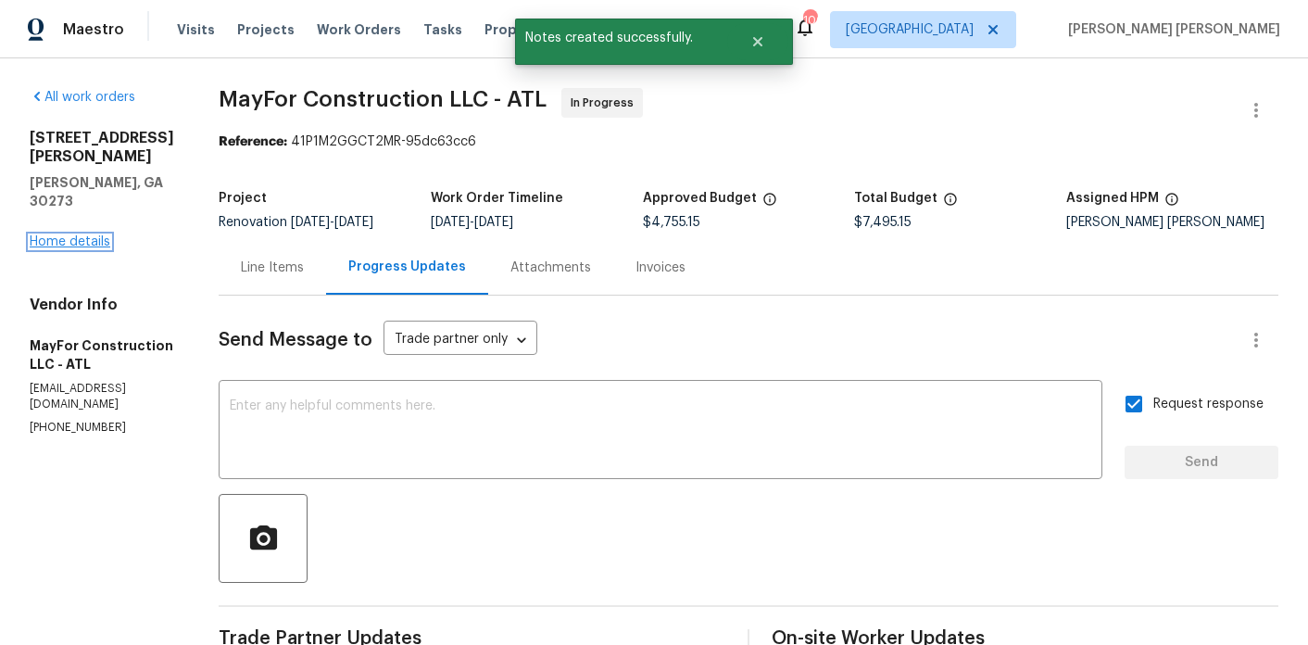
click at [61, 235] on link "Home details" at bounding box center [70, 241] width 81 height 13
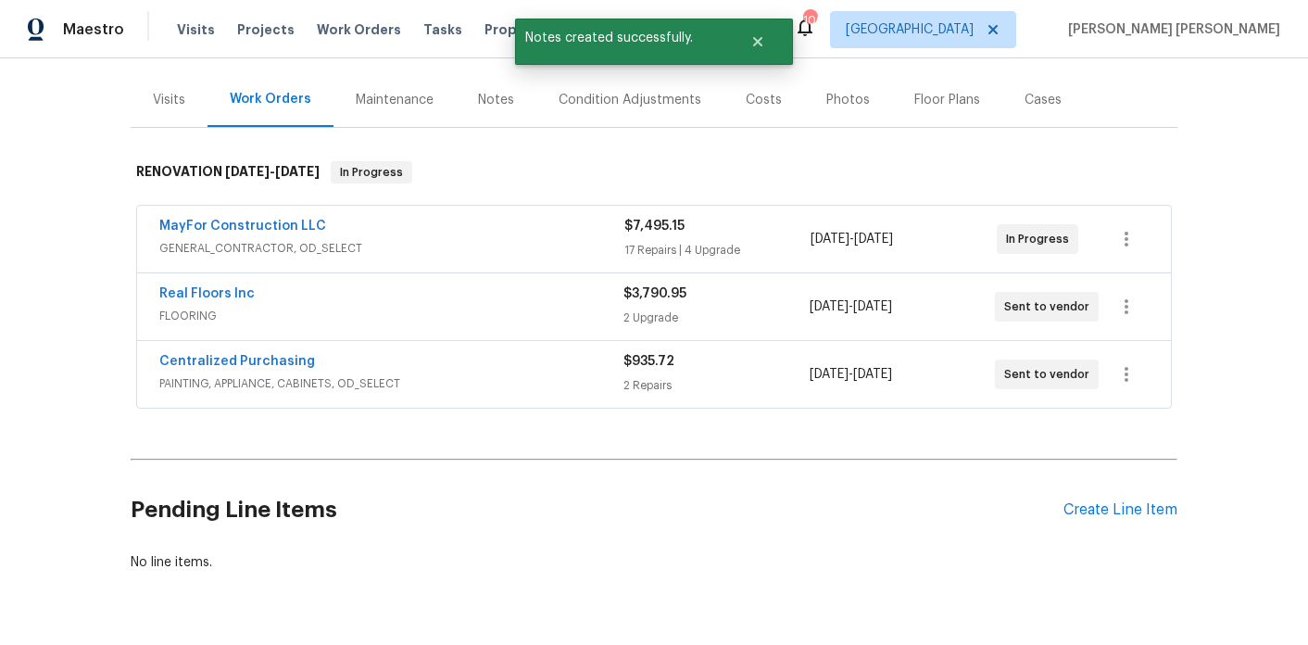
scroll to position [227, 0]
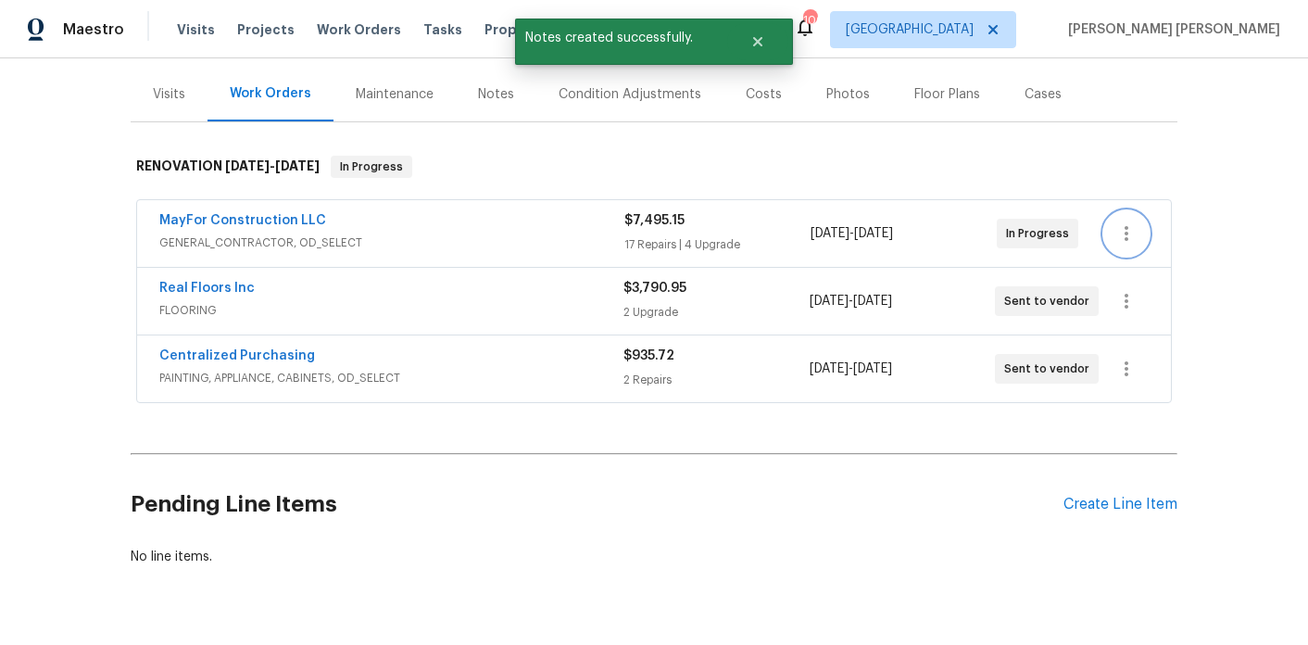
click at [1116, 222] on icon "button" at bounding box center [1127, 233] width 22 height 22
click at [1110, 224] on li "Edit" at bounding box center [1196, 221] width 200 height 31
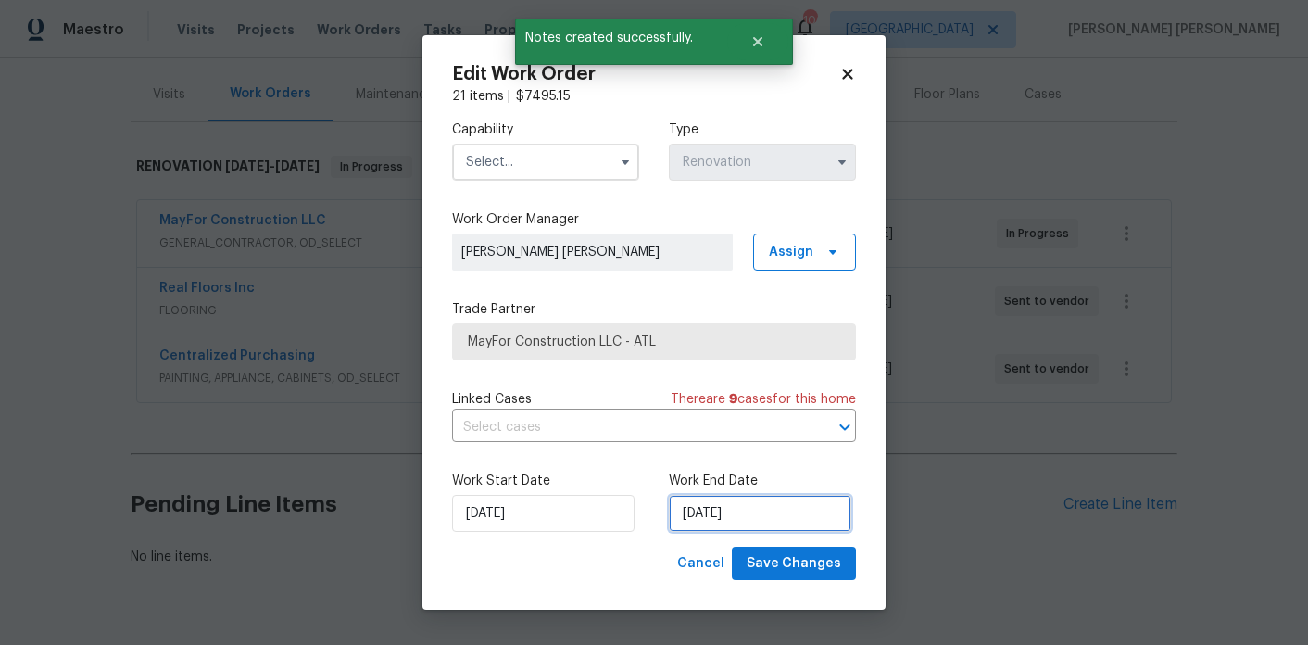
click at [730, 530] on input "9/3/2025" at bounding box center [760, 513] width 183 height 37
select select "8"
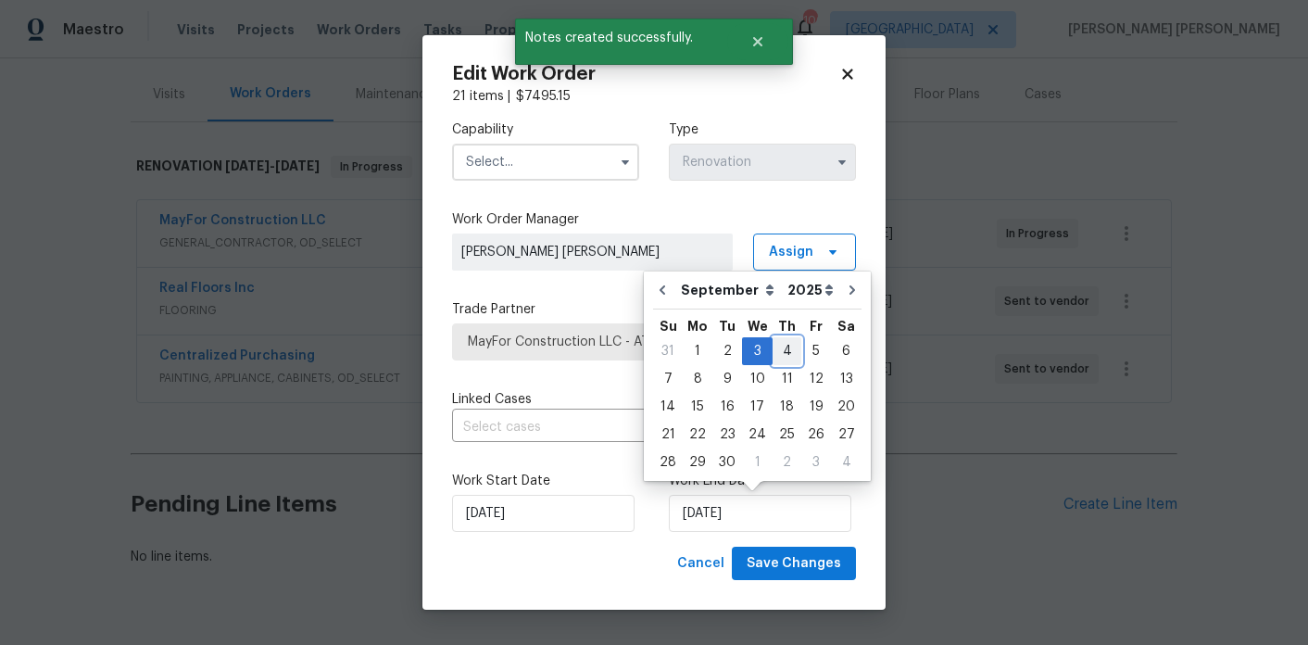
click at [789, 347] on div "4" at bounding box center [787, 351] width 29 height 26
type input "9/4/2025"
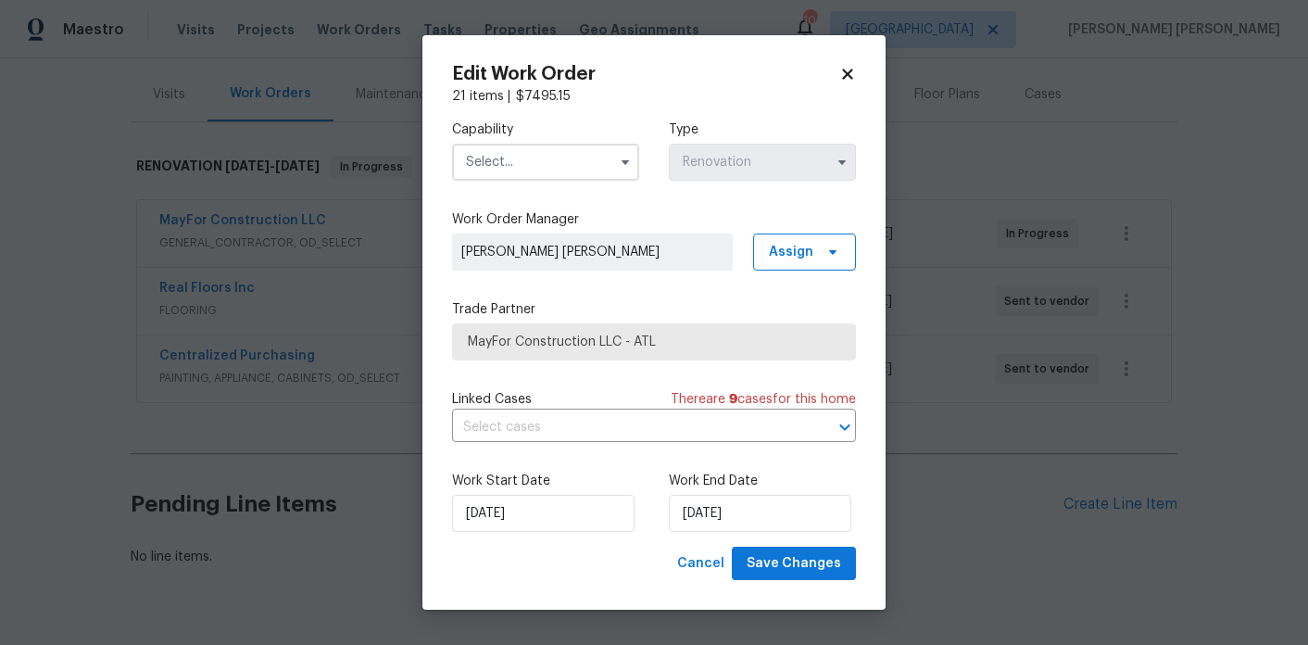
click at [575, 167] on input "text" at bounding box center [545, 162] width 187 height 37
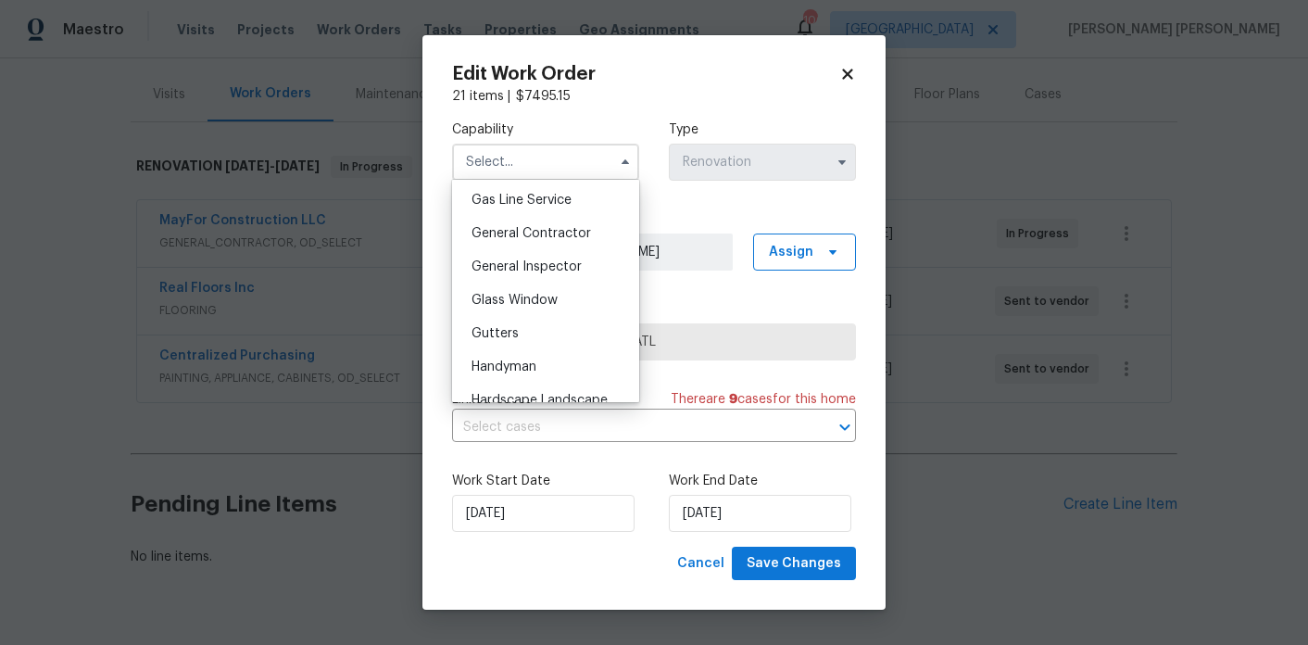
scroll to position [882, 0]
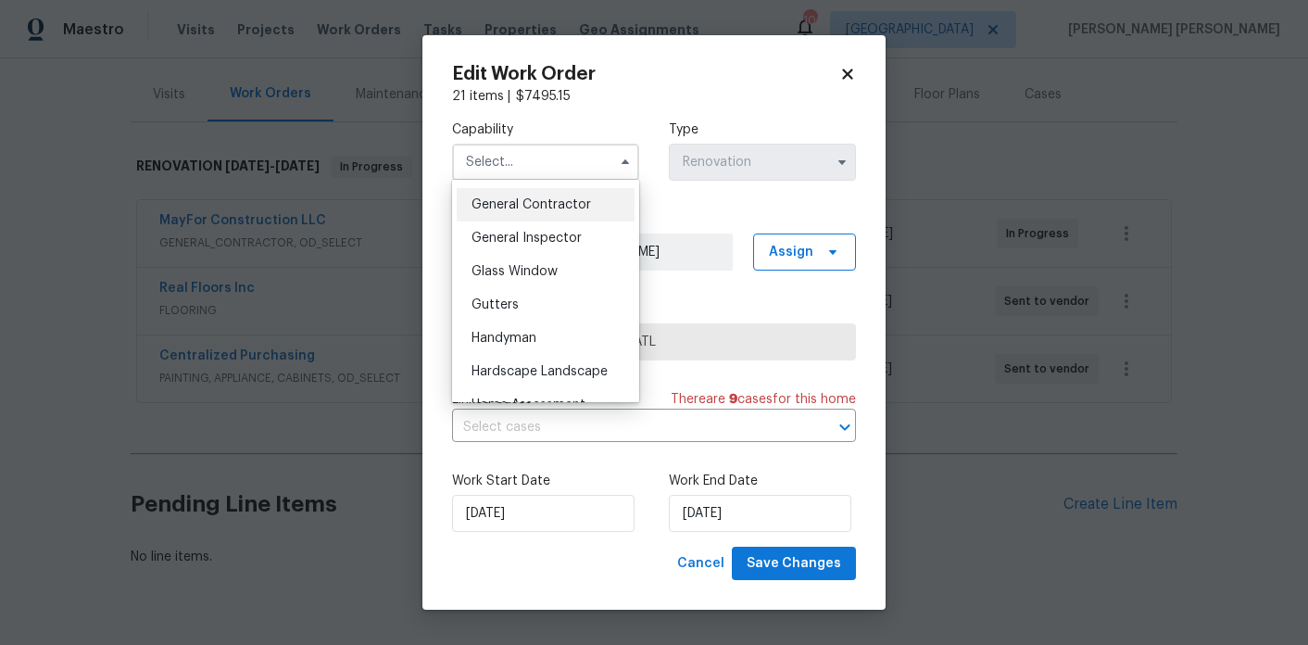
click at [567, 206] on span "General Contractor" at bounding box center [532, 204] width 120 height 13
type input "General Contractor"
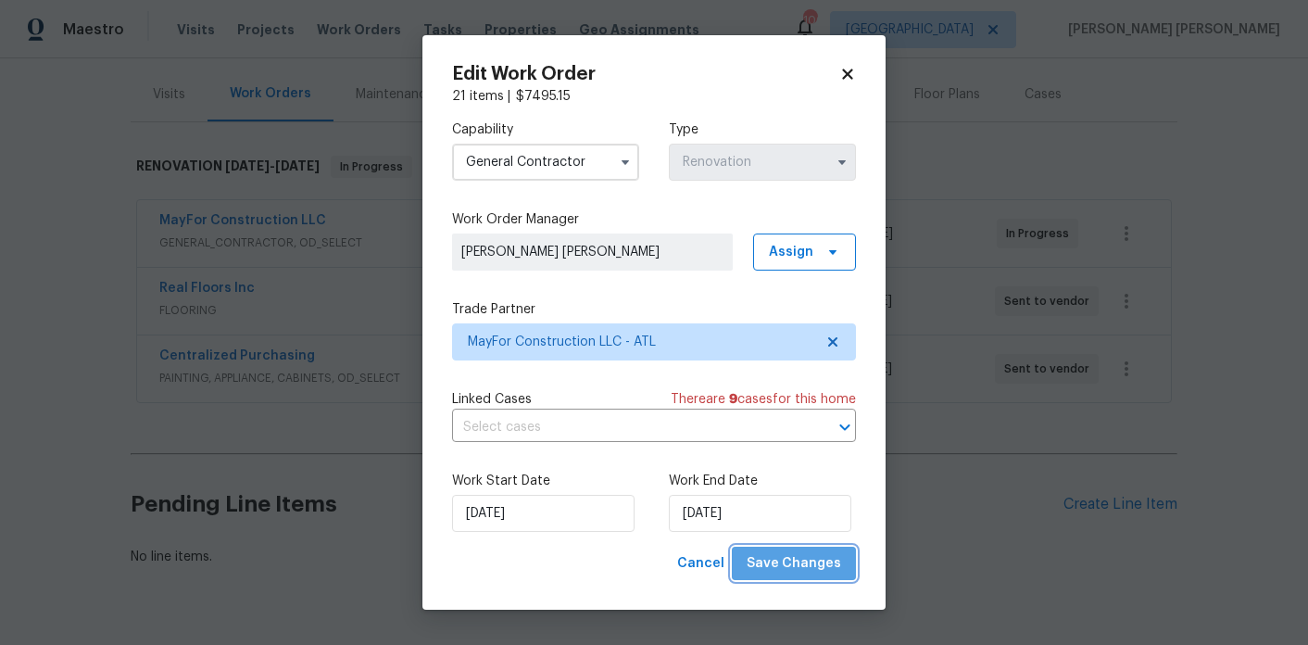
click at [826, 571] on span "Save Changes" at bounding box center [794, 563] width 95 height 23
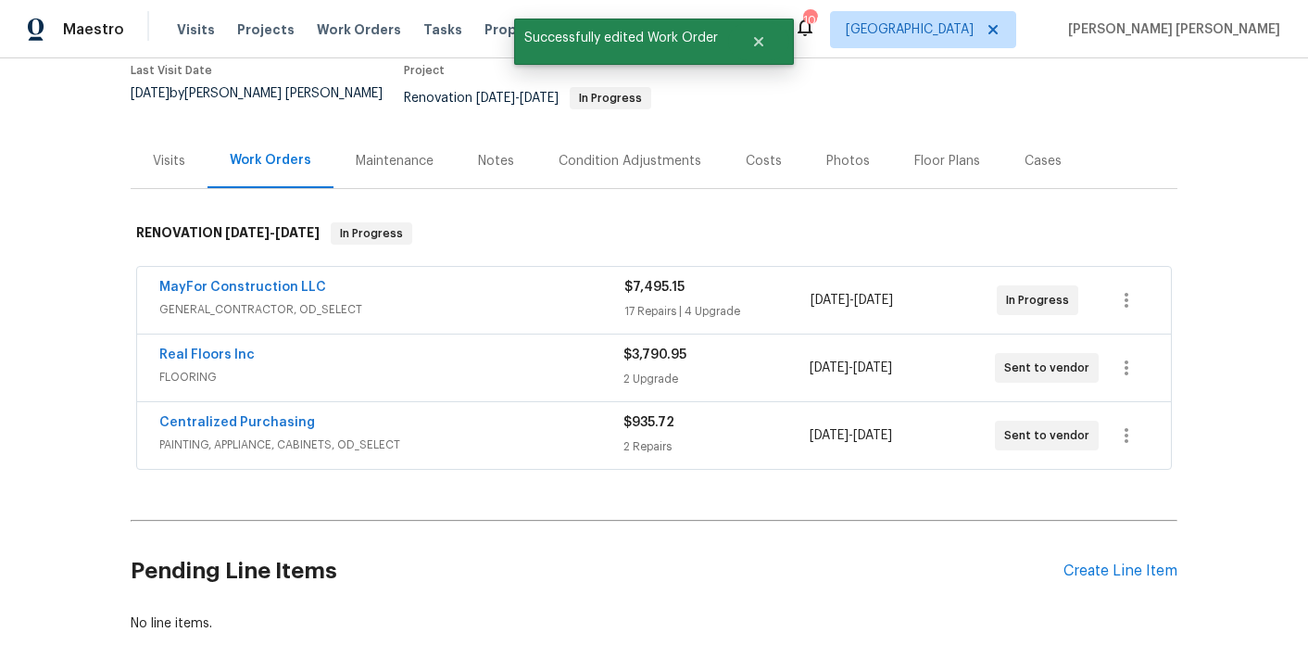
scroll to position [72, 0]
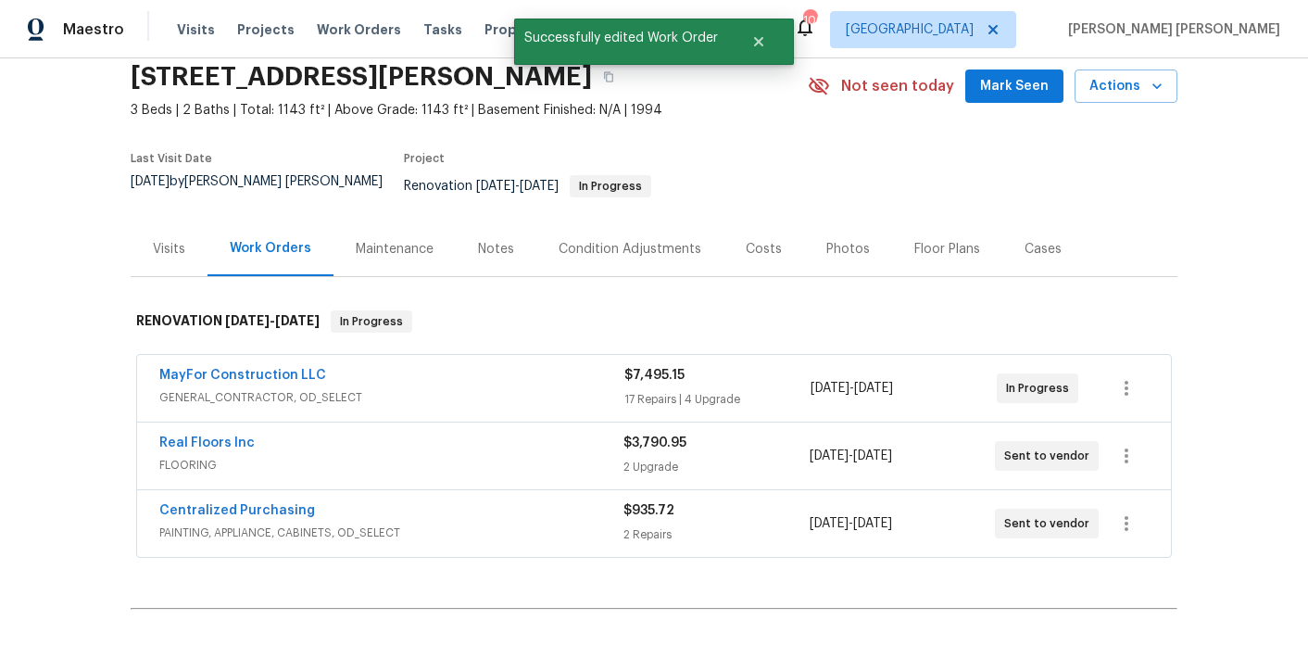
click at [493, 240] on div "Notes" at bounding box center [496, 249] width 36 height 19
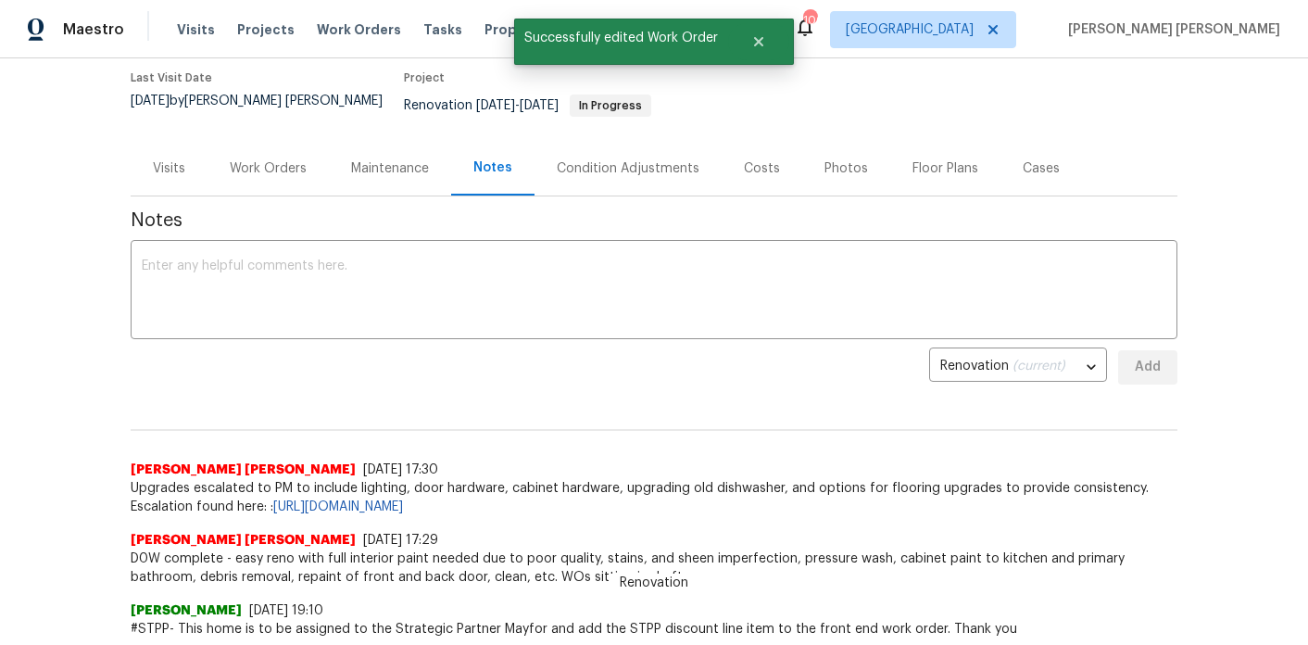
scroll to position [159, 0]
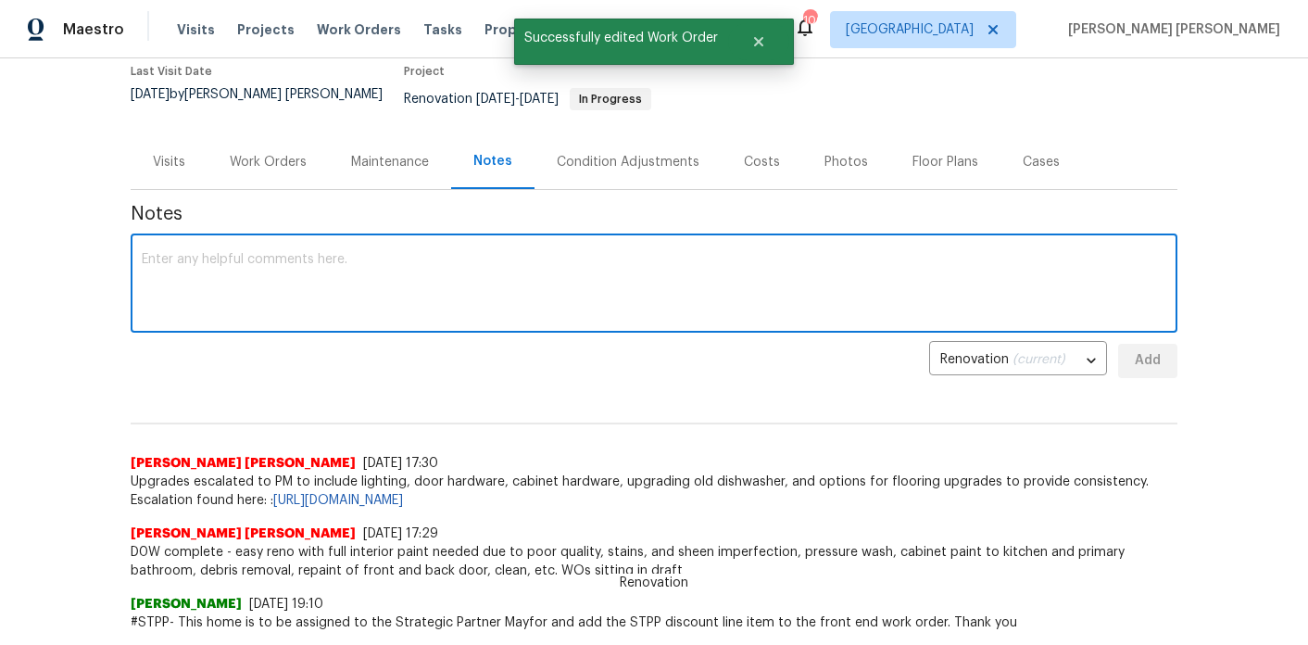
click at [450, 253] on textarea at bounding box center [654, 285] width 1025 height 65
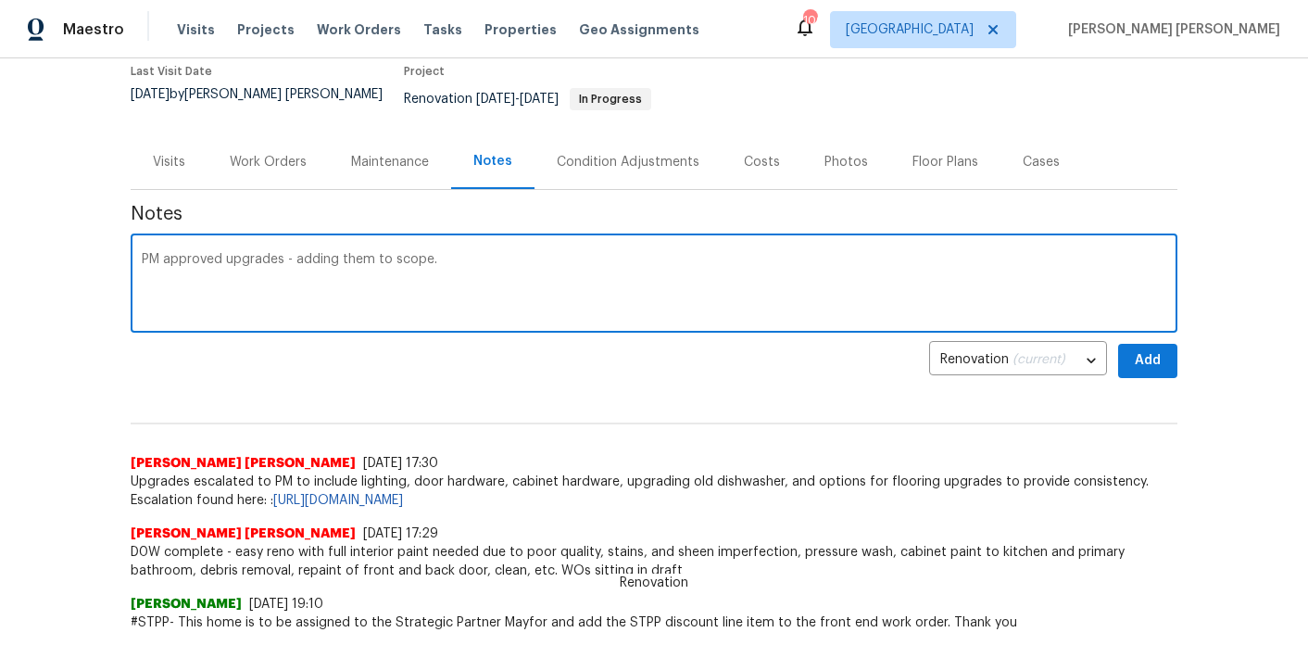
type textarea "PM approved upgrades - adding them to scope."
click at [1163, 344] on button "Add" at bounding box center [1147, 361] width 59 height 34
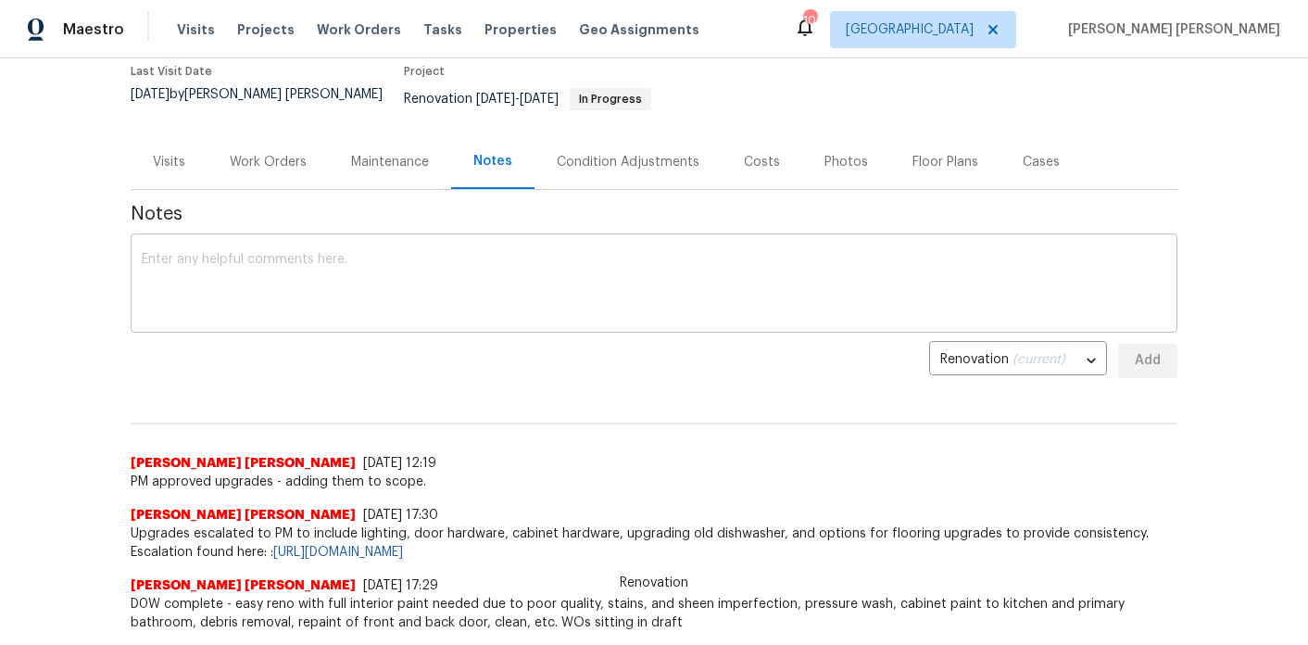
click at [677, 284] on textarea at bounding box center [654, 285] width 1025 height 65
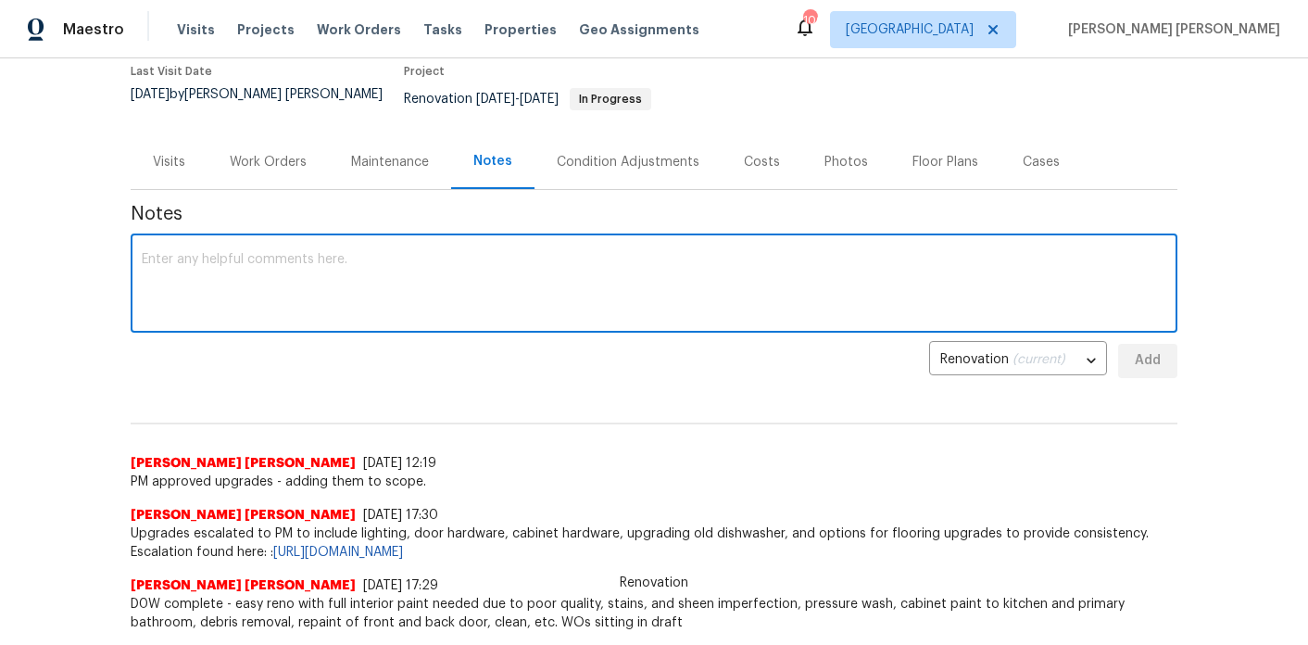
paste textarea "Hey there! Update on flooring - all flooring will be replaced! I've scheduled r…"
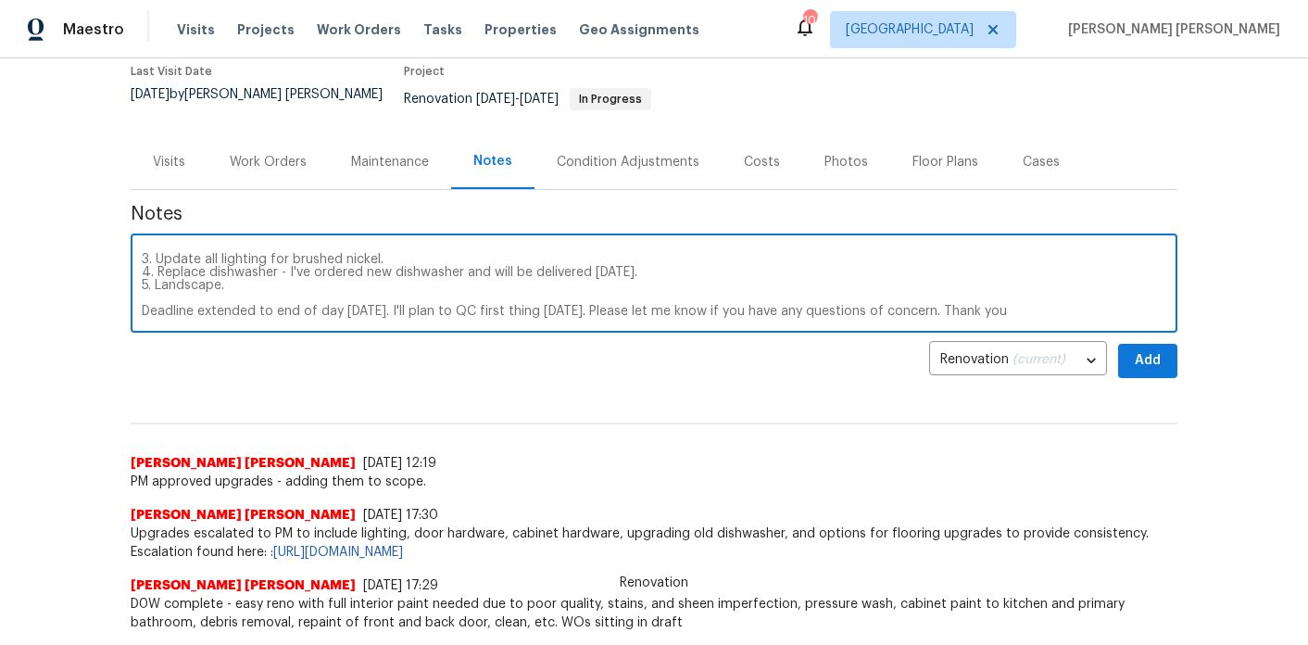
scroll to position [0, 0]
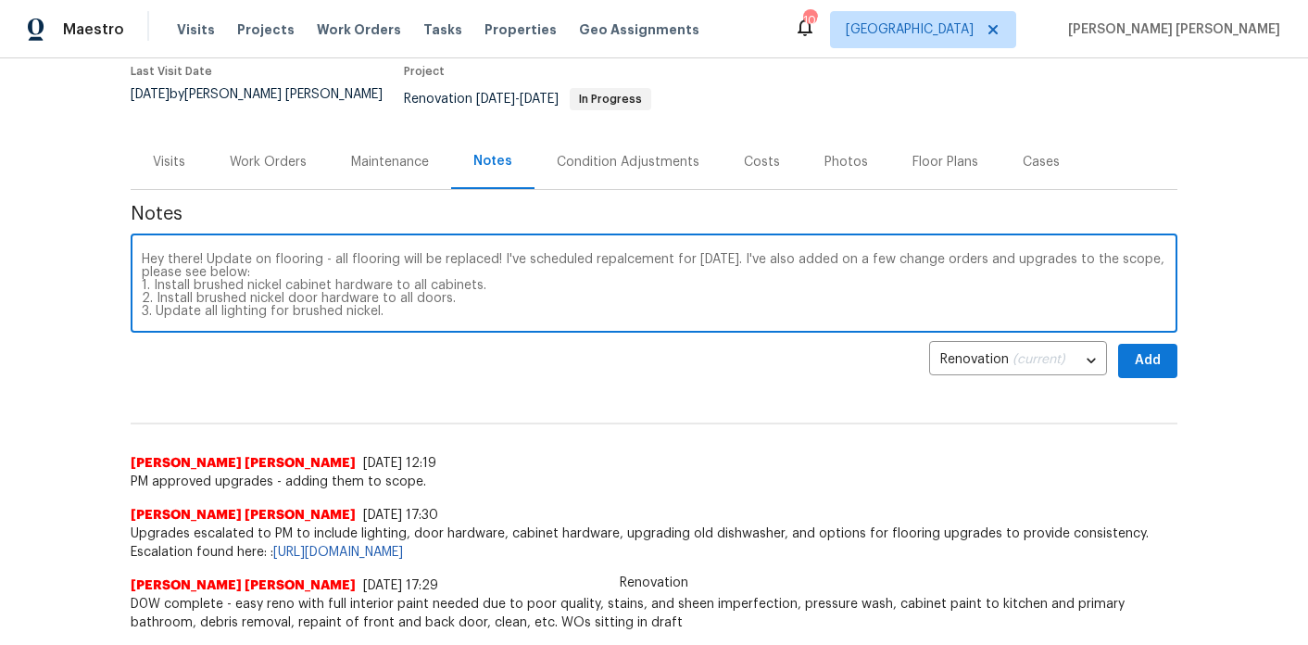
drag, startPoint x: 209, startPoint y: 246, endPoint x: 127, endPoint y: 242, distance: 82.5
click at [127, 242] on div "Back to all projects 6154 Lauren Ln, Rex, GA 30273 3 Beds | 2 Baths | Total: 11…" at bounding box center [654, 351] width 1308 height 587
click at [429, 253] on textarea "Update on flooring - all flooring will be replaced! I've scheduled repalcement …" at bounding box center [654, 285] width 1025 height 65
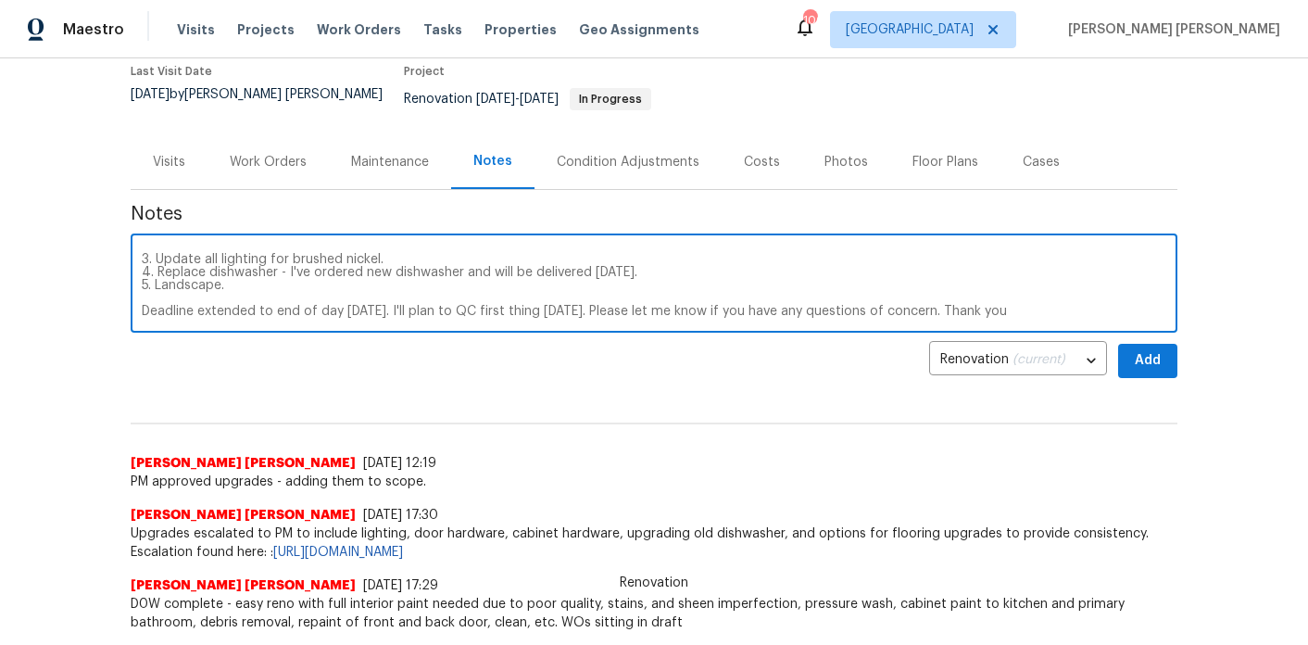
scroll to position [65, 0]
drag, startPoint x: 792, startPoint y: 284, endPoint x: 792, endPoint y: 322, distance: 37.1
type textarea "Update on flooring - all flooring will be replaced per PM for carpet in bedroom…"
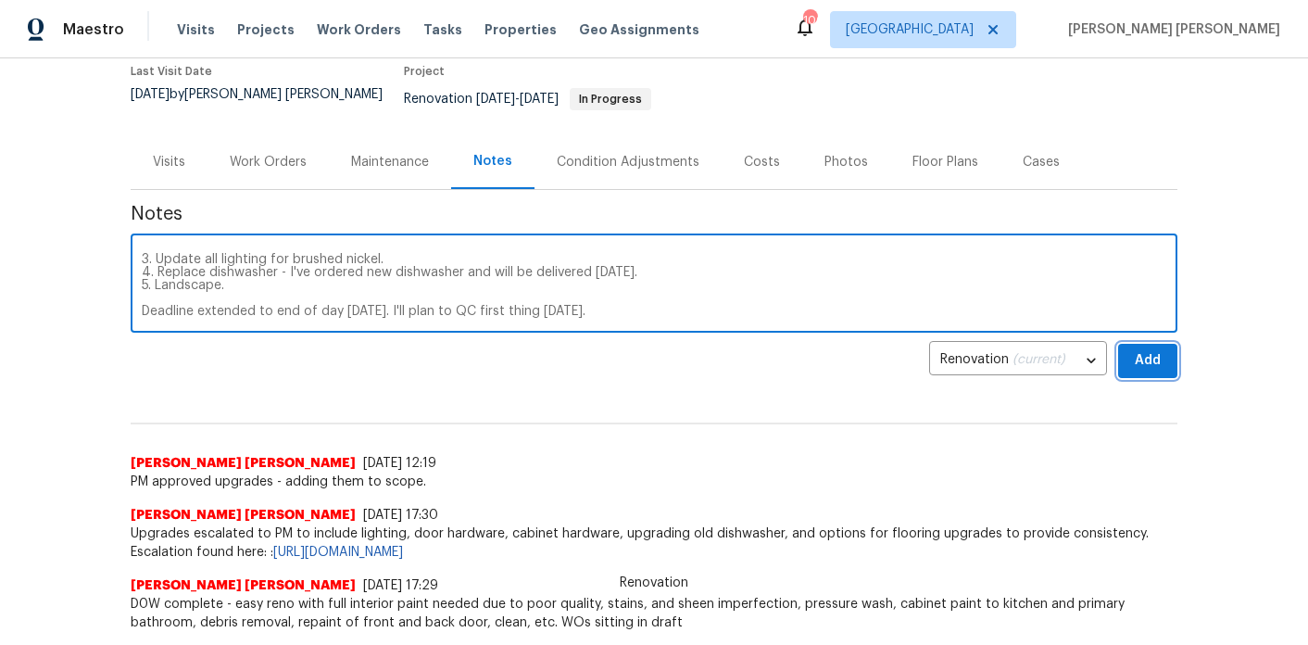
click at [1151, 350] on span "Add" at bounding box center [1148, 360] width 30 height 23
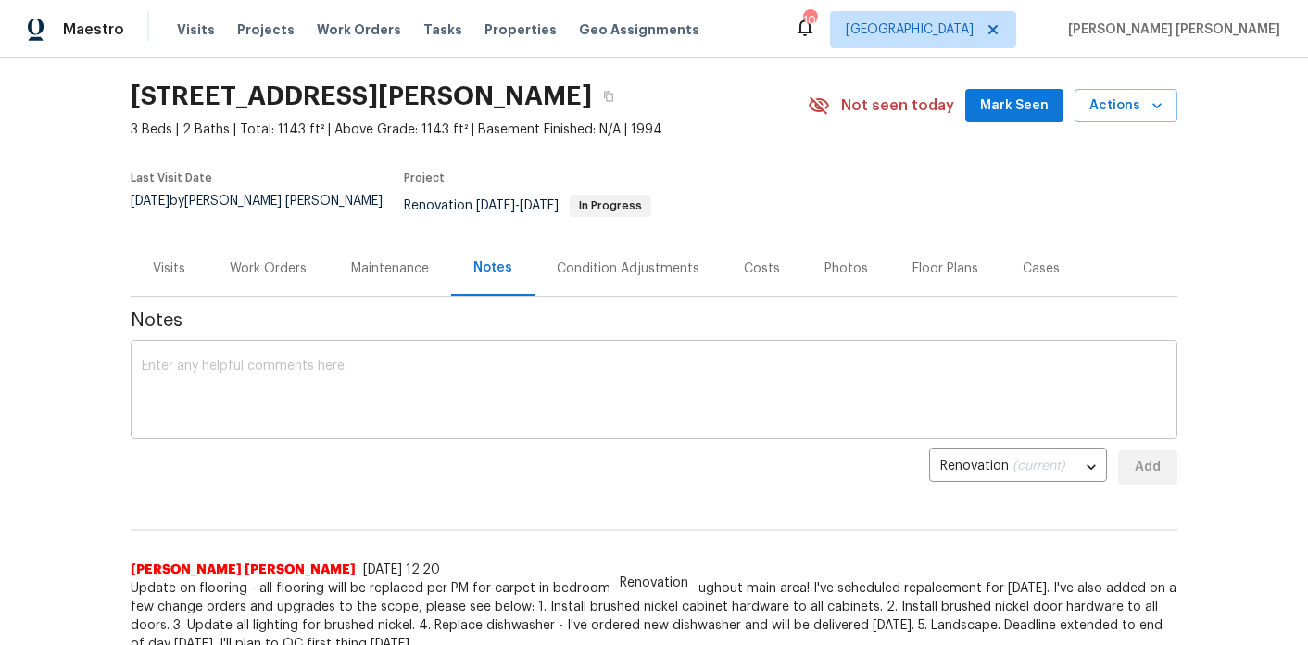
scroll to position [0, 0]
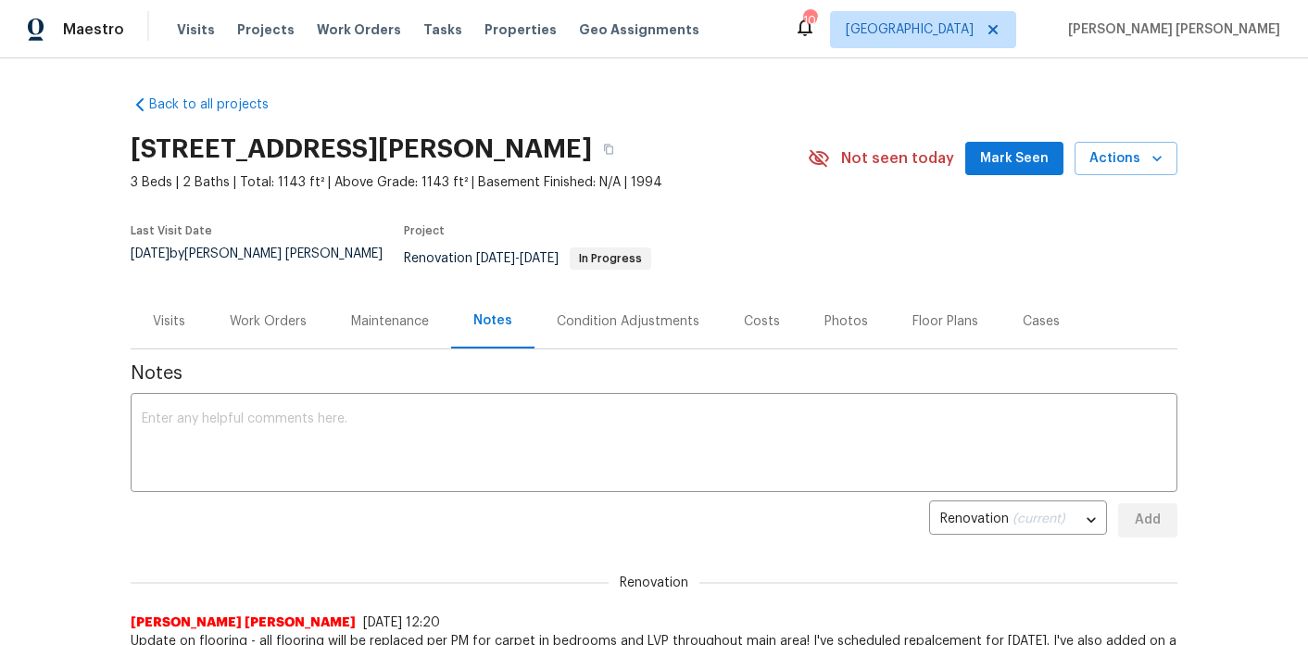
click at [299, 312] on div "Work Orders" at bounding box center [268, 321] width 77 height 19
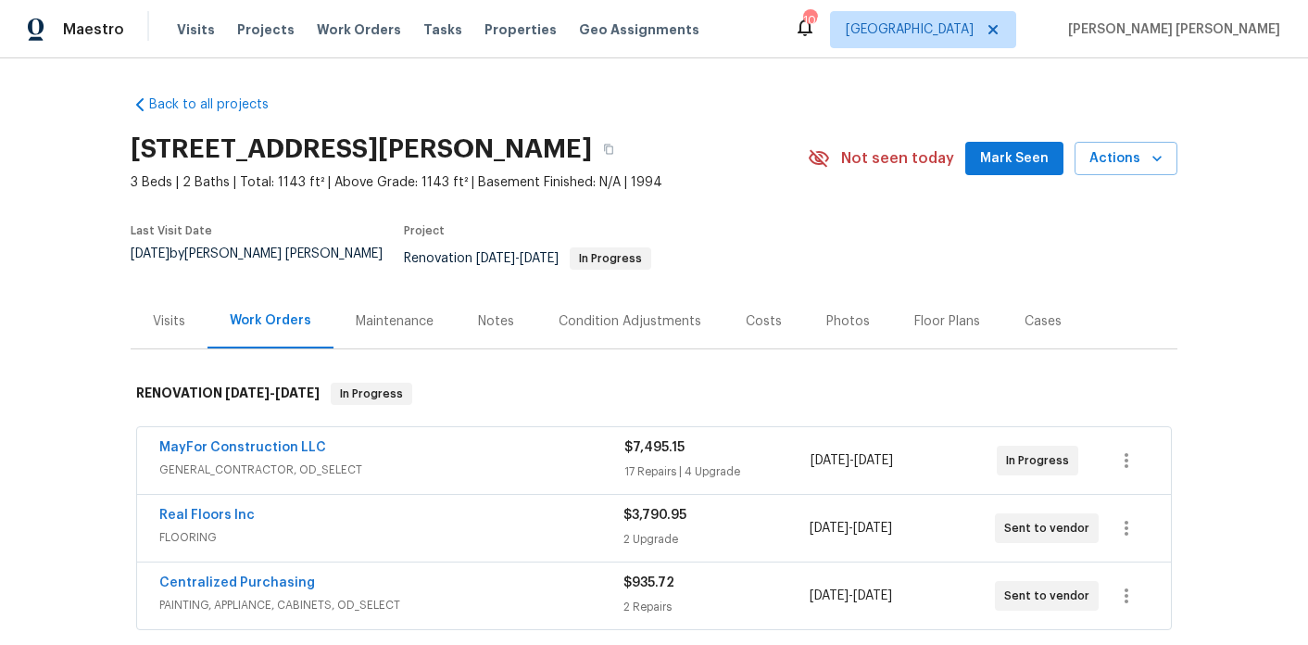
click at [182, 312] on div "Visits" at bounding box center [169, 321] width 32 height 19
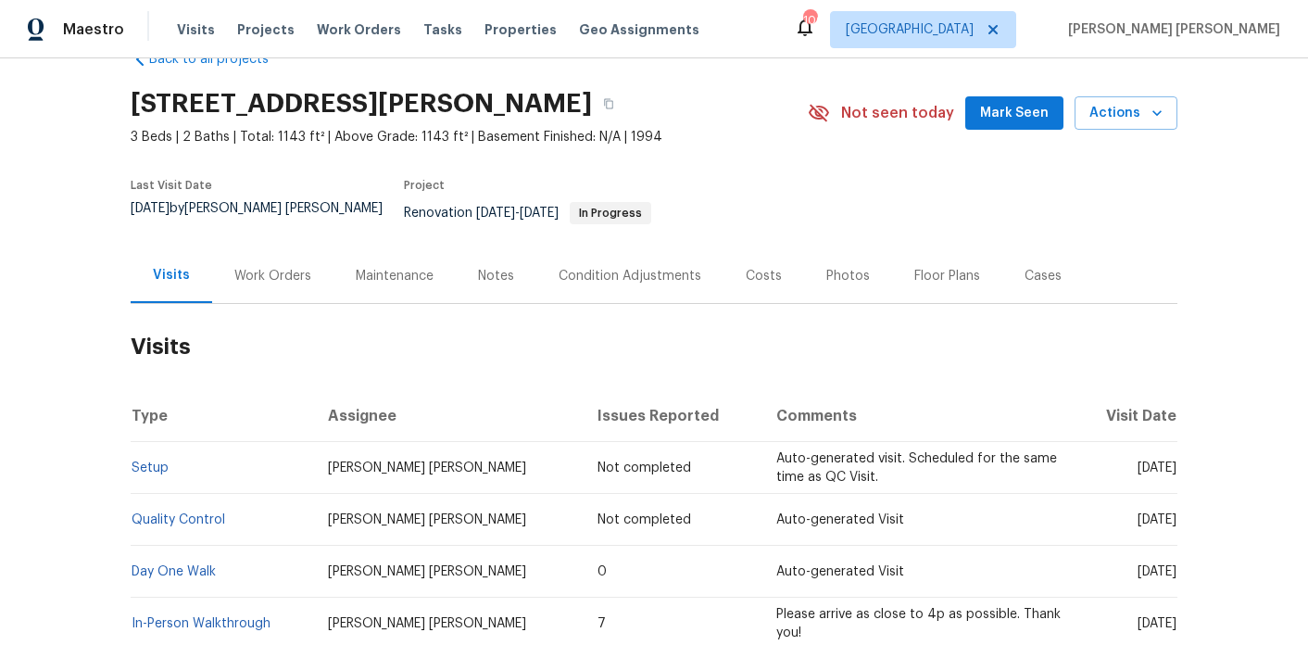
scroll to position [46, 0]
click at [284, 303] on h2 "Visits" at bounding box center [654, 346] width 1047 height 86
click at [293, 266] on div "Work Orders" at bounding box center [272, 275] width 77 height 19
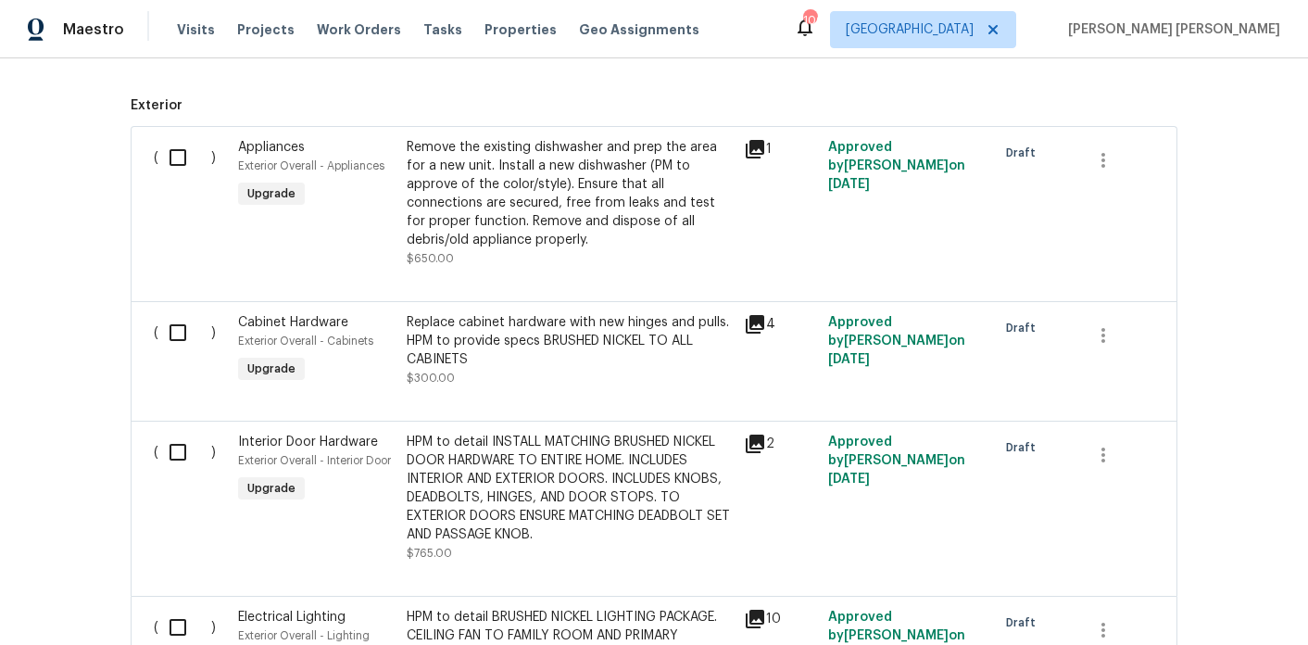
scroll to position [797, 0]
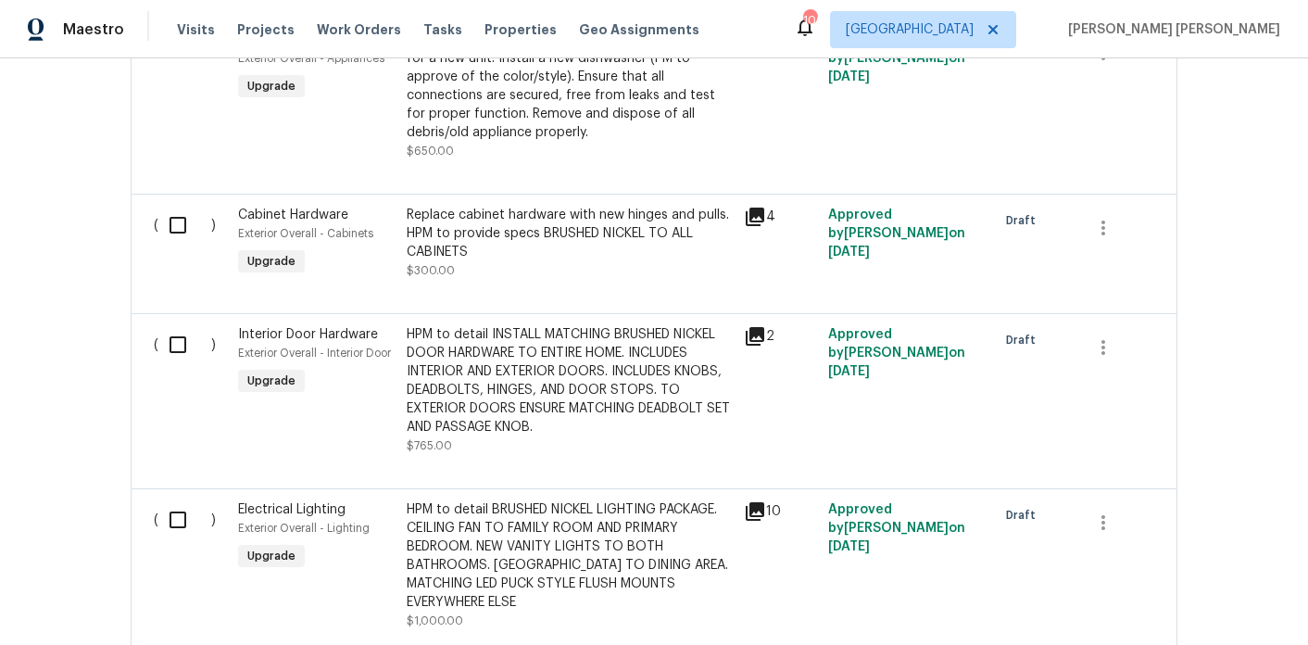
click at [420, 246] on div "Replace cabinet hardware with new hinges and pulls. HPM to provide specs BRUSHE…" at bounding box center [570, 234] width 326 height 56
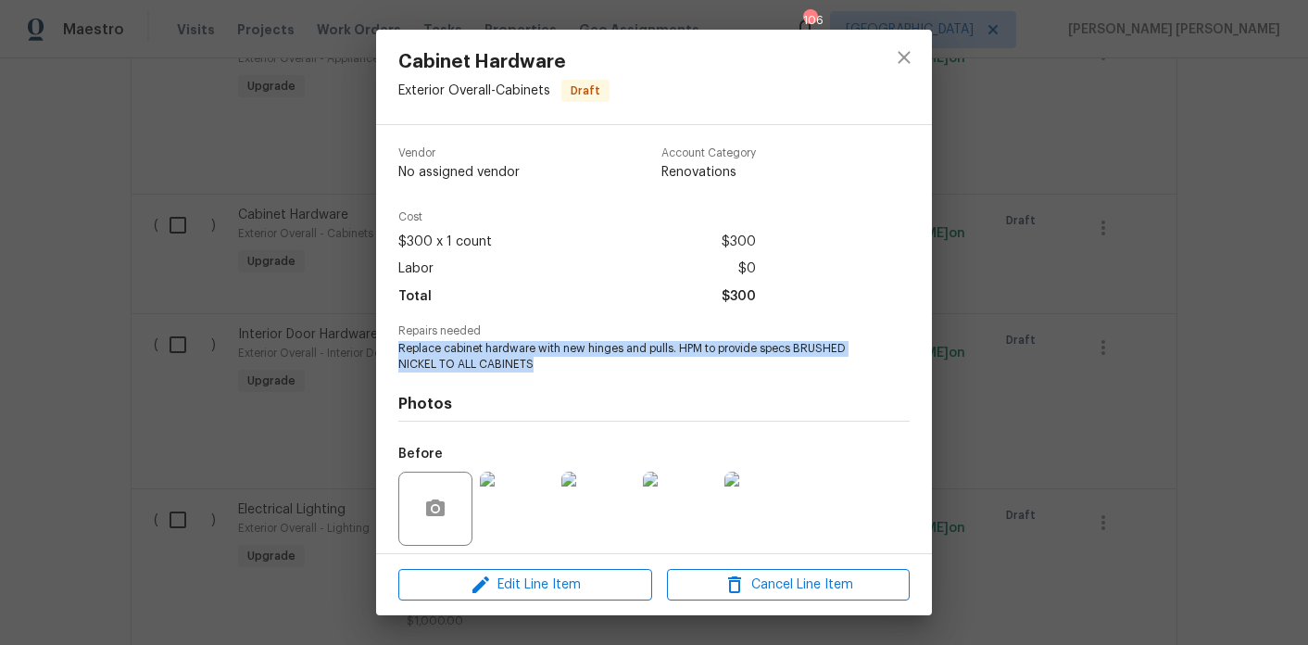
drag, startPoint x: 542, startPoint y: 370, endPoint x: 394, endPoint y: 347, distance: 150.0
click at [394, 347] on div "Vendor No assigned vendor Account Category Renovations Cost $300 x 1 count $300…" at bounding box center [654, 339] width 556 height 428
copy span "Replace cabinet hardware with new hinges and pulls. HPM to provide specs BRUSHE…"
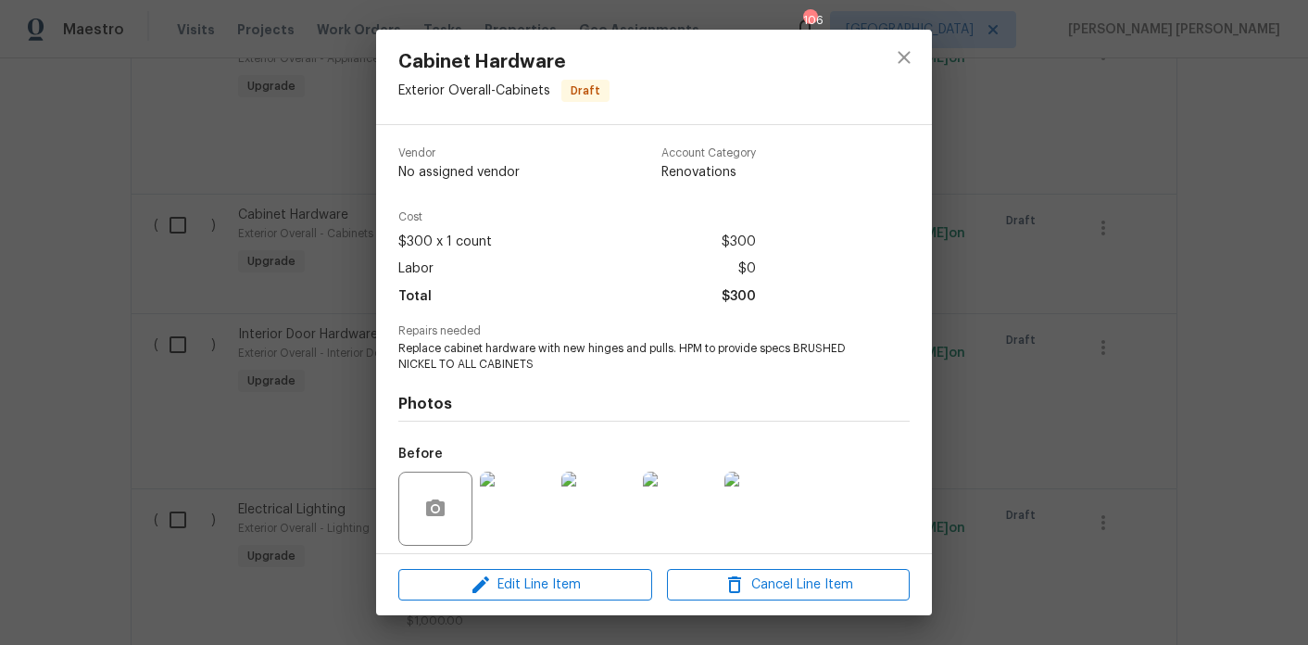
click at [316, 380] on div "Cabinet Hardware Exterior Overall - Cabinets Draft Vendor No assigned vendor Ac…" at bounding box center [654, 322] width 1308 height 645
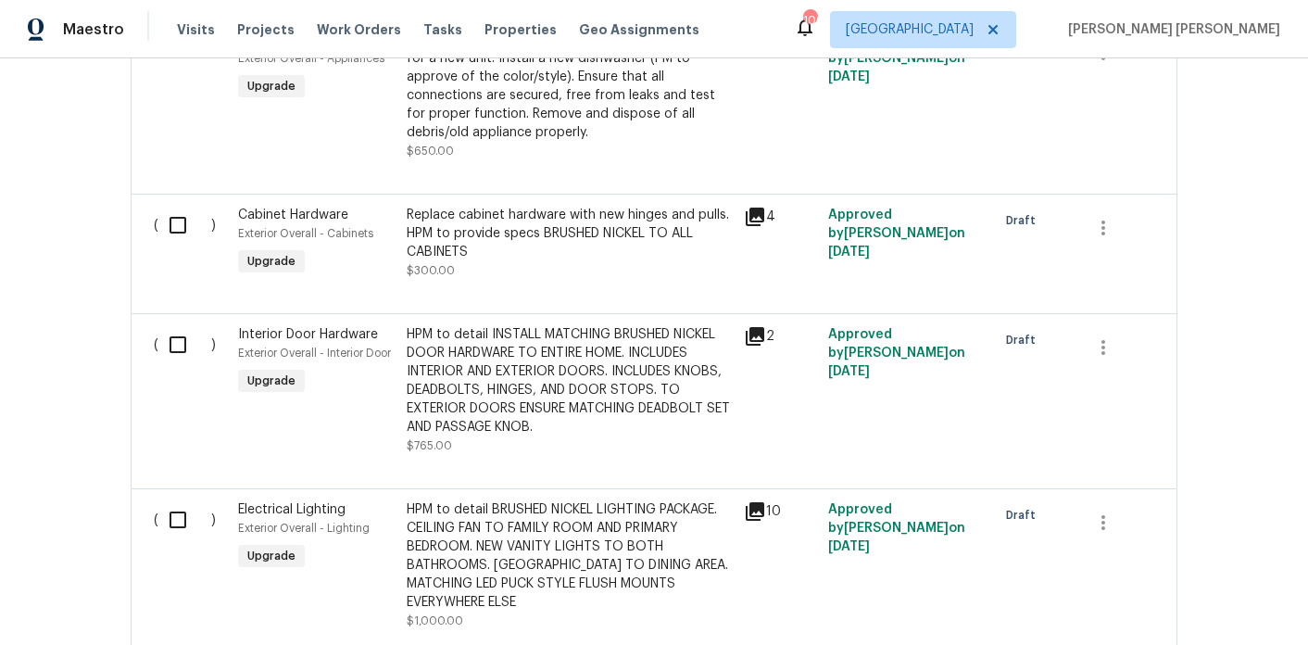
scroll to position [838, 0]
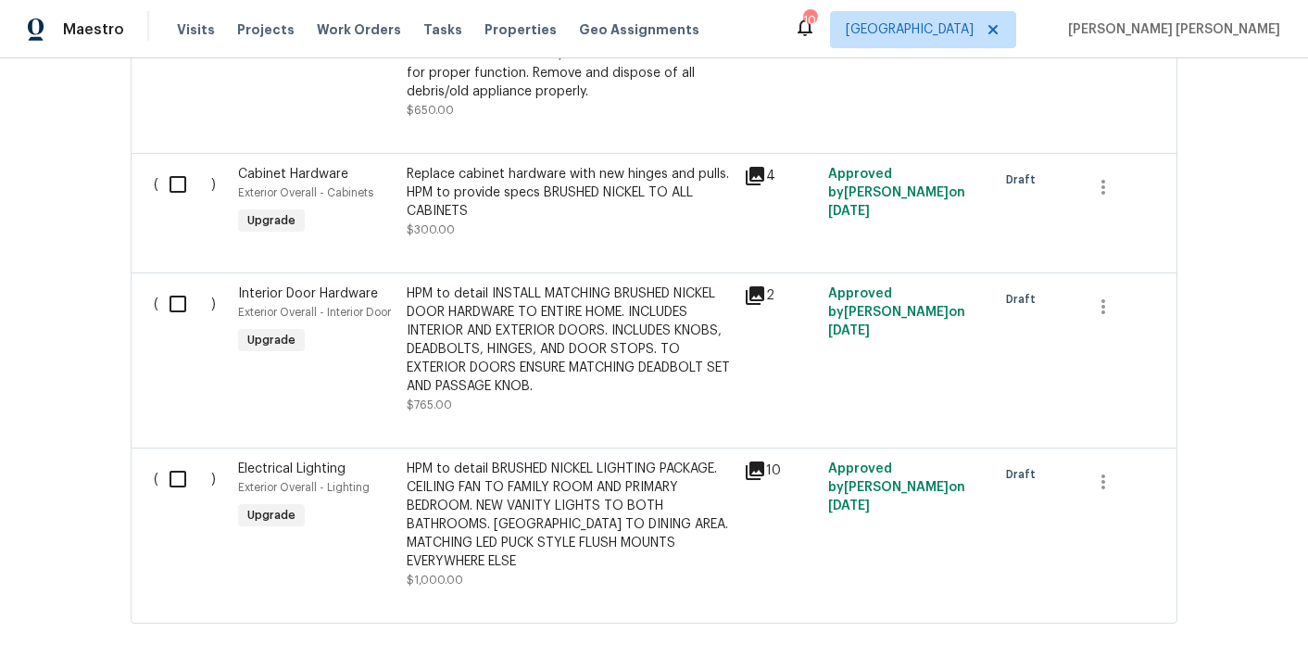
click at [459, 337] on div "HPM to detail INSTALL MATCHING BRUSHED NICKEL DOOR HARDWARE TO ENTIRE HOME. INC…" at bounding box center [570, 339] width 326 height 111
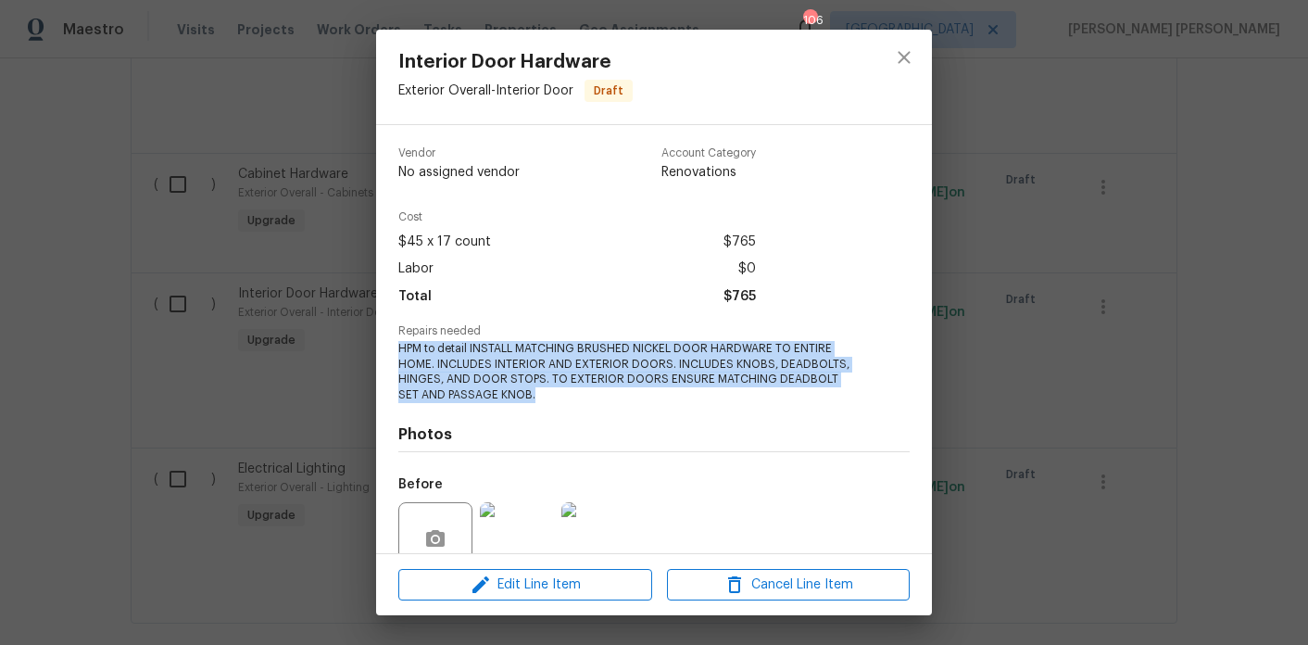
drag, startPoint x: 511, startPoint y: 394, endPoint x: 398, endPoint y: 349, distance: 121.5
click at [398, 349] on span "HPM to detail INSTALL MATCHING BRUSHED NICKEL DOOR HARDWARE TO ENTIRE HOME. INC…" at bounding box center [628, 372] width 461 height 62
copy span "HPM to detail INSTALL MATCHING BRUSHED NICKEL DOOR HARDWARE TO ENTIRE HOME. INC…"
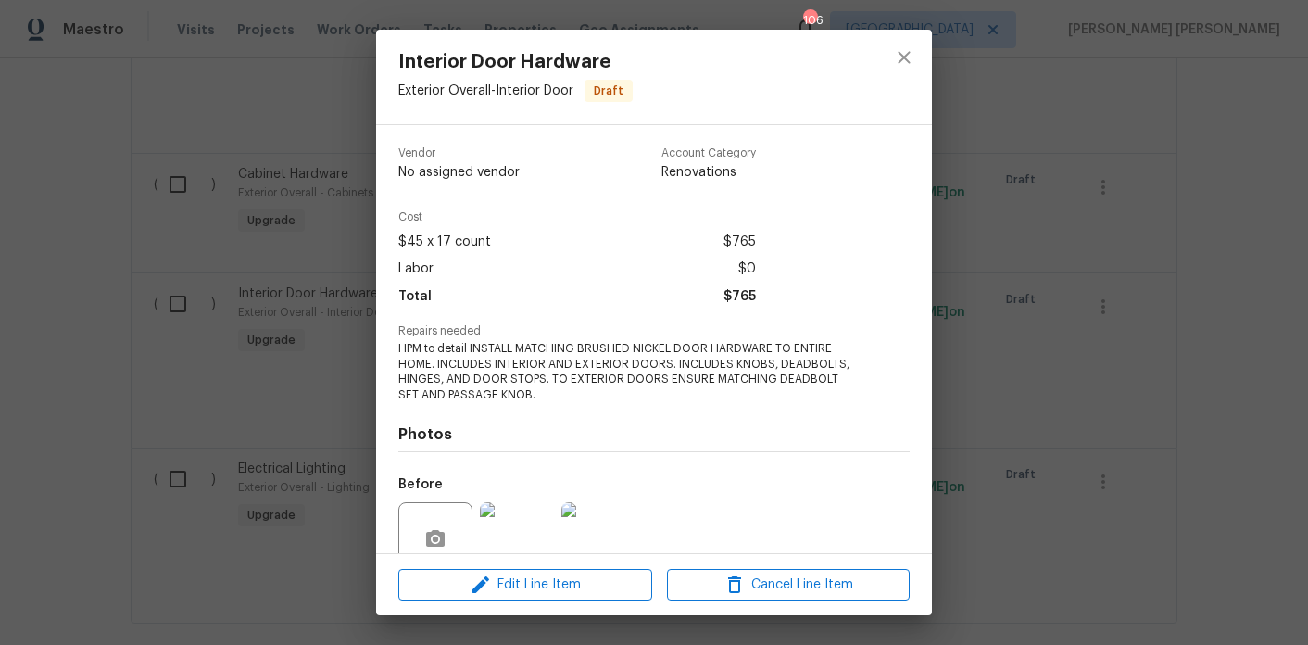
click at [198, 280] on div "Interior Door Hardware Exterior Overall - Interior Door Draft Vendor No assigne…" at bounding box center [654, 322] width 1308 height 645
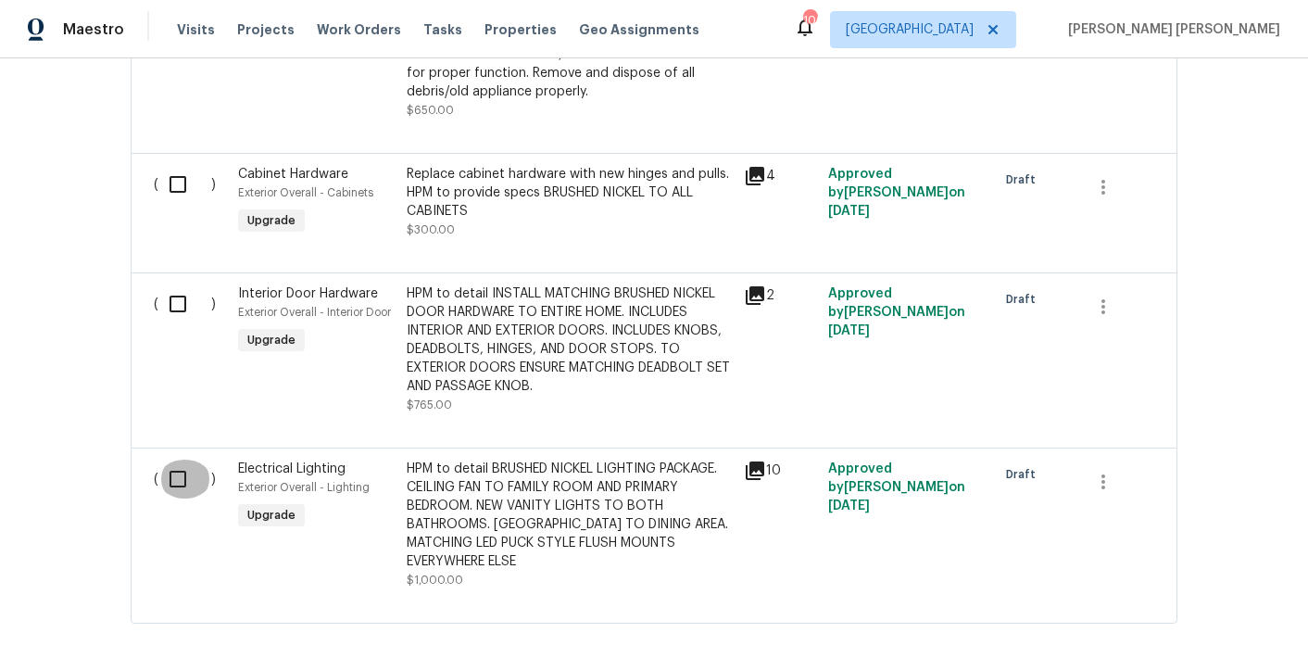
click at [175, 476] on input "checkbox" at bounding box center [184, 479] width 53 height 39
checkbox input "true"
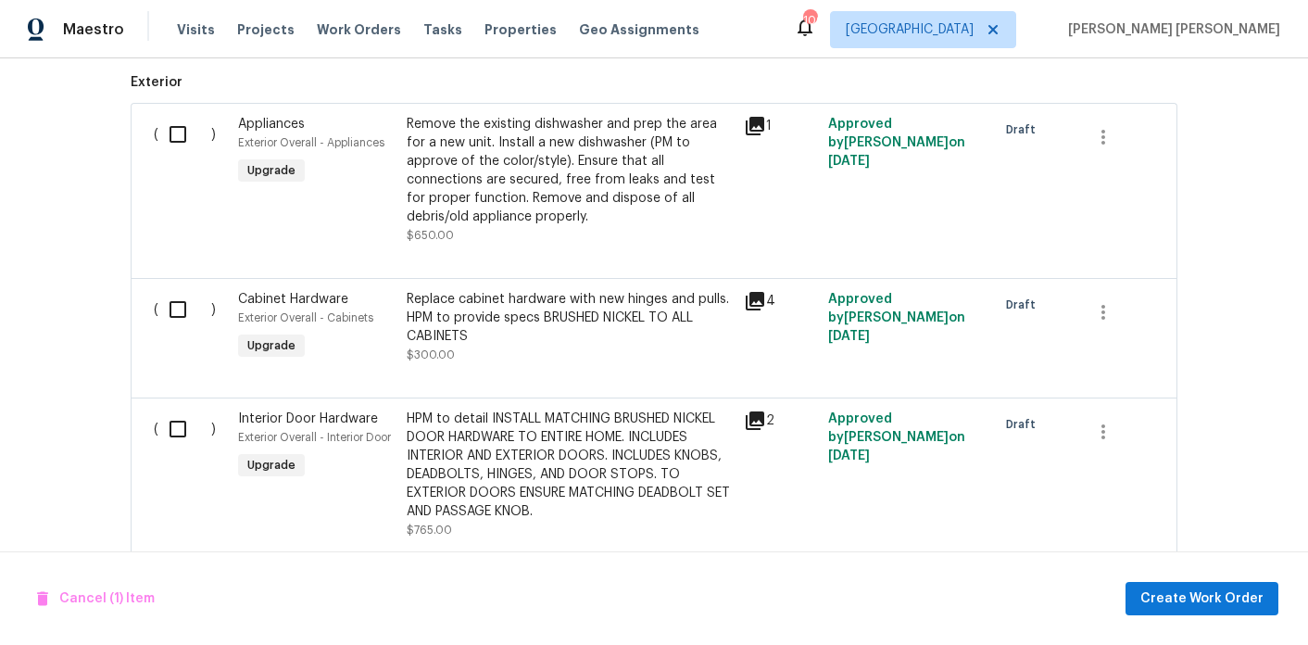
scroll to position [688, 0]
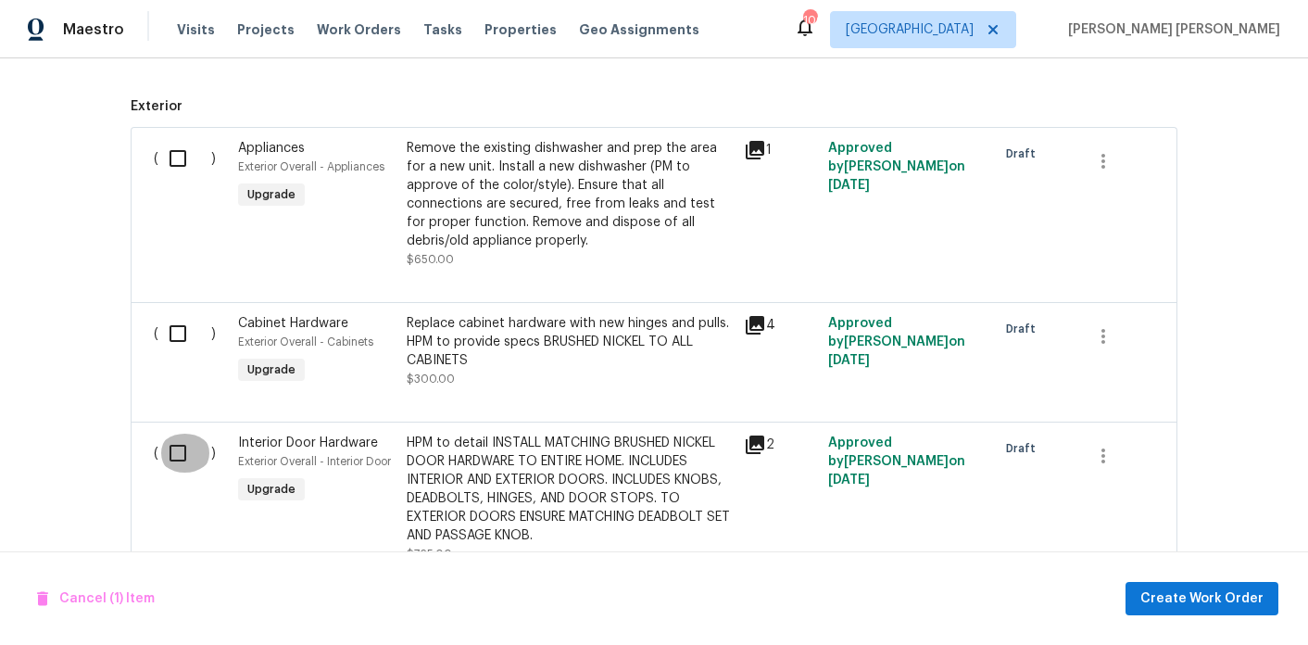
click at [180, 437] on input "checkbox" at bounding box center [184, 453] width 53 height 39
checkbox input "true"
click at [170, 314] on input "checkbox" at bounding box center [184, 333] width 53 height 39
checkbox input "true"
click at [183, 139] on input "checkbox" at bounding box center [184, 158] width 53 height 39
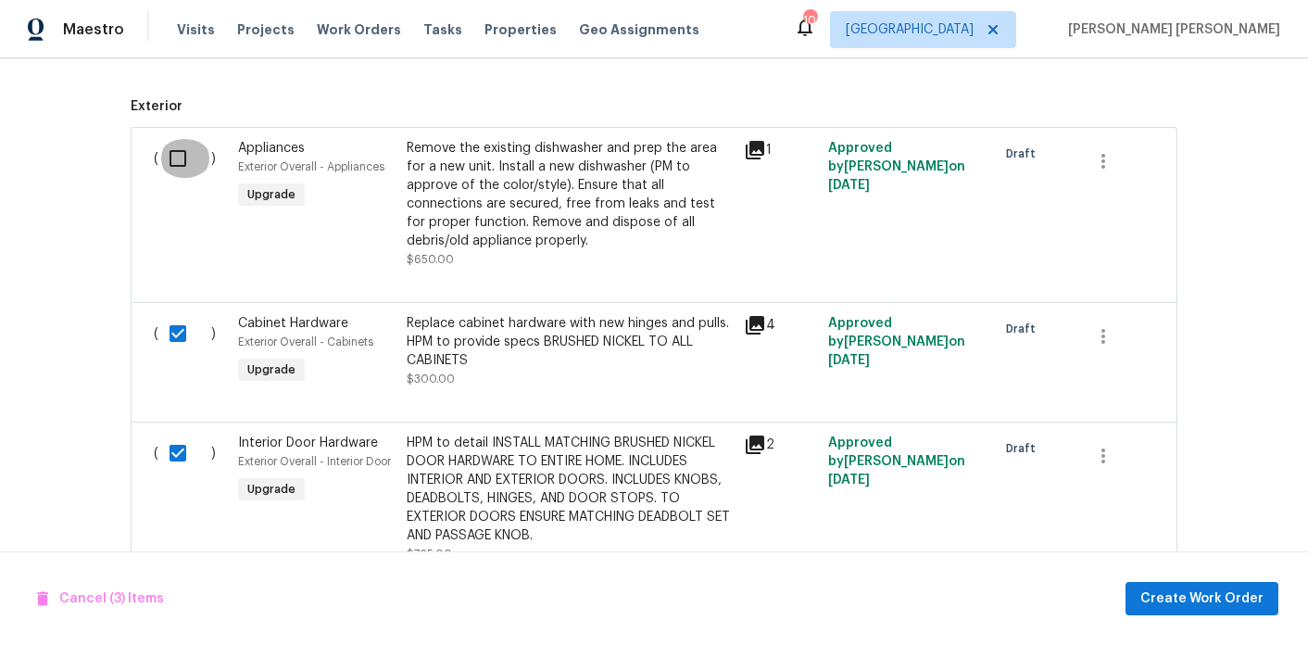
checkbox input "true"
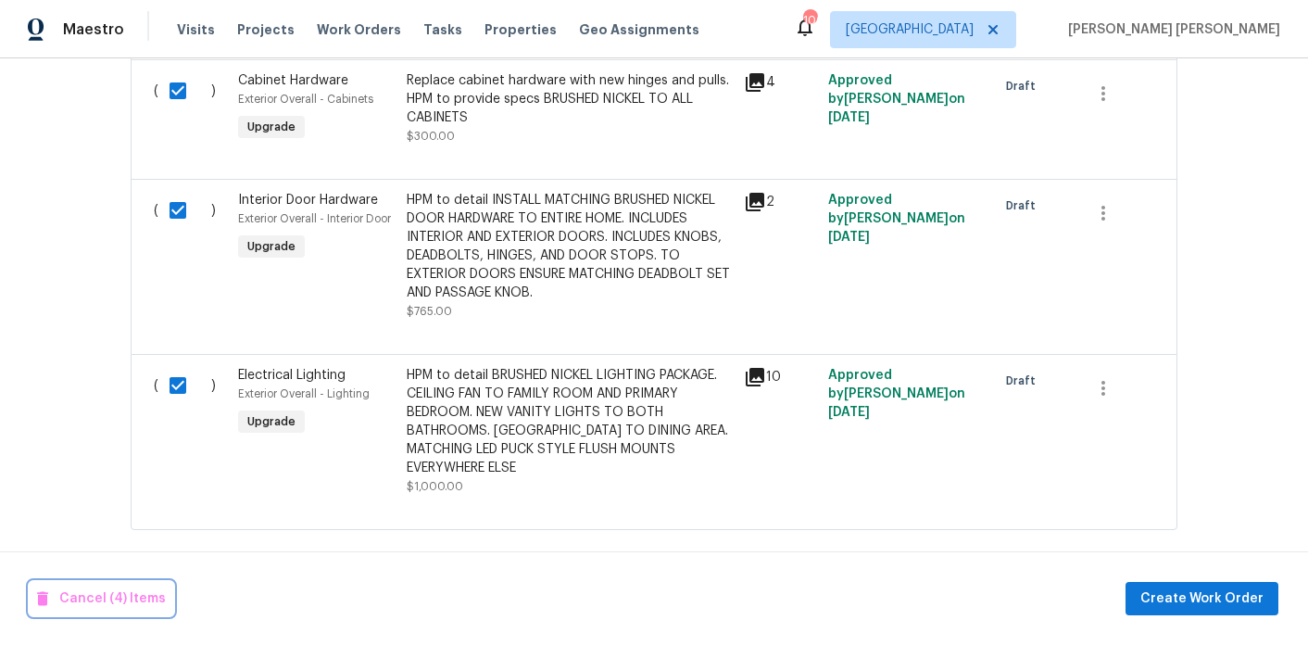
click at [120, 606] on span "Cancel (4) Items" at bounding box center [101, 598] width 129 height 23
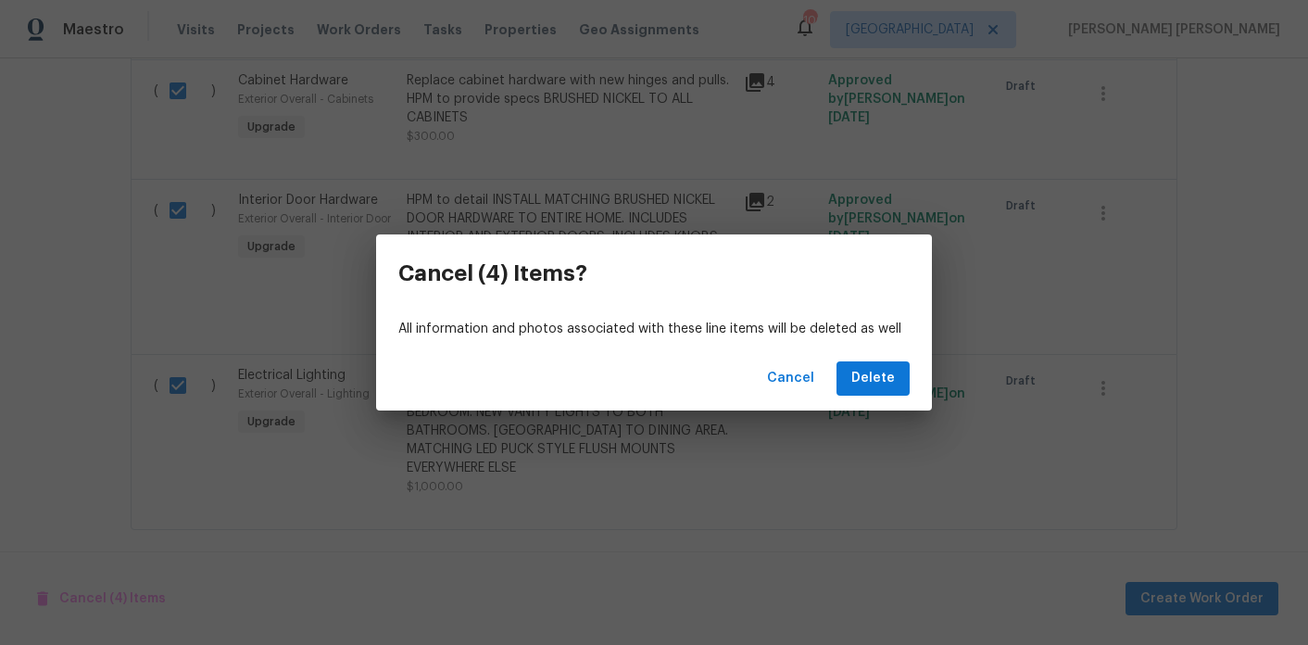
click at [866, 390] on button "Delete" at bounding box center [873, 378] width 73 height 34
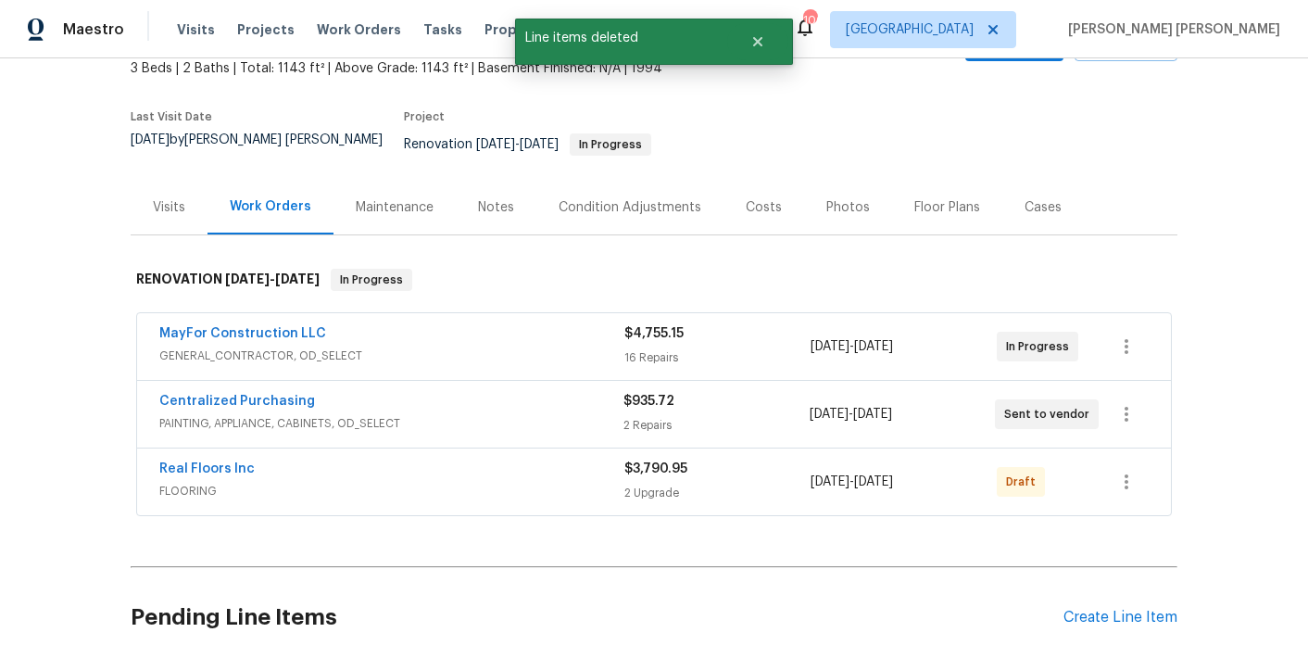
scroll to position [58, 0]
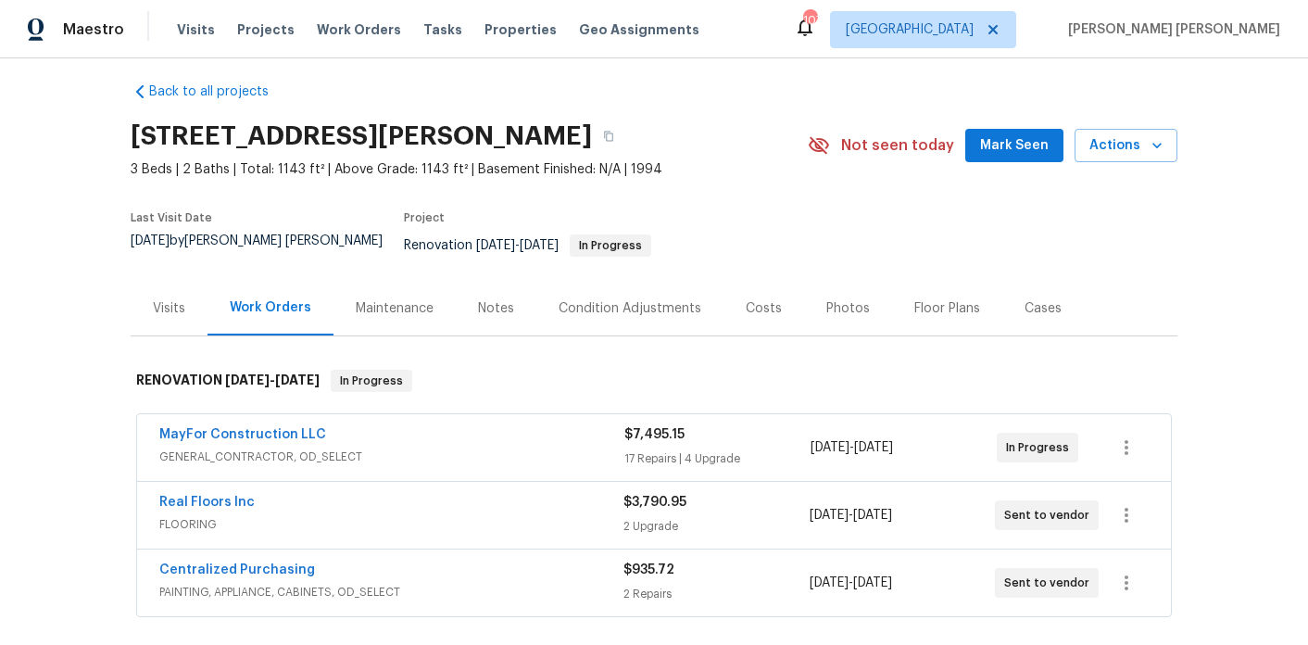
scroll to position [17, 0]
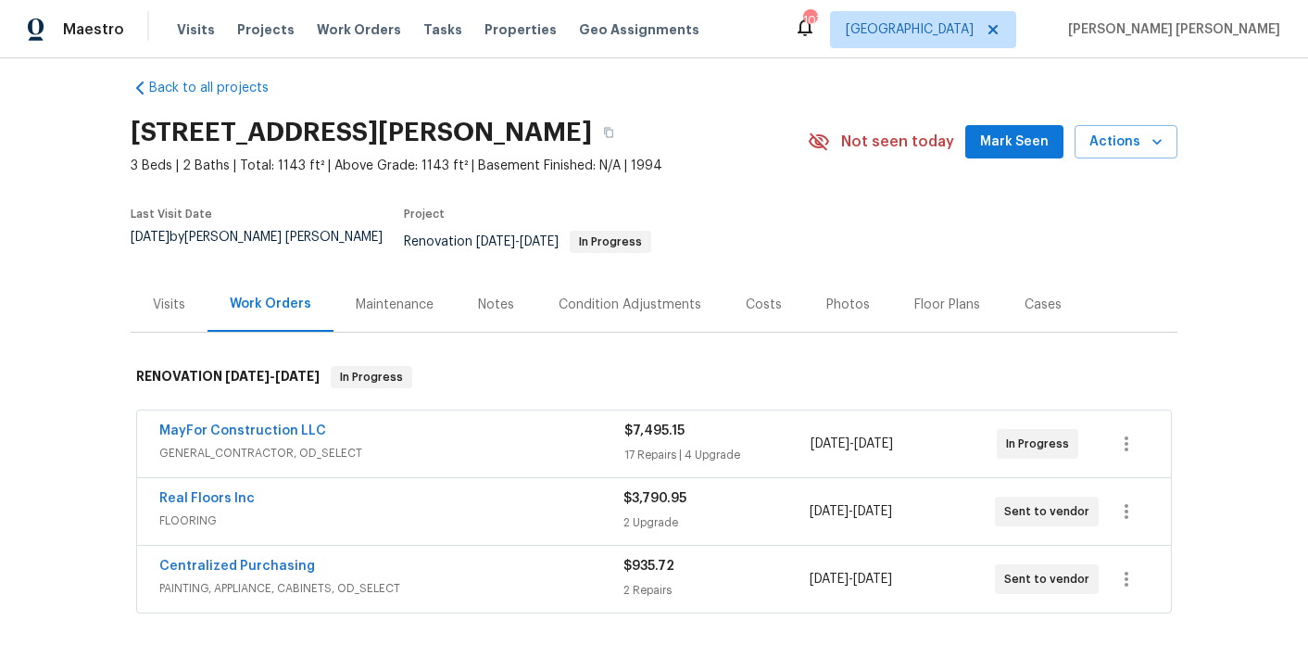
click at [186, 308] on div "Visits" at bounding box center [169, 304] width 77 height 55
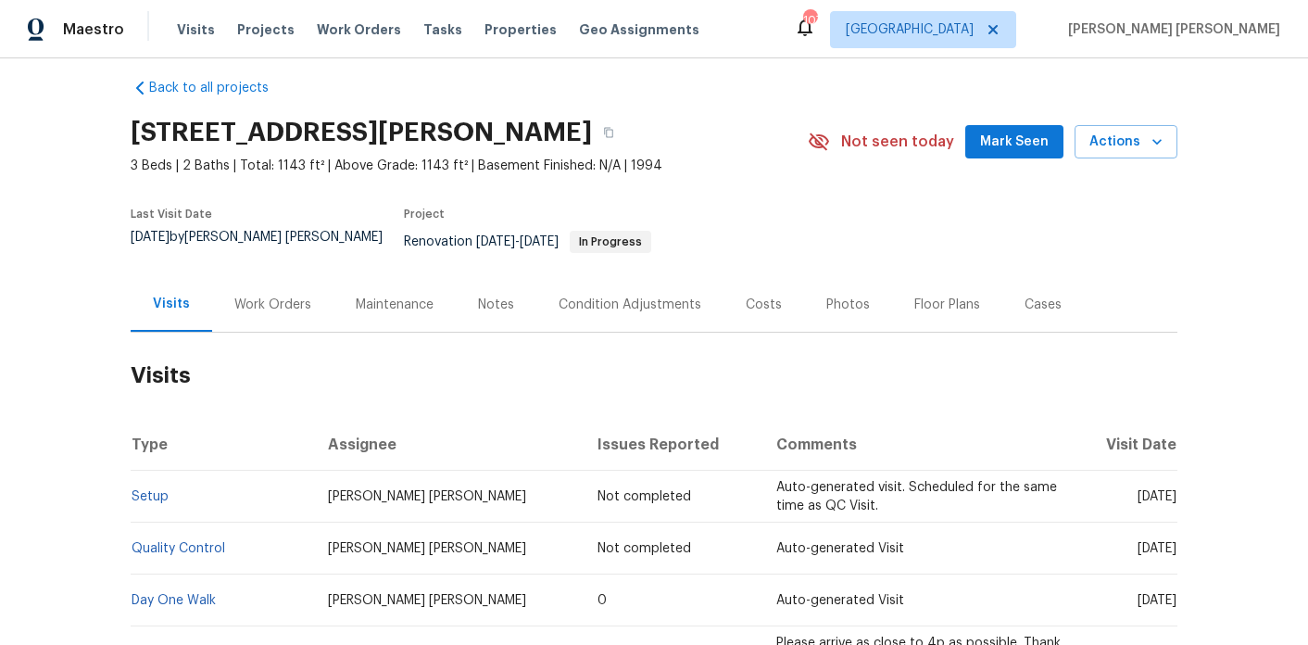
click at [293, 304] on div "Work Orders" at bounding box center [272, 304] width 121 height 55
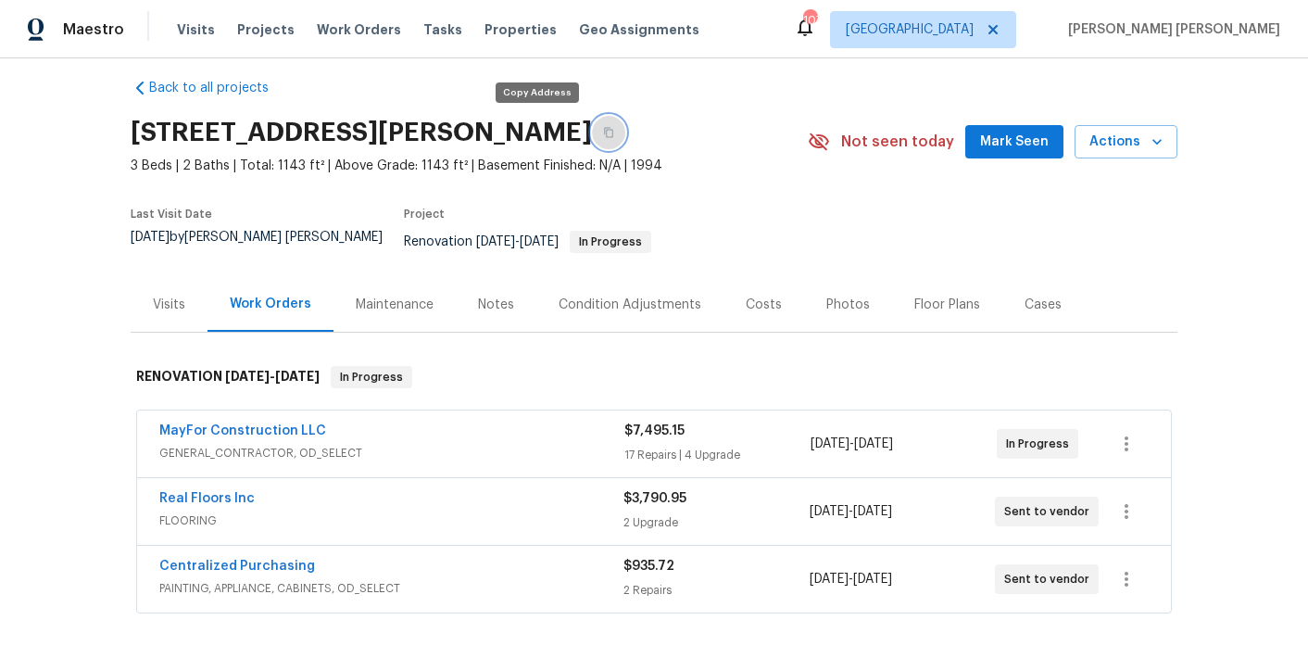
click at [592, 121] on button "button" at bounding box center [608, 132] width 33 height 33
click at [999, 144] on span "Mark Seen" at bounding box center [1014, 142] width 69 height 23
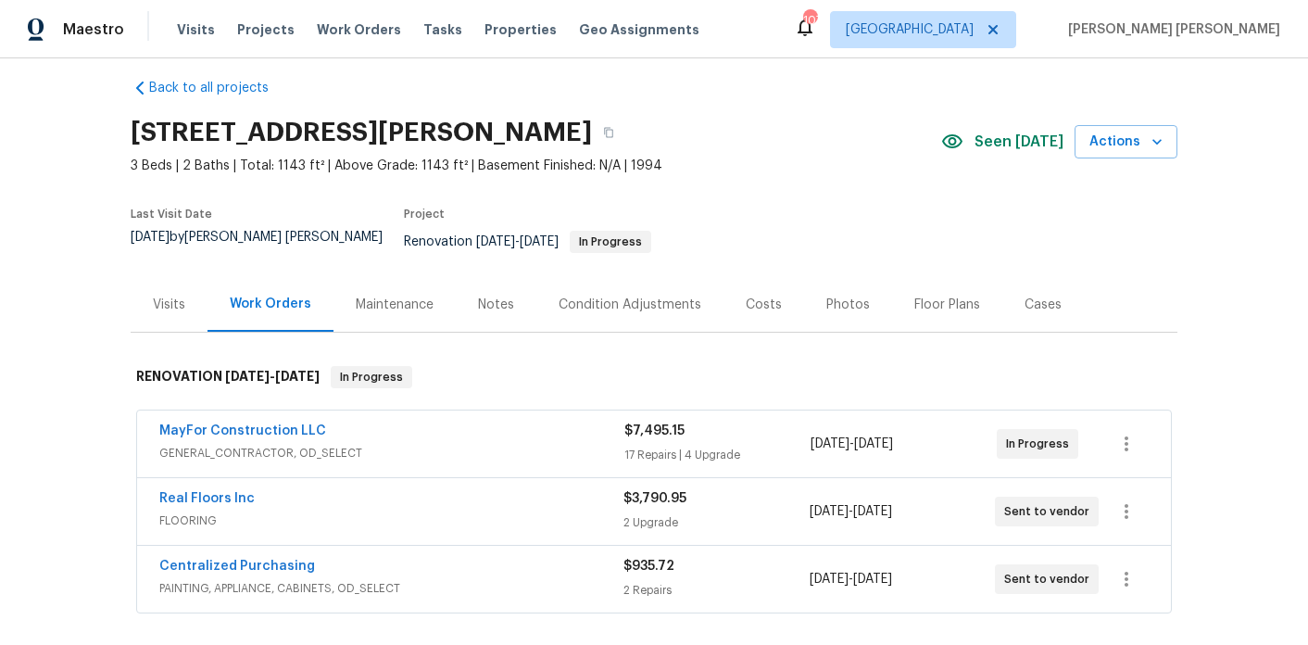
click at [476, 306] on div "Notes" at bounding box center [496, 304] width 81 height 55
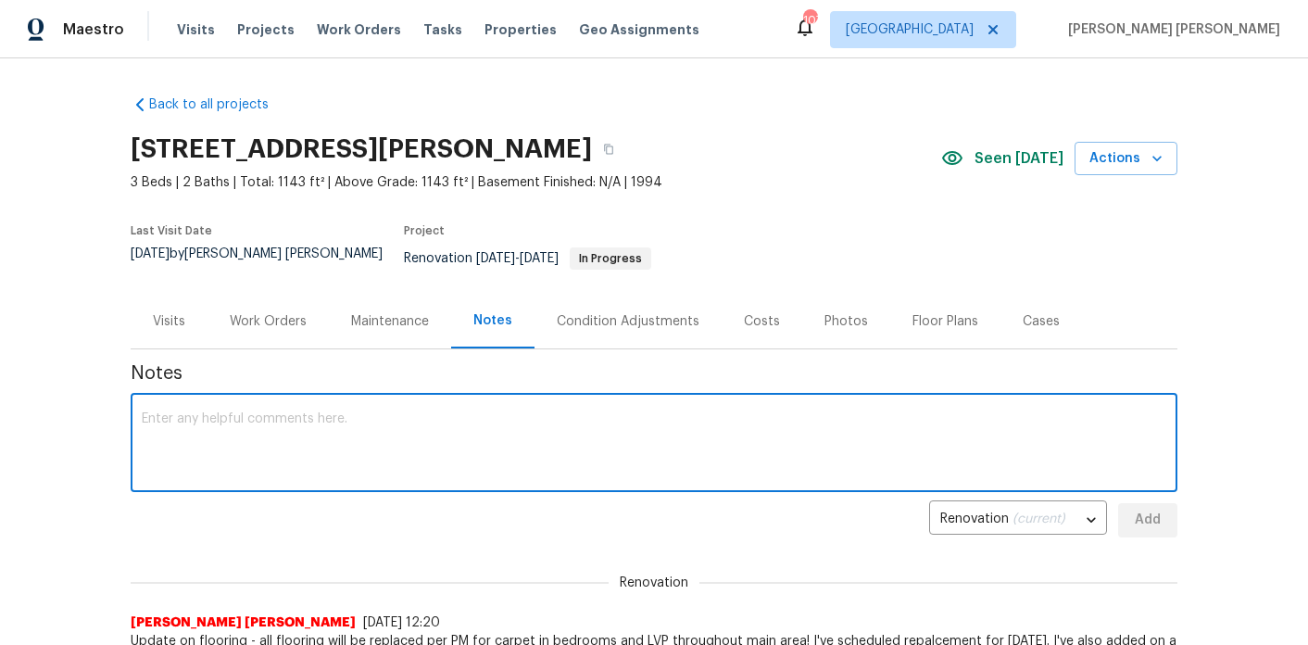
click at [426, 412] on textarea at bounding box center [654, 444] width 1025 height 65
click at [226, 412] on textarea "Dishwasher ordered and delivery r" at bounding box center [654, 444] width 1025 height 65
click at [415, 415] on textarea "Dishwasher requested and delivery r" at bounding box center [654, 444] width 1025 height 65
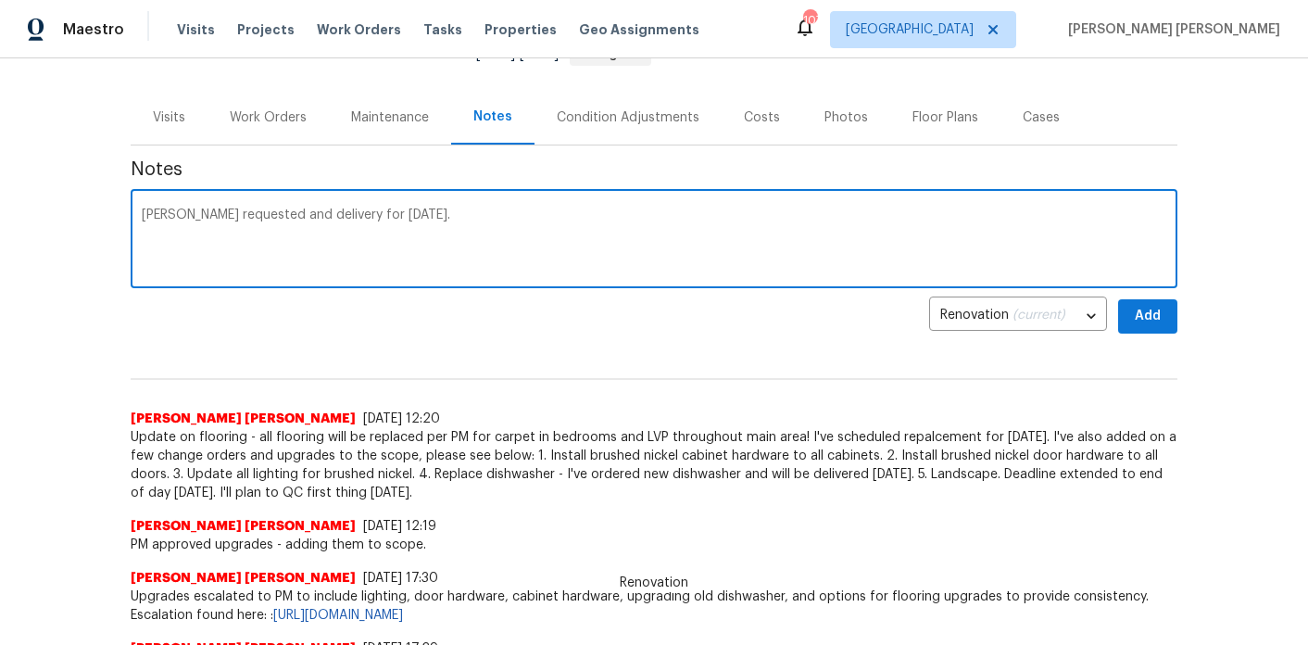
scroll to position [193, 0]
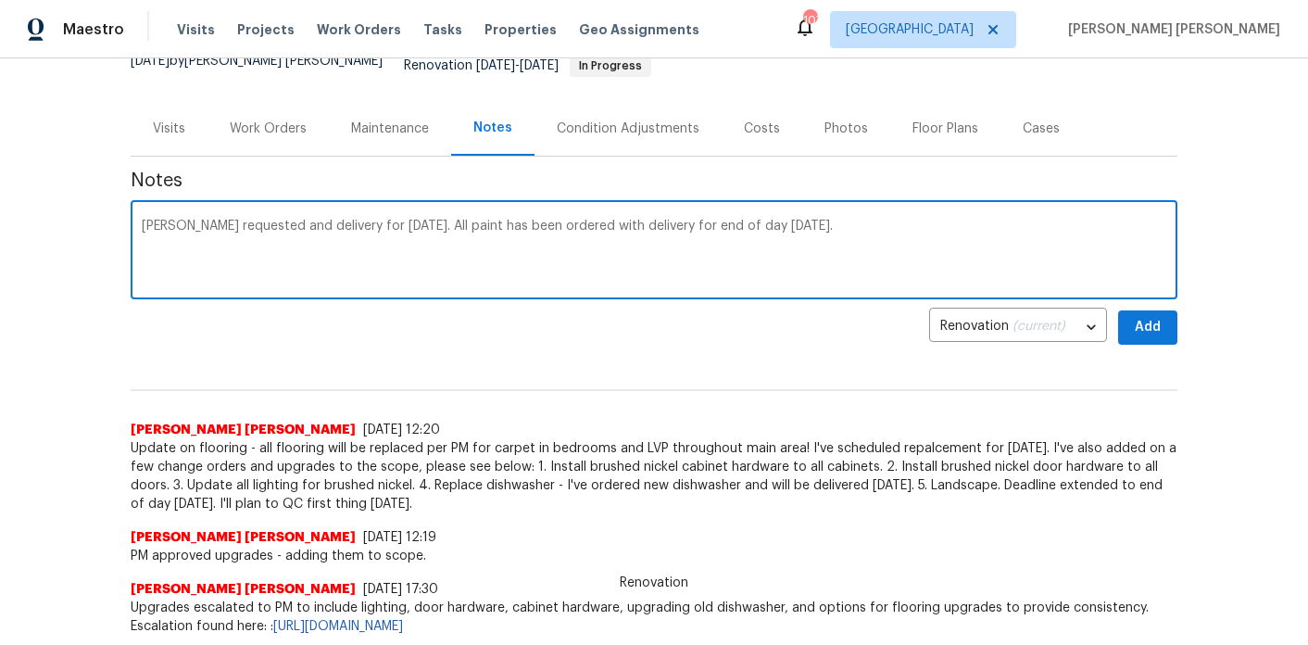
type textarea "[PERSON_NAME] requested and delivery for [DATE]. All paint has been ordered wit…"
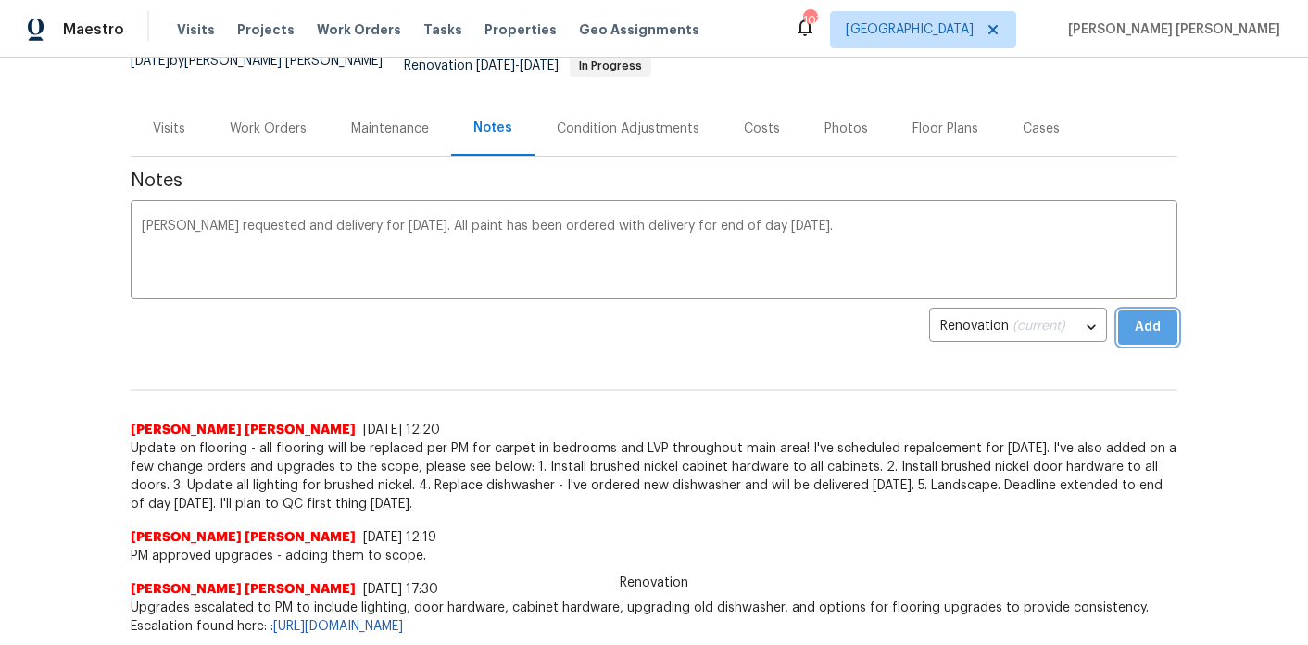
click at [1150, 316] on span "Add" at bounding box center [1148, 327] width 30 height 23
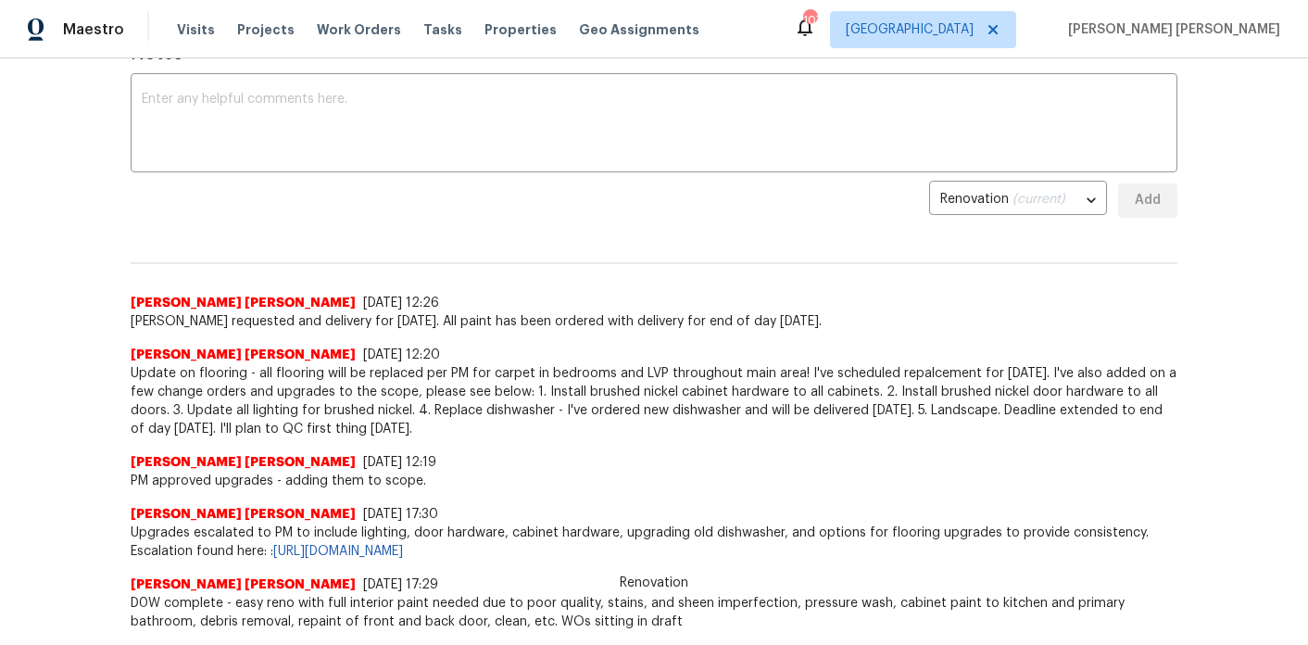
scroll to position [0, 0]
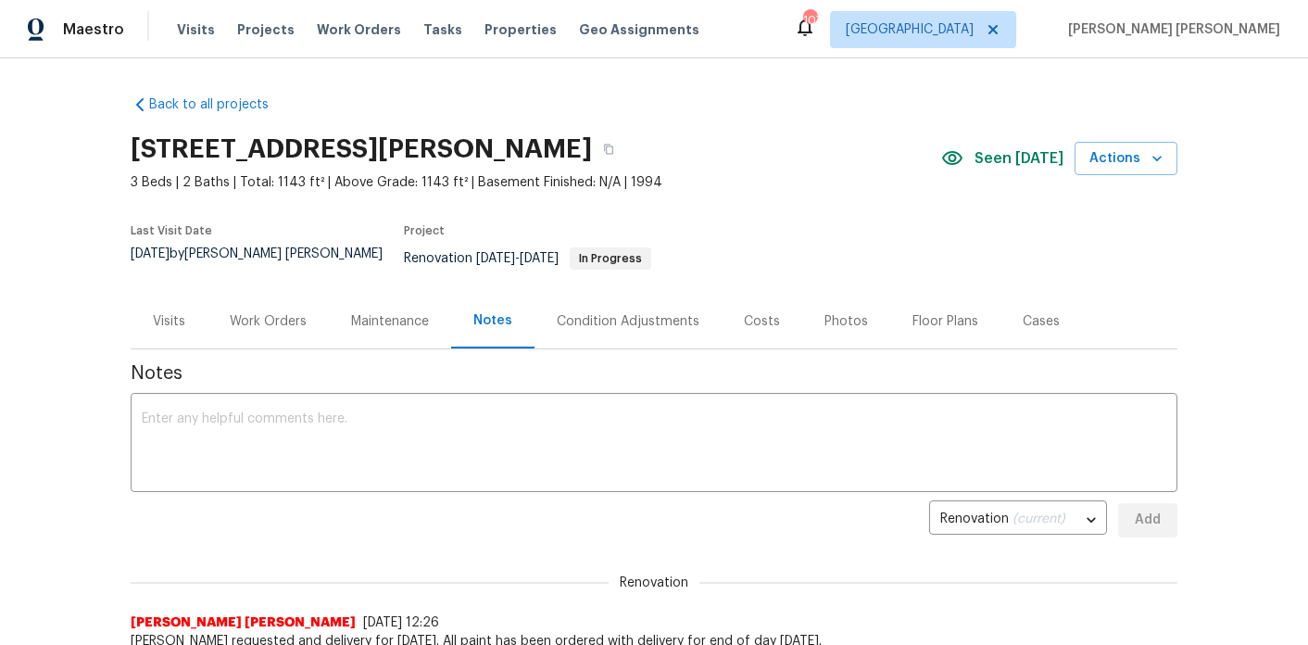
click at [273, 312] on div "Work Orders" at bounding box center [268, 321] width 77 height 19
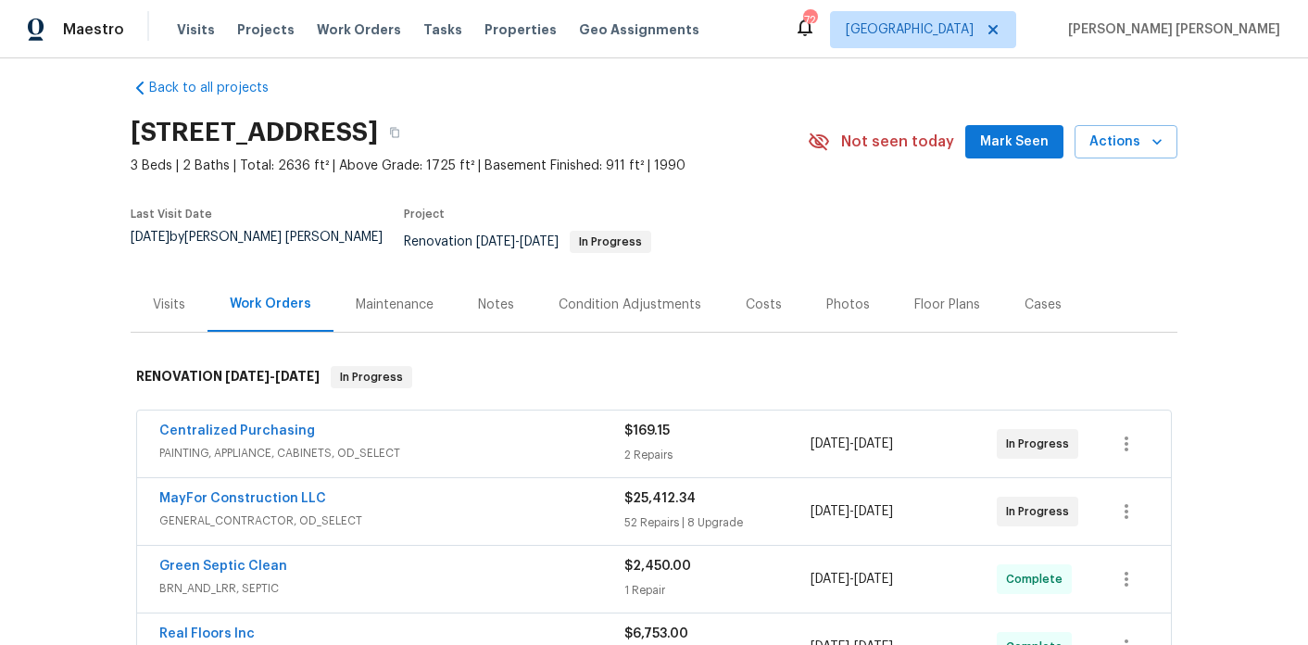
scroll to position [9, 0]
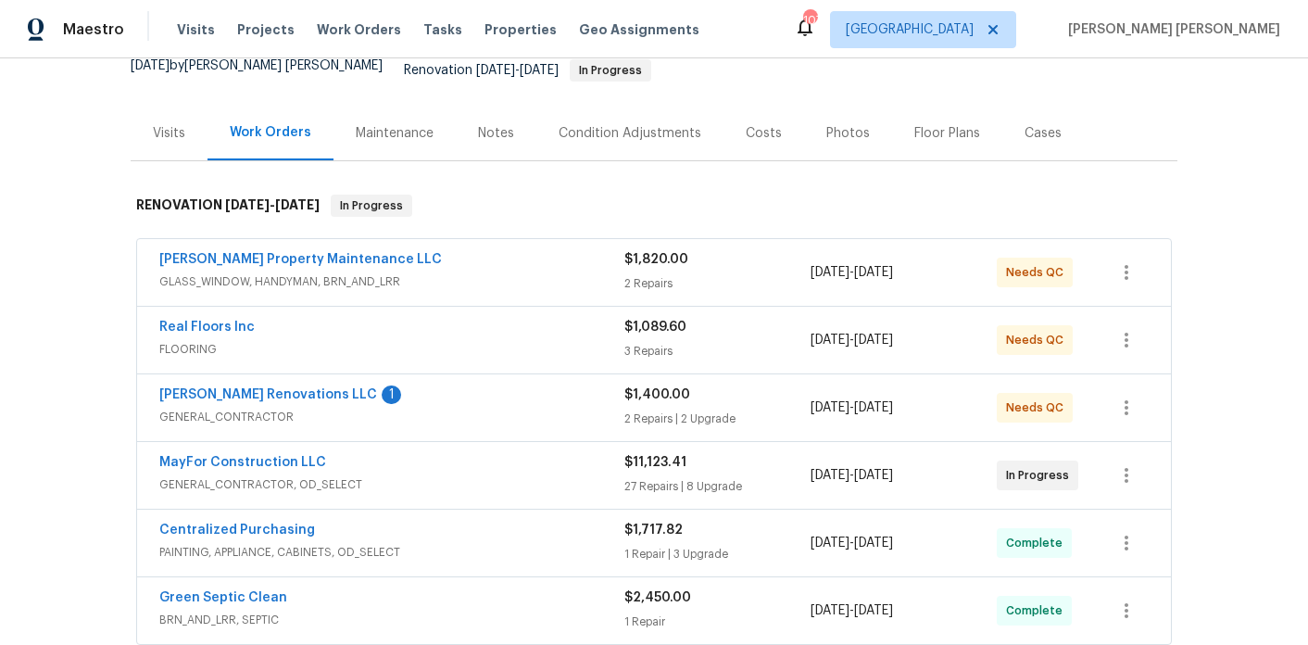
scroll to position [262, 0]
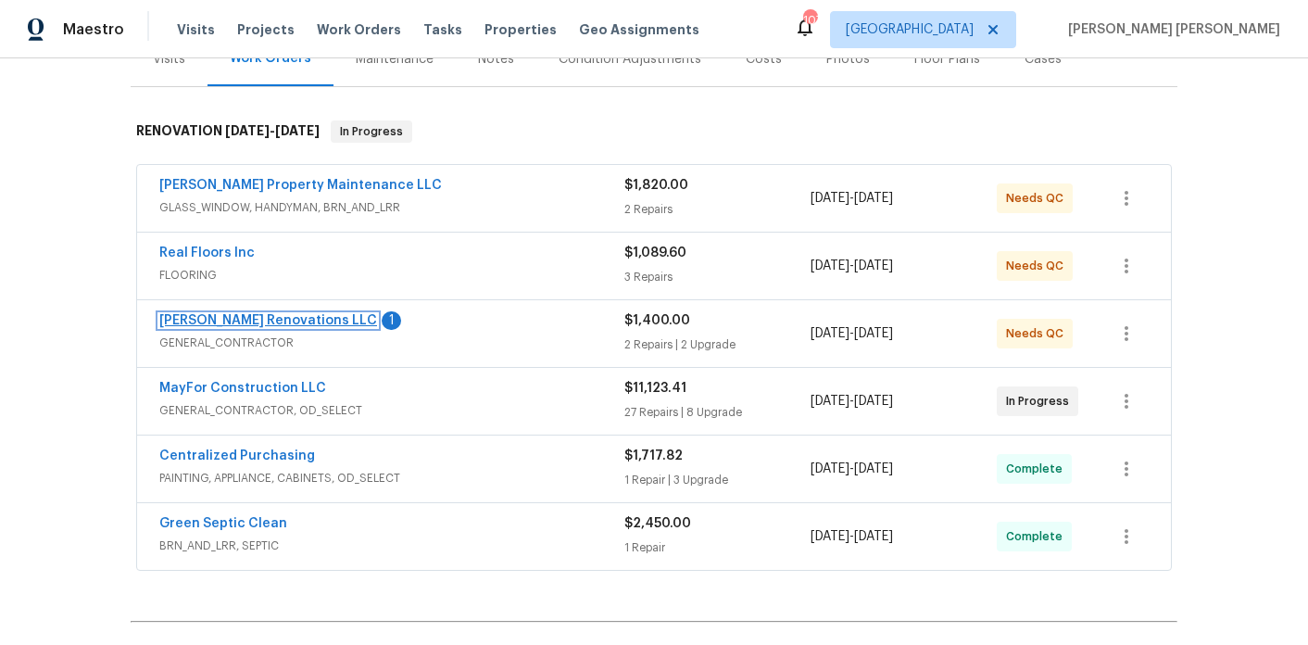
click at [254, 314] on link "[PERSON_NAME] Renovations LLC" at bounding box center [268, 320] width 218 height 13
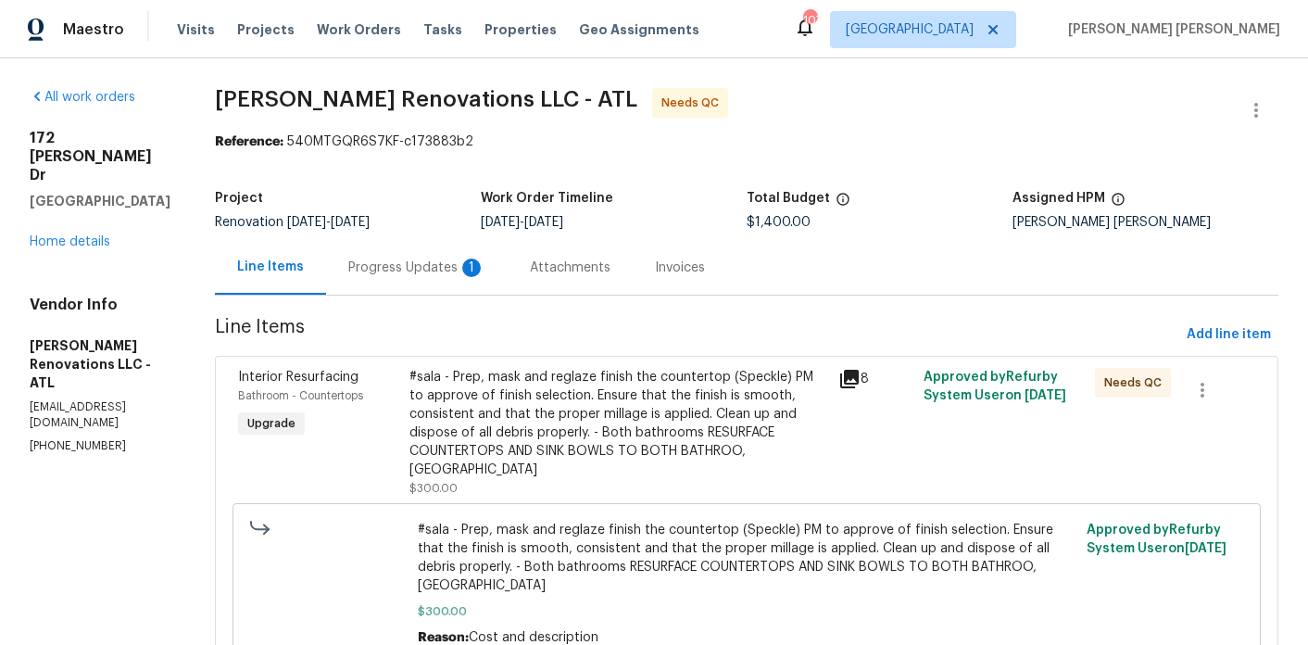
click at [446, 276] on div "Progress Updates 1" at bounding box center [416, 268] width 137 height 19
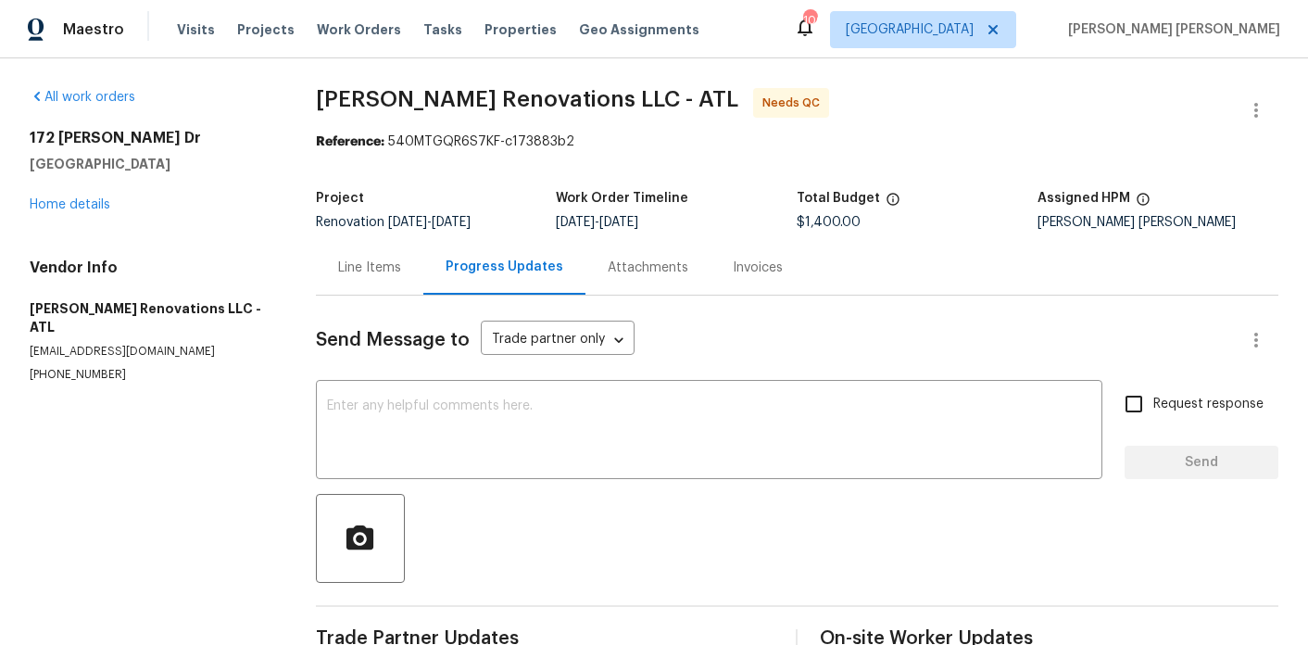
scroll to position [244, 0]
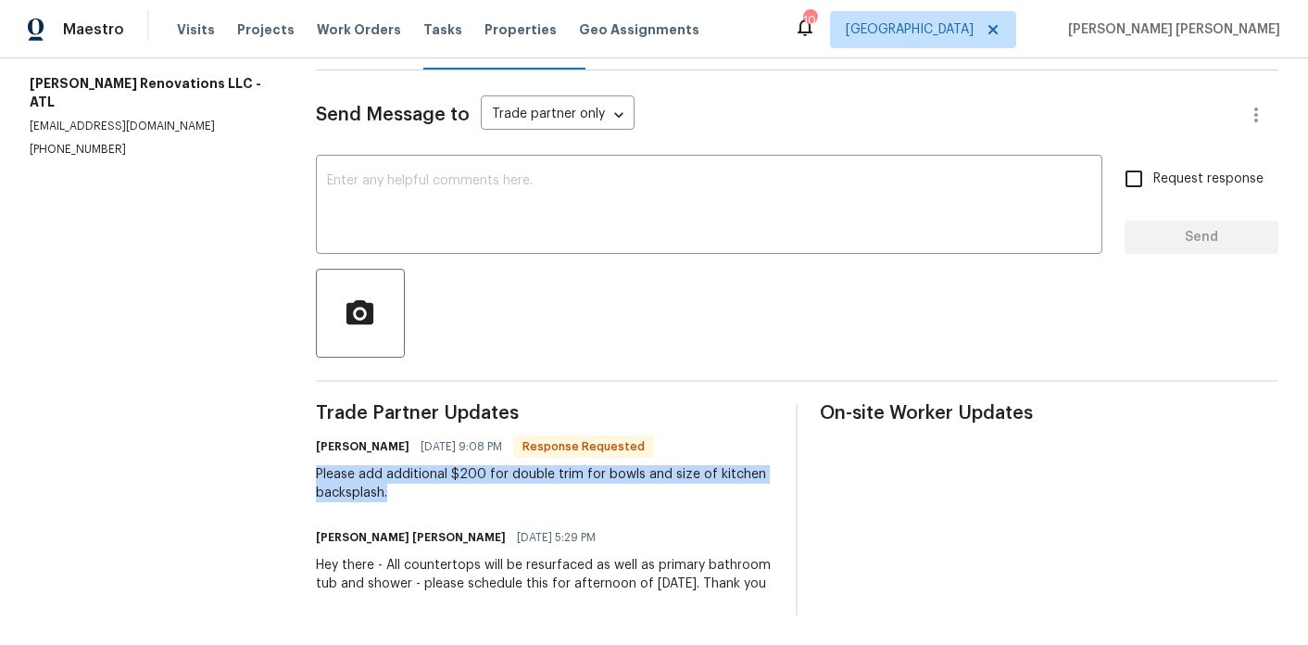
drag, startPoint x: 382, startPoint y: 473, endPoint x: 296, endPoint y: 453, distance: 88.3
click at [296, 453] on div "All work orders 172 Stokes Dr Stockbridge, GA 30281 Home details Vendor Info As…" at bounding box center [654, 239] width 1308 height 812
copy div "Please add additional $200 for double trim for bowls and size of kitchen backsp…"
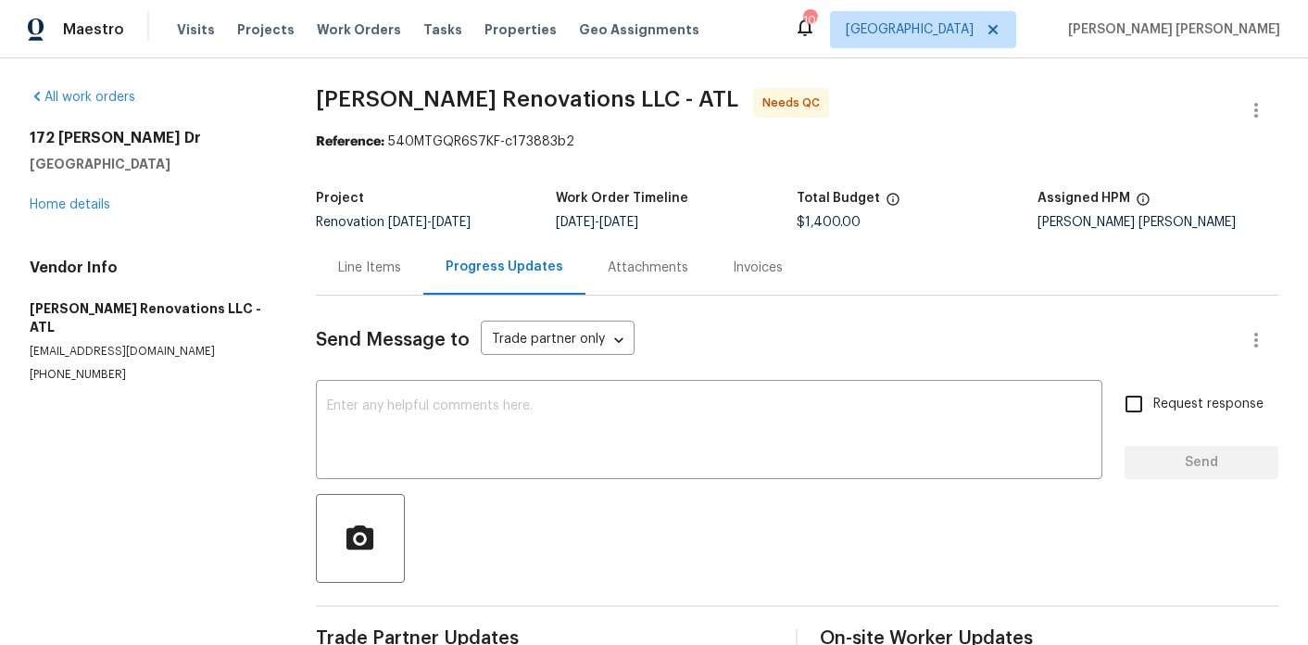
click at [347, 265] on div "Line Items" at bounding box center [369, 268] width 63 height 19
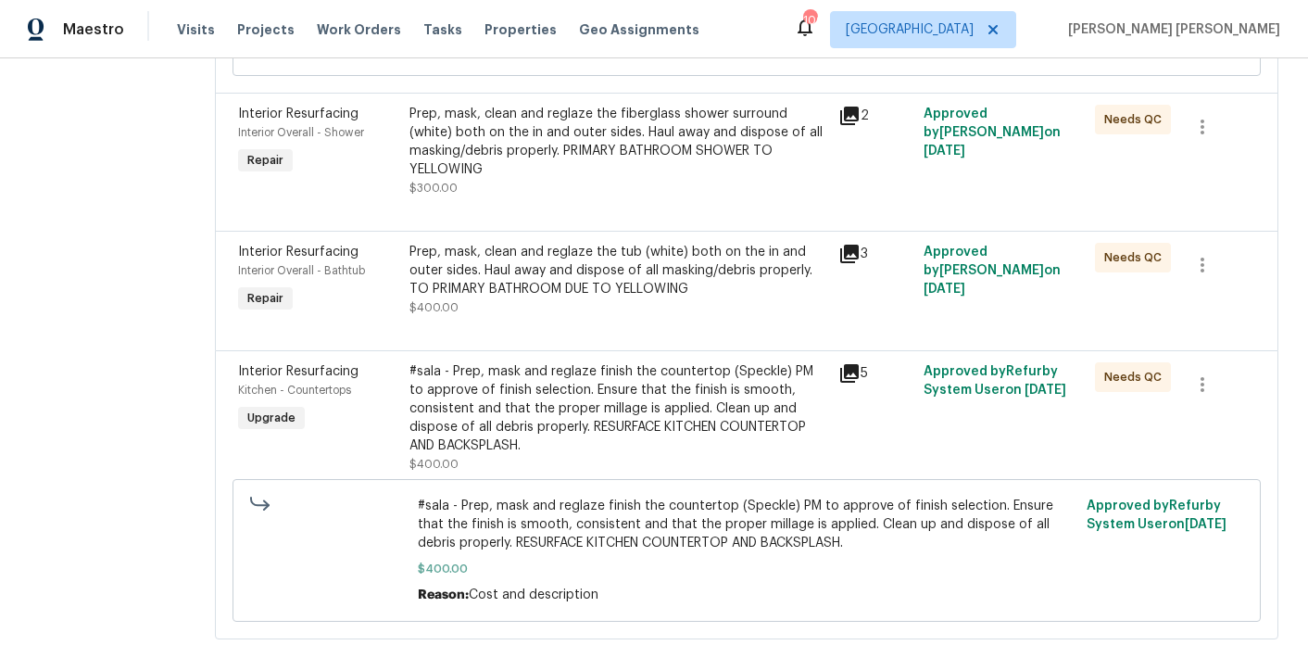
scroll to position [590, 0]
click at [494, 370] on div "#sala - Prep, mask and reglaze finish the countertop (Speckle) PM to approve of…" at bounding box center [619, 406] width 418 height 93
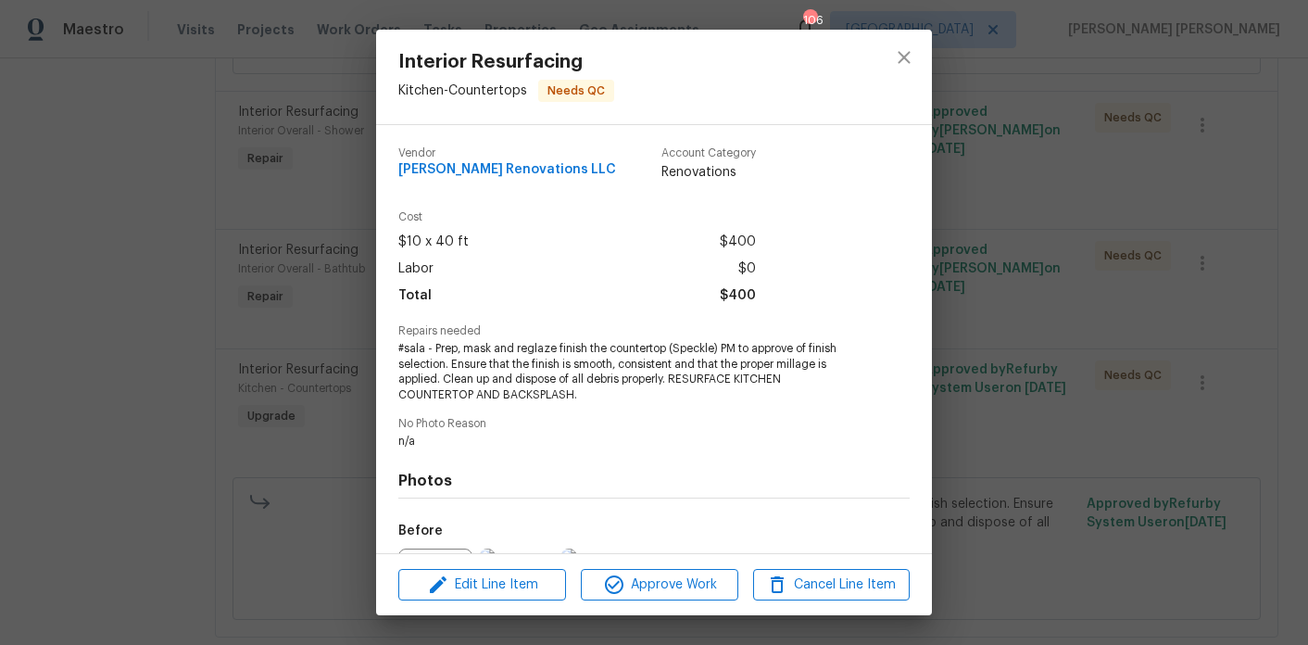
scroll to position [208, 0]
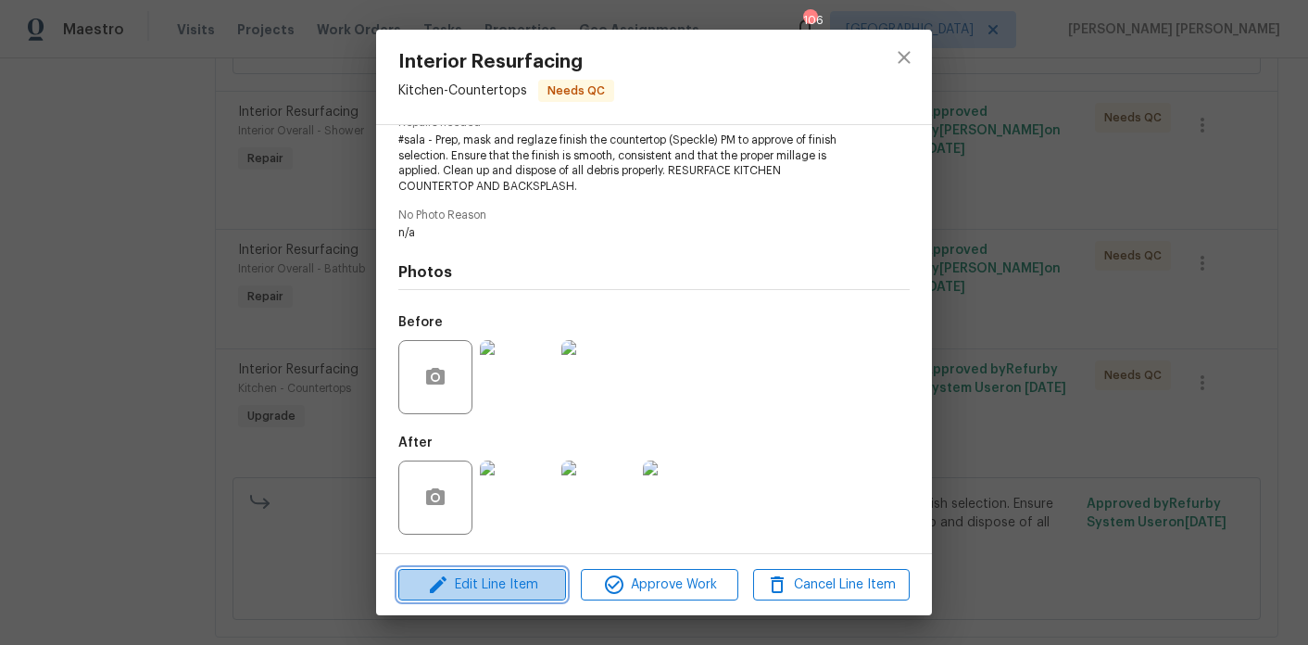
click at [461, 581] on span "Edit Line Item" at bounding box center [482, 585] width 157 height 23
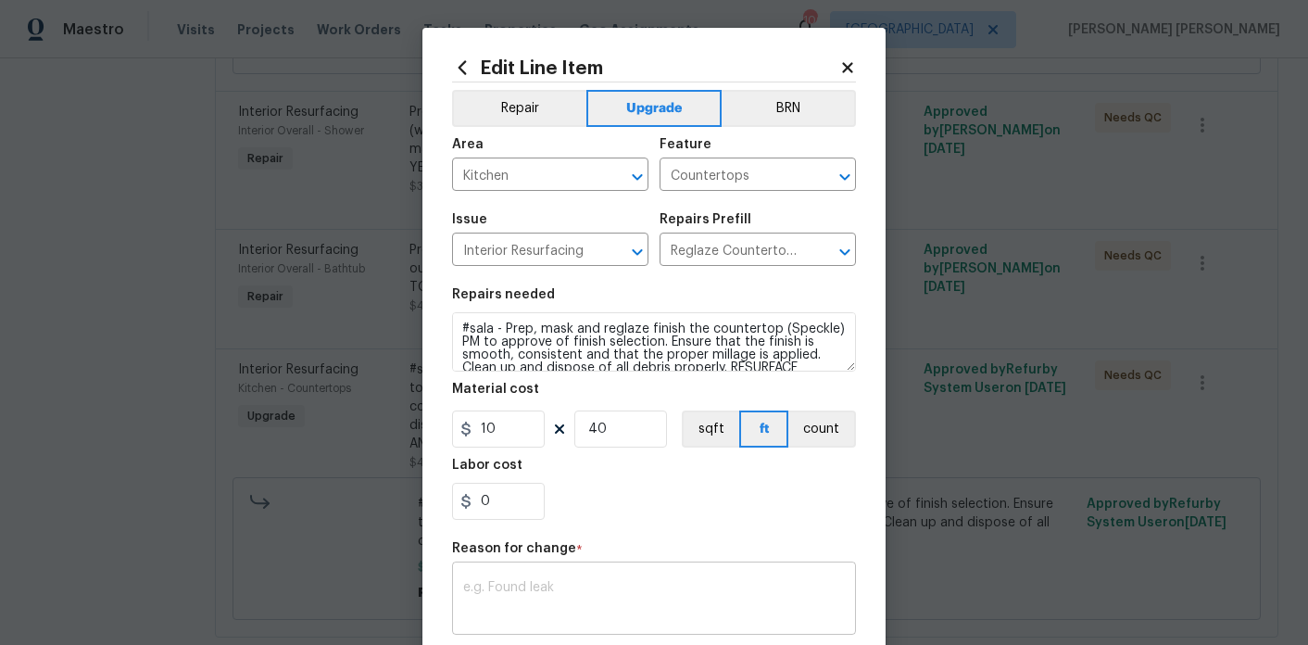
click at [543, 574] on div "x ​" at bounding box center [654, 600] width 404 height 69
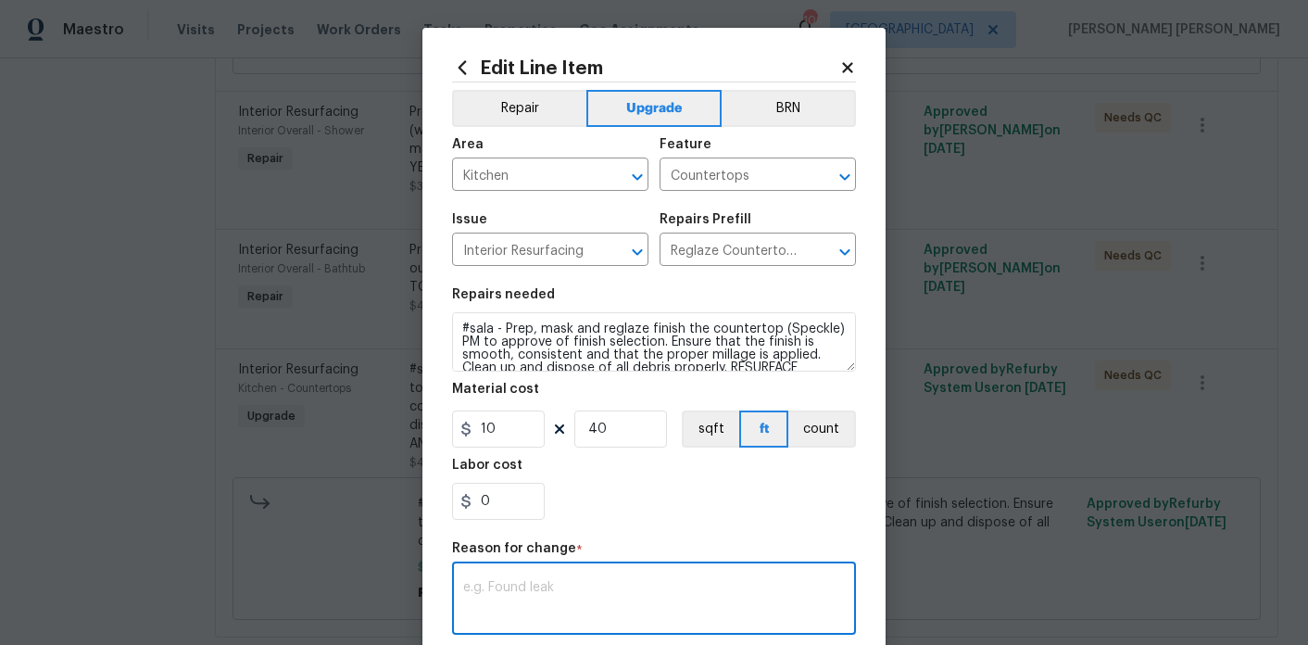
paste textarea "Please add additional $200 for double trim for bowls and size of kitchen backsp…"
type textarea "Please add additional $200 for double trim for bowls and size of kitchen backsp…"
click at [521, 520] on input "0" at bounding box center [498, 501] width 93 height 37
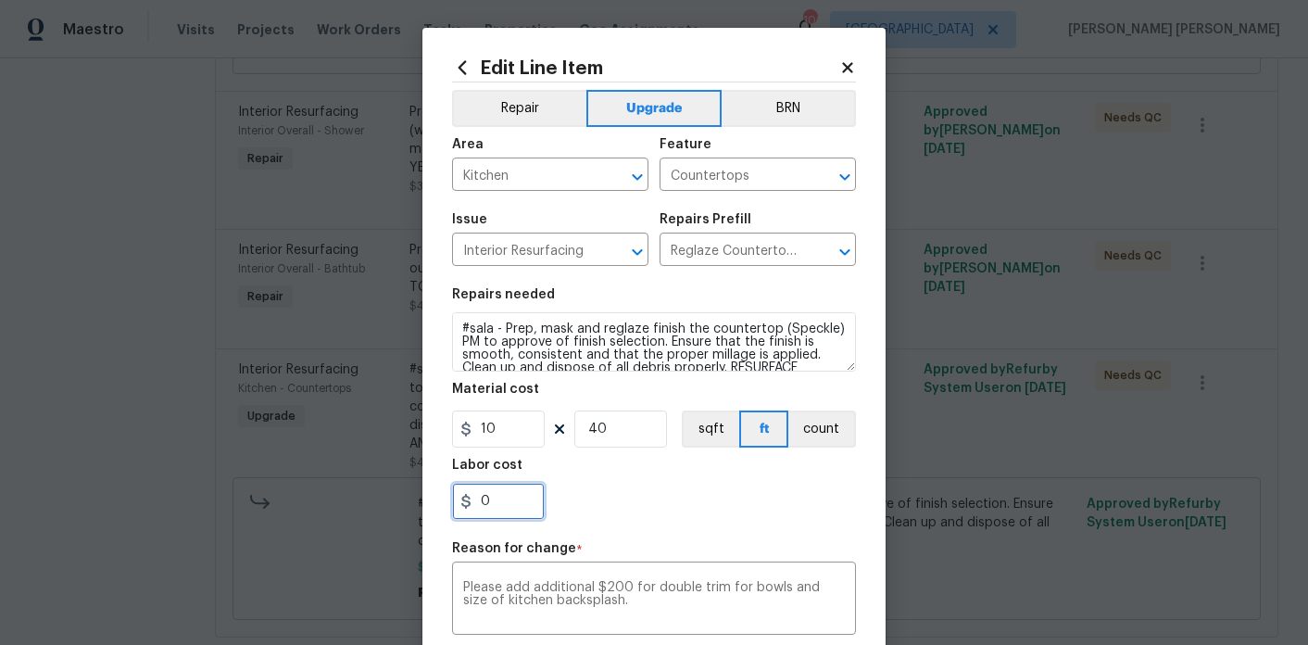
click at [521, 520] on input "0" at bounding box center [498, 501] width 93 height 37
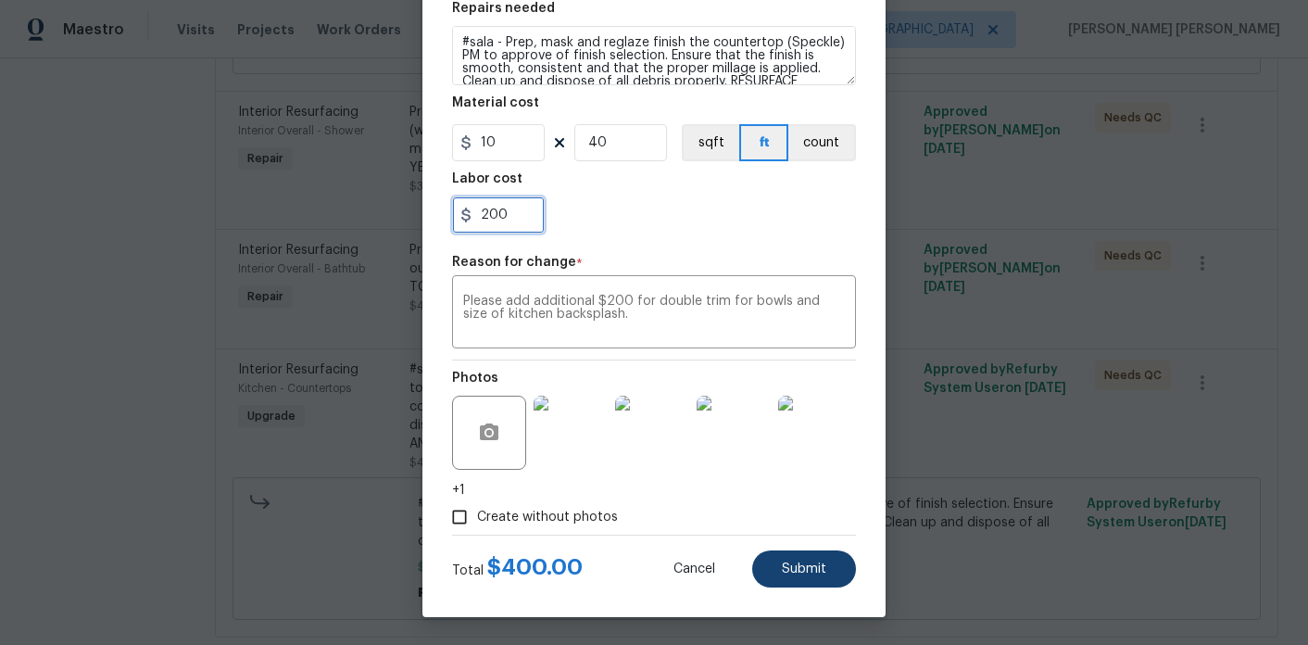
type input "200"
click at [777, 565] on button "Submit" at bounding box center [804, 568] width 104 height 37
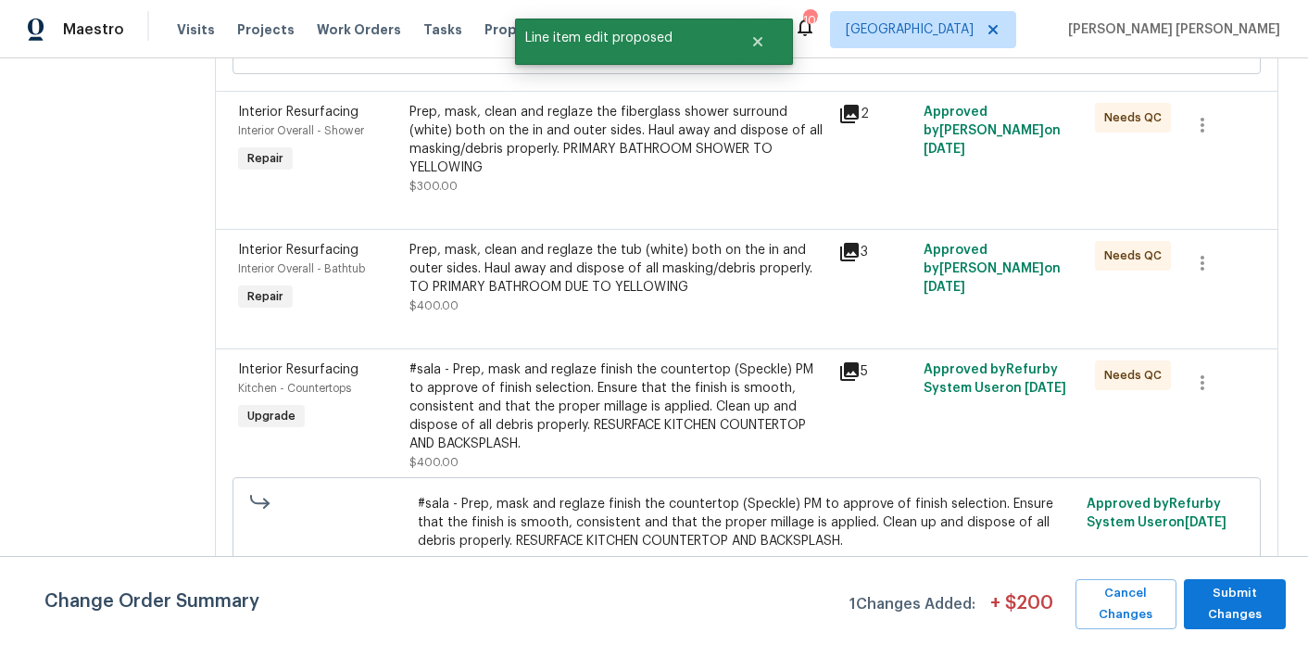
scroll to position [0, 0]
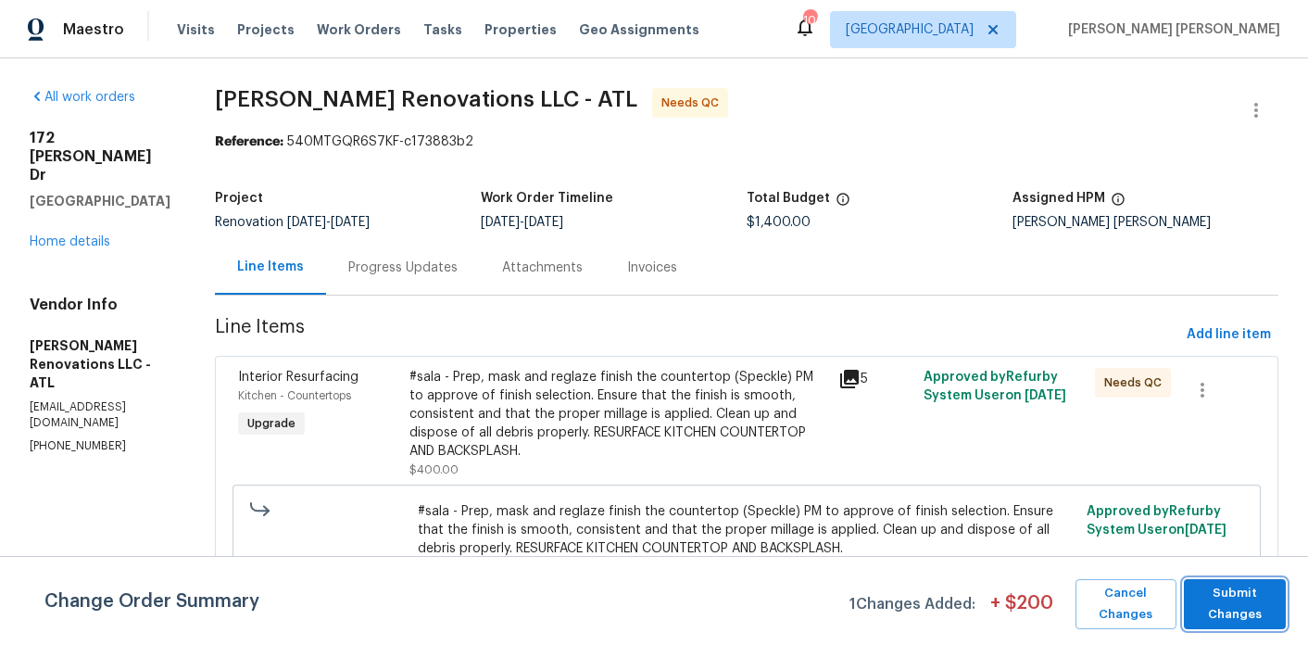
click at [1233, 591] on span "Submit Changes" at bounding box center [1235, 604] width 84 height 43
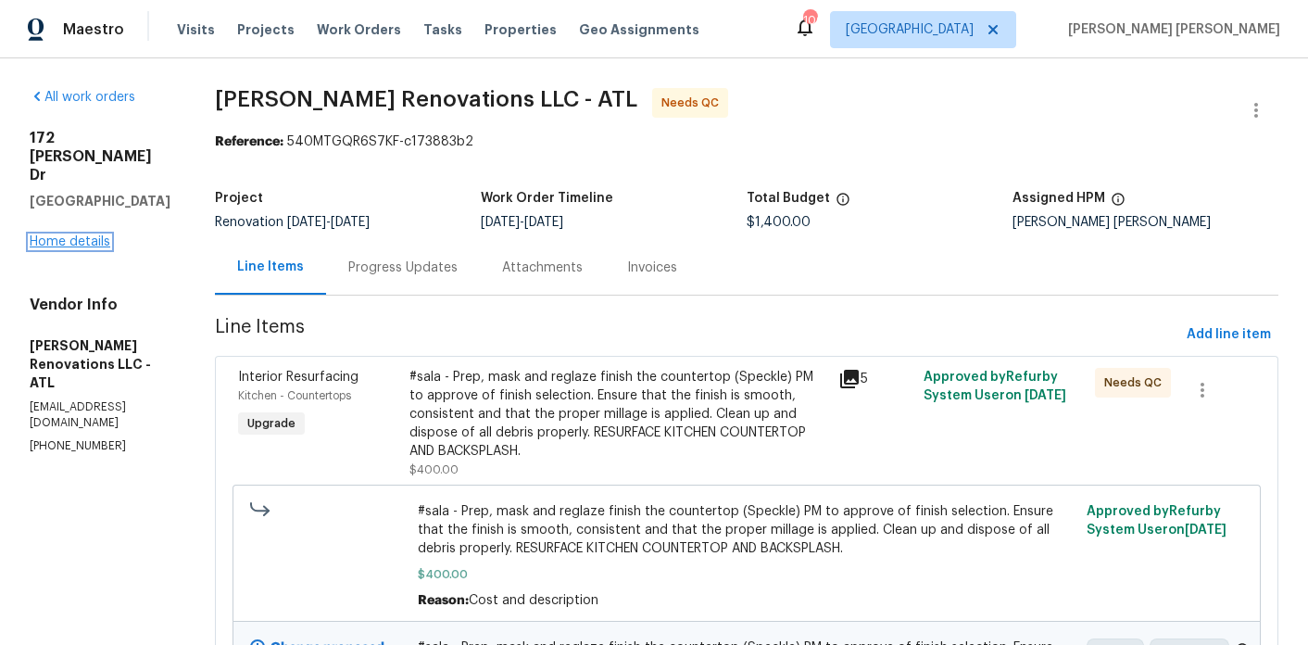
click at [57, 235] on link "Home details" at bounding box center [70, 241] width 81 height 13
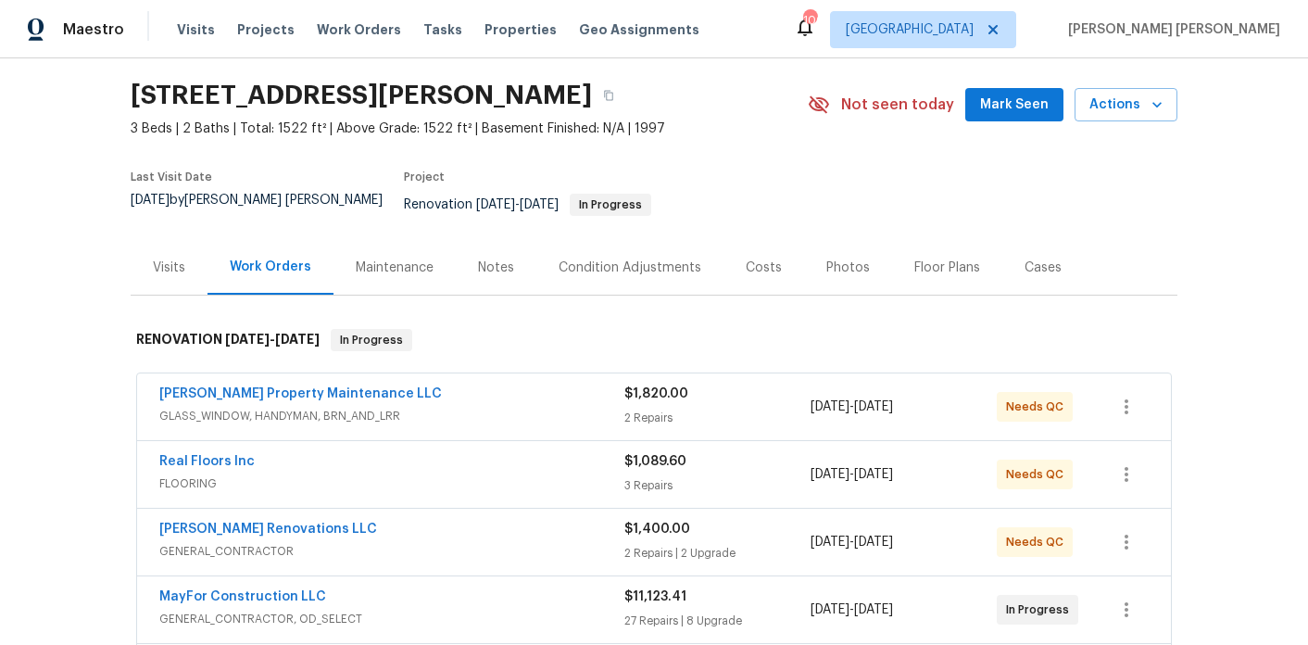
scroll to position [154, 0]
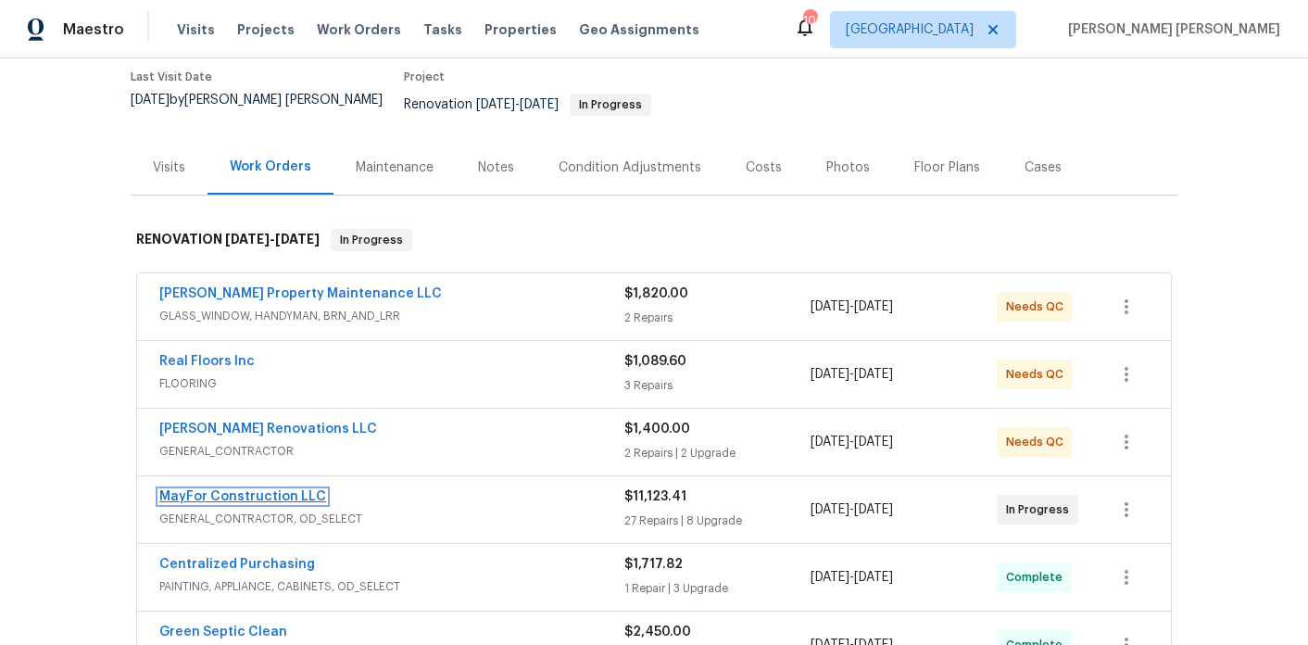
click at [286, 490] on link "MayFor Construction LLC" at bounding box center [242, 496] width 167 height 13
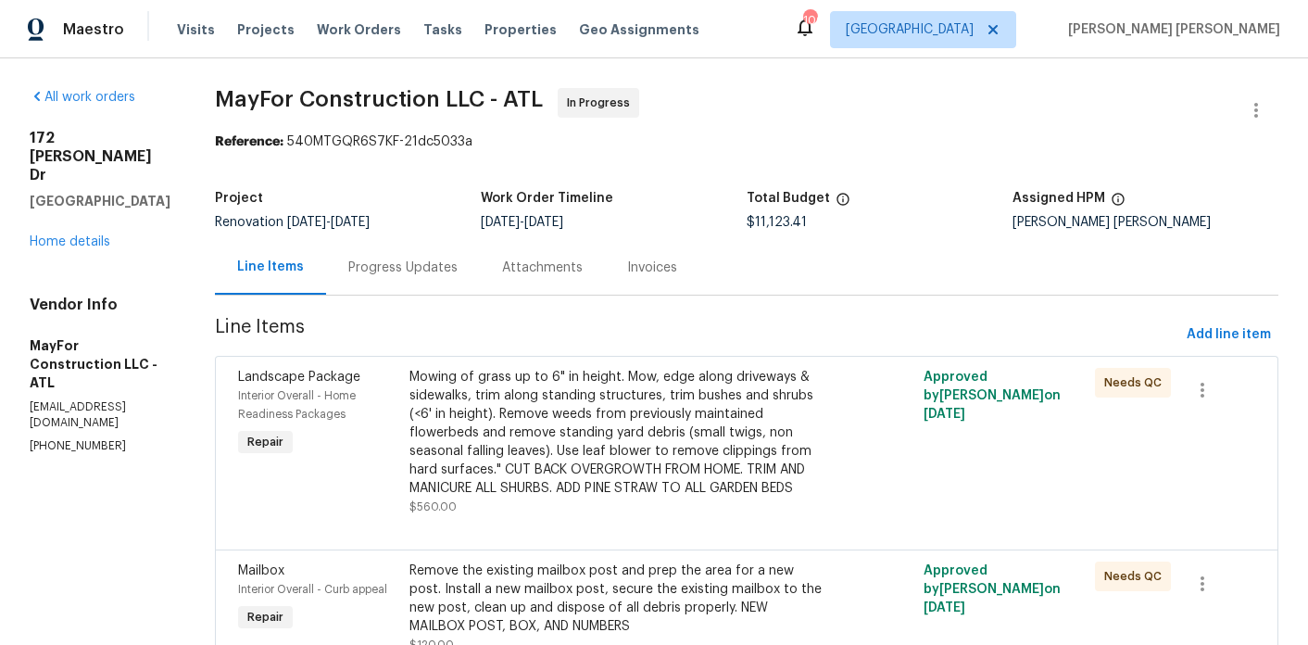
click at [425, 275] on div "Progress Updates" at bounding box center [402, 268] width 109 height 19
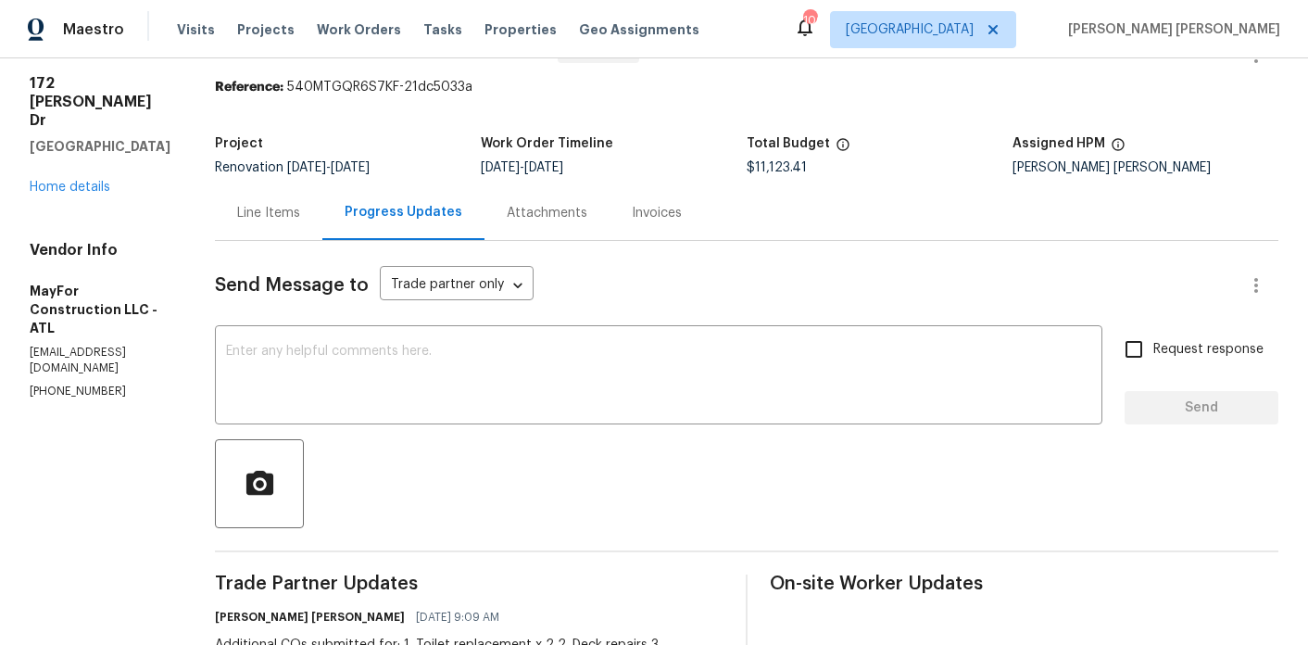
scroll to position [16, 0]
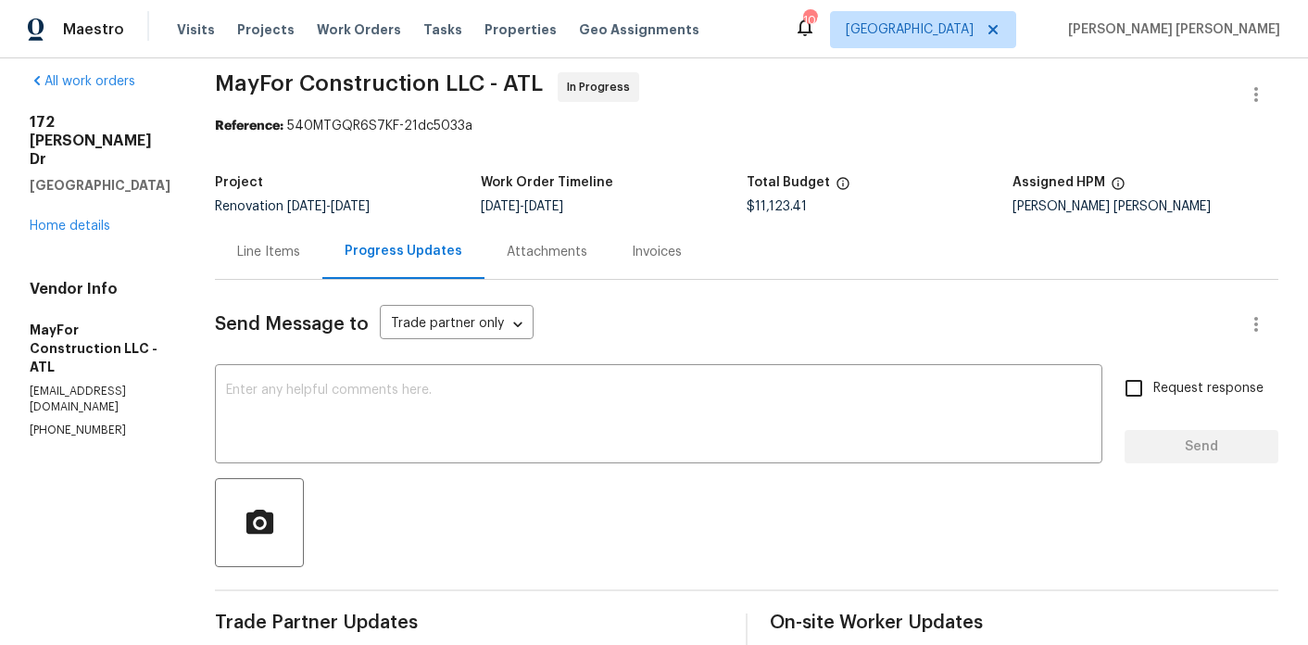
click at [300, 253] on div "Line Items" at bounding box center [268, 252] width 63 height 19
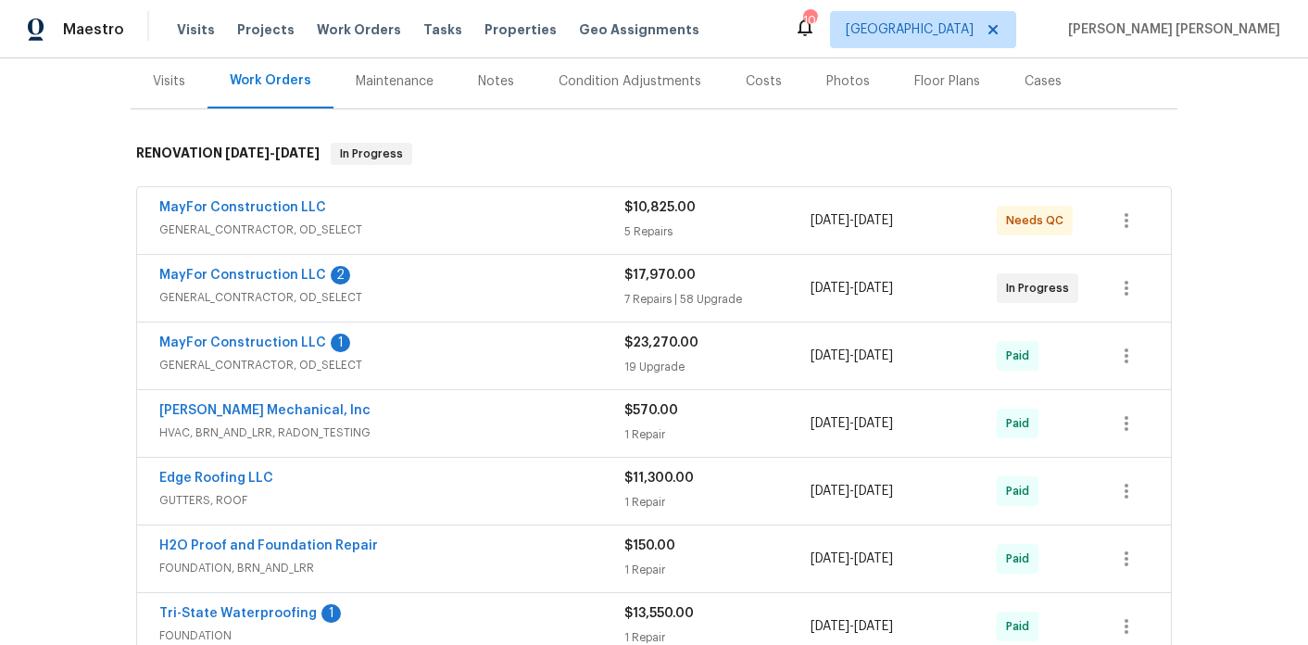
scroll to position [207, 0]
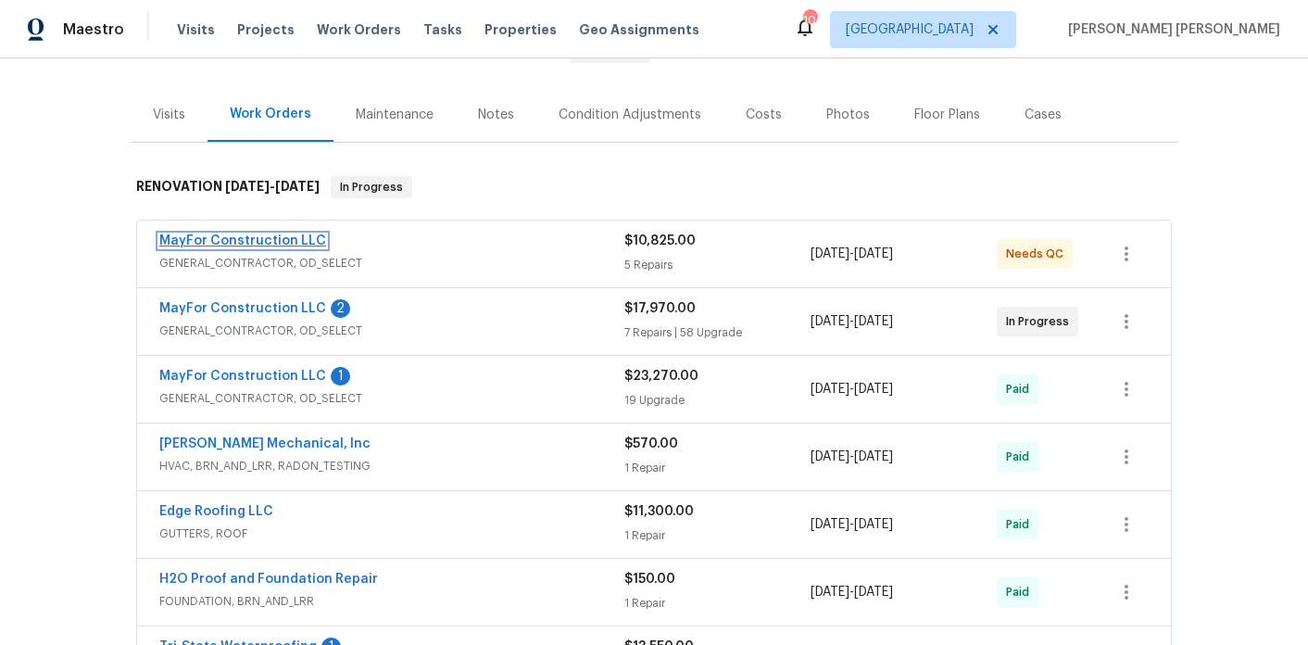
click at [284, 234] on link "MayFor Construction LLC" at bounding box center [242, 240] width 167 height 13
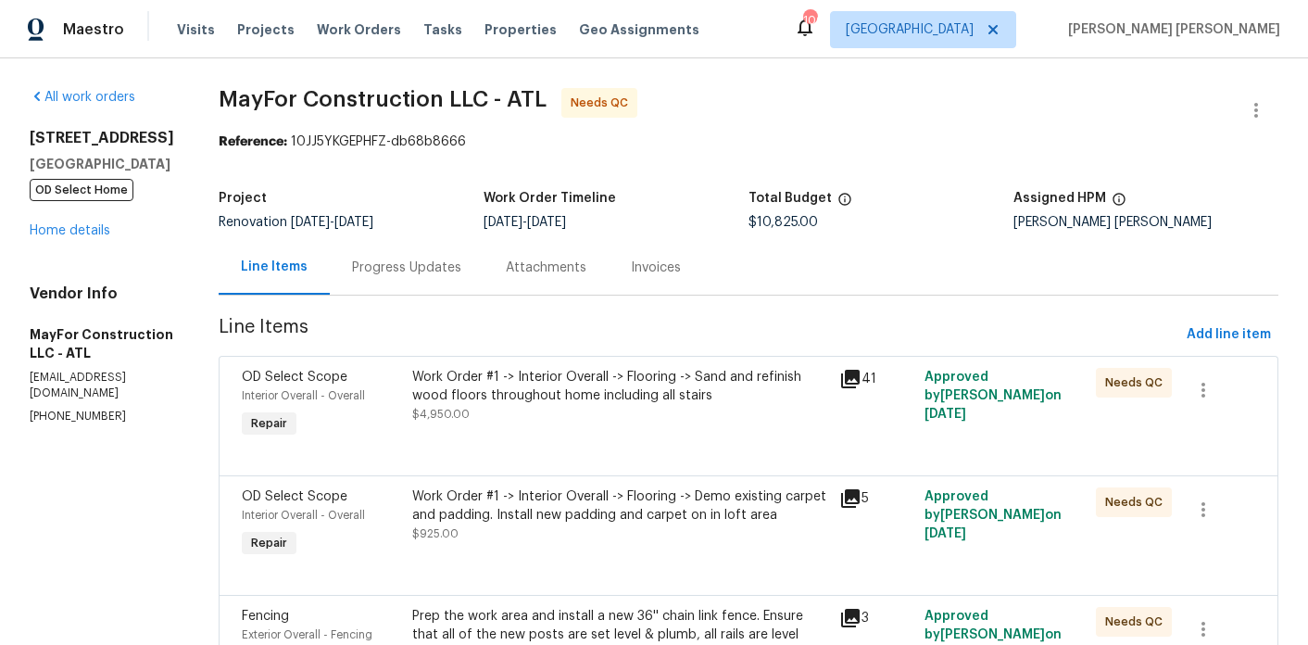
click at [546, 397] on div "Work Order #1 -> Interior Overall -> Flooring -> Sand and refinish wood floors …" at bounding box center [620, 386] width 416 height 37
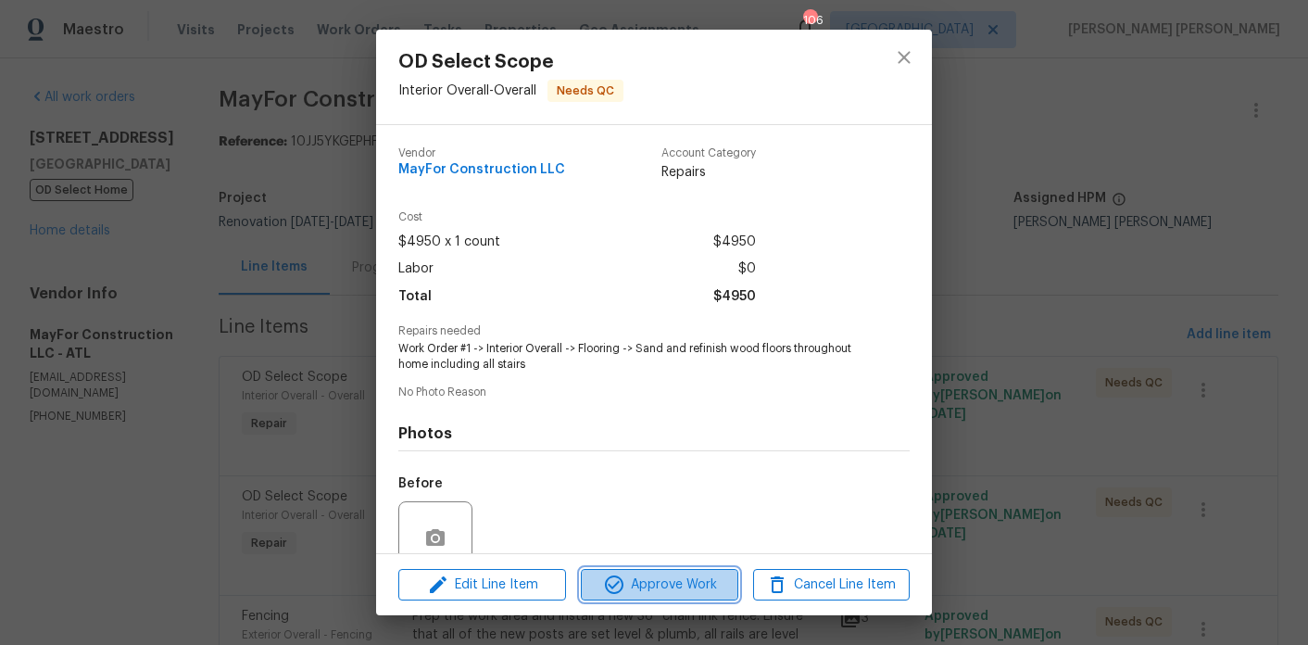
click at [686, 588] on span "Approve Work" at bounding box center [659, 585] width 145 height 23
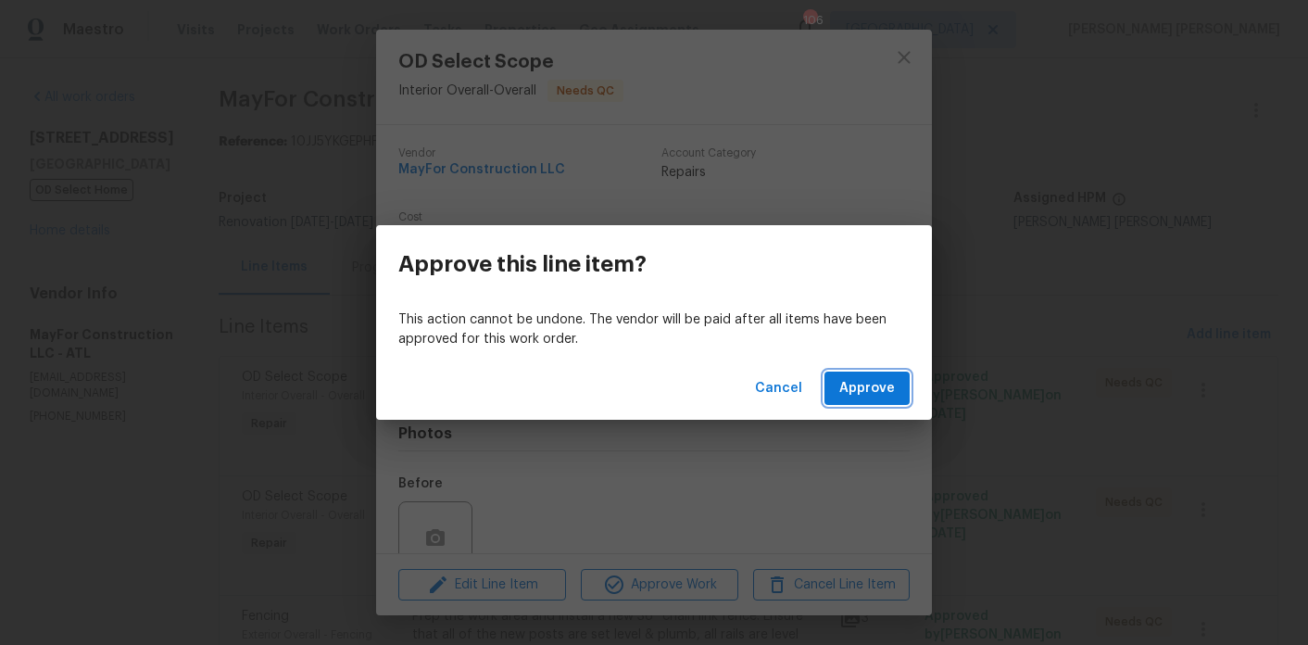
click at [865, 384] on span "Approve" at bounding box center [867, 388] width 56 height 23
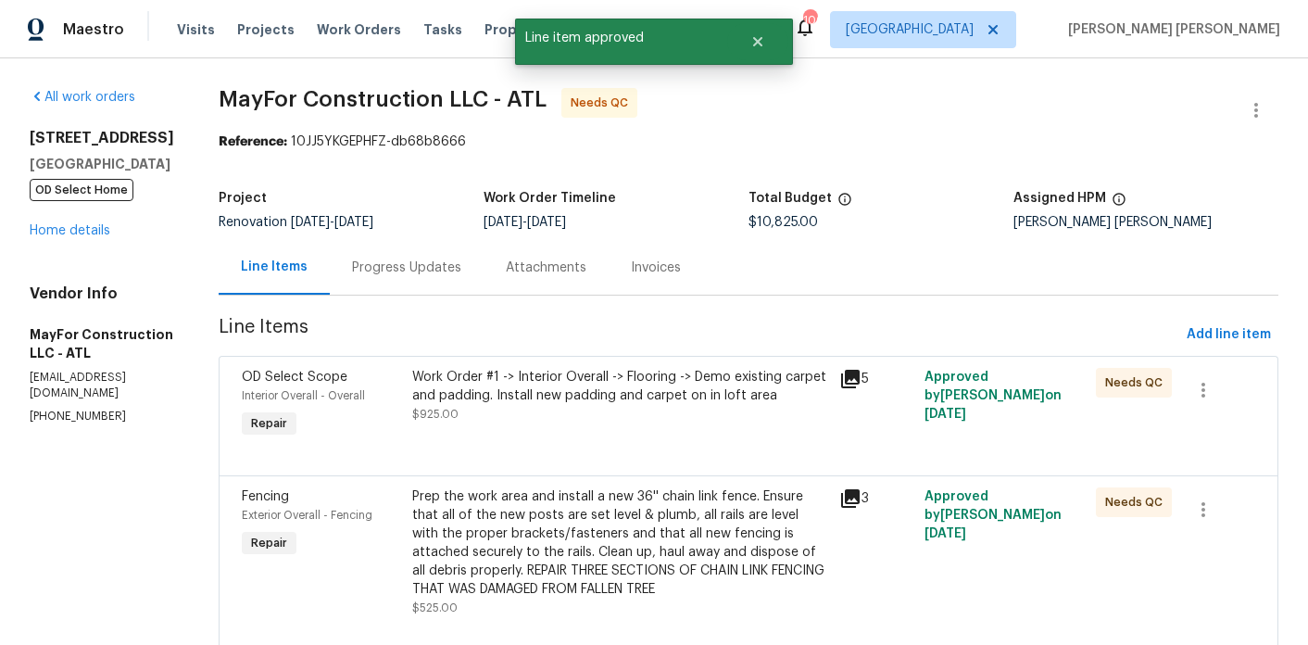
click at [587, 402] on div "Work Order #1 -> Interior Overall -> Flooring -> Demo existing carpet and paddi…" at bounding box center [620, 386] width 416 height 37
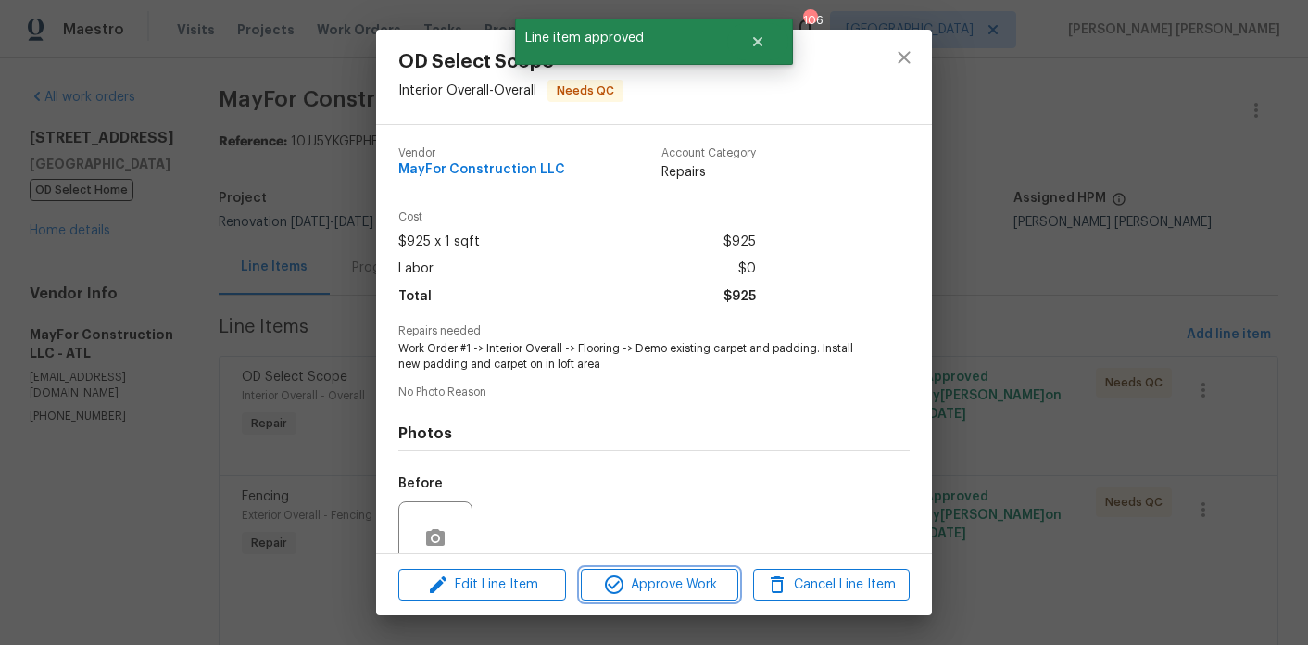
click at [650, 578] on span "Approve Work" at bounding box center [659, 585] width 145 height 23
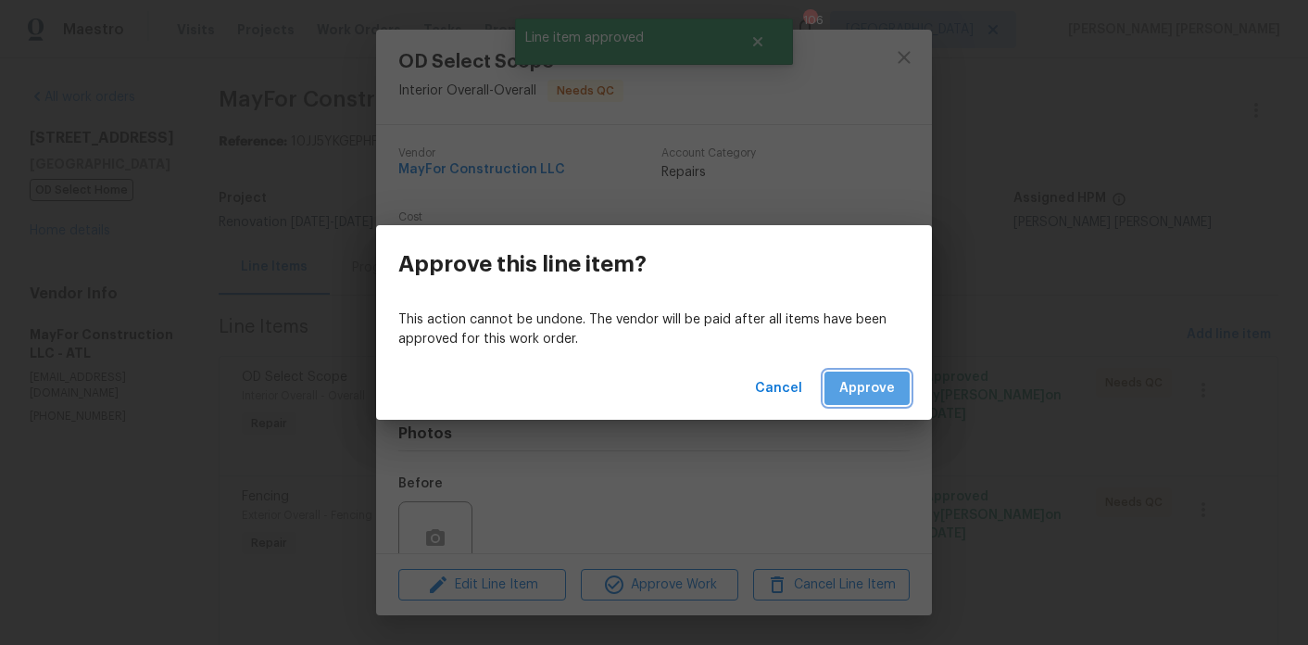
click at [893, 382] on span "Approve" at bounding box center [867, 388] width 56 height 23
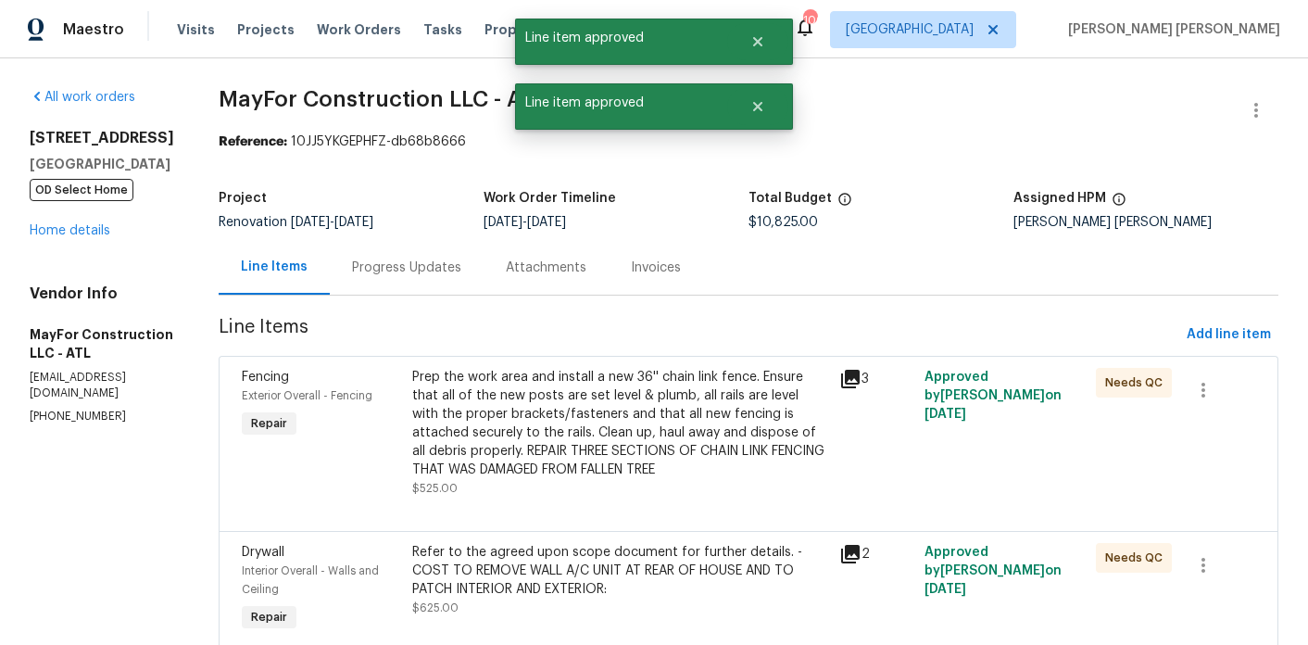
click at [549, 420] on div "Prep the work area and install a new 36'' chain link fence. Ensure that all of …" at bounding box center [620, 423] width 416 height 111
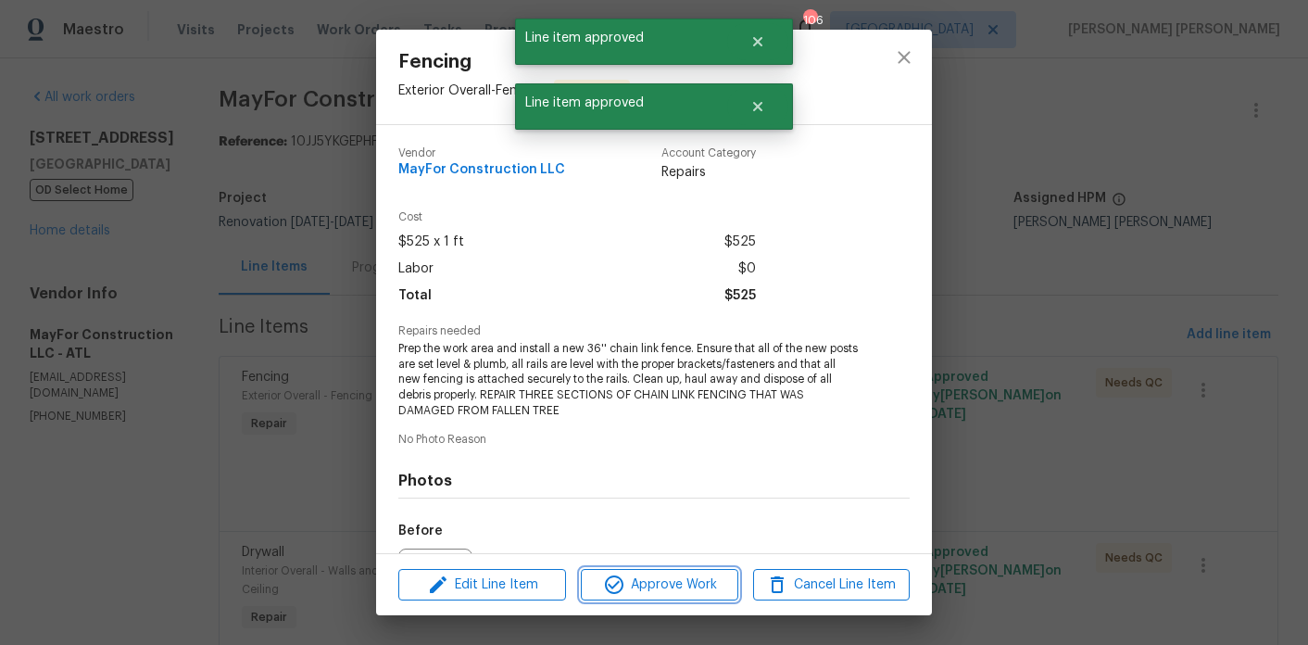
click at [630, 584] on span "Approve Work" at bounding box center [659, 585] width 145 height 23
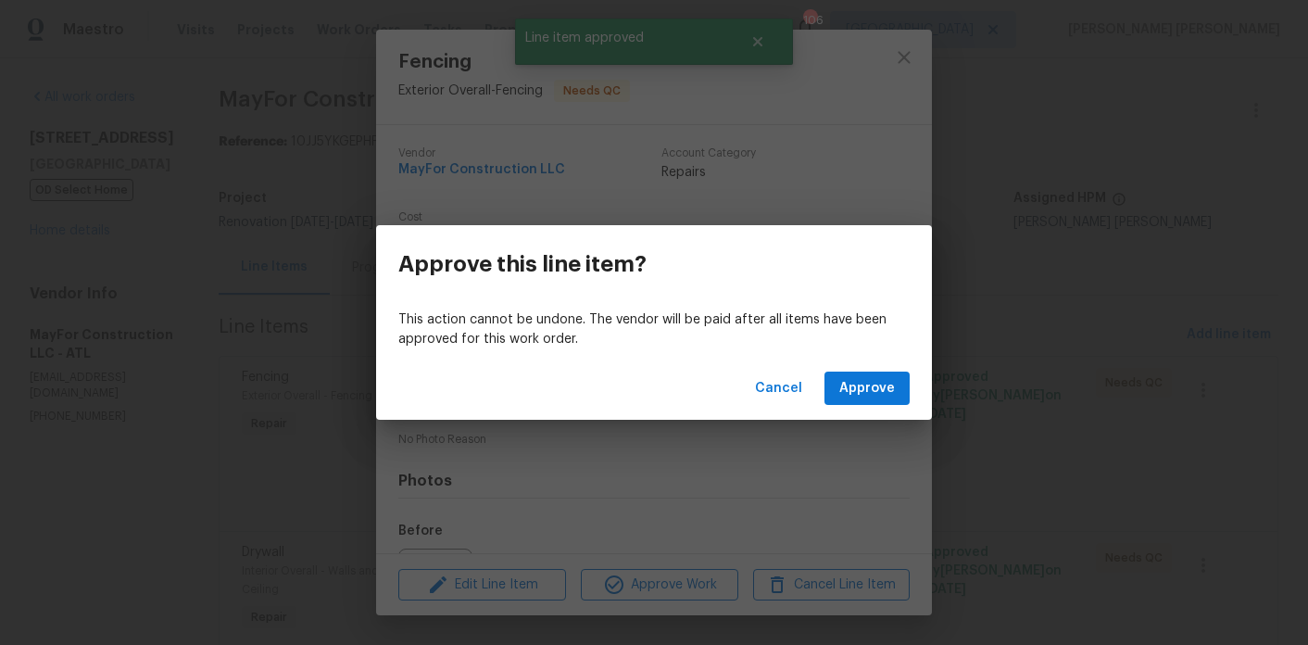
click at [913, 368] on div "Cancel Approve" at bounding box center [654, 389] width 556 height 64
click at [904, 373] on button "Approve" at bounding box center [867, 389] width 85 height 34
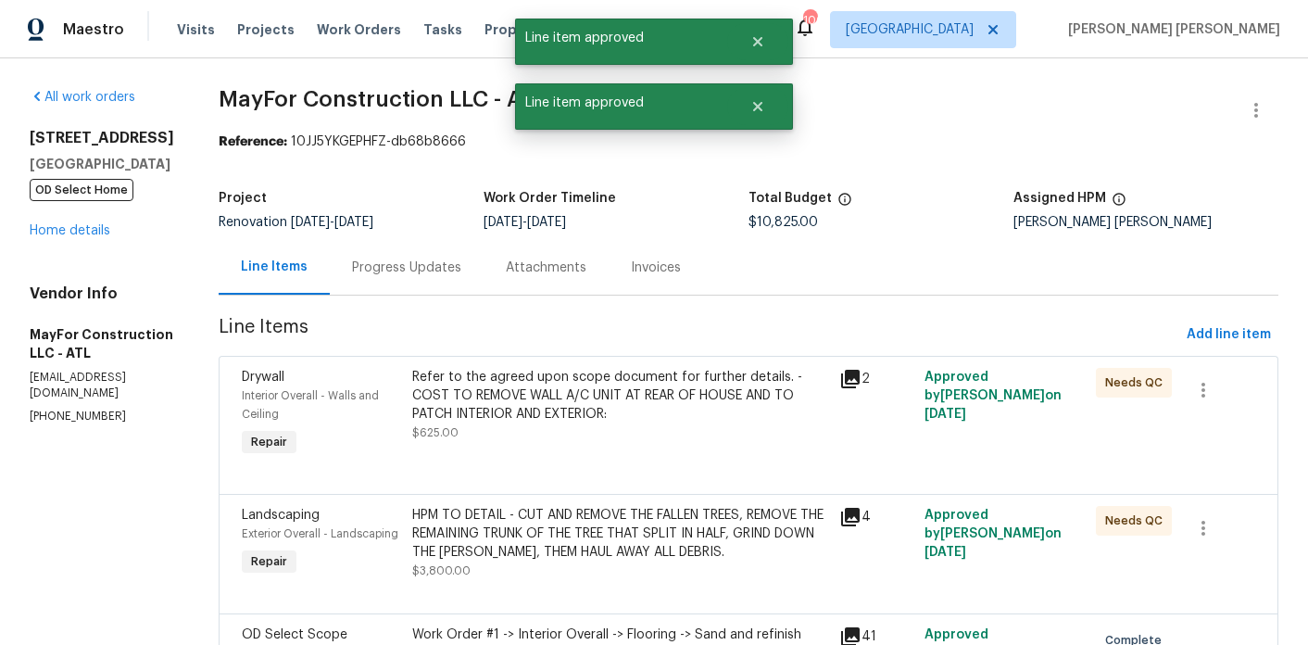
click at [698, 396] on div "Refer to the agreed upon scope document for further details. - COST TO REMOVE W…" at bounding box center [620, 396] width 416 height 56
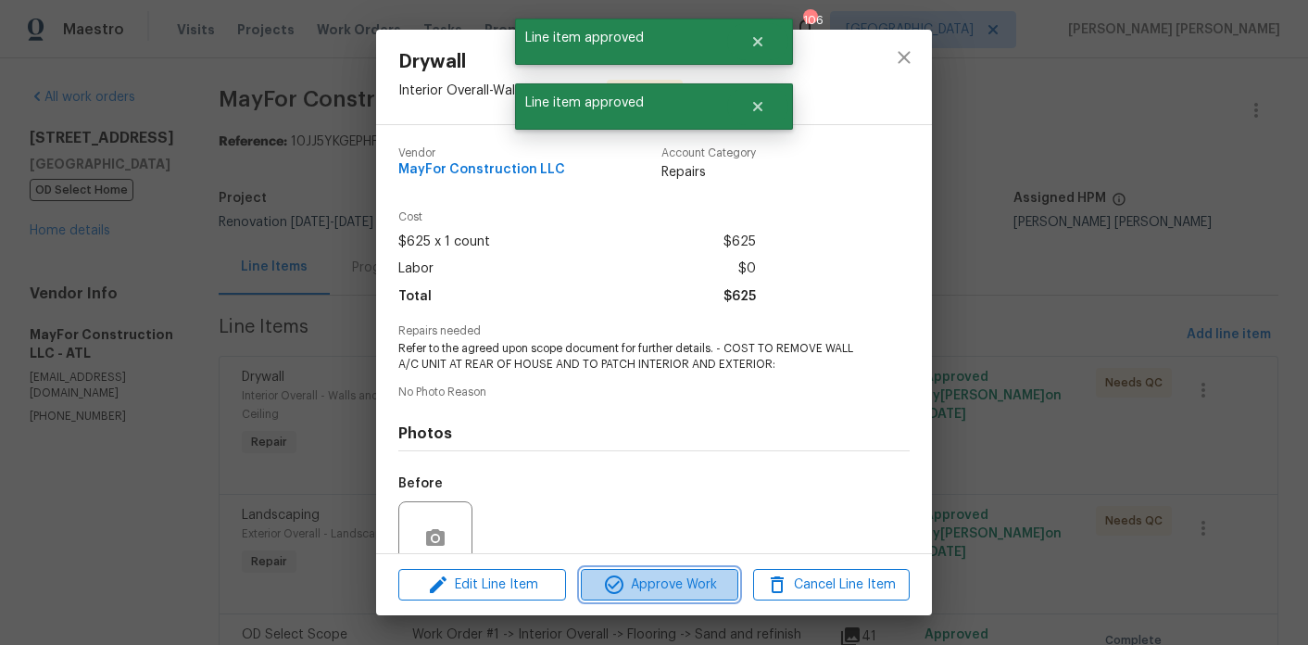
click at [681, 583] on span "Approve Work" at bounding box center [659, 585] width 145 height 23
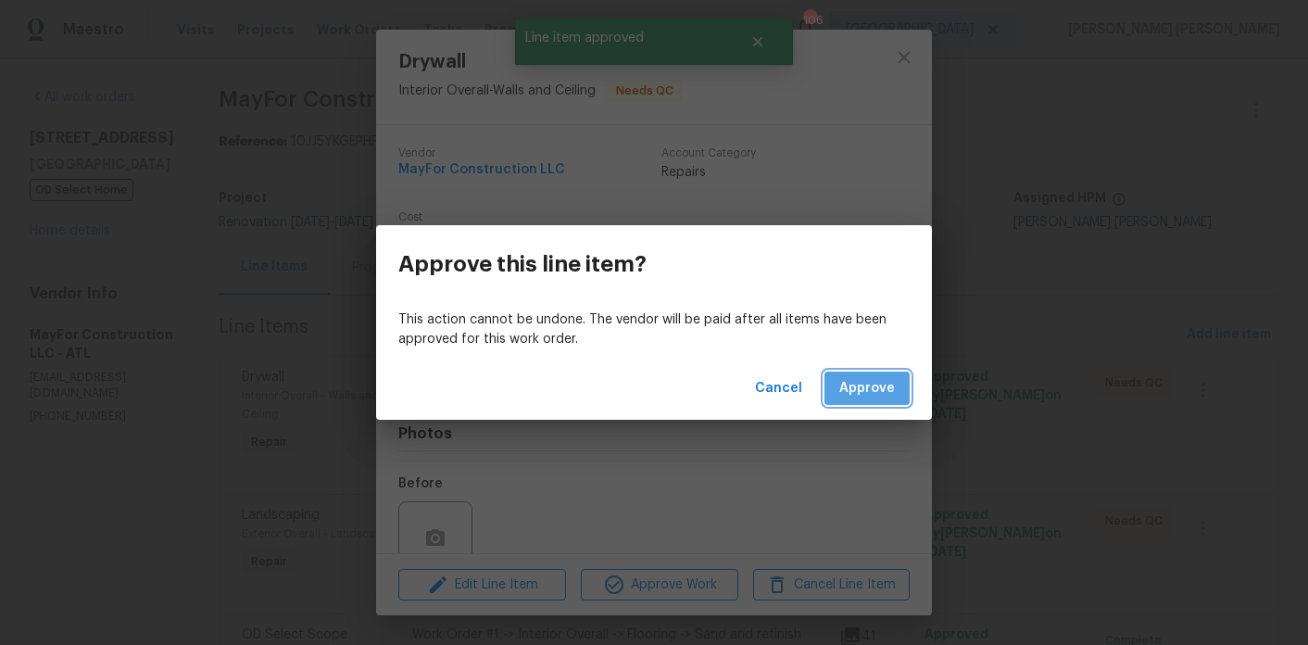
click at [864, 373] on button "Approve" at bounding box center [867, 389] width 85 height 34
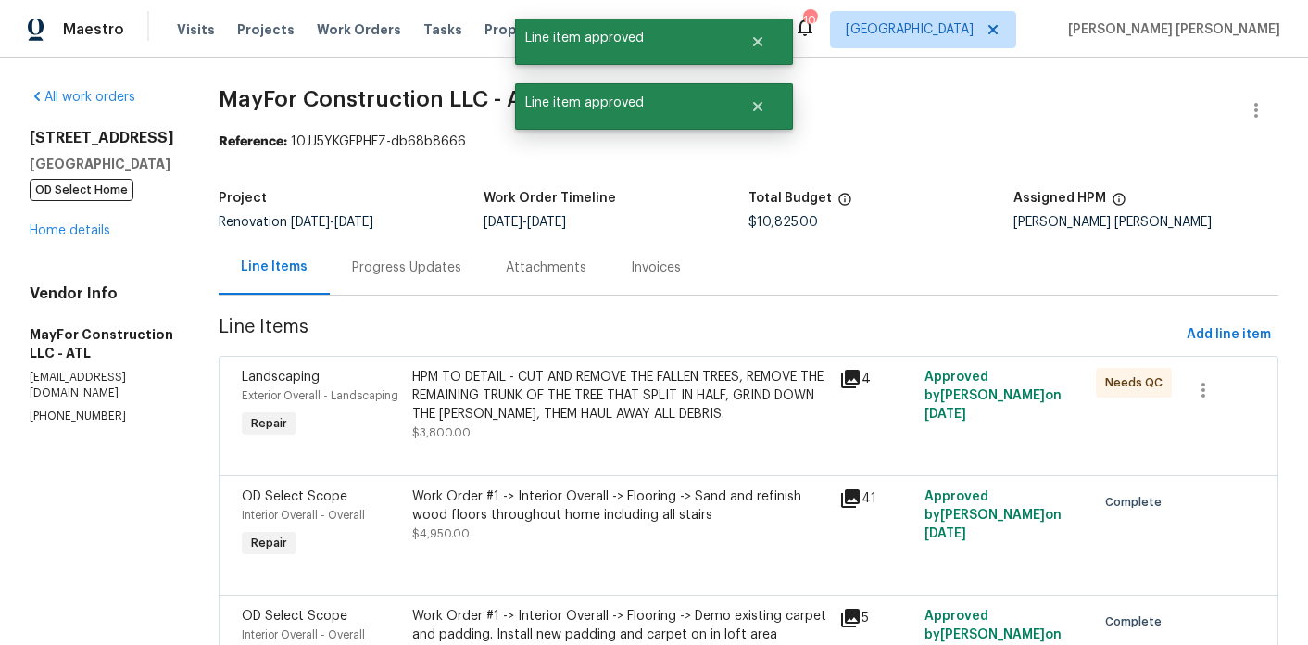
click at [537, 372] on div "HPM TO DETAIL - CUT AND REMOVE THE FALLEN TREES, REMOVE THE REMAINING TRUNK OF …" at bounding box center [620, 396] width 416 height 56
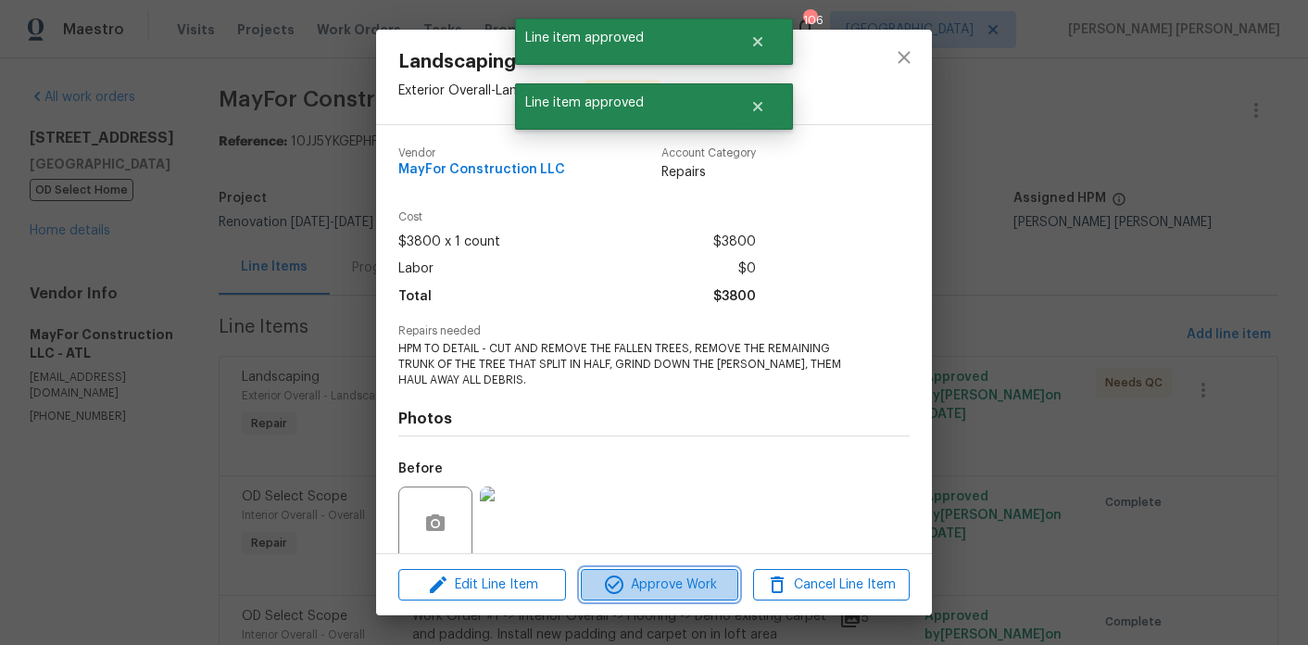
click at [625, 584] on span "Approve Work" at bounding box center [659, 585] width 145 height 23
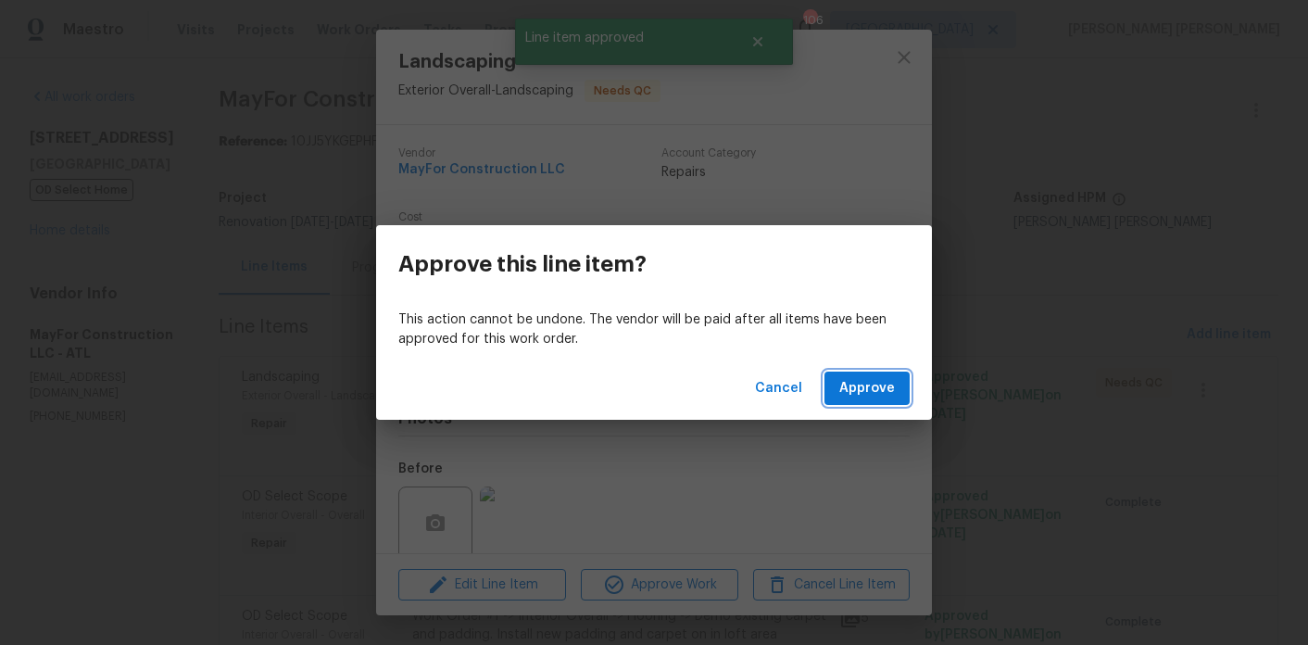
click at [900, 397] on button "Approve" at bounding box center [867, 389] width 85 height 34
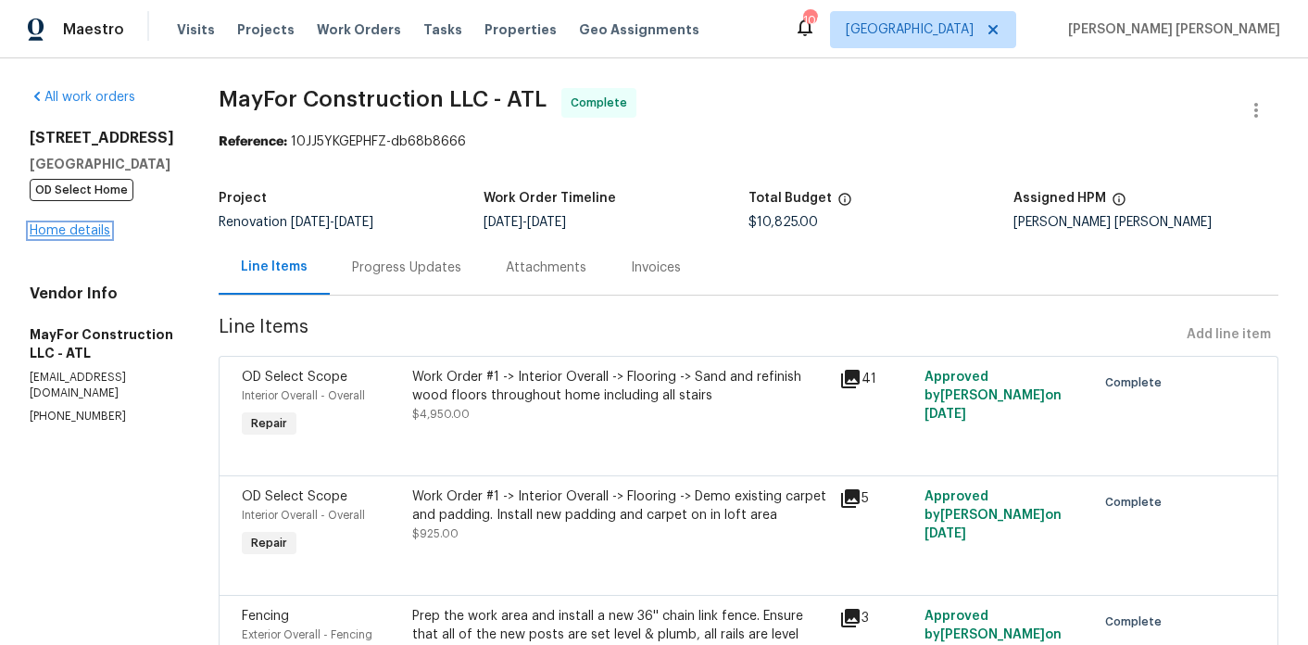
click at [67, 230] on link "Home details" at bounding box center [70, 230] width 81 height 13
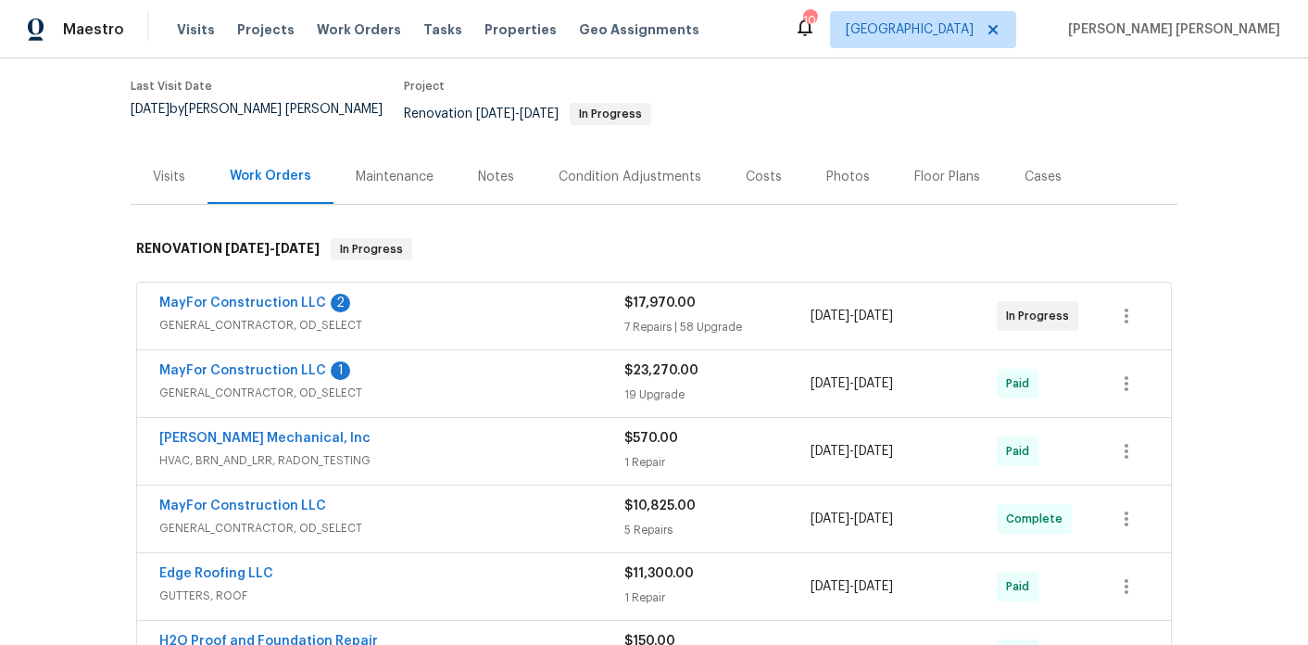
scroll to position [149, 0]
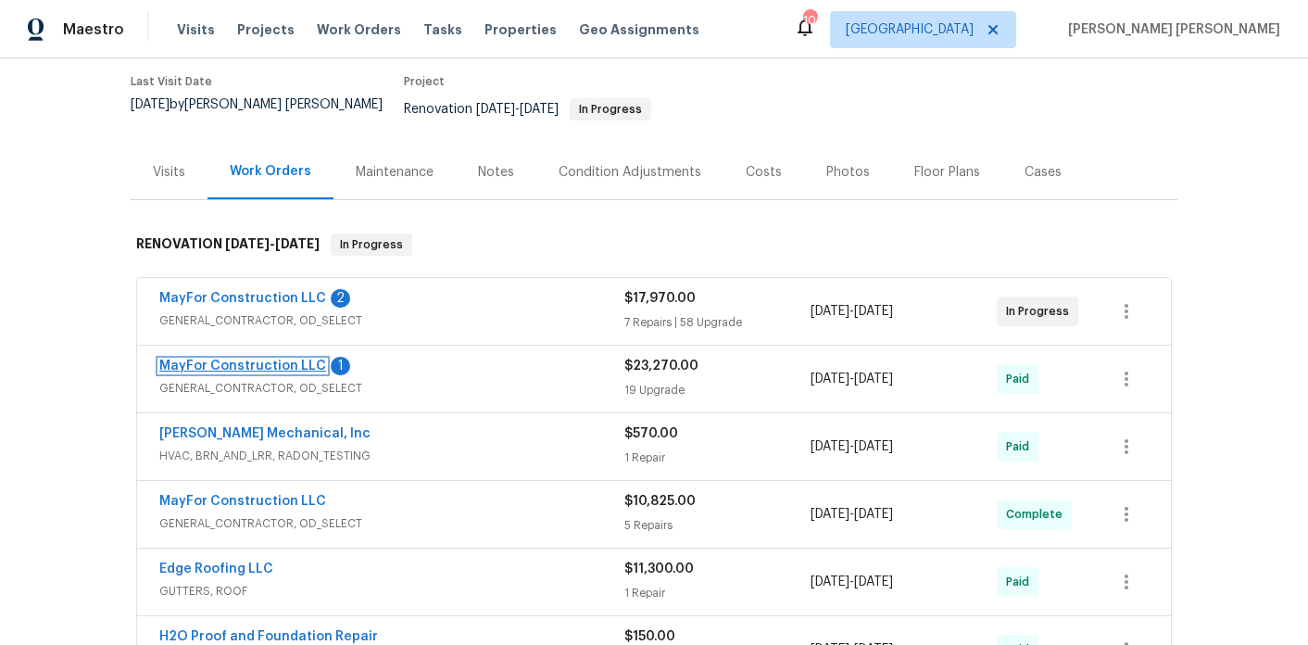
click at [264, 360] on link "MayFor Construction LLC" at bounding box center [242, 366] width 167 height 13
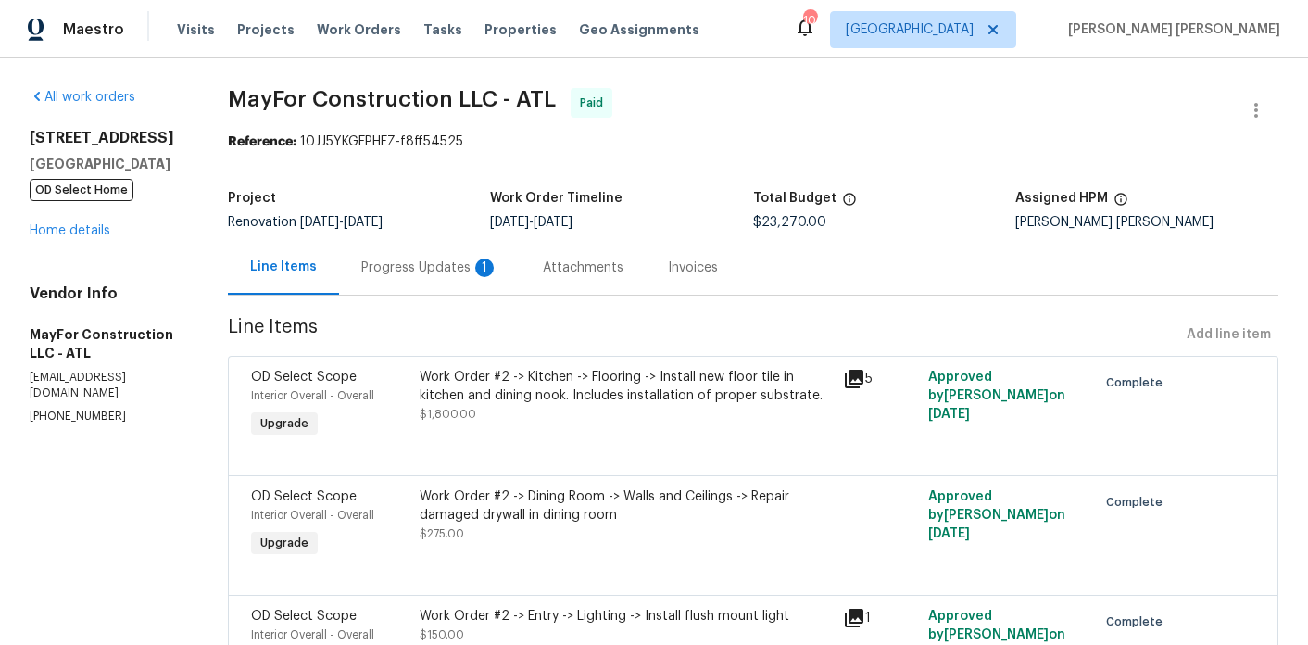
click at [451, 278] on div "Progress Updates 1" at bounding box center [430, 267] width 182 height 55
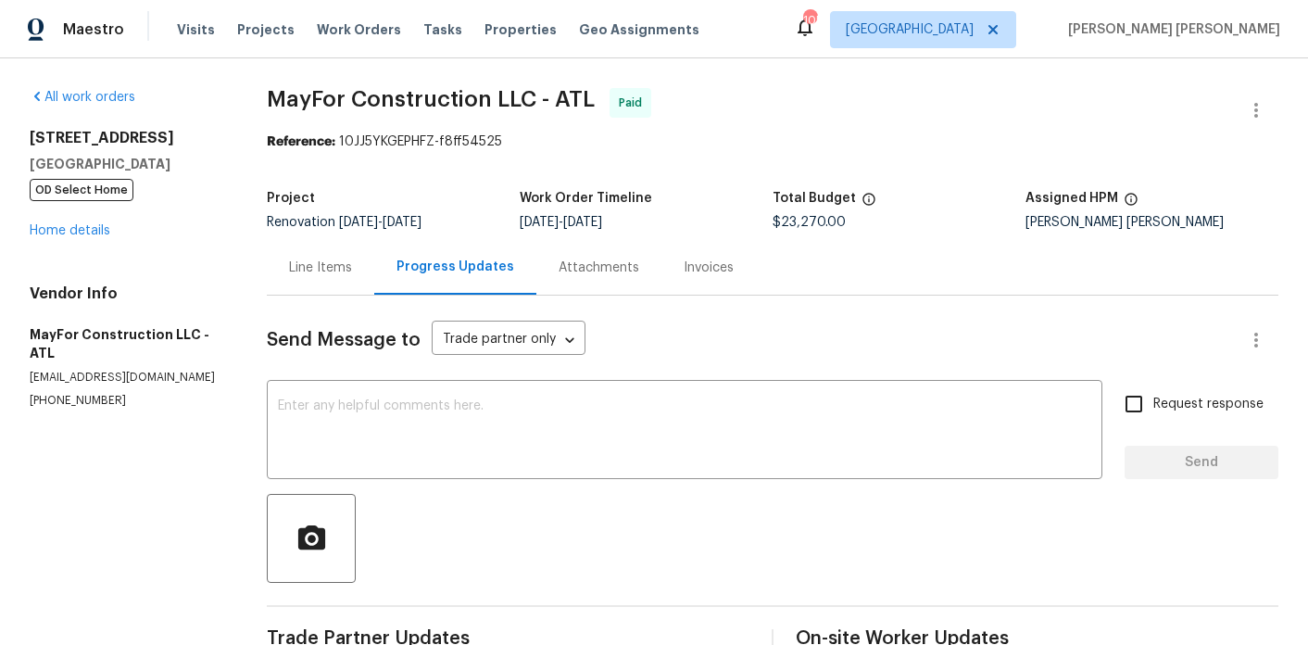
click at [68, 223] on div "[STREET_ADDRESS][PERSON_NAME] OD Select Home Home details" at bounding box center [126, 184] width 193 height 111
click at [68, 225] on link "Home details" at bounding box center [70, 230] width 81 height 13
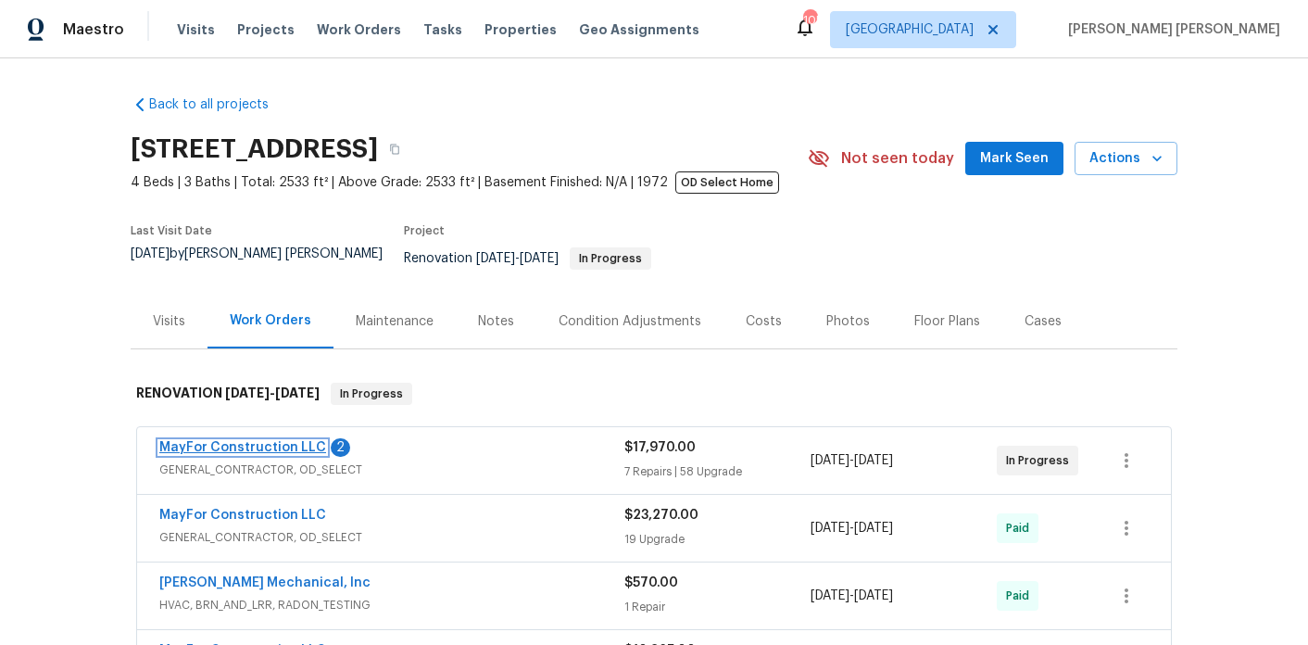
click at [292, 441] on link "MayFor Construction LLC" at bounding box center [242, 447] width 167 height 13
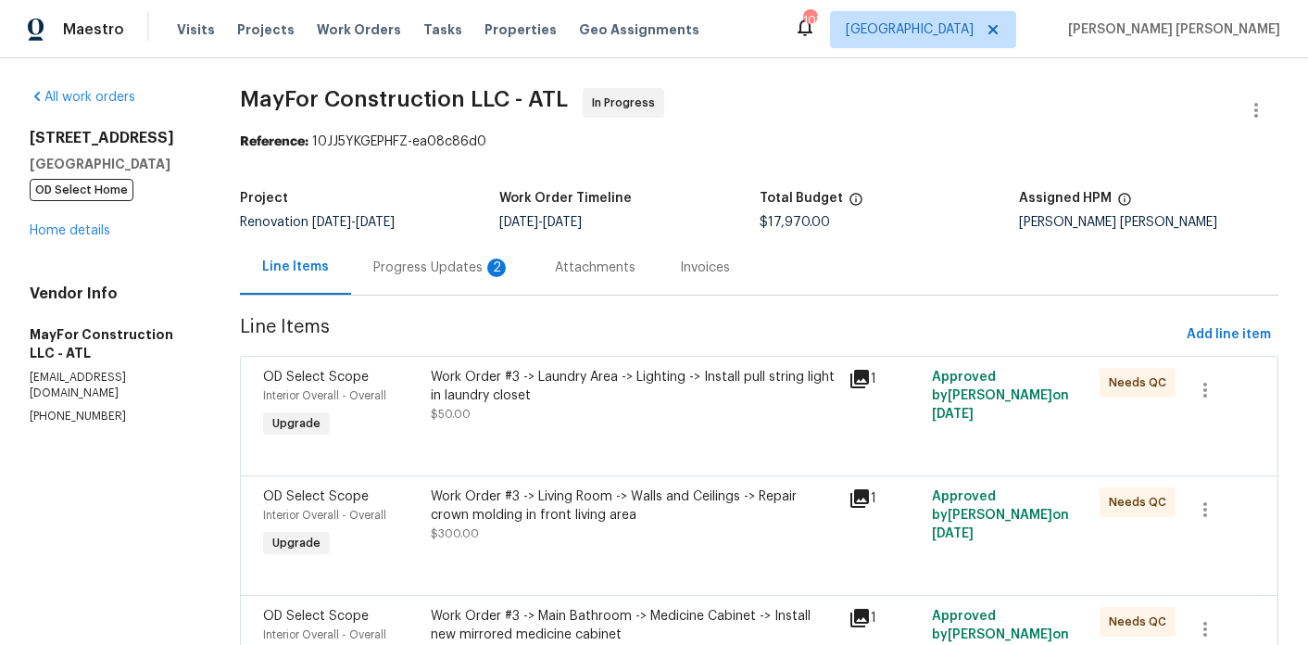
click at [473, 275] on div "Progress Updates 2" at bounding box center [441, 268] width 137 height 19
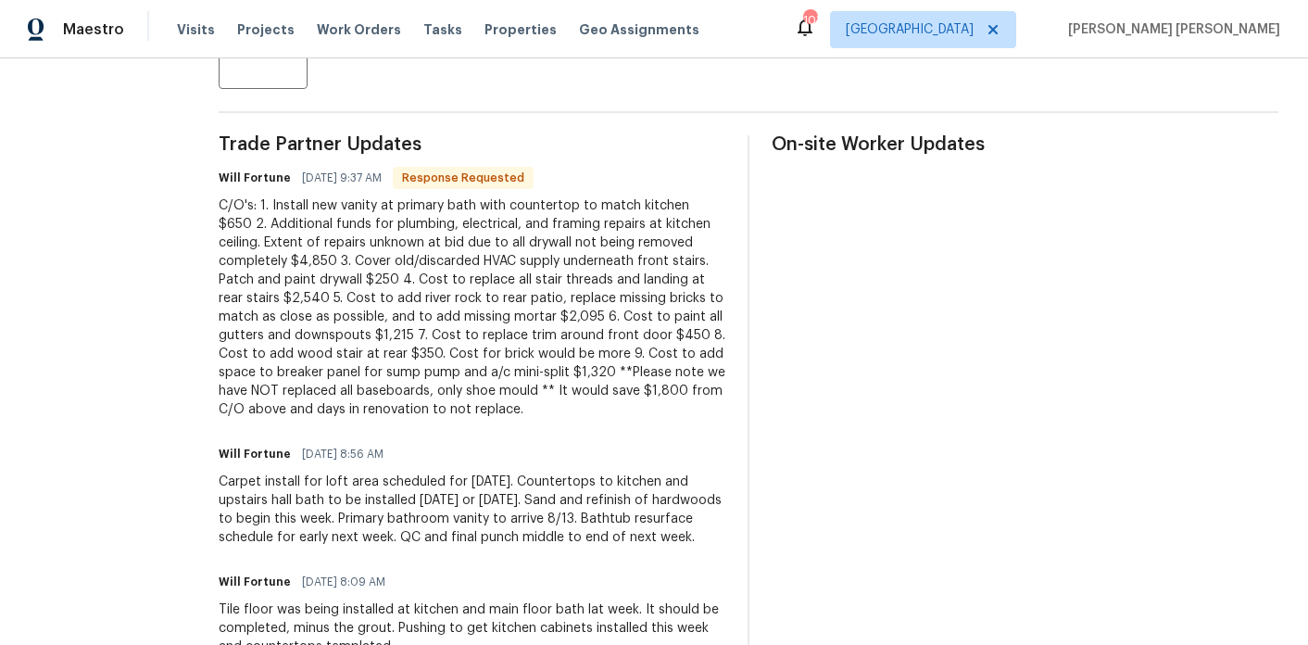
scroll to position [493, 0]
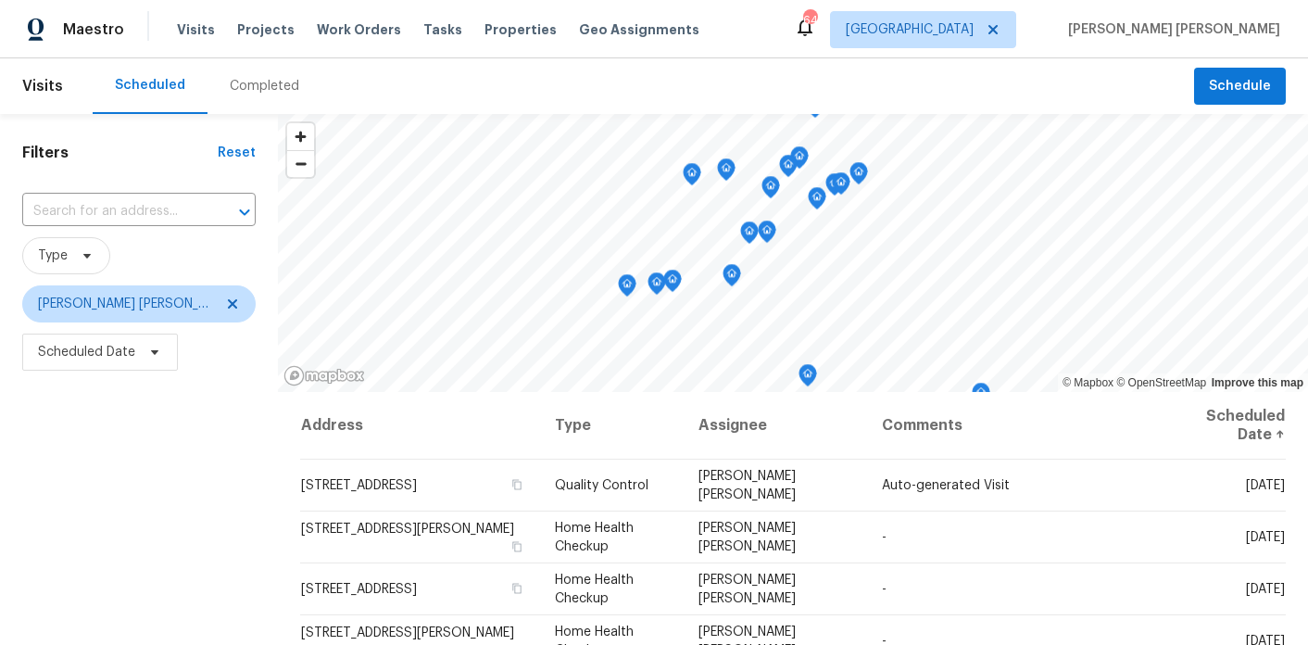
scroll to position [125, 0]
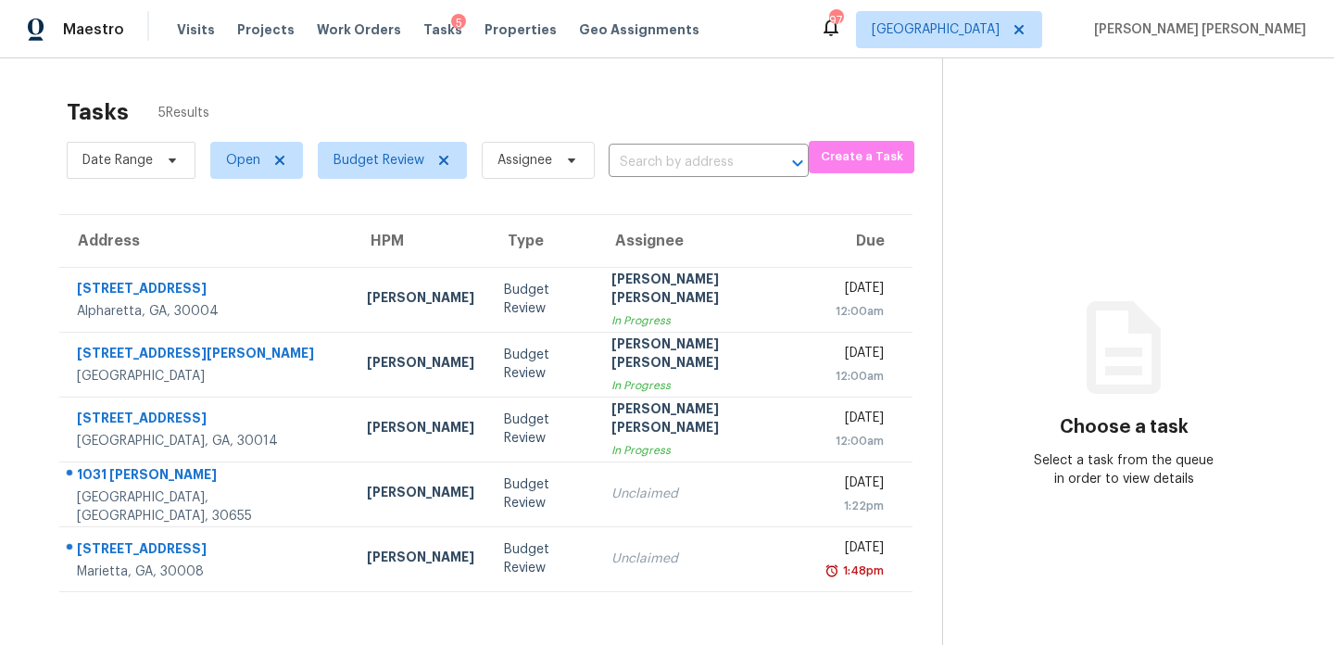
click at [372, 94] on div "Tasks 5 Results" at bounding box center [505, 112] width 876 height 48
click at [517, 103] on div "Tasks 5 Results" at bounding box center [505, 112] width 876 height 48
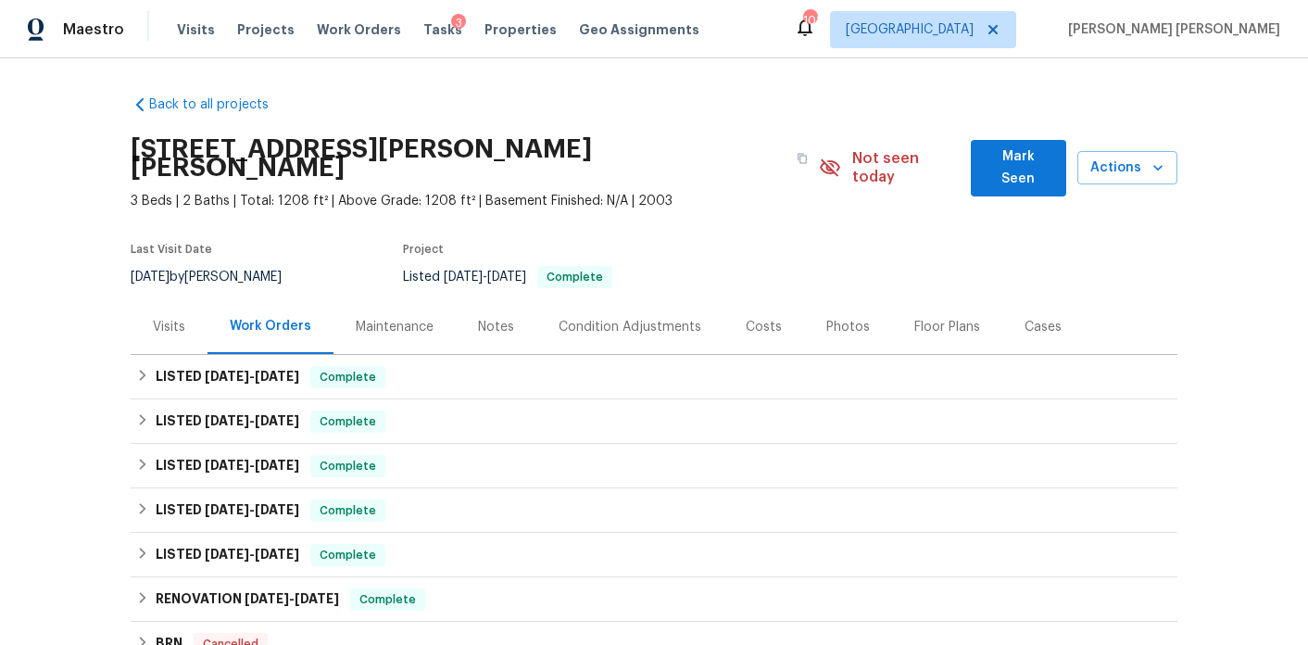
click at [191, 316] on div "Visits" at bounding box center [169, 326] width 77 height 55
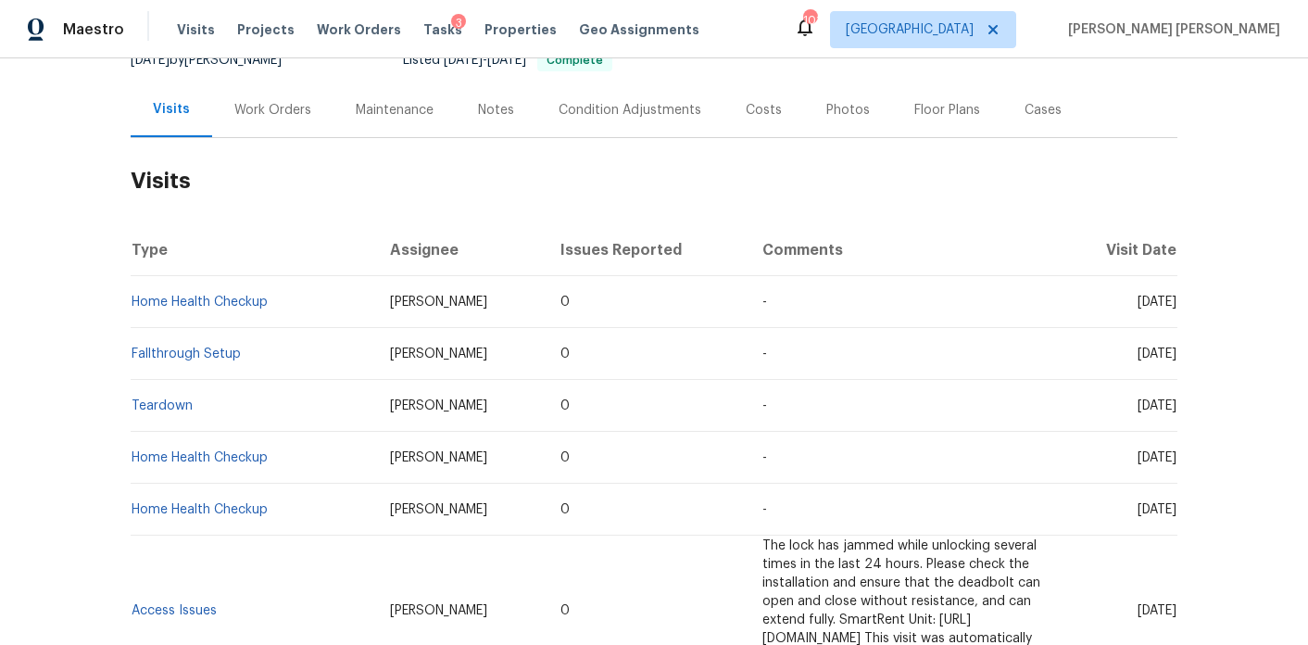
scroll to position [212, 0]
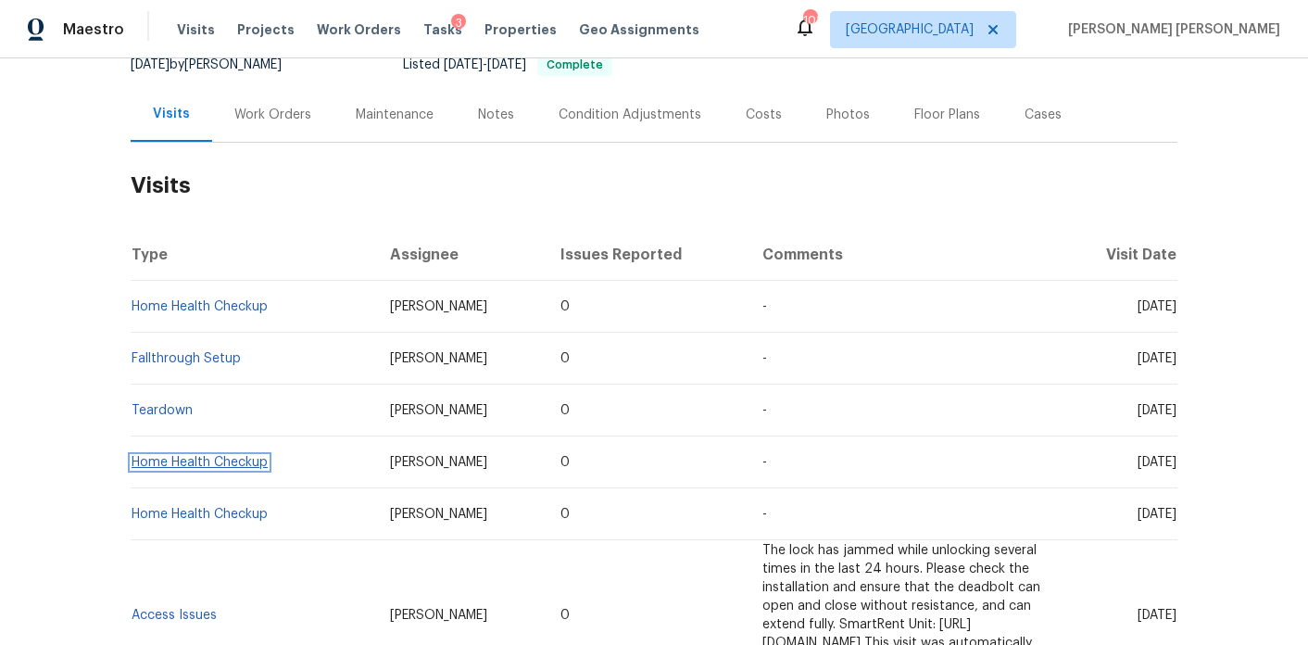
click at [173, 456] on link "Home Health Checkup" at bounding box center [200, 462] width 136 height 13
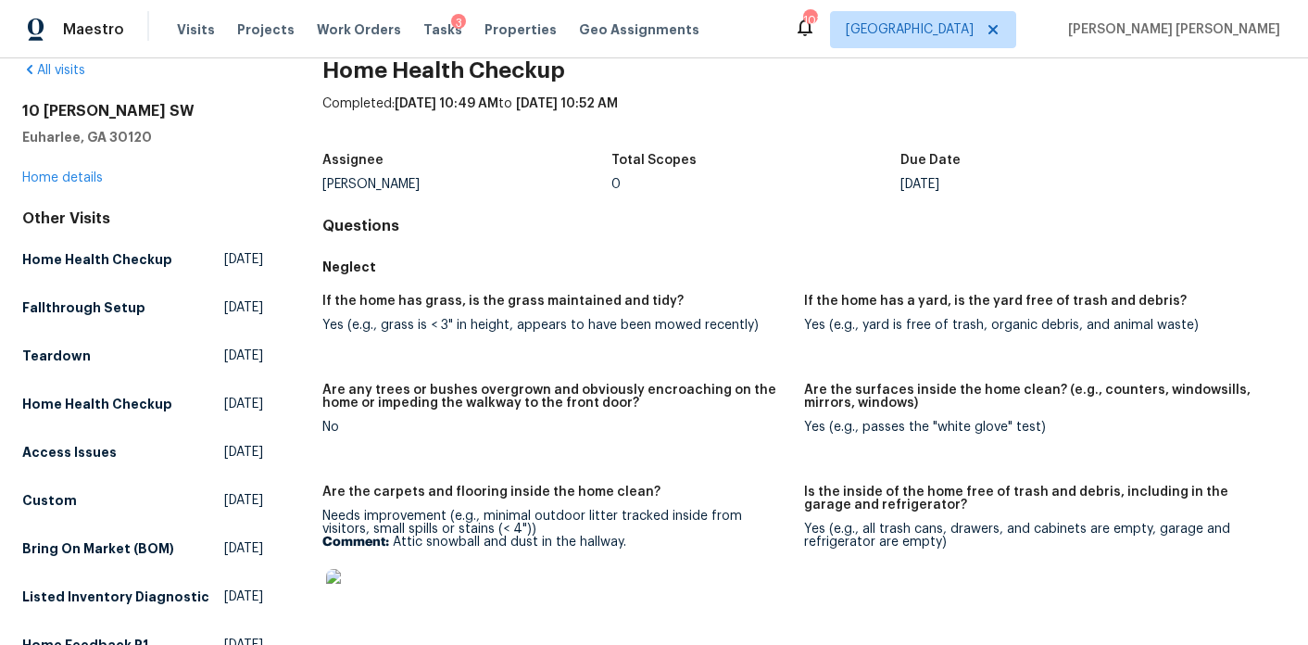
scroll to position [41, 0]
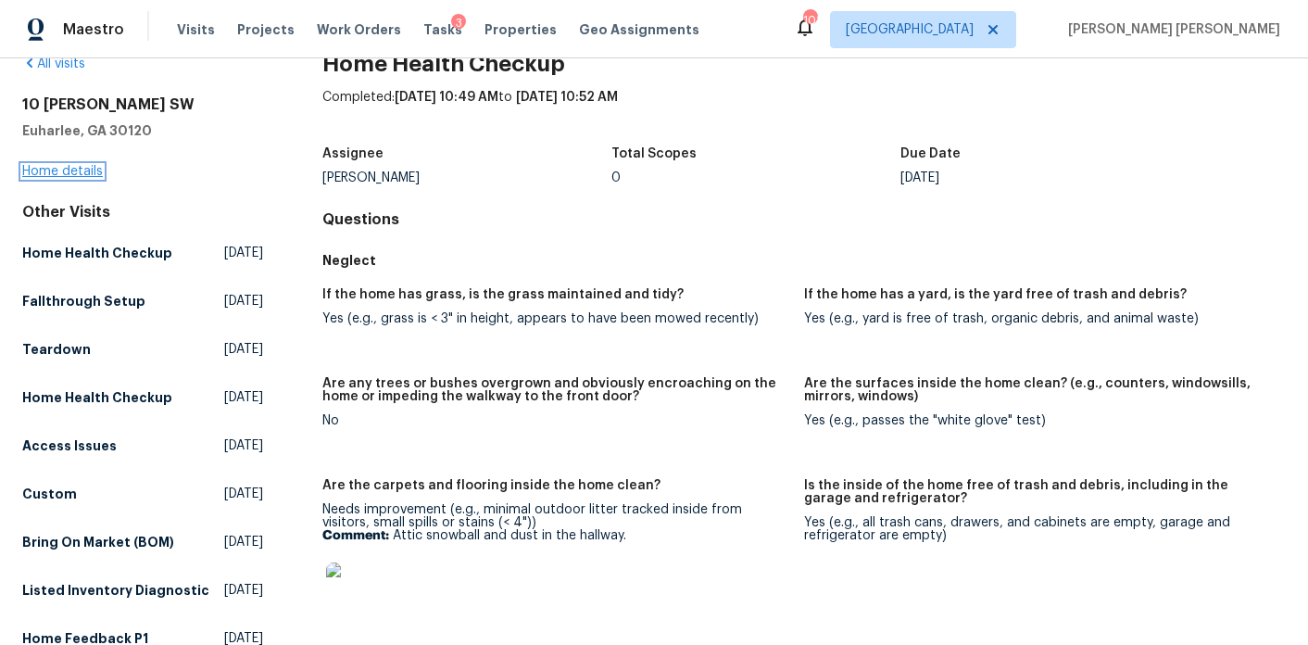
click at [70, 176] on link "Home details" at bounding box center [62, 171] width 81 height 13
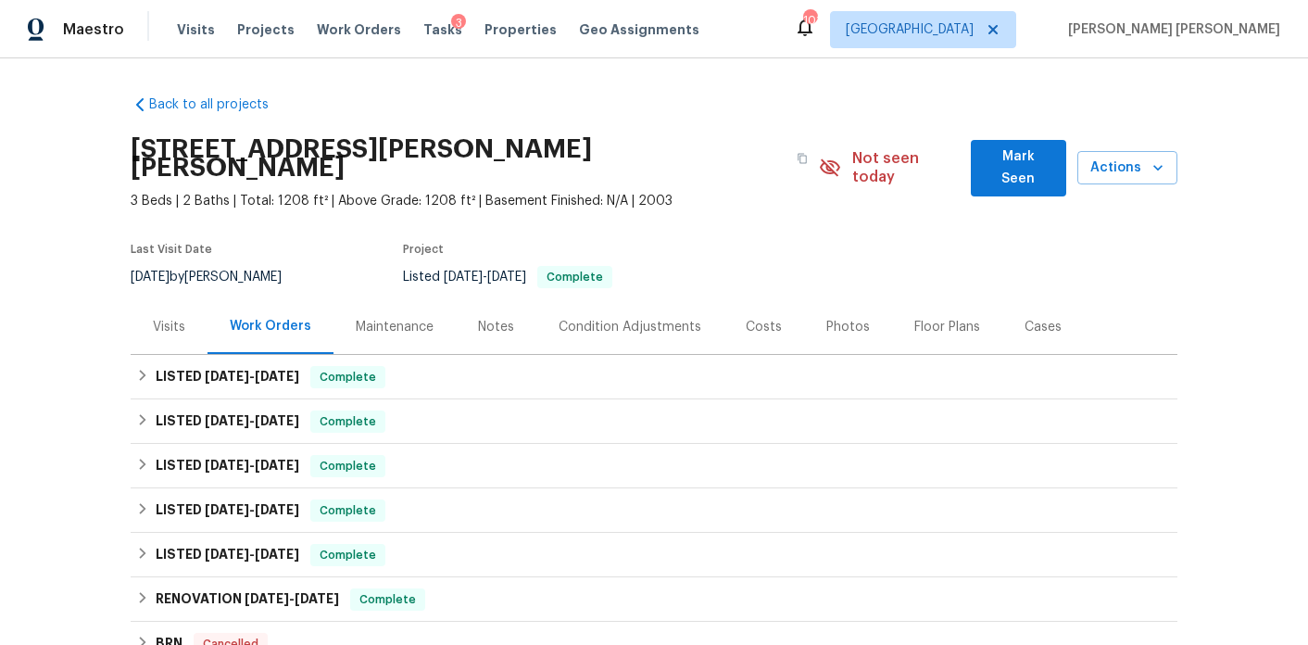
click at [187, 299] on div "Visits" at bounding box center [169, 326] width 77 height 55
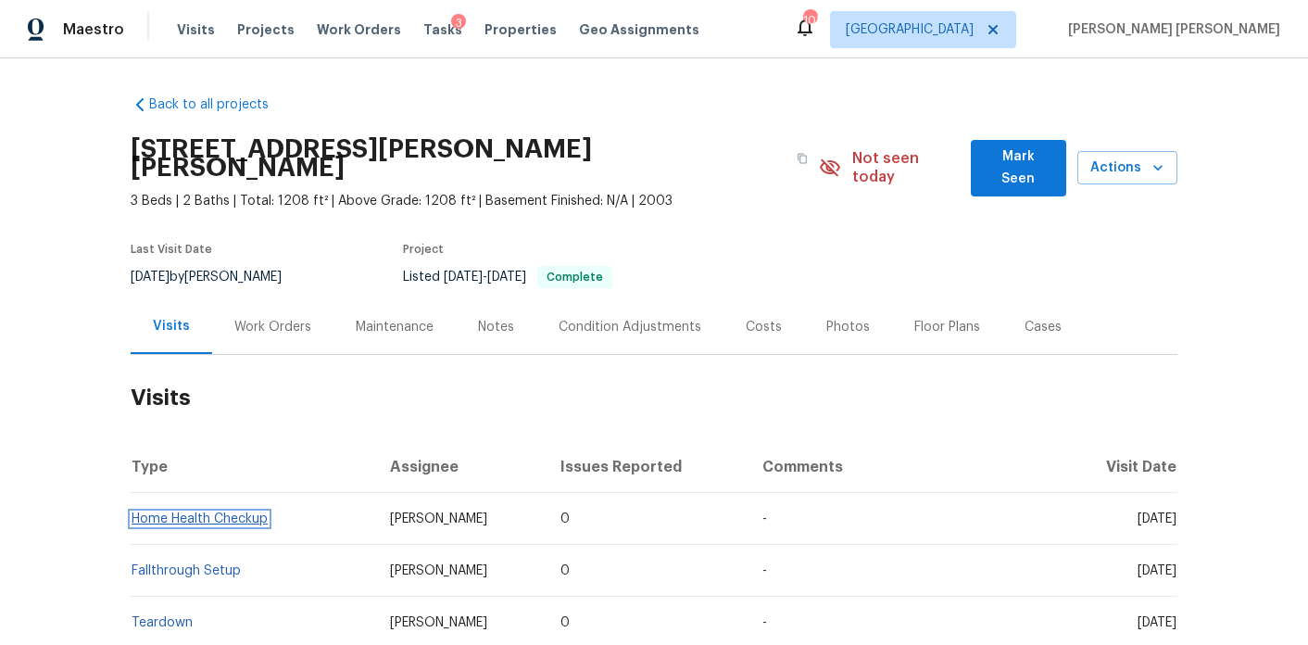
click at [221, 512] on link "Home Health Checkup" at bounding box center [200, 518] width 136 height 13
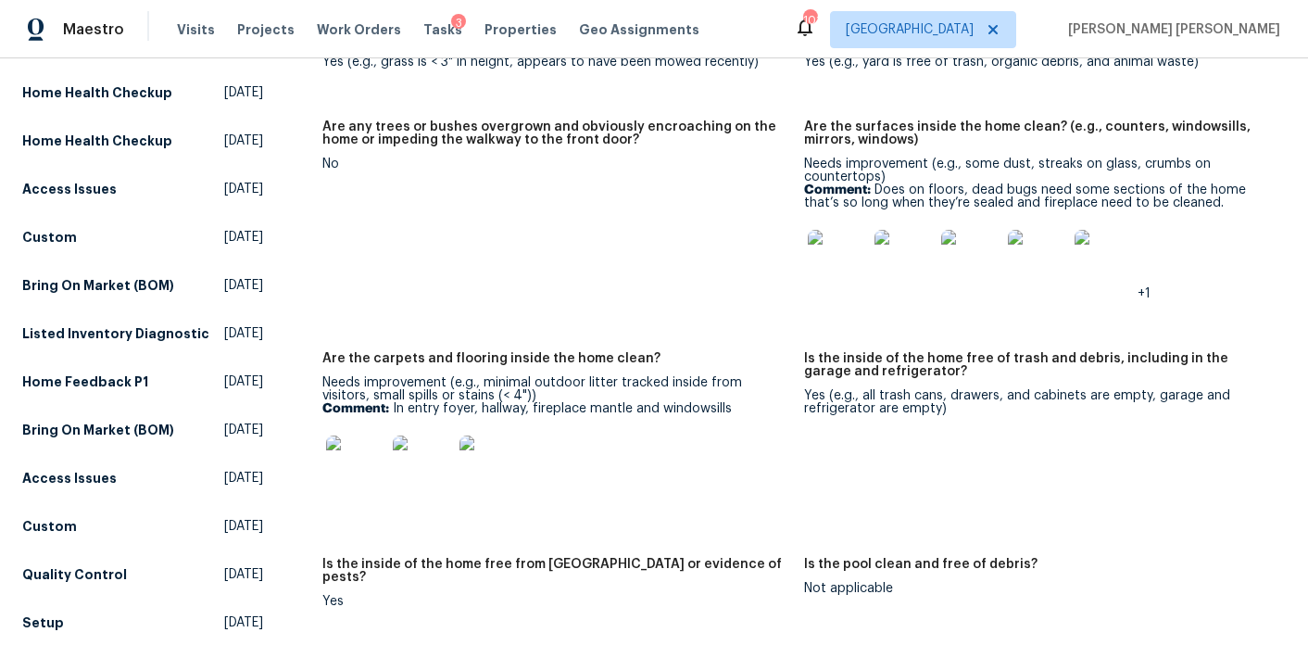
scroll to position [234, 0]
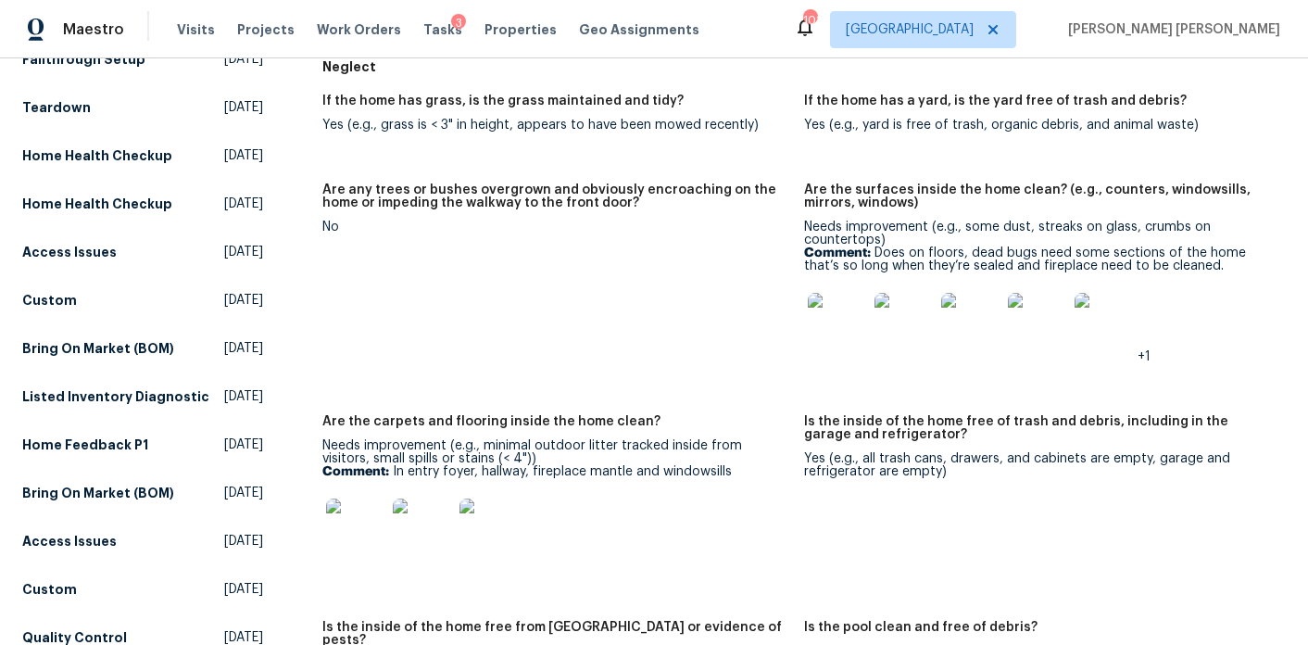
click at [369, 519] on img at bounding box center [355, 527] width 59 height 59
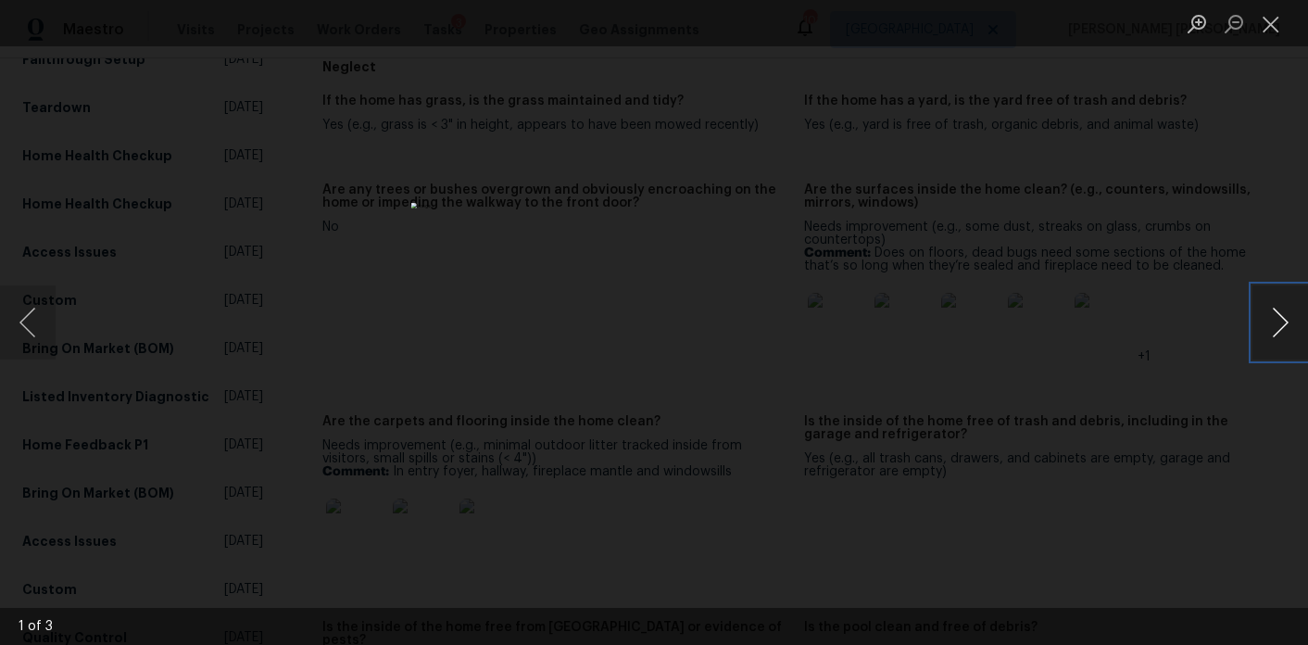
click at [1294, 334] on button "Next image" at bounding box center [1281, 322] width 56 height 74
click at [1170, 301] on div "Lightbox" at bounding box center [654, 322] width 1308 height 645
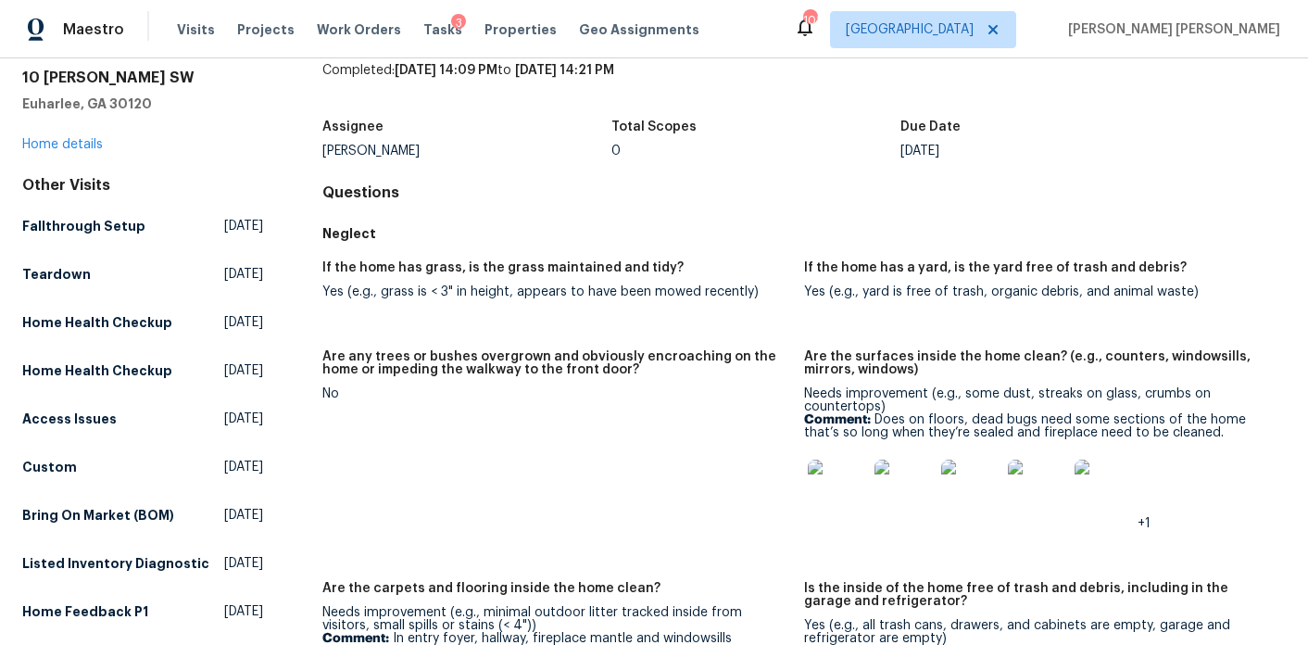
scroll to position [70, 0]
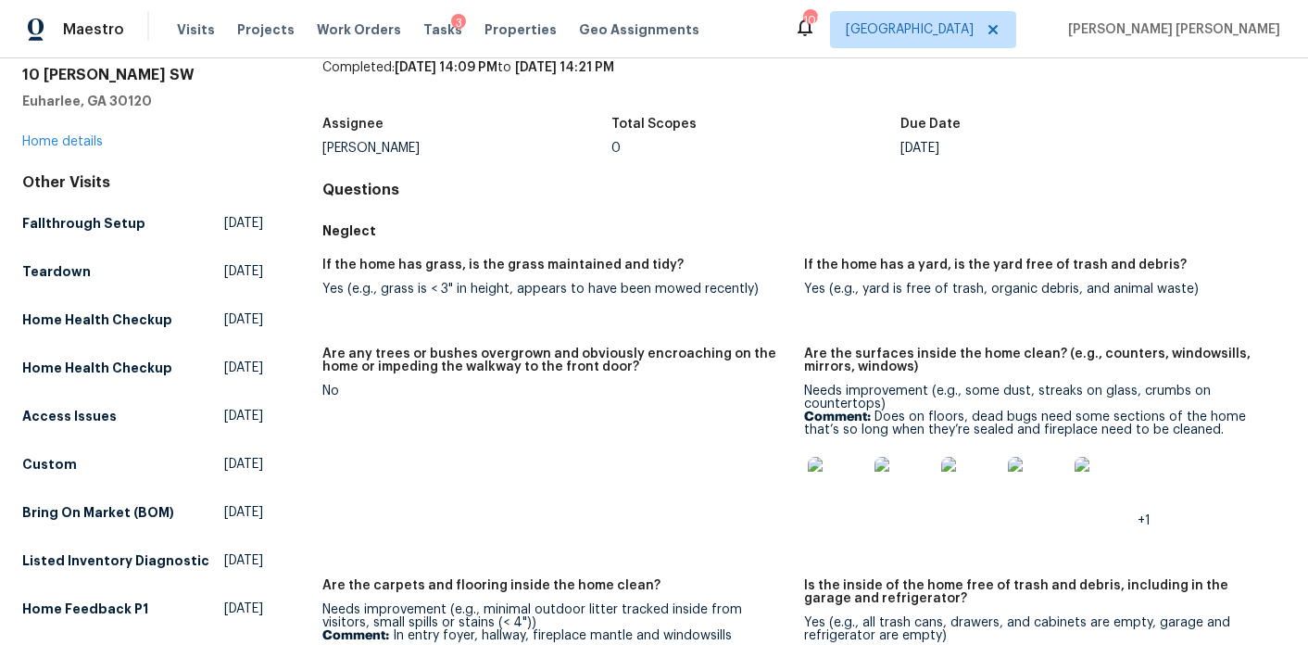
click at [829, 492] on img at bounding box center [837, 486] width 59 height 59
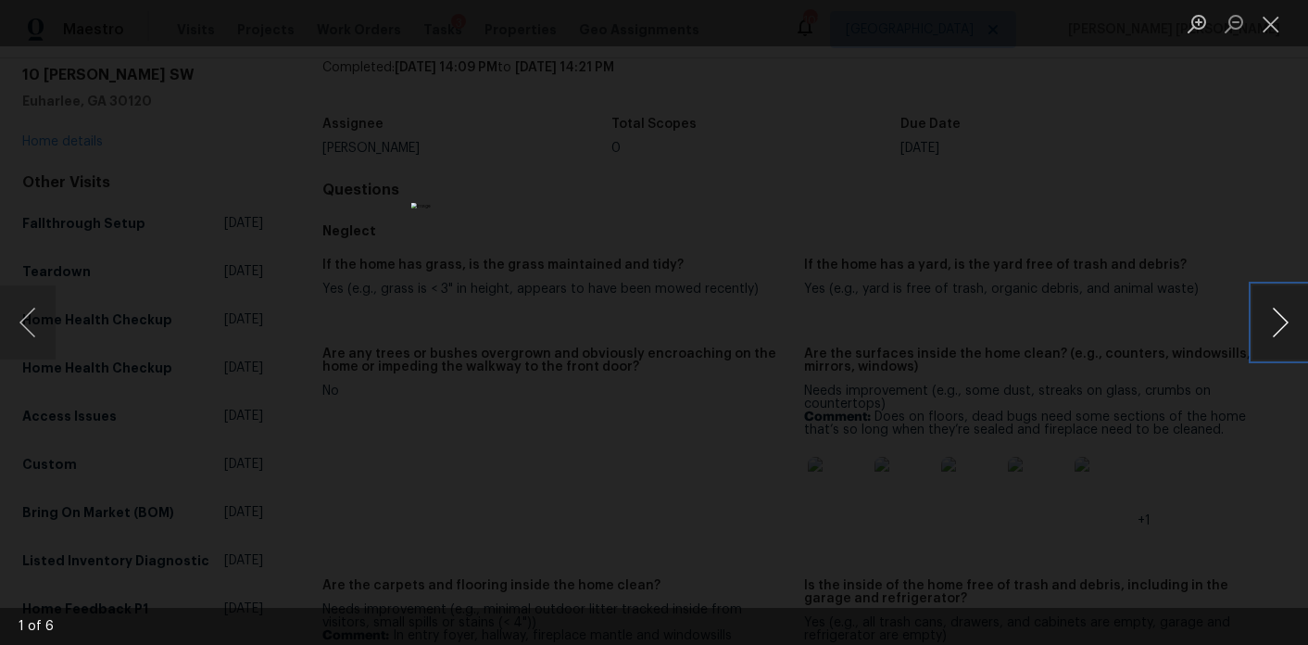
click at [1269, 322] on button "Next image" at bounding box center [1281, 322] width 56 height 74
click at [1115, 270] on div "Lightbox" at bounding box center [654, 322] width 1308 height 645
click at [85, 165] on div "Lightbox" at bounding box center [654, 322] width 1308 height 645
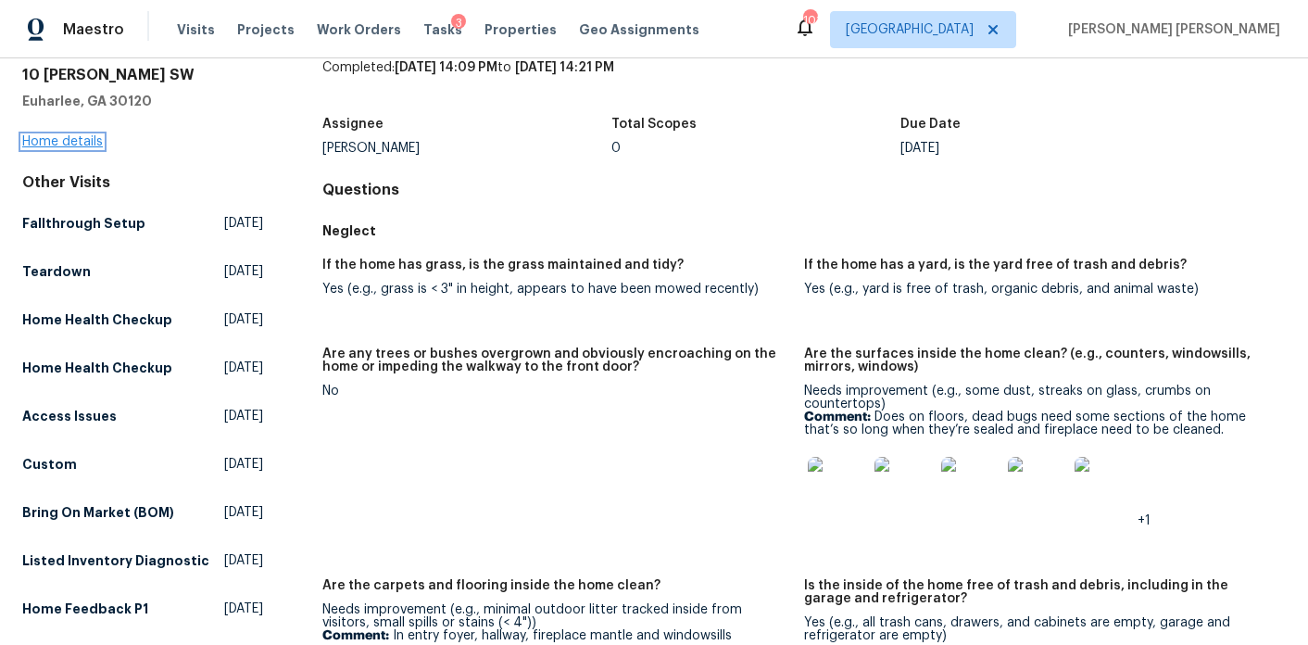
click at [83, 143] on link "Home details" at bounding box center [62, 141] width 81 height 13
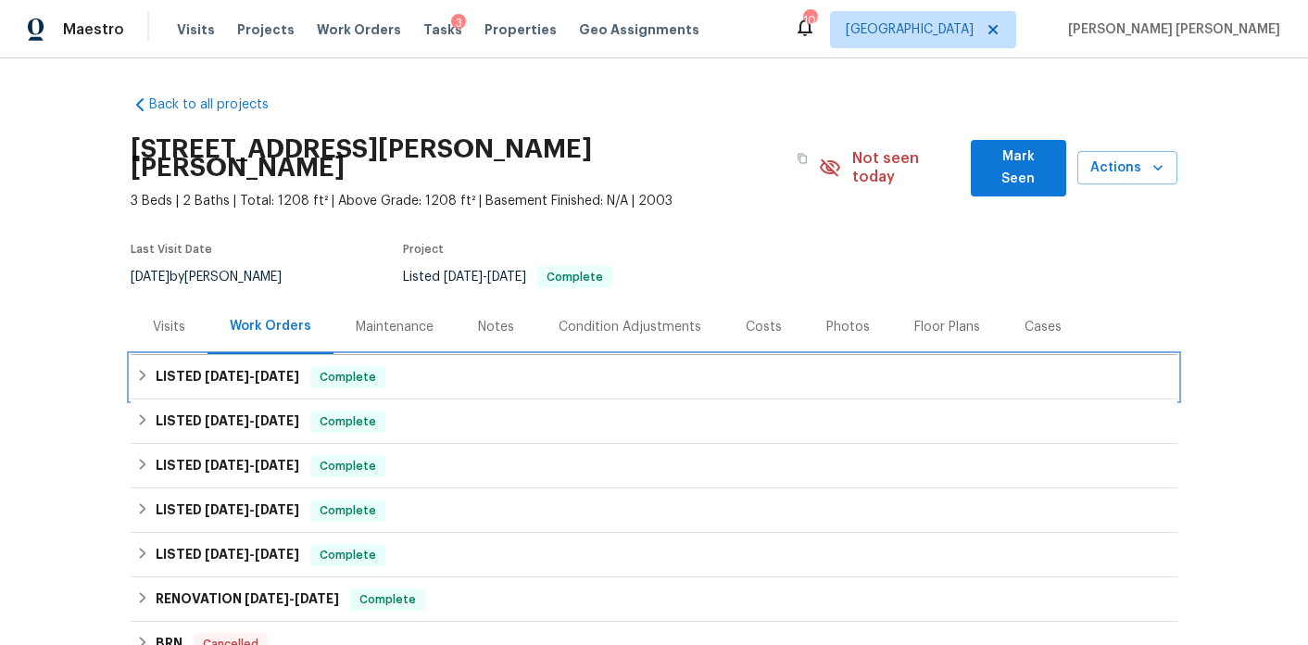
click at [210, 370] on span "6/23/25" at bounding box center [227, 376] width 44 height 13
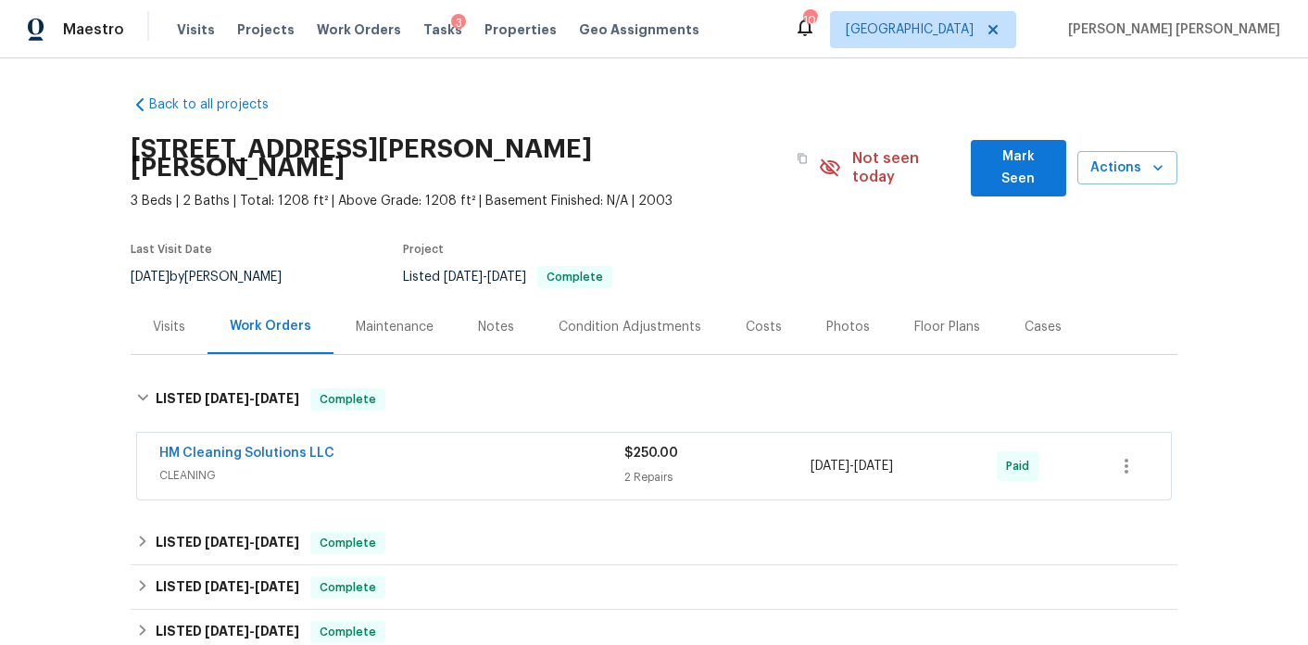
click at [392, 466] on span "CLEANING" at bounding box center [391, 475] width 465 height 19
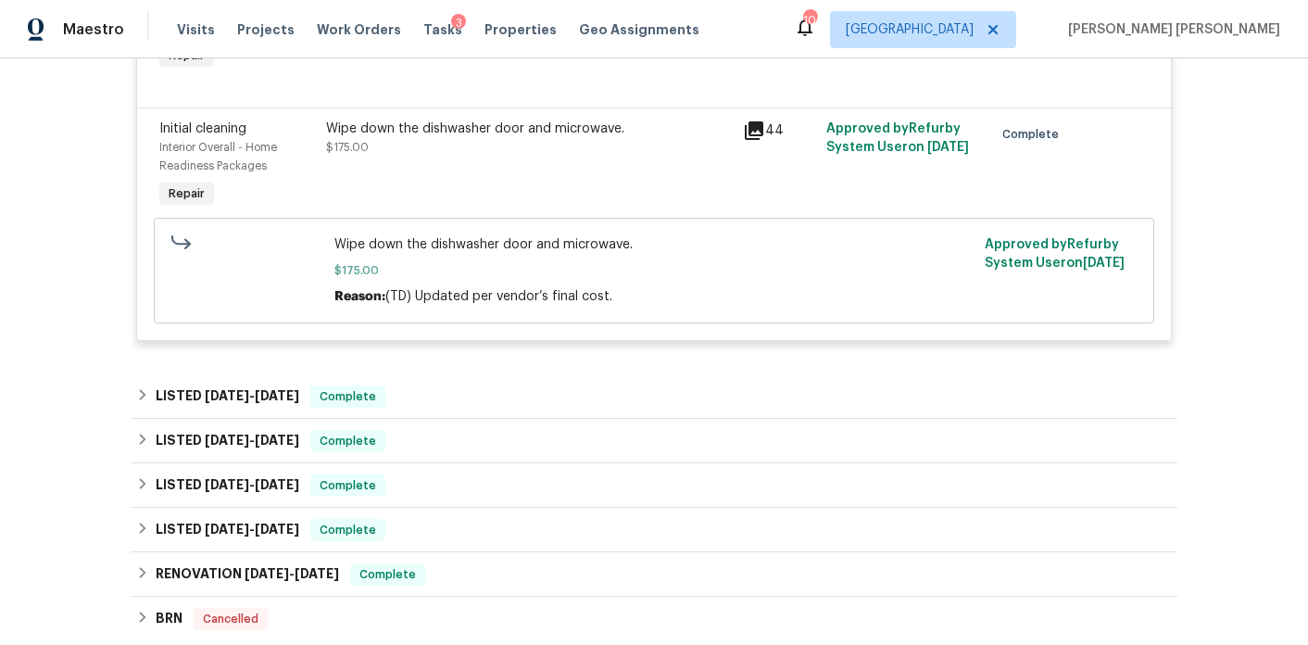
scroll to position [581, 0]
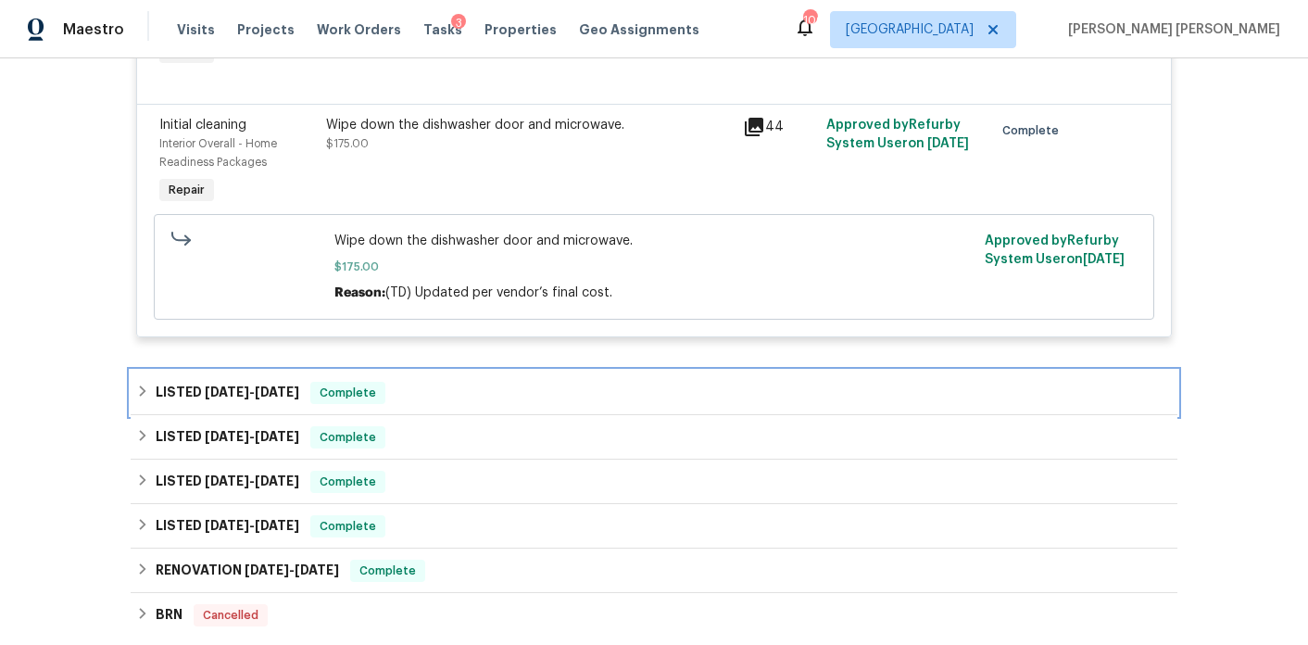
click at [237, 385] on h6 "LISTED 4/18/25 - 4/23/25" at bounding box center [228, 393] width 144 height 22
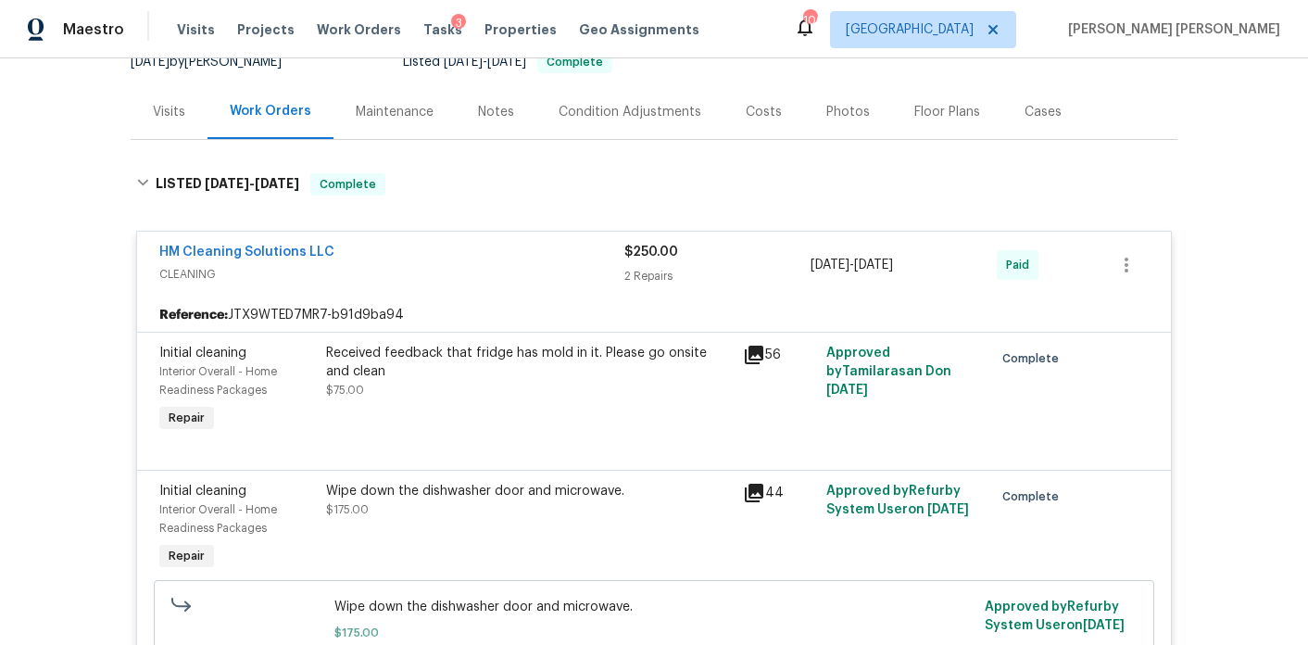
scroll to position [214, 0]
click at [747, 345] on icon at bounding box center [754, 356] width 22 height 22
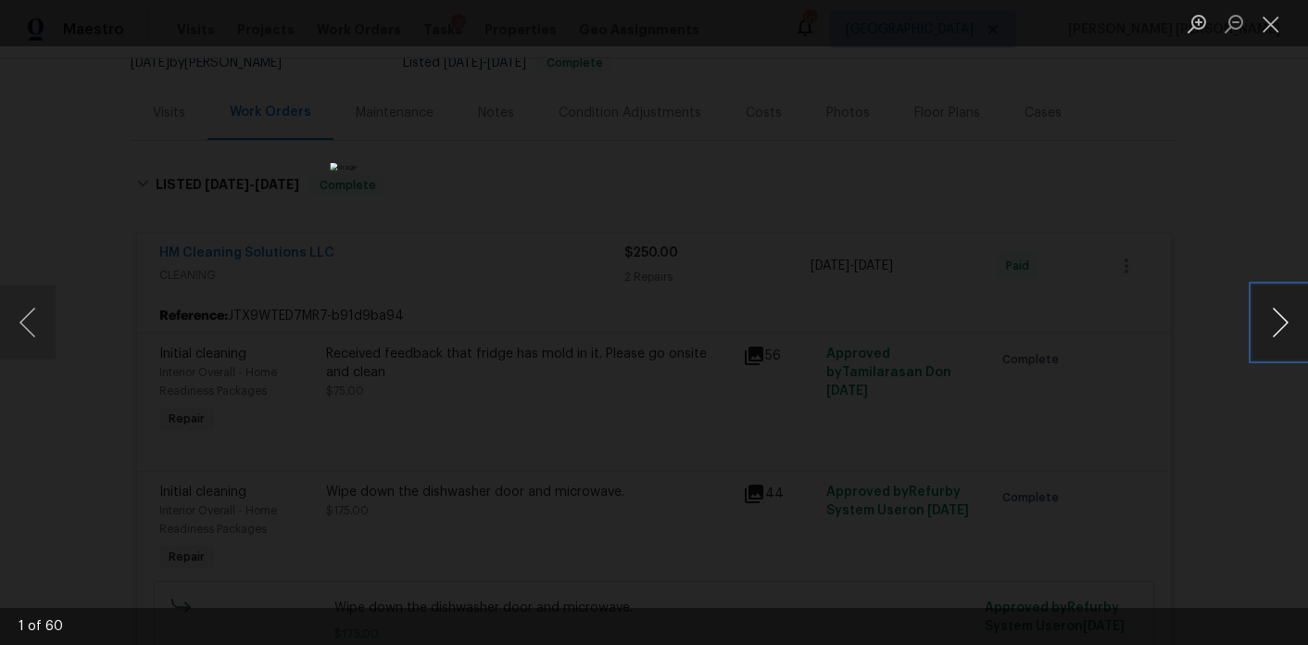
click at [1268, 331] on button "Next image" at bounding box center [1281, 322] width 56 height 74
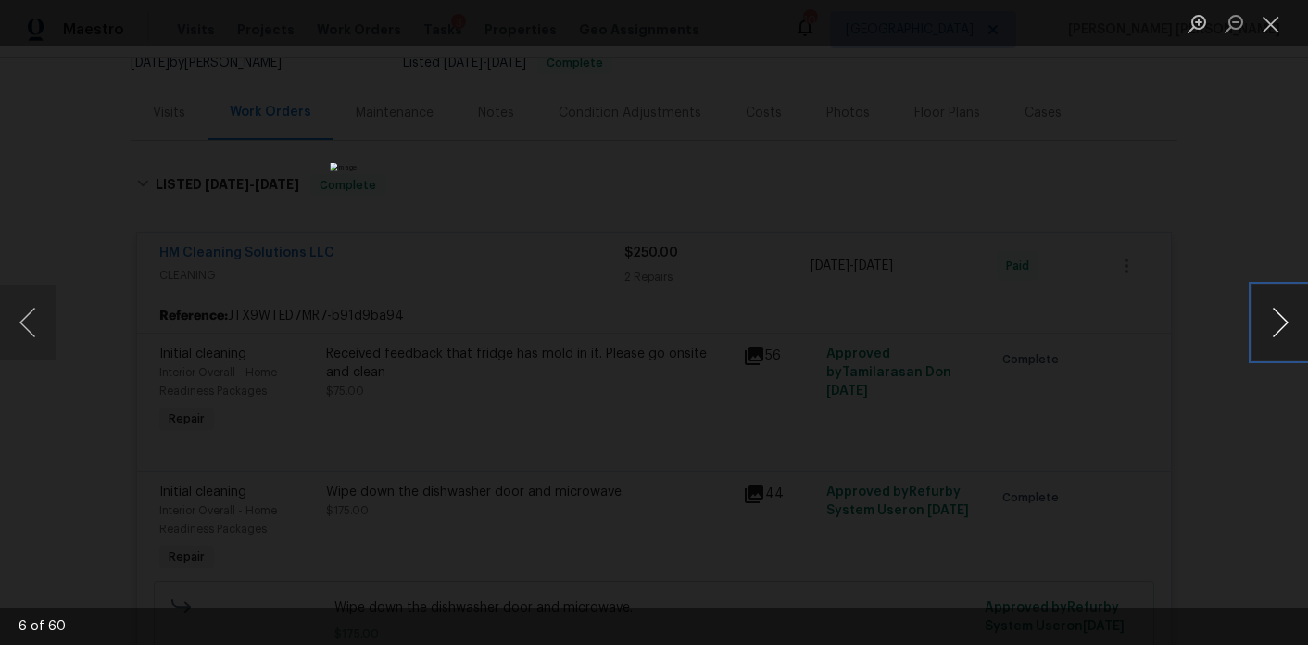
click at [1268, 331] on button "Next image" at bounding box center [1281, 322] width 56 height 74
click at [1267, 331] on button "Next image" at bounding box center [1281, 322] width 56 height 74
click at [1195, 221] on div "Lightbox" at bounding box center [654, 322] width 1308 height 645
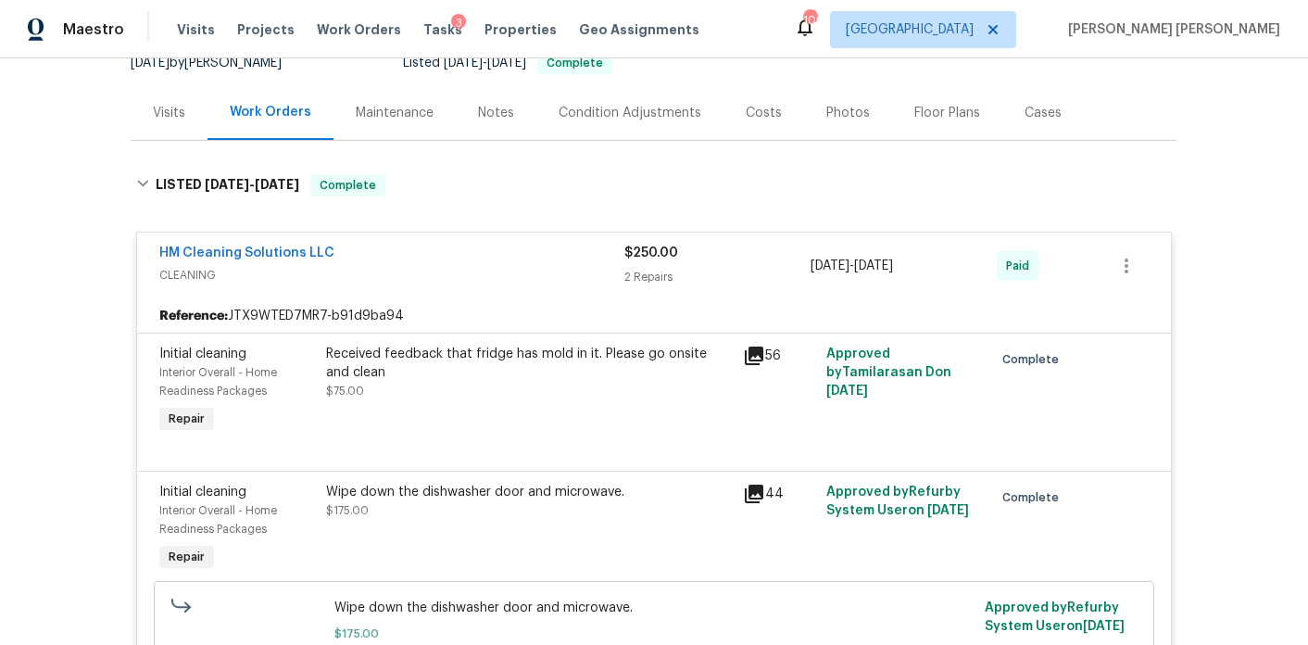
click at [423, 244] on div "HM Cleaning Solutions LLC" at bounding box center [391, 255] width 465 height 22
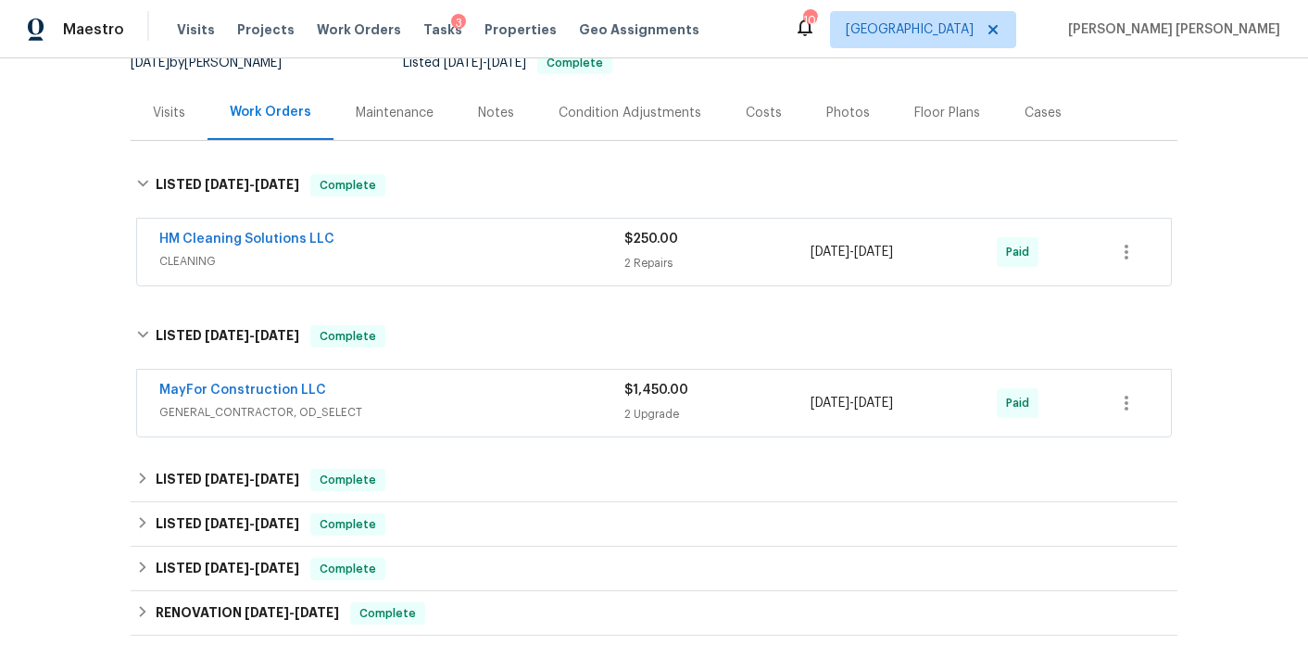
click at [462, 383] on div "MayFor Construction LLC" at bounding box center [391, 392] width 465 height 22
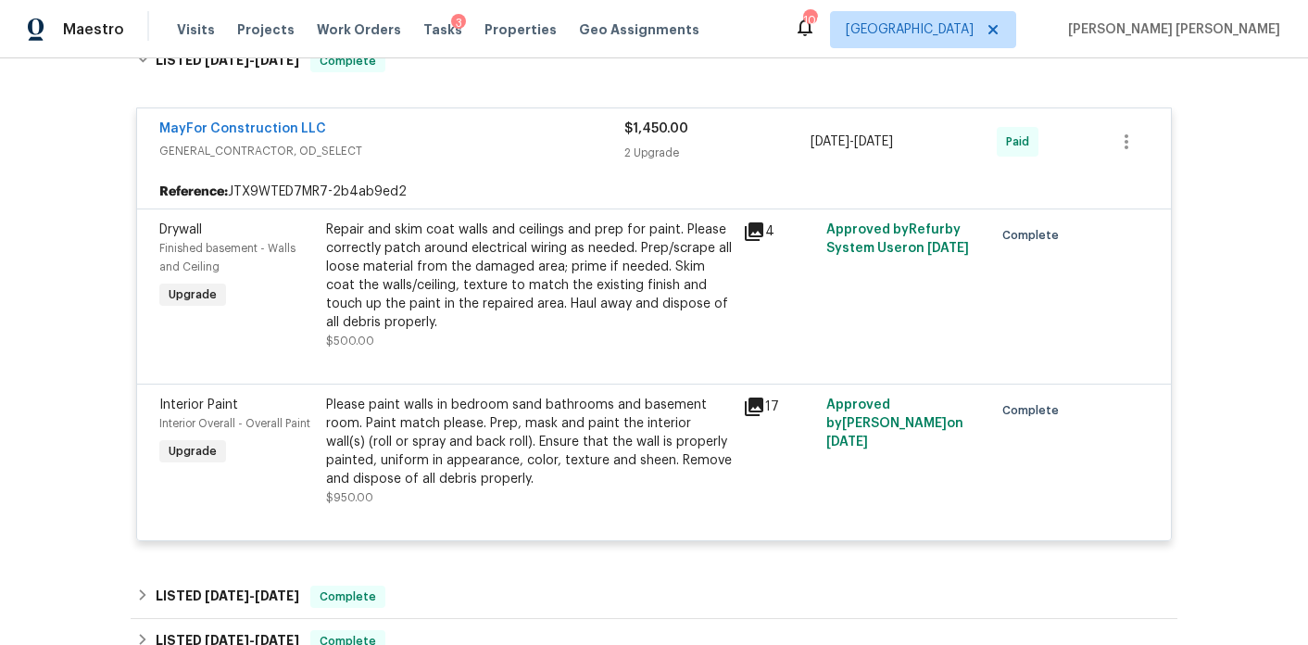
scroll to position [492, 0]
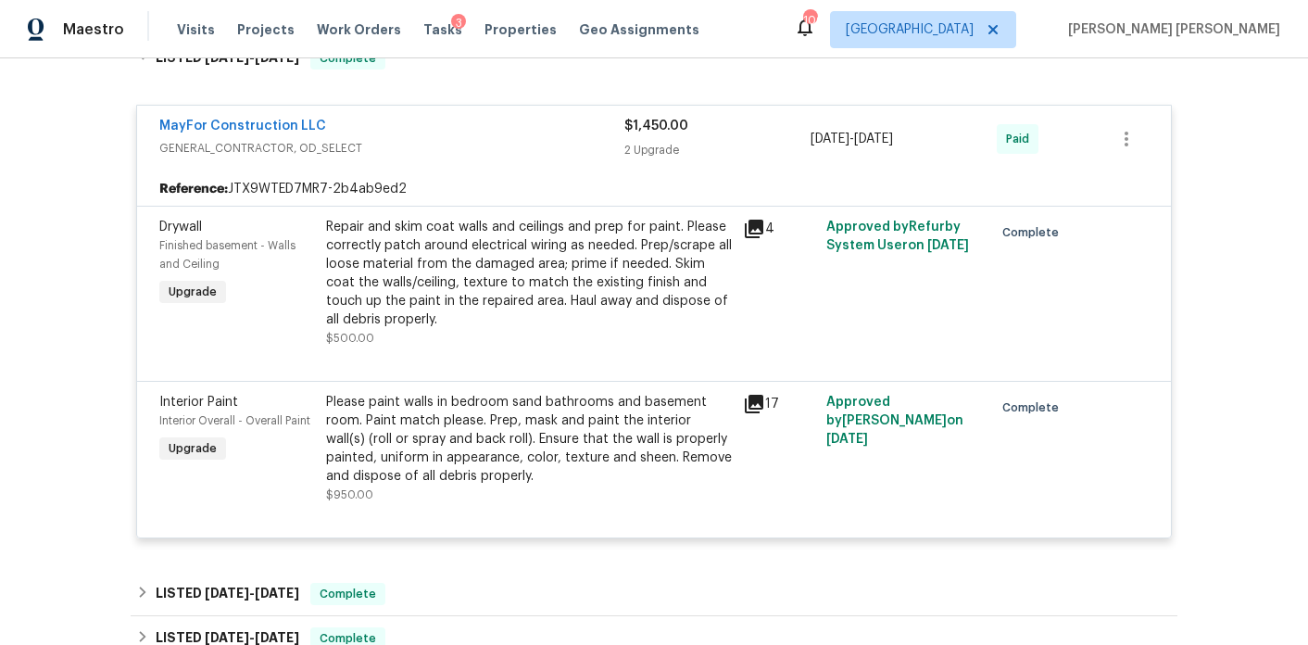
click at [744, 393] on icon at bounding box center [754, 404] width 22 height 22
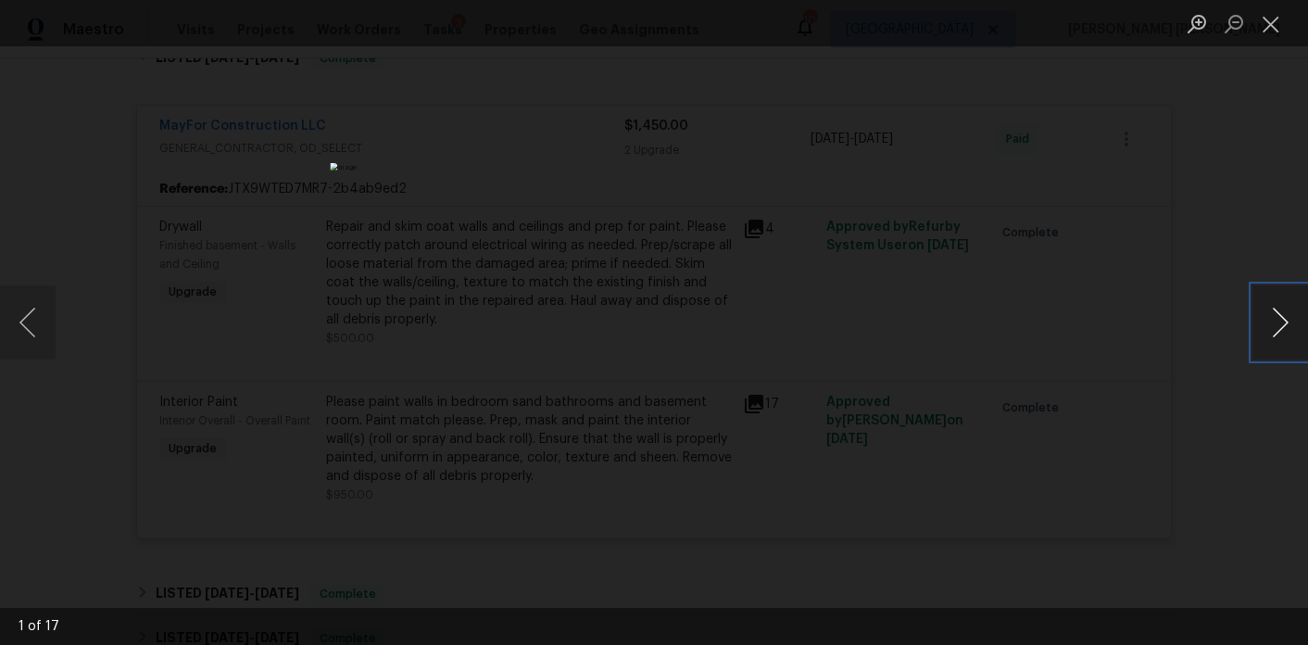
click at [1276, 334] on button "Next image" at bounding box center [1281, 322] width 56 height 74
click at [1275, 334] on button "Next image" at bounding box center [1281, 322] width 56 height 74
click at [1101, 300] on div "Lightbox" at bounding box center [654, 322] width 1308 height 645
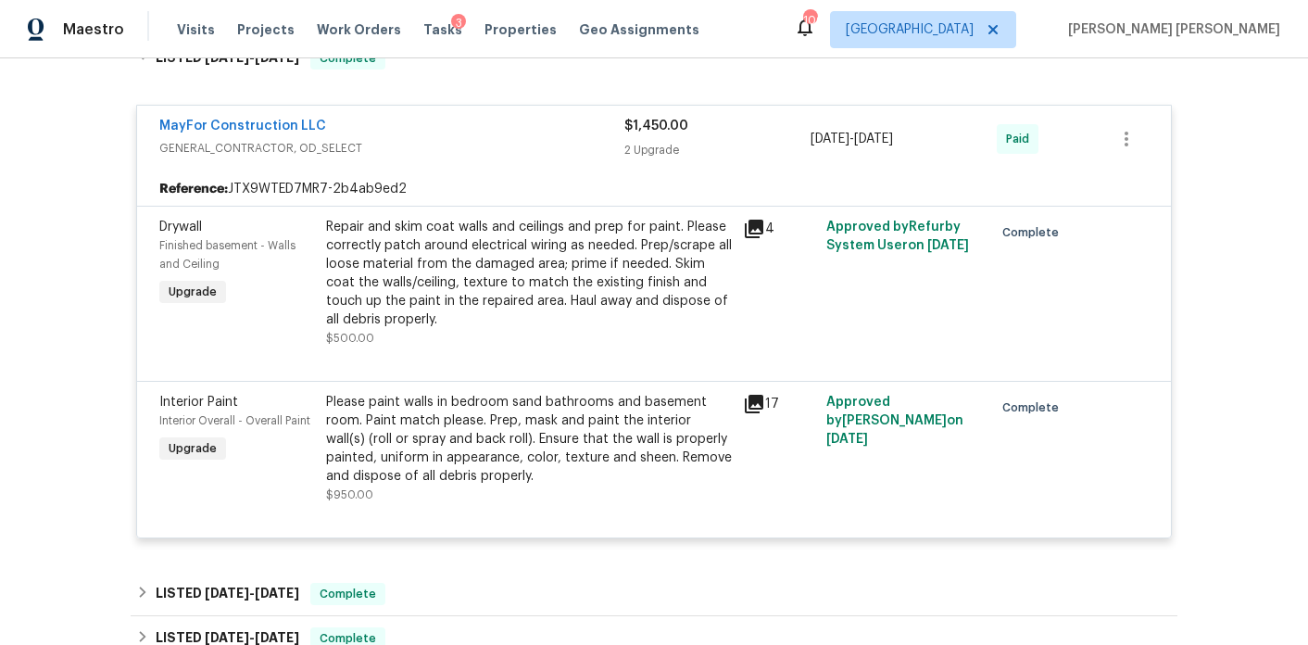
click at [556, 139] on span "GENERAL_CONTRACTOR, OD_SELECT" at bounding box center [391, 148] width 465 height 19
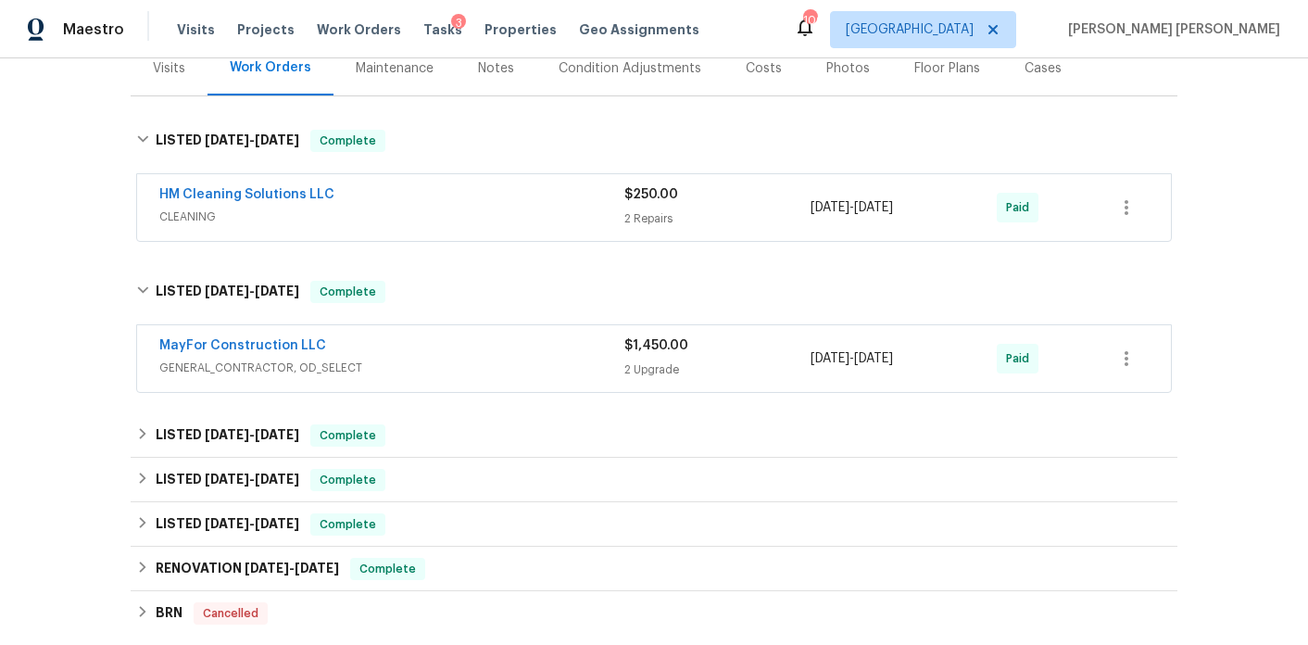
scroll to position [120, 0]
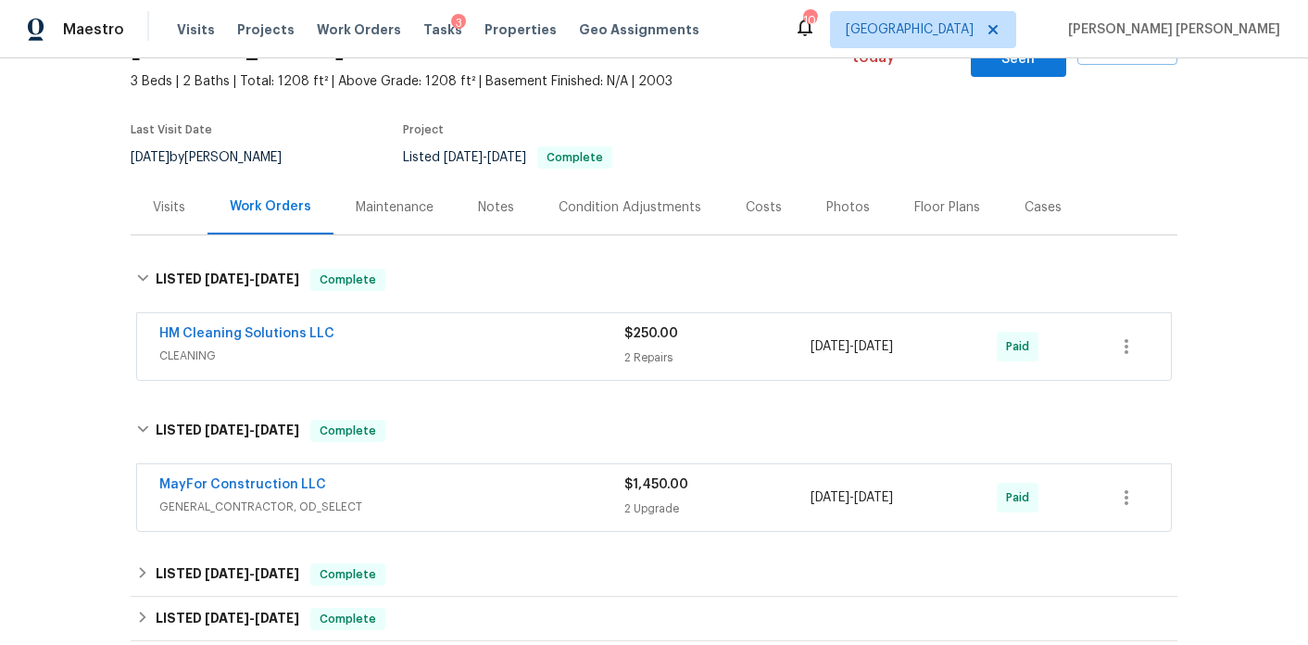
click at [415, 475] on div "MayFor Construction LLC" at bounding box center [391, 486] width 465 height 22
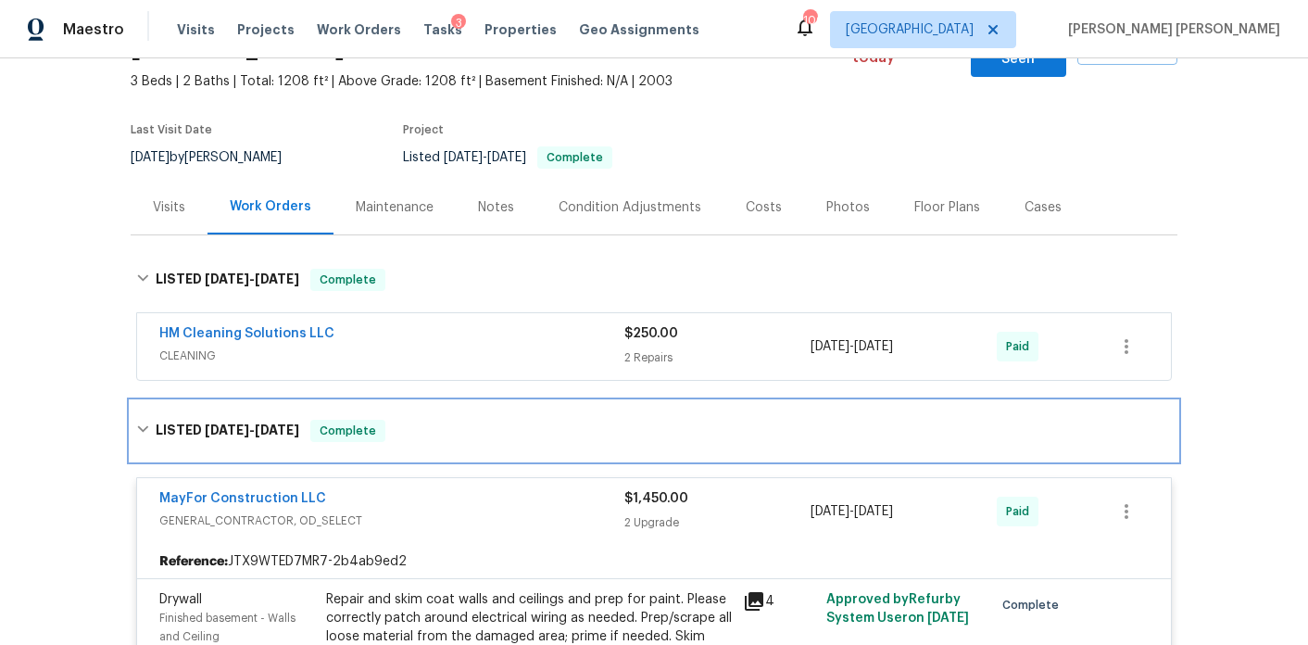
click at [196, 420] on h6 "LISTED 4/18/25 - 4/23/25" at bounding box center [228, 431] width 144 height 22
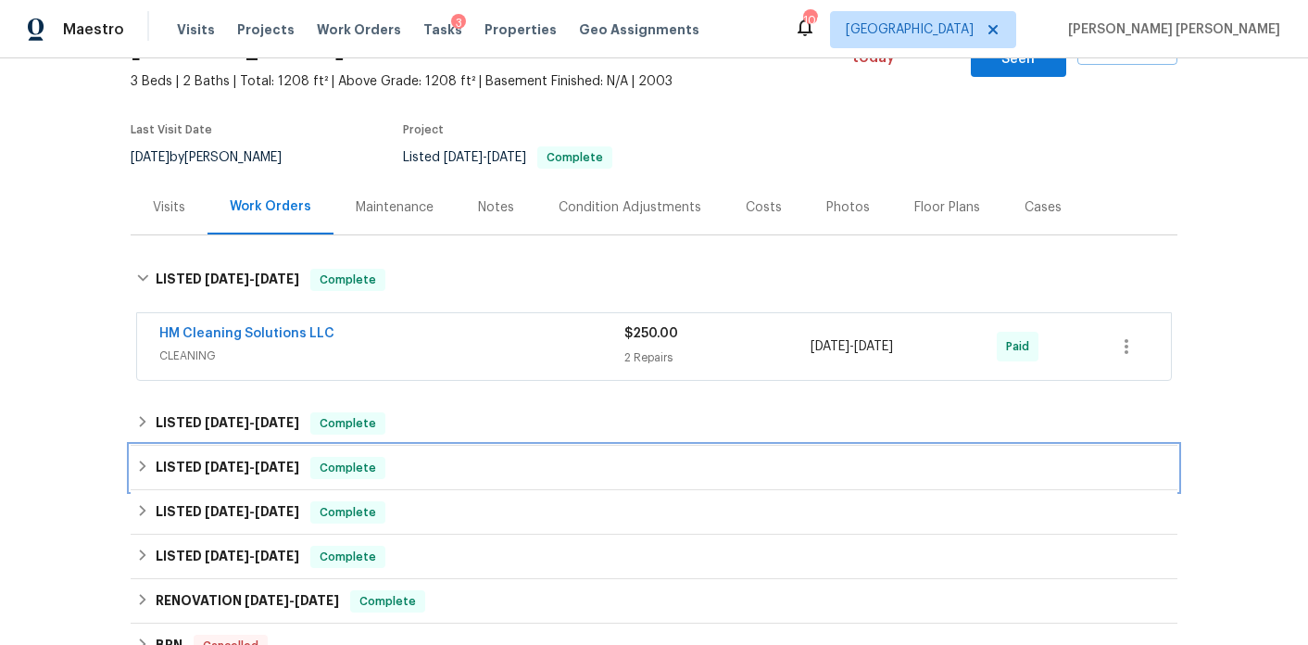
click at [201, 457] on h6 "LISTED 3/20/25 - 3/21/25" at bounding box center [228, 468] width 144 height 22
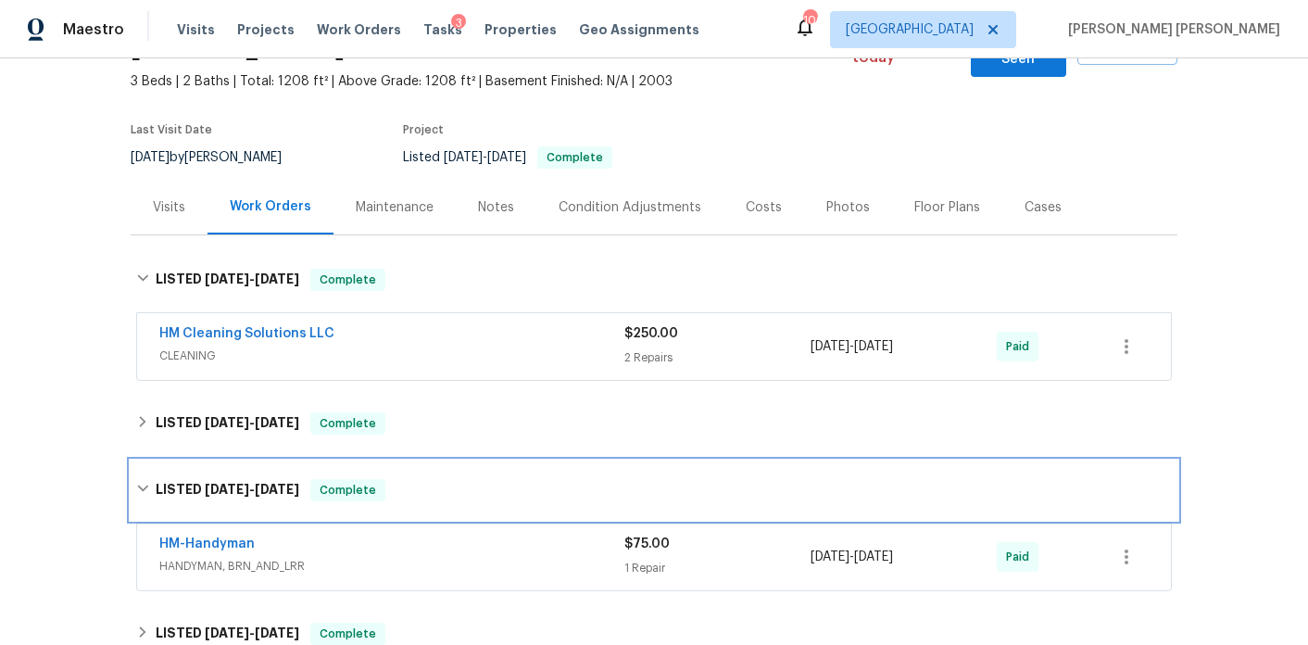
scroll to position [133, 0]
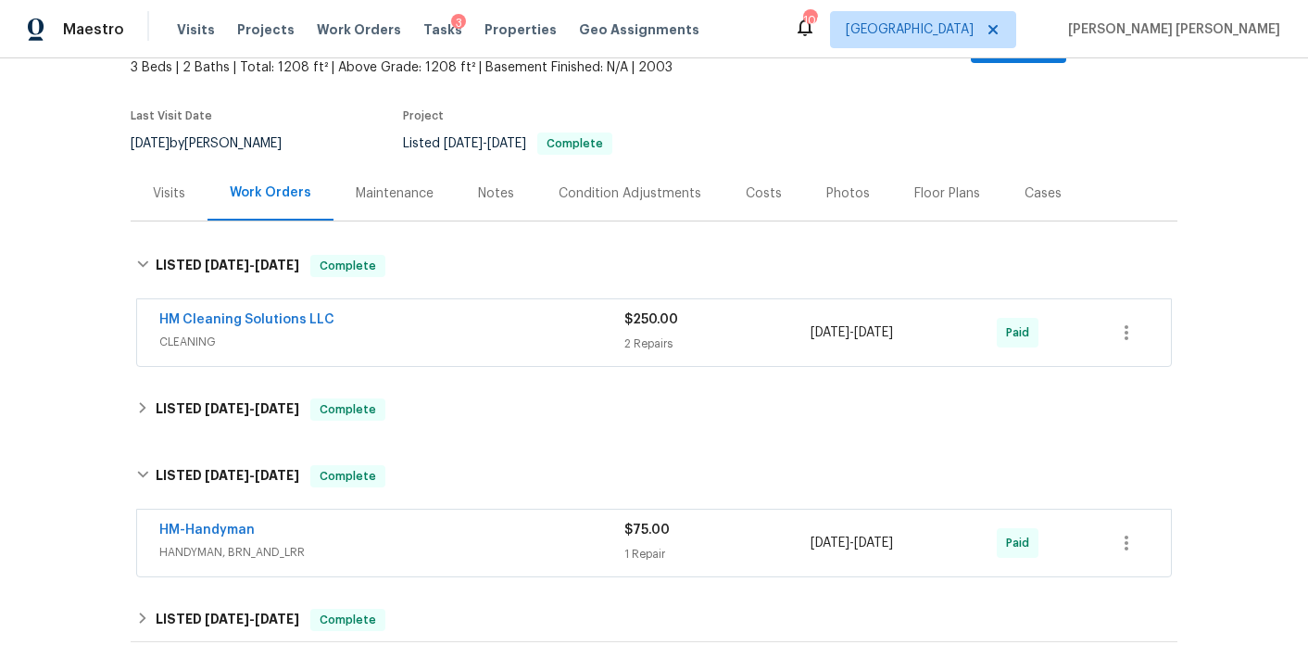
click at [471, 543] on span "HANDYMAN, BRN_AND_LRR" at bounding box center [391, 552] width 465 height 19
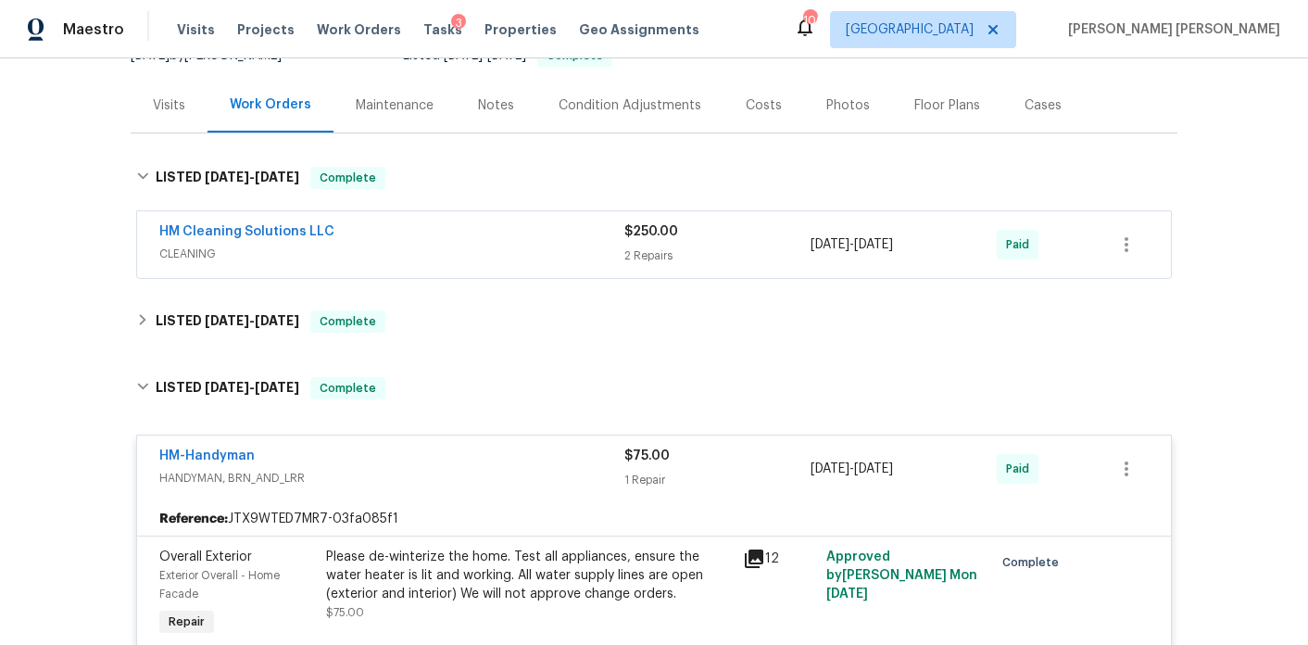
scroll to position [222, 0]
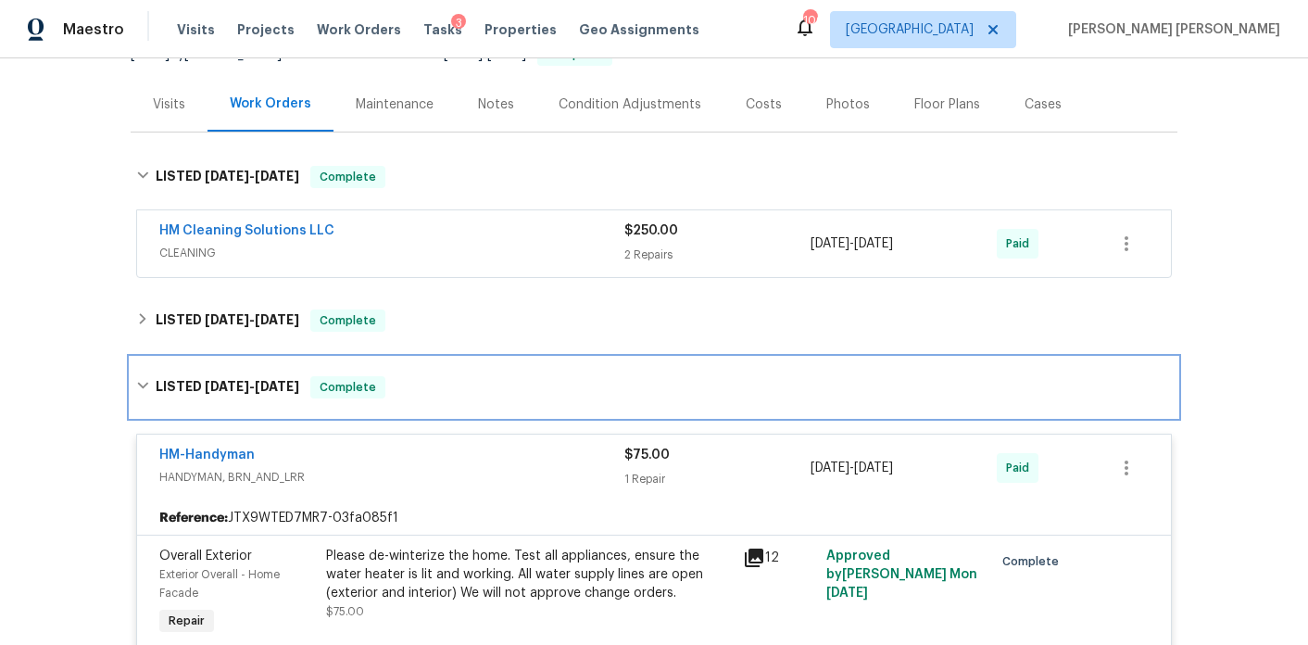
click at [271, 376] on h6 "LISTED 3/20/25 - 3/21/25" at bounding box center [228, 387] width 144 height 22
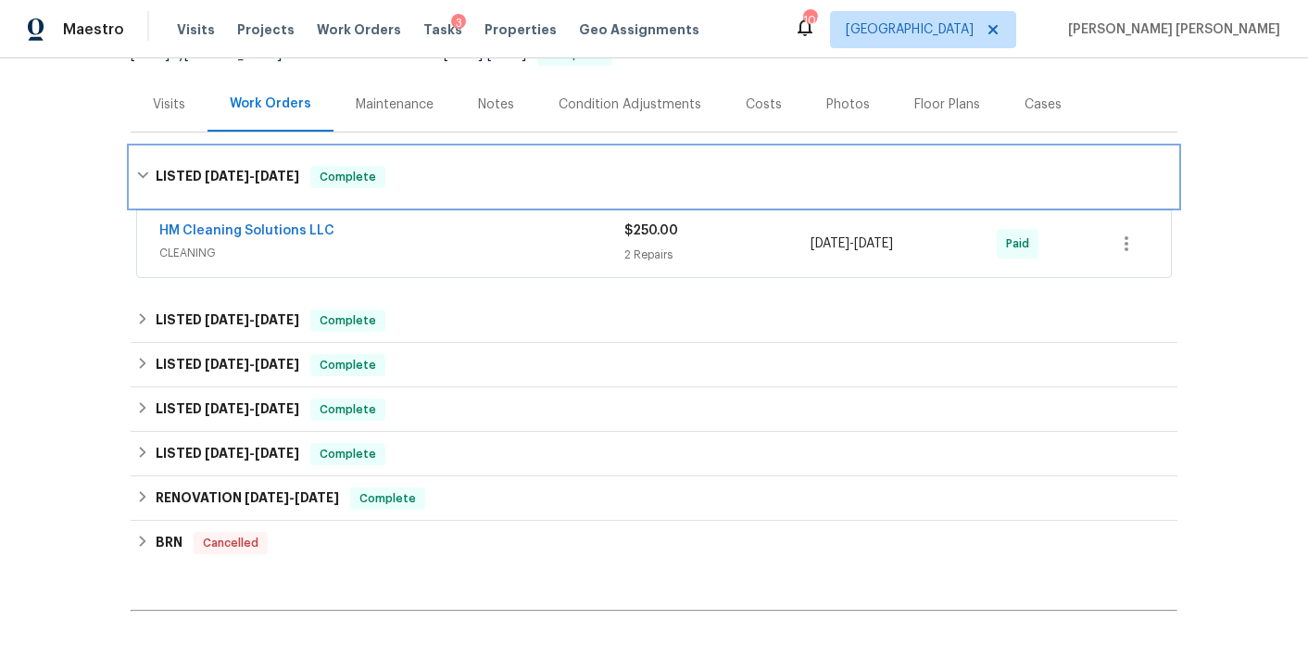
click at [251, 169] on h6 "LISTED 6/23/25 - 6/27/25" at bounding box center [228, 177] width 144 height 22
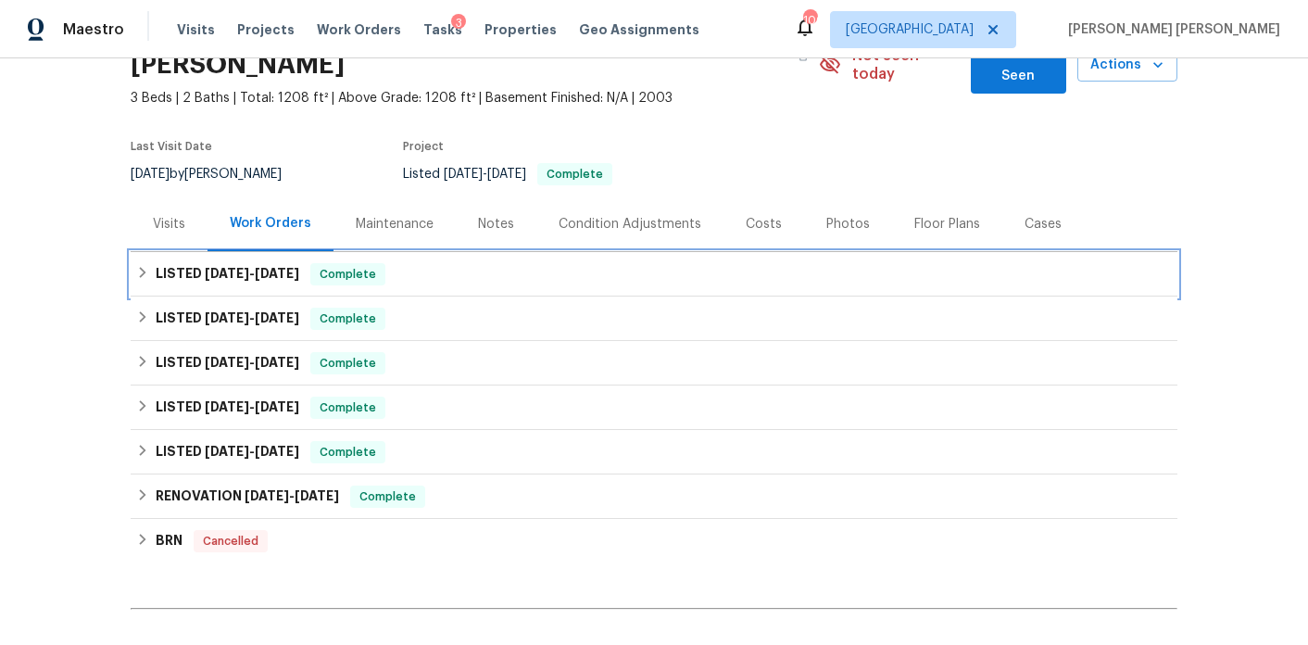
scroll to position [37, 0]
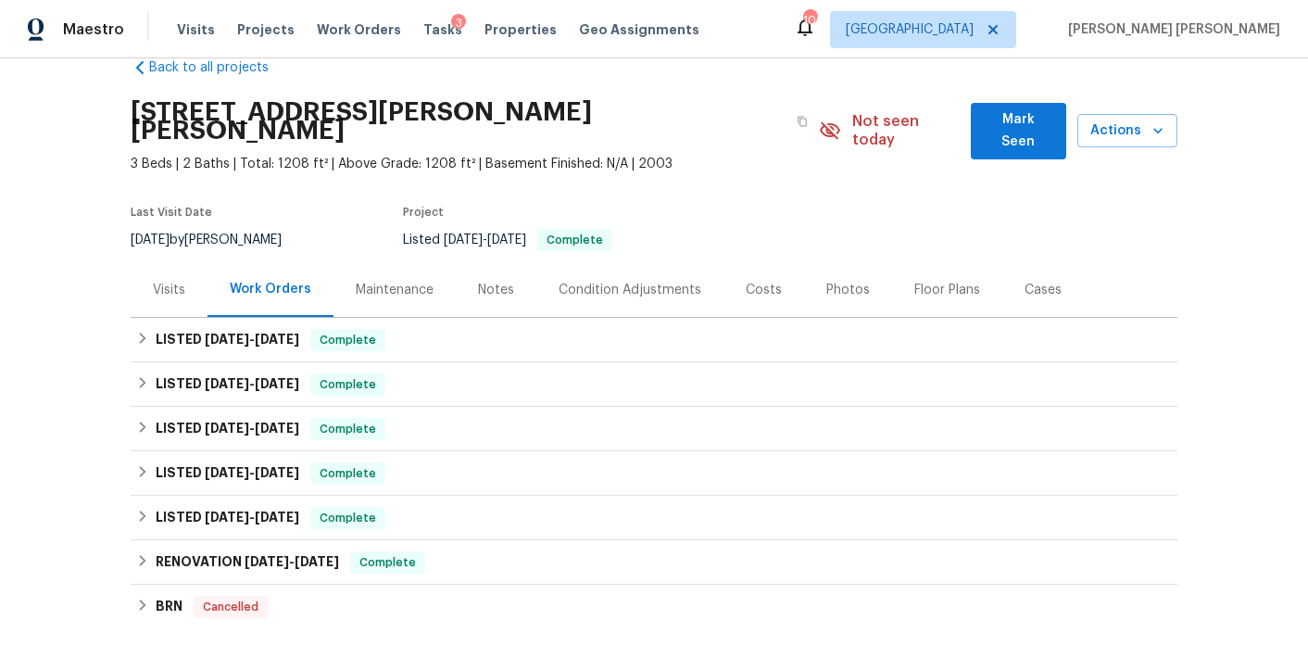
click at [750, 281] on div "Costs" at bounding box center [764, 290] width 36 height 19
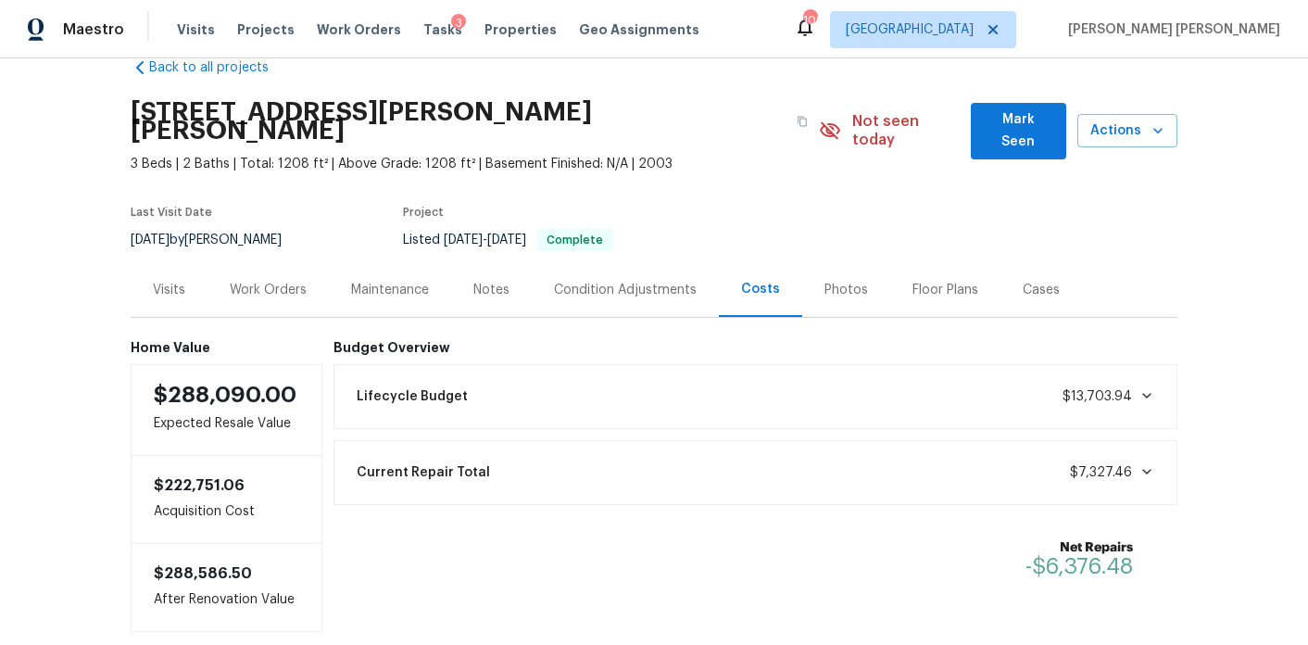
click at [823, 289] on div "Photos" at bounding box center [846, 289] width 88 height 55
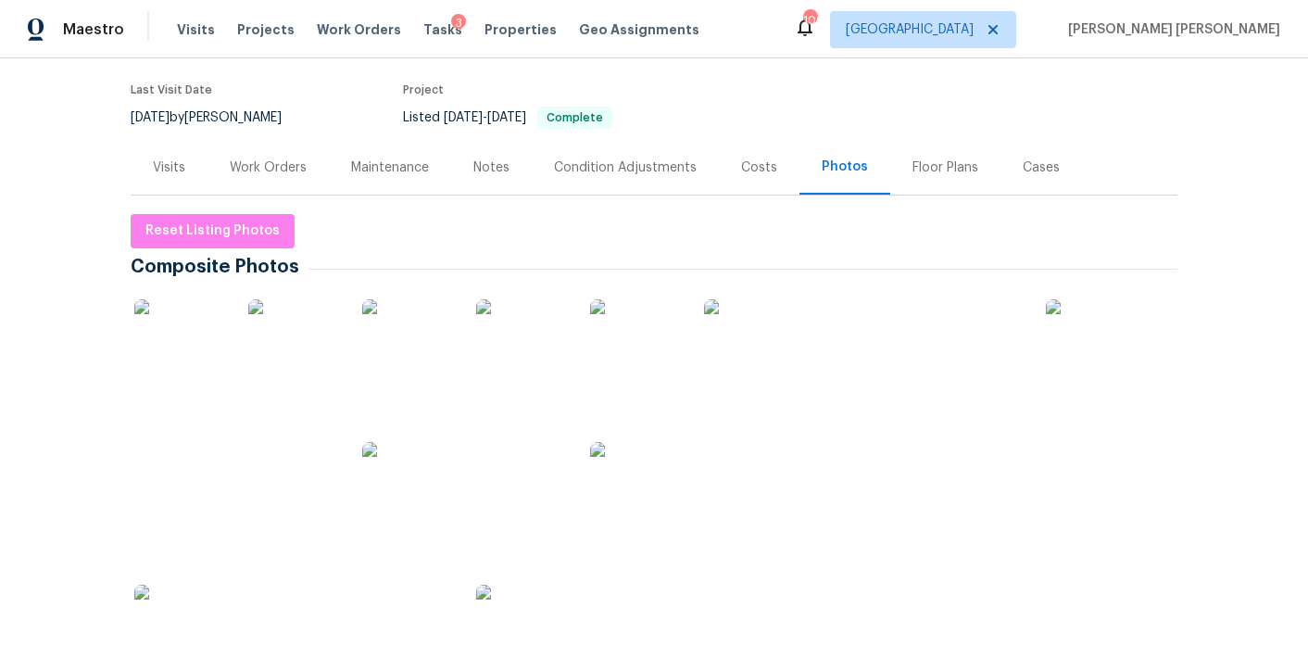
scroll to position [174, 0]
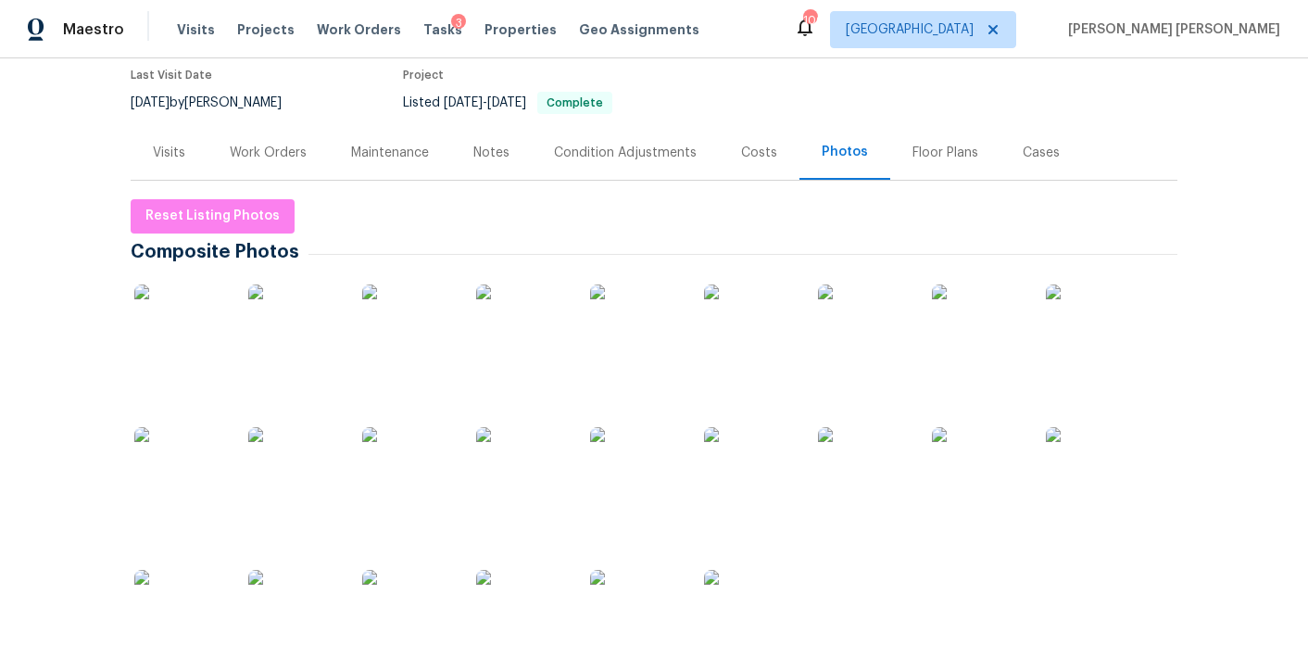
click at [180, 336] on img at bounding box center [180, 330] width 93 height 93
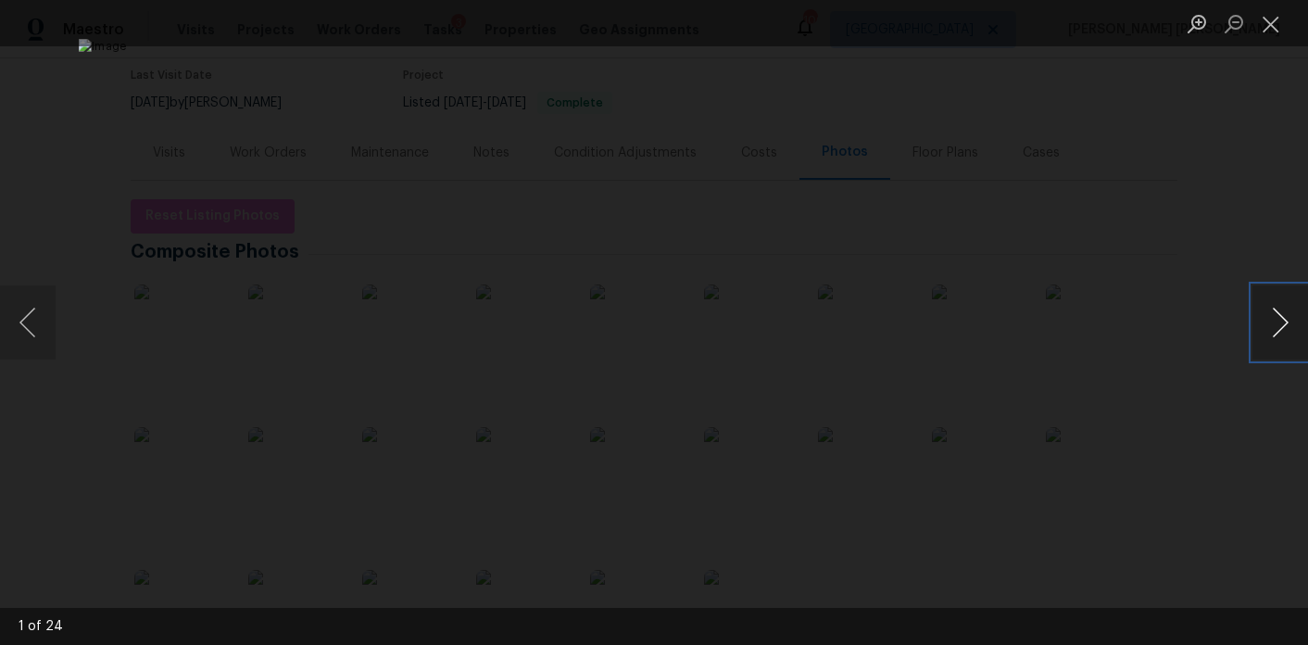
click at [1288, 321] on button "Next image" at bounding box center [1281, 322] width 56 height 74
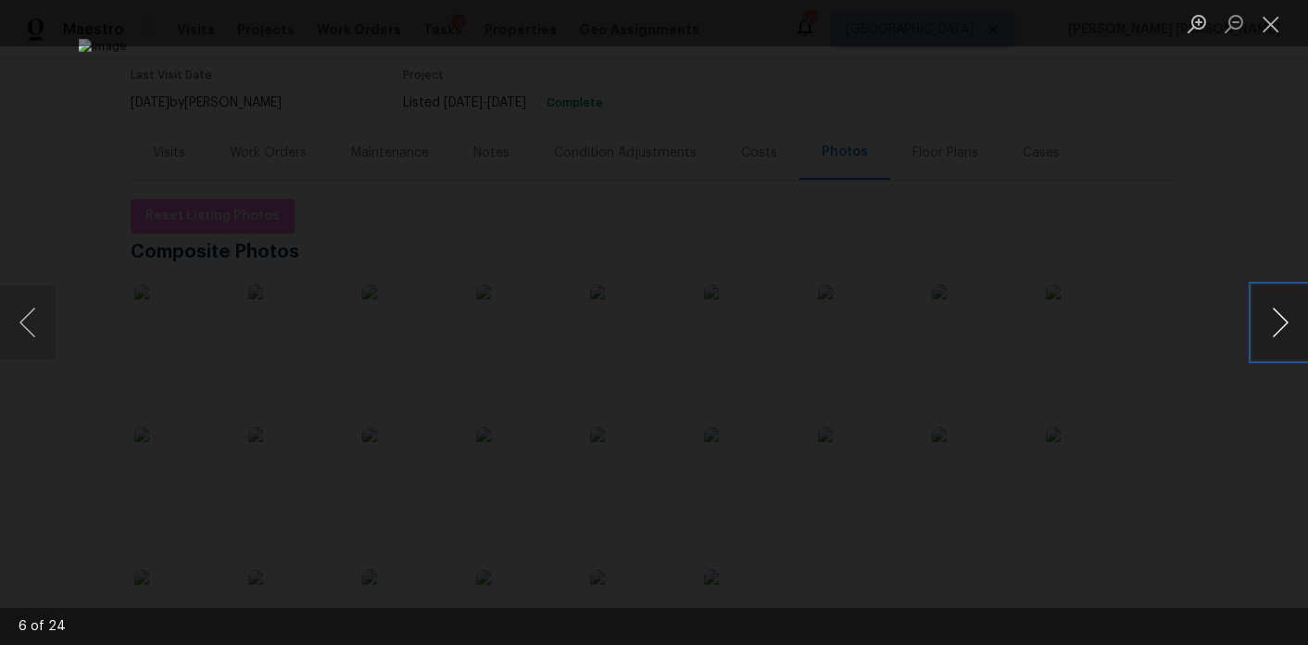
click at [1288, 321] on button "Next image" at bounding box center [1281, 322] width 56 height 74
click at [46, 325] on button "Previous image" at bounding box center [28, 322] width 56 height 74
click at [1283, 323] on button "Next image" at bounding box center [1281, 322] width 56 height 74
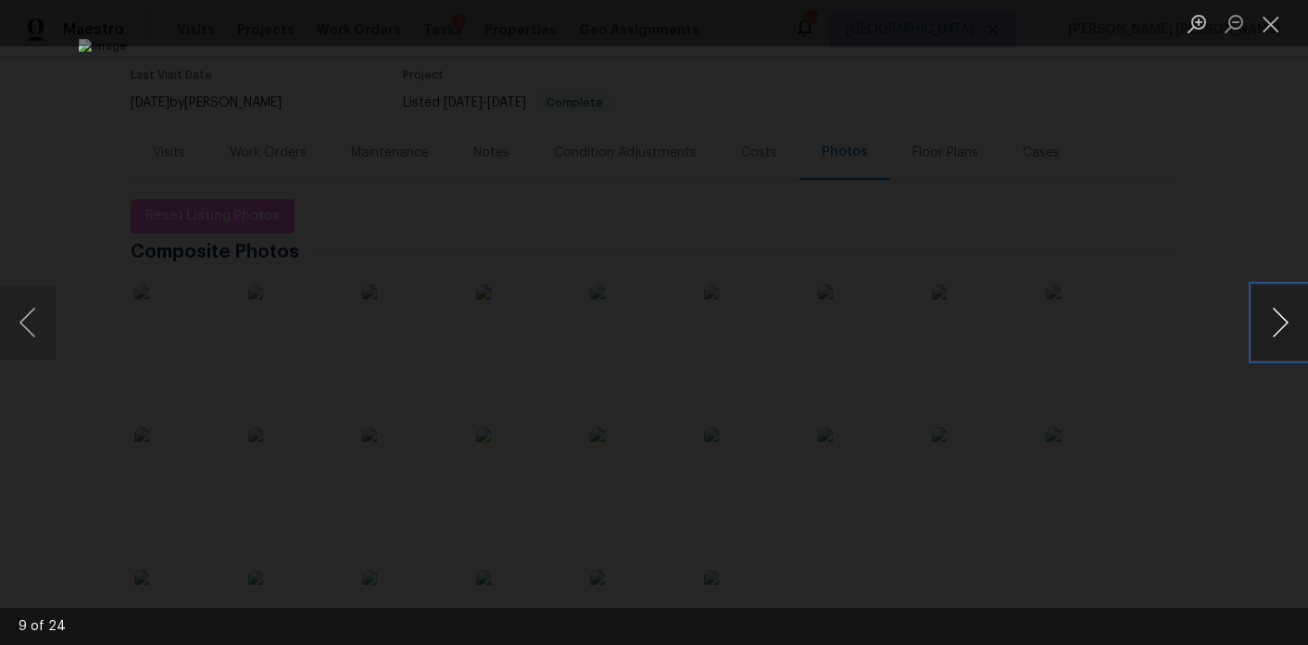
click at [1283, 323] on button "Next image" at bounding box center [1281, 322] width 56 height 74
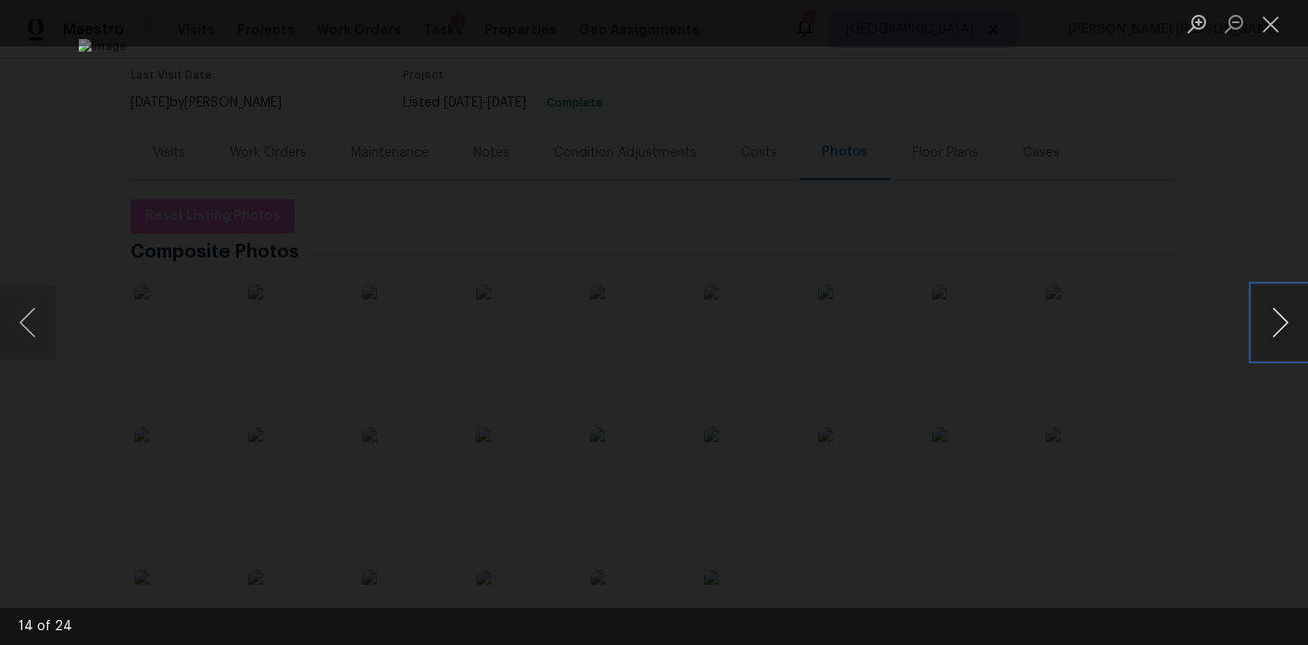
click at [1283, 323] on button "Next image" at bounding box center [1281, 322] width 56 height 74
click at [1272, 334] on button "Next image" at bounding box center [1281, 322] width 56 height 74
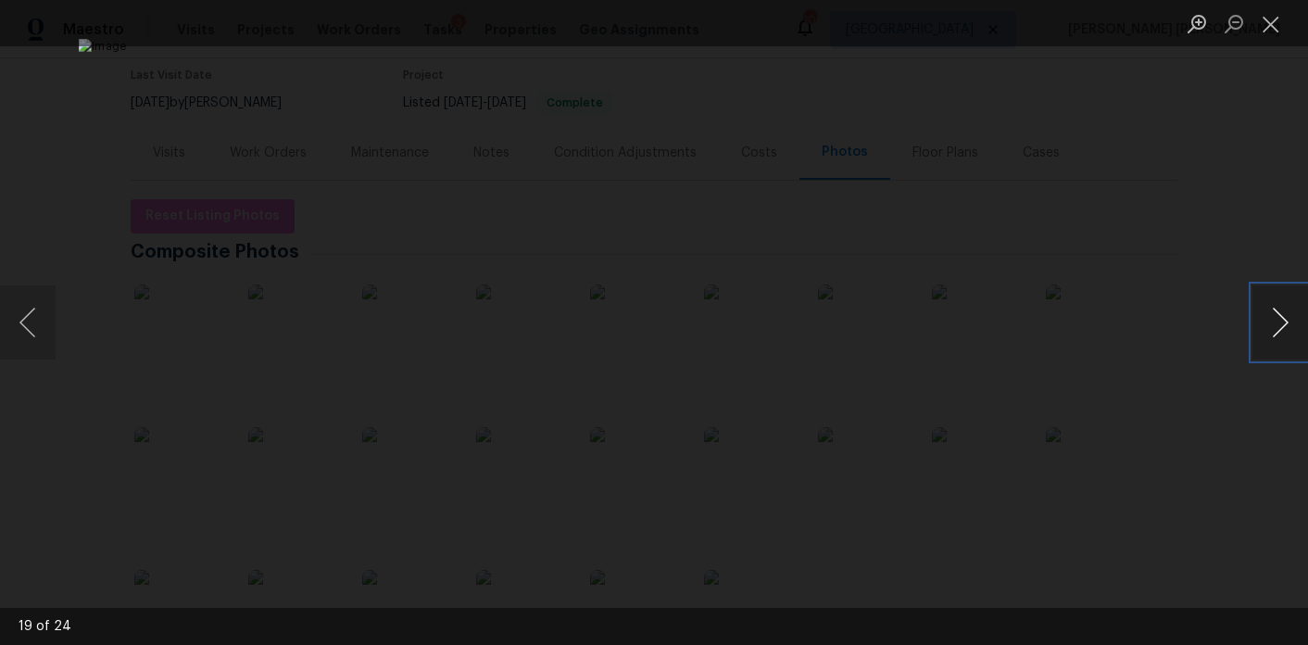
click at [1272, 334] on button "Next image" at bounding box center [1281, 322] width 56 height 74
click at [1281, 310] on button "Next image" at bounding box center [1281, 322] width 56 height 74
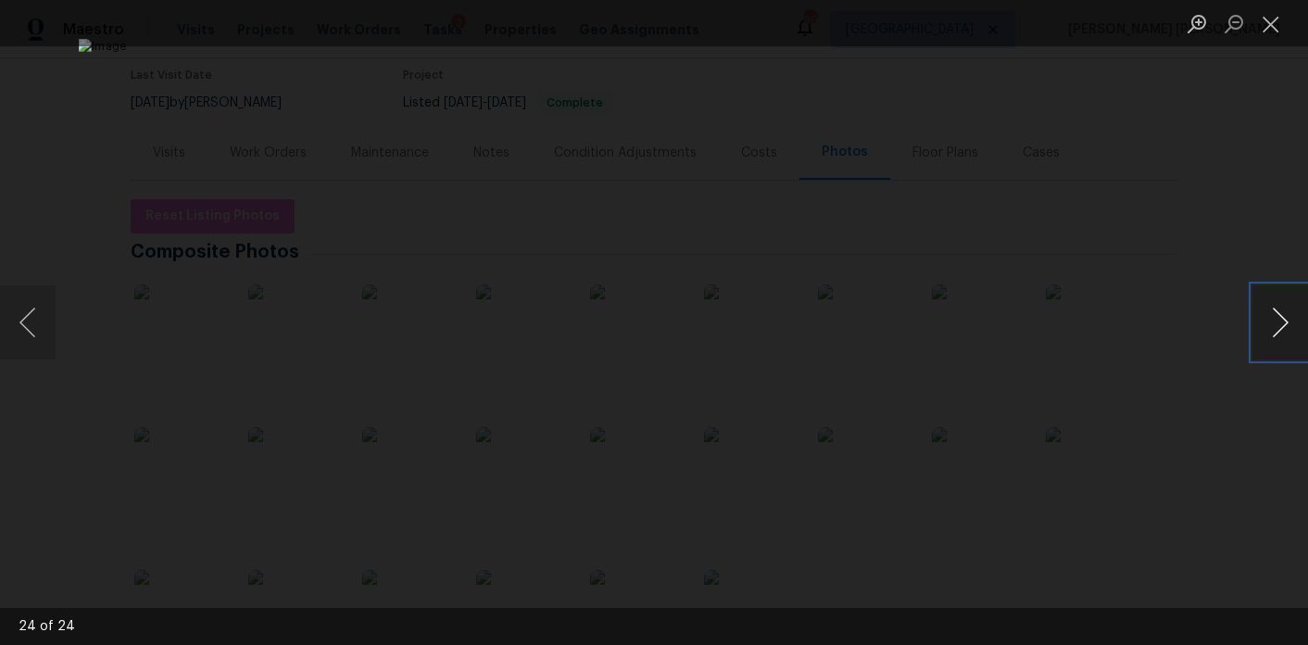
click at [1280, 325] on button "Next image" at bounding box center [1281, 322] width 56 height 74
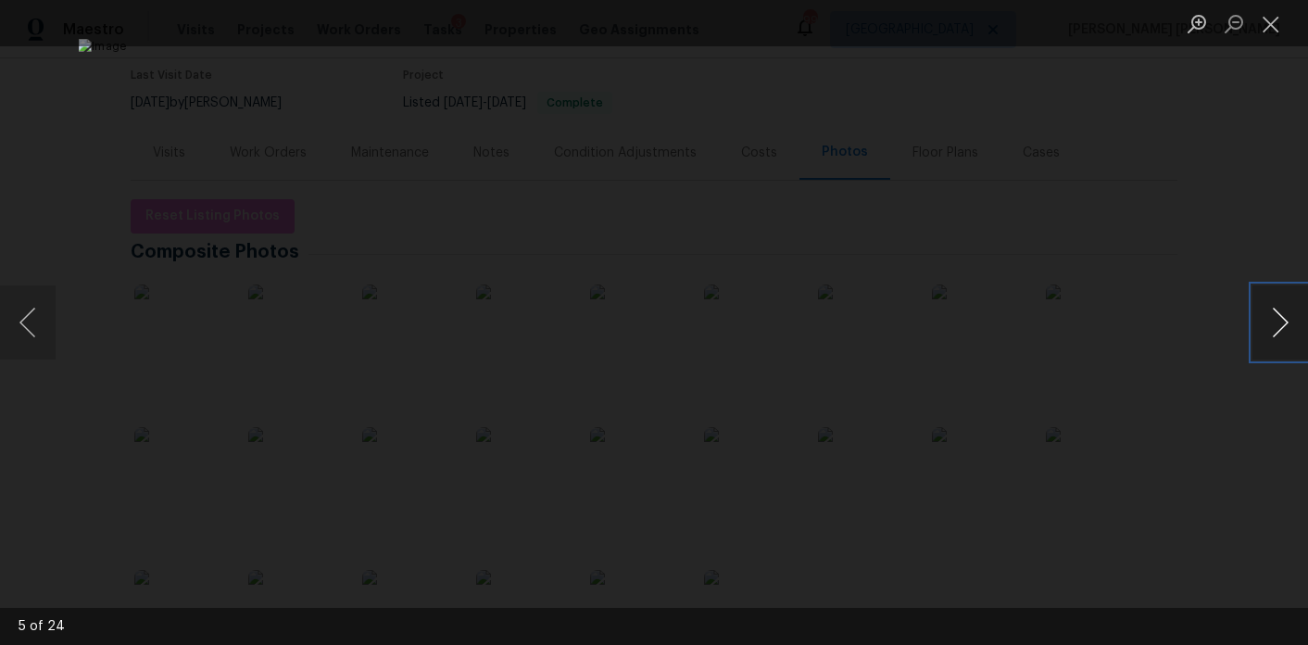
click at [1280, 325] on button "Next image" at bounding box center [1281, 322] width 56 height 74
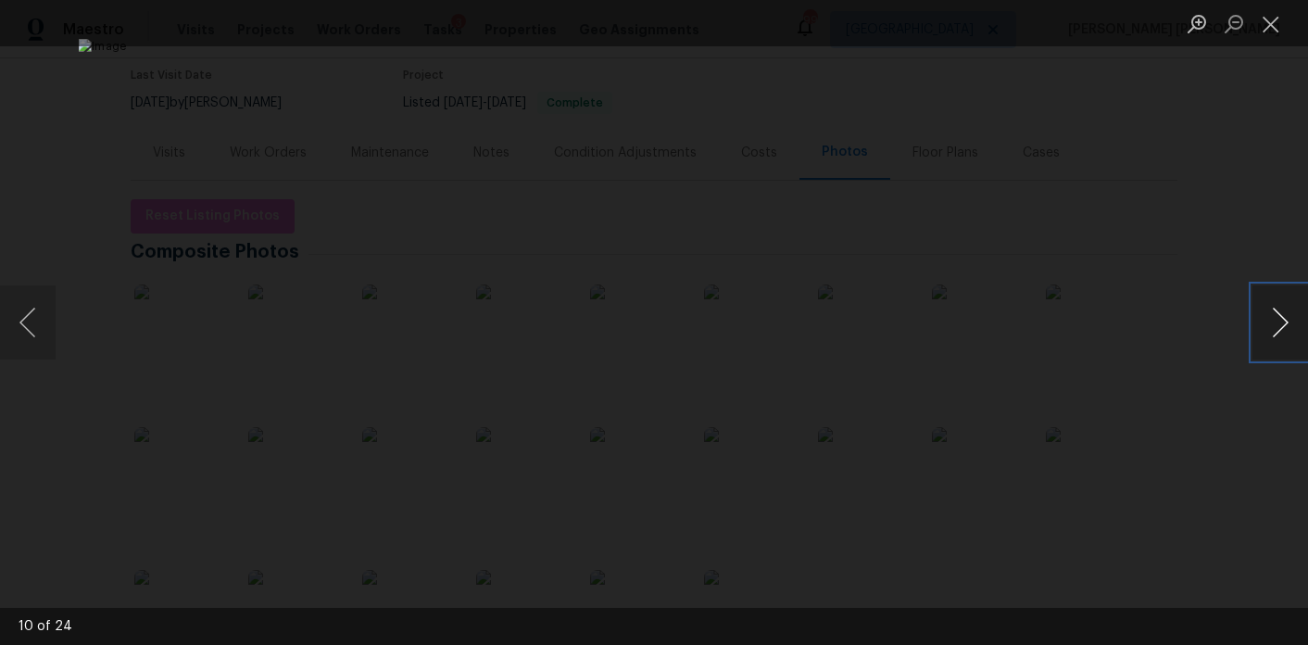
click at [1280, 325] on button "Next image" at bounding box center [1281, 322] width 56 height 74
click at [1208, 270] on div "Lightbox" at bounding box center [654, 322] width 1308 height 645
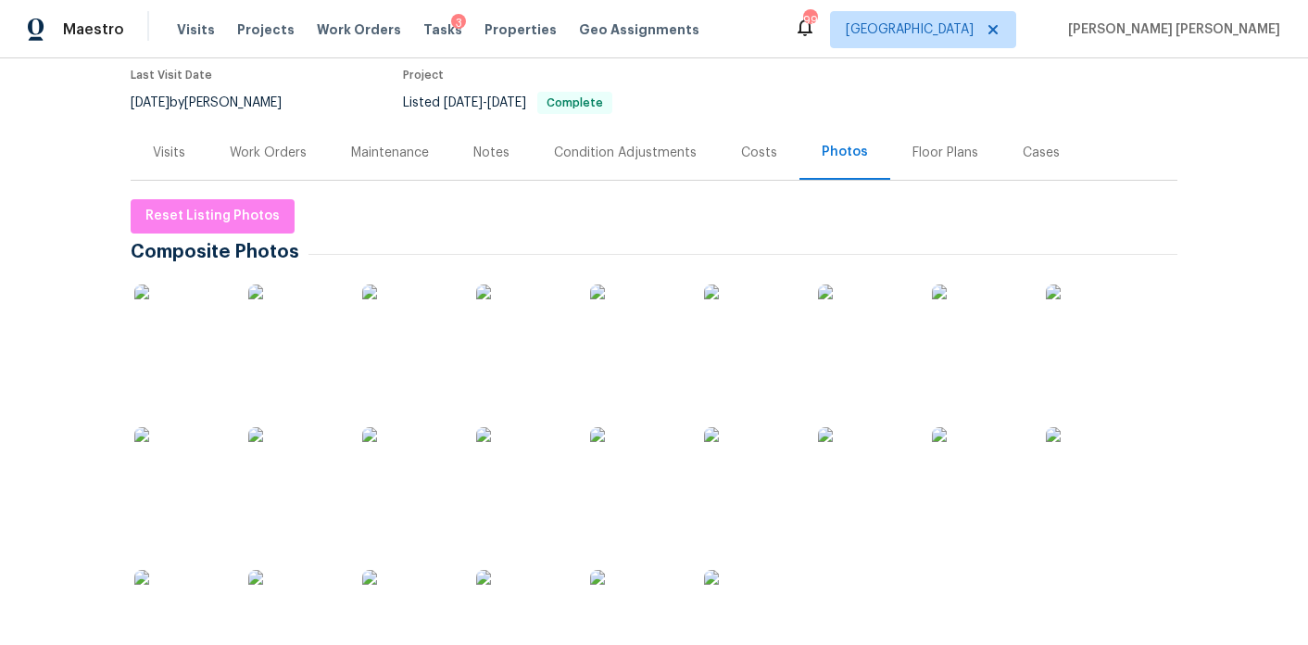
click at [953, 144] on div "Floor Plans" at bounding box center [946, 153] width 66 height 19
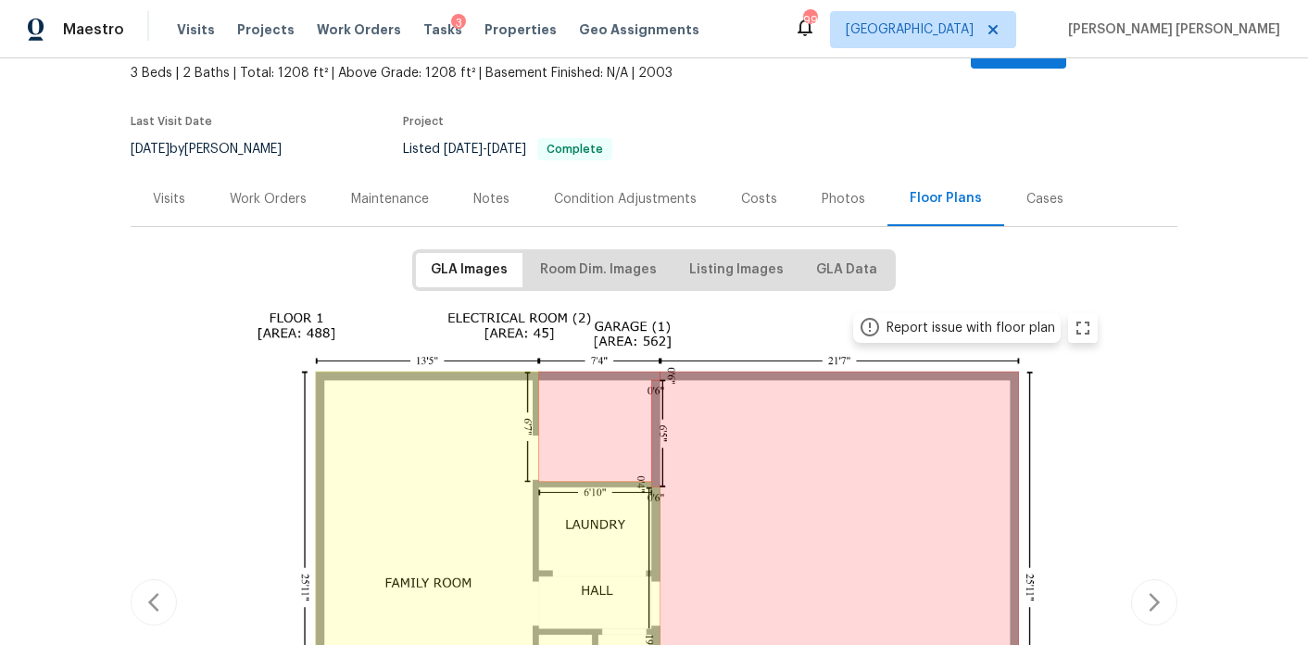
scroll to position [316, 0]
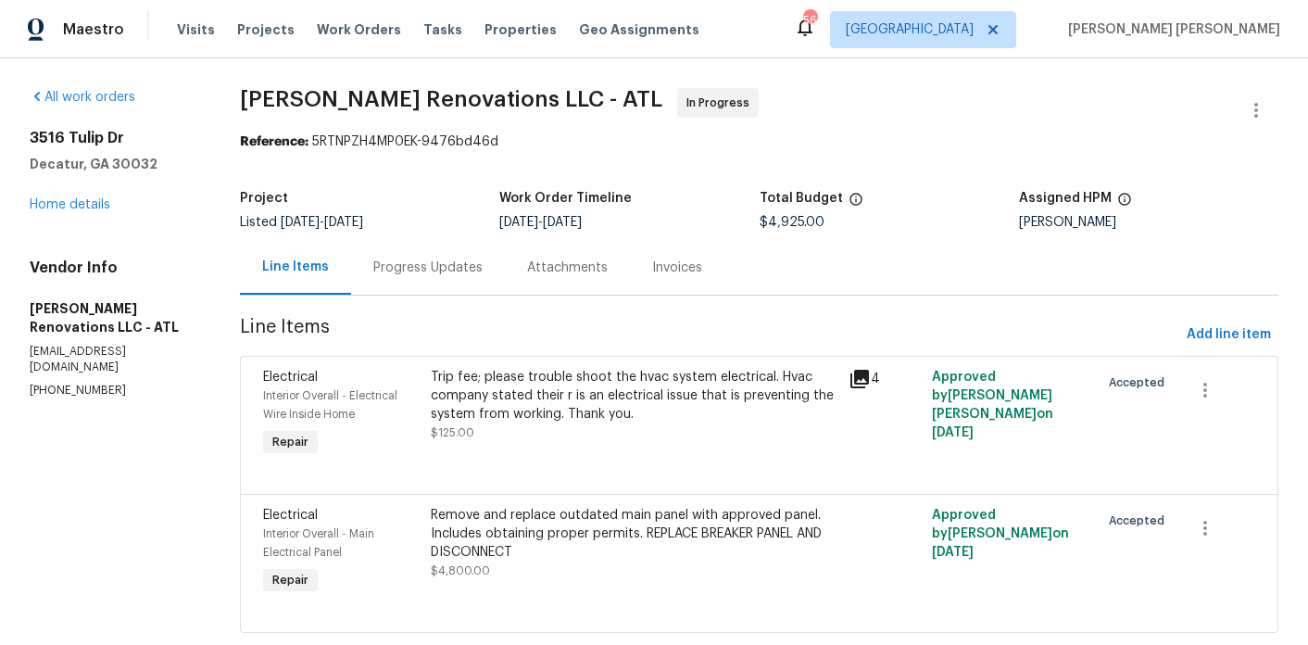
scroll to position [42, 0]
